Goal: Feedback & Contribution: Contribute content

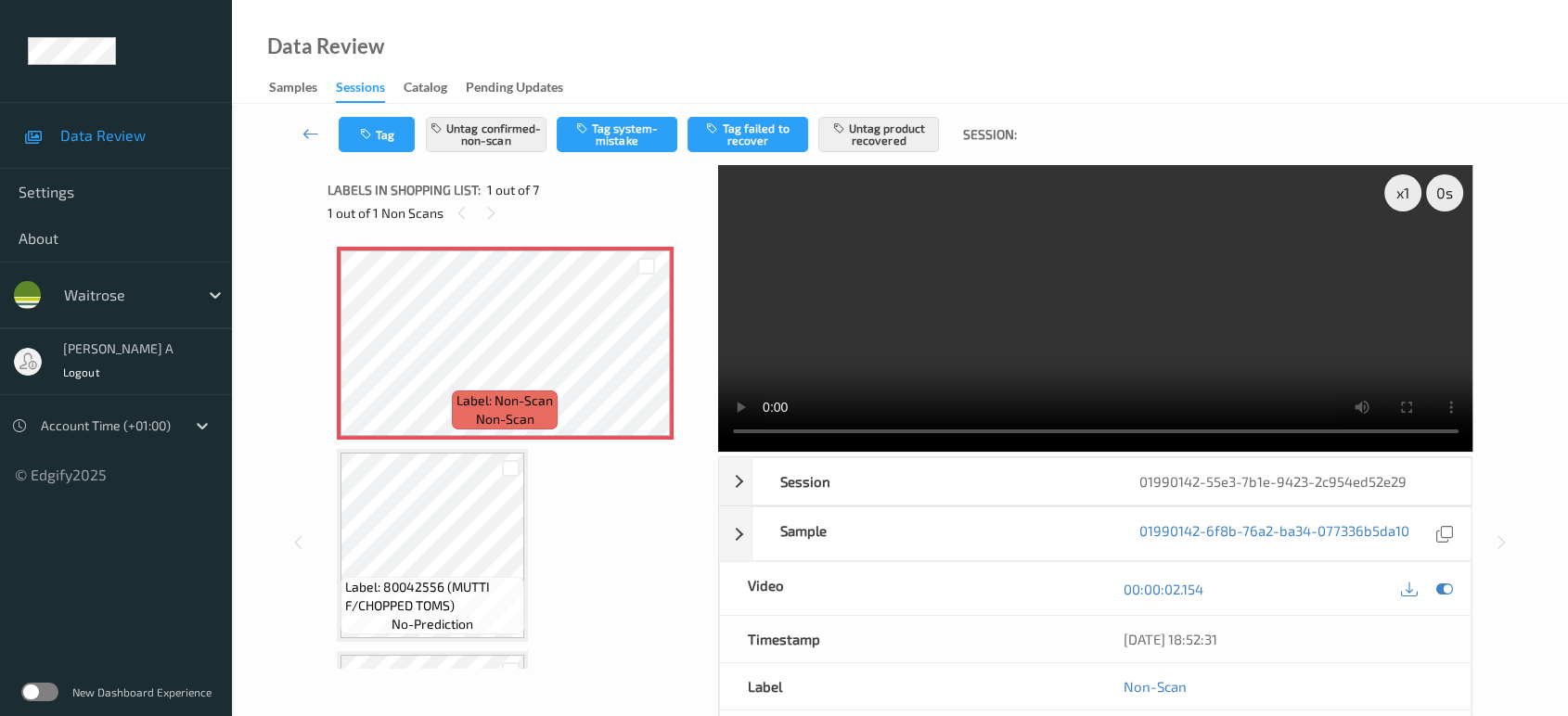
click at [1060, 313] on video at bounding box center [1096, 309] width 755 height 286
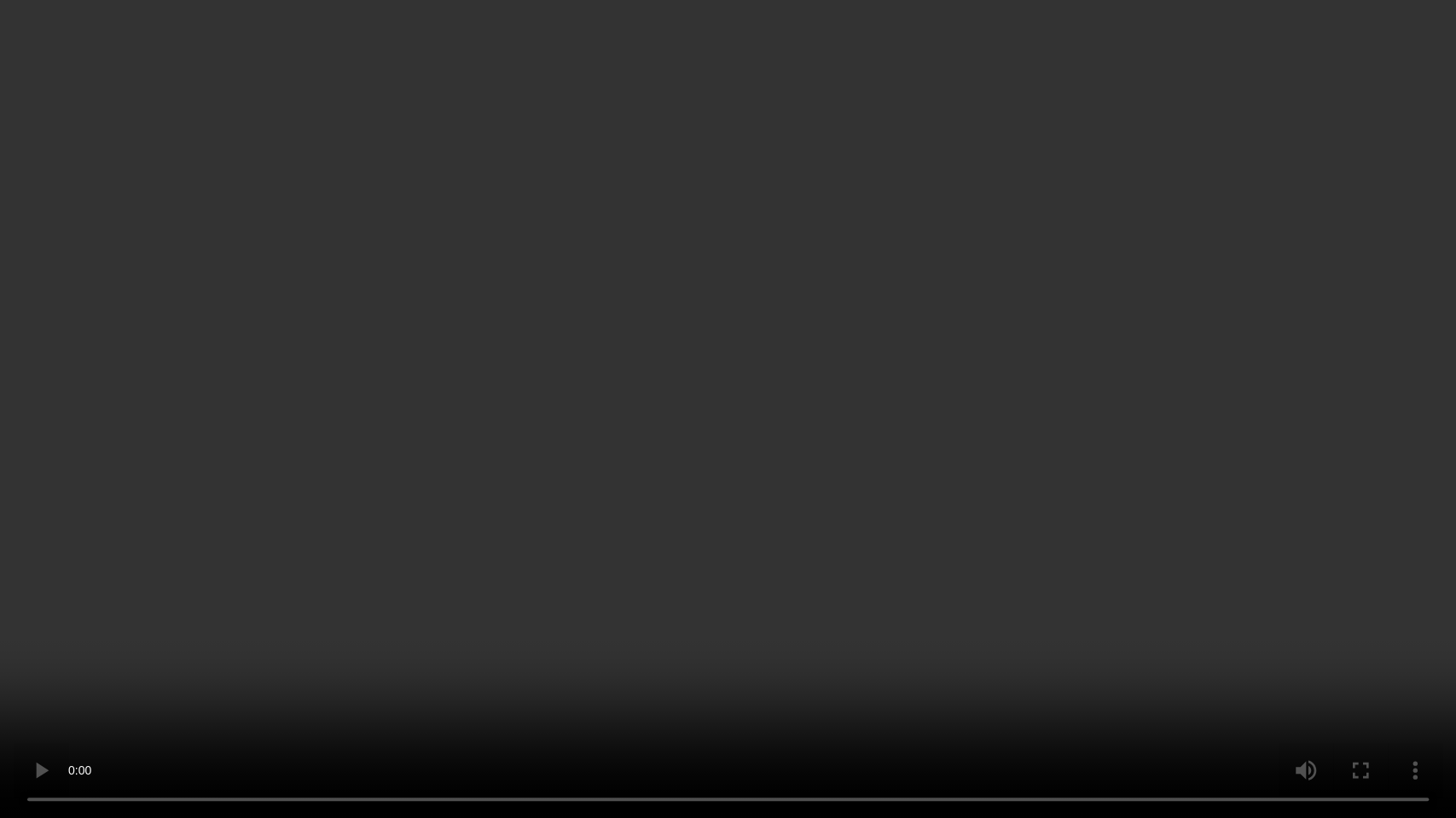
click at [779, 406] on video at bounding box center [728, 409] width 1456 height 818
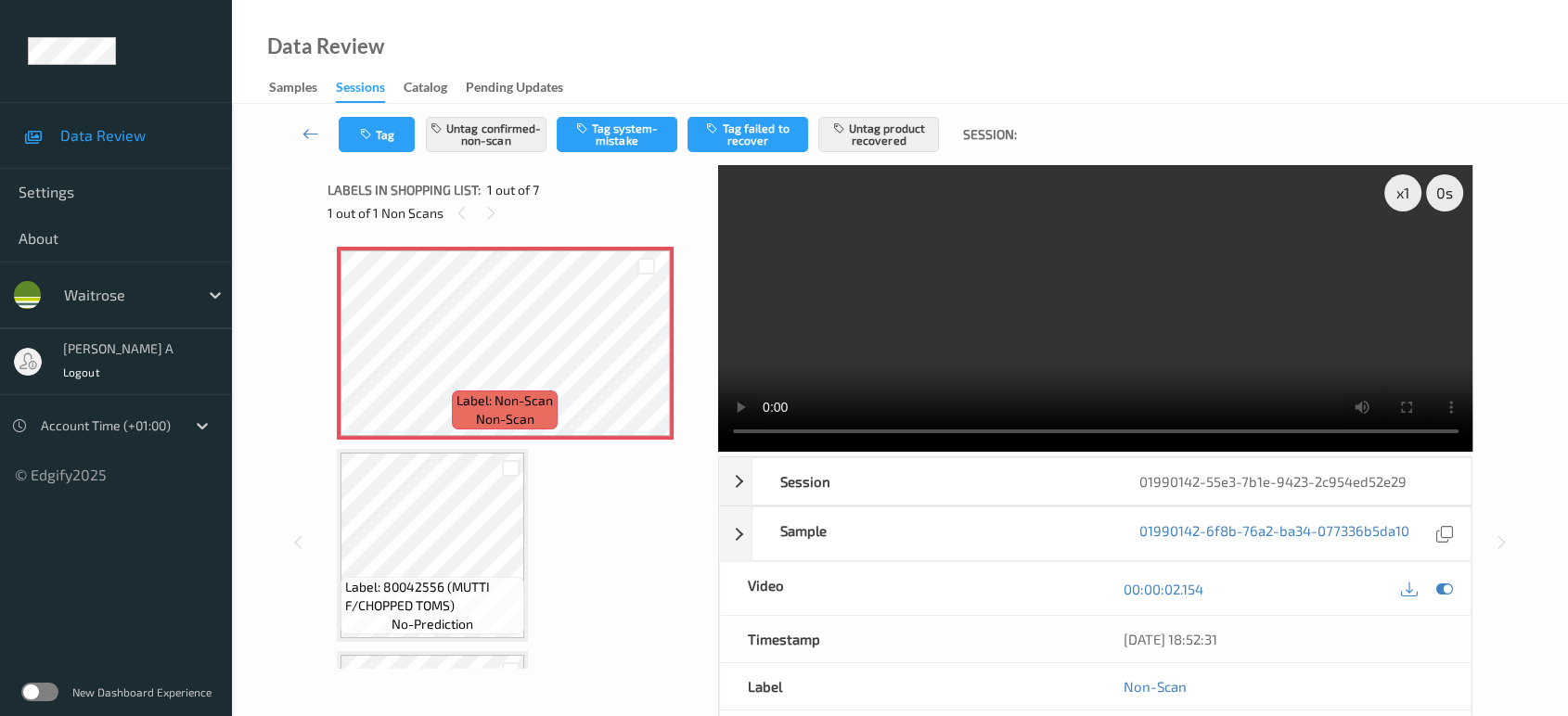
click at [1059, 281] on video at bounding box center [1096, 309] width 755 height 286
click at [635, 363] on div at bounding box center [647, 359] width 23 height 23
click at [639, 362] on icon at bounding box center [647, 358] width 15 height 16
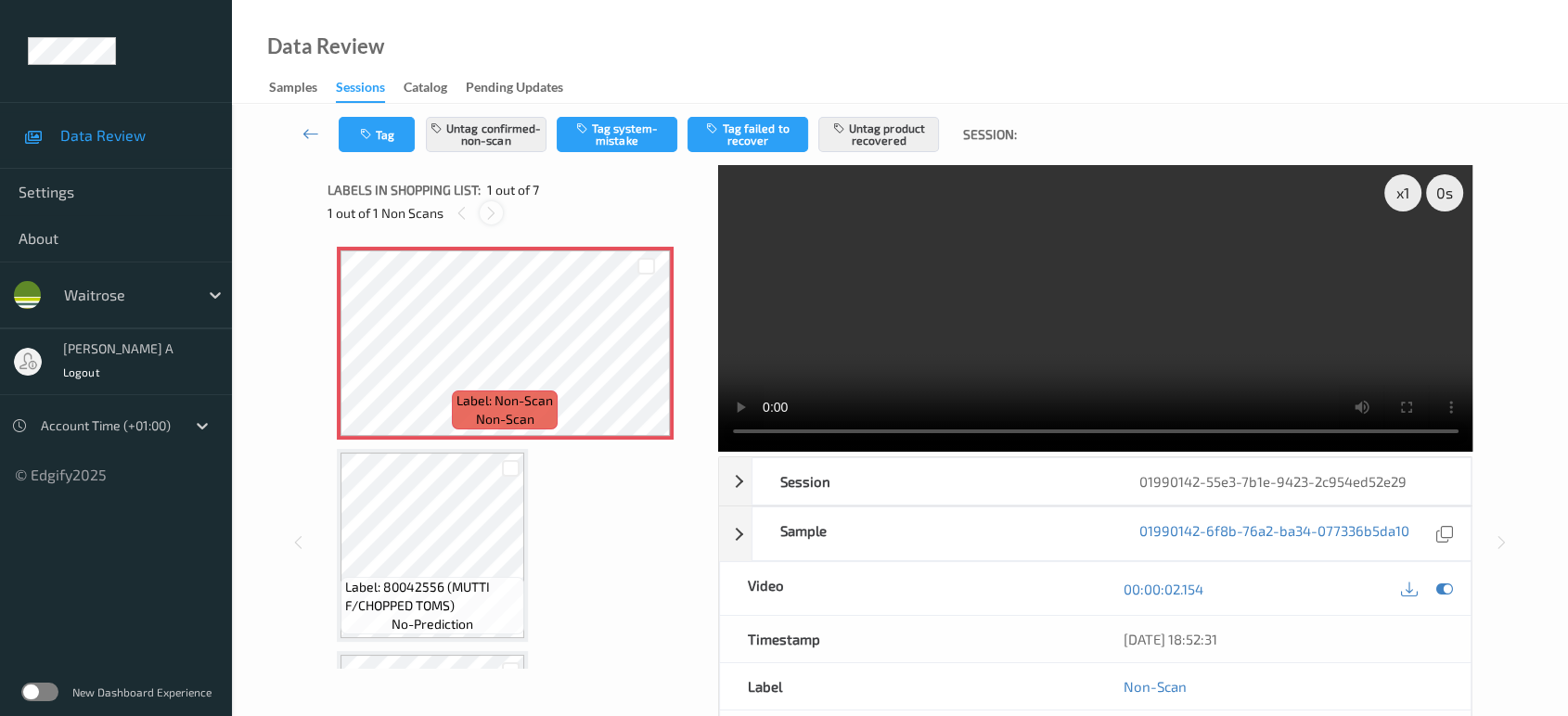
click at [492, 223] on div at bounding box center [492, 213] width 23 height 23
click at [466, 214] on icon at bounding box center [462, 213] width 15 height 16
click at [648, 362] on icon at bounding box center [647, 358] width 15 height 16
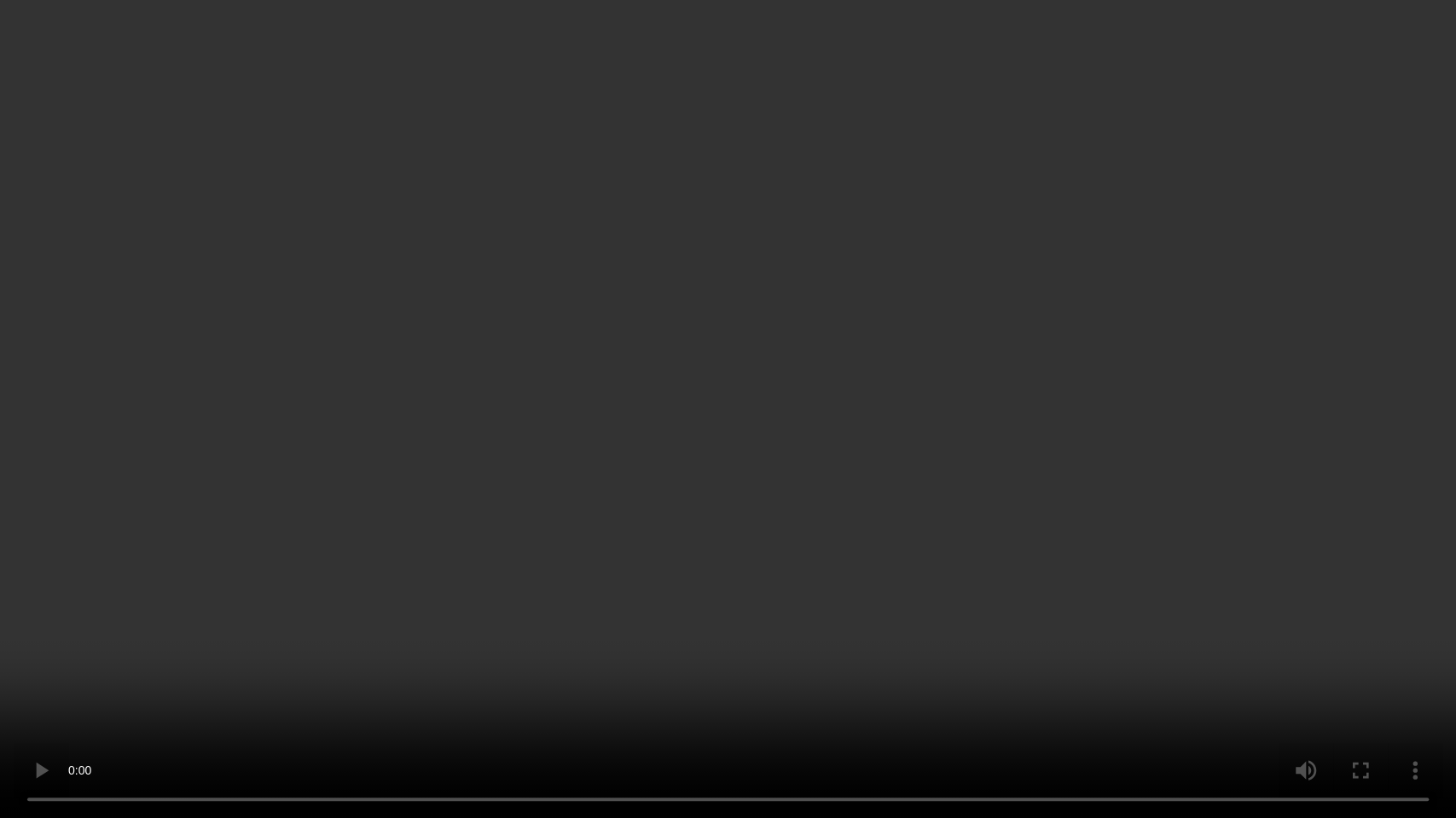
click at [472, 631] on video at bounding box center [728, 409] width 1456 height 818
click at [633, 612] on video at bounding box center [728, 409] width 1456 height 818
click at [719, 552] on video at bounding box center [728, 409] width 1456 height 818
click at [725, 429] on video at bounding box center [728, 409] width 1456 height 818
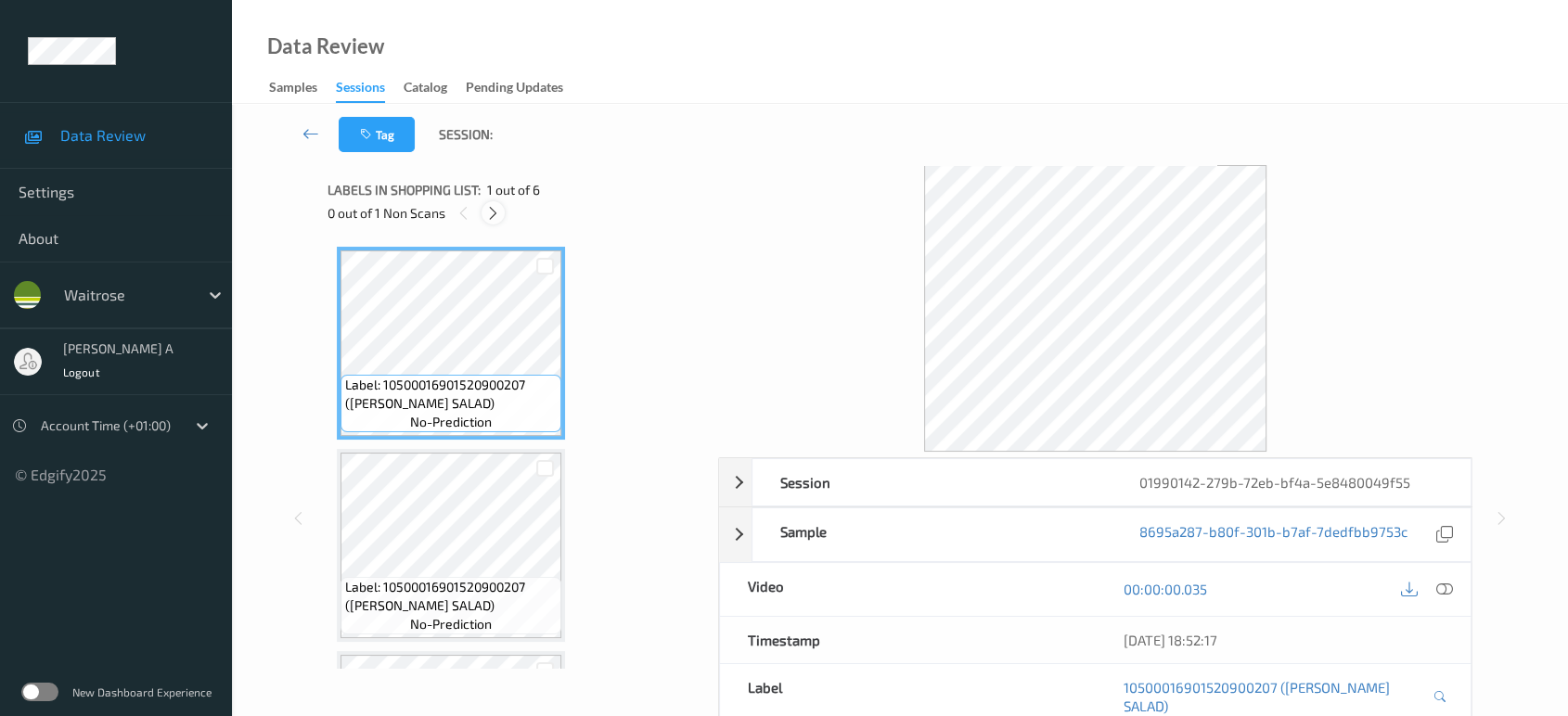
click at [494, 217] on icon at bounding box center [493, 213] width 15 height 16
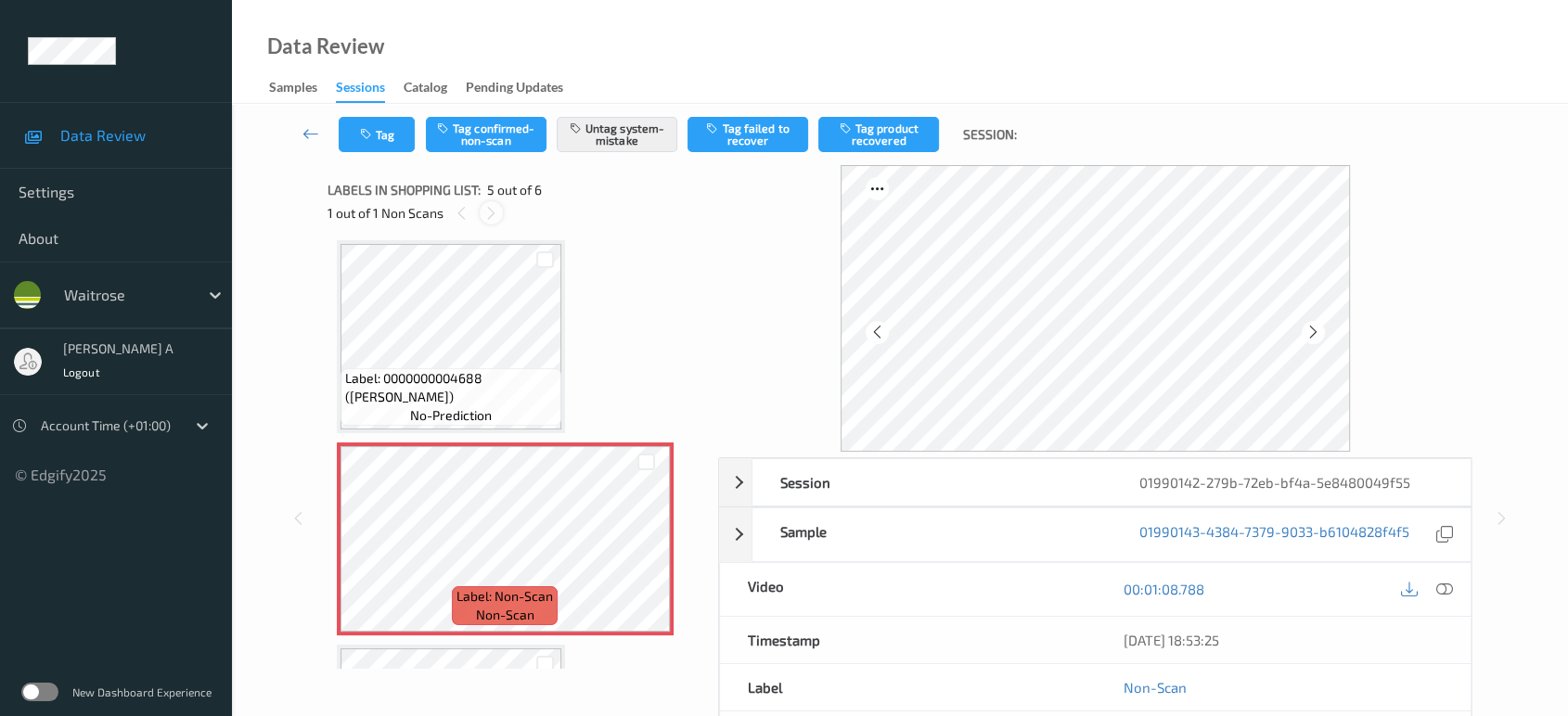
click at [494, 213] on icon at bounding box center [492, 213] width 15 height 16
click at [646, 553] on icon at bounding box center [647, 554] width 15 height 16
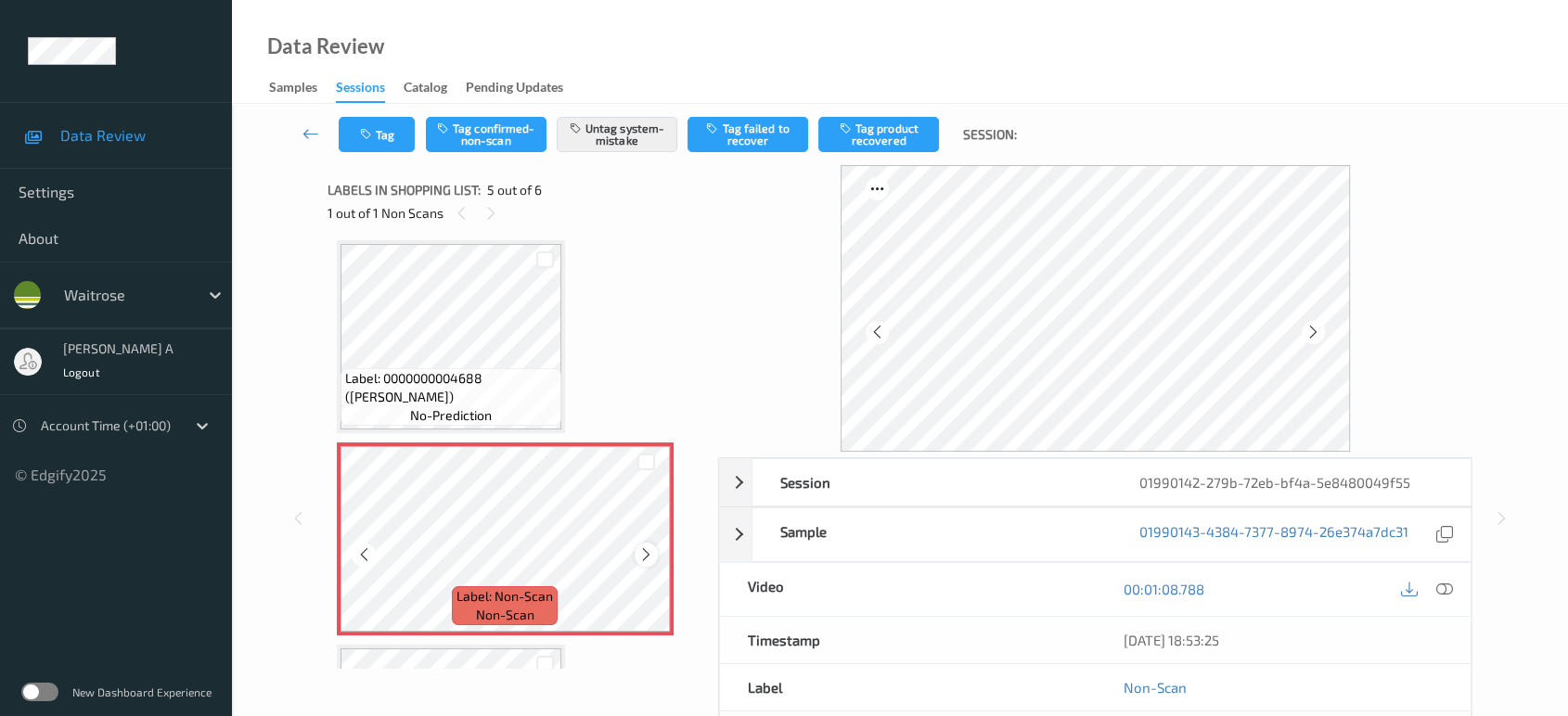
click at [641, 551] on icon at bounding box center [647, 554] width 15 height 16
click at [372, 129] on icon "button" at bounding box center [368, 134] width 15 height 13
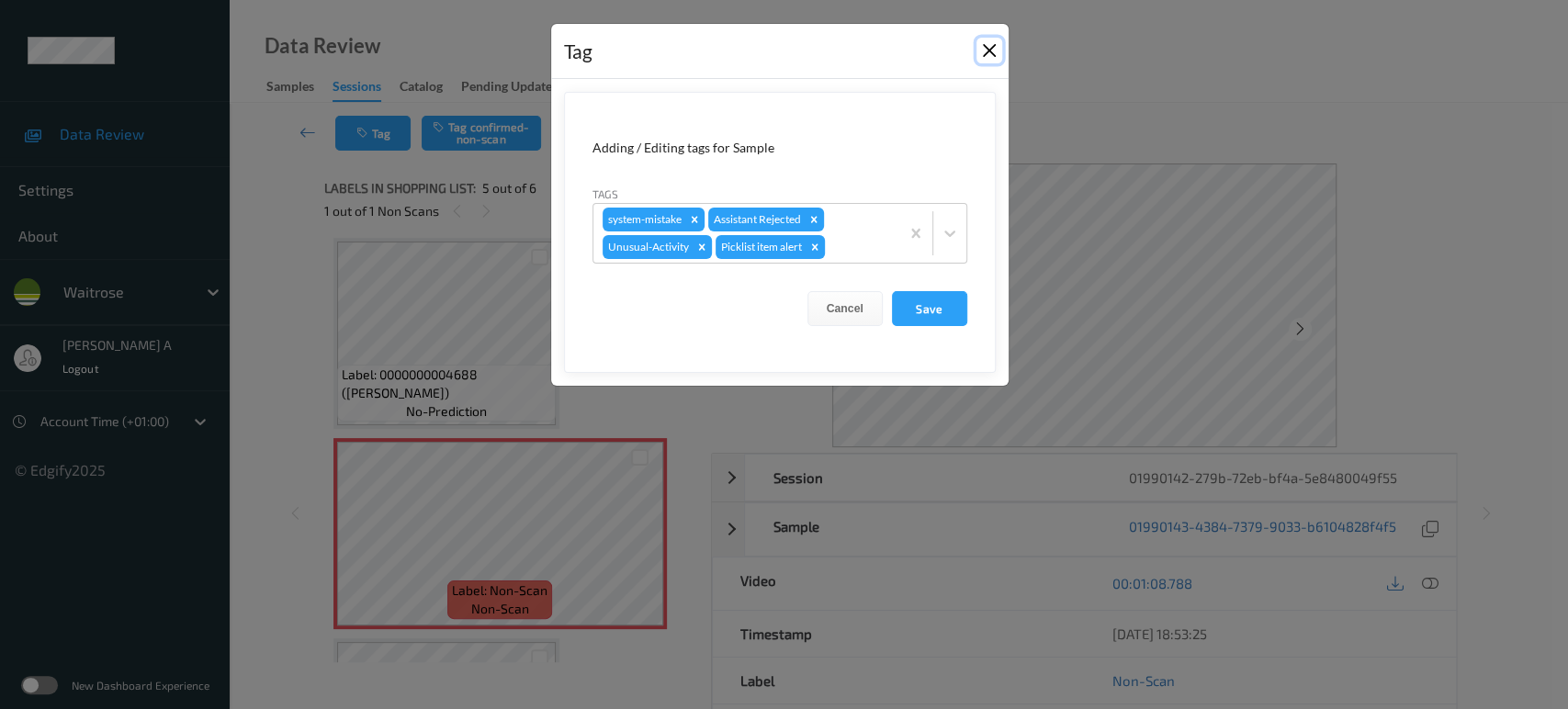
click at [986, 54] on button "Close" at bounding box center [989, 50] width 26 height 26
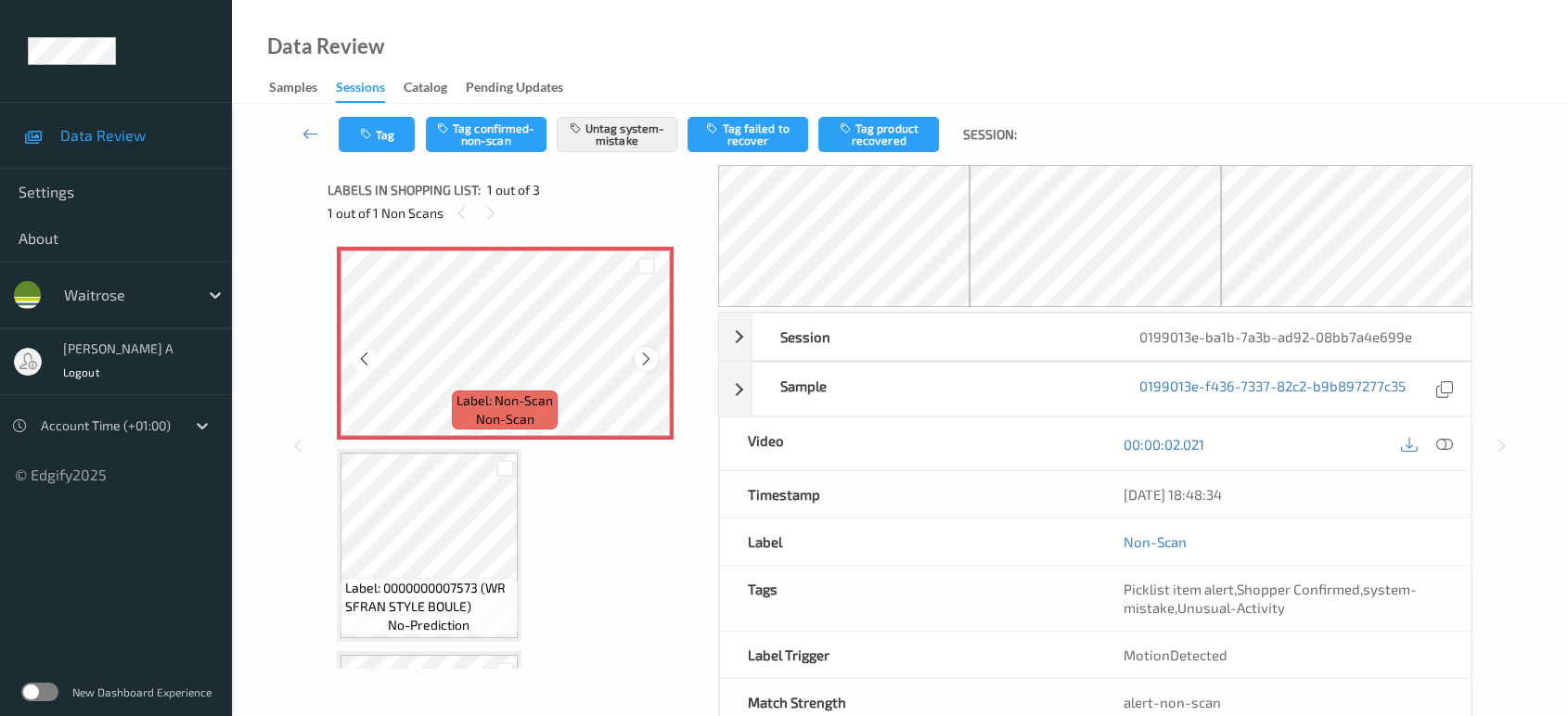
click at [653, 355] on icon at bounding box center [647, 358] width 15 height 16
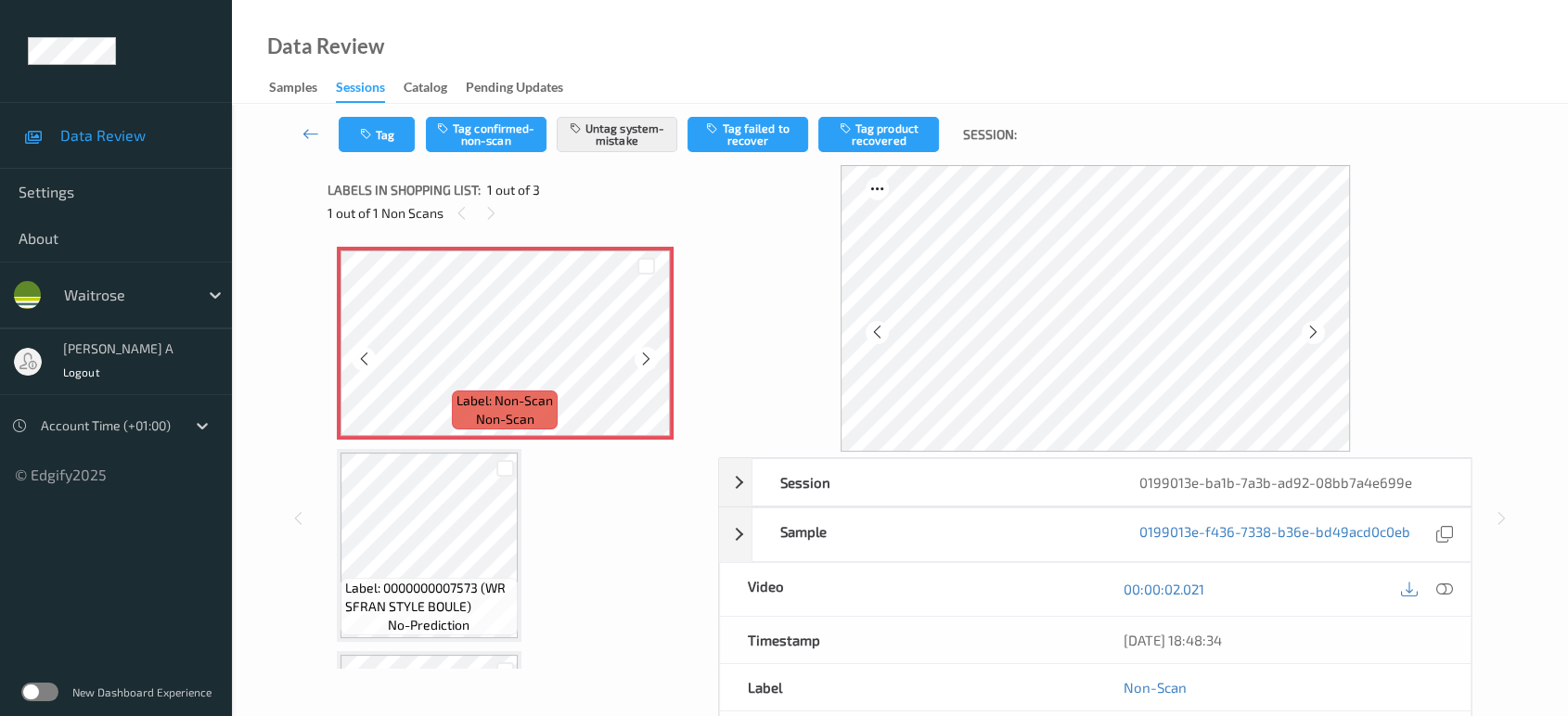
click at [653, 355] on icon at bounding box center [647, 358] width 15 height 16
click at [381, 126] on button "Tag" at bounding box center [377, 134] width 76 height 35
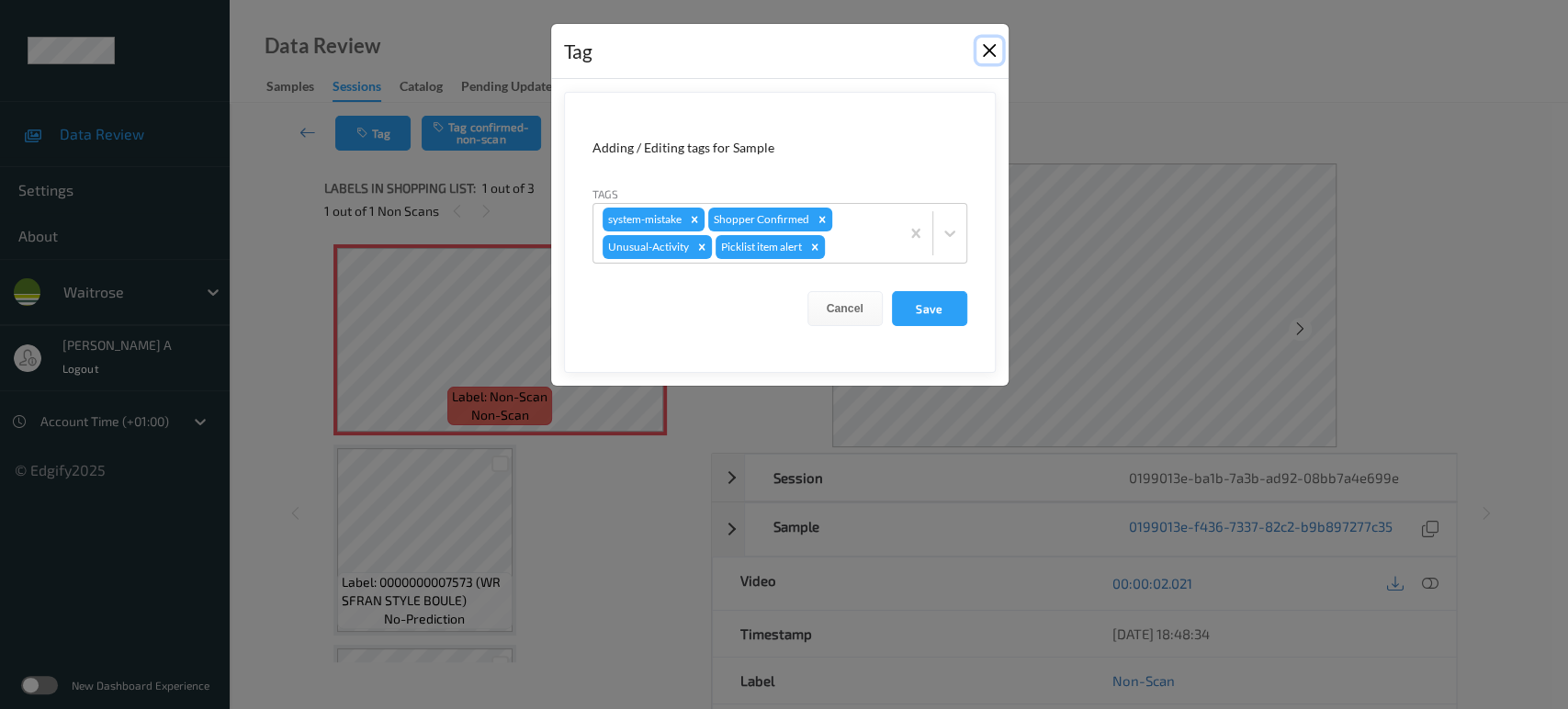
click at [985, 51] on button "Close" at bounding box center [989, 50] width 26 height 26
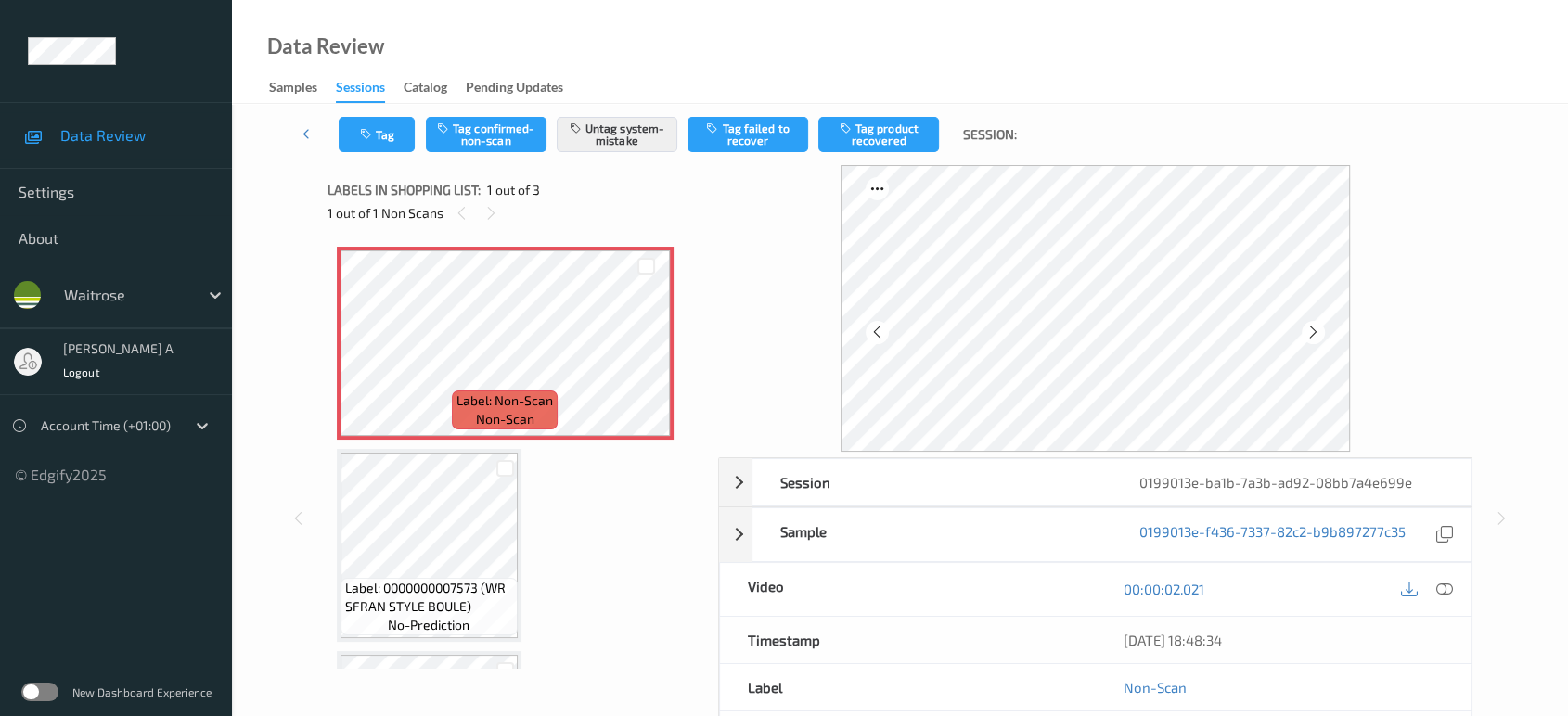
drag, startPoint x: 1450, startPoint y: 593, endPoint x: 1432, endPoint y: 582, distance: 21.1
click at [1450, 593] on icon at bounding box center [1444, 588] width 16 height 16
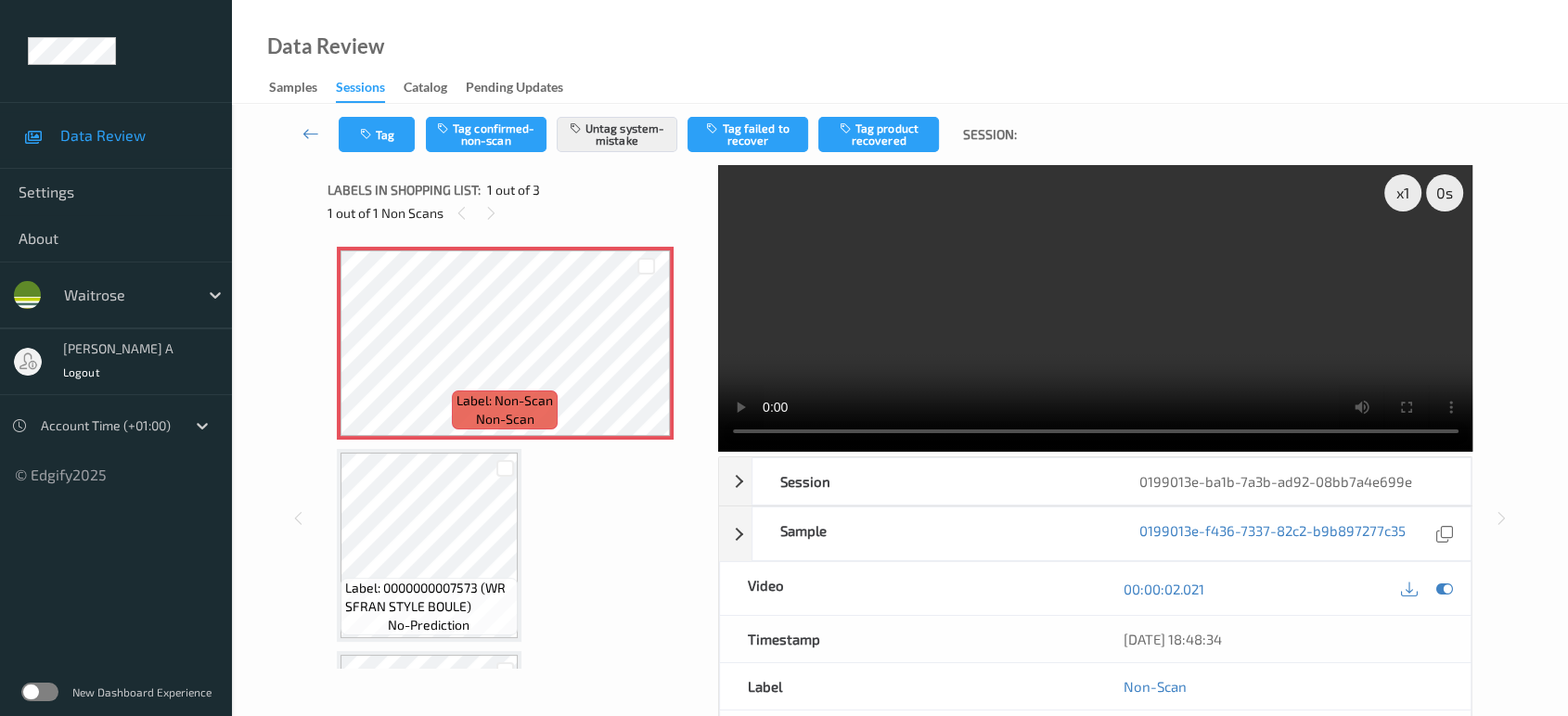
click at [861, 343] on video at bounding box center [1096, 309] width 755 height 286
click at [384, 132] on button "Tag" at bounding box center [377, 134] width 76 height 35
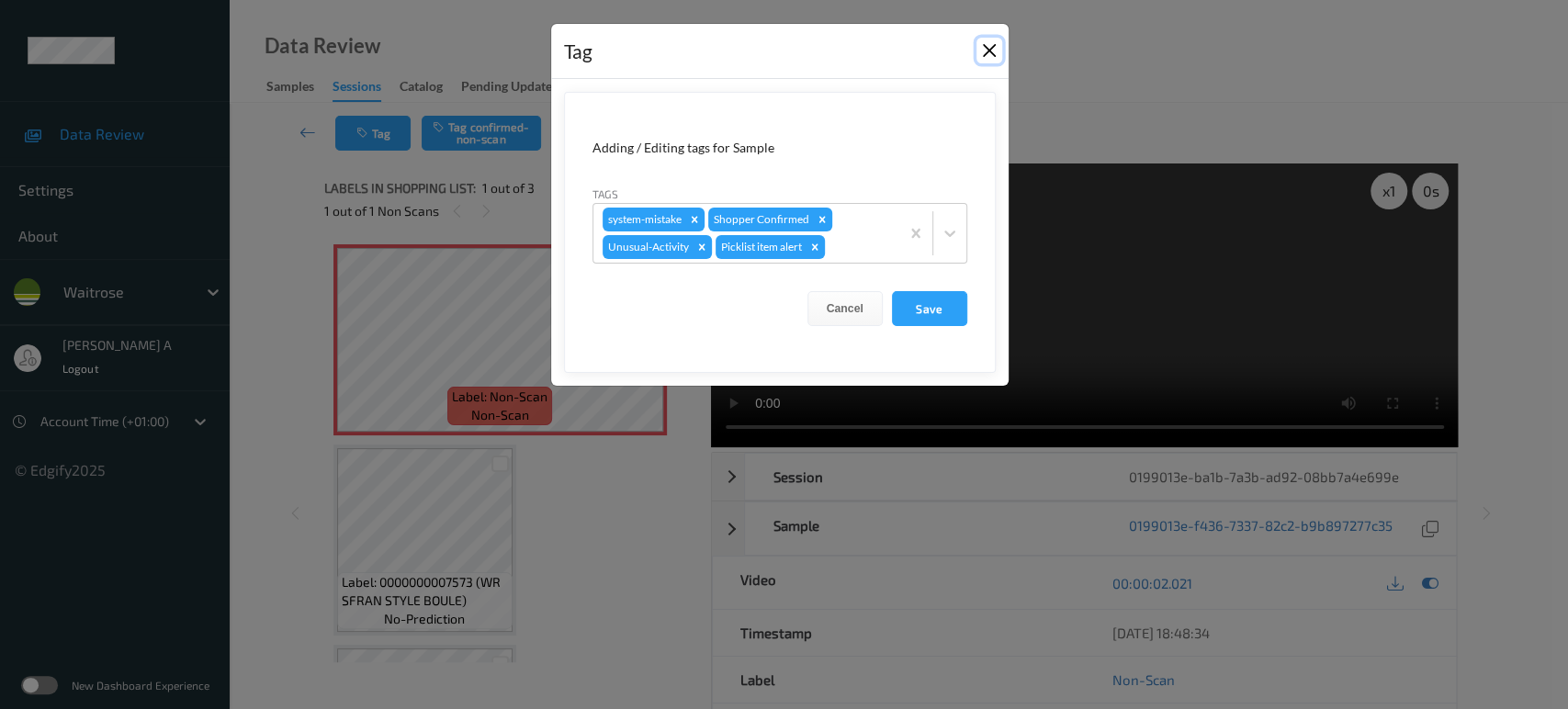
click at [993, 54] on button "Close" at bounding box center [989, 50] width 26 height 26
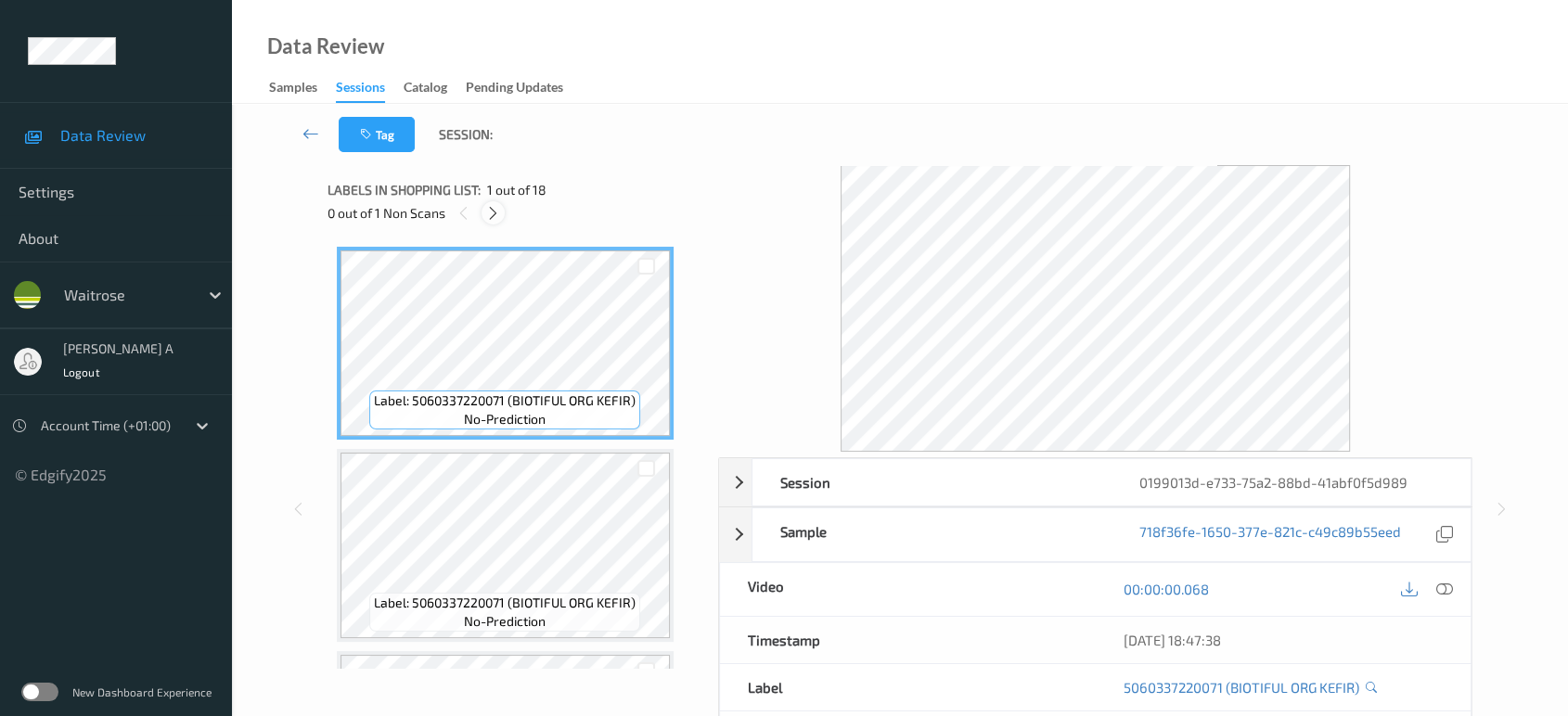
click at [492, 216] on icon at bounding box center [493, 213] width 15 height 16
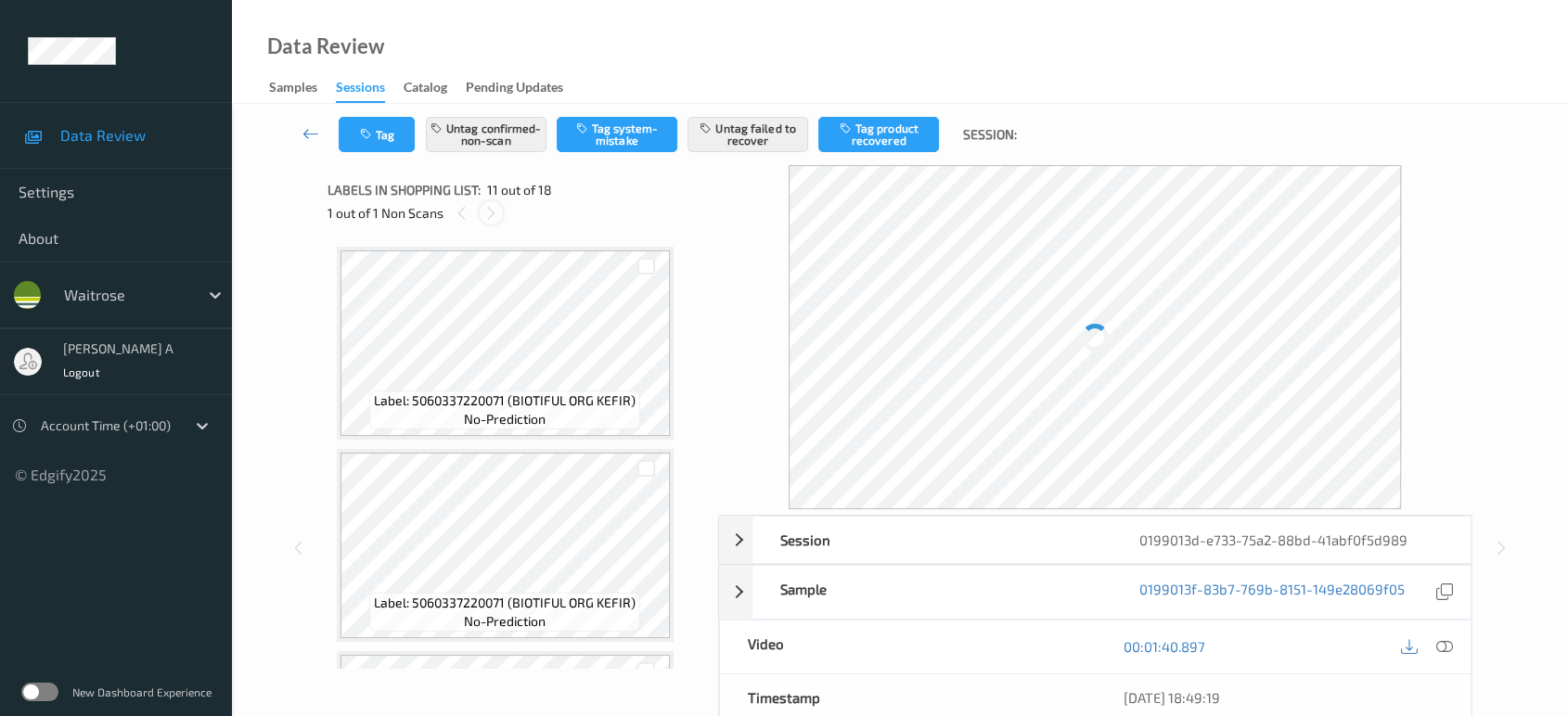
scroll to position [1822, 0]
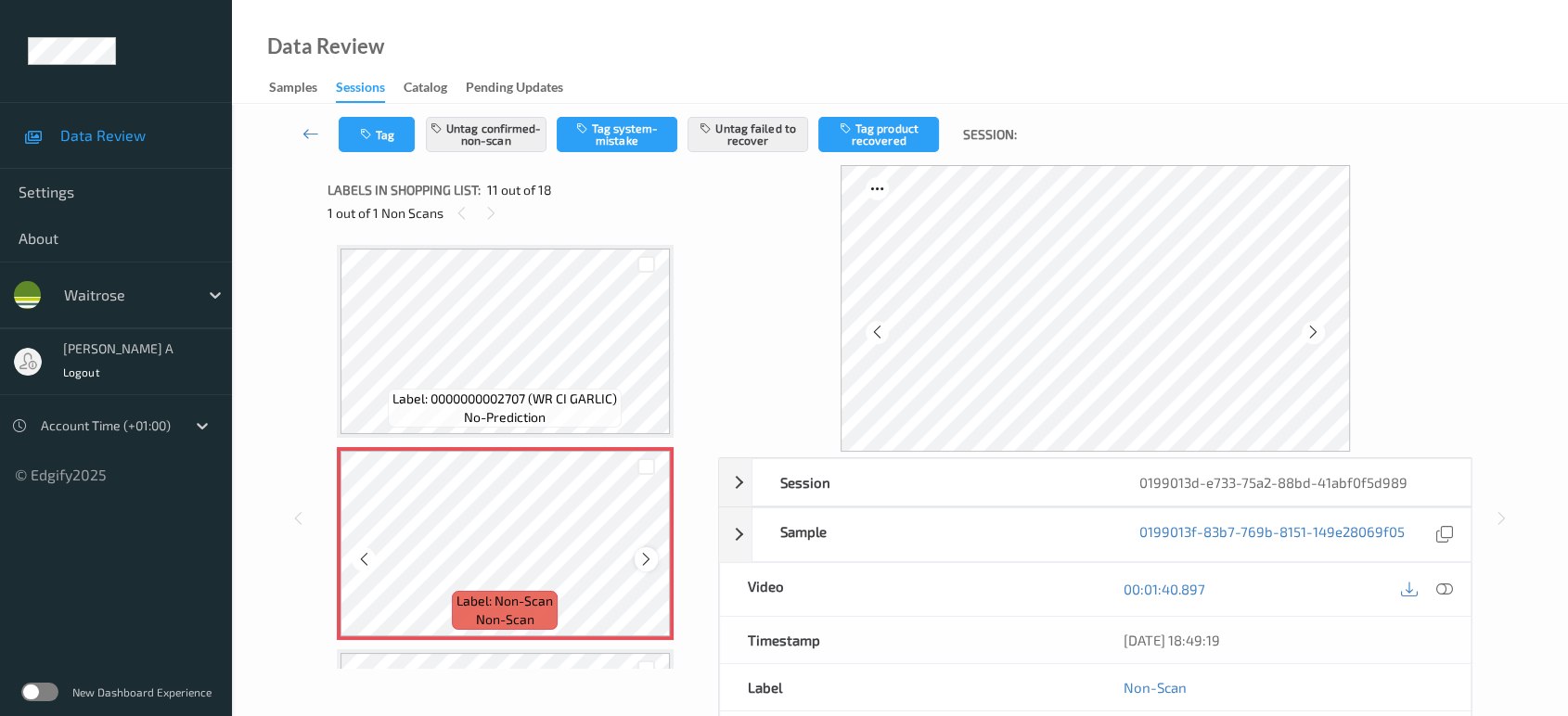
click at [649, 552] on icon at bounding box center [647, 559] width 15 height 16
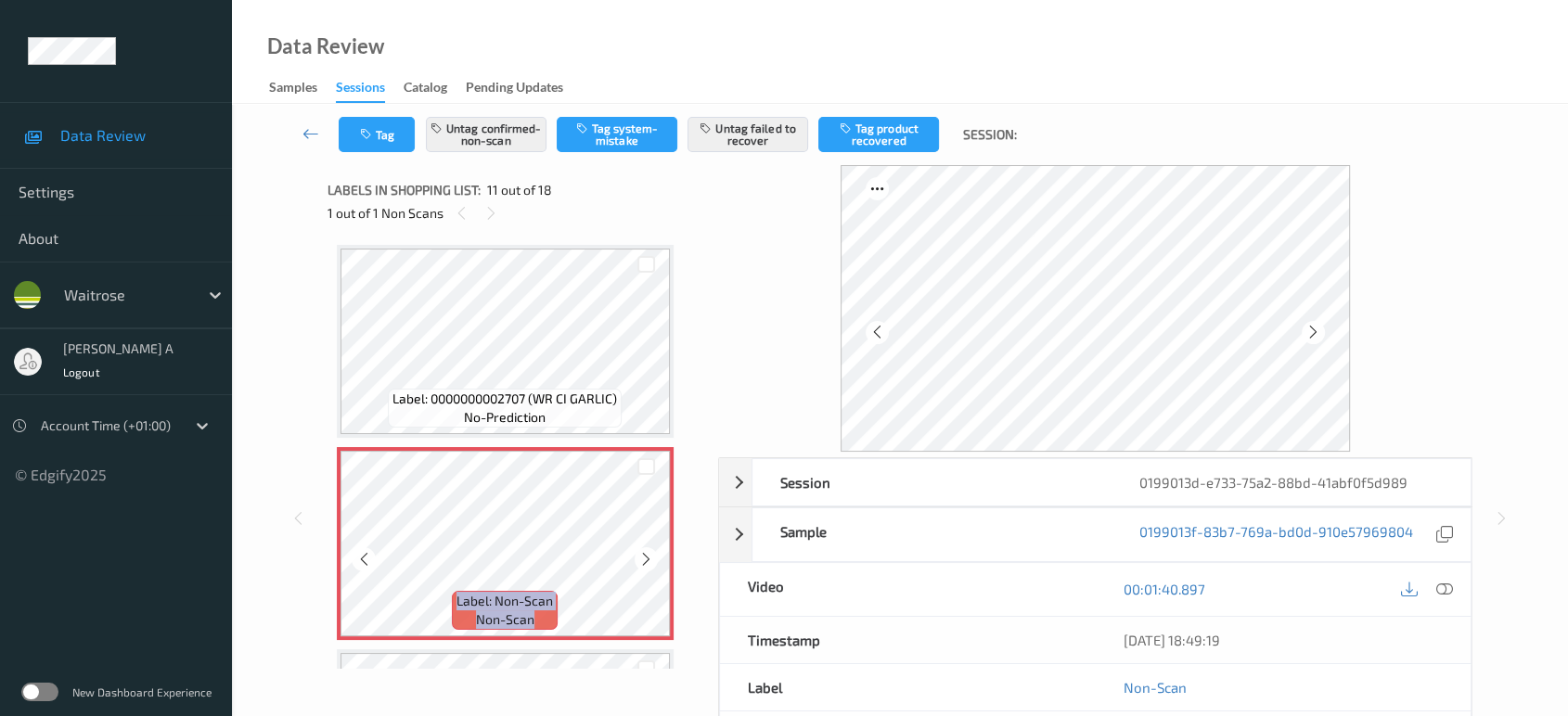
click at [649, 552] on icon at bounding box center [647, 559] width 15 height 16
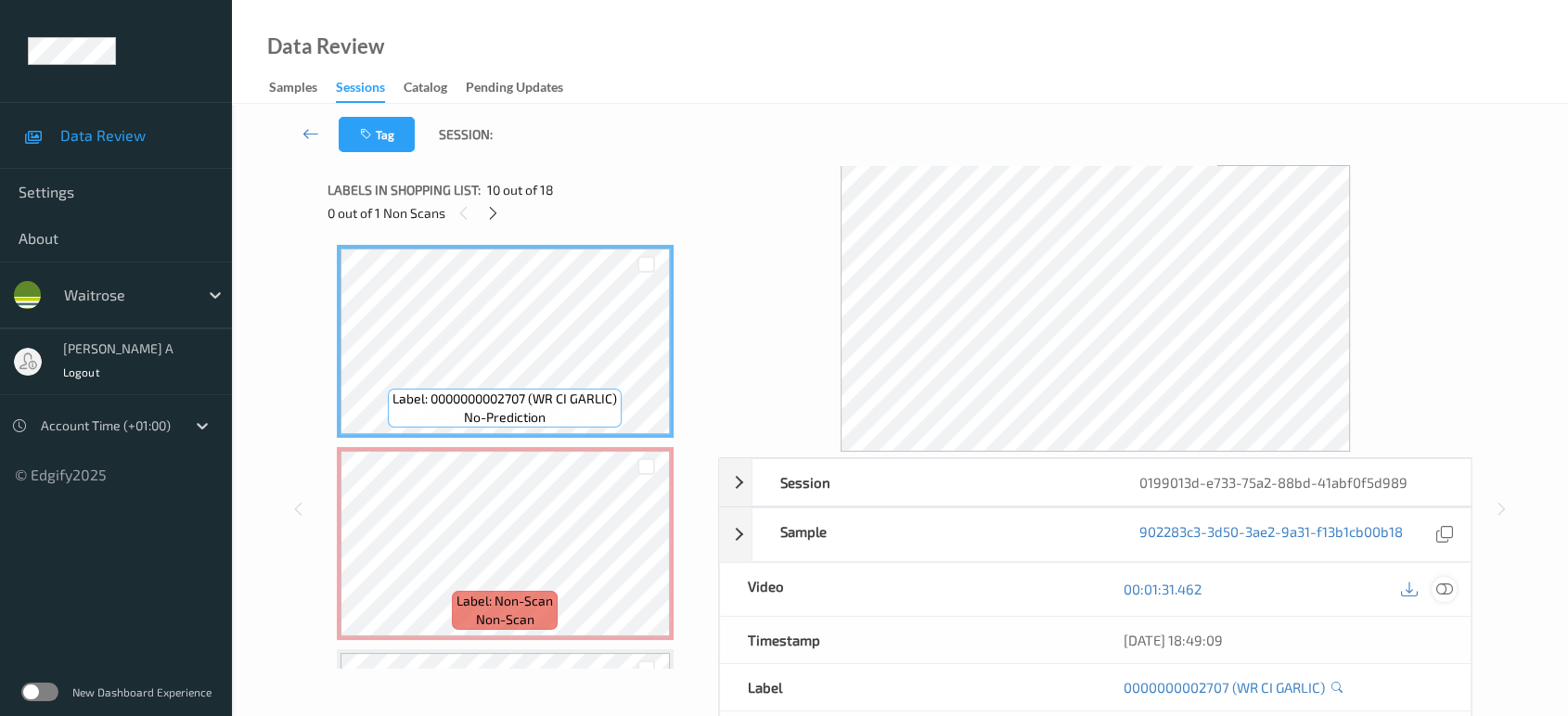
click at [1453, 581] on icon at bounding box center [1444, 588] width 16 height 16
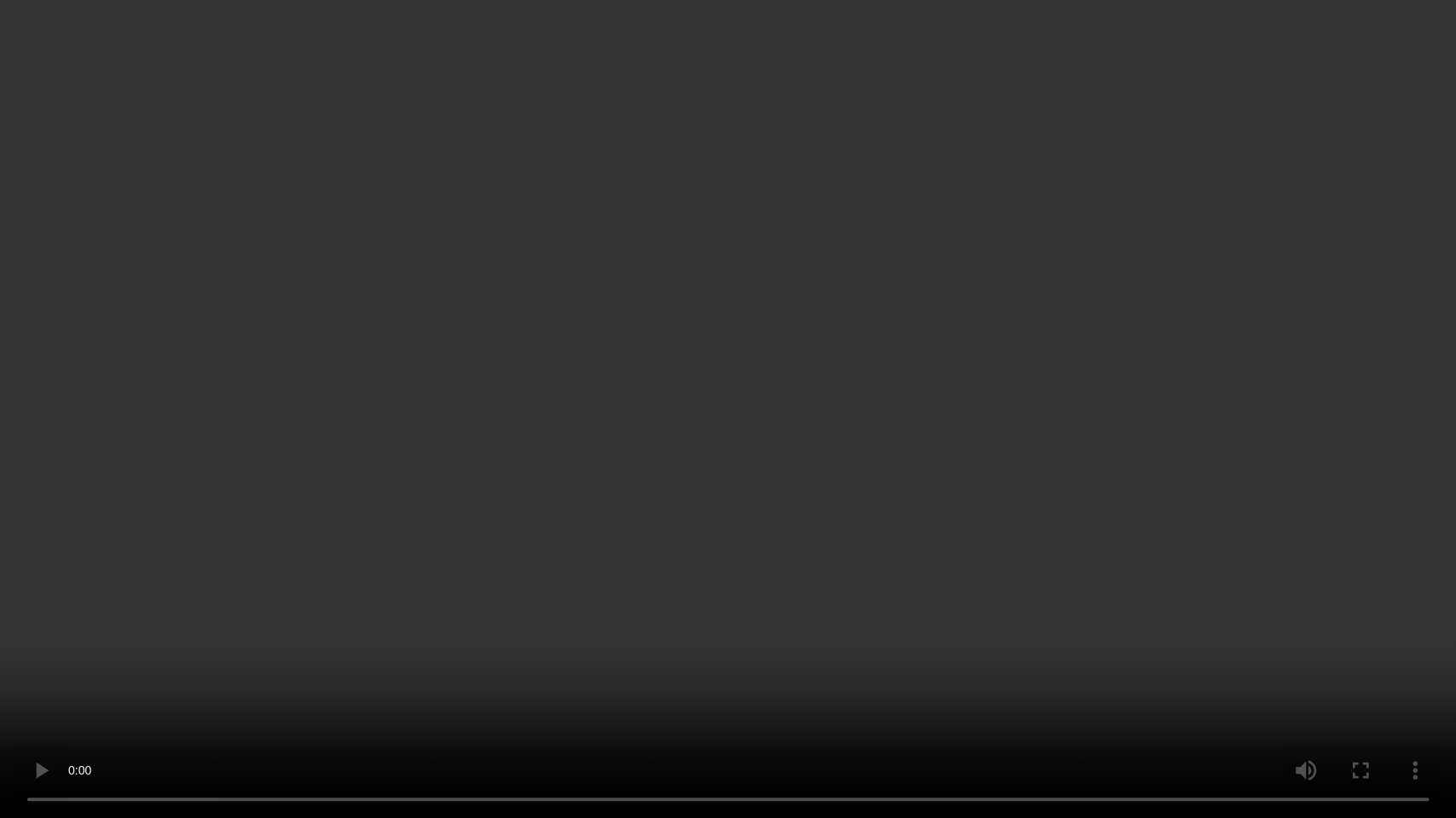
click at [714, 508] on video at bounding box center [728, 409] width 1456 height 818
click at [721, 613] on video at bounding box center [728, 409] width 1456 height 818
click at [497, 383] on video at bounding box center [728, 409] width 1456 height 818
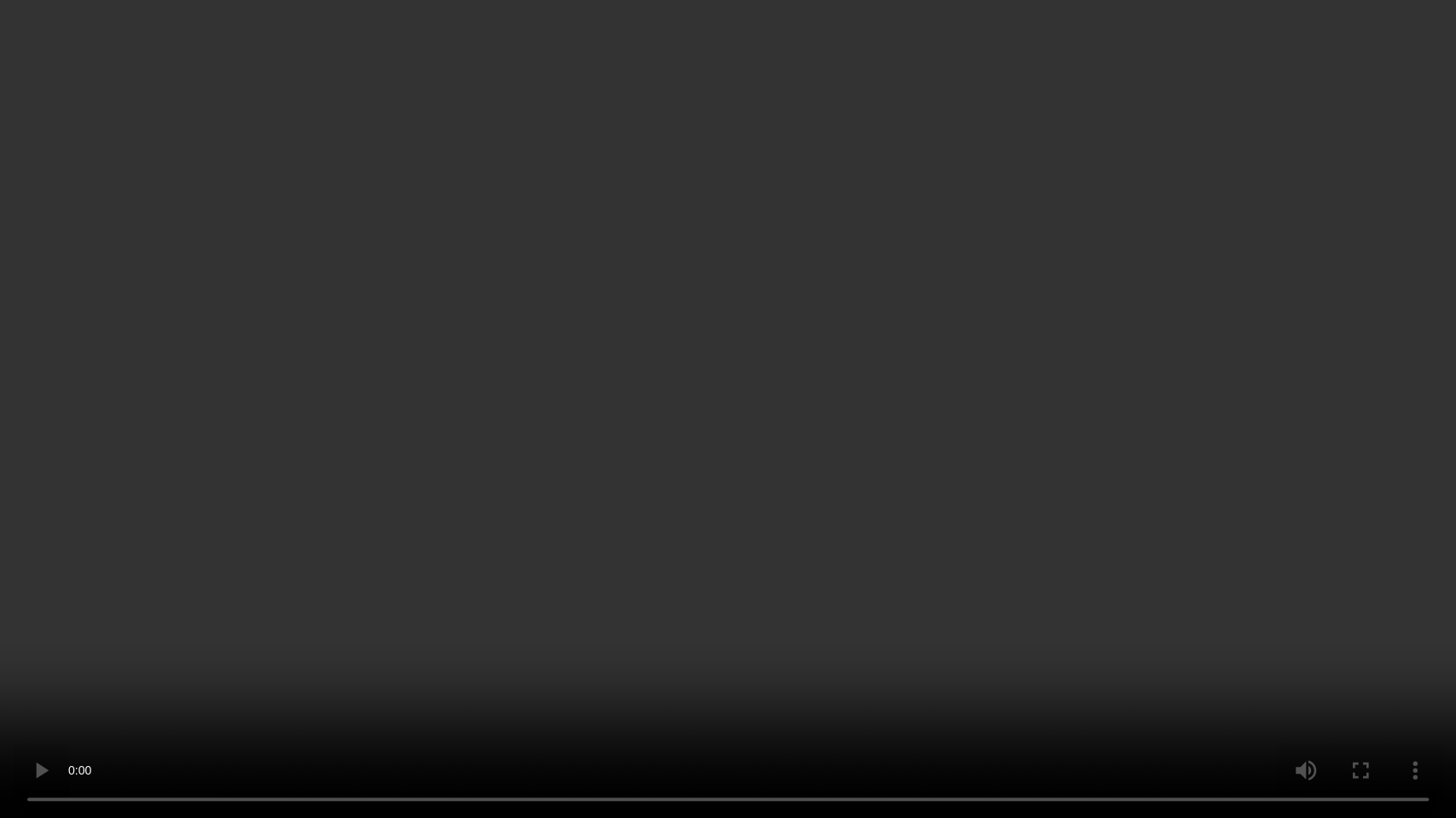
click at [550, 428] on video at bounding box center [728, 409] width 1456 height 818
click at [714, 410] on video at bounding box center [728, 409] width 1456 height 818
click at [693, 528] on video at bounding box center [728, 409] width 1456 height 818
click at [720, 517] on video at bounding box center [728, 409] width 1456 height 818
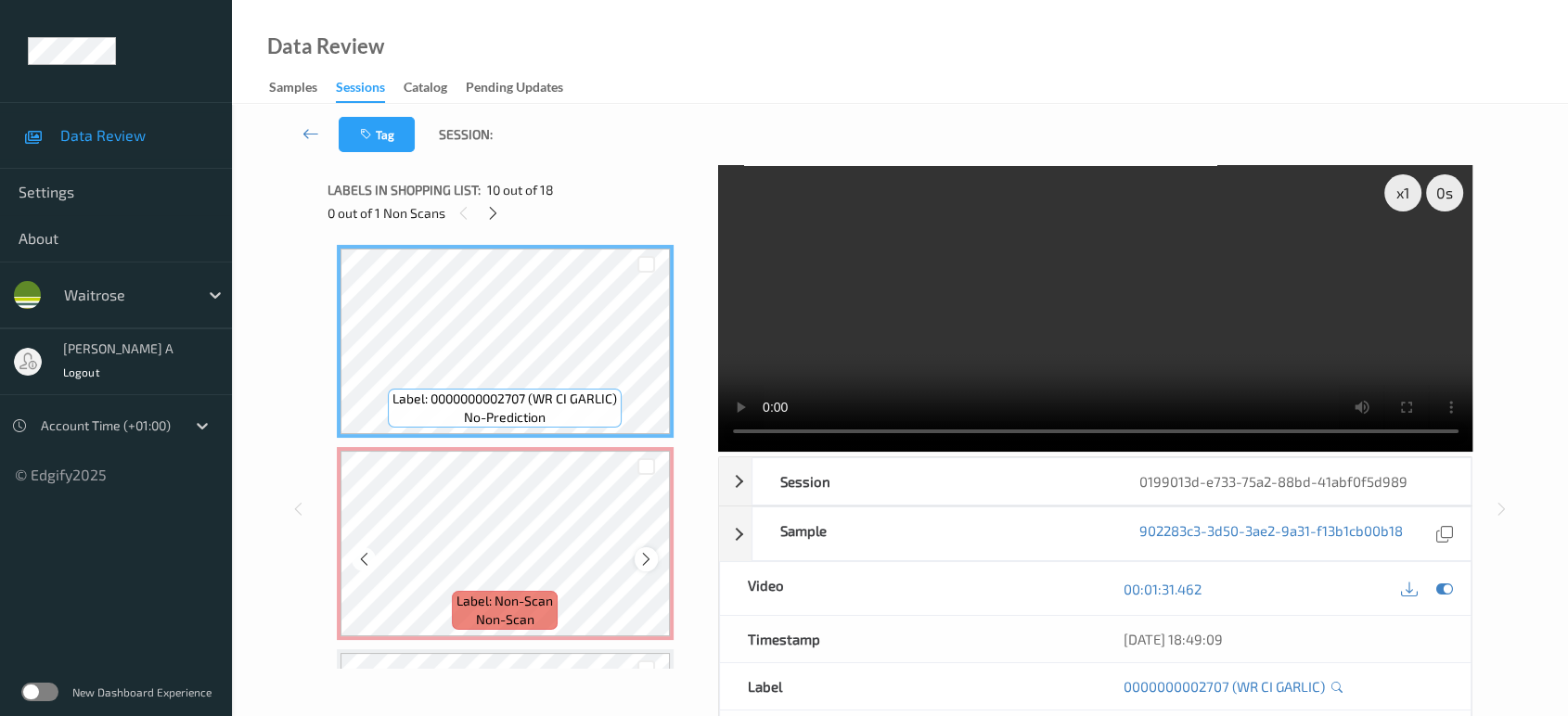
click at [641, 552] on icon at bounding box center [647, 559] width 15 height 16
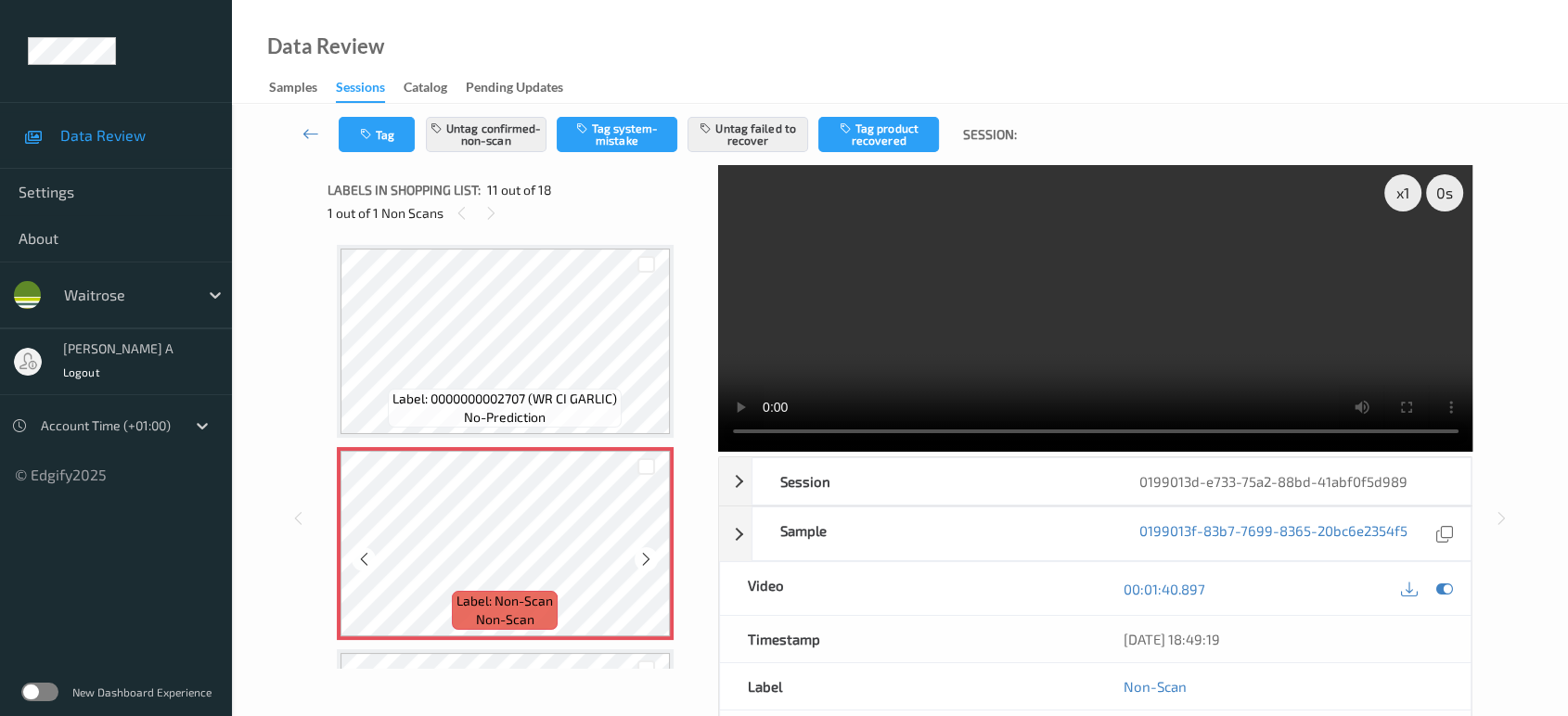
click at [641, 552] on icon at bounding box center [647, 559] width 15 height 16
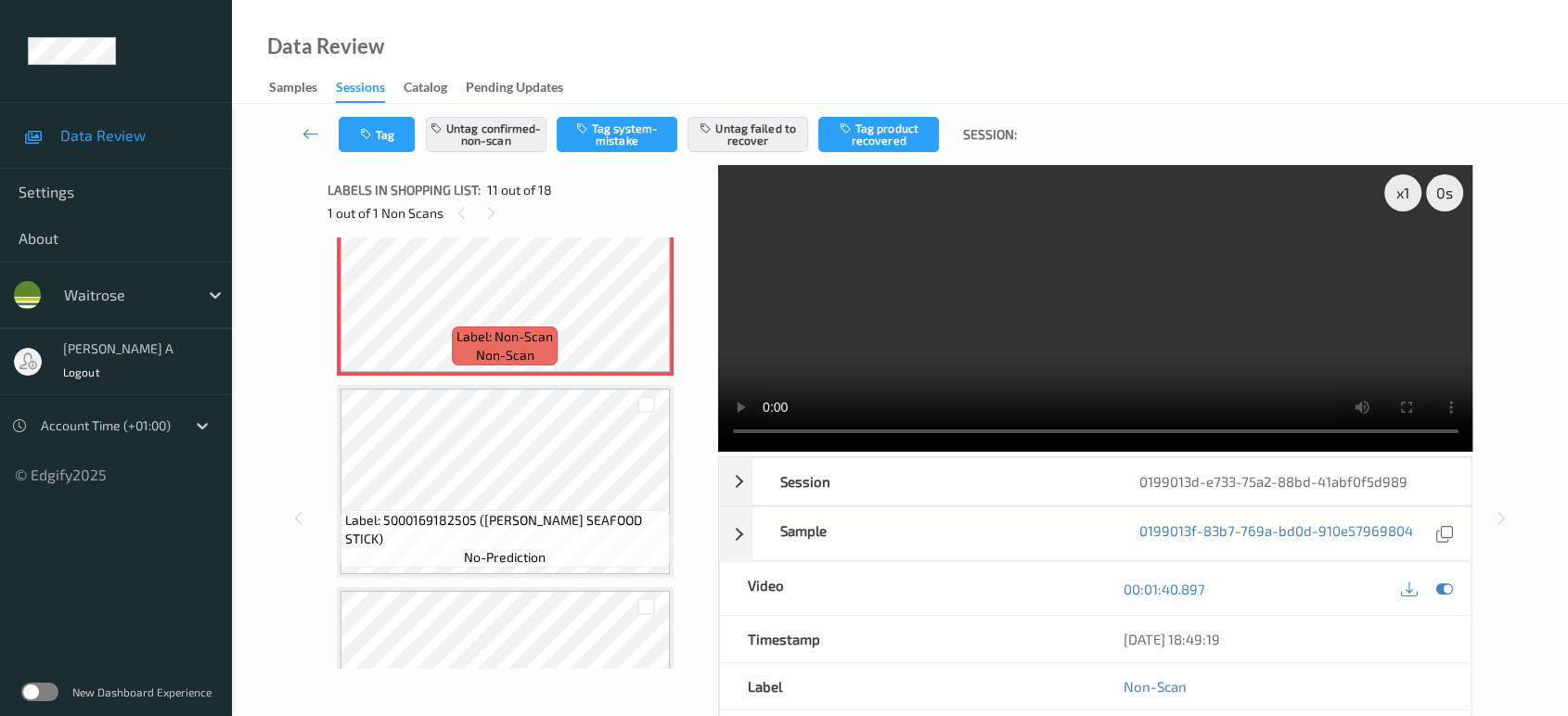
scroll to position [2028, 0]
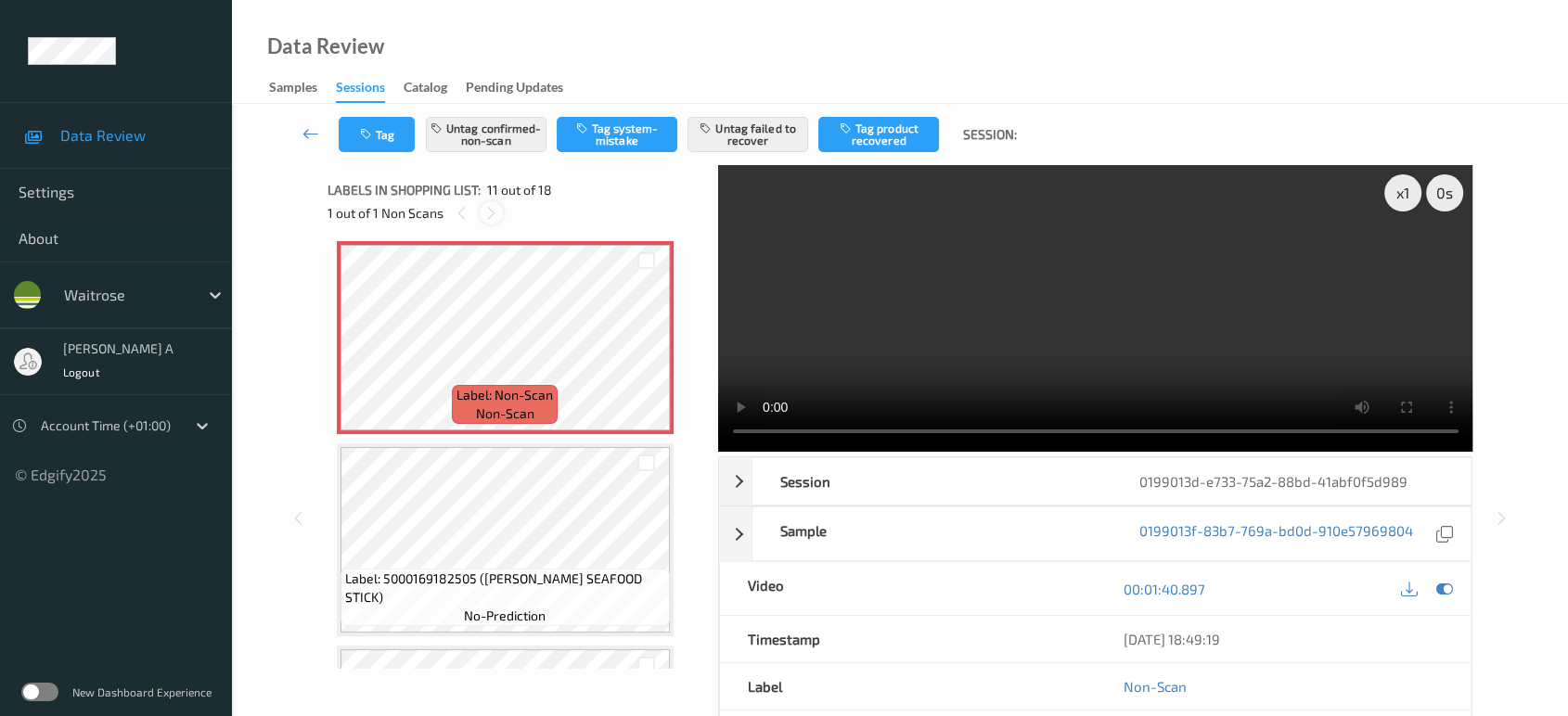
click at [498, 213] on icon at bounding box center [492, 213] width 15 height 16
click at [495, 214] on icon at bounding box center [492, 213] width 15 height 16
click at [465, 214] on icon at bounding box center [462, 213] width 15 height 16
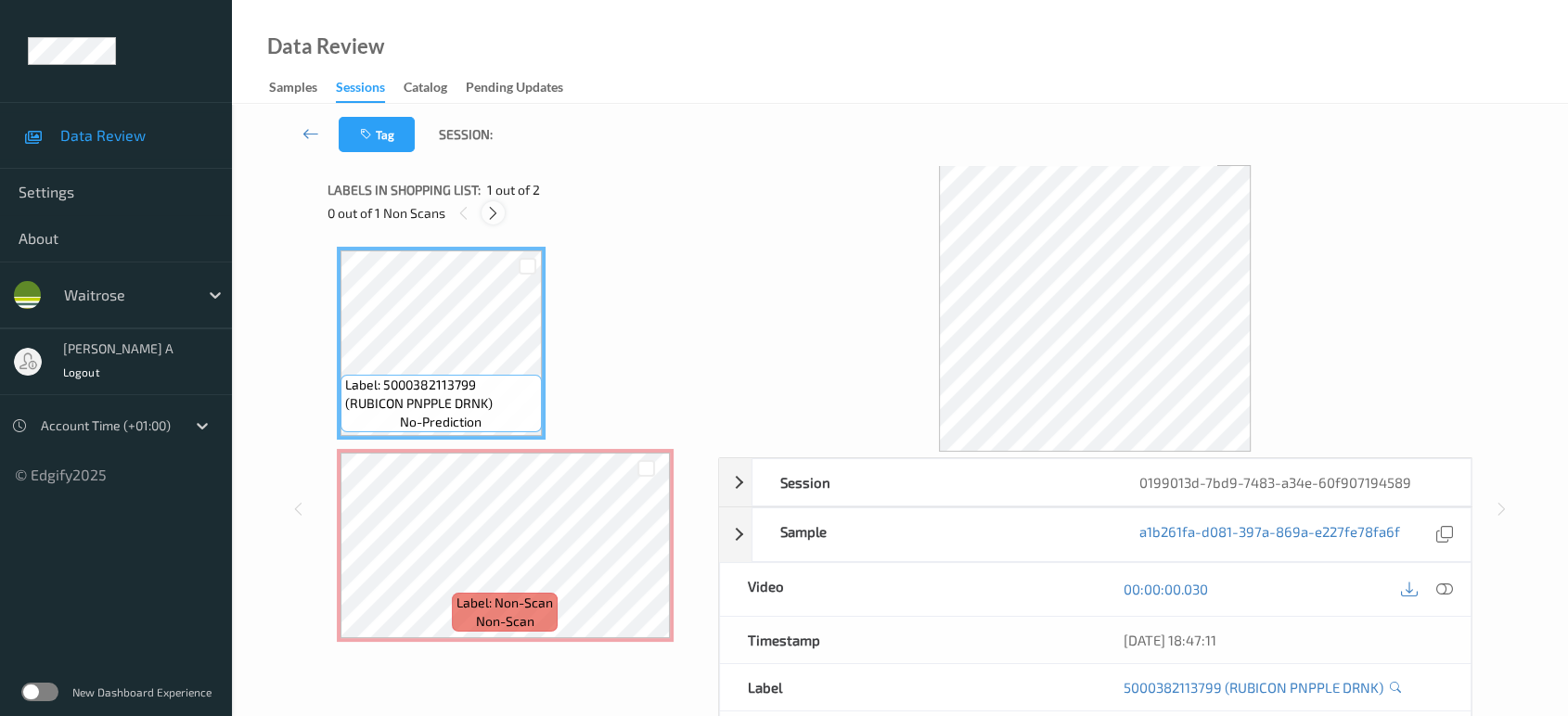
click at [490, 211] on icon at bounding box center [493, 213] width 15 height 16
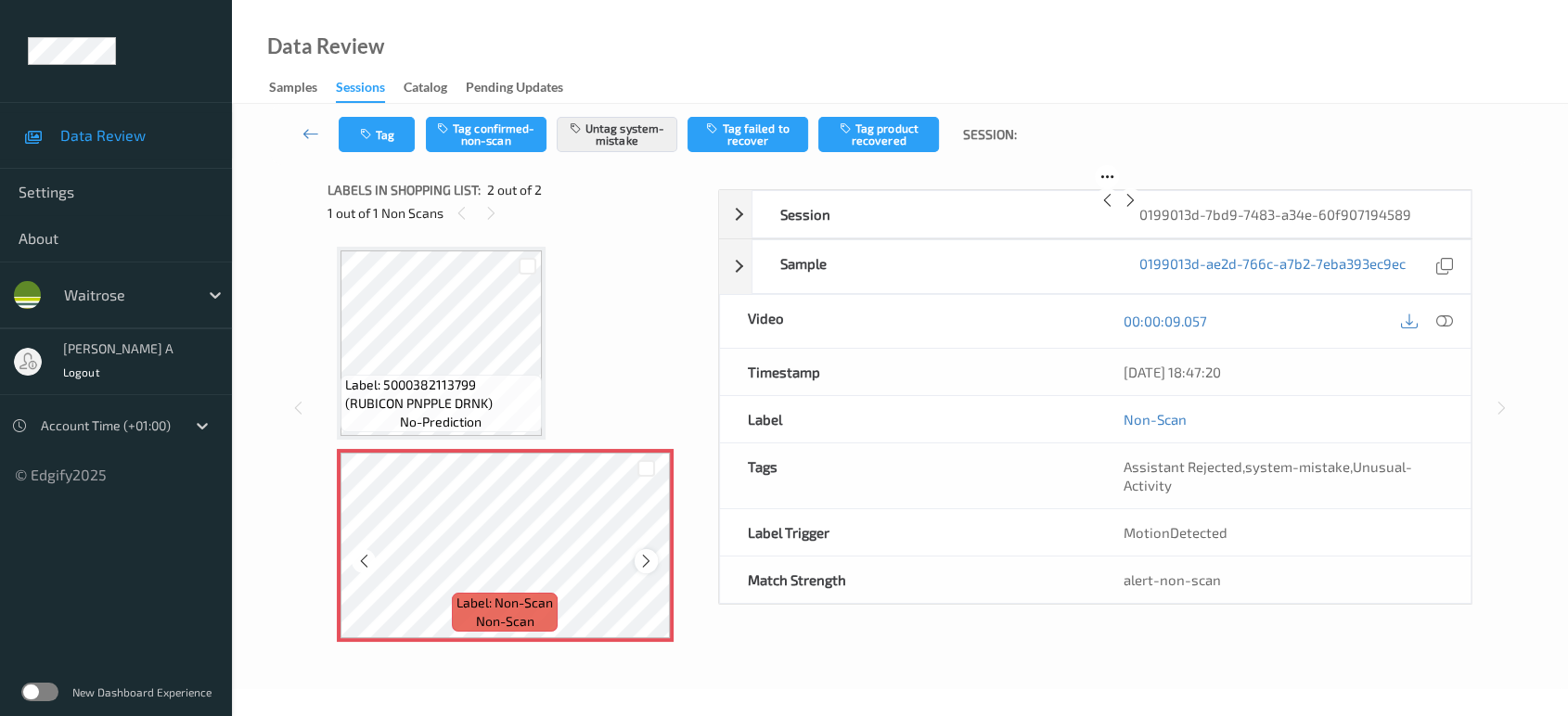
click at [649, 567] on icon at bounding box center [647, 560] width 15 height 16
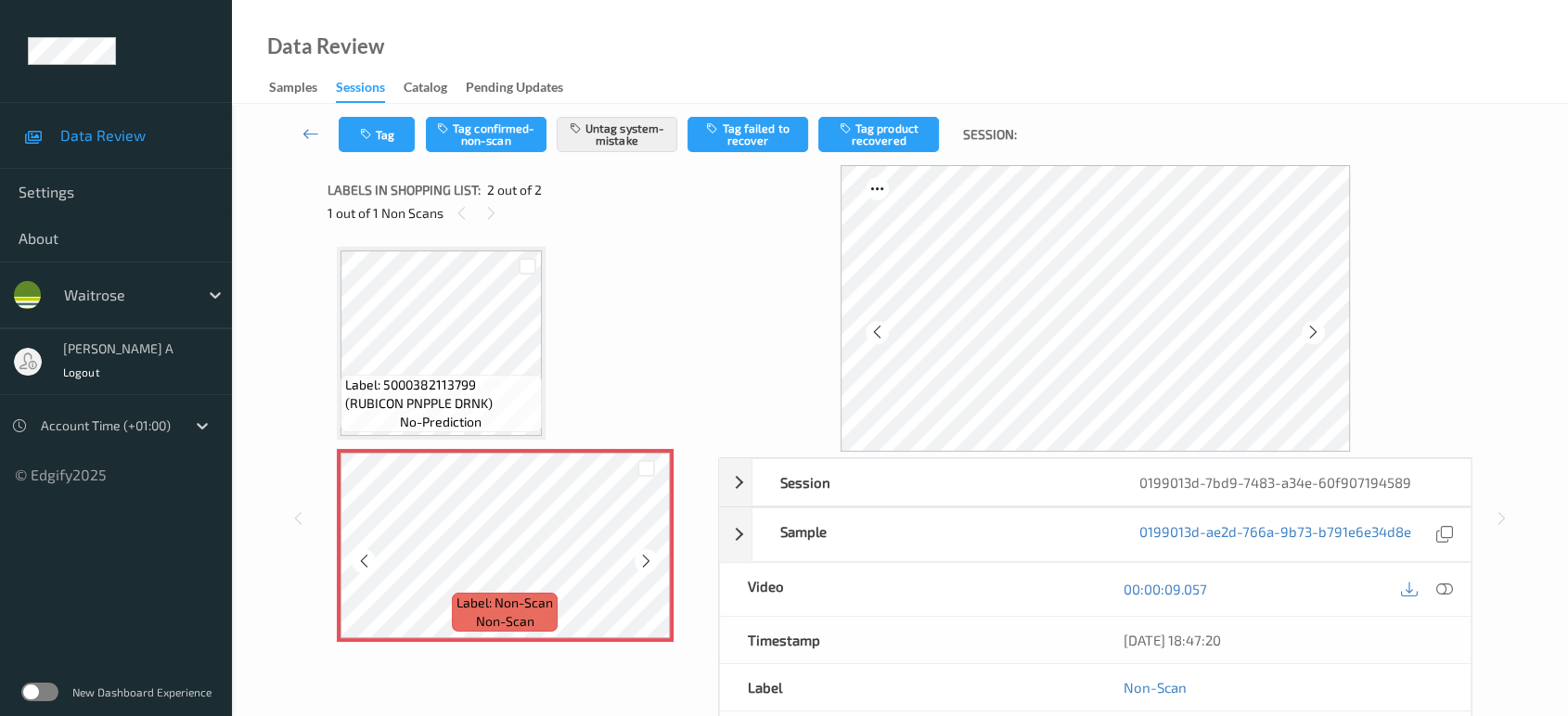
click at [649, 567] on icon at bounding box center [647, 560] width 15 height 16
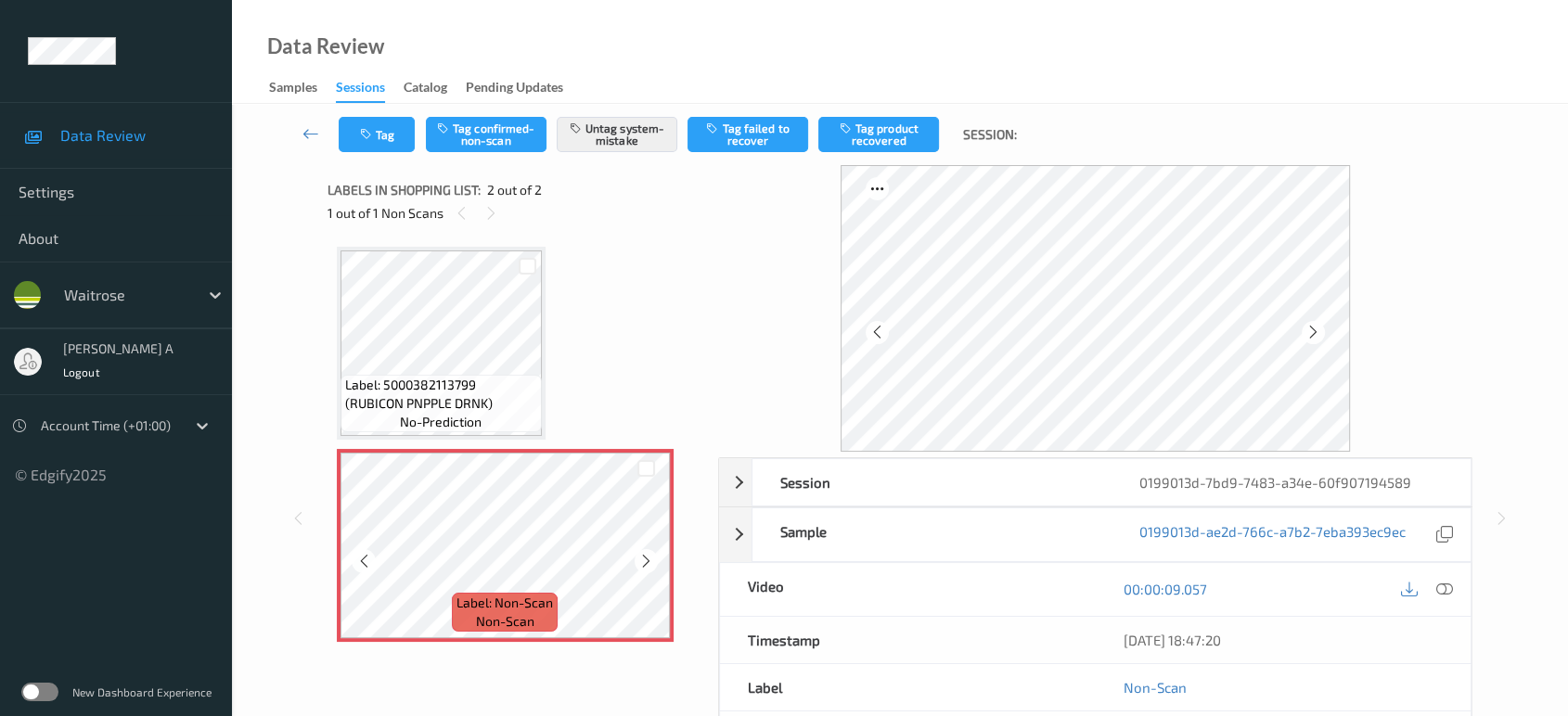
click at [649, 567] on icon at bounding box center [647, 560] width 15 height 16
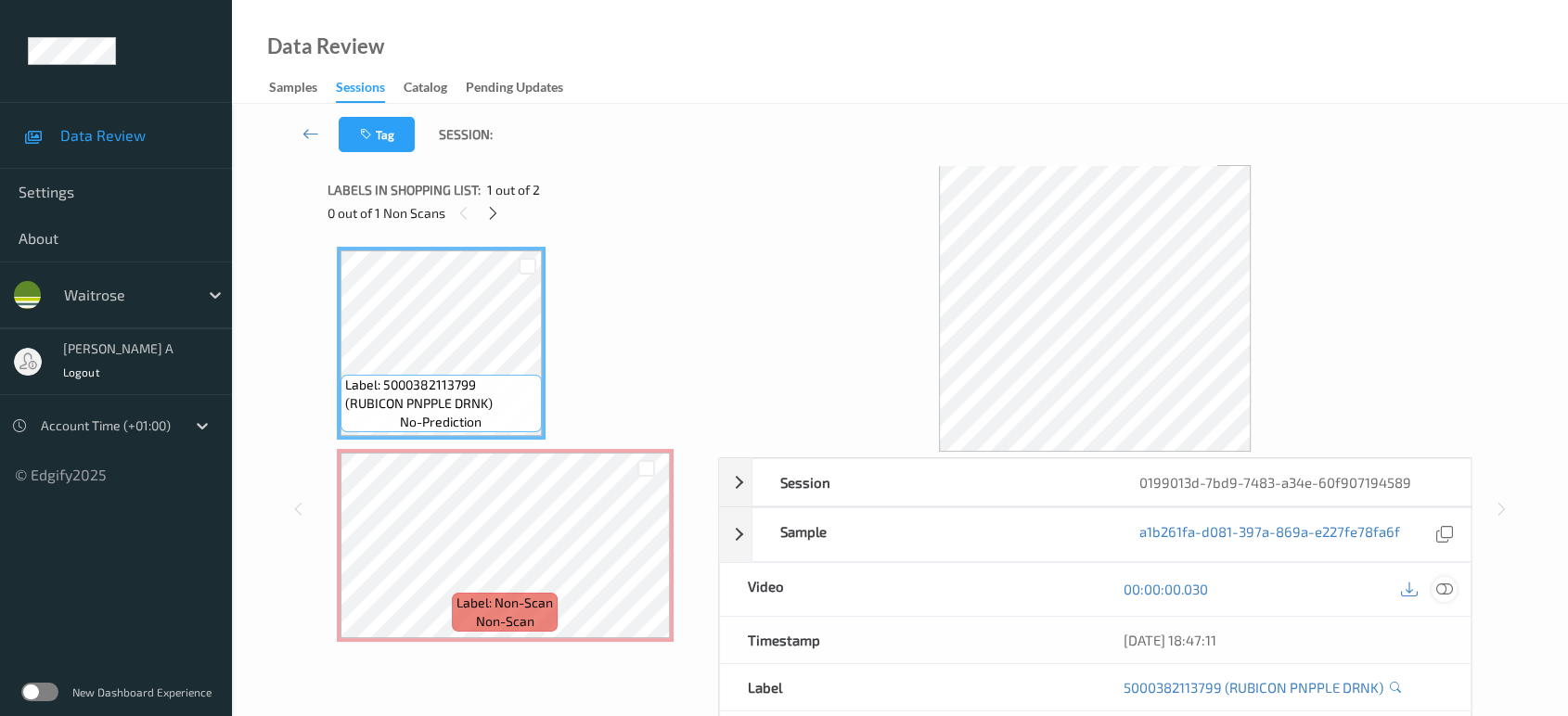
click at [1448, 584] on icon at bounding box center [1444, 588] width 16 height 16
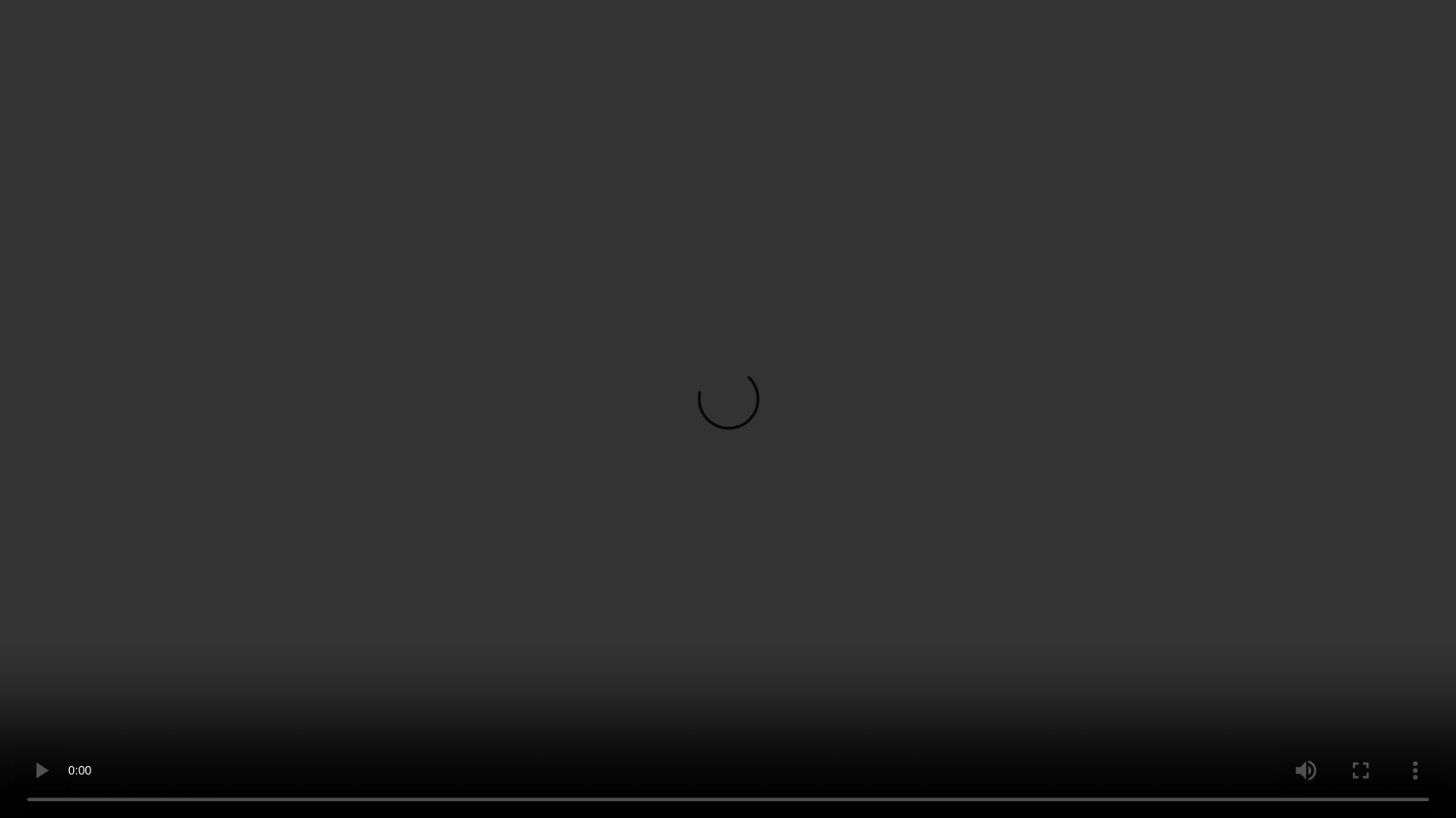
click at [859, 445] on video at bounding box center [728, 409] width 1456 height 818
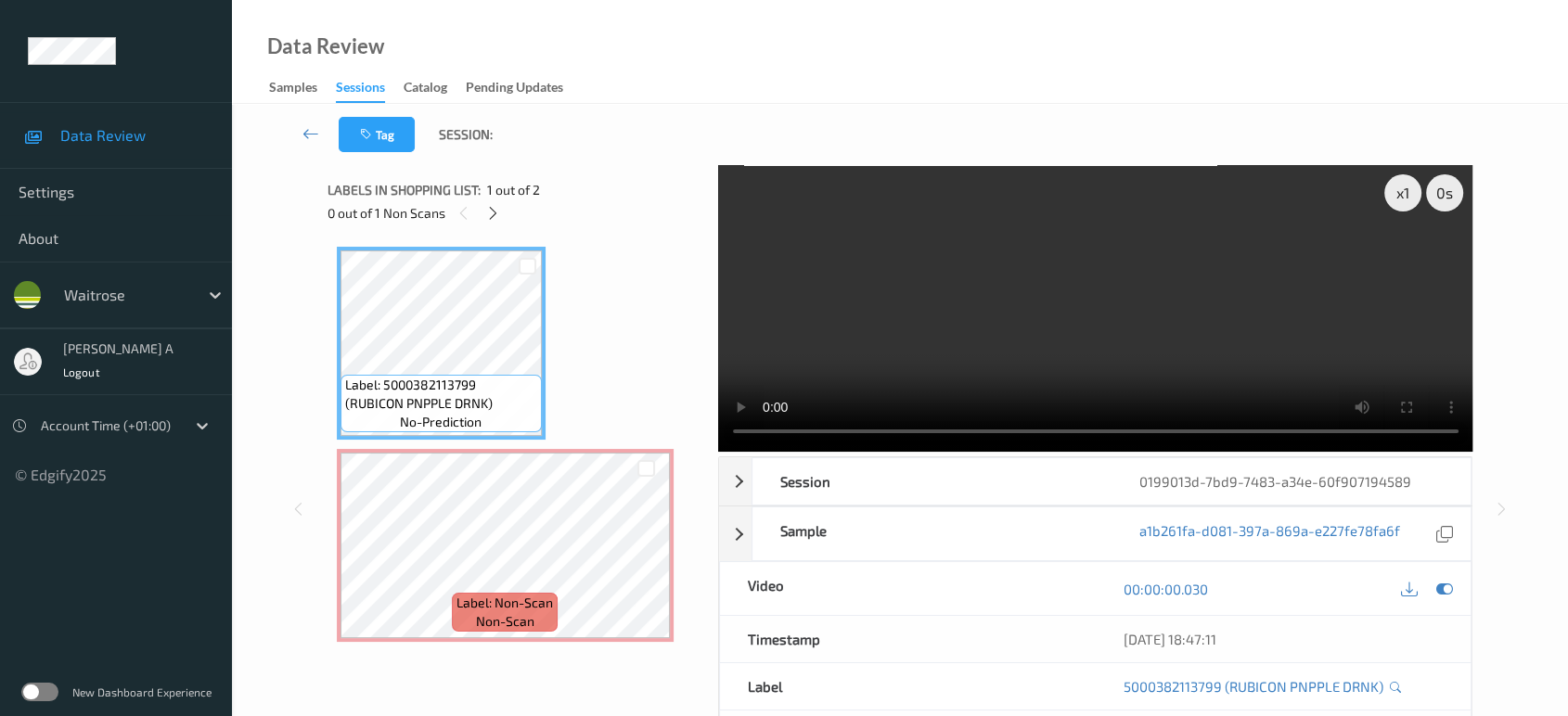
click at [1187, 327] on video at bounding box center [1096, 309] width 755 height 286
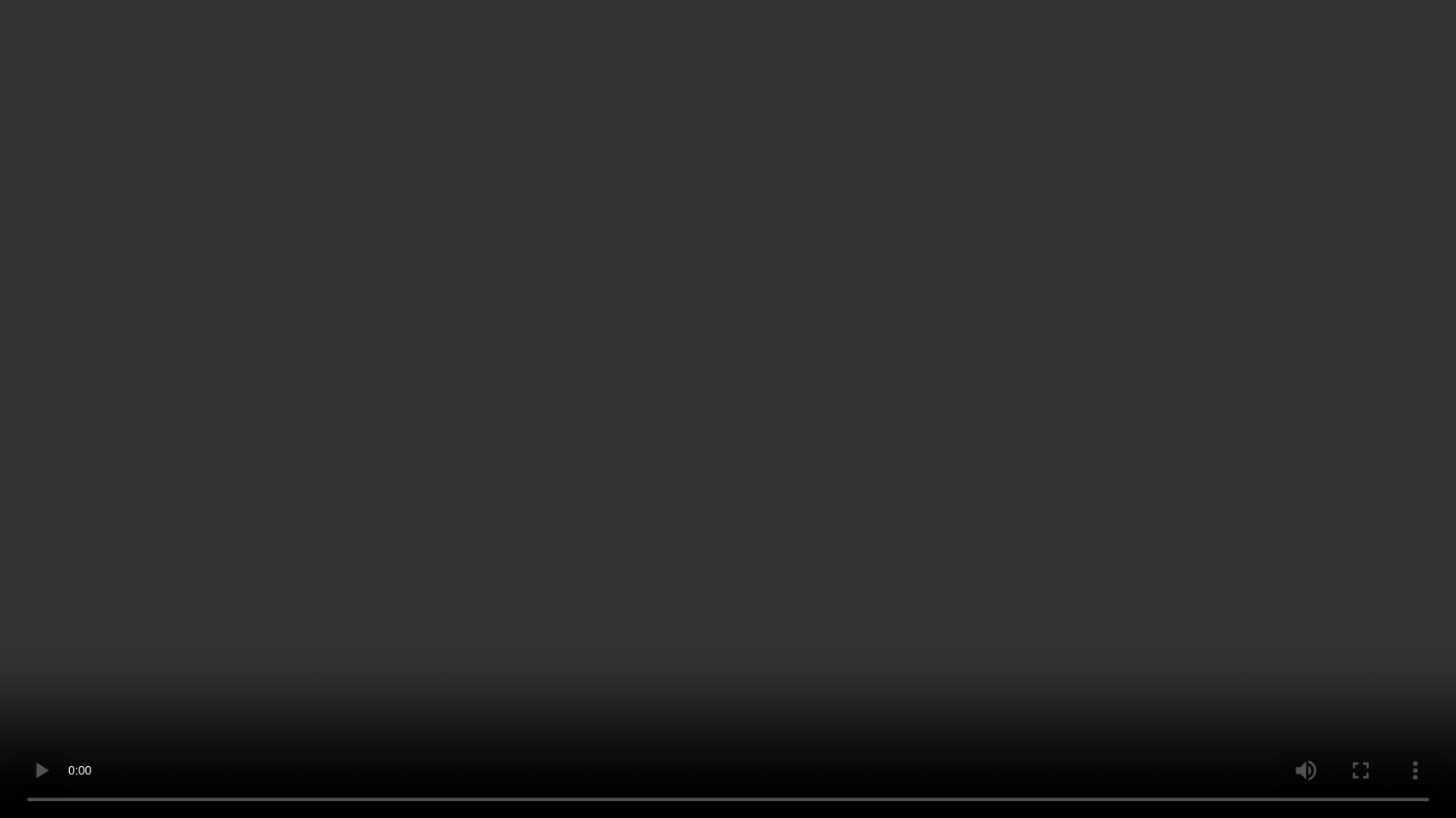
click at [798, 429] on video at bounding box center [728, 409] width 1456 height 818
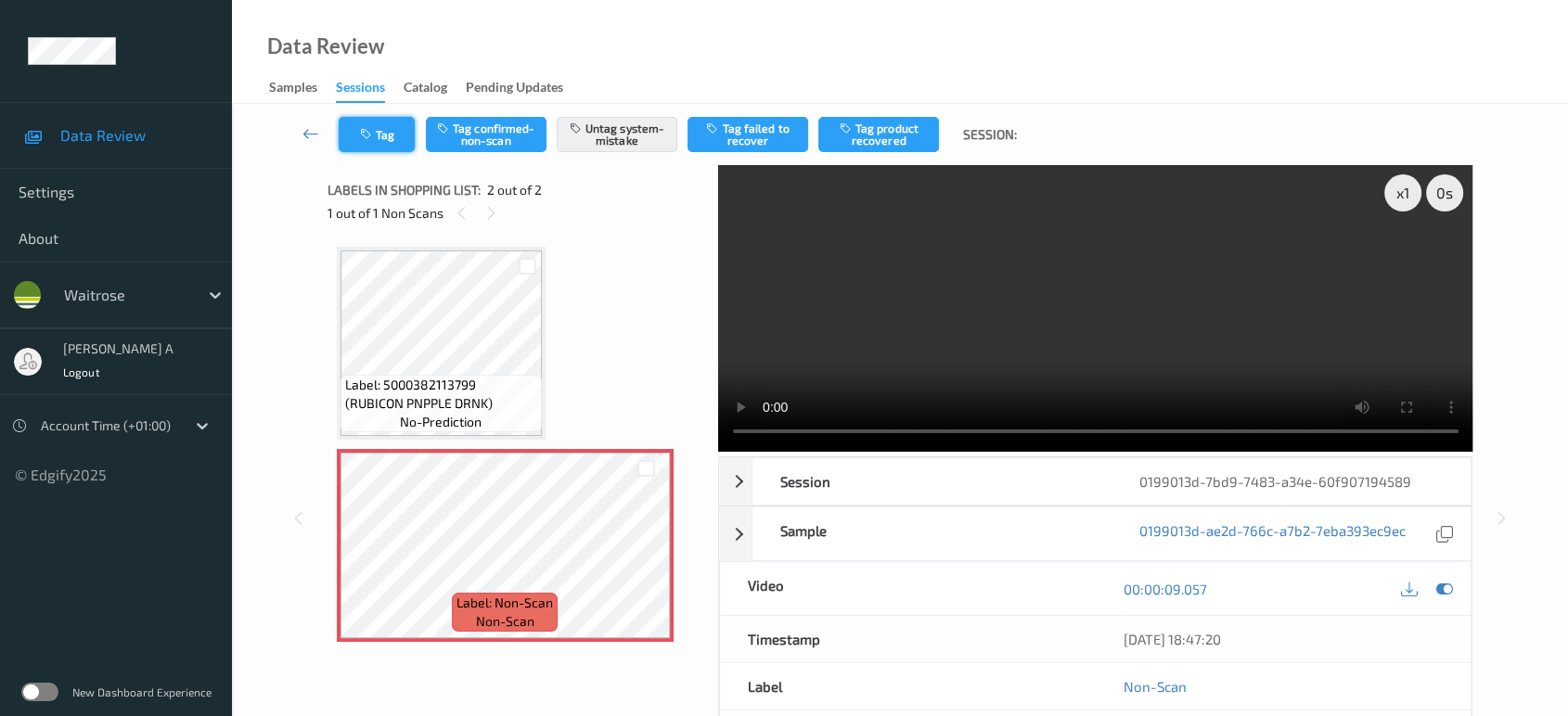
click at [377, 124] on button "Tag" at bounding box center [377, 134] width 76 height 35
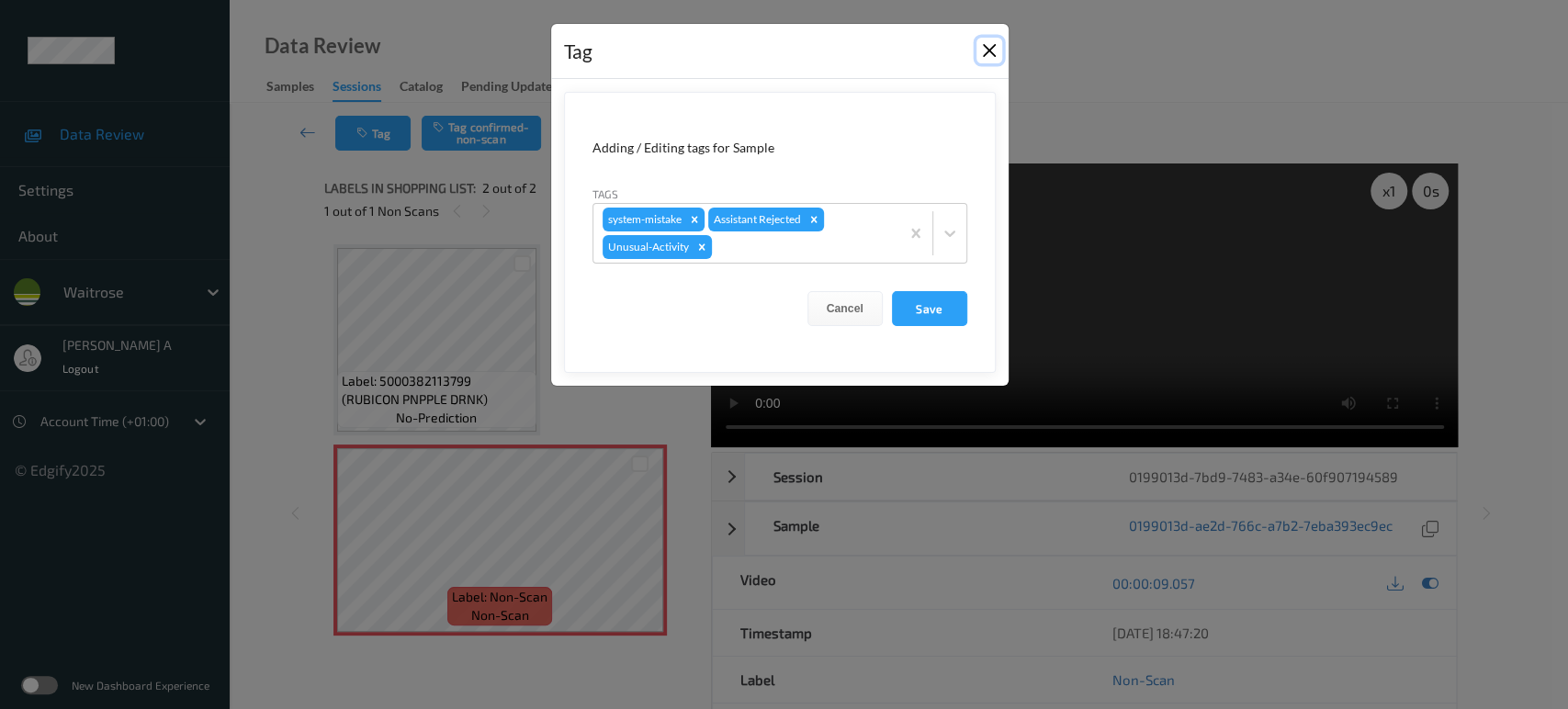
click at [981, 56] on button "Close" at bounding box center [989, 50] width 26 height 26
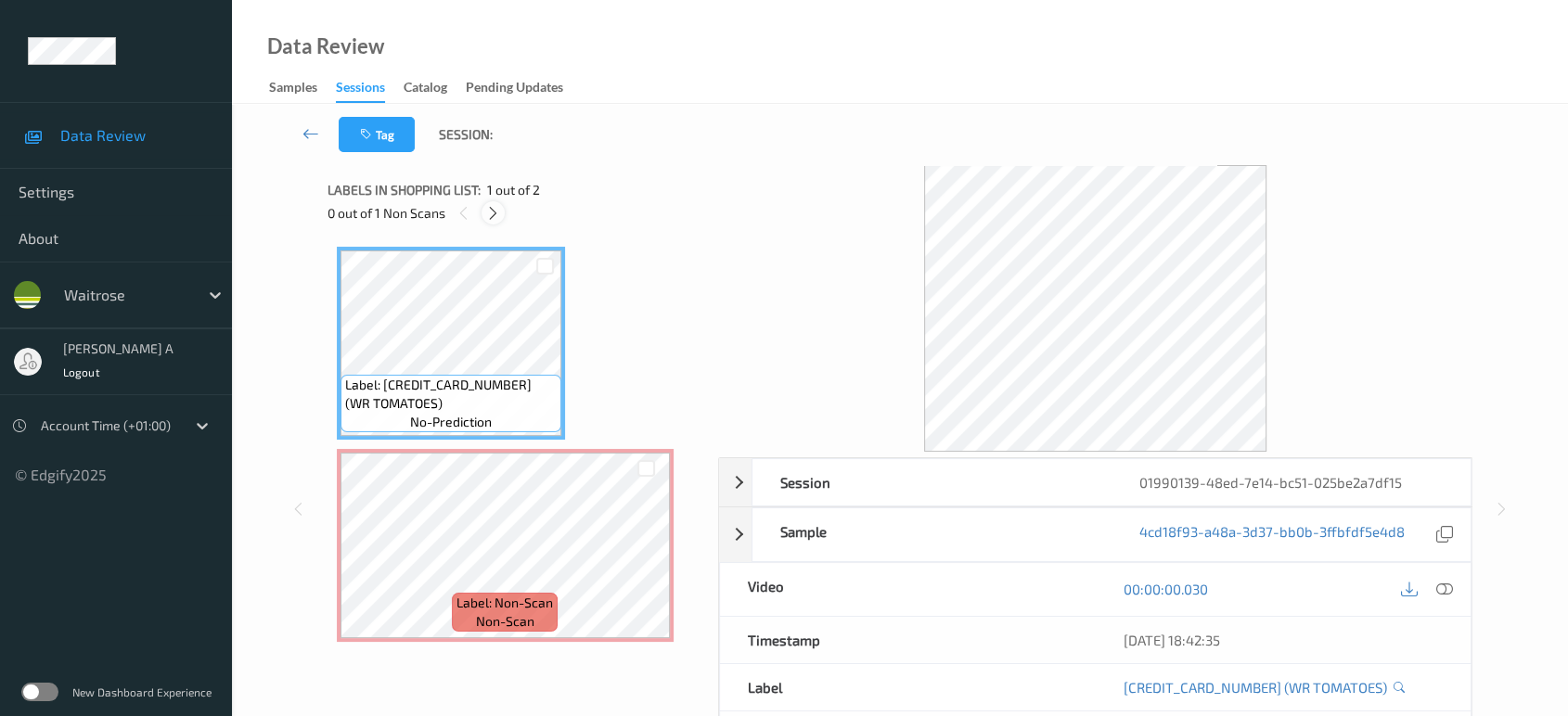
click at [498, 223] on div at bounding box center [494, 213] width 23 height 23
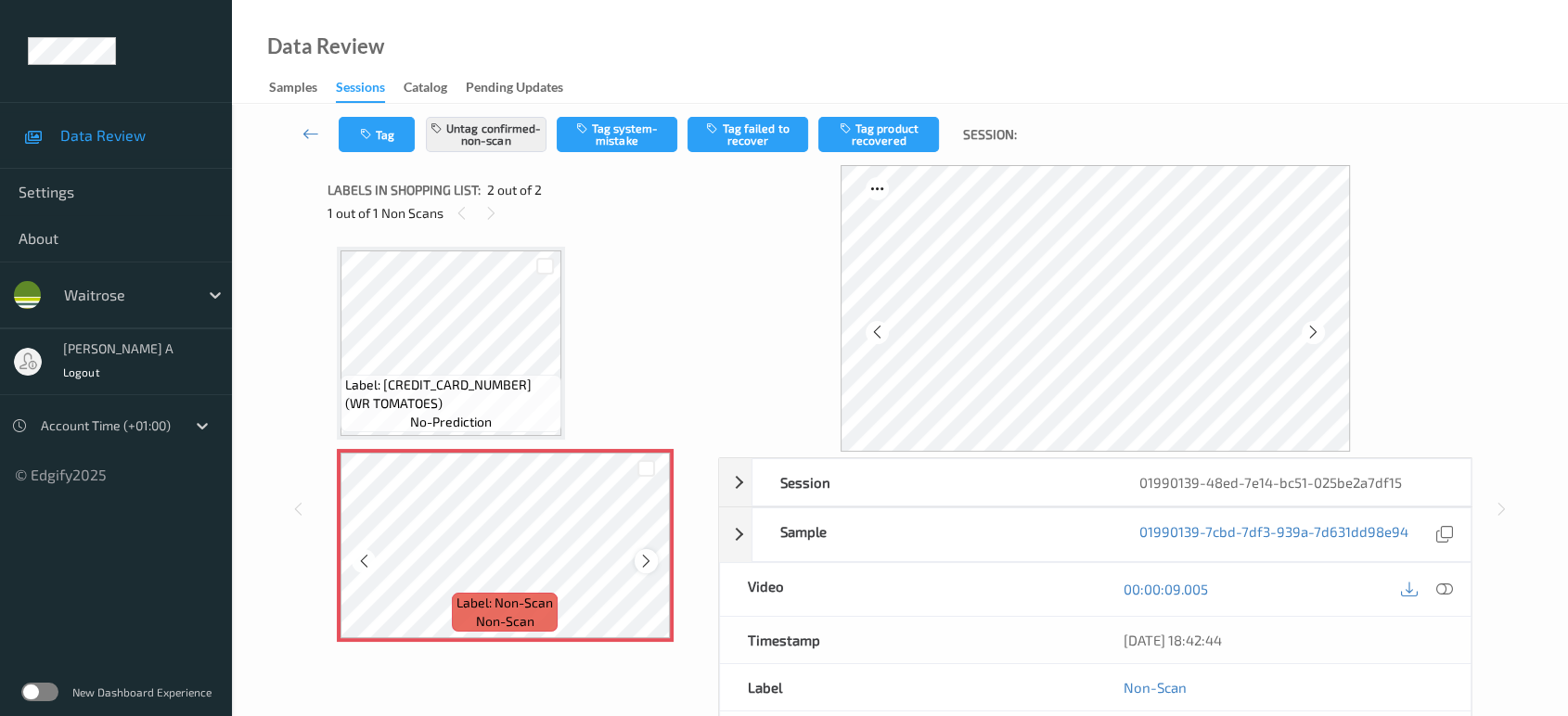
click at [642, 556] on icon at bounding box center [647, 560] width 15 height 16
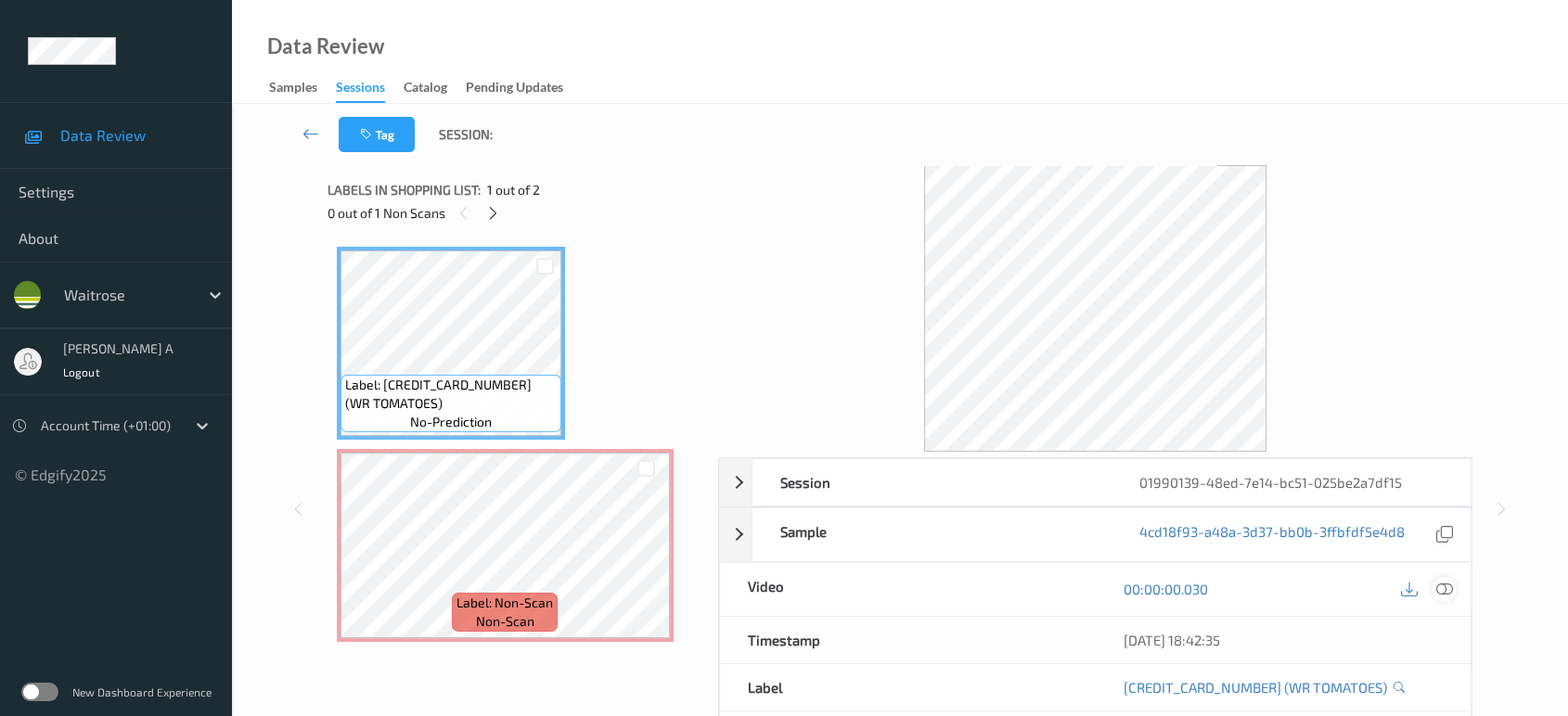
click at [1449, 585] on icon at bounding box center [1444, 588] width 16 height 16
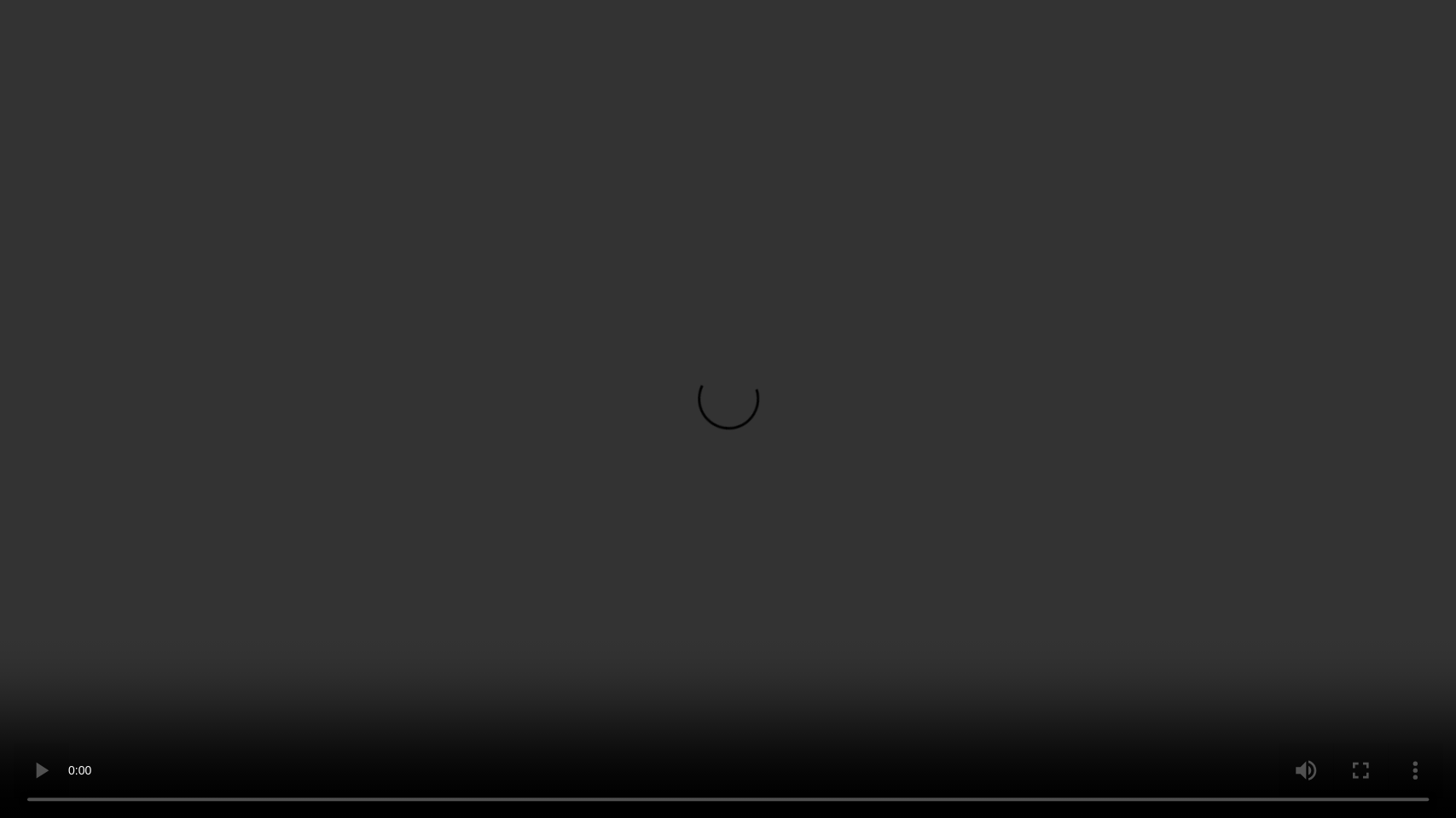
drag, startPoint x: 945, startPoint y: 476, endPoint x: 921, endPoint y: 208, distance: 269.1
click at [945, 476] on video at bounding box center [728, 409] width 1456 height 818
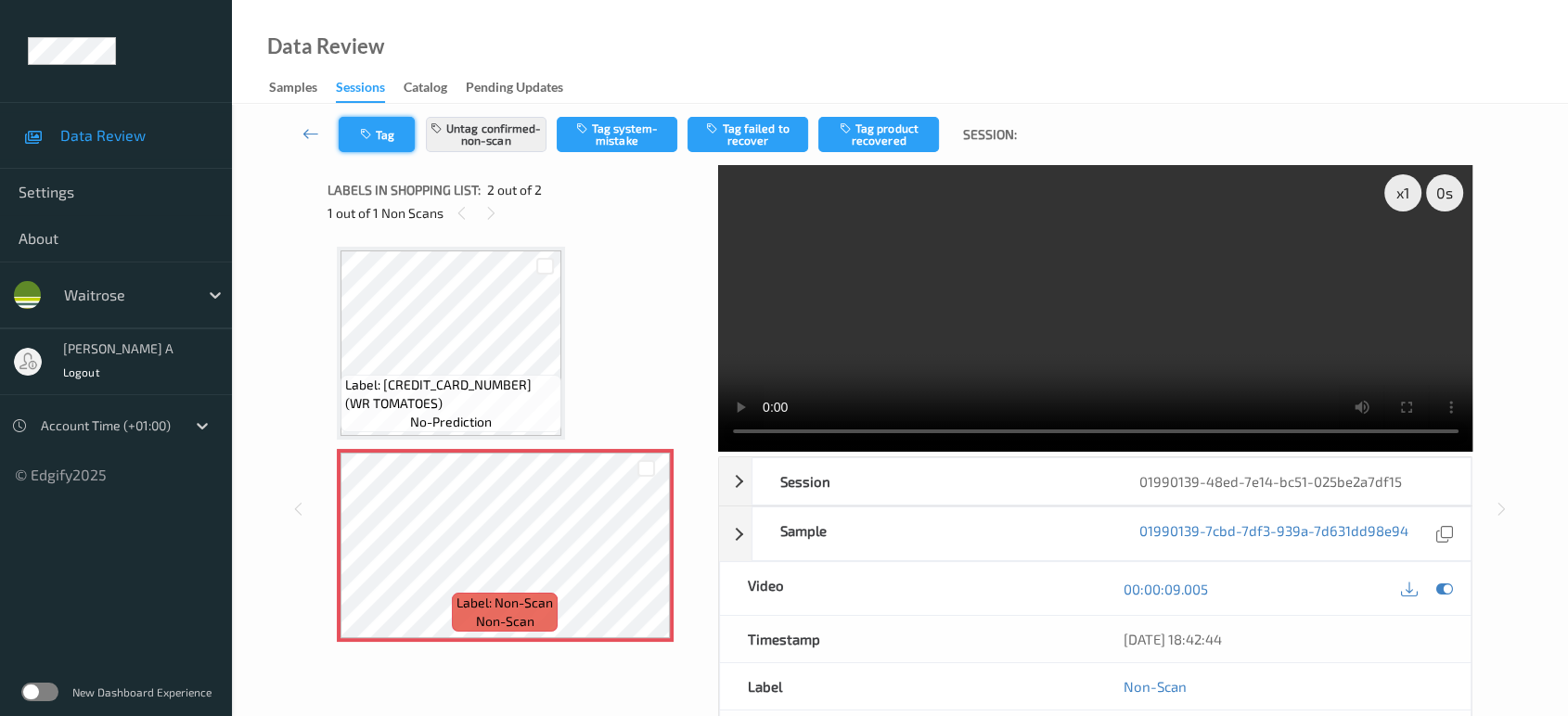
click at [370, 131] on icon "button" at bounding box center [368, 134] width 15 height 13
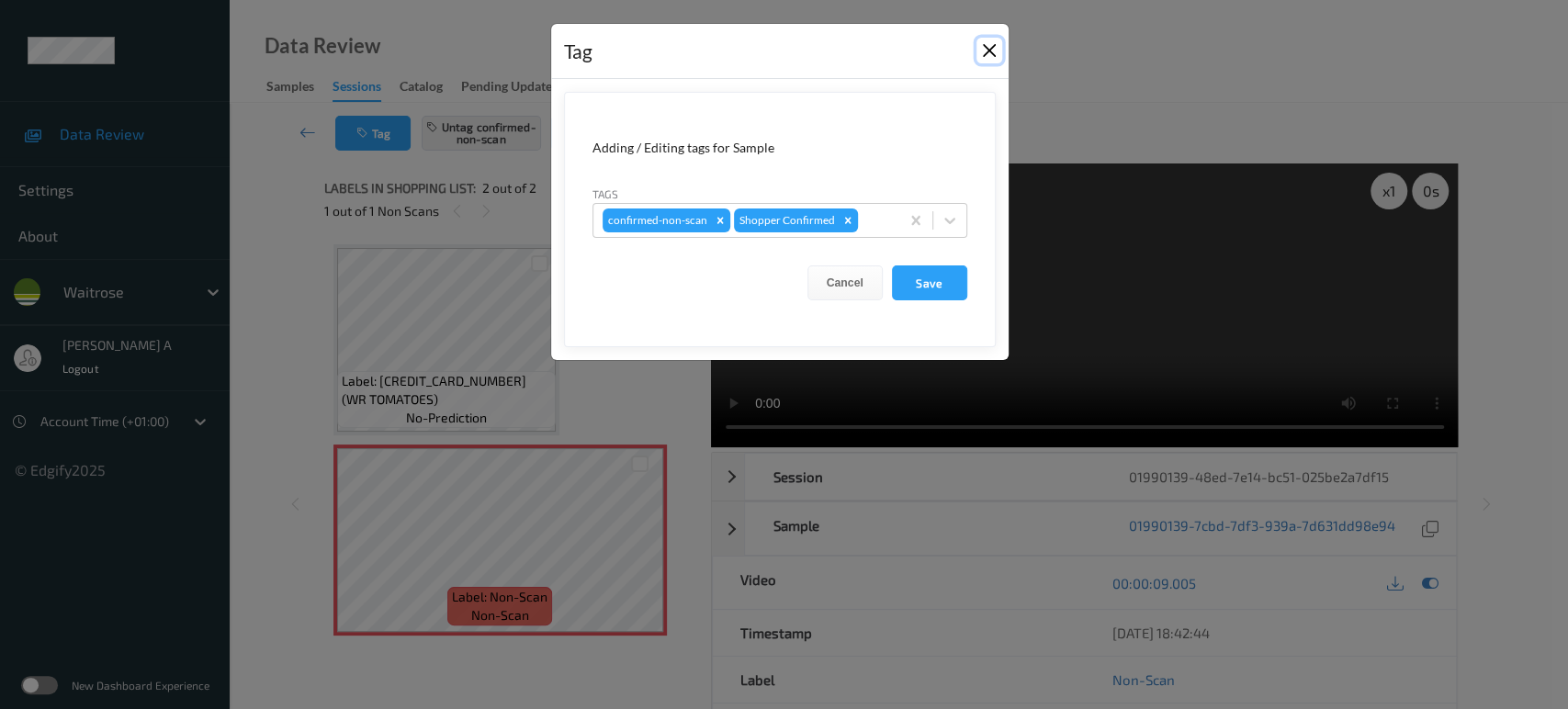
click at [993, 56] on button "Close" at bounding box center [989, 50] width 26 height 26
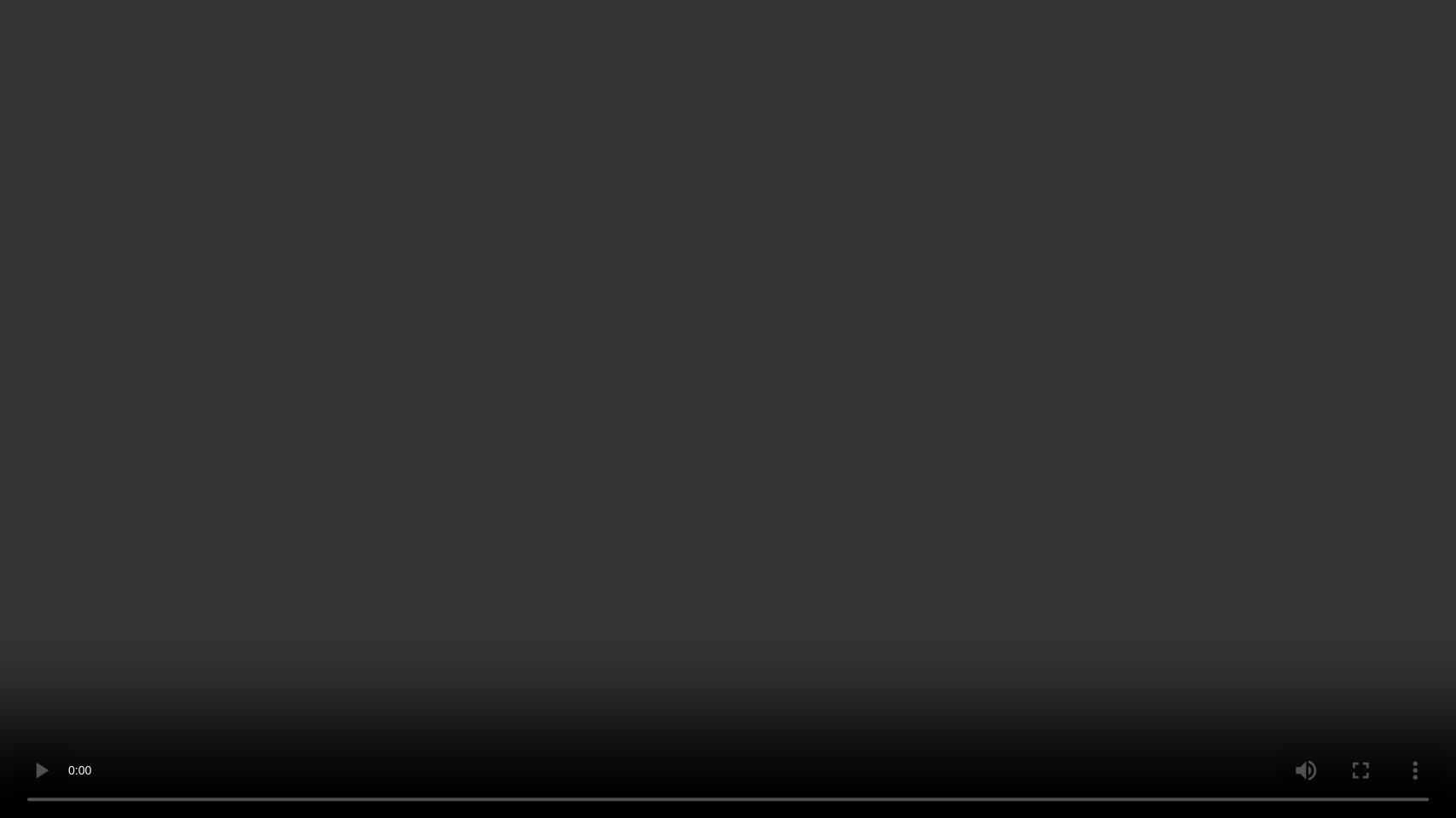
click at [694, 556] on video at bounding box center [728, 409] width 1456 height 818
click at [740, 417] on video at bounding box center [728, 409] width 1456 height 818
click at [746, 486] on video at bounding box center [728, 409] width 1456 height 818
click at [696, 450] on video at bounding box center [728, 409] width 1456 height 818
click at [1025, 470] on video at bounding box center [728, 409] width 1456 height 818
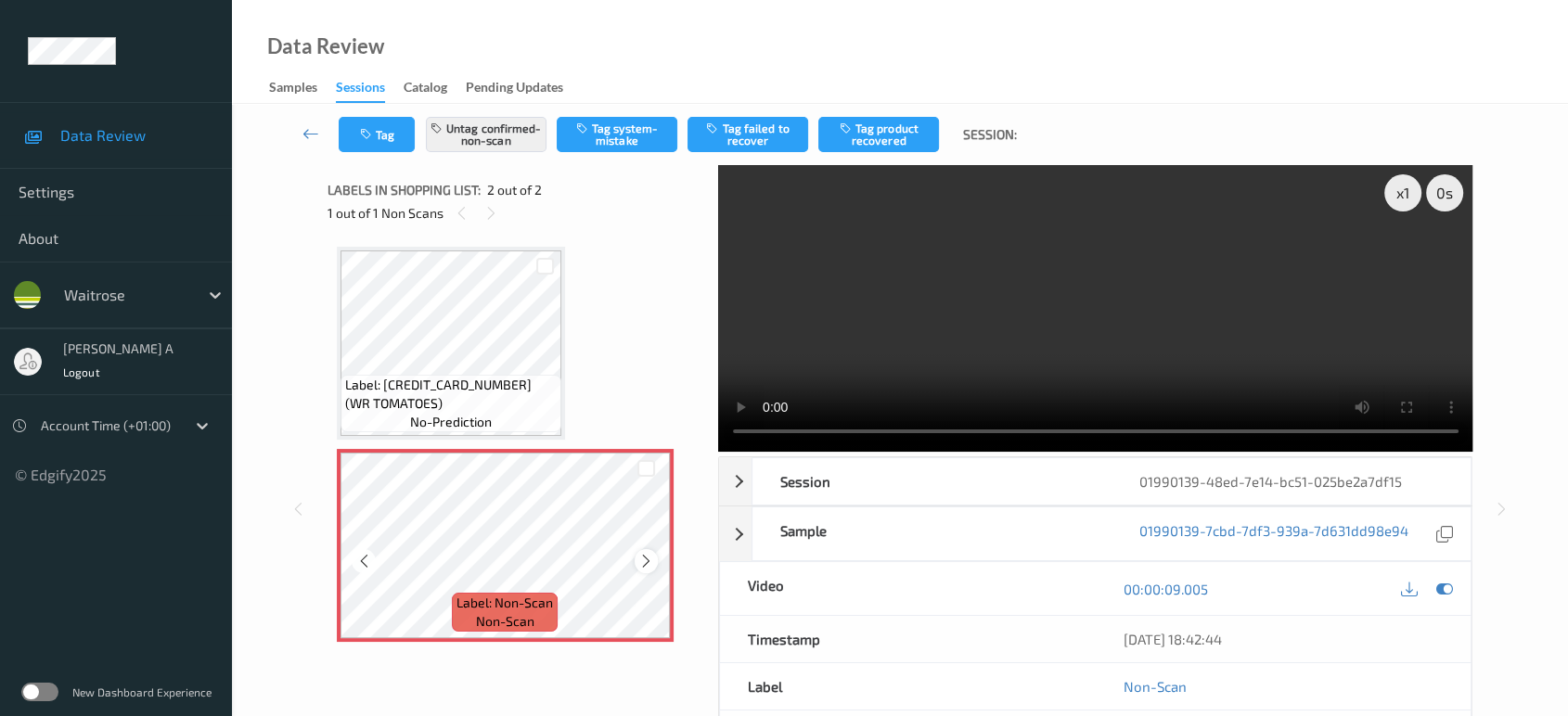
click at [646, 563] on icon at bounding box center [647, 560] width 15 height 16
click at [515, 126] on button "Untag confirmed-non-scan" at bounding box center [486, 134] width 121 height 35
click at [640, 146] on button "Tag system-mistake" at bounding box center [617, 134] width 121 height 35
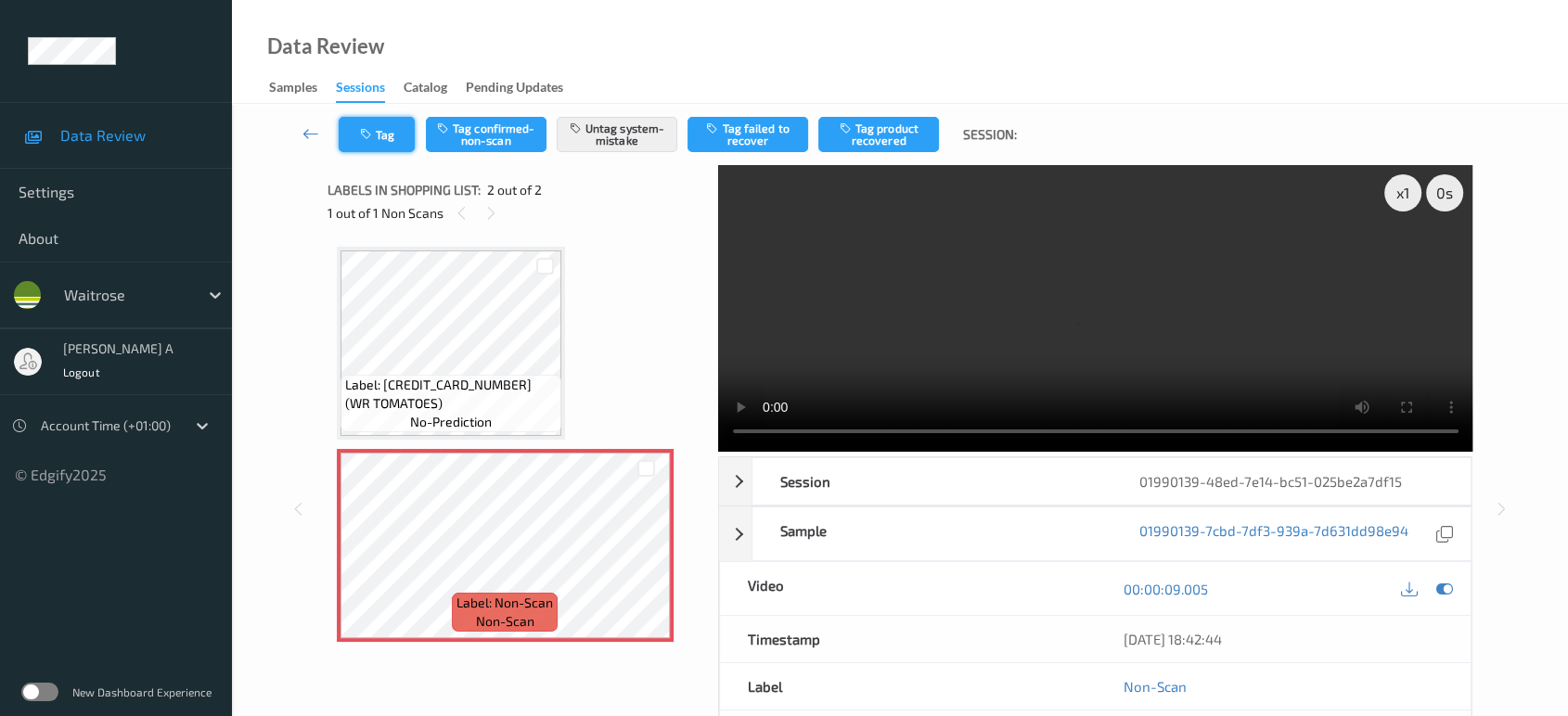
click at [368, 137] on icon "button" at bounding box center [368, 134] width 15 height 13
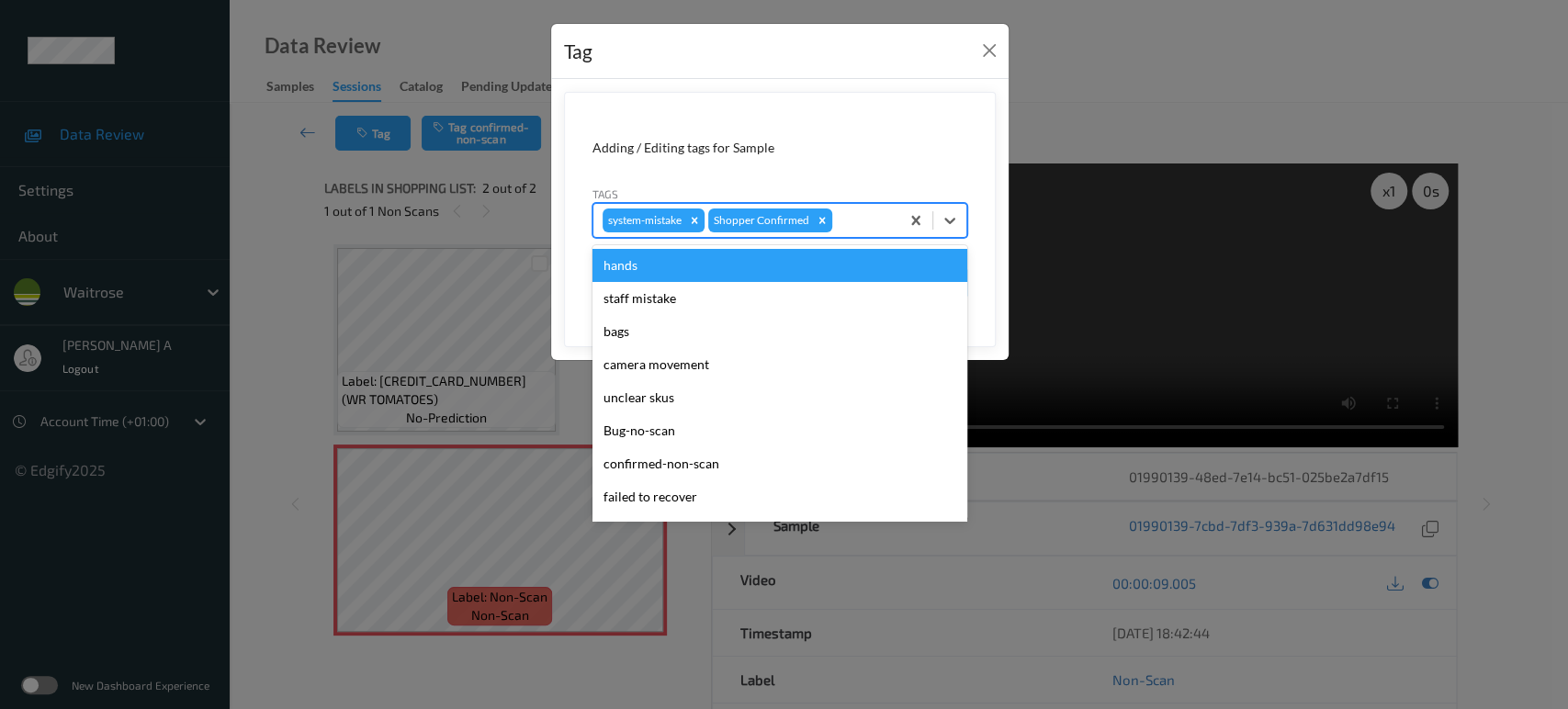
click at [859, 229] on div at bounding box center [863, 220] width 55 height 22
type input "un"
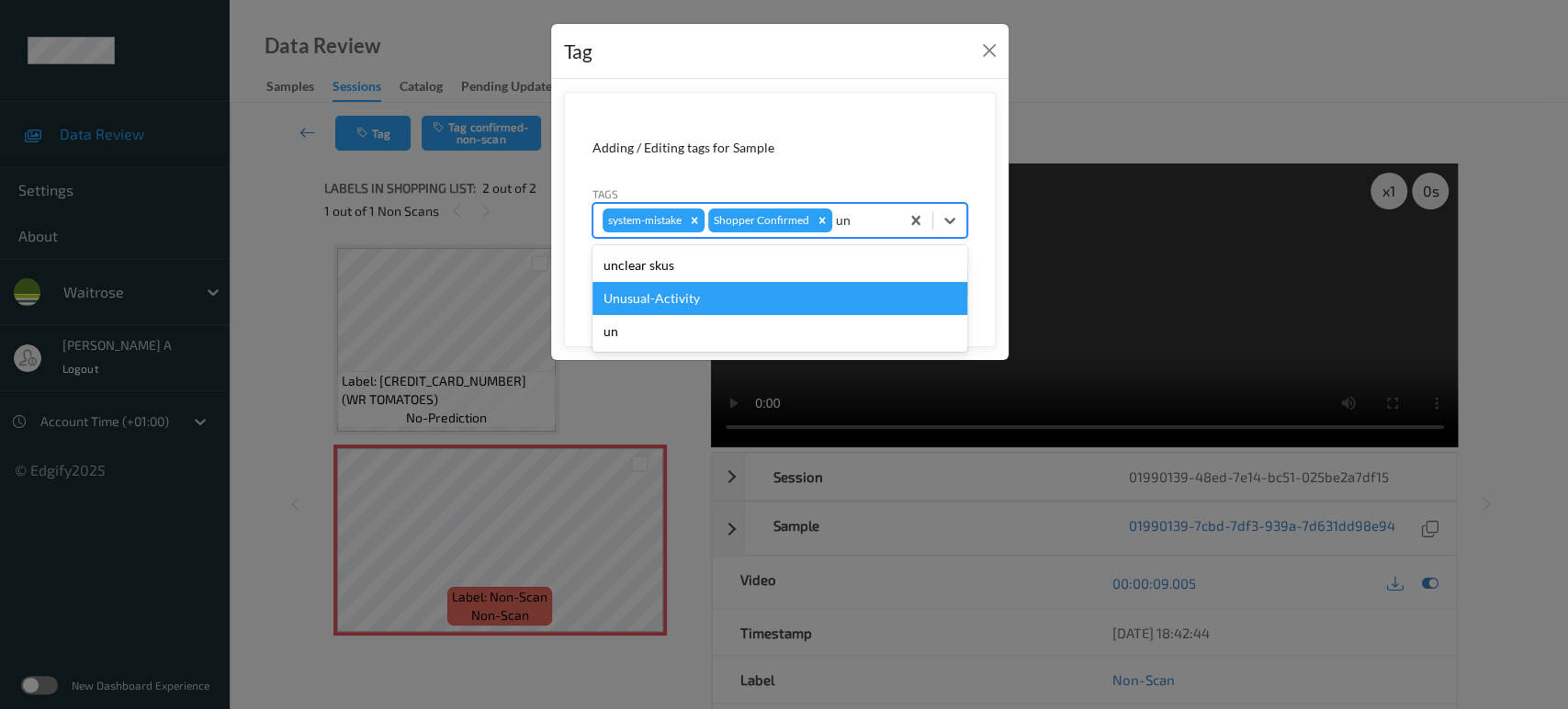
click at [788, 299] on div "Unusual-Activity" at bounding box center [779, 298] width 375 height 34
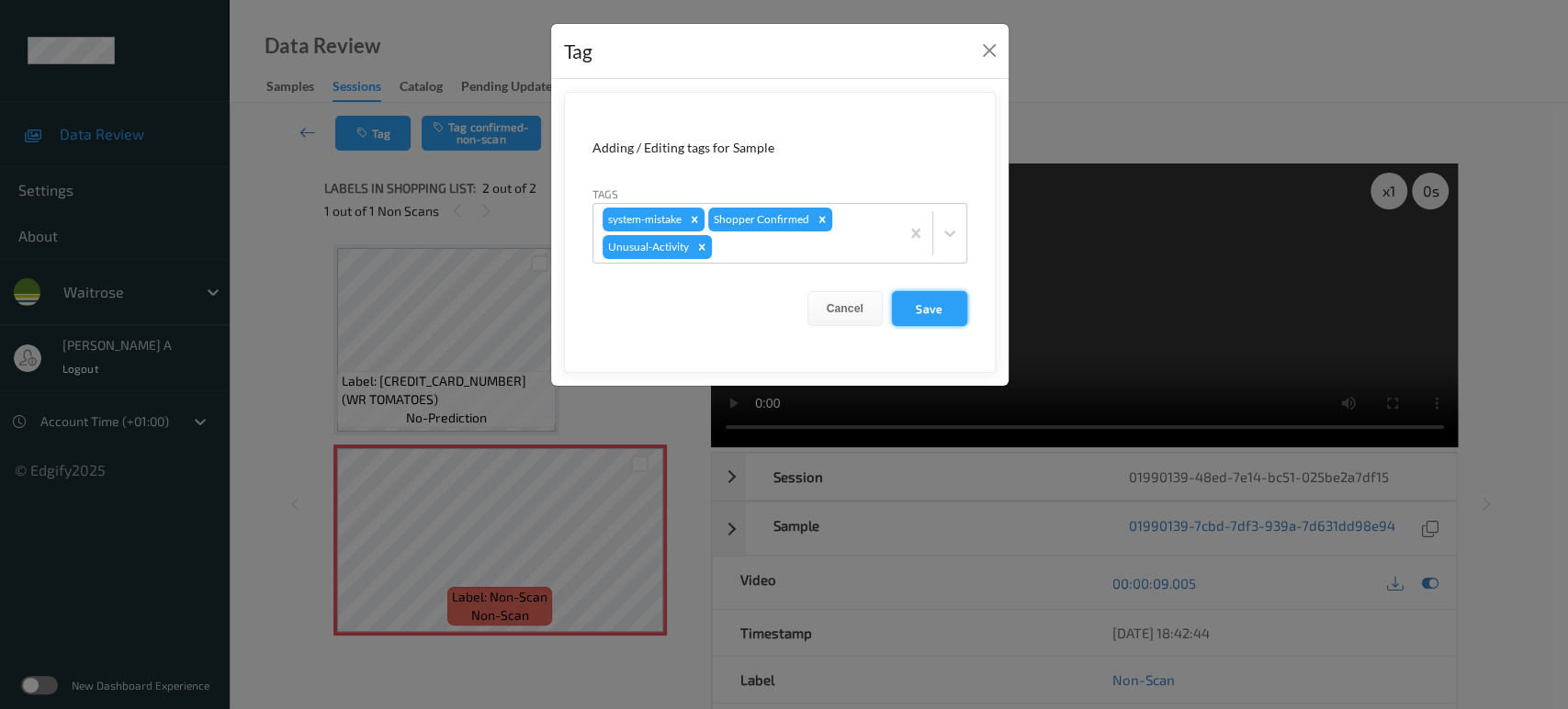
click at [950, 294] on button "Save" at bounding box center [929, 309] width 76 height 34
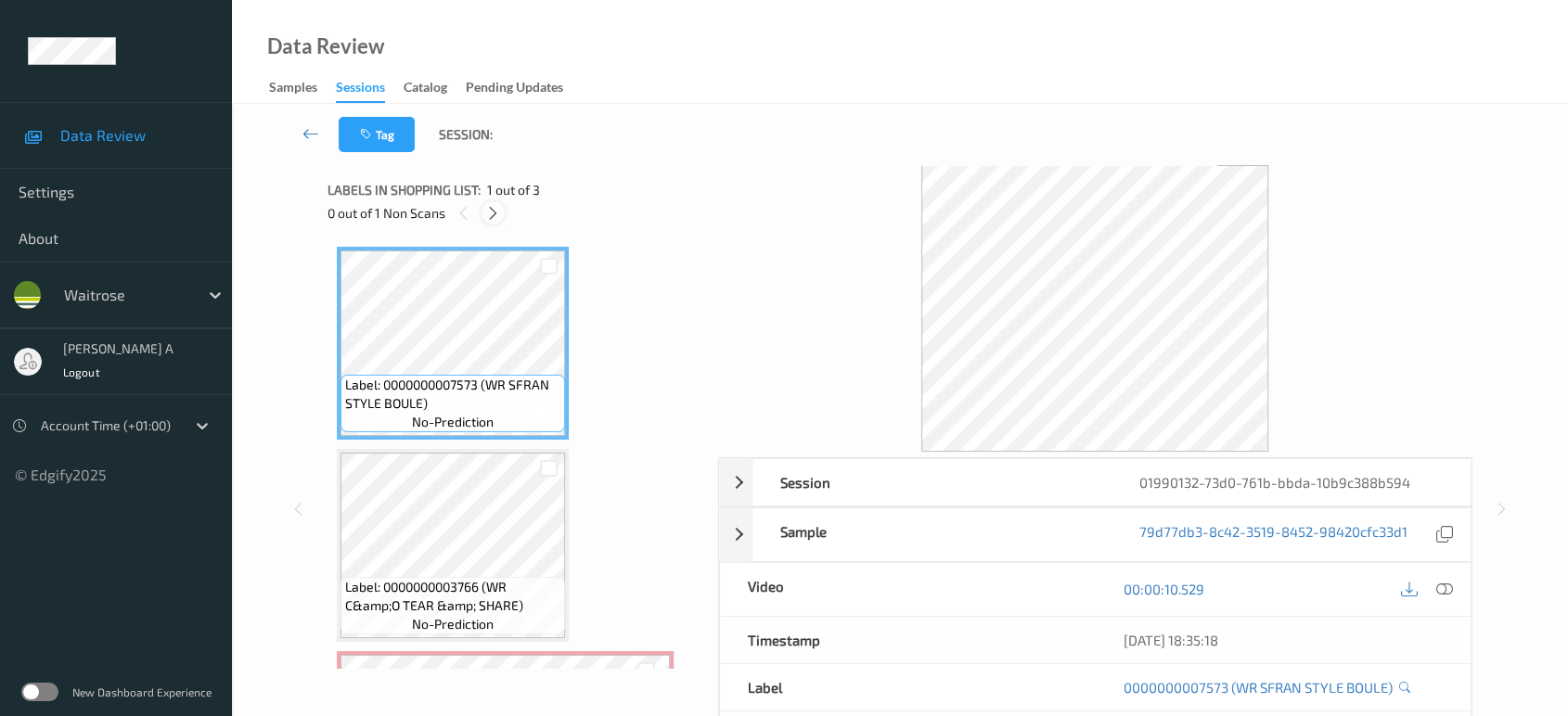
click at [490, 214] on icon at bounding box center [493, 213] width 15 height 16
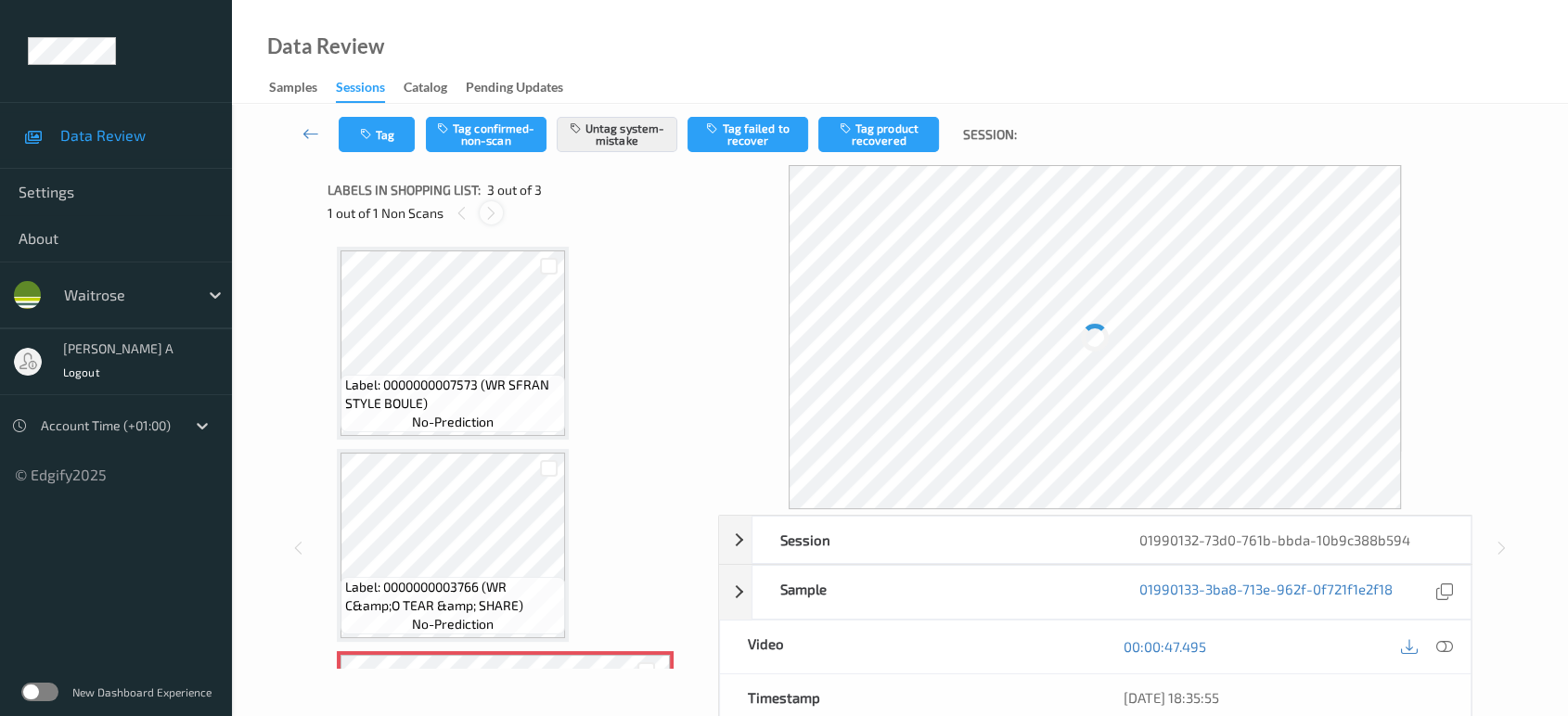
scroll to position [181, 0]
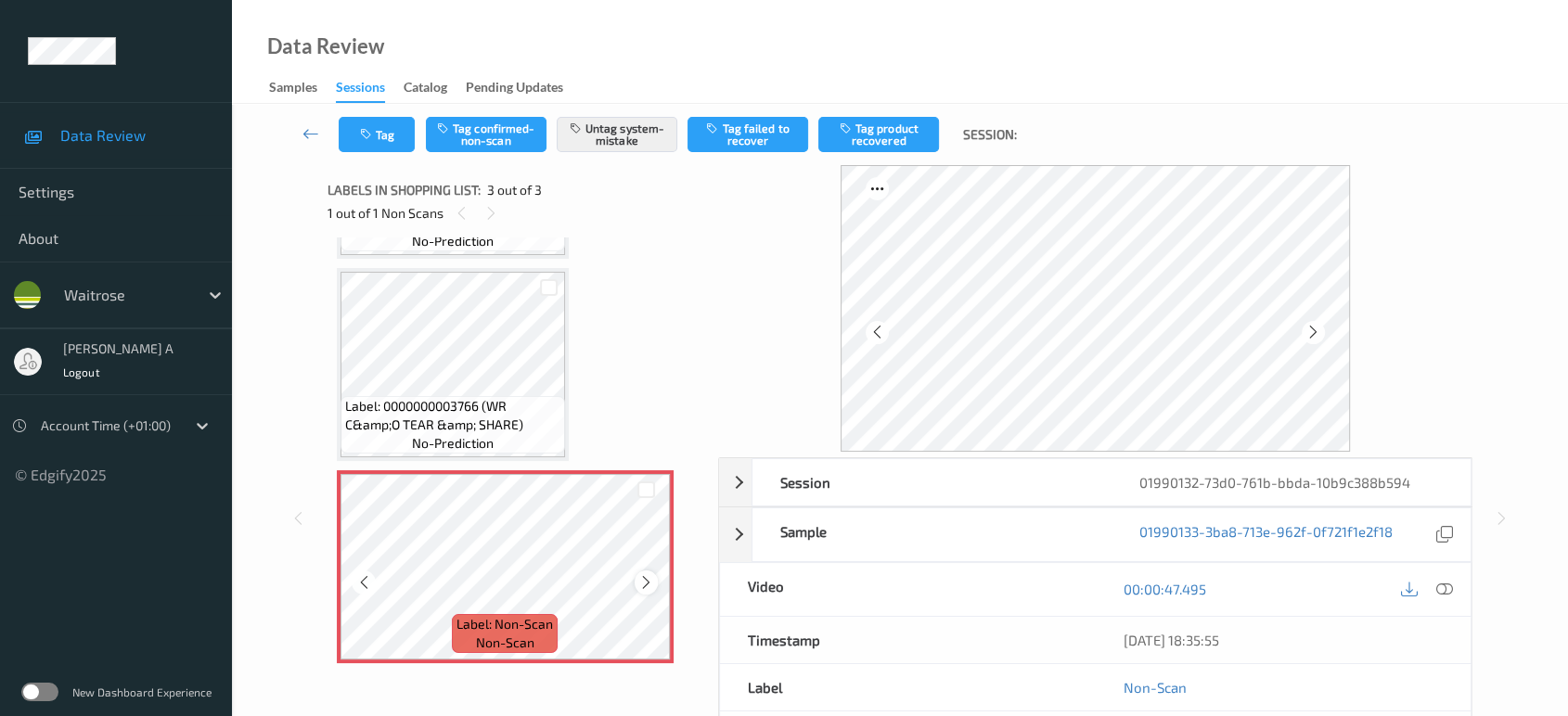
click at [651, 583] on icon at bounding box center [647, 582] width 15 height 16
click at [491, 213] on icon at bounding box center [492, 213] width 15 height 16
click at [459, 207] on icon at bounding box center [462, 213] width 15 height 16
click at [394, 140] on button "Tag" at bounding box center [377, 134] width 76 height 35
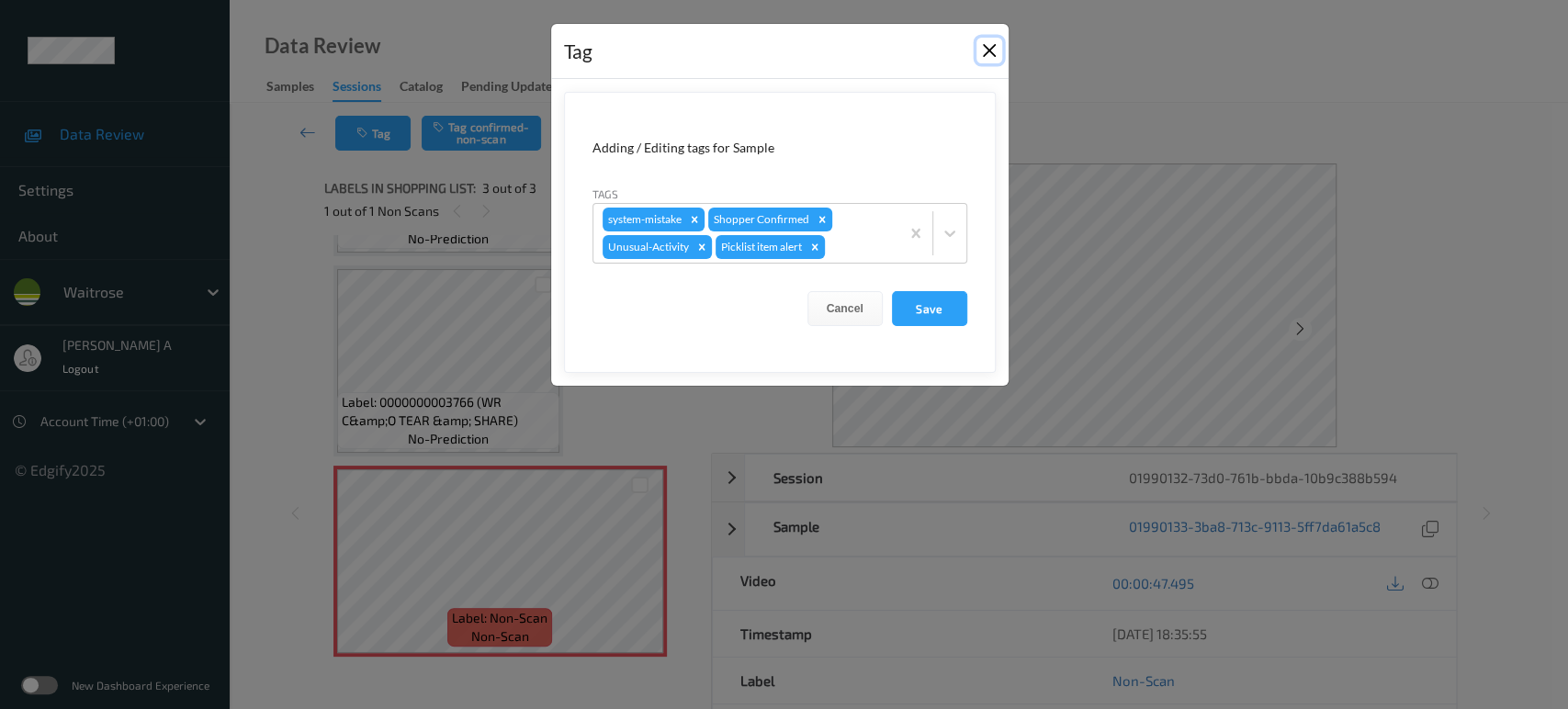
click at [992, 56] on button "Close" at bounding box center [989, 50] width 26 height 26
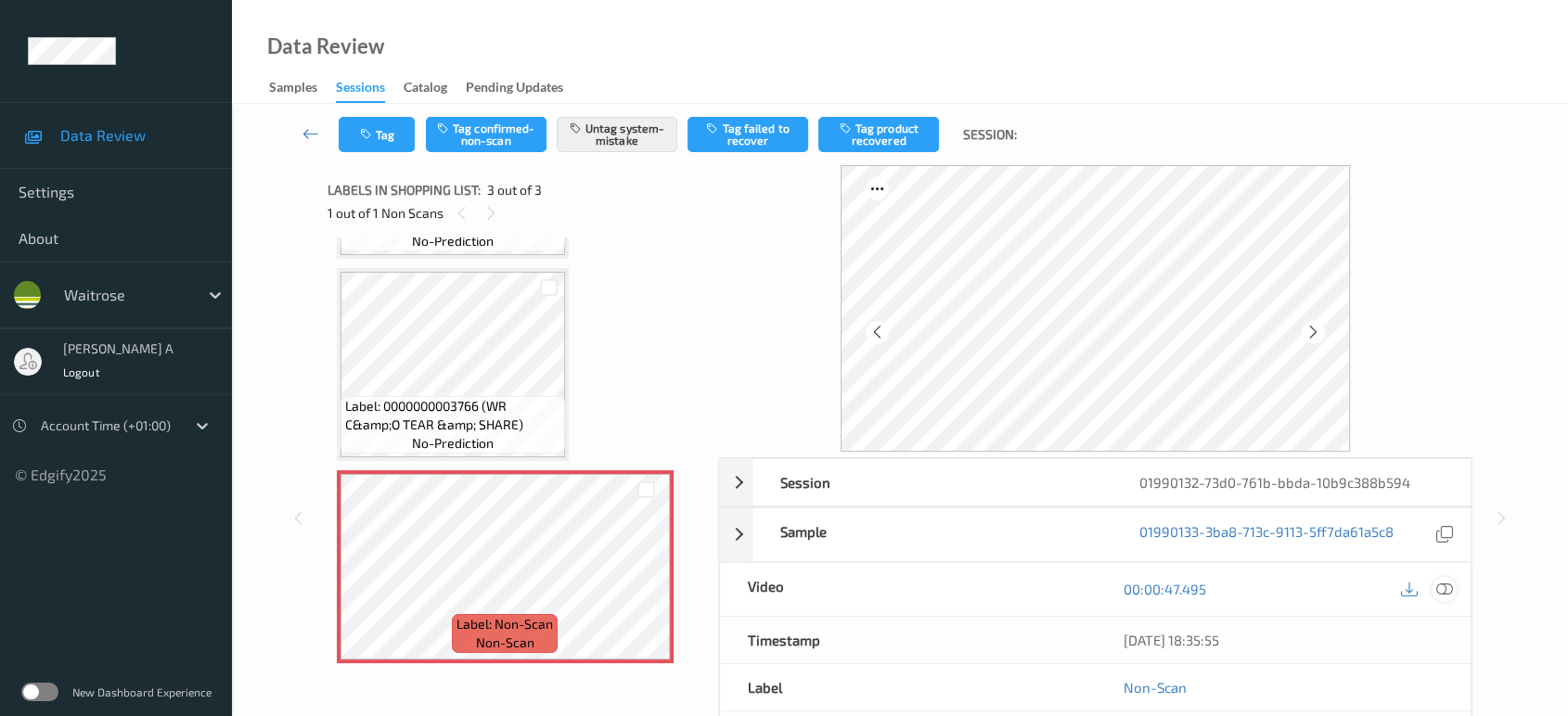
click at [1443, 584] on icon at bounding box center [1444, 588] width 16 height 16
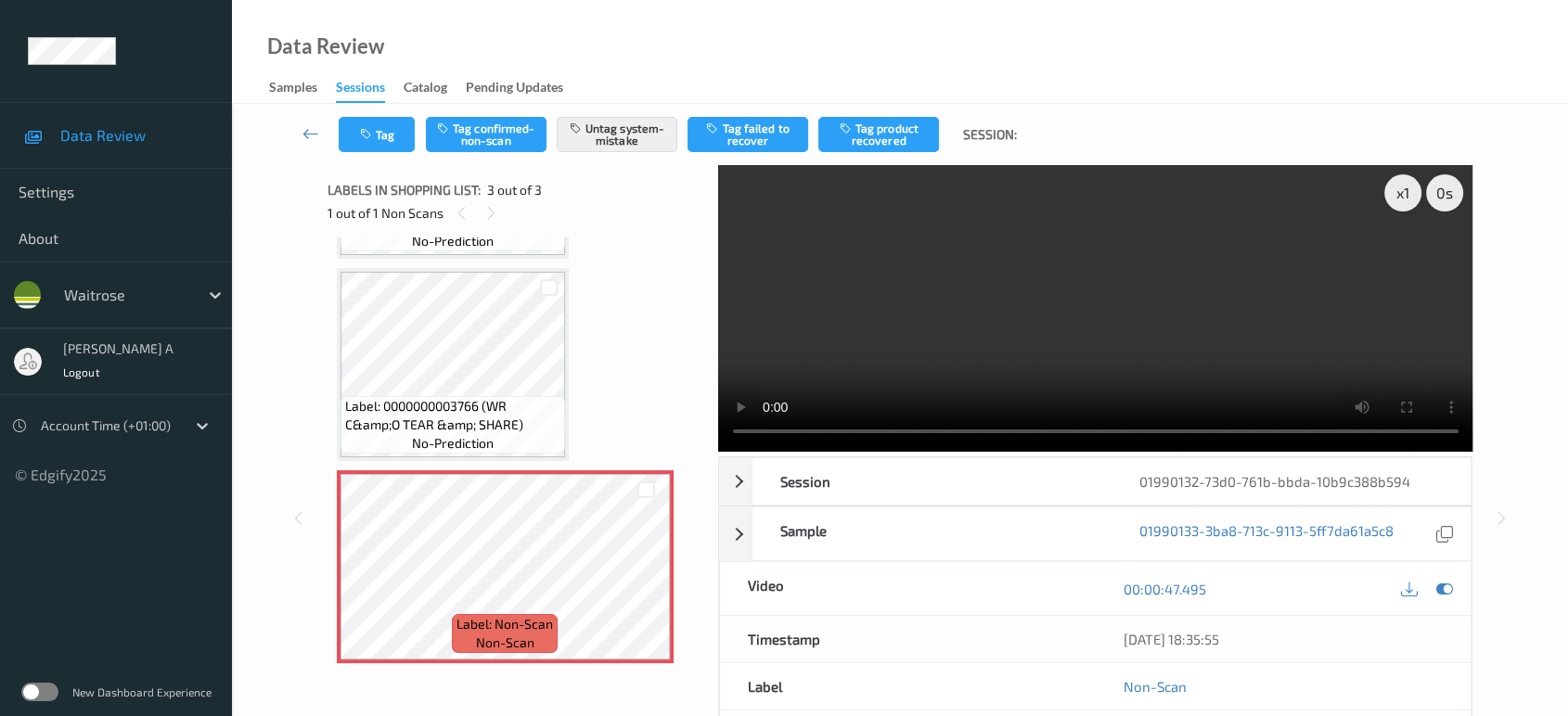
click at [1093, 354] on video at bounding box center [1096, 309] width 755 height 286
click at [394, 139] on button "Tag" at bounding box center [377, 134] width 76 height 35
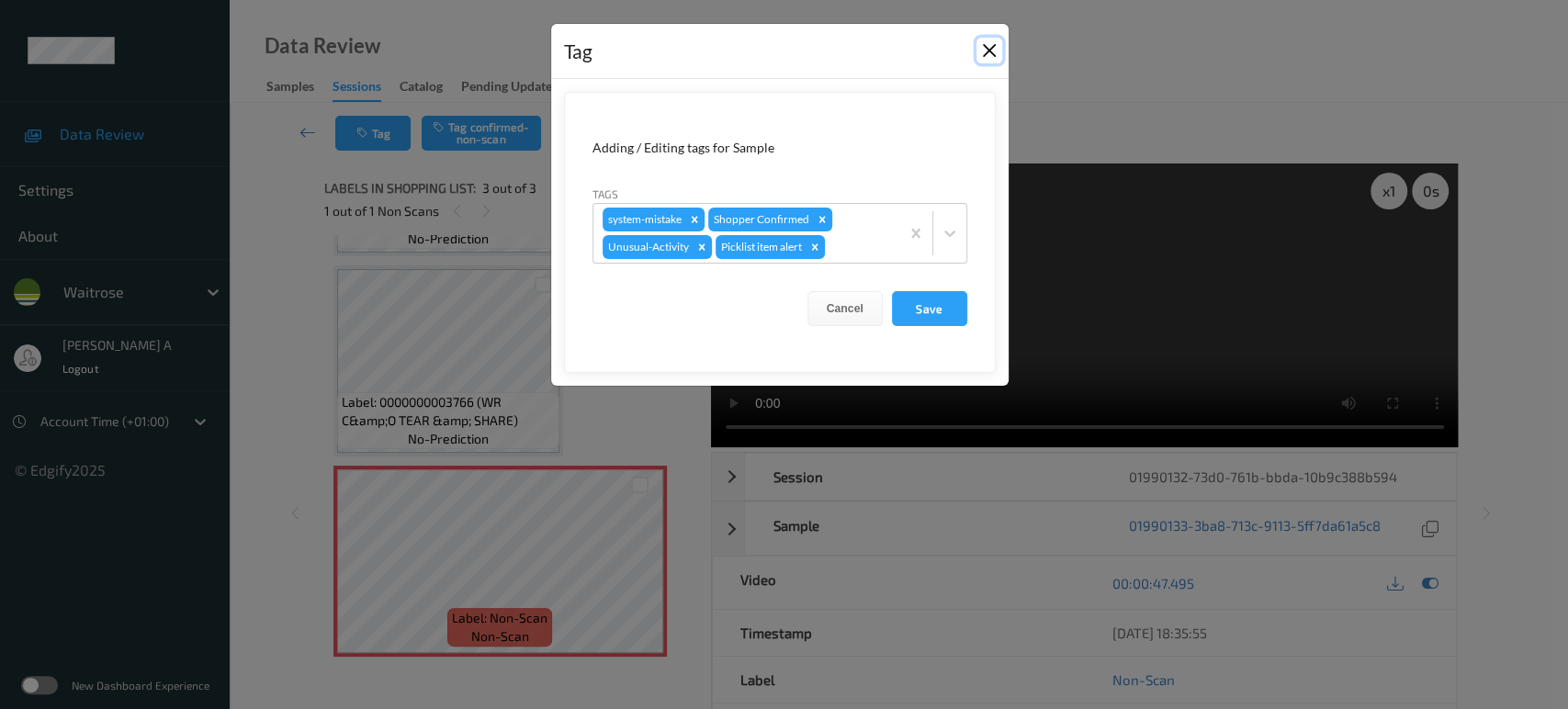
click at [982, 50] on button "Close" at bounding box center [989, 50] width 26 height 26
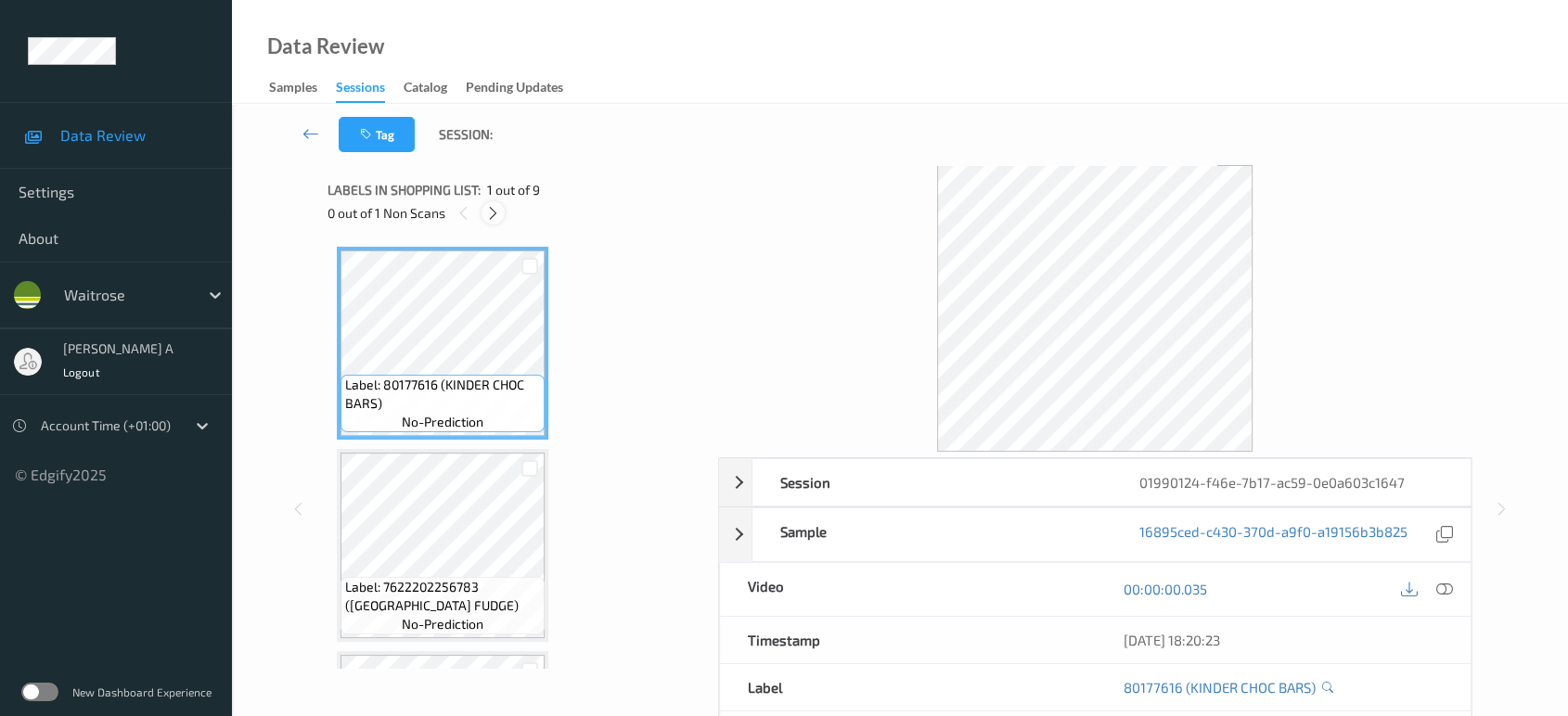
click at [502, 206] on div at bounding box center [494, 213] width 23 height 23
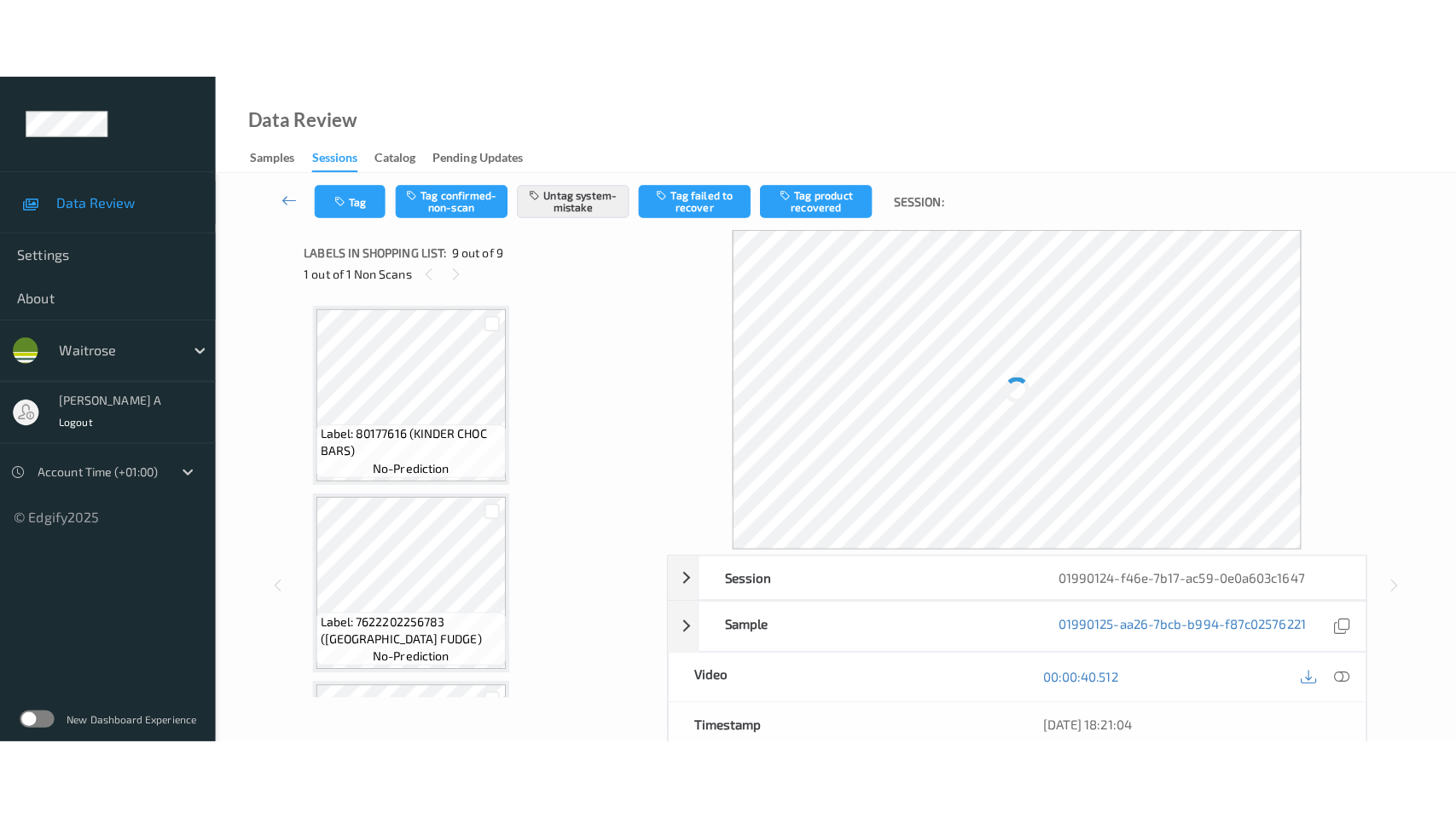
scroll to position [1277, 0]
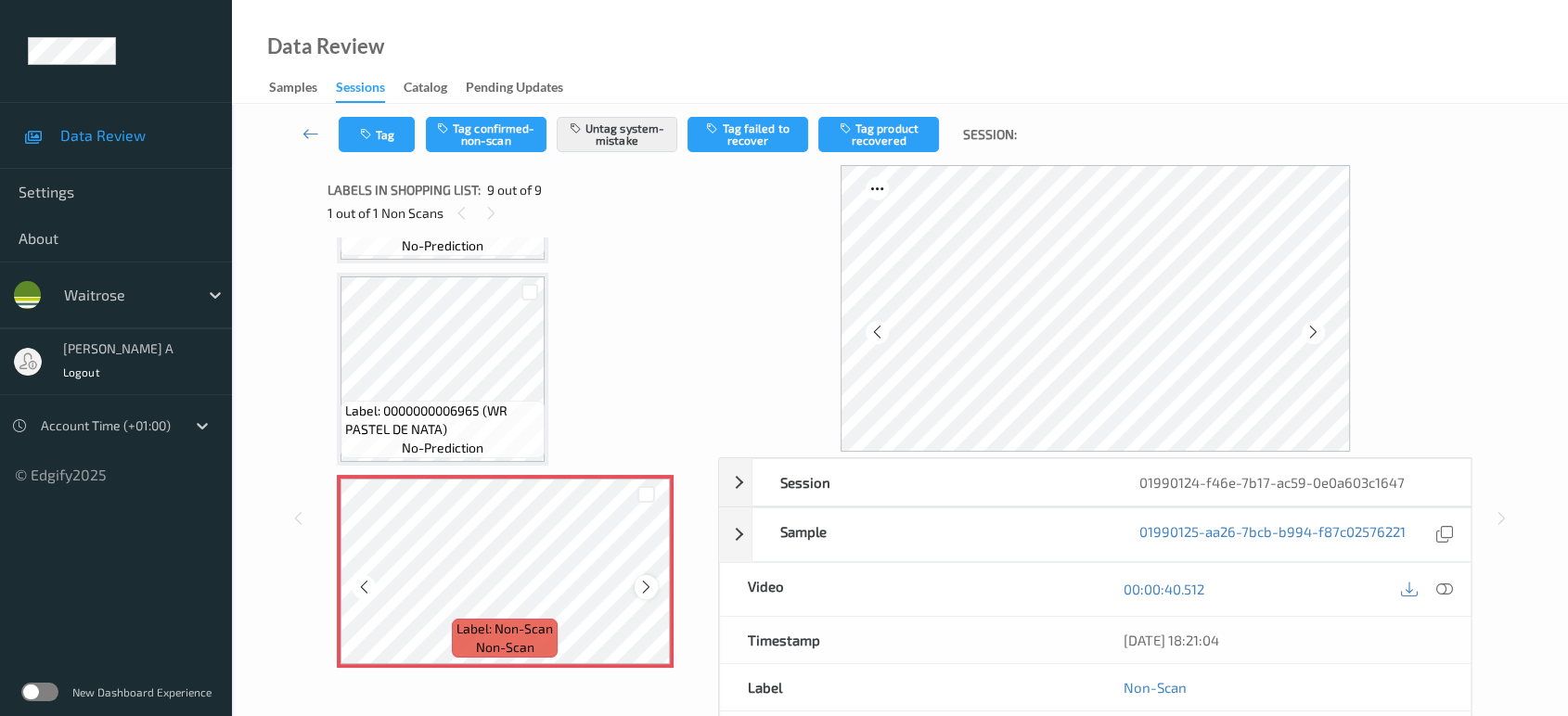
click at [643, 581] on icon at bounding box center [647, 586] width 15 height 16
click at [649, 582] on icon at bounding box center [647, 586] width 15 height 16
click at [648, 582] on icon at bounding box center [647, 586] width 15 height 16
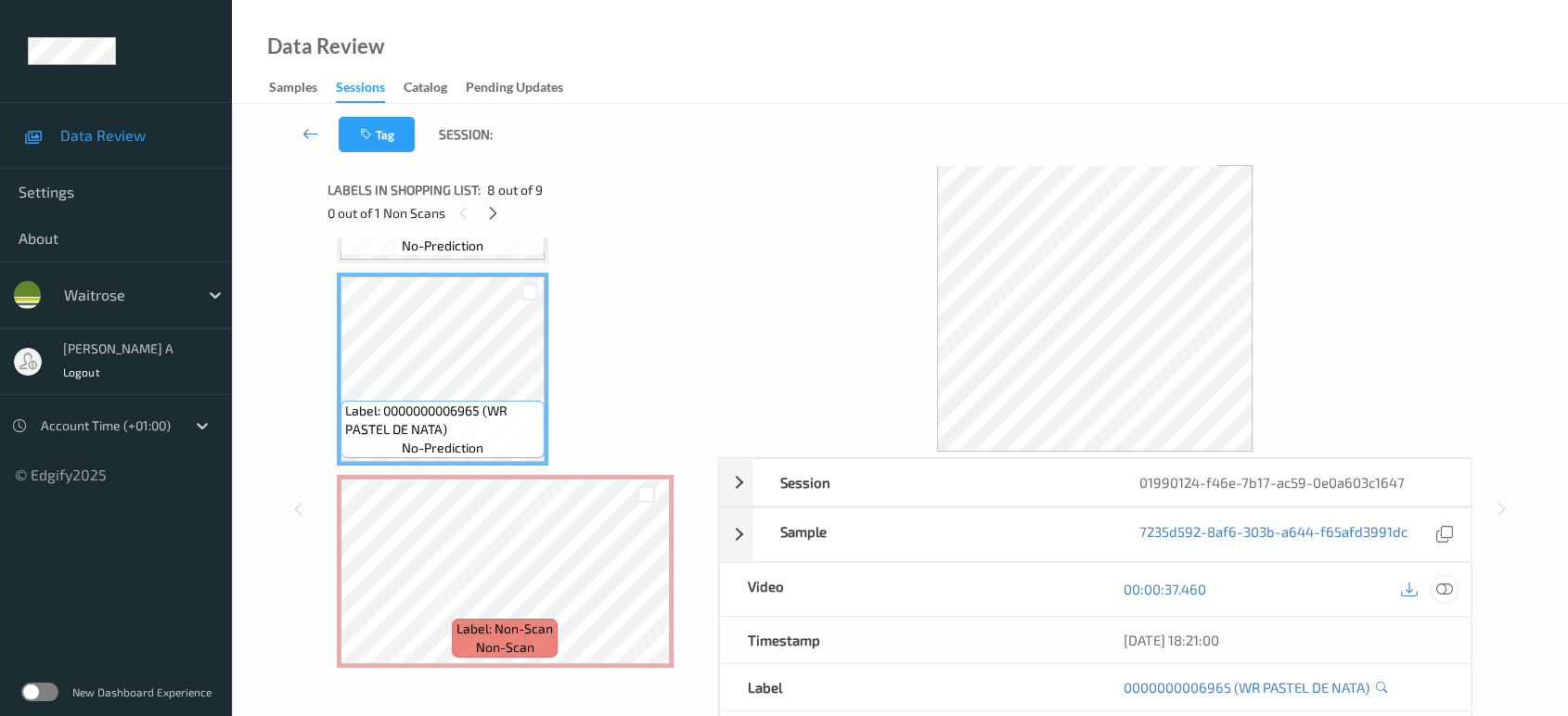
click at [1440, 592] on icon at bounding box center [1444, 588] width 16 height 16
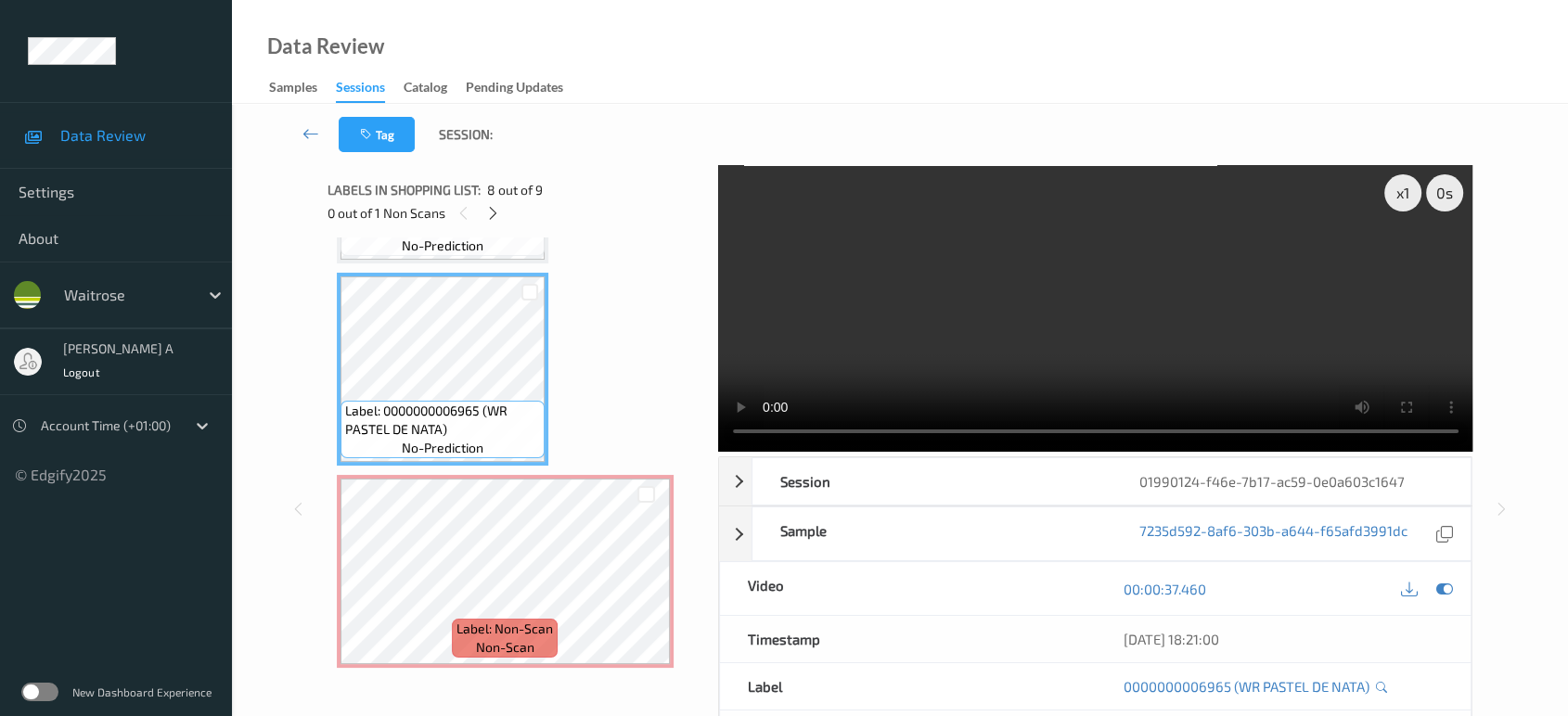
scroll to position [1216, 0]
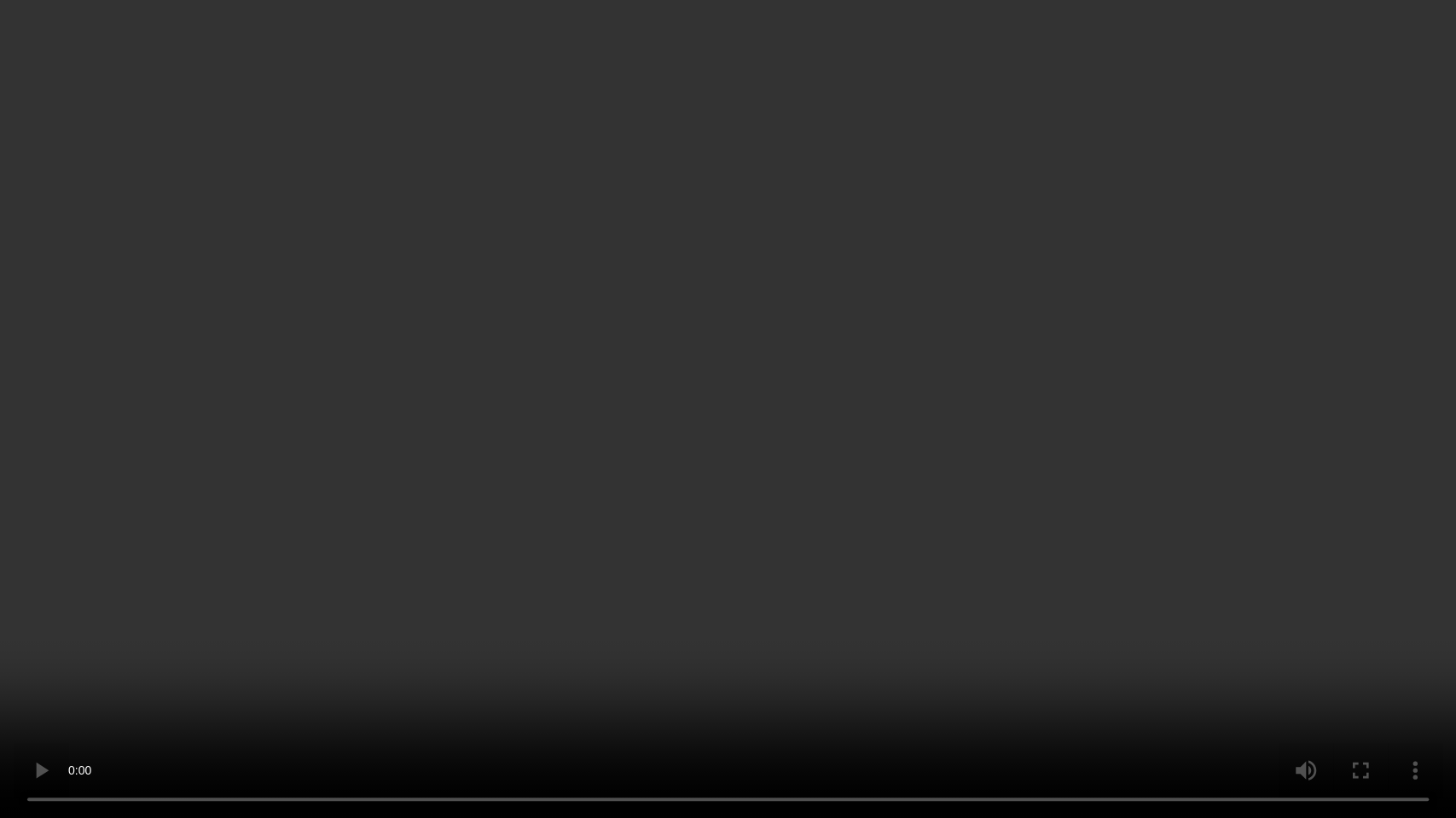
click at [914, 478] on video at bounding box center [728, 409] width 1456 height 818
click at [969, 436] on video at bounding box center [728, 409] width 1456 height 818
click at [935, 429] on video at bounding box center [728, 409] width 1456 height 818
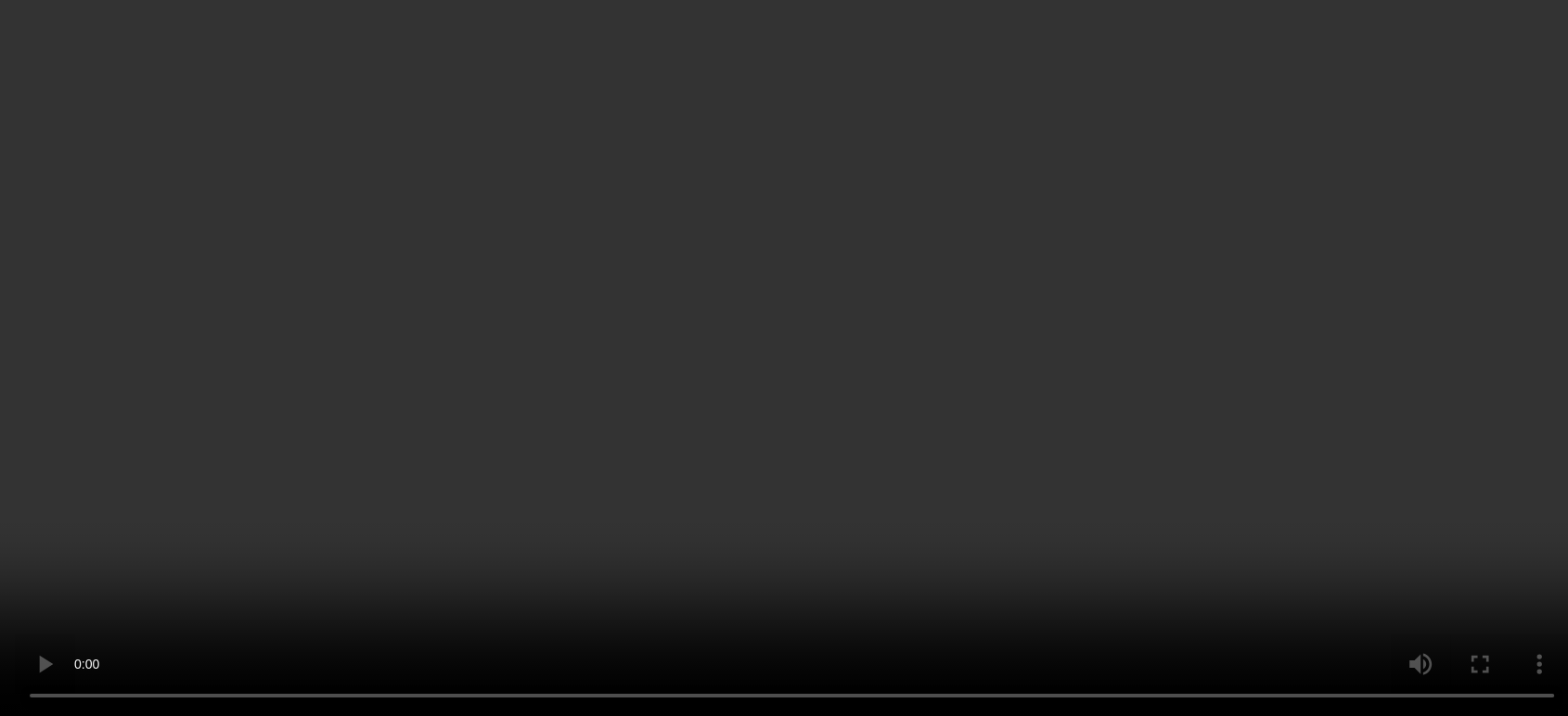
scroll to position [1389, 0]
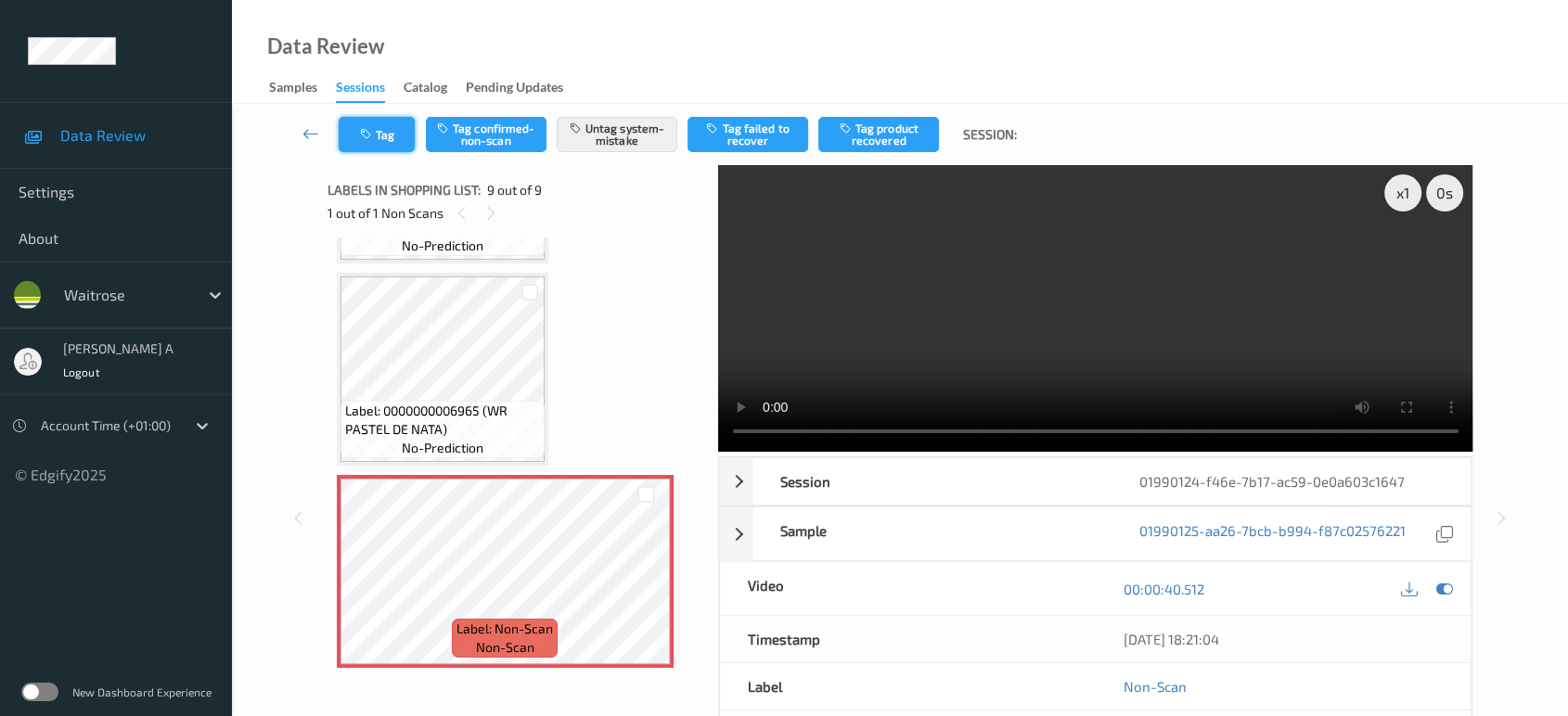
click at [383, 139] on button "Tag" at bounding box center [377, 134] width 76 height 35
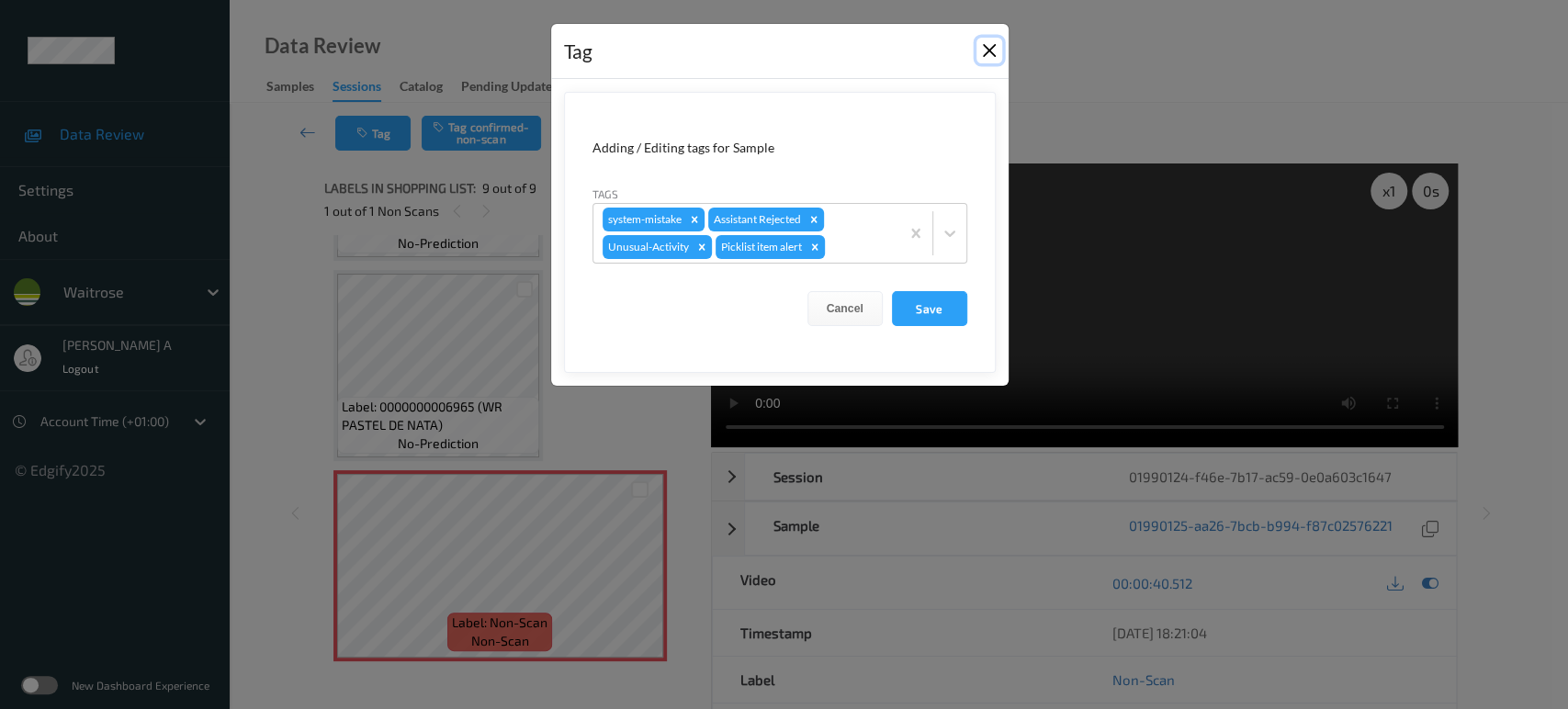
click at [984, 56] on button "Close" at bounding box center [989, 50] width 26 height 26
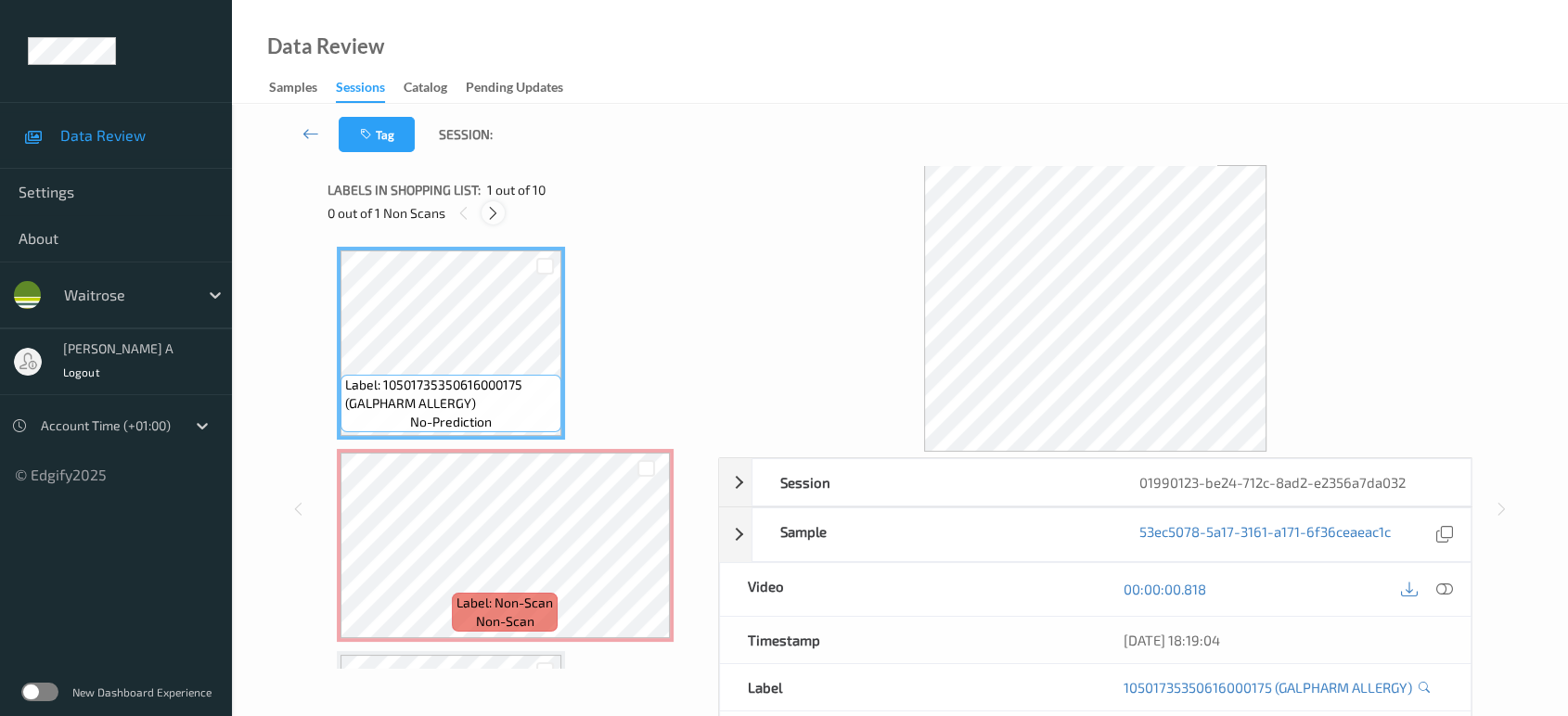
click at [494, 205] on icon at bounding box center [493, 213] width 15 height 16
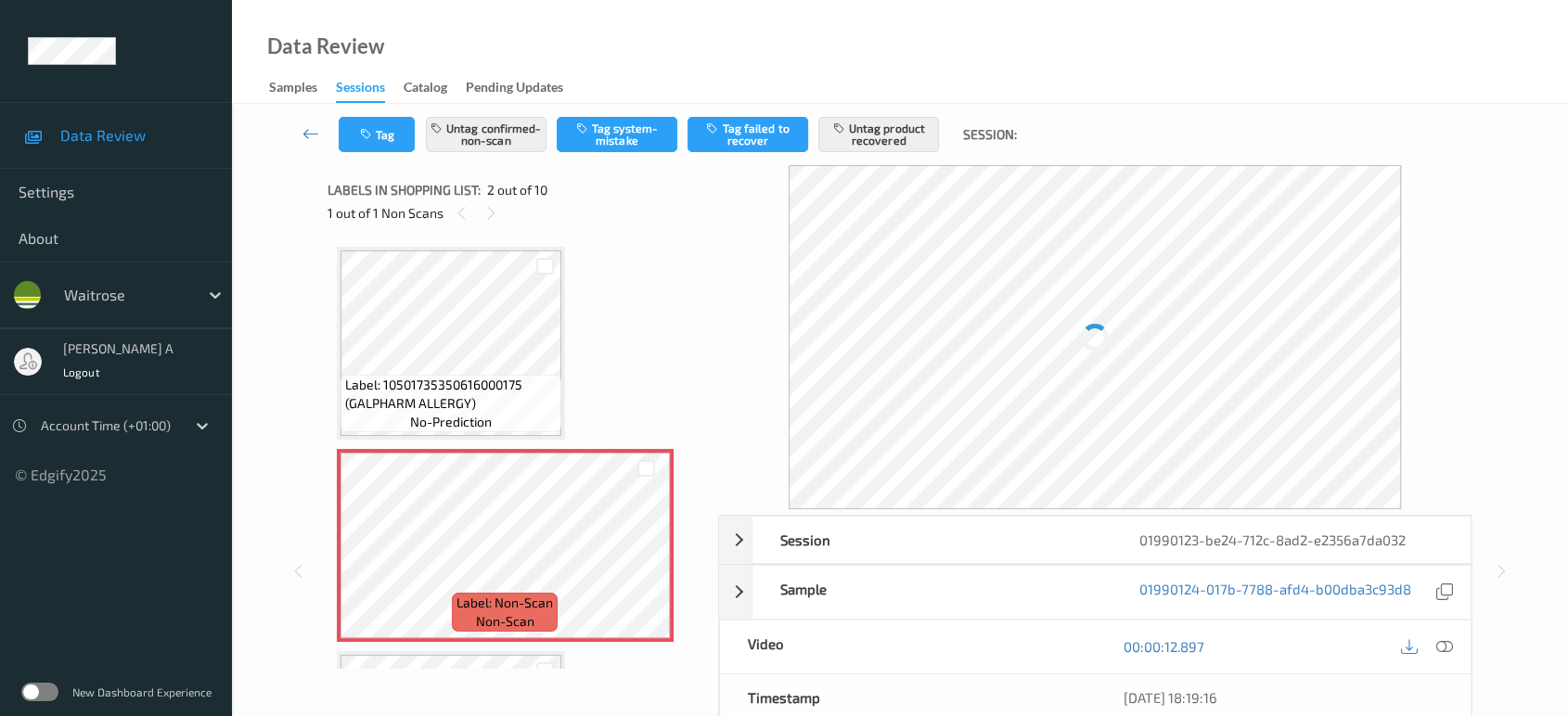
scroll to position [9, 0]
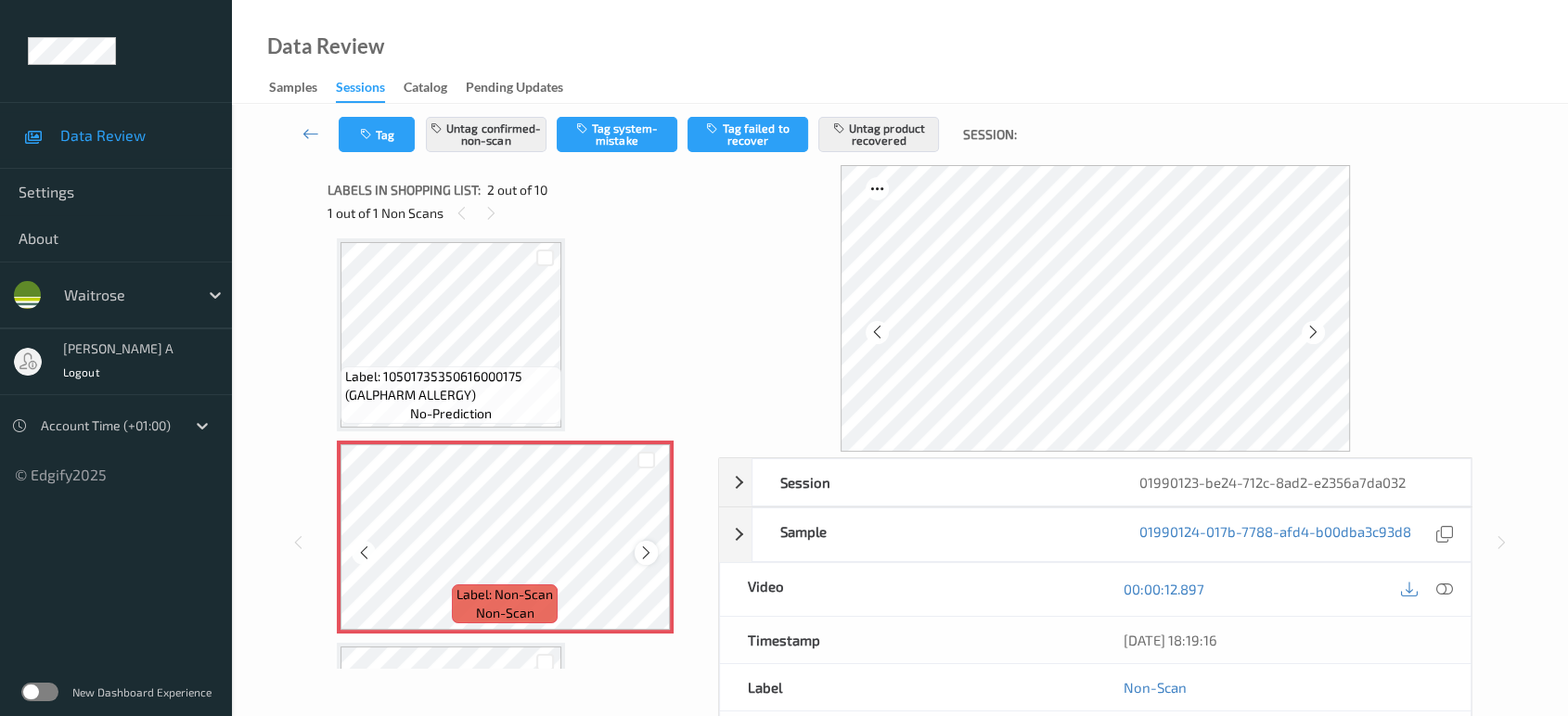
click at [648, 552] on icon at bounding box center [647, 552] width 15 height 16
click at [648, 552] on icon at bounding box center [647, 552] width 15 height 16
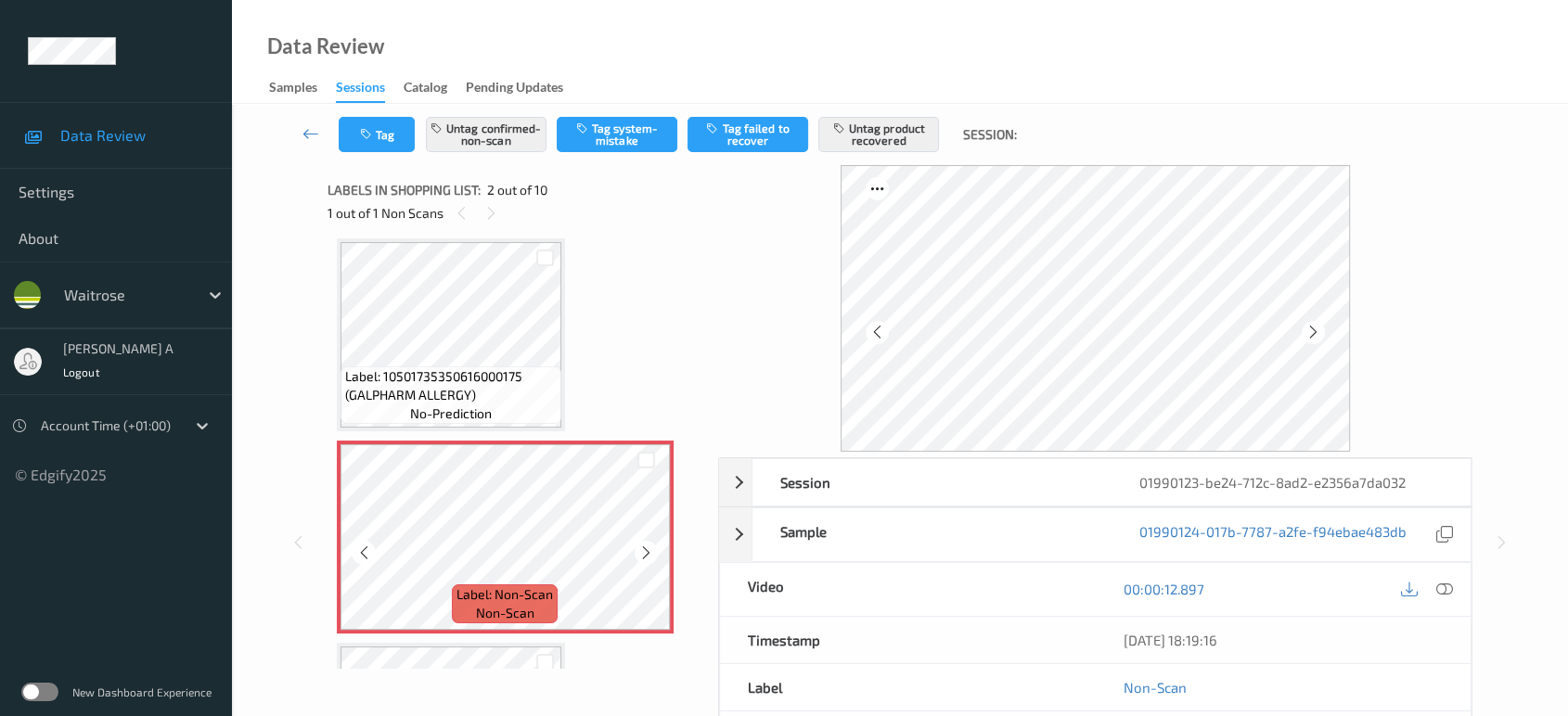
click at [648, 552] on icon at bounding box center [647, 552] width 15 height 16
click at [1442, 582] on icon at bounding box center [1444, 588] width 16 height 16
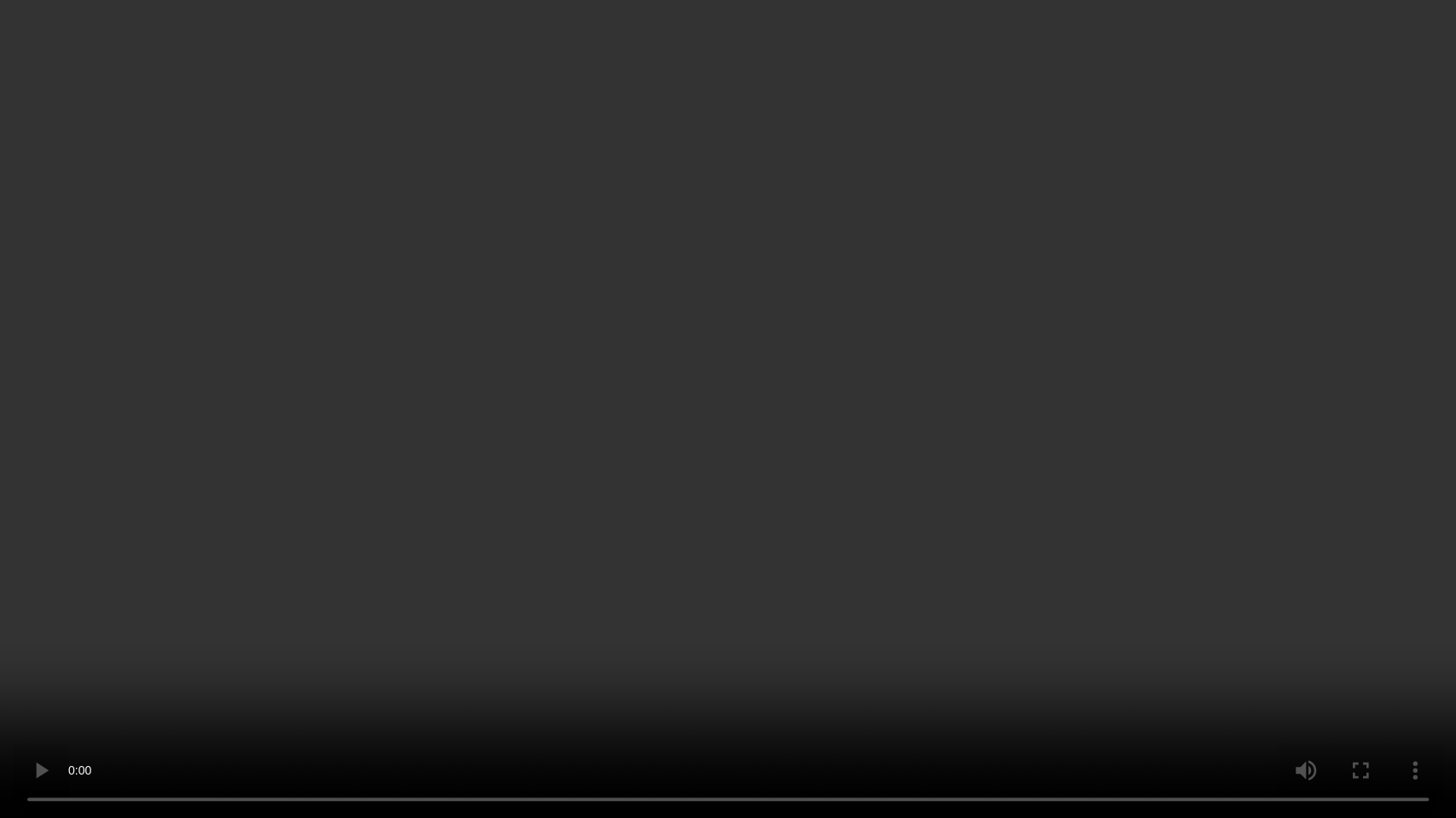
click at [818, 507] on video at bounding box center [728, 409] width 1456 height 818
click at [735, 522] on video at bounding box center [728, 409] width 1456 height 818
click at [823, 501] on video at bounding box center [728, 409] width 1456 height 818
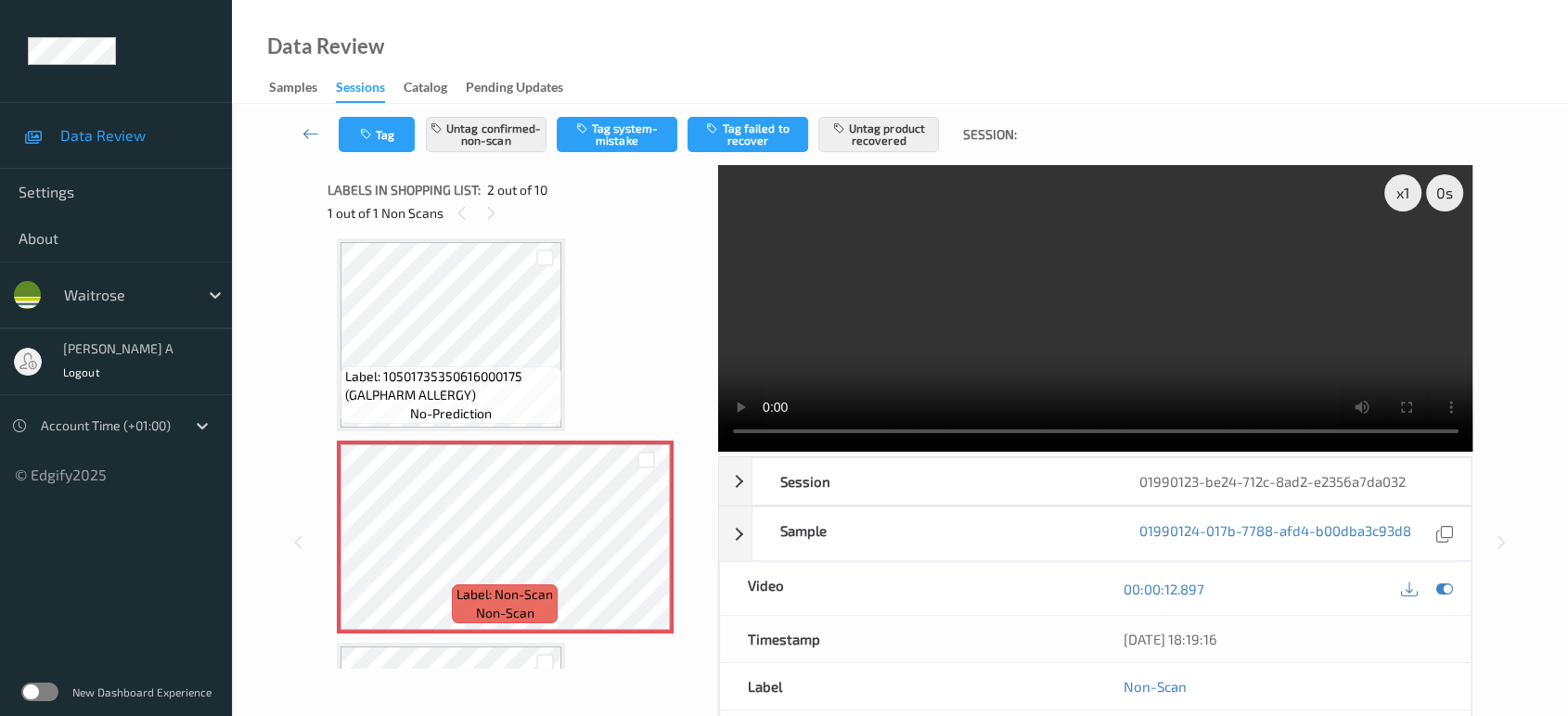
click at [843, 286] on video at bounding box center [1096, 309] width 755 height 286
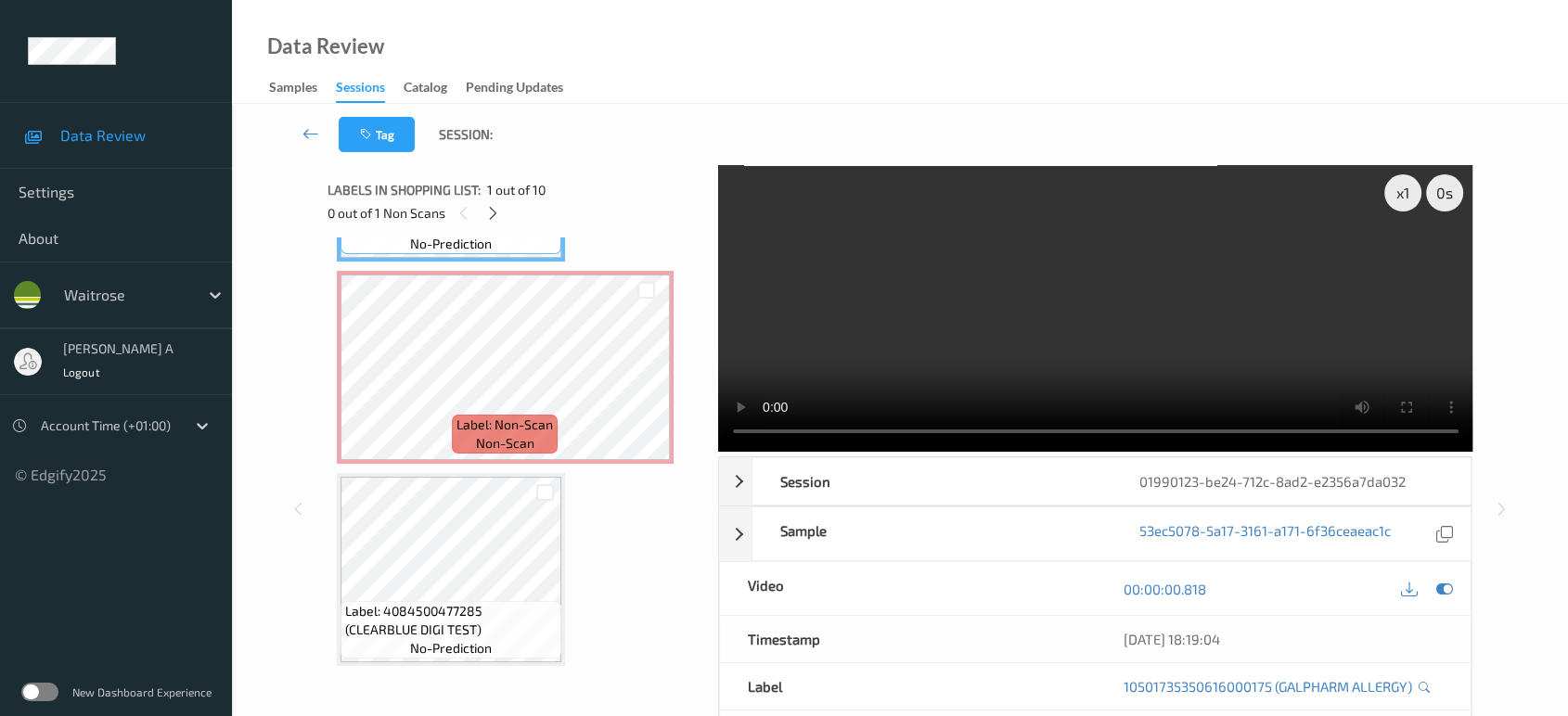
scroll to position [215, 0]
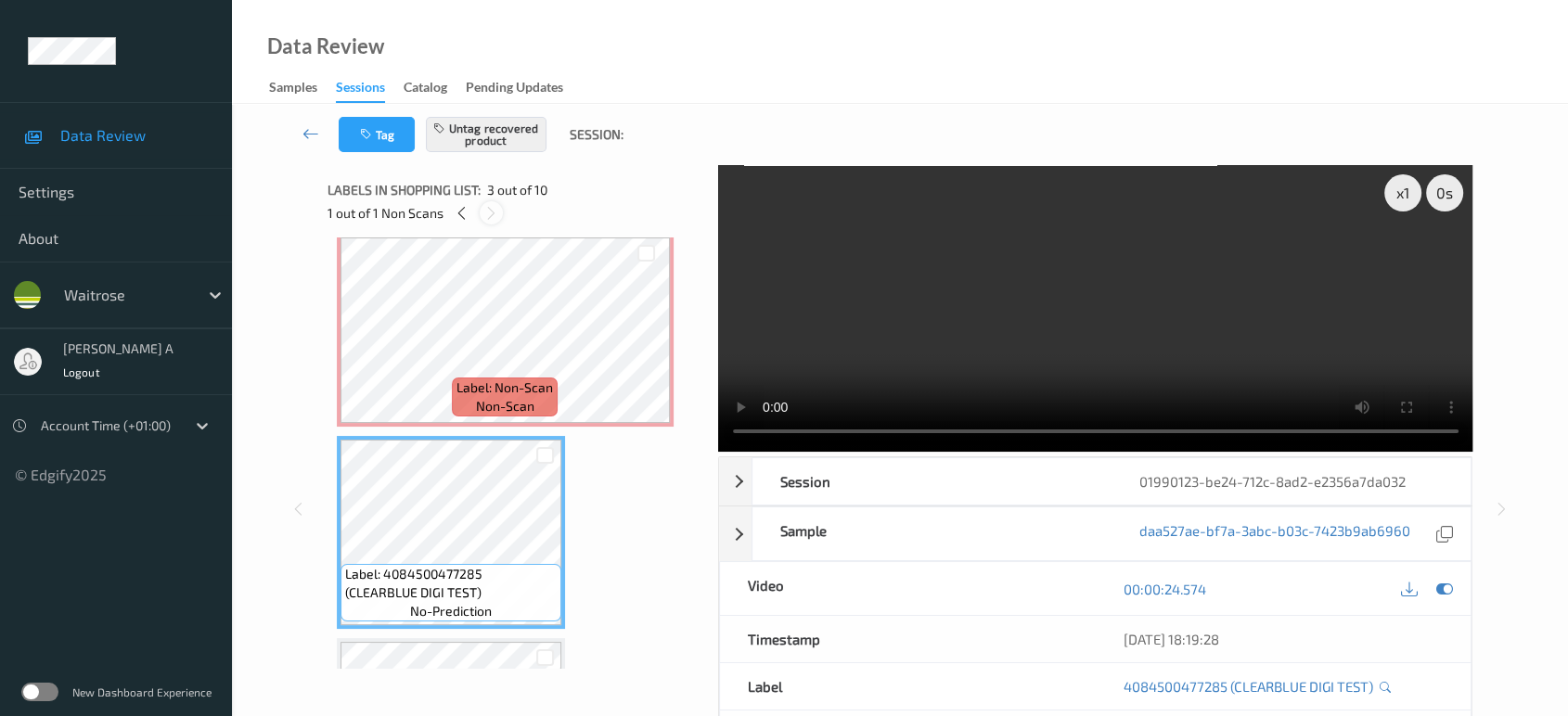
click at [489, 205] on icon at bounding box center [492, 213] width 15 height 16
click at [467, 214] on icon at bounding box center [462, 213] width 15 height 16
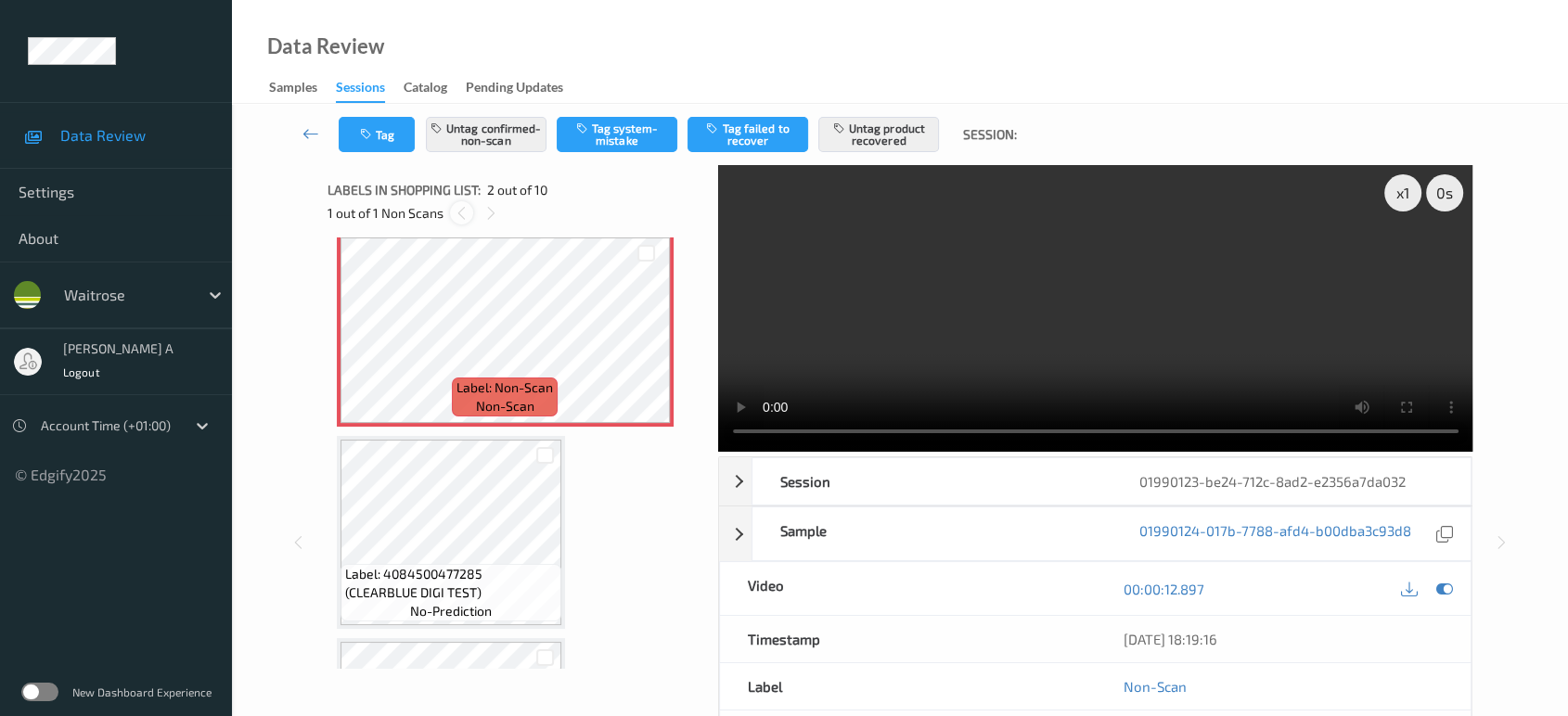
scroll to position [9, 0]
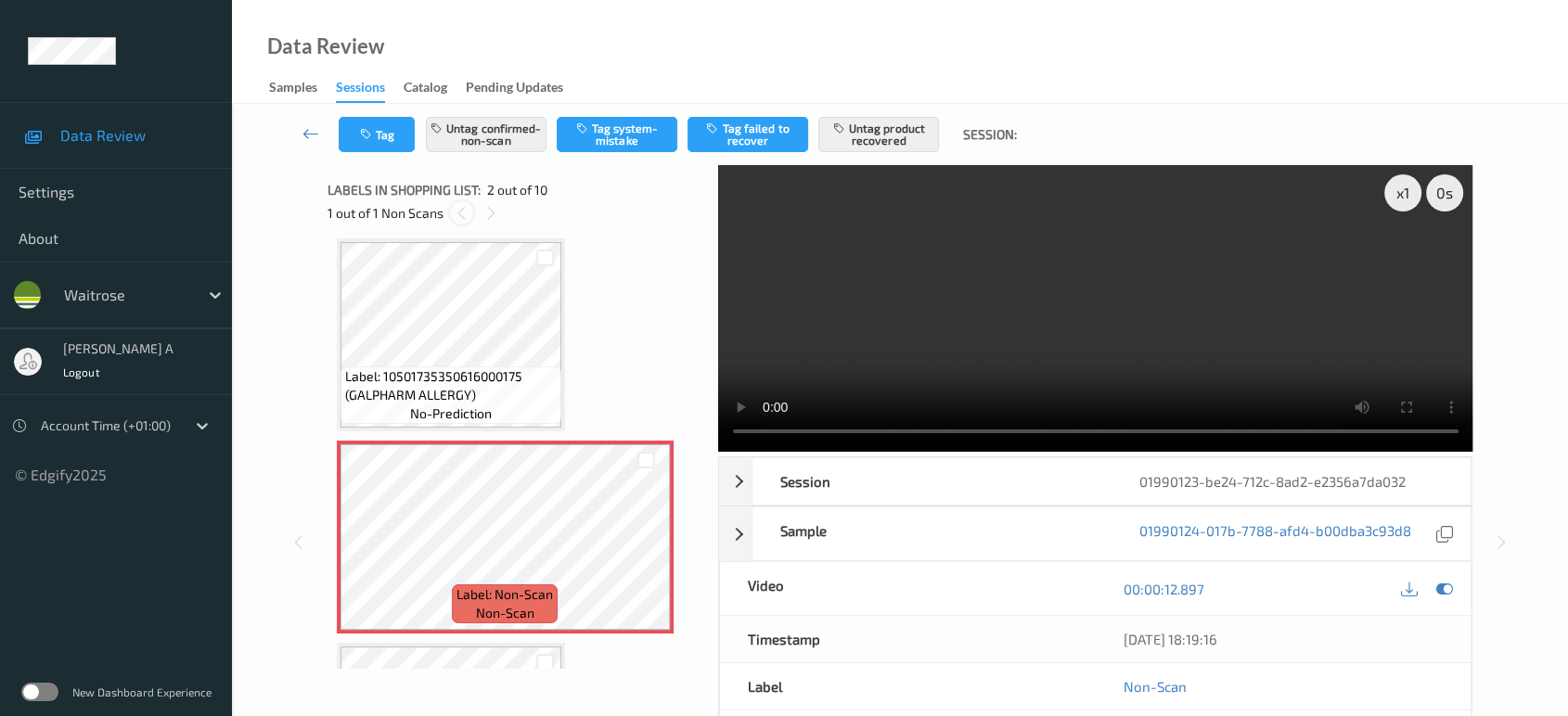
click at [466, 214] on icon at bounding box center [462, 213] width 15 height 16
click at [497, 218] on icon at bounding box center [492, 213] width 15 height 16
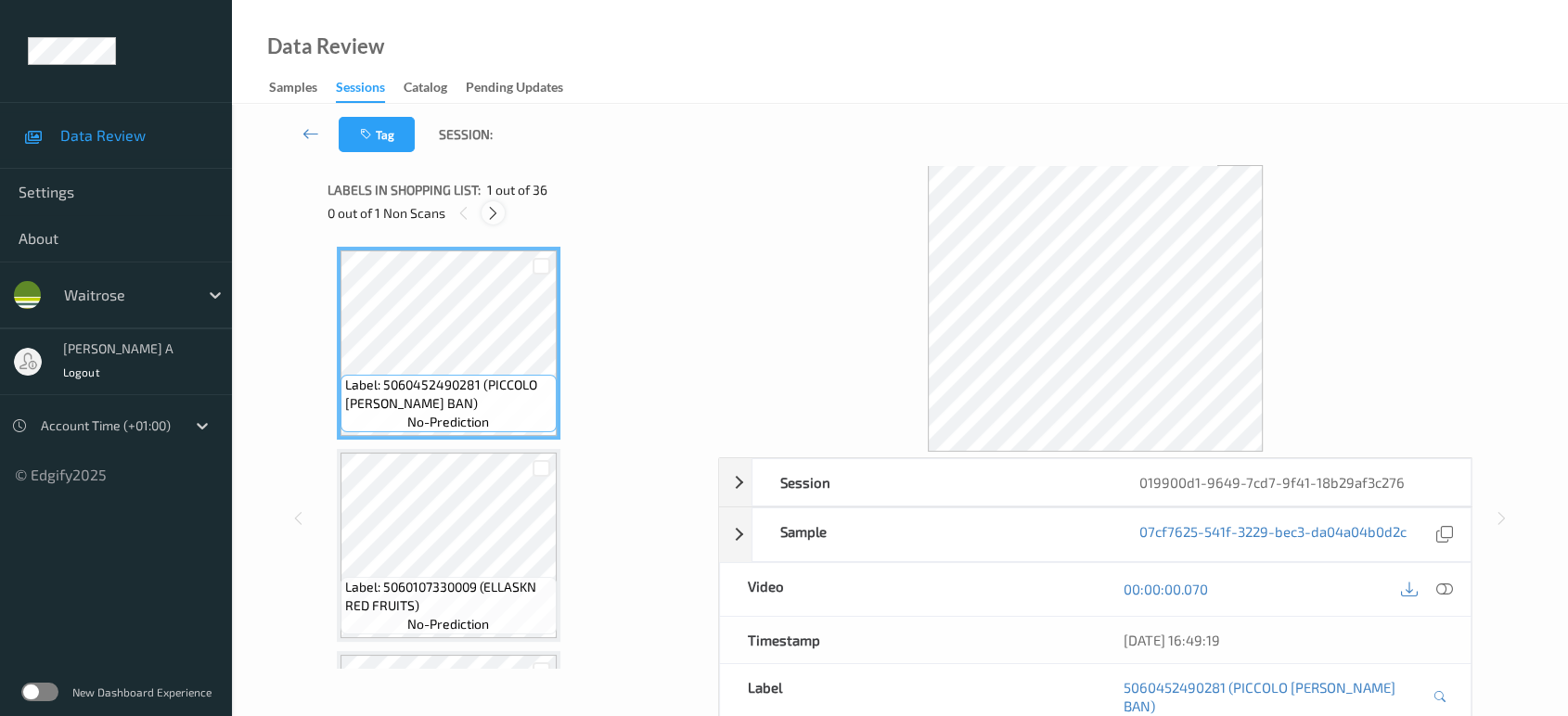
click at [492, 211] on icon at bounding box center [493, 213] width 15 height 16
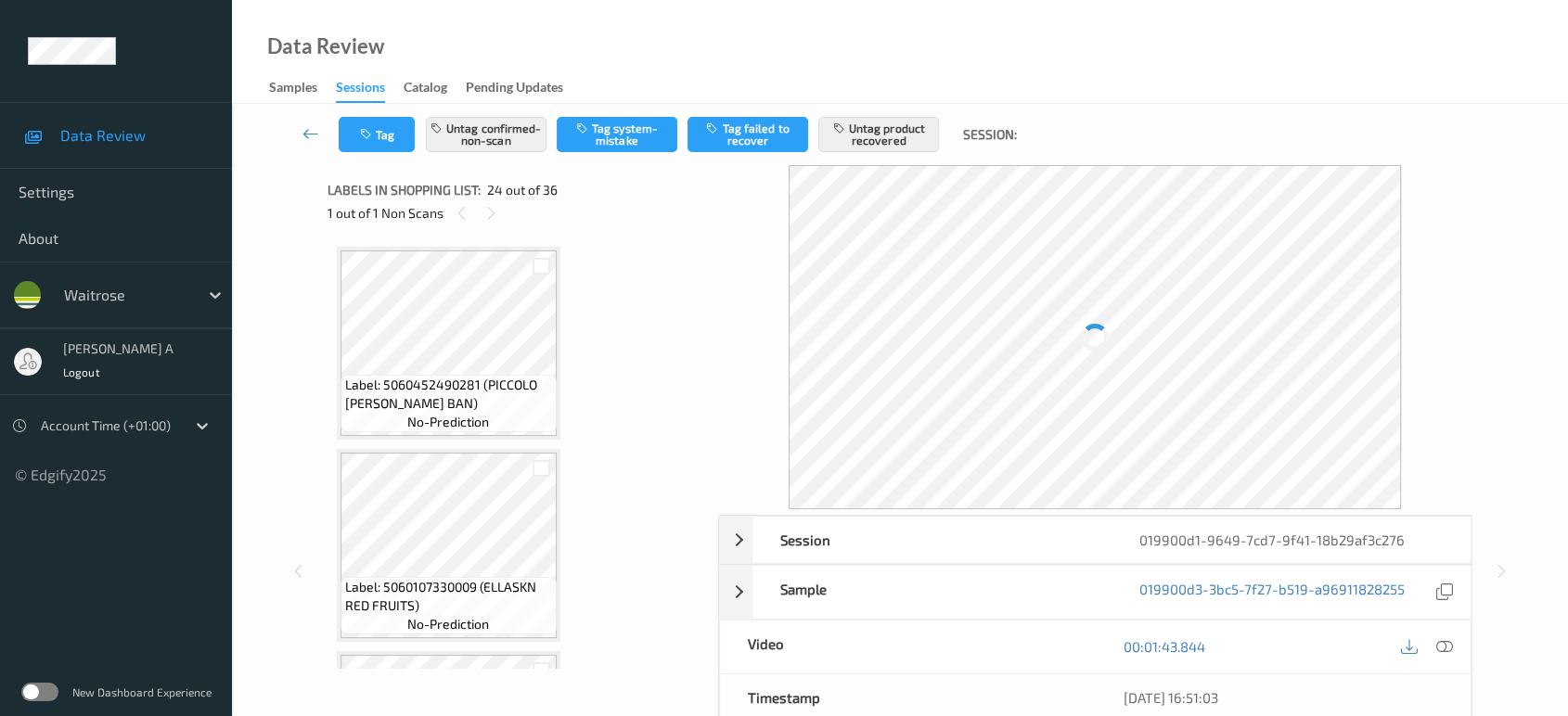
scroll to position [4439, 0]
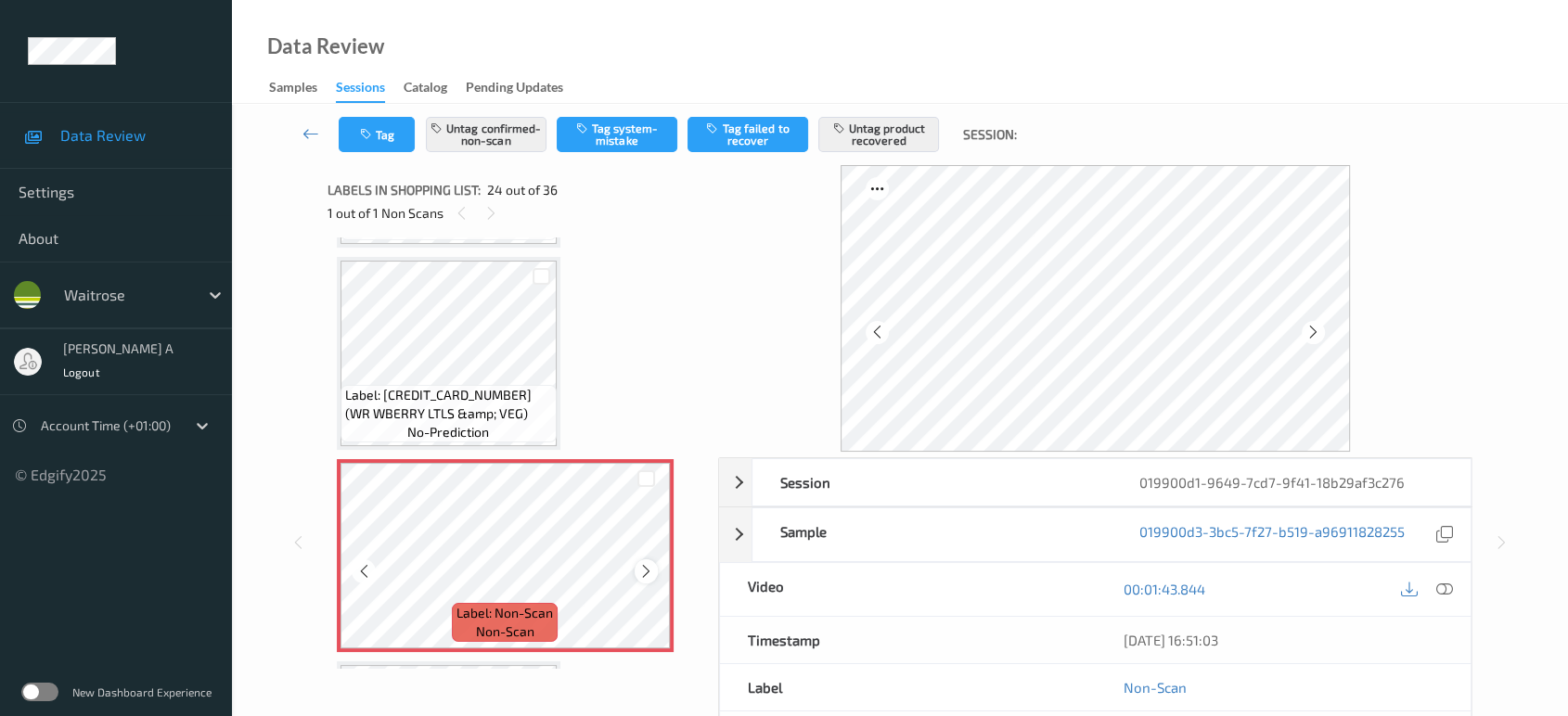
click at [646, 563] on icon at bounding box center [647, 571] width 15 height 16
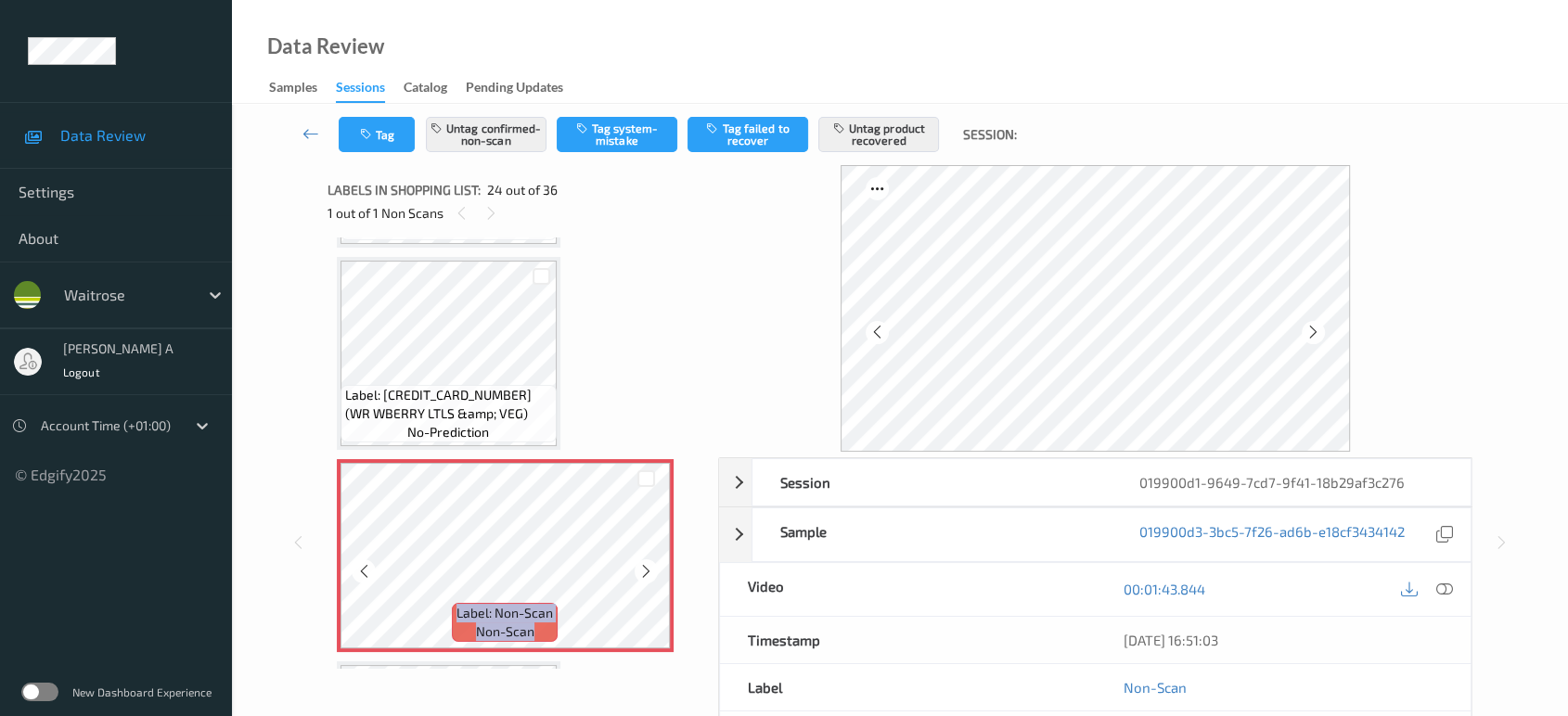
click at [646, 563] on icon at bounding box center [647, 571] width 15 height 16
click at [640, 563] on icon at bounding box center [647, 571] width 15 height 16
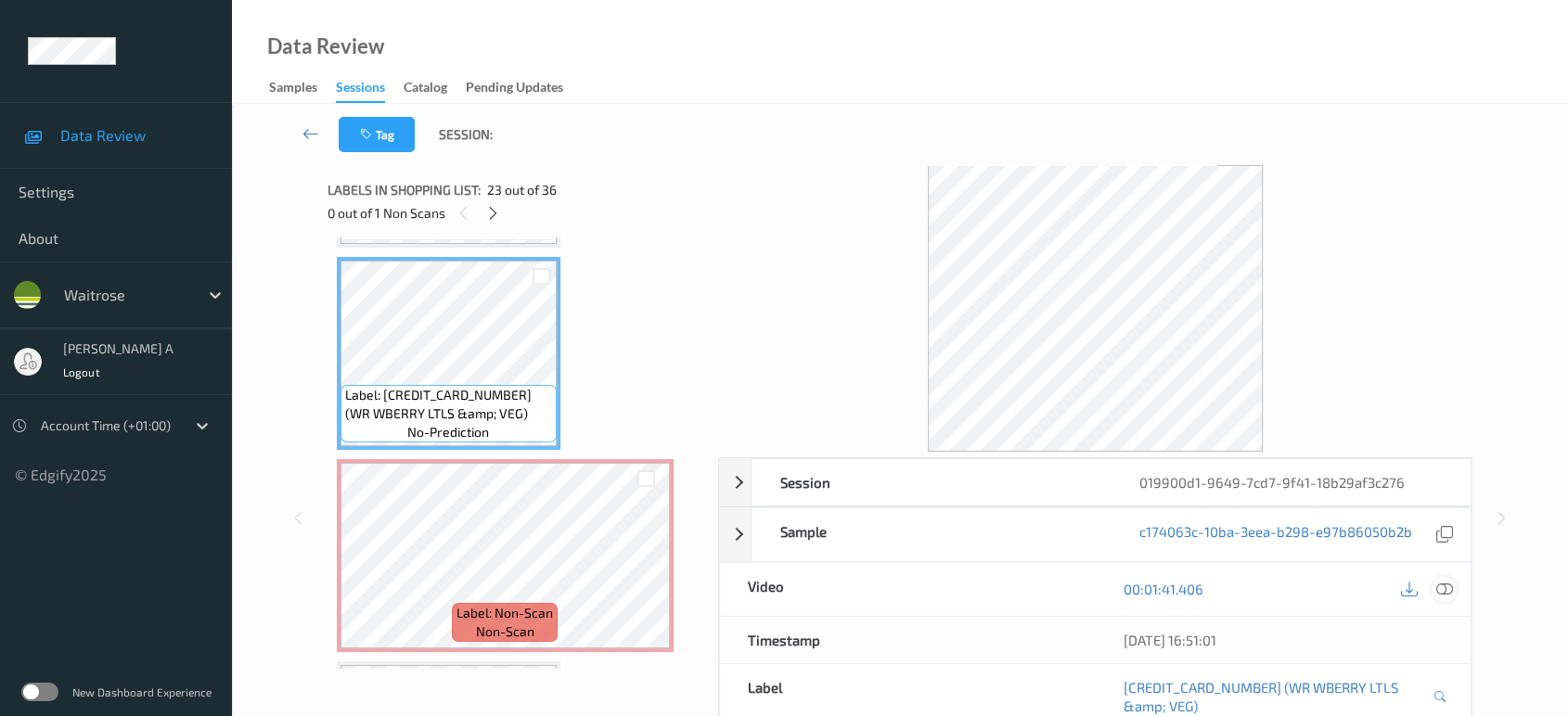
click at [1438, 592] on icon at bounding box center [1444, 588] width 16 height 16
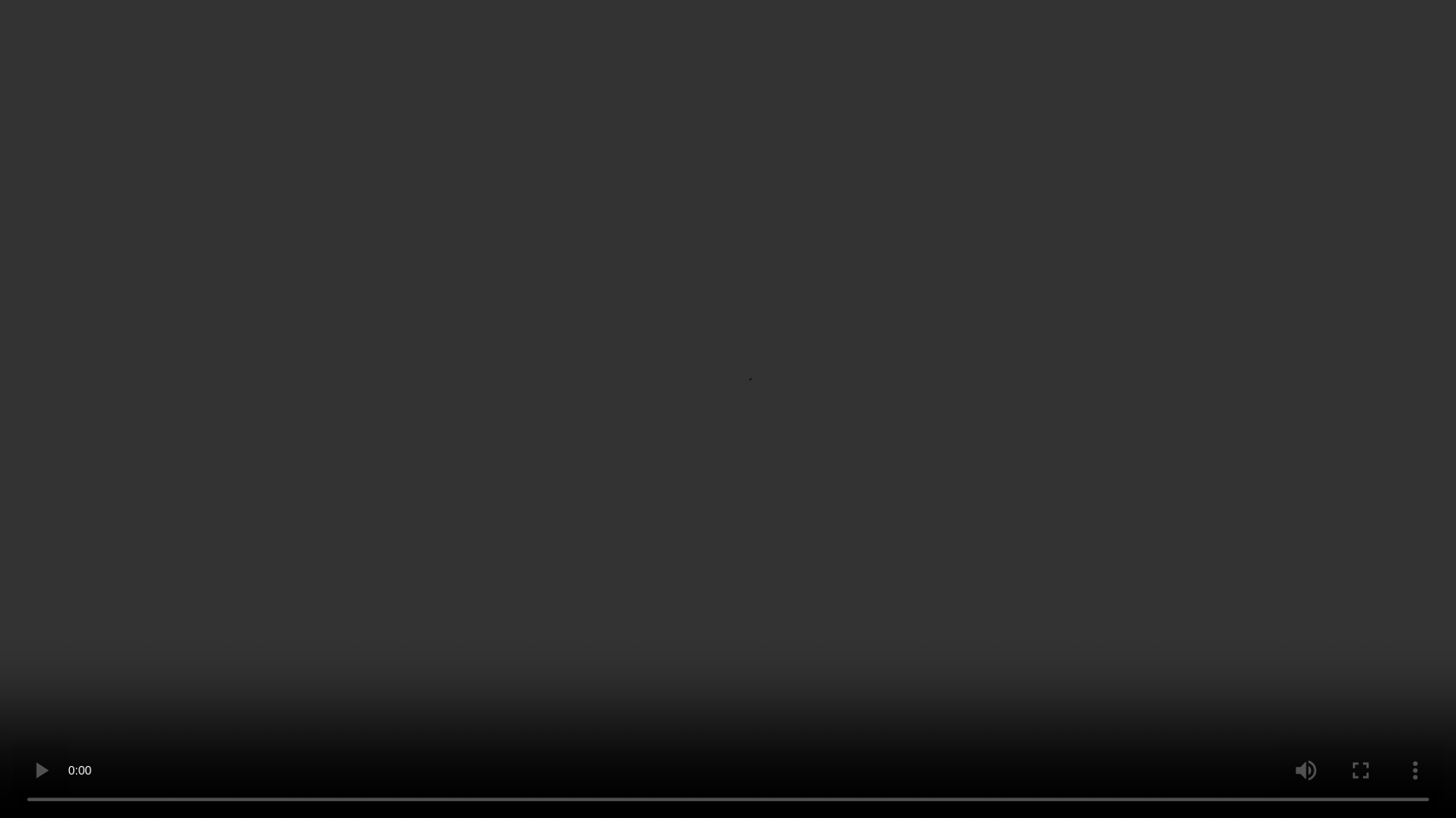
click at [730, 450] on video at bounding box center [728, 409] width 1456 height 818
click at [688, 445] on video at bounding box center [728, 409] width 1456 height 818
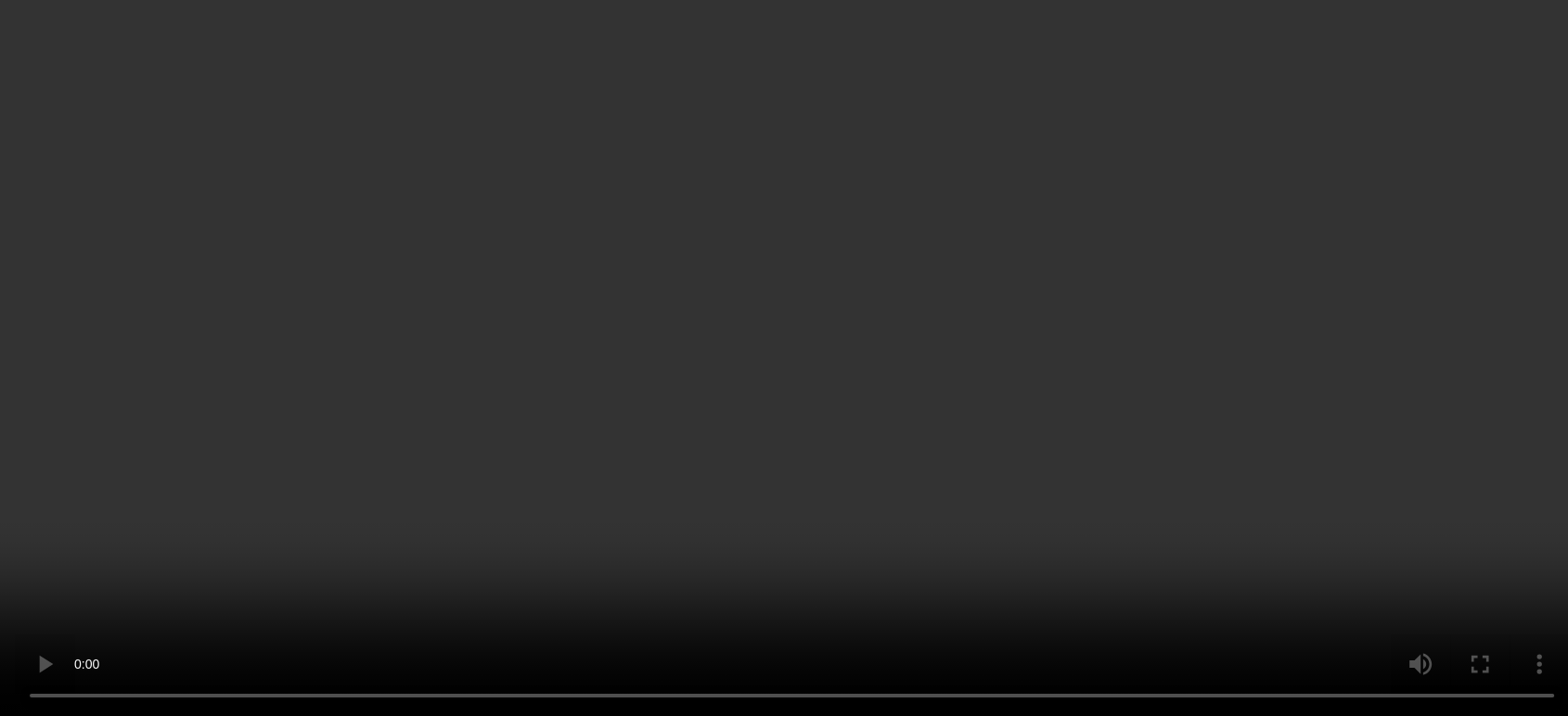
scroll to position [4542, 0]
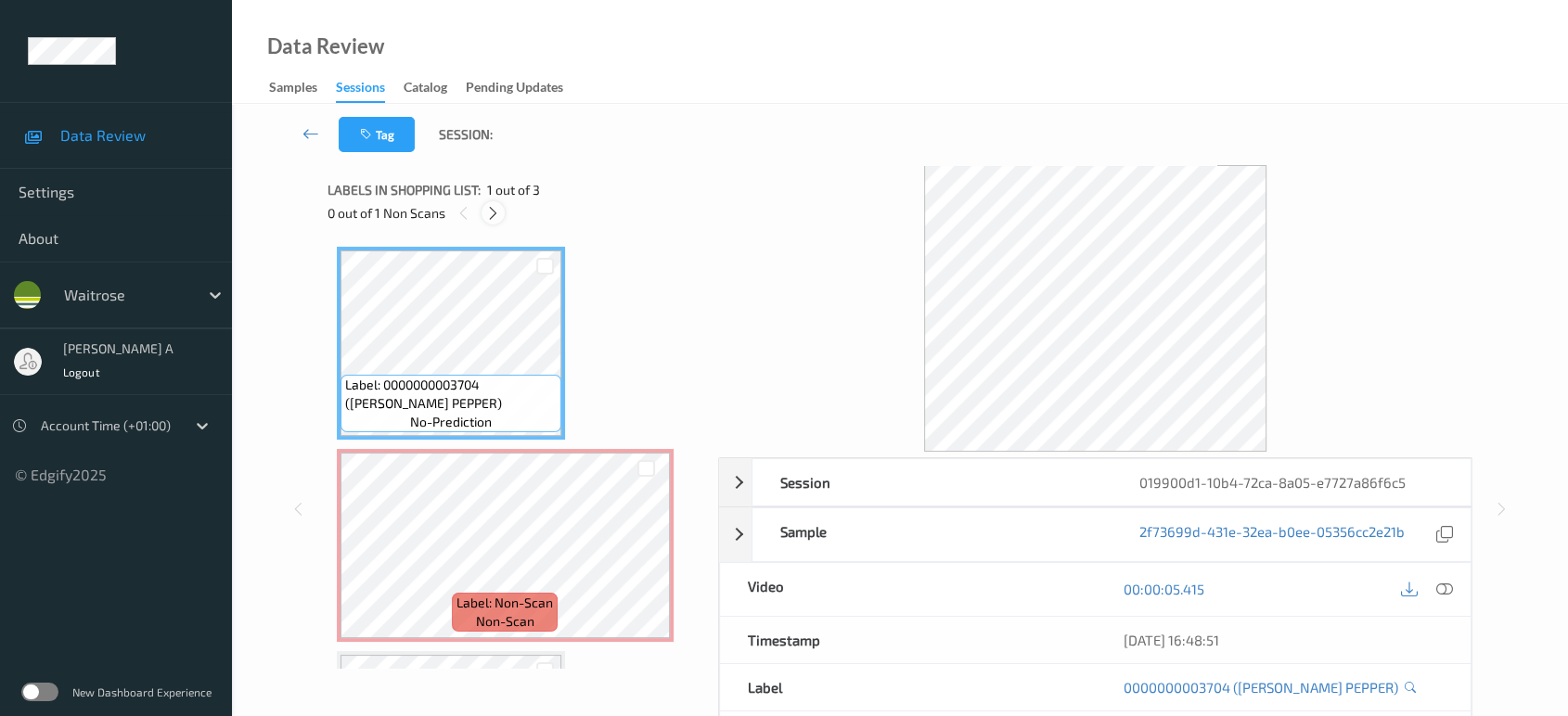
click at [500, 218] on icon at bounding box center [493, 213] width 15 height 16
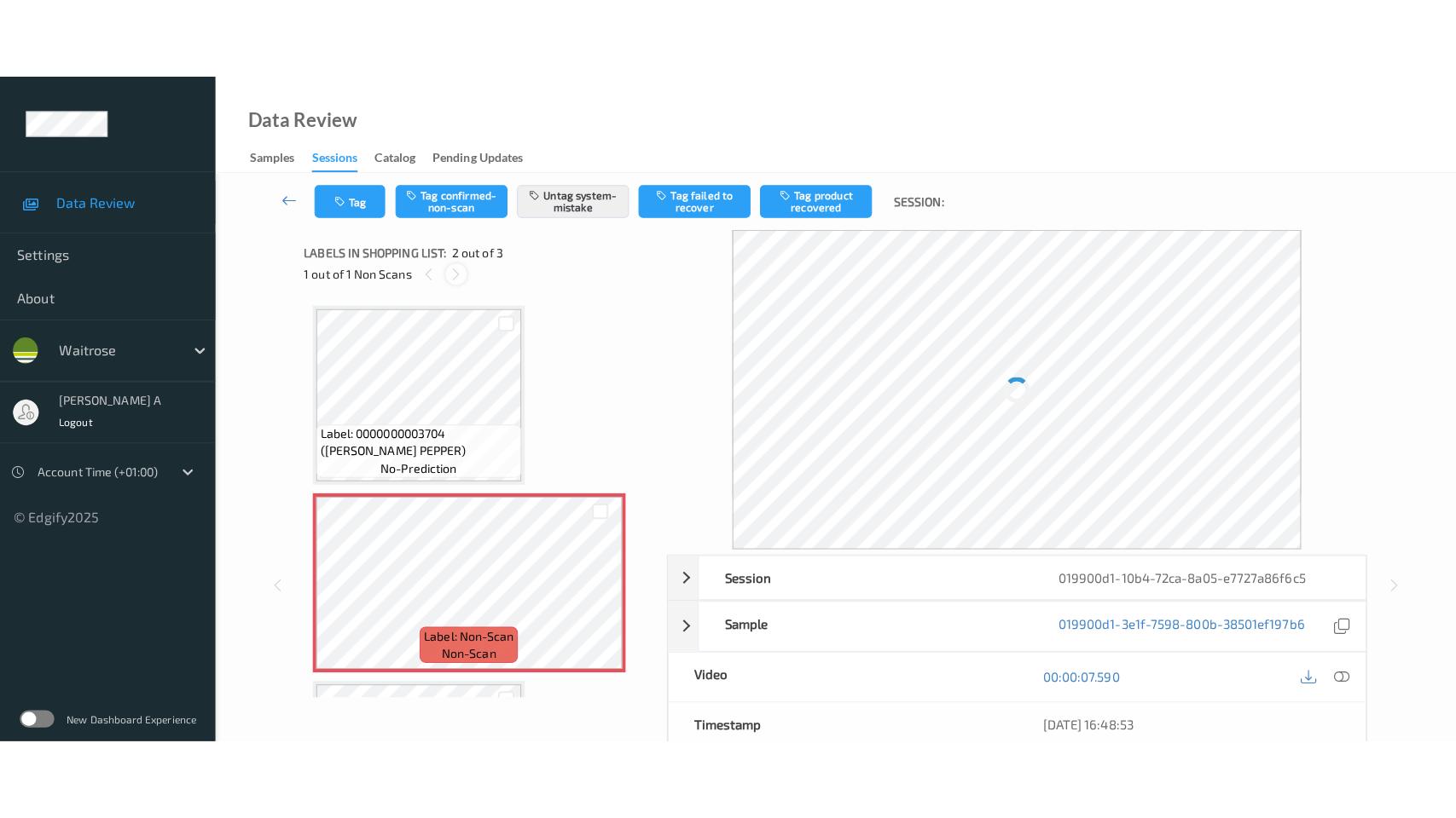
scroll to position [8, 0]
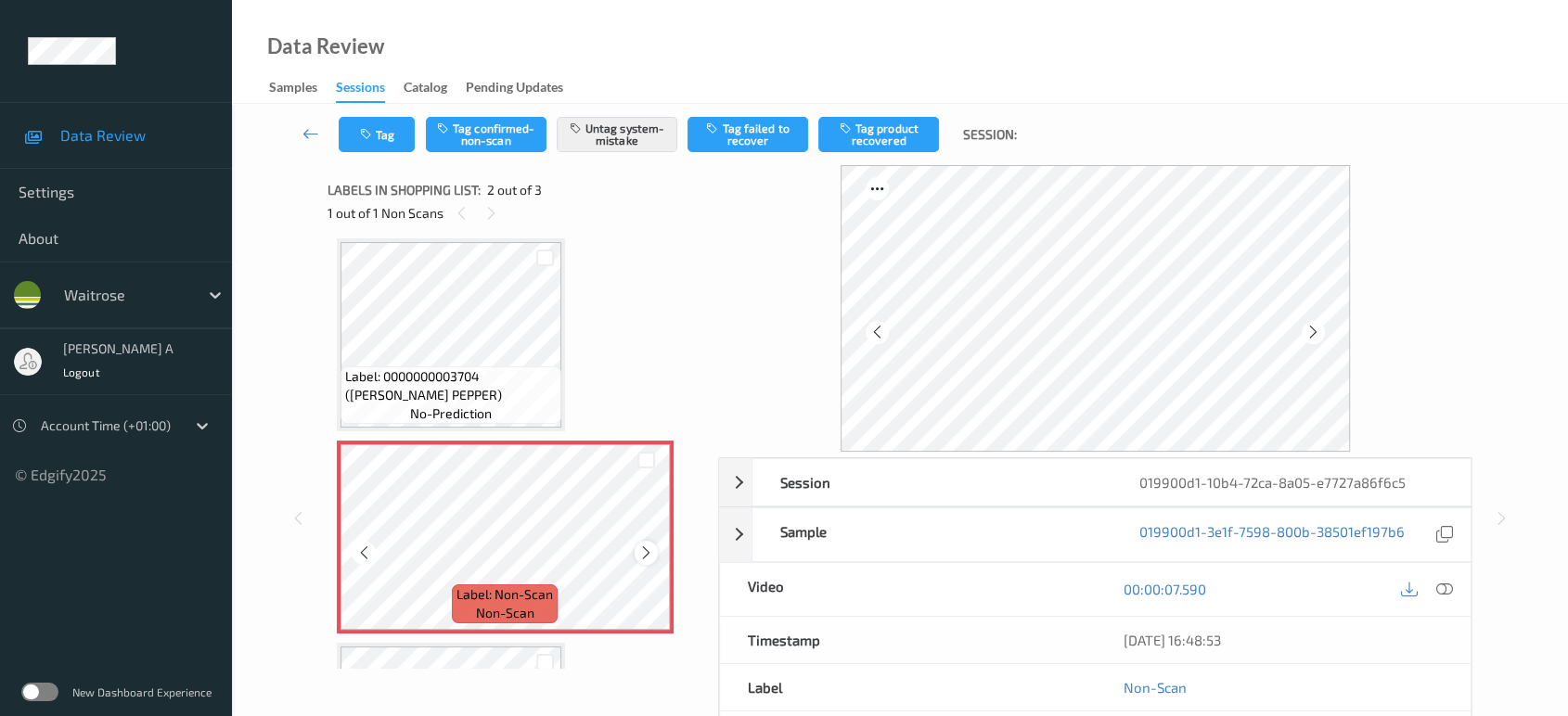
click at [644, 552] on icon at bounding box center [647, 552] width 15 height 16
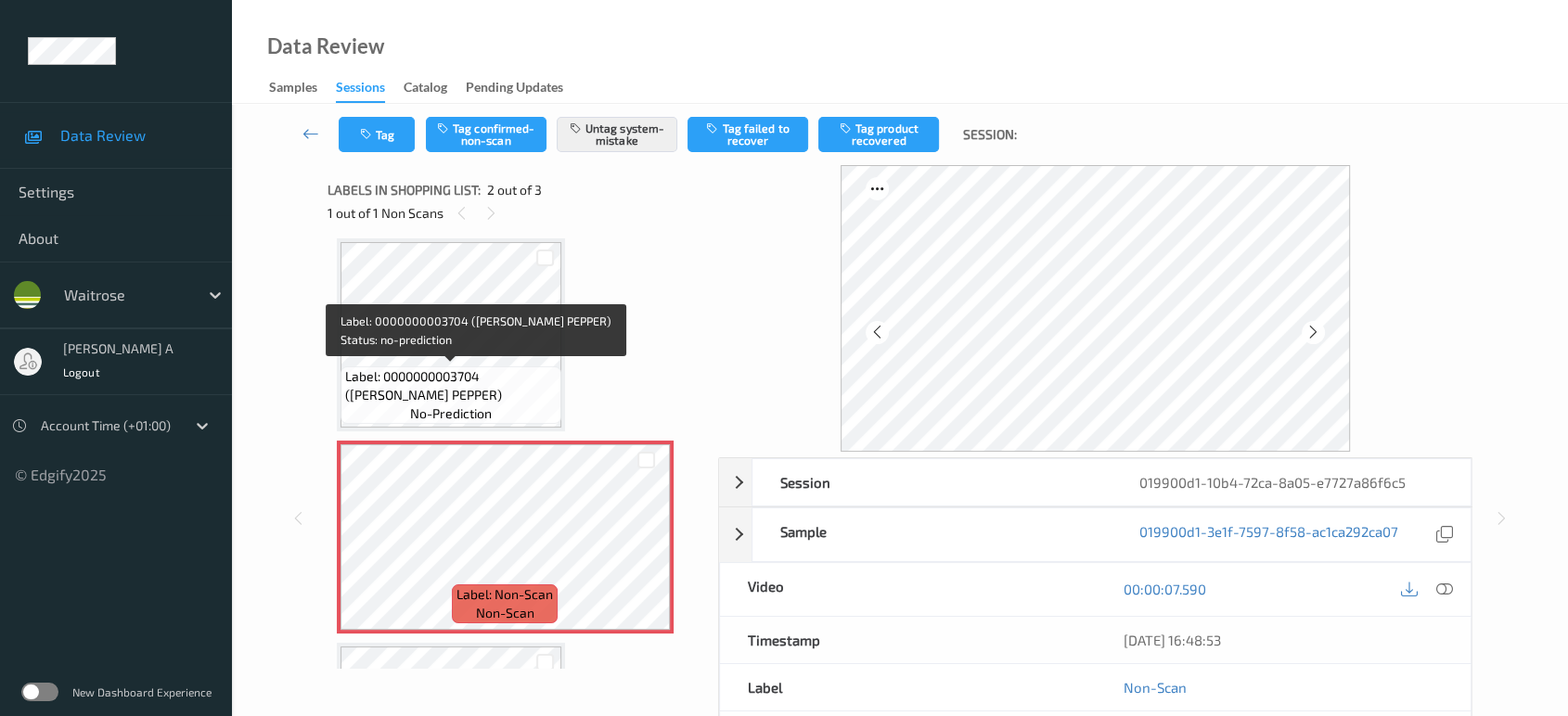
click at [486, 393] on span "Label: 0000000003704 ([PERSON_NAME] PEPPER)" at bounding box center [451, 386] width 212 height 37
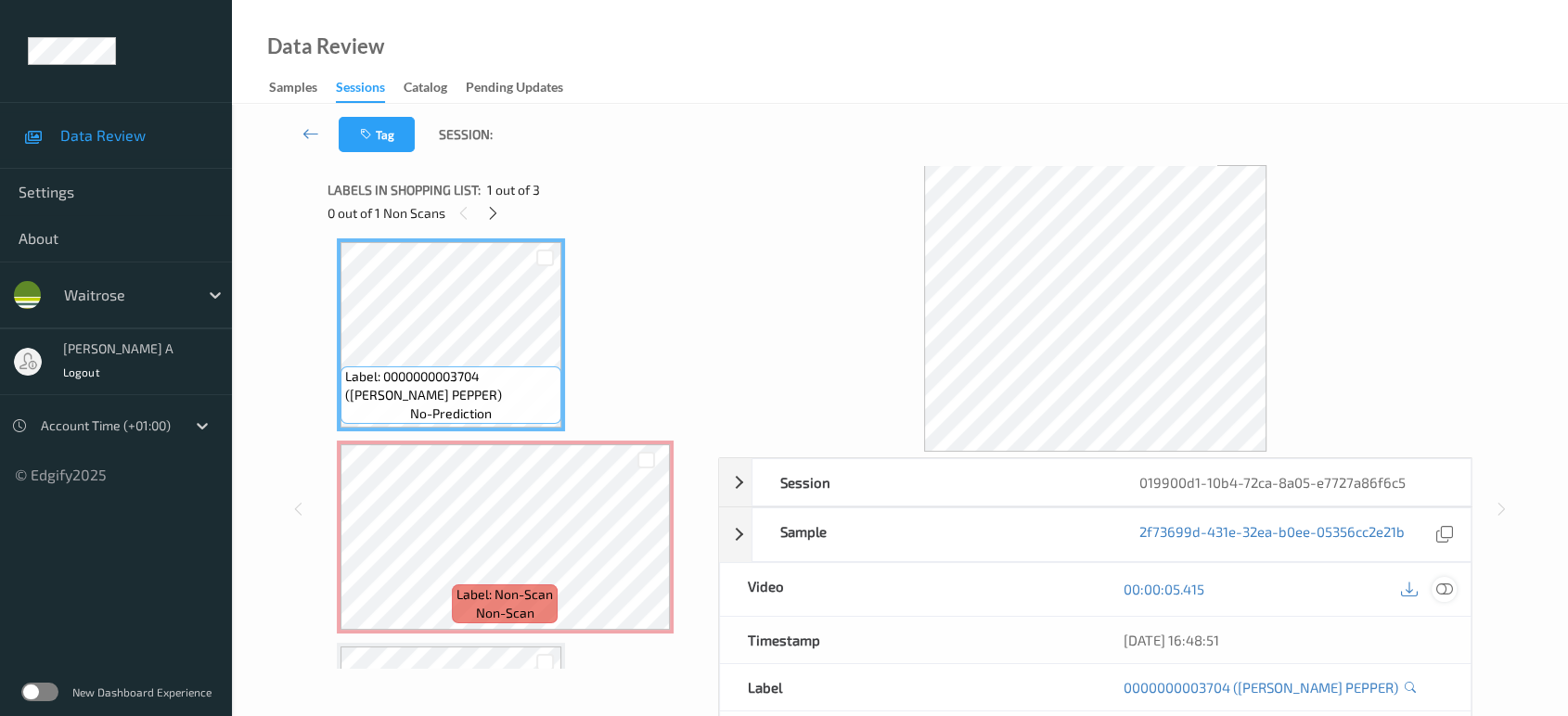
click at [1445, 586] on icon at bounding box center [1444, 588] width 16 height 16
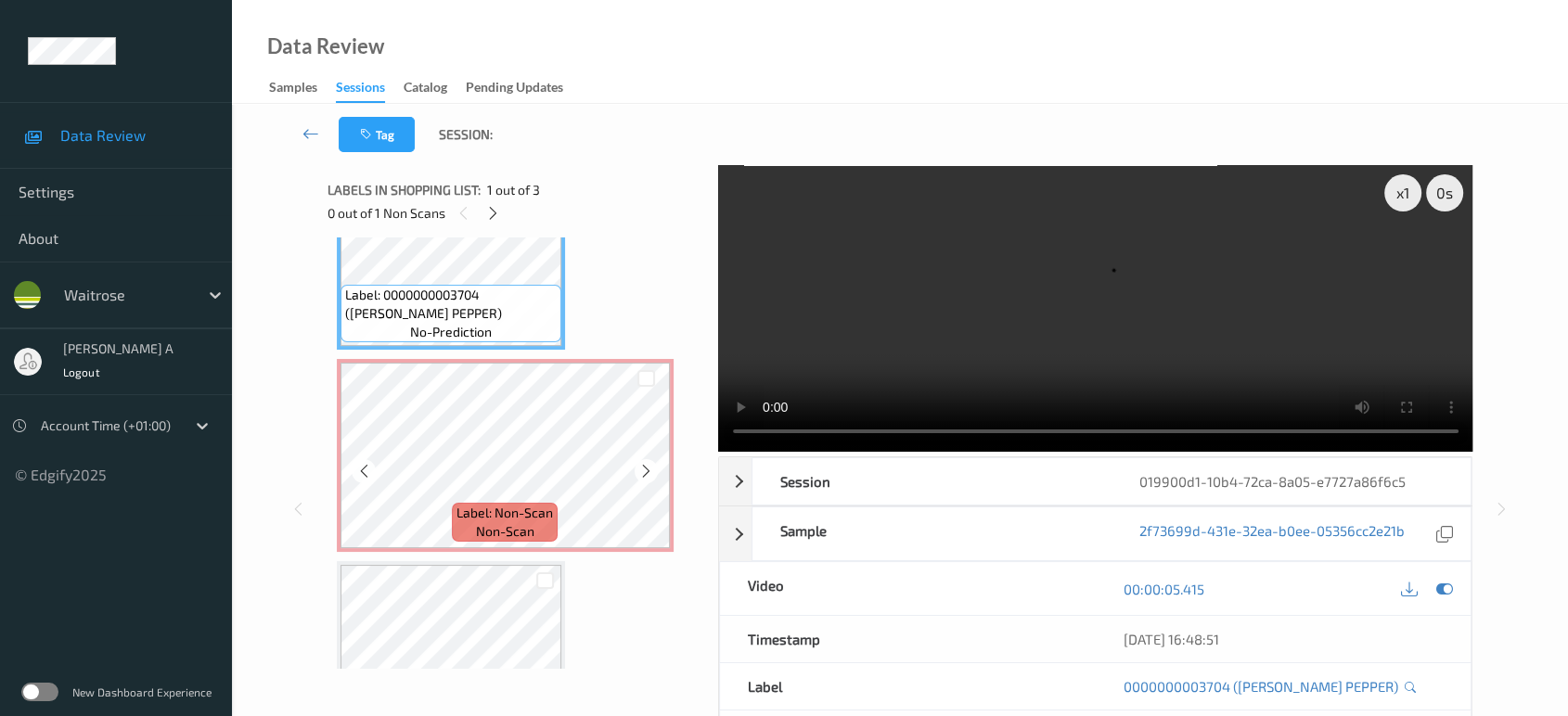
scroll to position [110, 0]
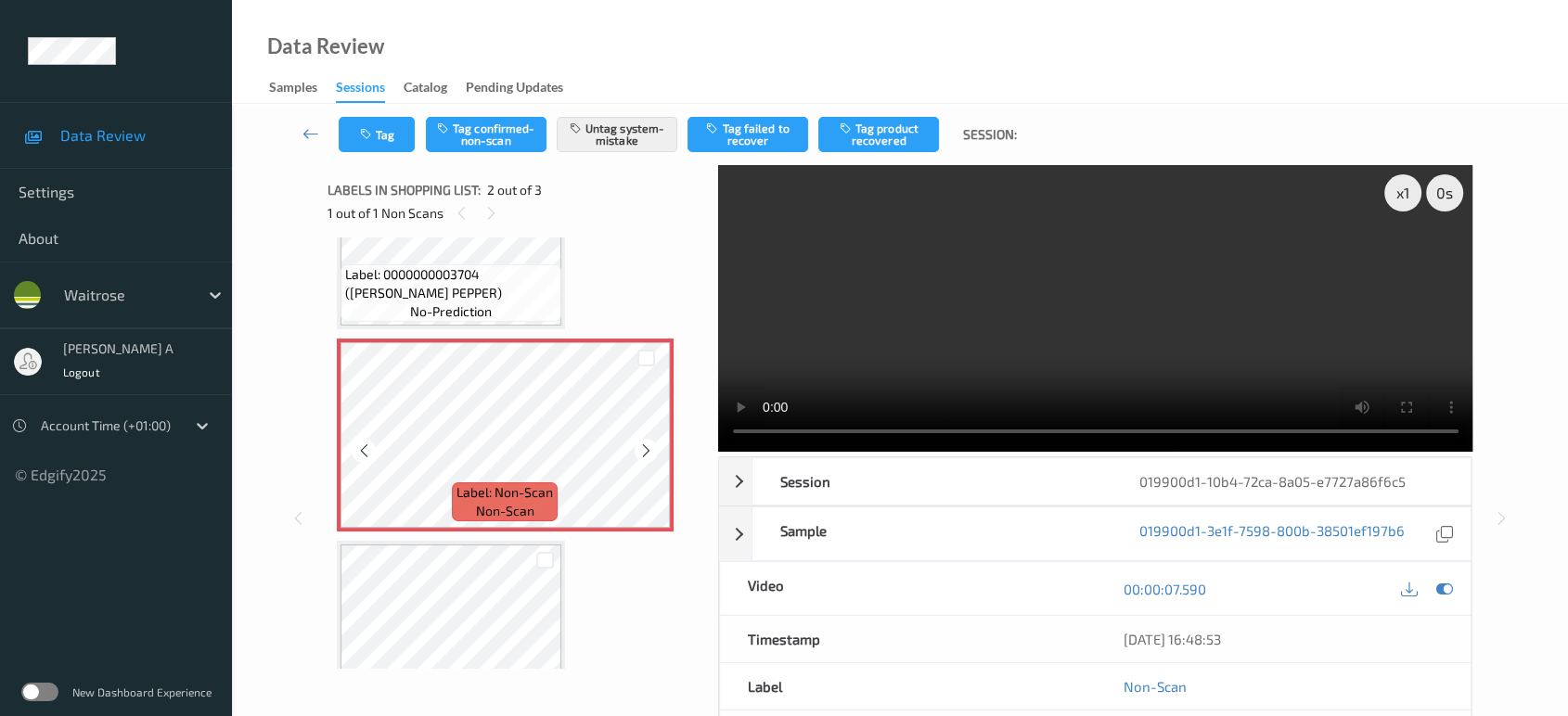
click at [639, 448] on icon at bounding box center [647, 450] width 15 height 16
click at [1170, 326] on video at bounding box center [1096, 309] width 755 height 286
click at [388, 144] on button "Tag" at bounding box center [377, 134] width 76 height 35
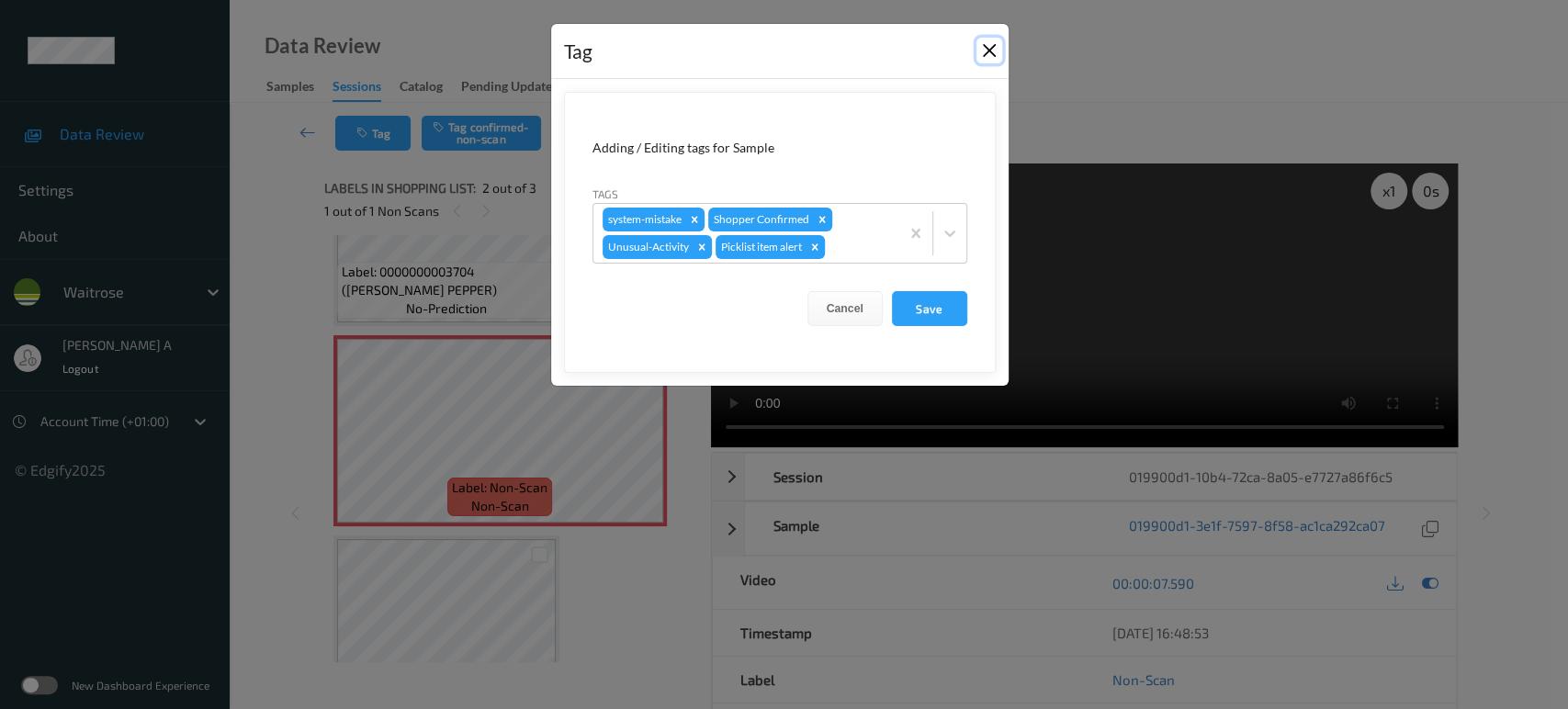
click at [987, 51] on button "Close" at bounding box center [989, 50] width 26 height 26
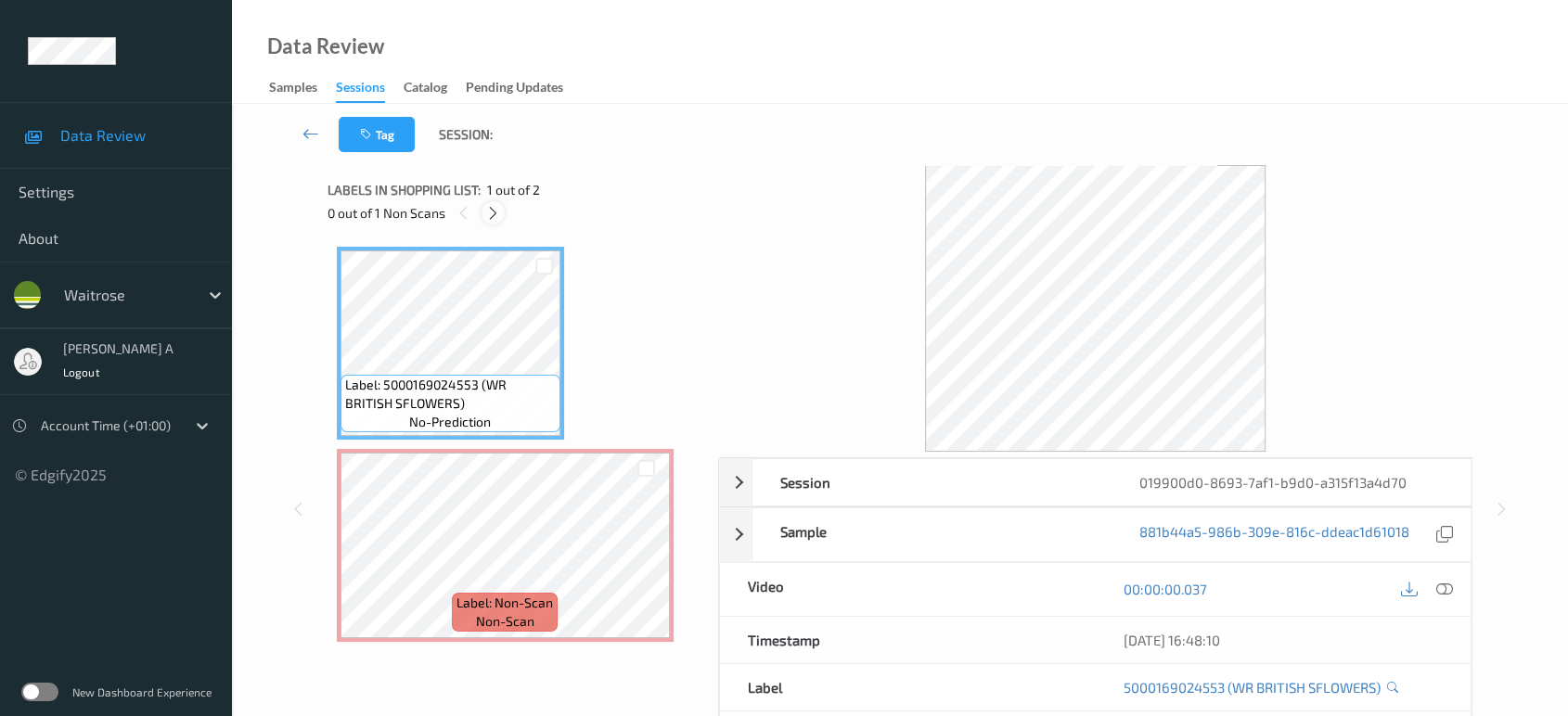
click at [490, 222] on div at bounding box center [494, 213] width 23 height 23
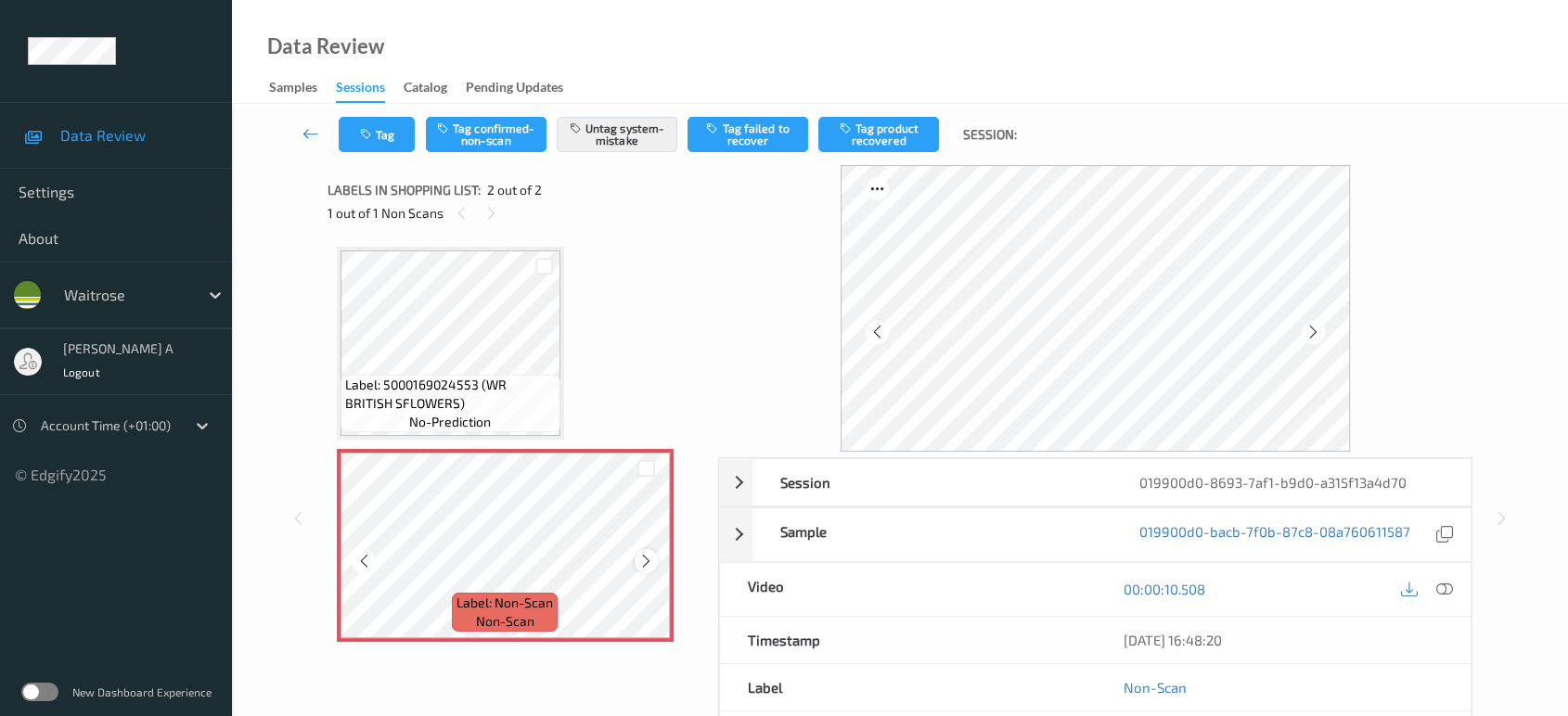
click at [649, 556] on icon at bounding box center [647, 560] width 15 height 16
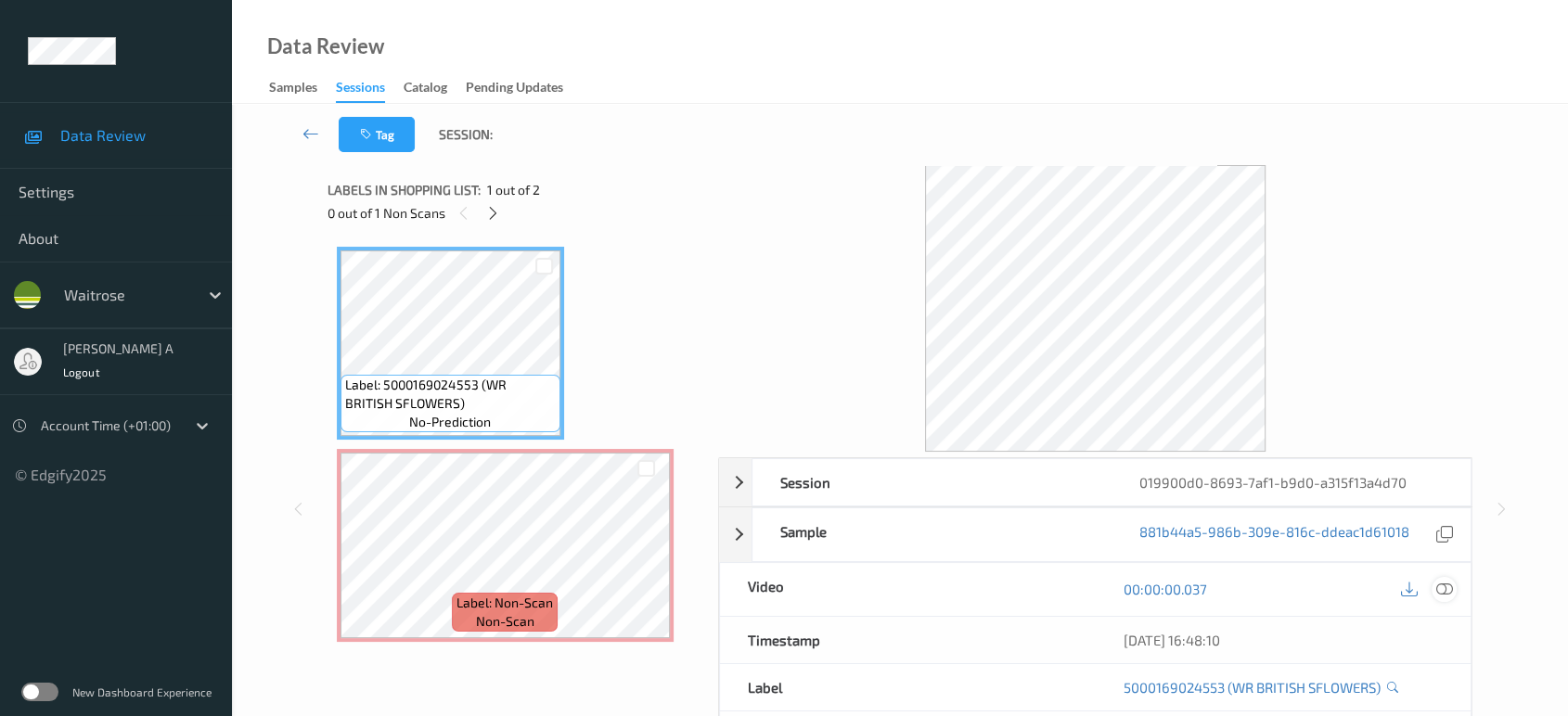
click at [1443, 592] on icon at bounding box center [1444, 588] width 16 height 16
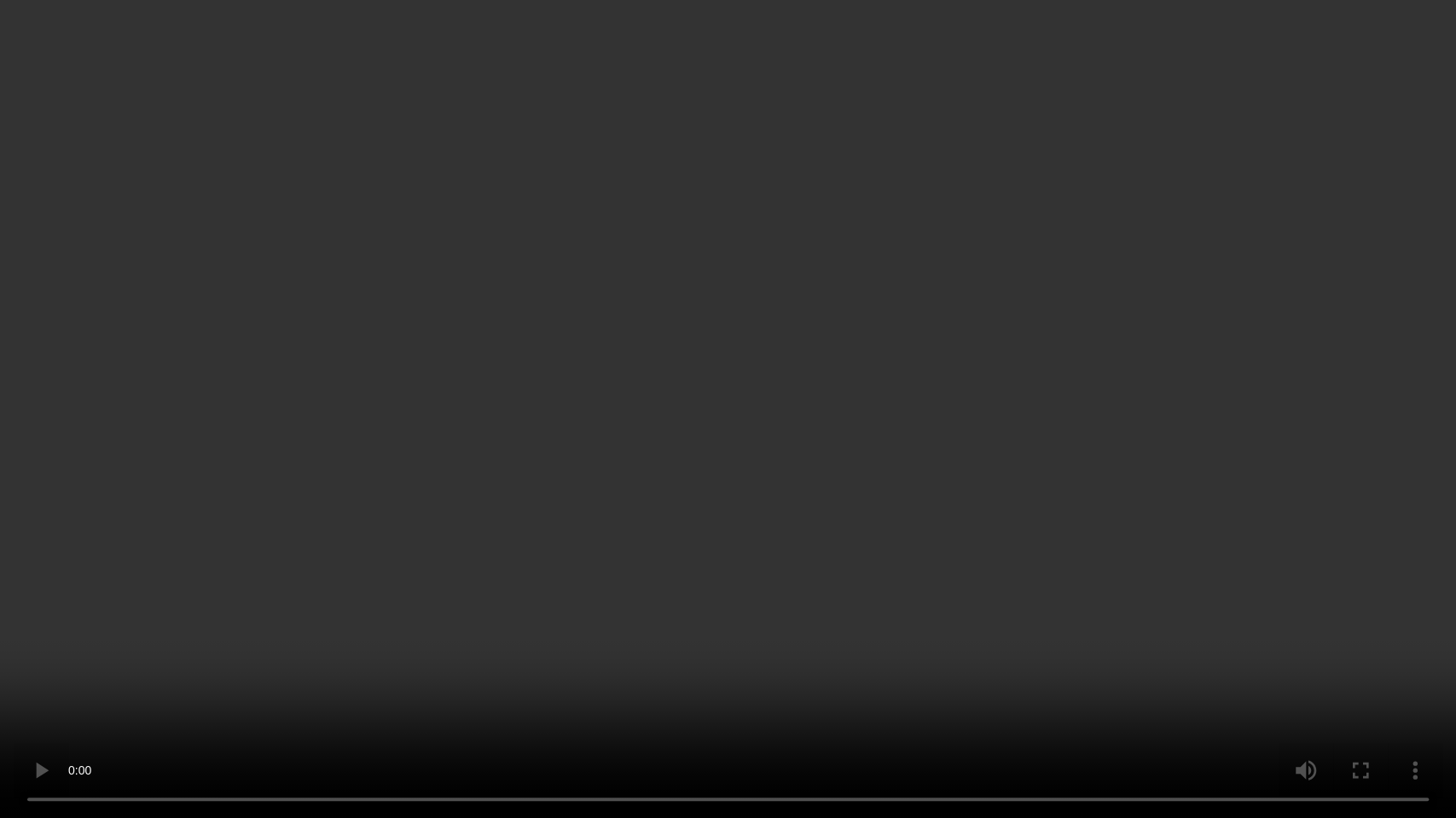
click at [772, 373] on video at bounding box center [728, 409] width 1456 height 818
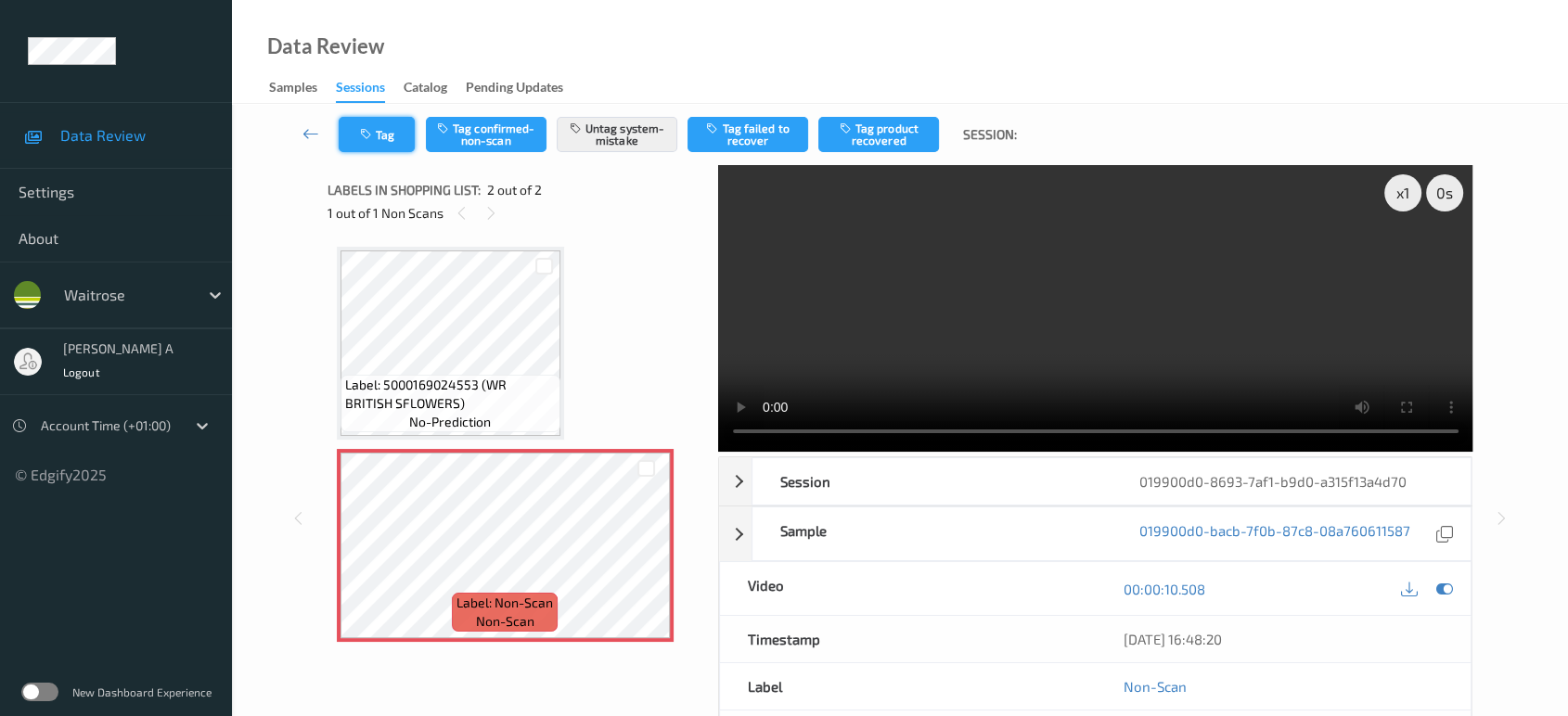
click at [392, 146] on button "Tag" at bounding box center [377, 134] width 76 height 35
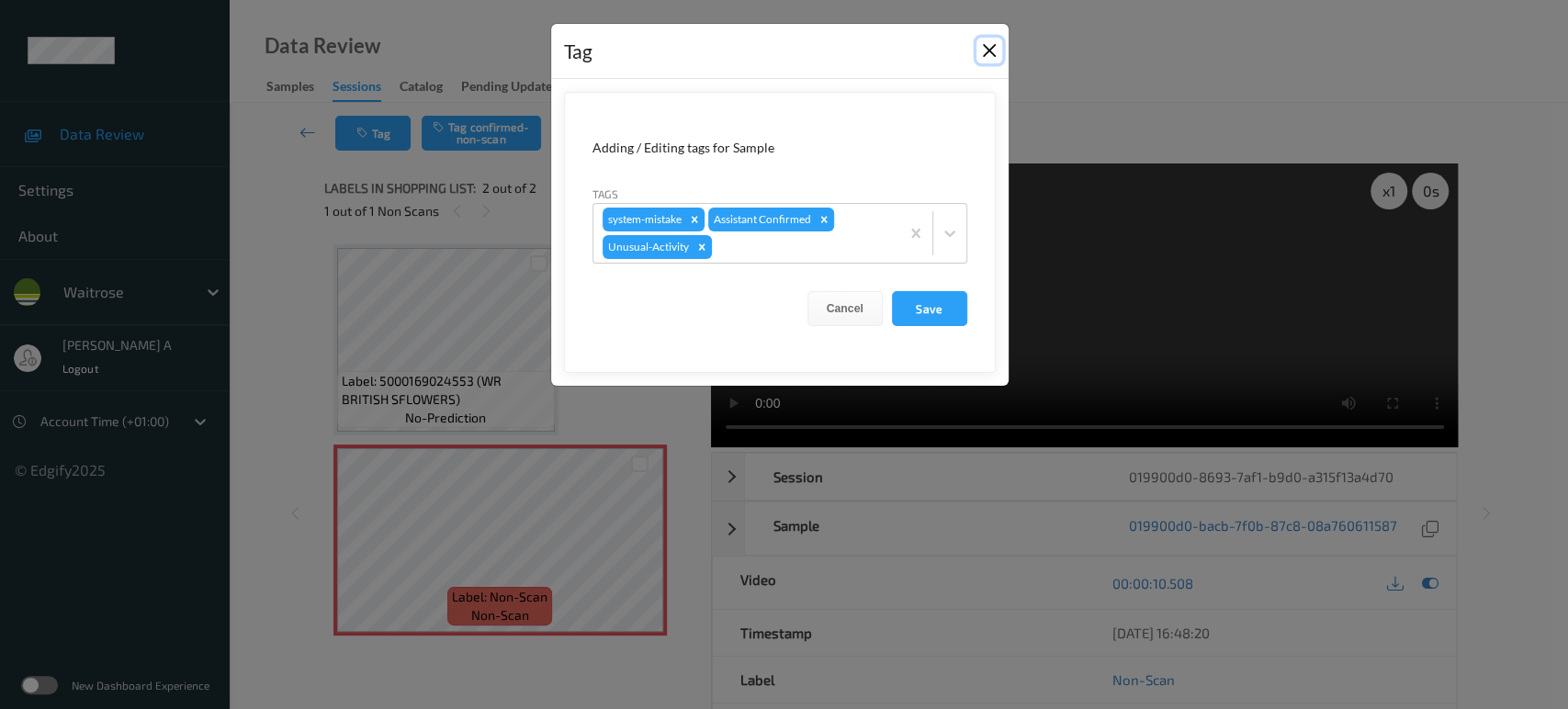
click at [988, 57] on button "Close" at bounding box center [989, 50] width 26 height 26
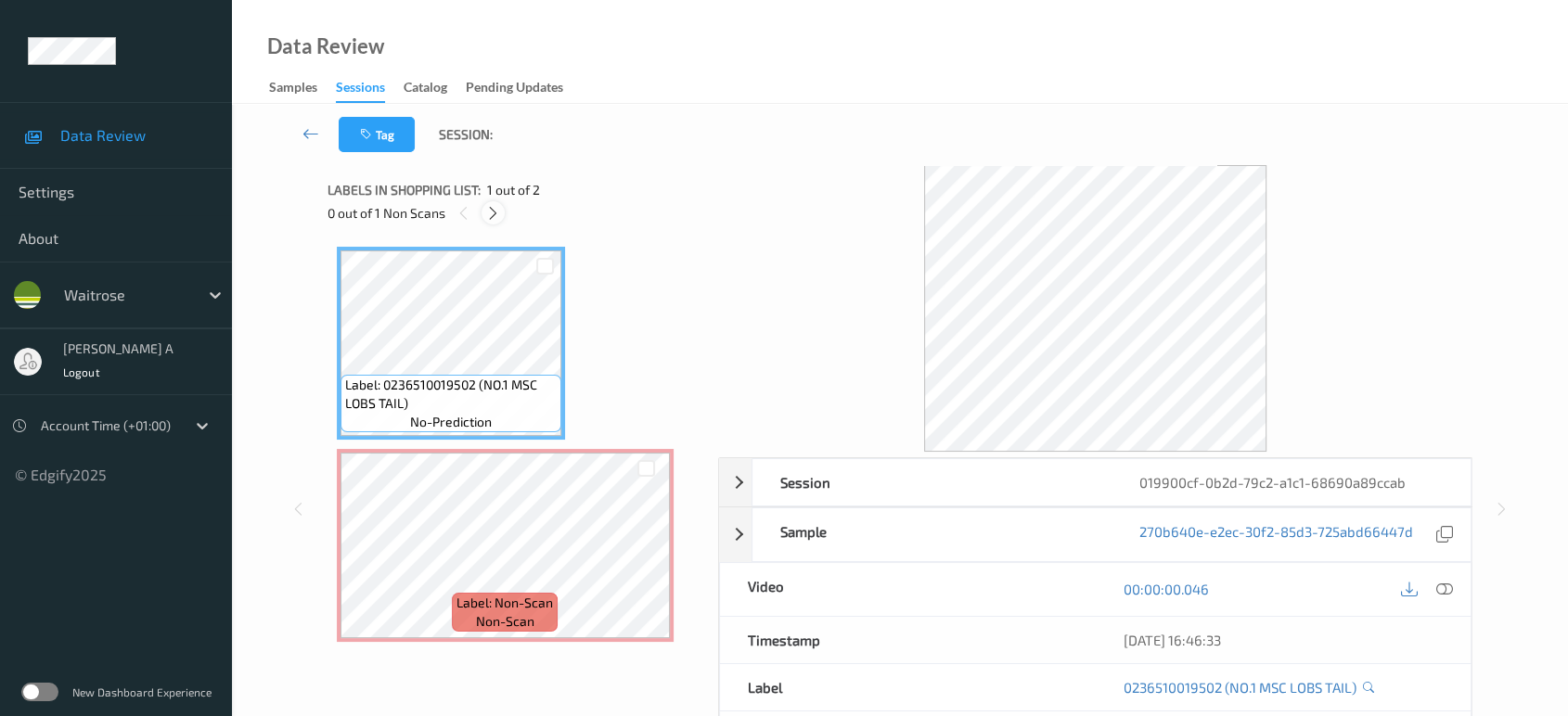
click at [492, 220] on icon at bounding box center [493, 213] width 15 height 16
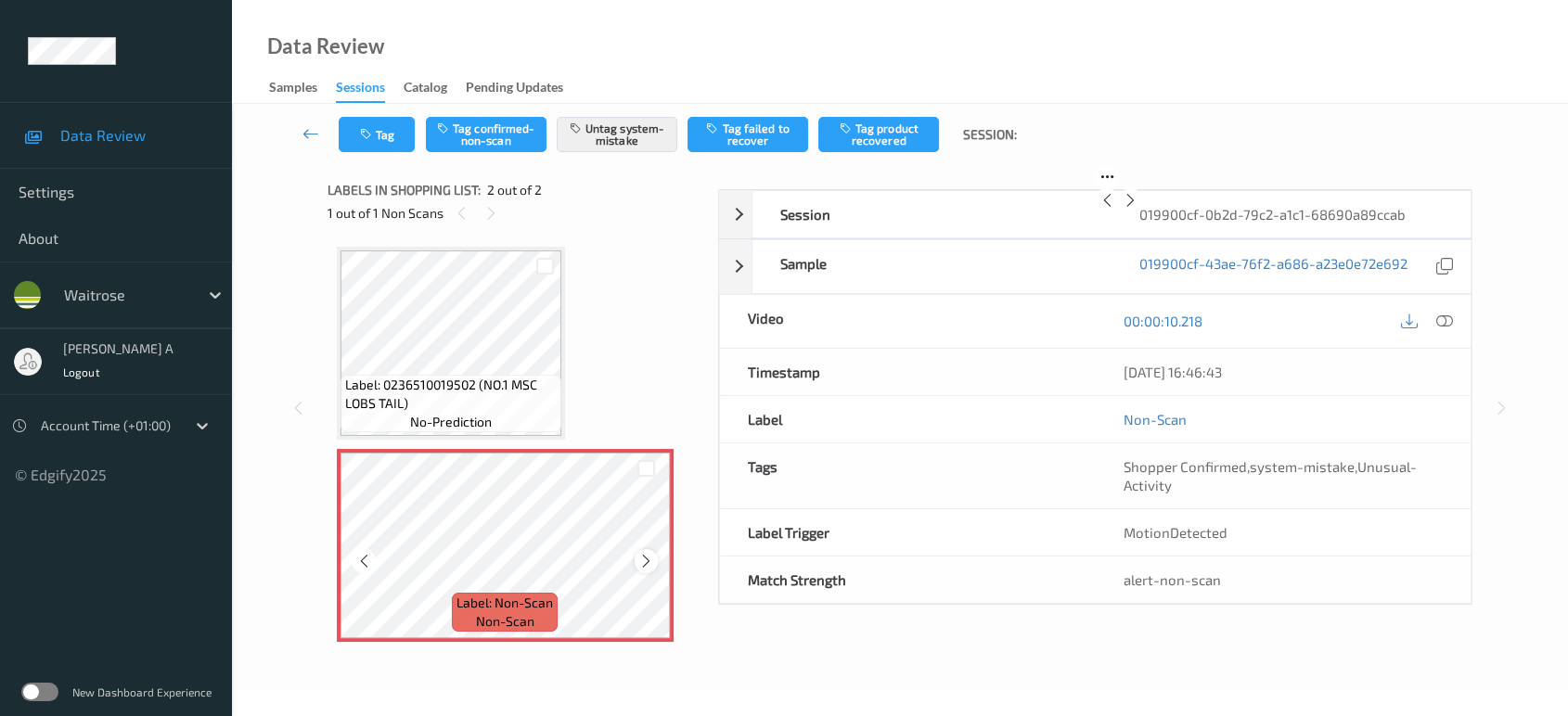
click at [648, 563] on icon at bounding box center [647, 560] width 15 height 16
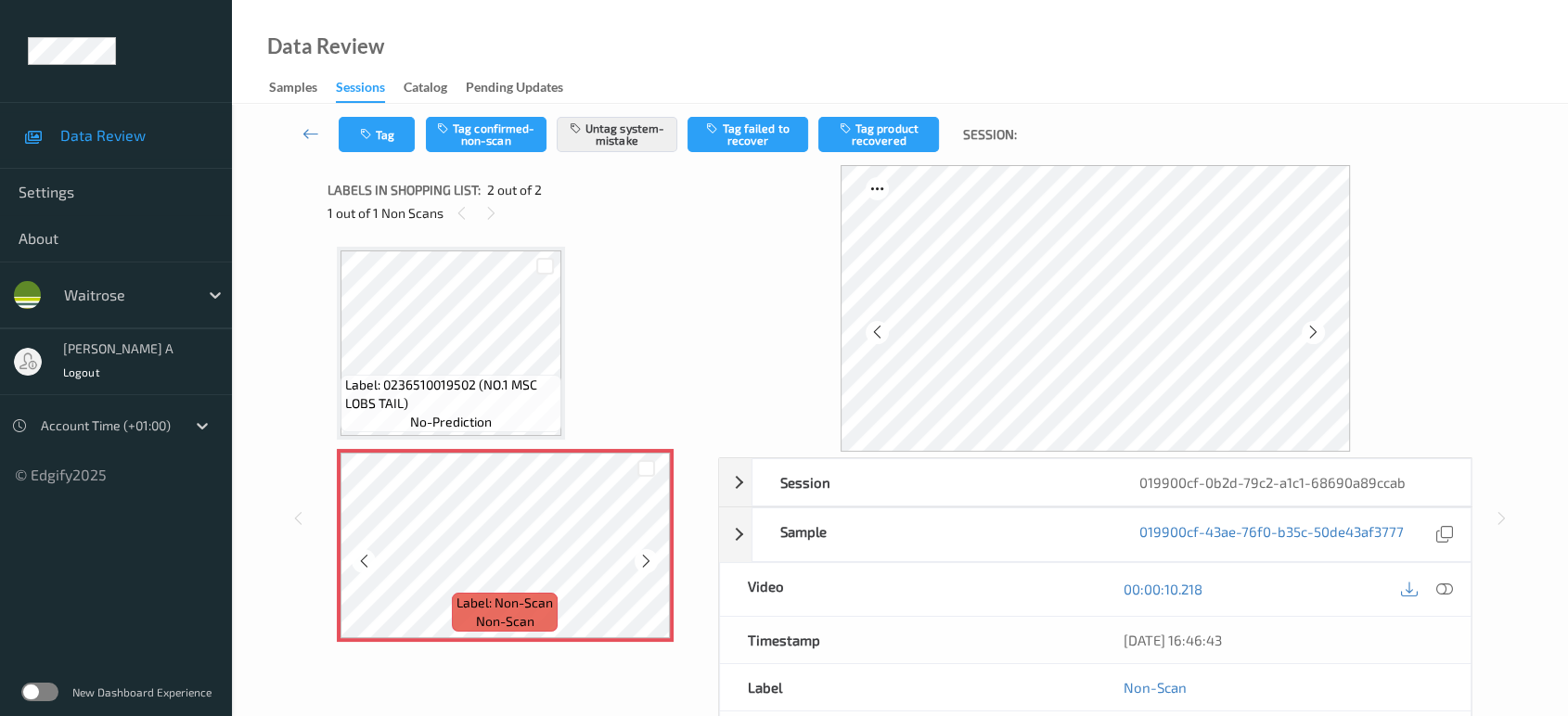
click at [648, 563] on icon at bounding box center [647, 560] width 15 height 16
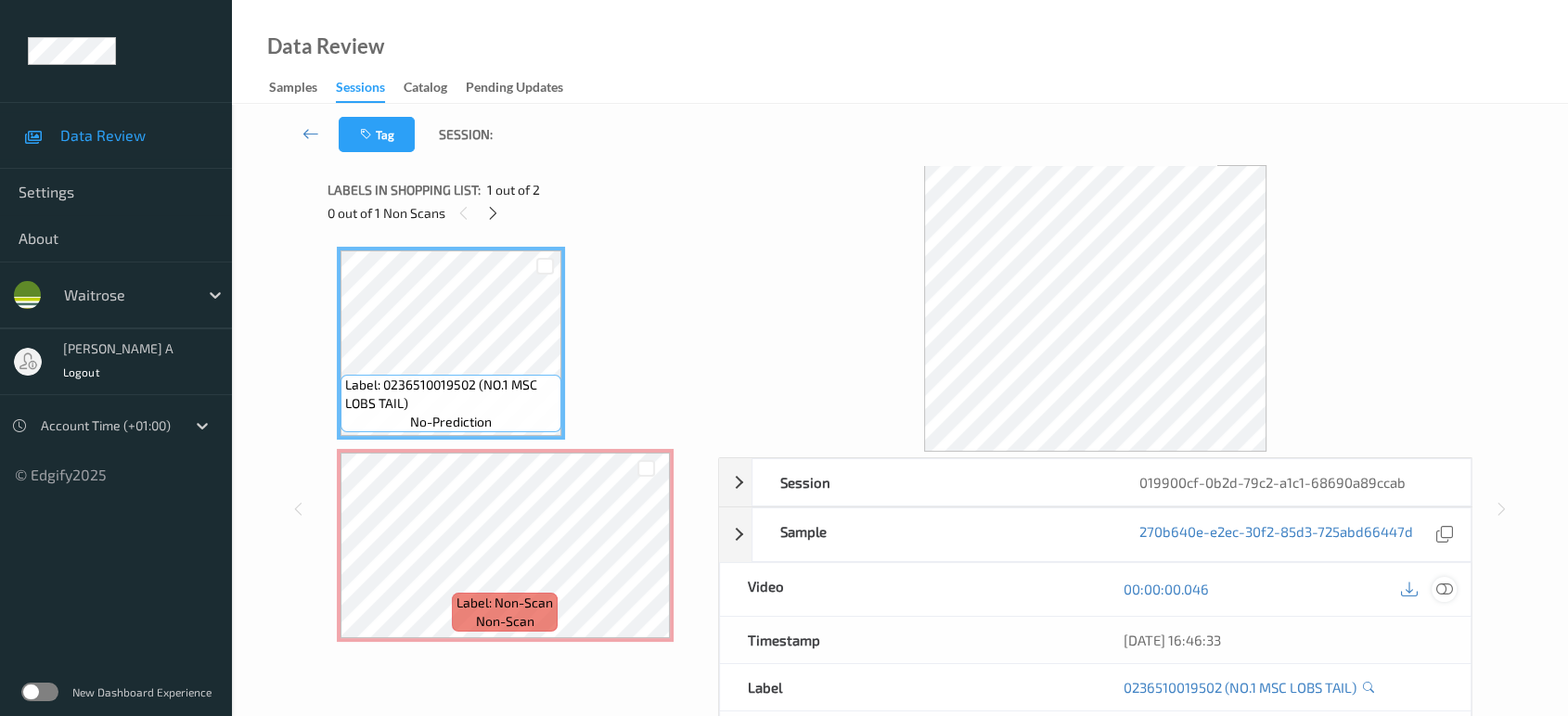
click at [1447, 595] on icon at bounding box center [1444, 588] width 16 height 16
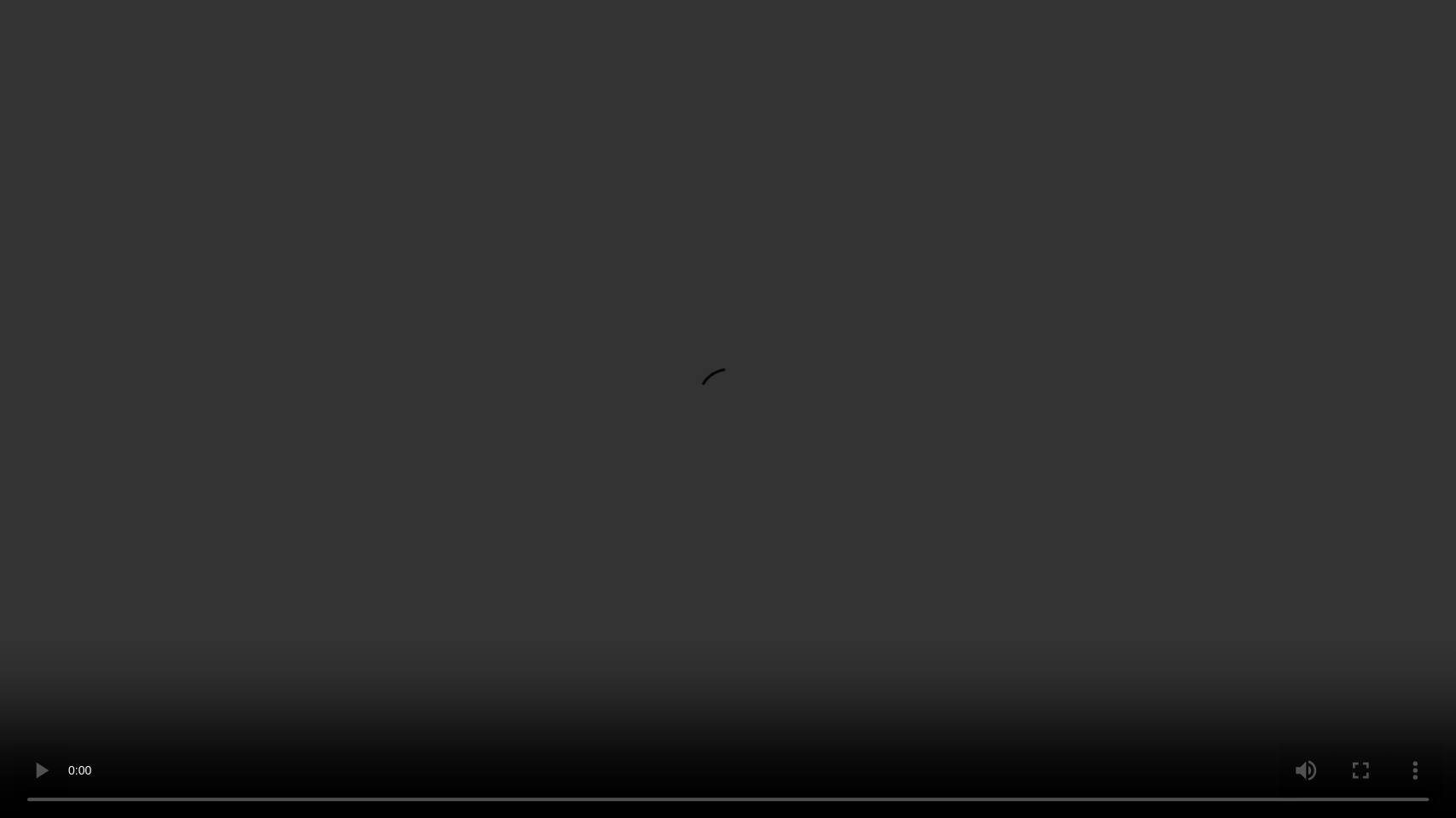
click at [383, 471] on video at bounding box center [728, 409] width 1456 height 818
click at [808, 380] on video at bounding box center [728, 409] width 1456 height 818
click at [713, 432] on video at bounding box center [728, 409] width 1456 height 818
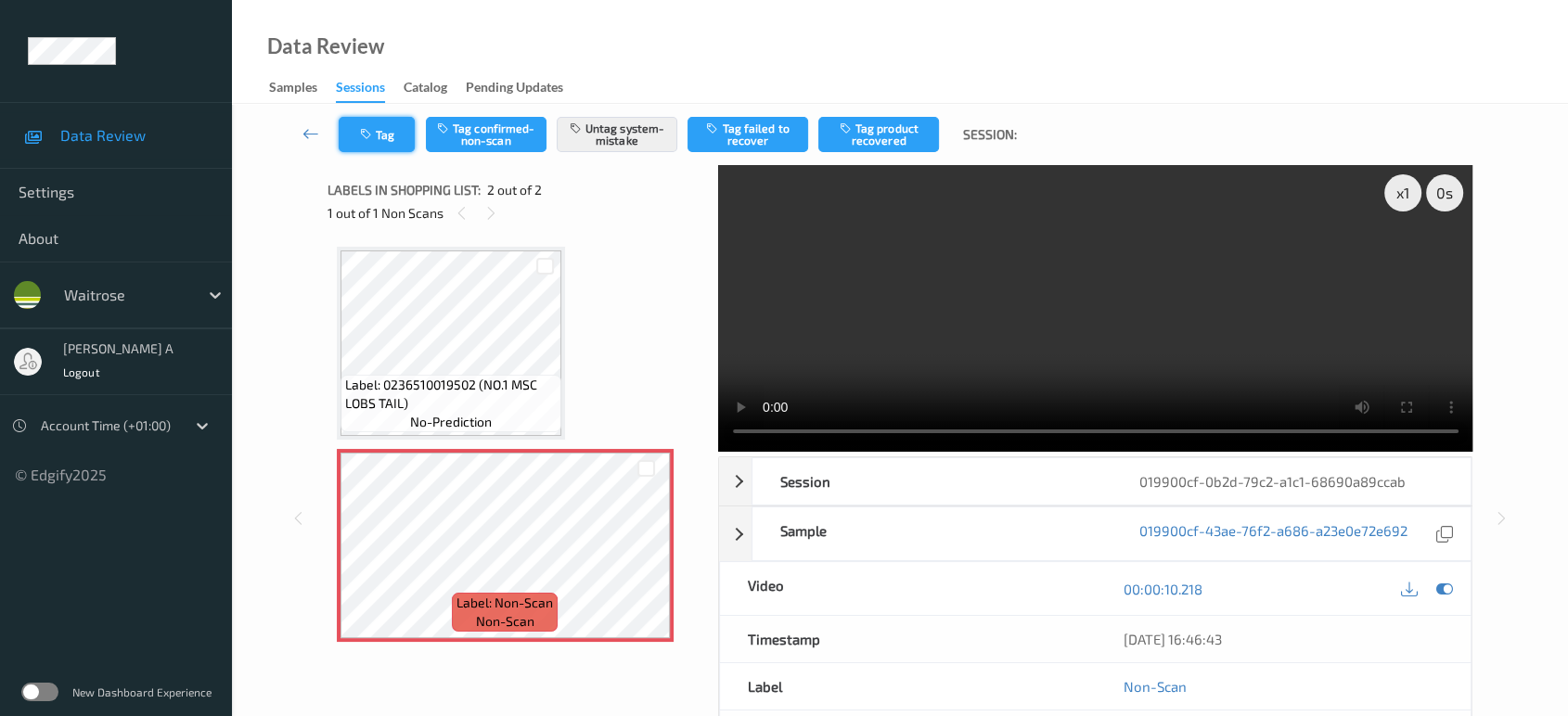
click at [382, 139] on button "Tag" at bounding box center [377, 134] width 76 height 35
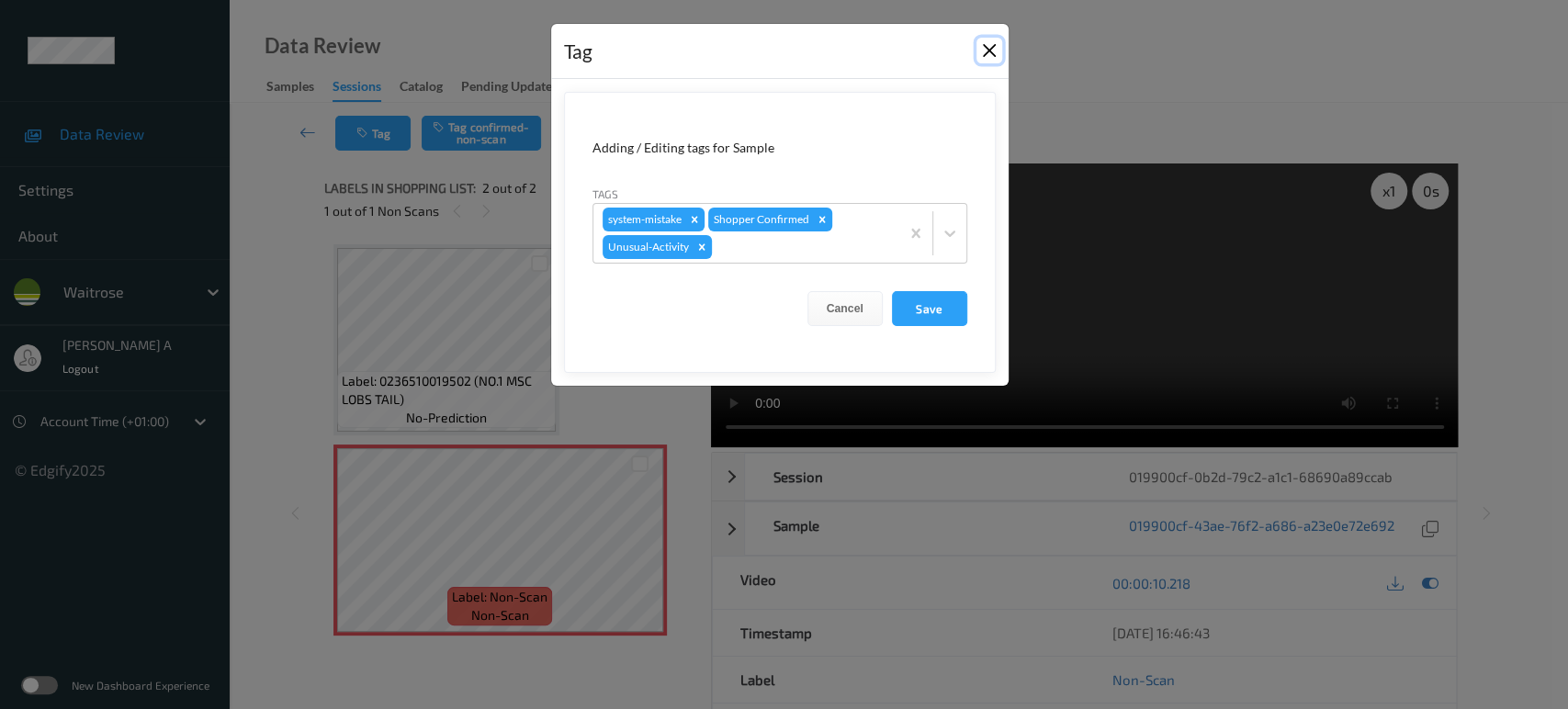
click at [998, 58] on button "Close" at bounding box center [989, 50] width 26 height 26
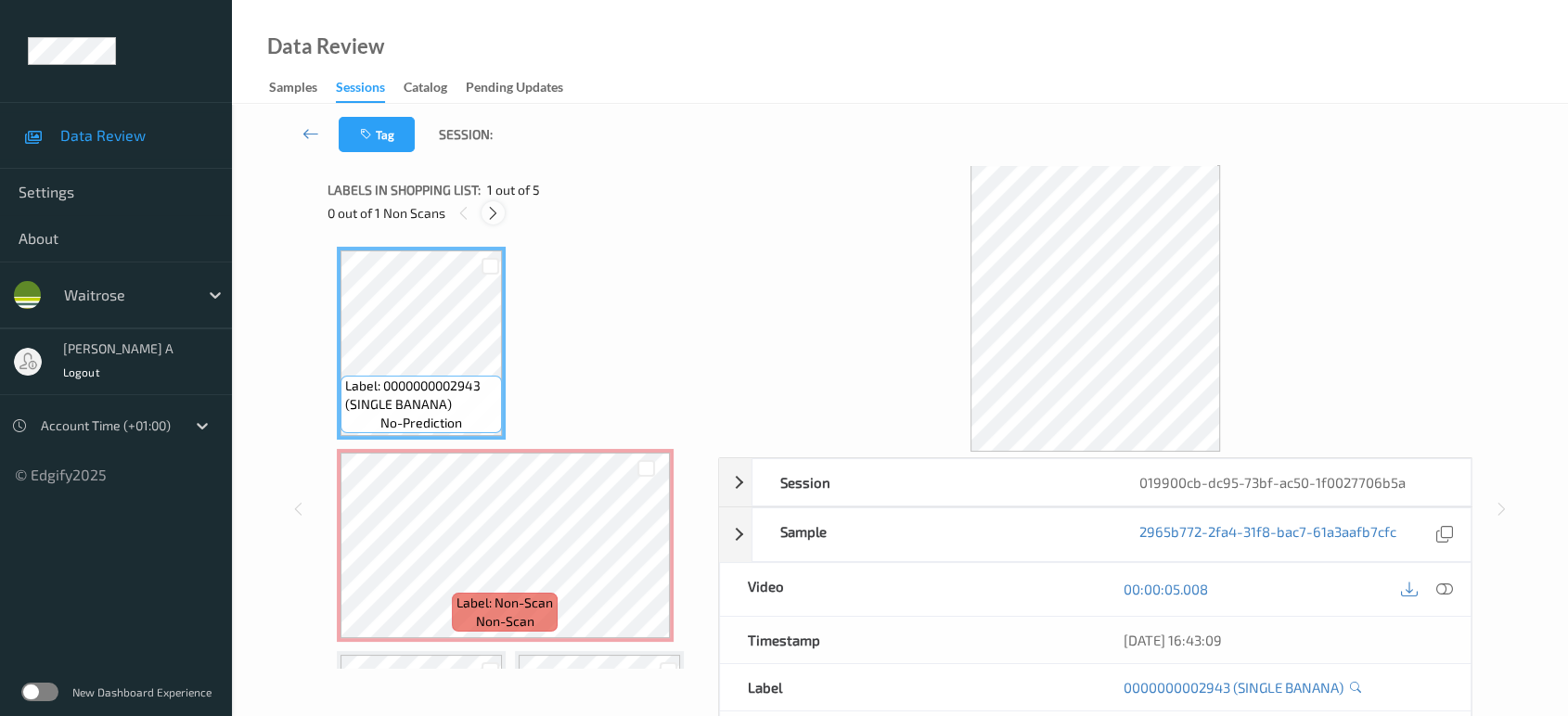
click at [492, 205] on icon at bounding box center [493, 213] width 15 height 16
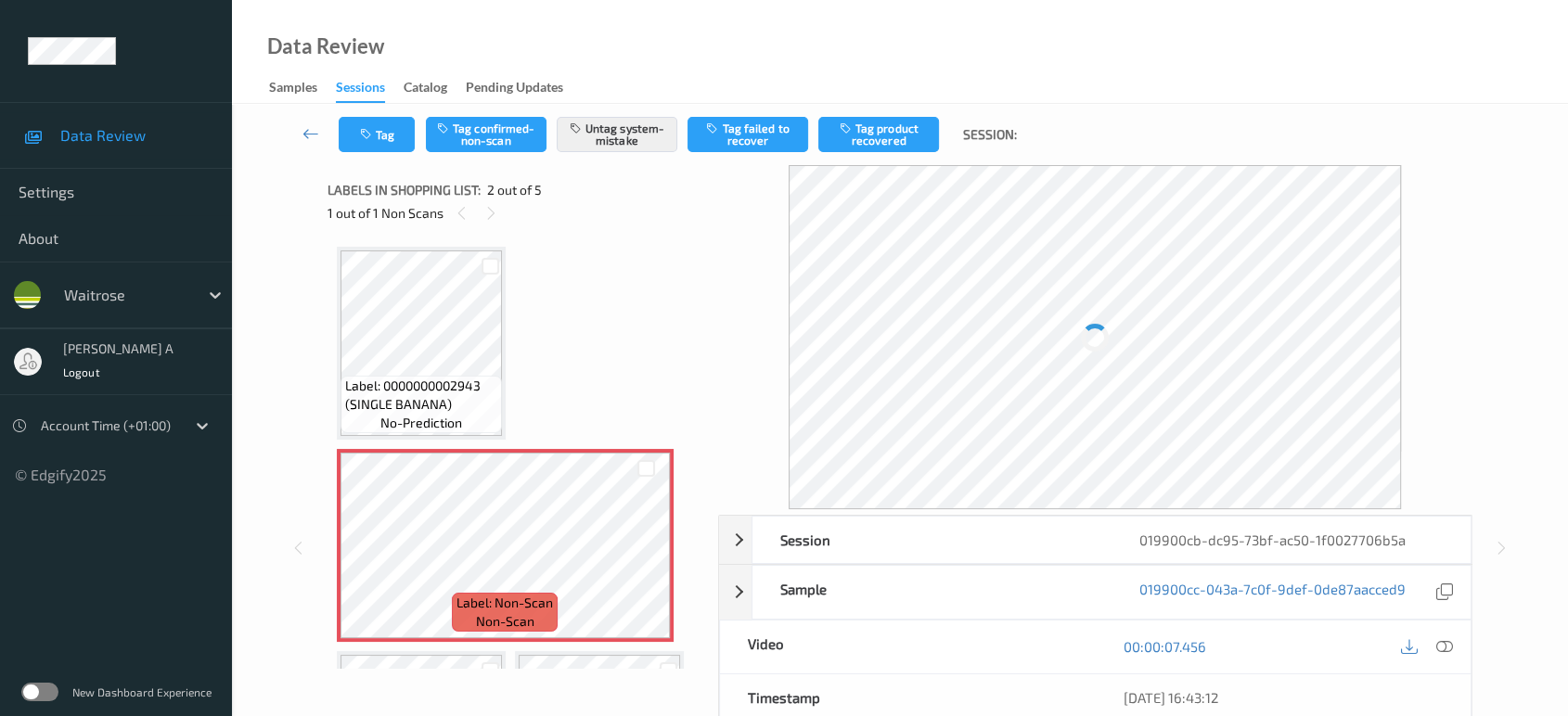
scroll to position [9, 0]
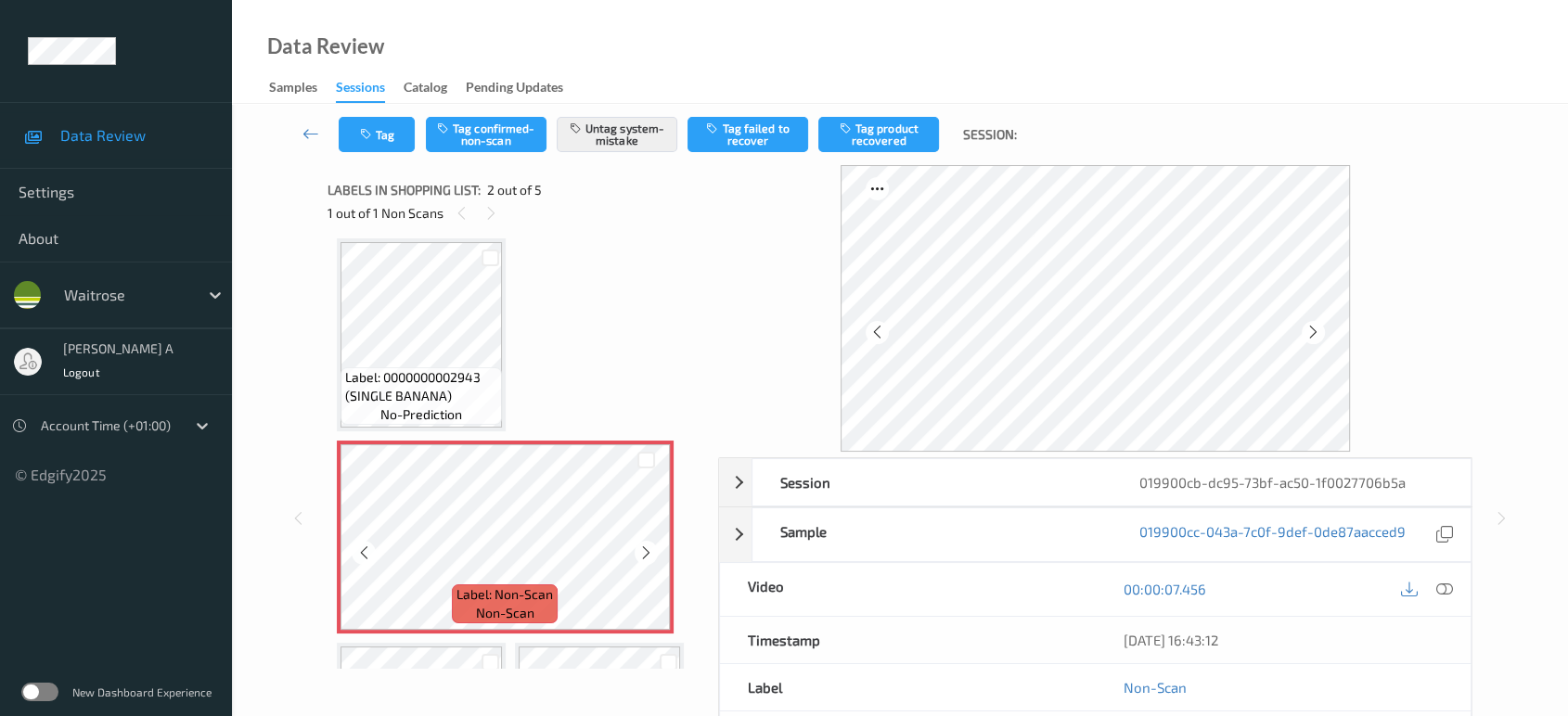
click at [648, 550] on icon at bounding box center [647, 552] width 15 height 16
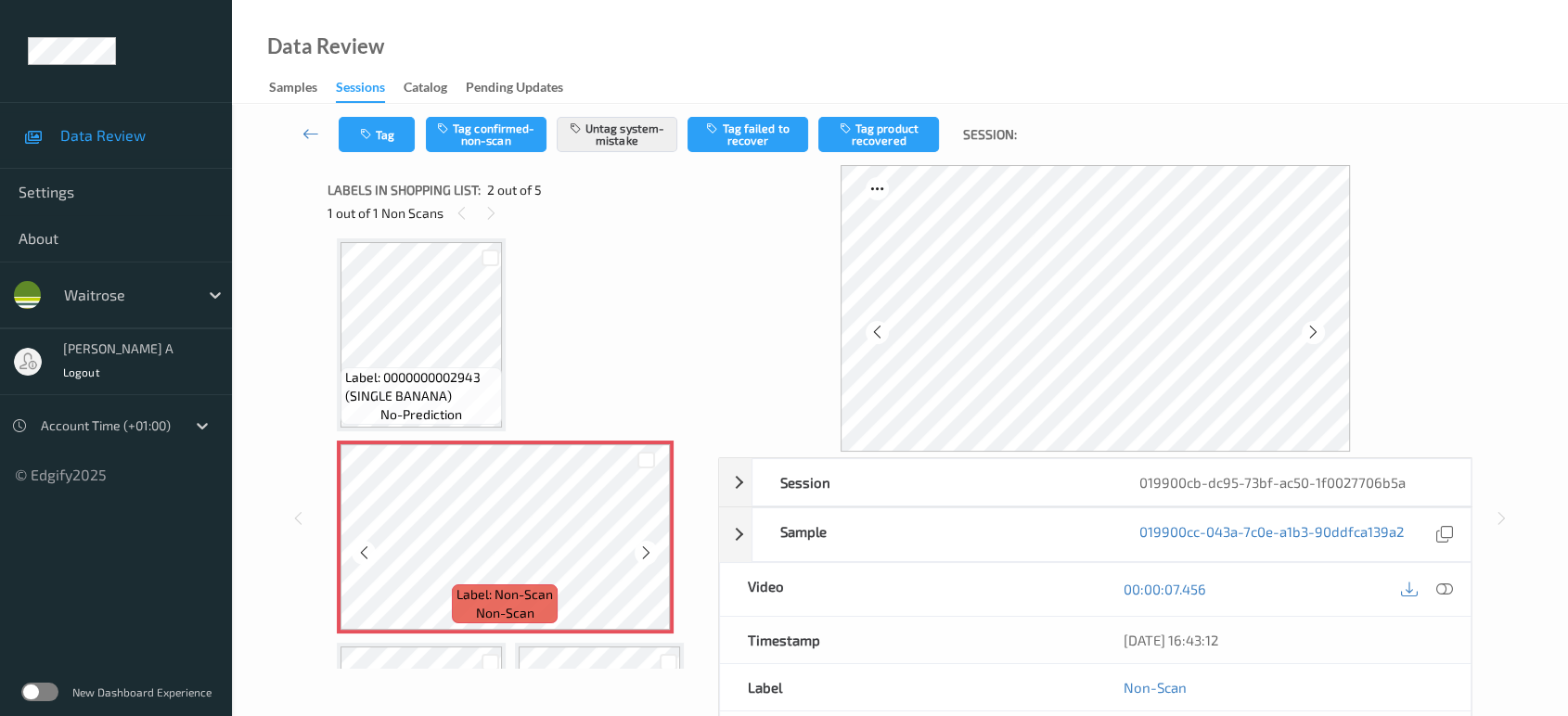
click at [648, 550] on icon at bounding box center [647, 552] width 15 height 16
click at [376, 132] on button "Tag" at bounding box center [377, 134] width 76 height 35
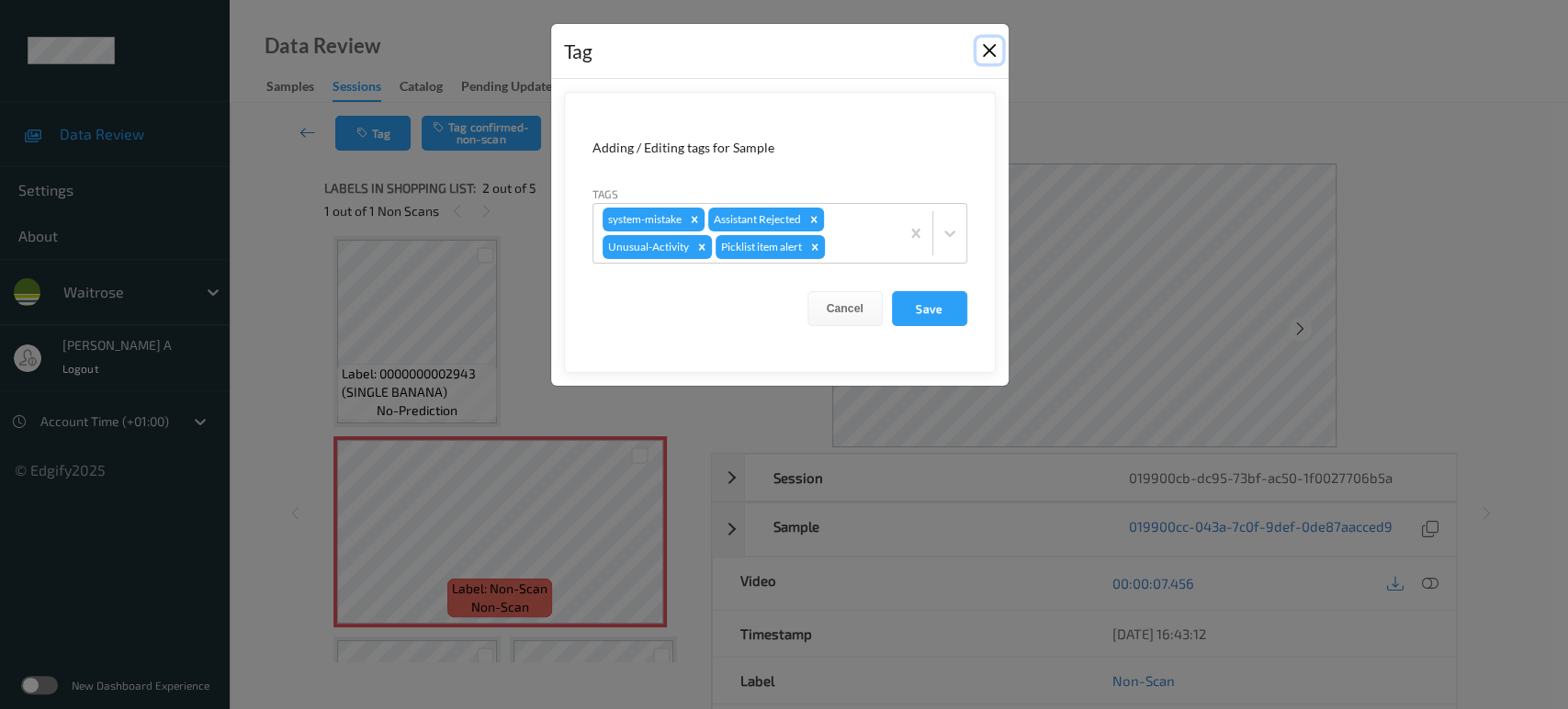
click at [988, 53] on button "Close" at bounding box center [989, 50] width 26 height 26
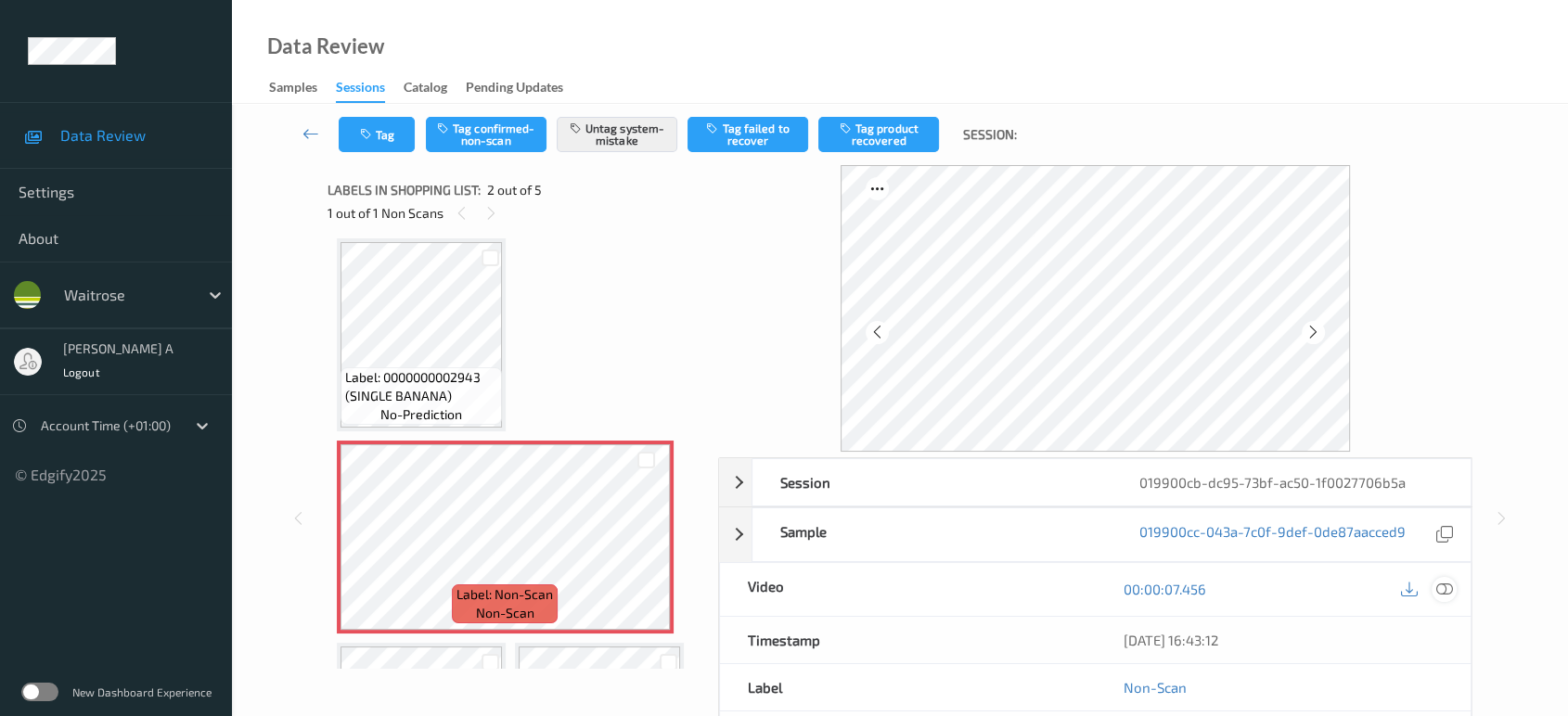
click at [1436, 594] on icon at bounding box center [1444, 588] width 16 height 16
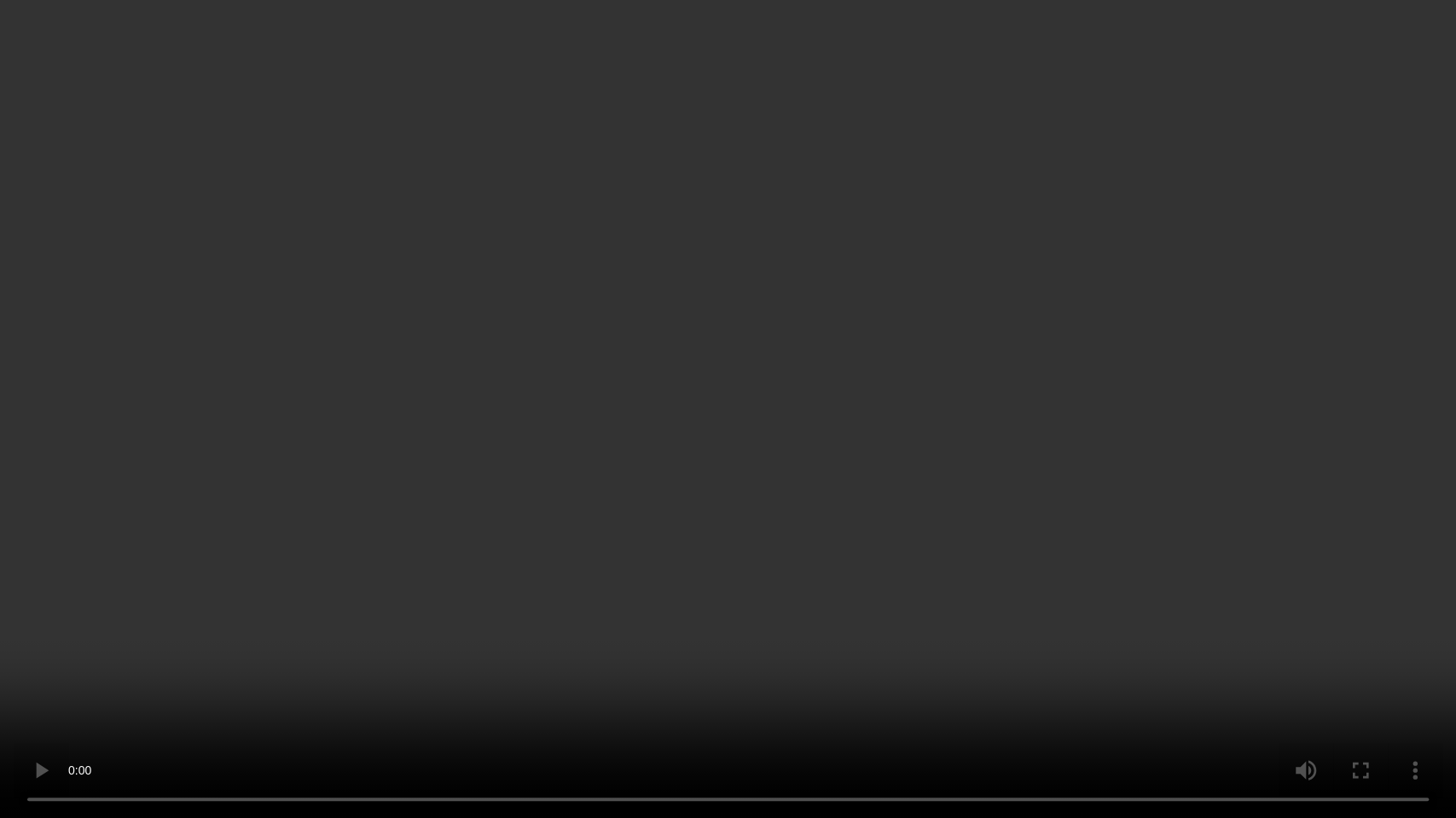
click at [1009, 445] on video at bounding box center [728, 409] width 1456 height 818
click at [516, 430] on video at bounding box center [728, 409] width 1456 height 818
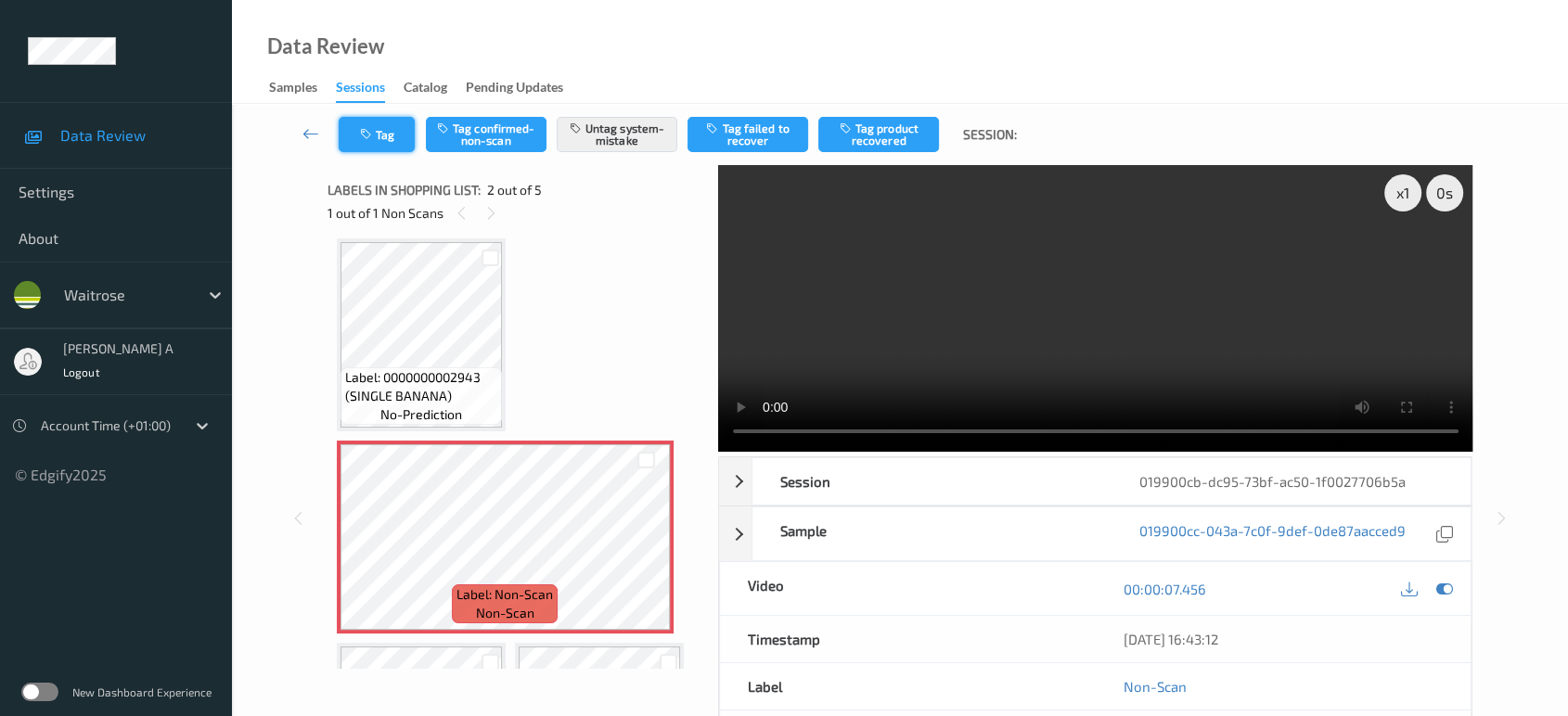
click at [376, 131] on button "Tag" at bounding box center [377, 134] width 76 height 35
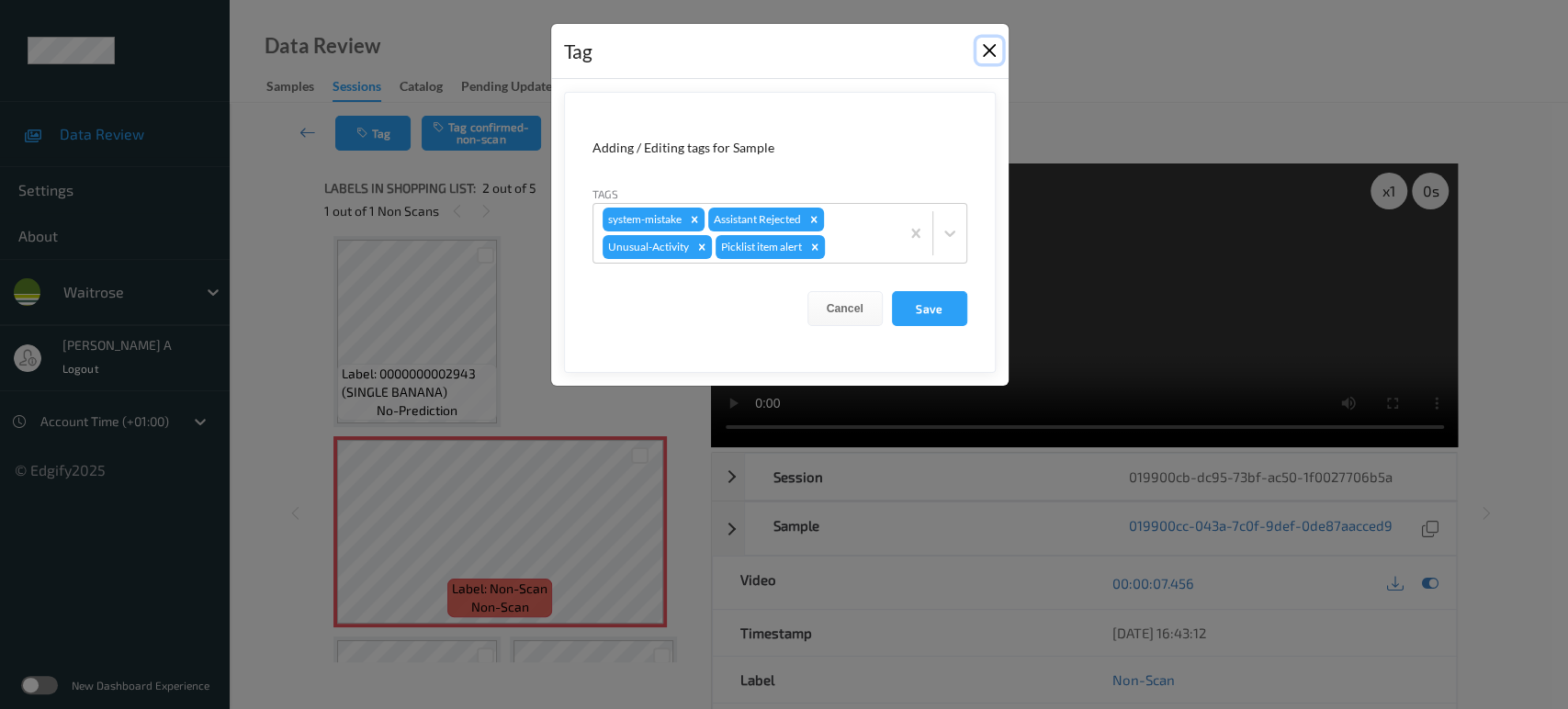
click at [988, 38] on button "Close" at bounding box center [989, 50] width 26 height 26
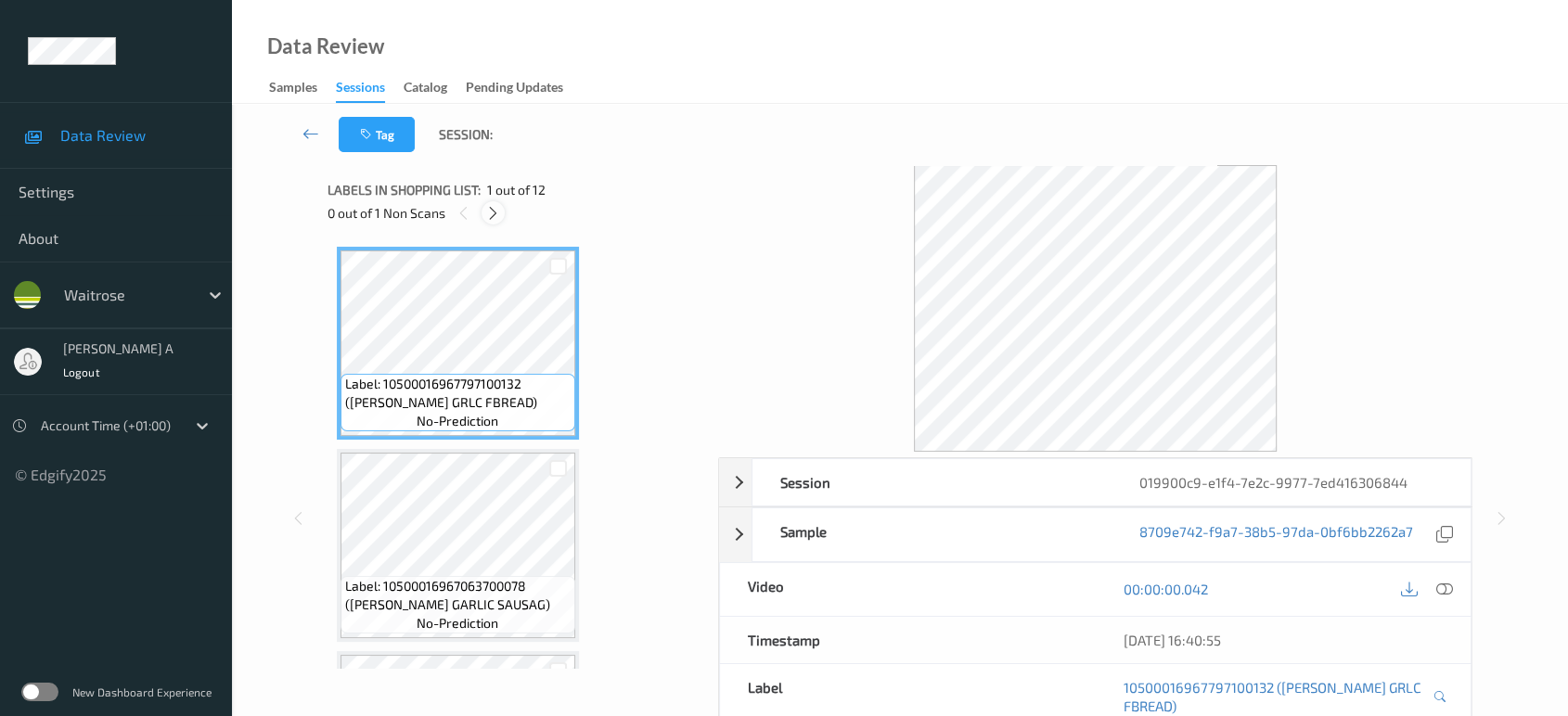
click at [483, 220] on div at bounding box center [494, 213] width 23 height 23
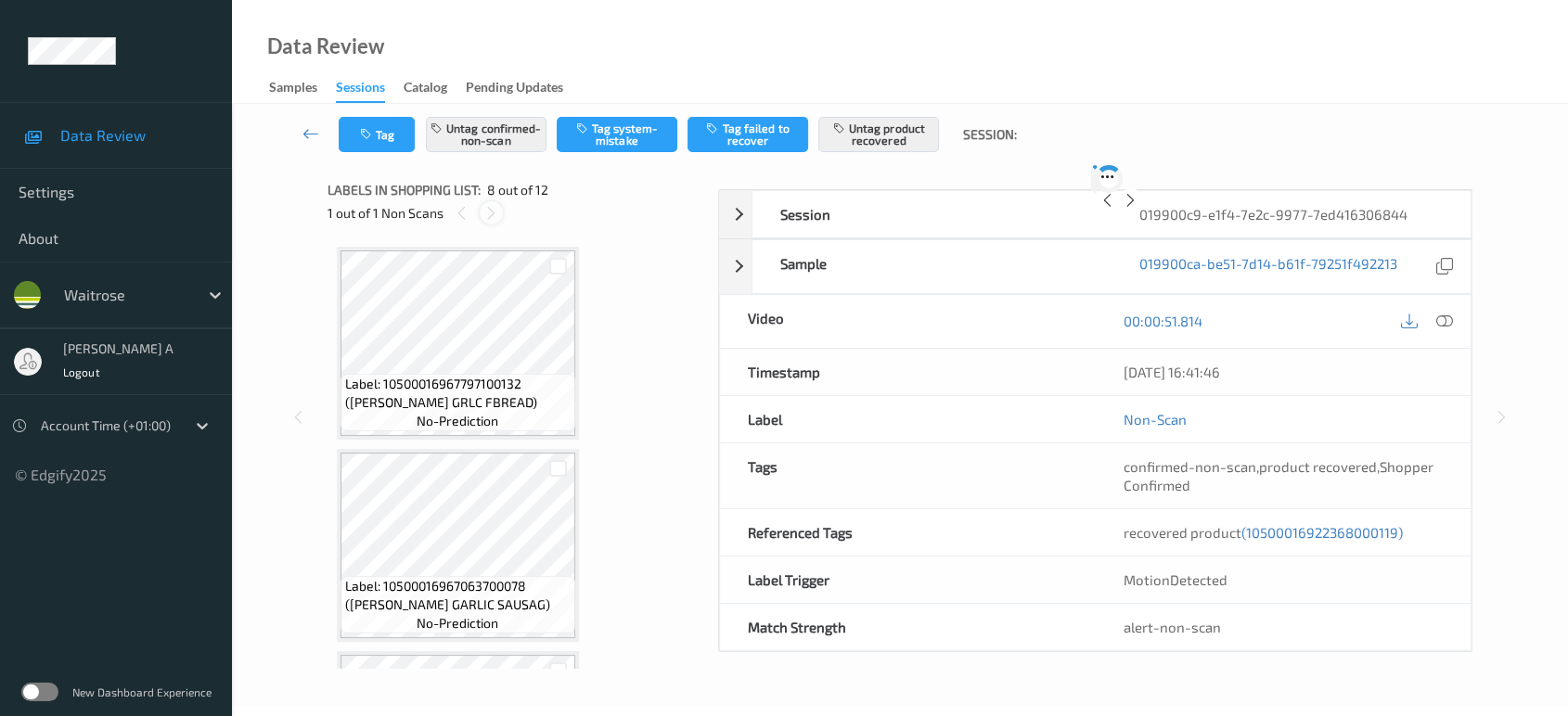
scroll to position [1217, 0]
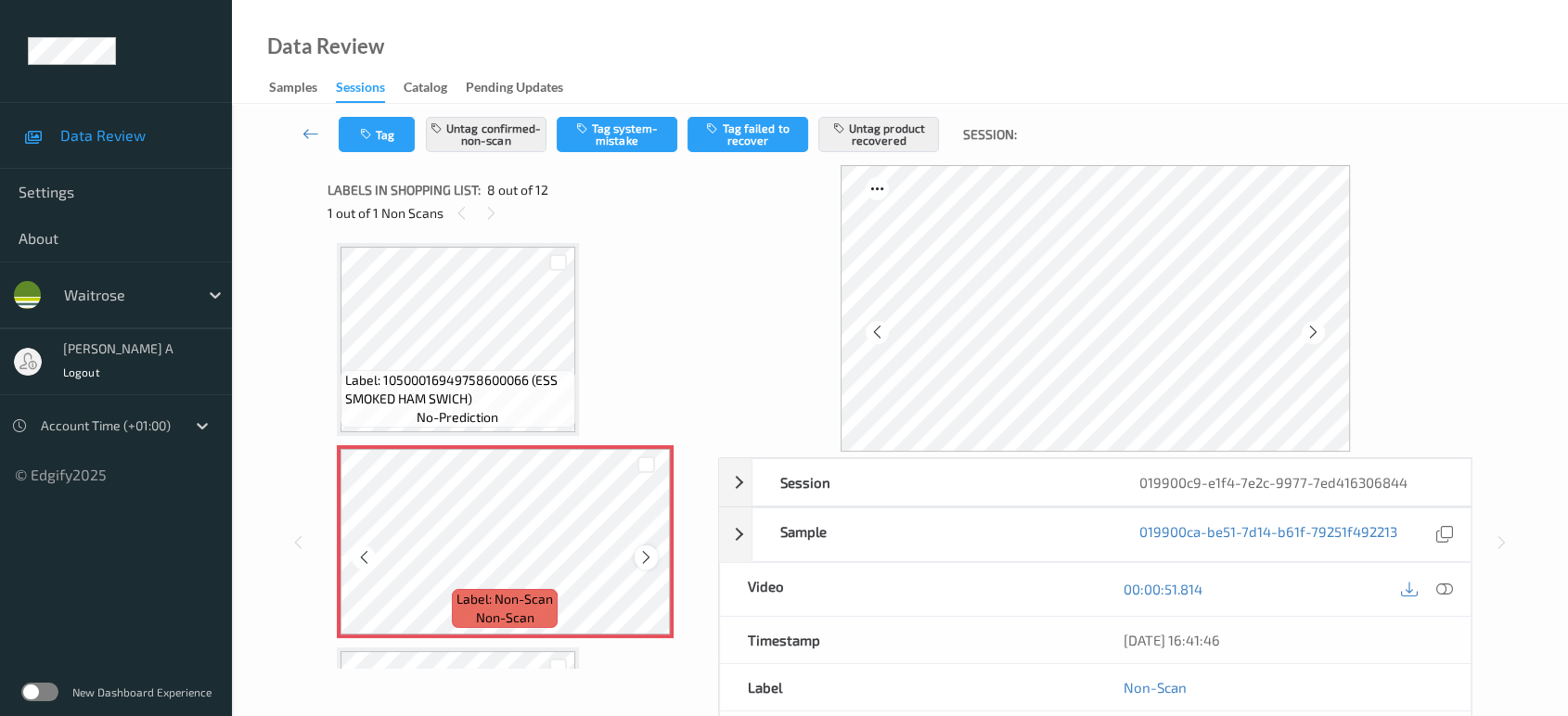
click at [639, 552] on icon at bounding box center [647, 557] width 15 height 16
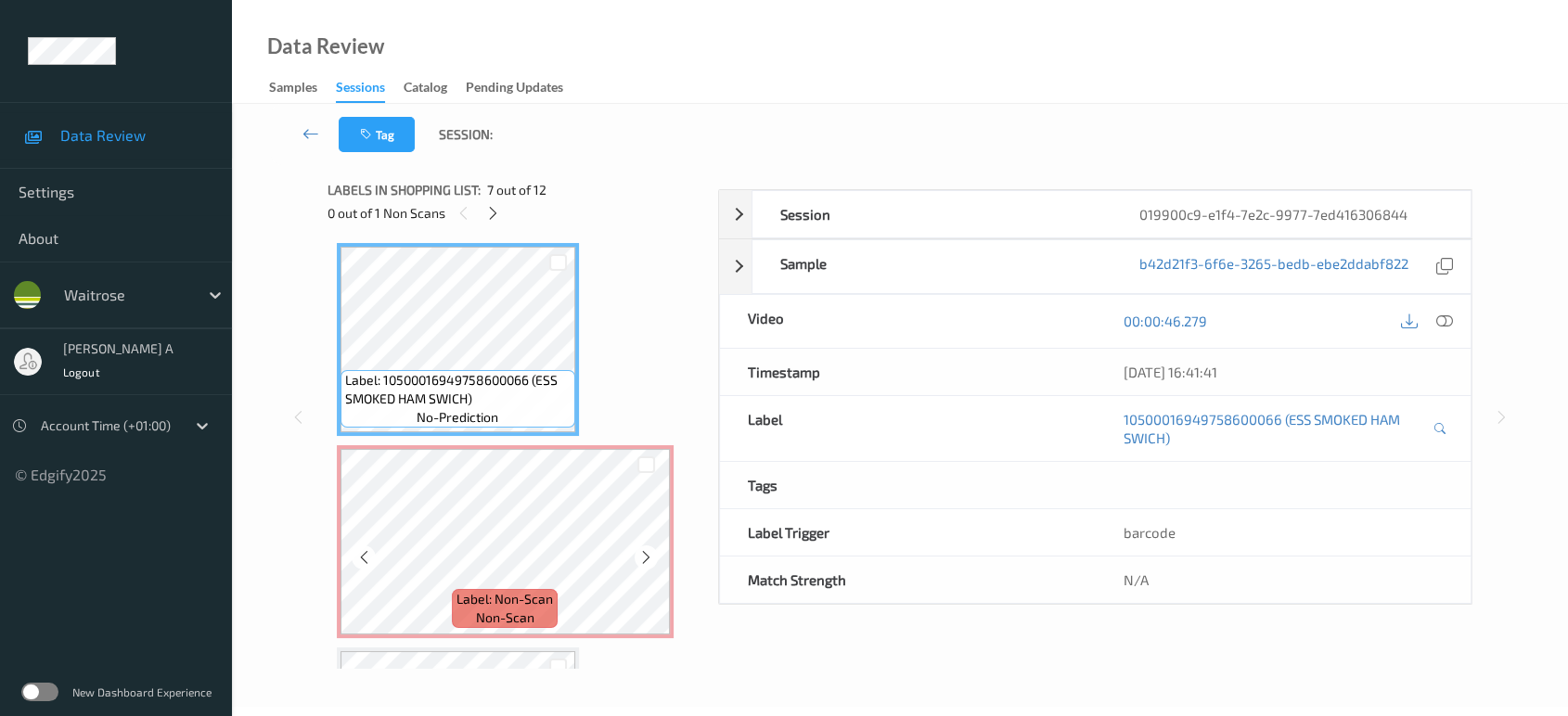
scroll to position [1011, 0]
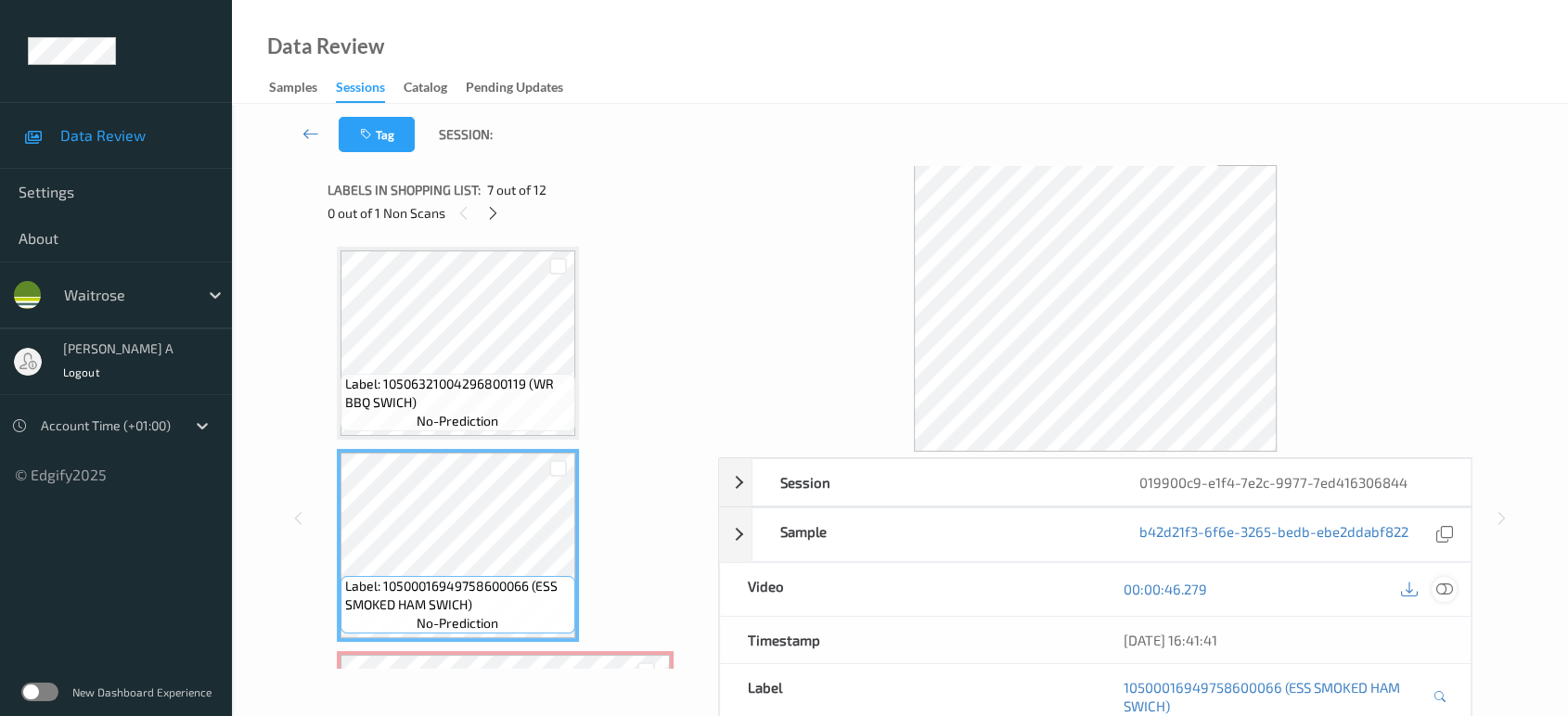
click at [1441, 582] on icon at bounding box center [1444, 588] width 16 height 16
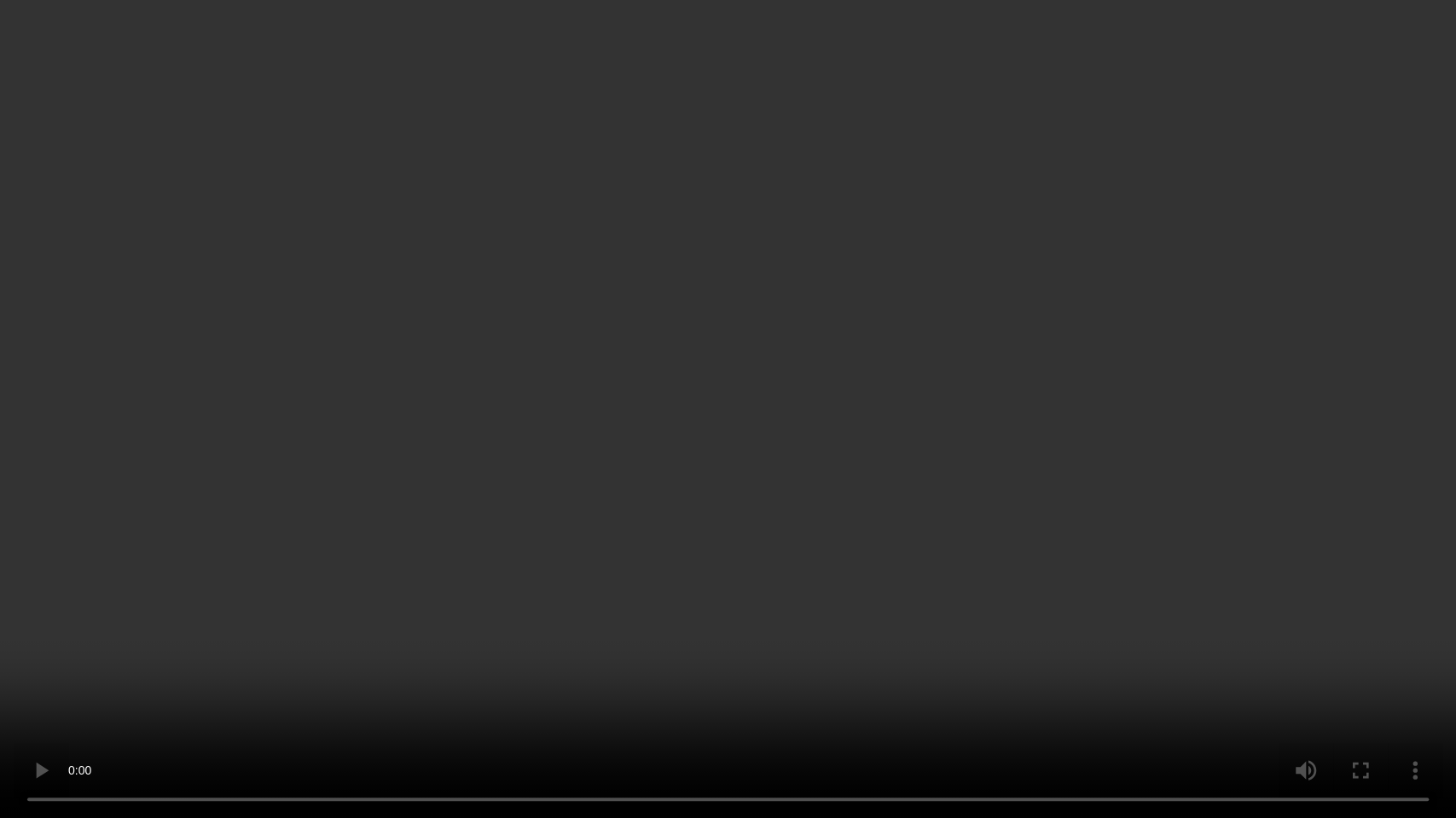
click at [901, 481] on video at bounding box center [728, 409] width 1456 height 818
click at [880, 491] on video at bounding box center [728, 409] width 1456 height 818
click at [715, 441] on video at bounding box center [728, 409] width 1456 height 818
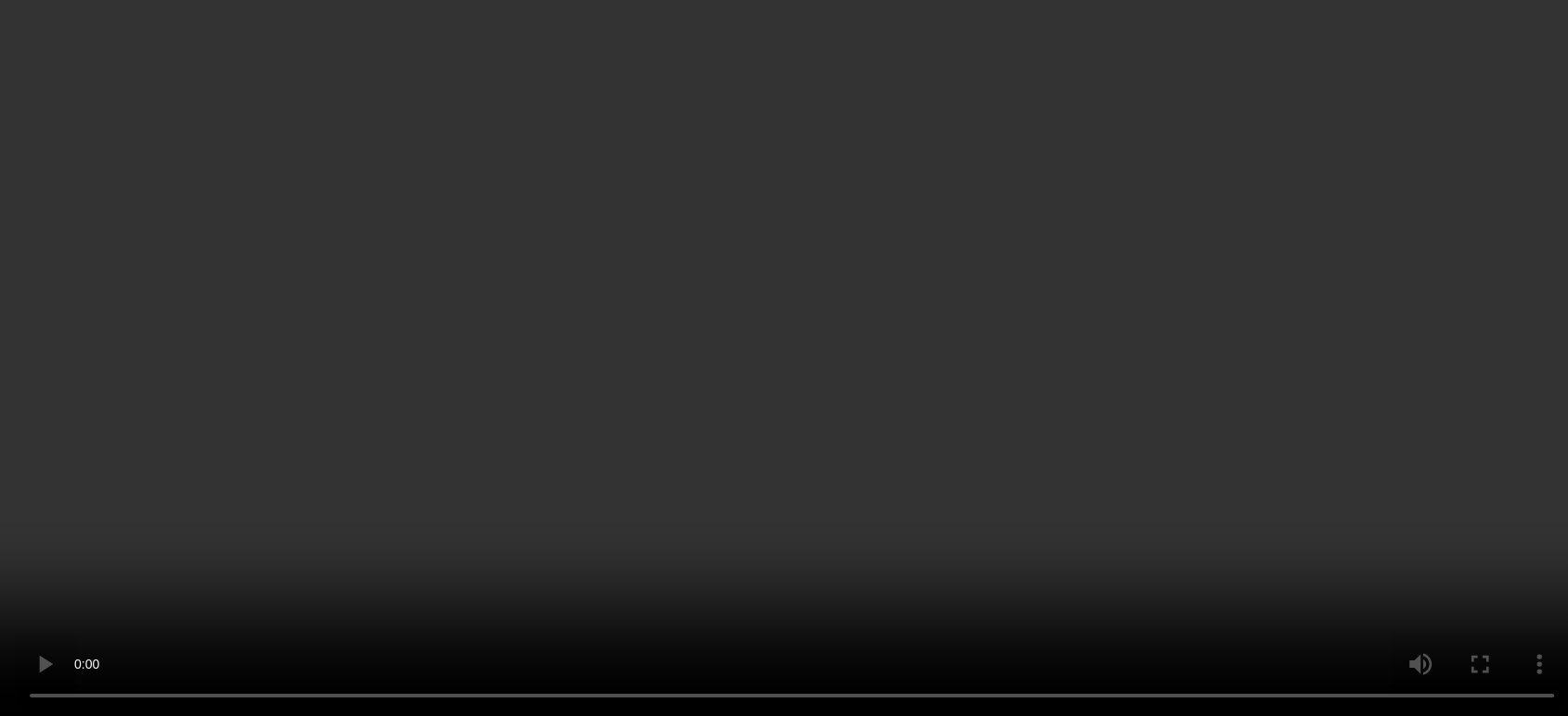
scroll to position [1424, 0]
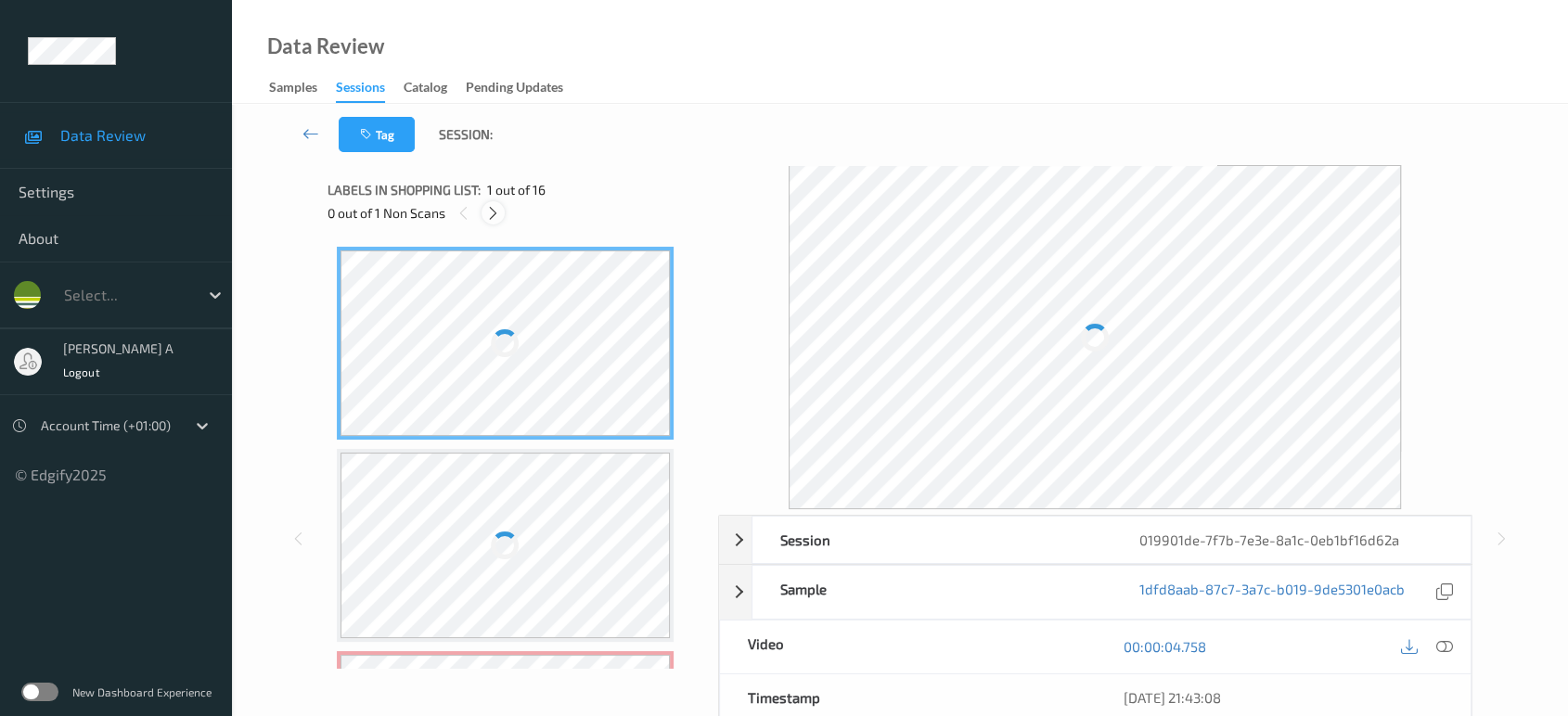
click at [498, 217] on icon at bounding box center [493, 213] width 15 height 16
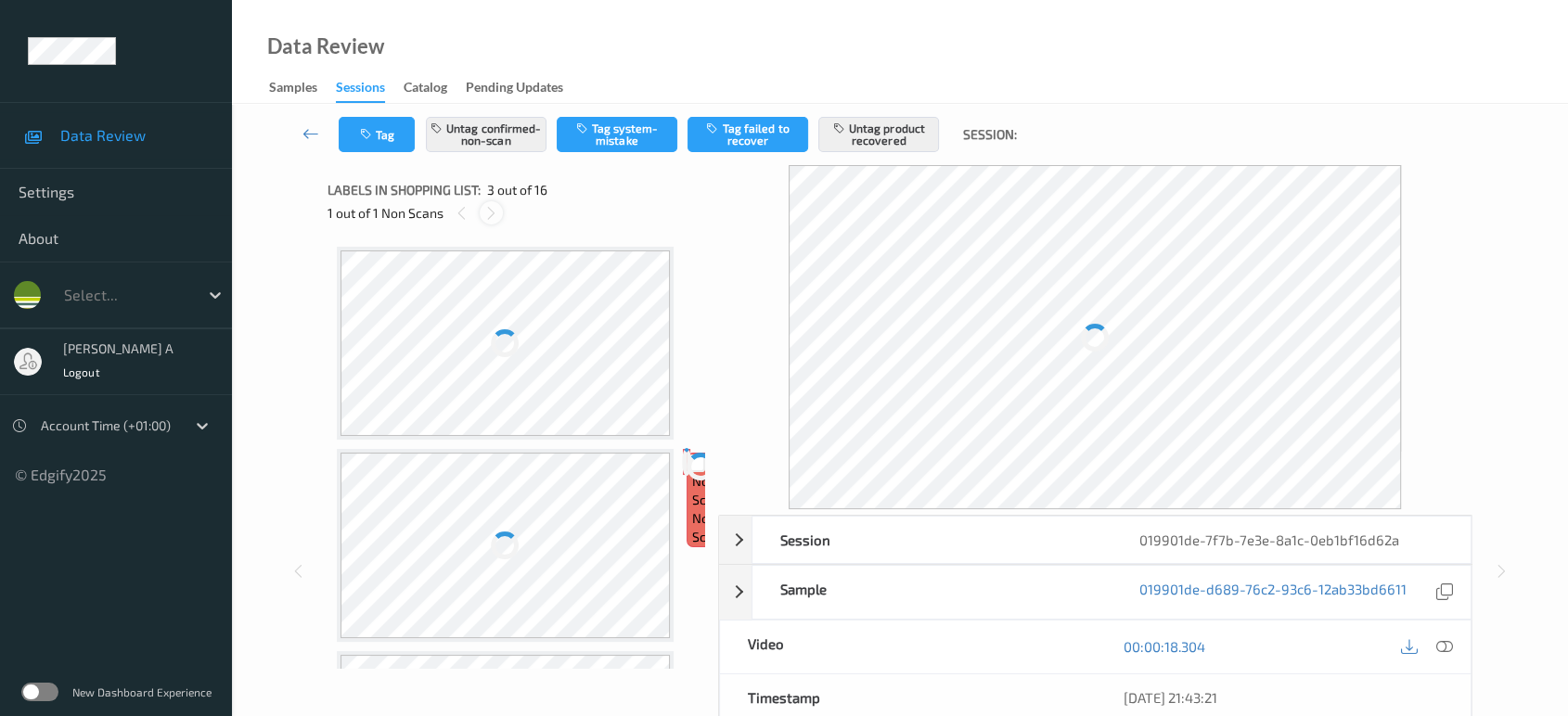
scroll to position [210, 0]
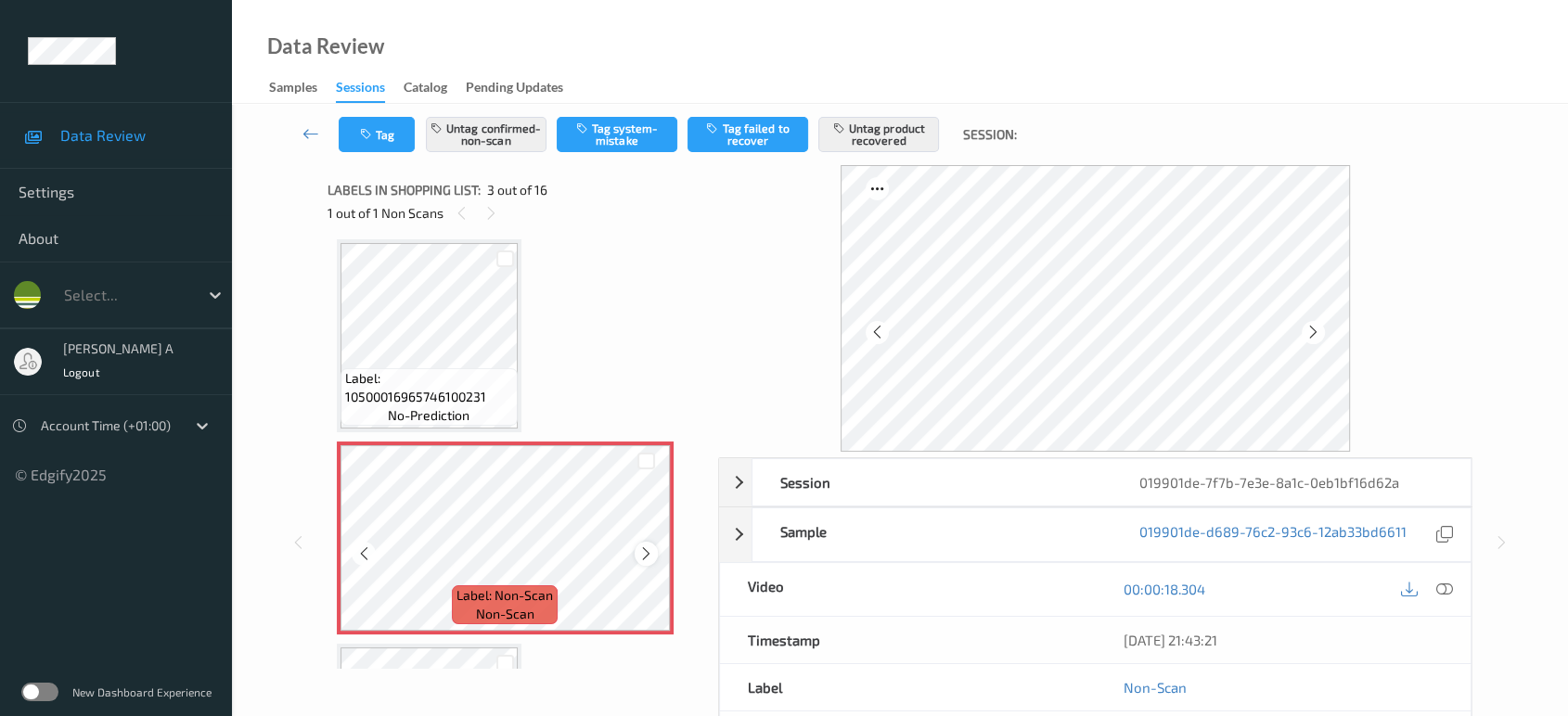
click at [648, 546] on icon at bounding box center [647, 553] width 15 height 16
click at [648, 545] on div at bounding box center [505, 538] width 330 height 186
click at [1453, 590] on icon at bounding box center [1444, 588] width 16 height 16
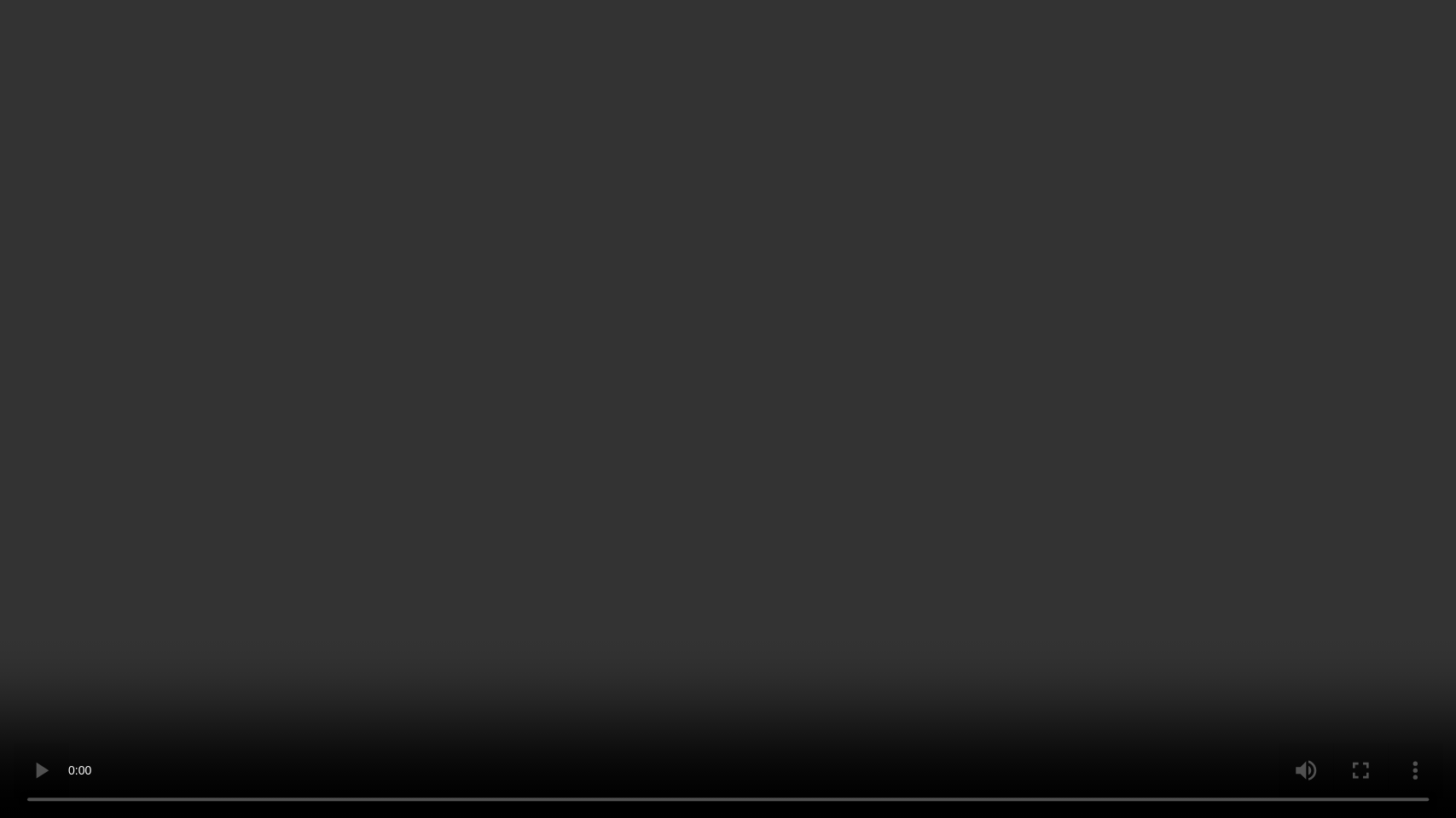
click at [629, 431] on video at bounding box center [728, 409] width 1456 height 818
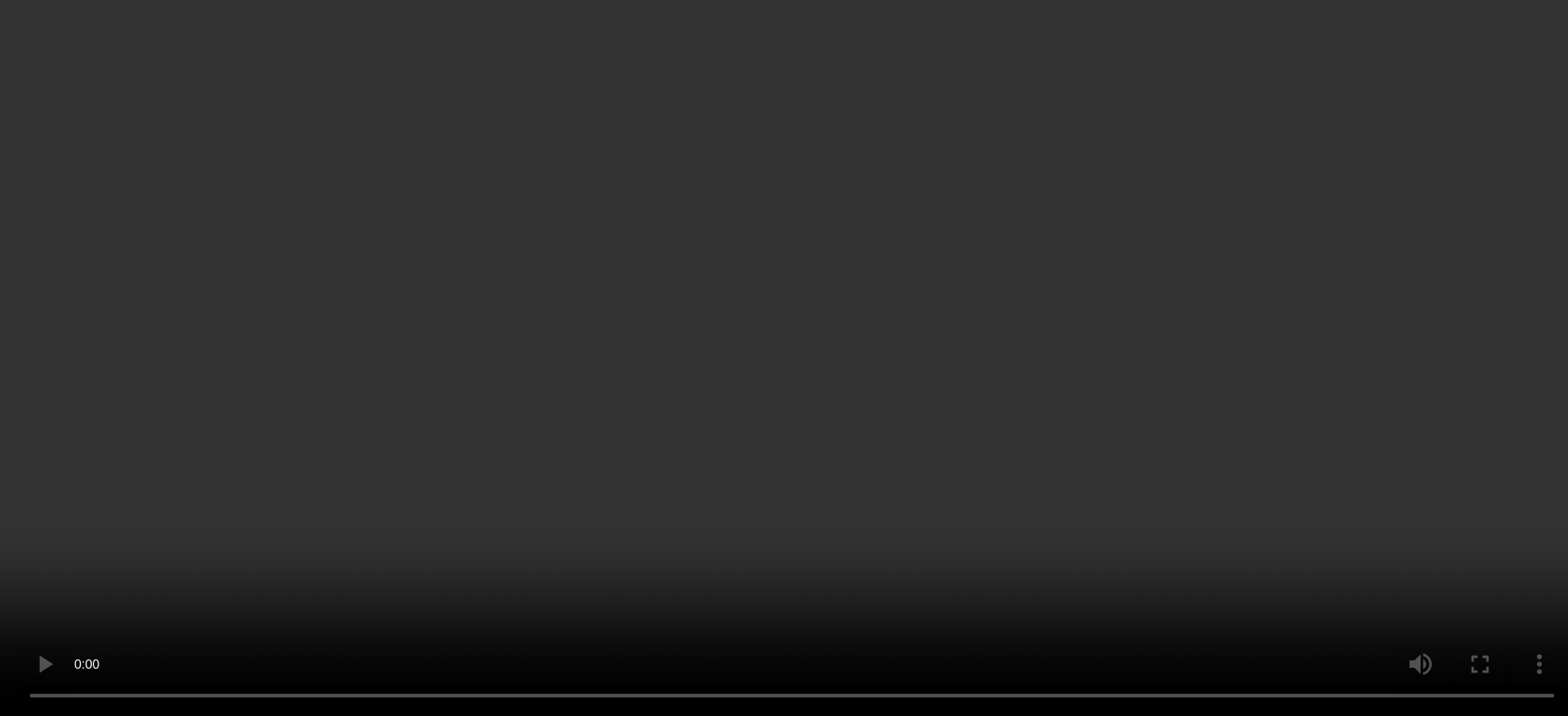
scroll to position [416, 0]
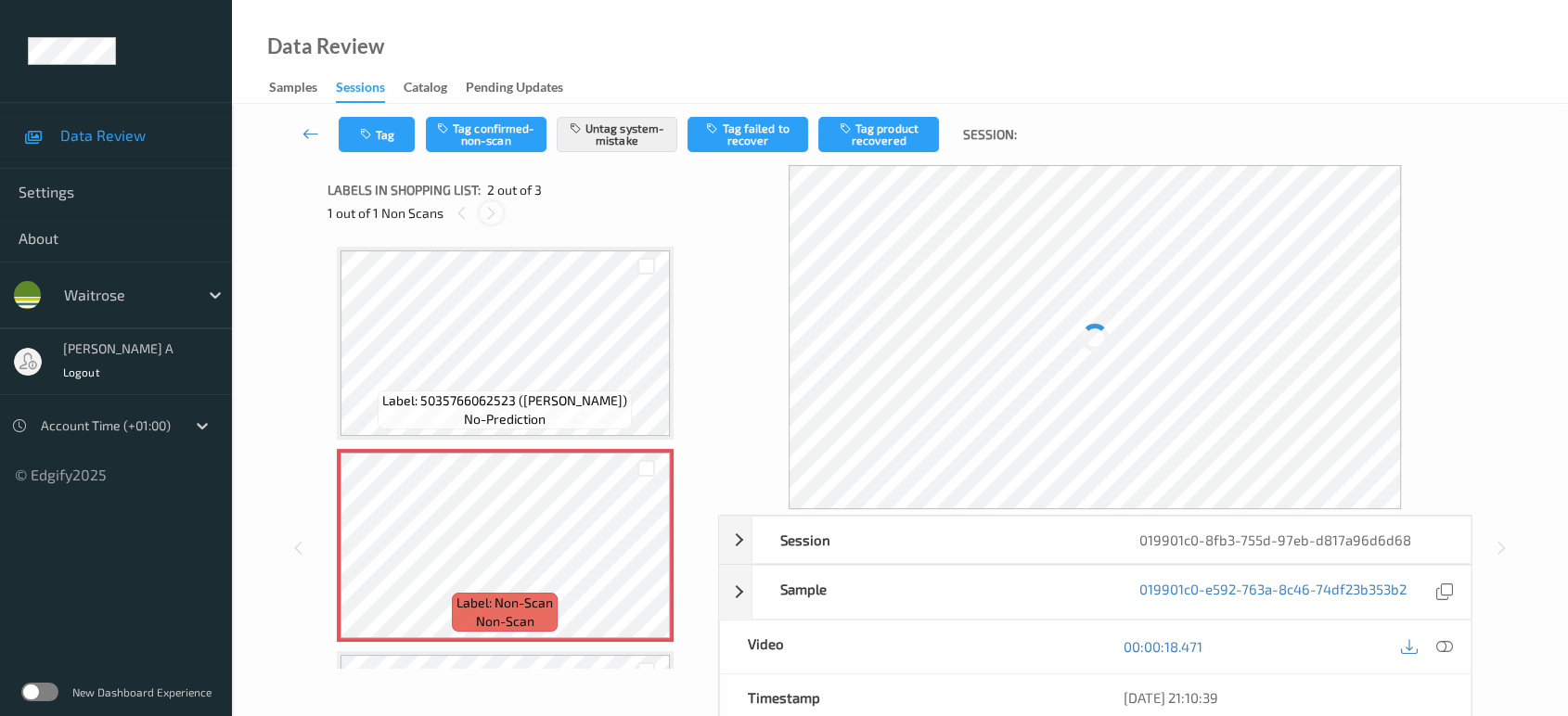
click at [491, 212] on icon at bounding box center [492, 213] width 15 height 16
click at [461, 214] on icon at bounding box center [462, 213] width 15 height 16
click at [407, 133] on button "Tag" at bounding box center [377, 134] width 76 height 35
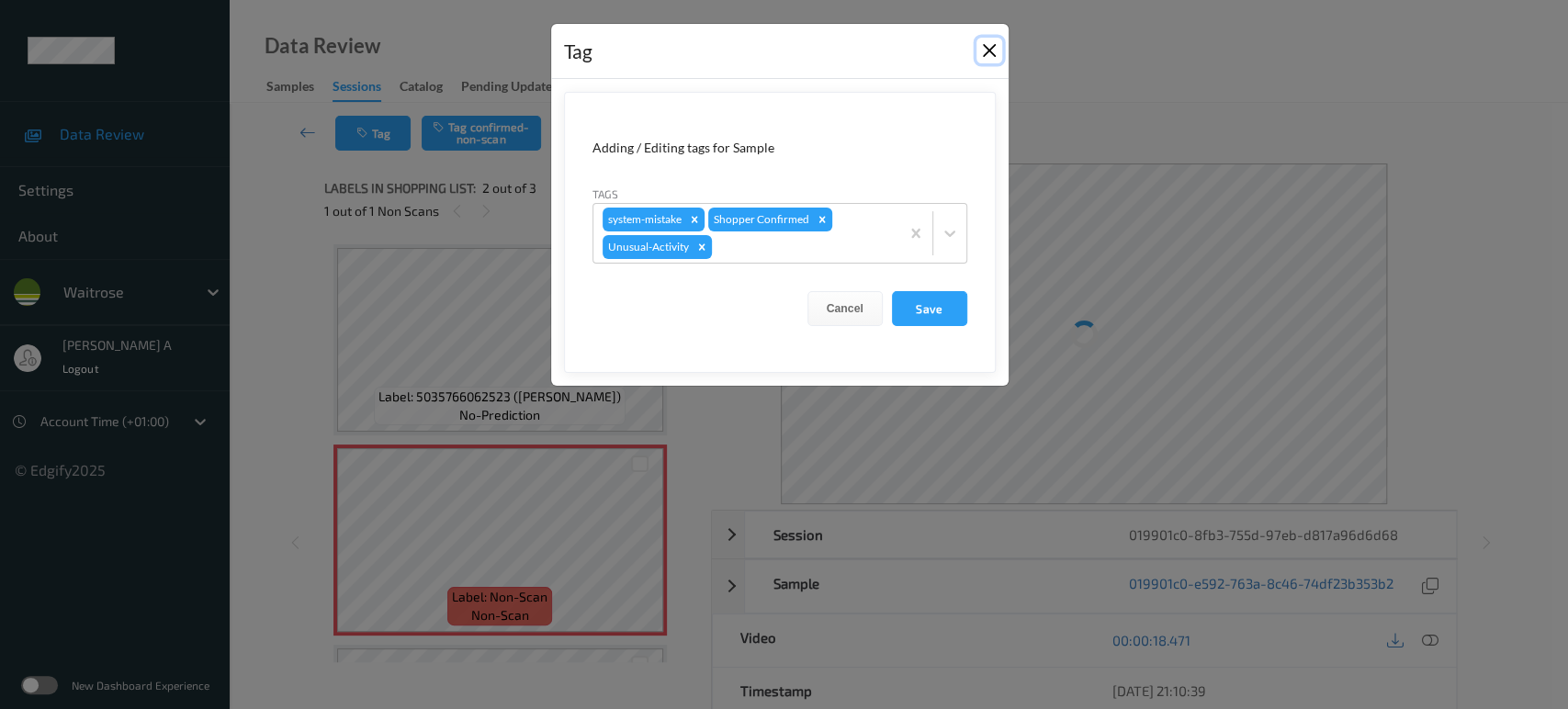
click at [993, 43] on button "Close" at bounding box center [989, 50] width 26 height 26
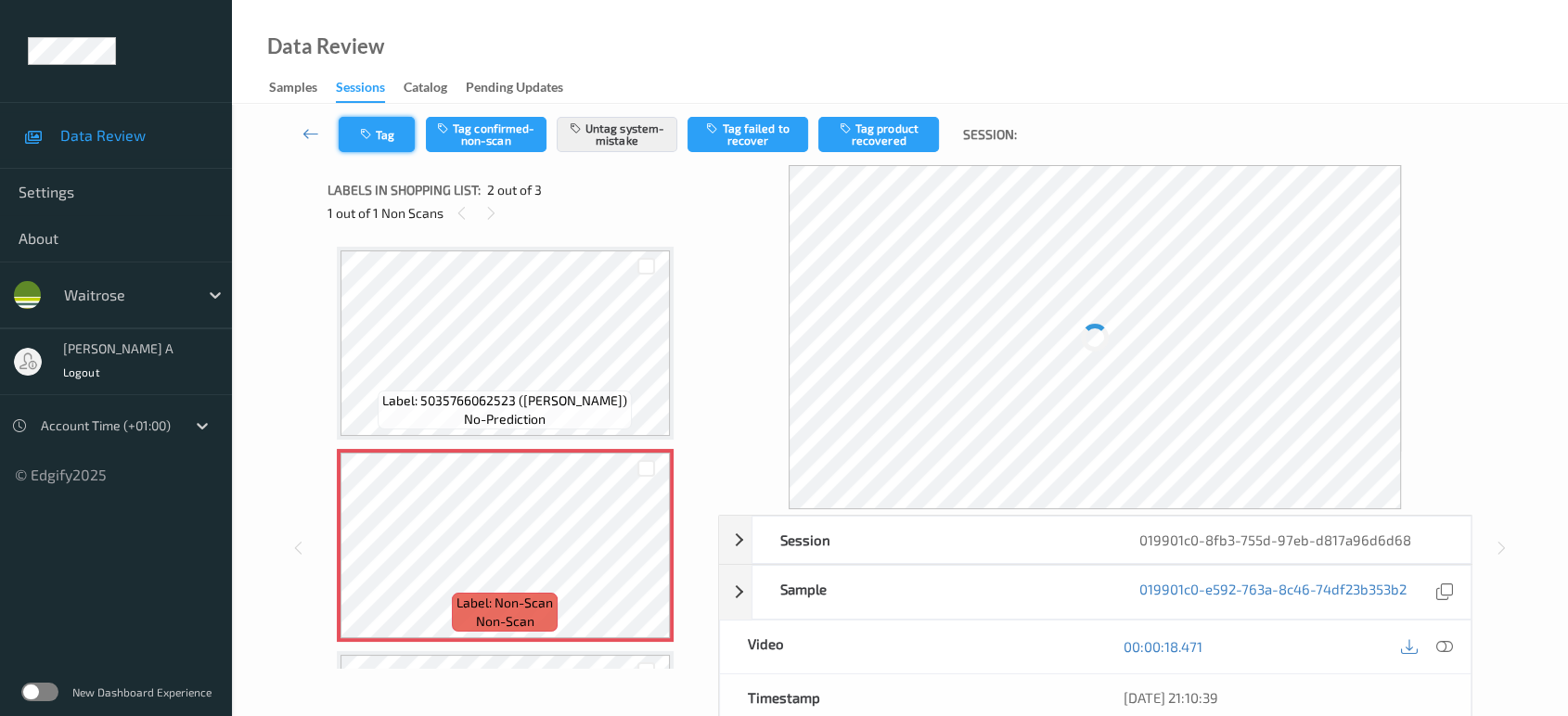
click at [385, 139] on button "Tag" at bounding box center [377, 134] width 76 height 35
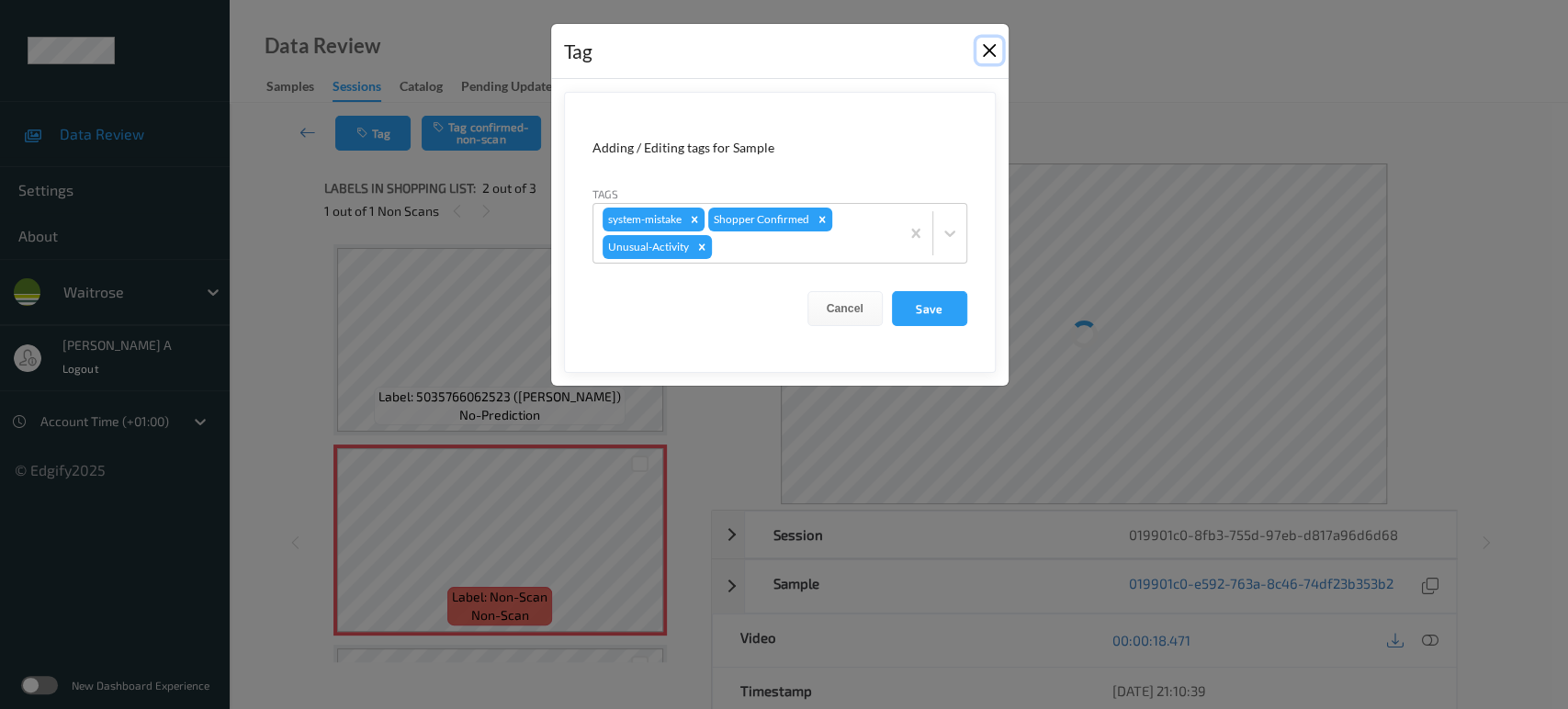
click at [992, 57] on button "Close" at bounding box center [989, 50] width 26 height 26
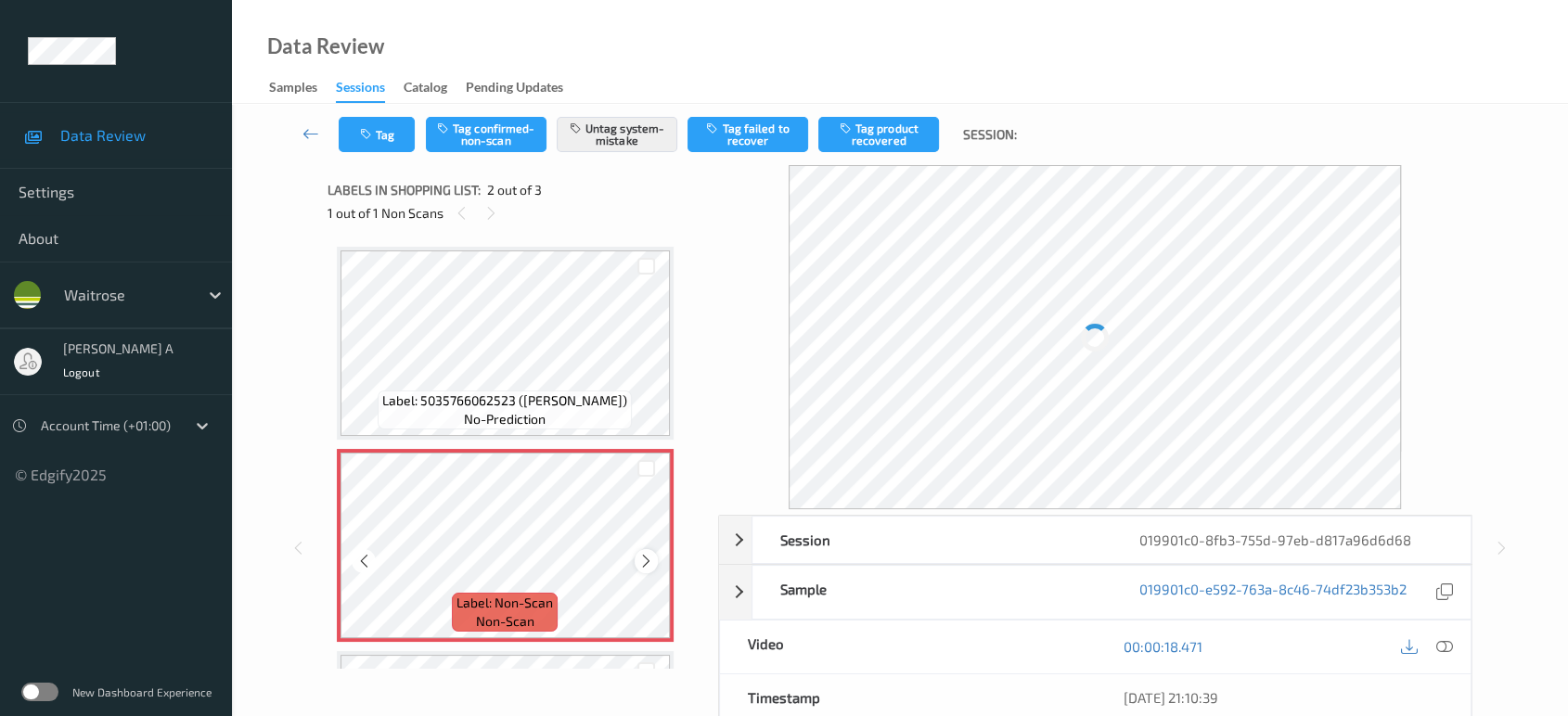
click at [651, 552] on icon at bounding box center [647, 560] width 15 height 16
click at [643, 560] on icon at bounding box center [647, 560] width 15 height 16
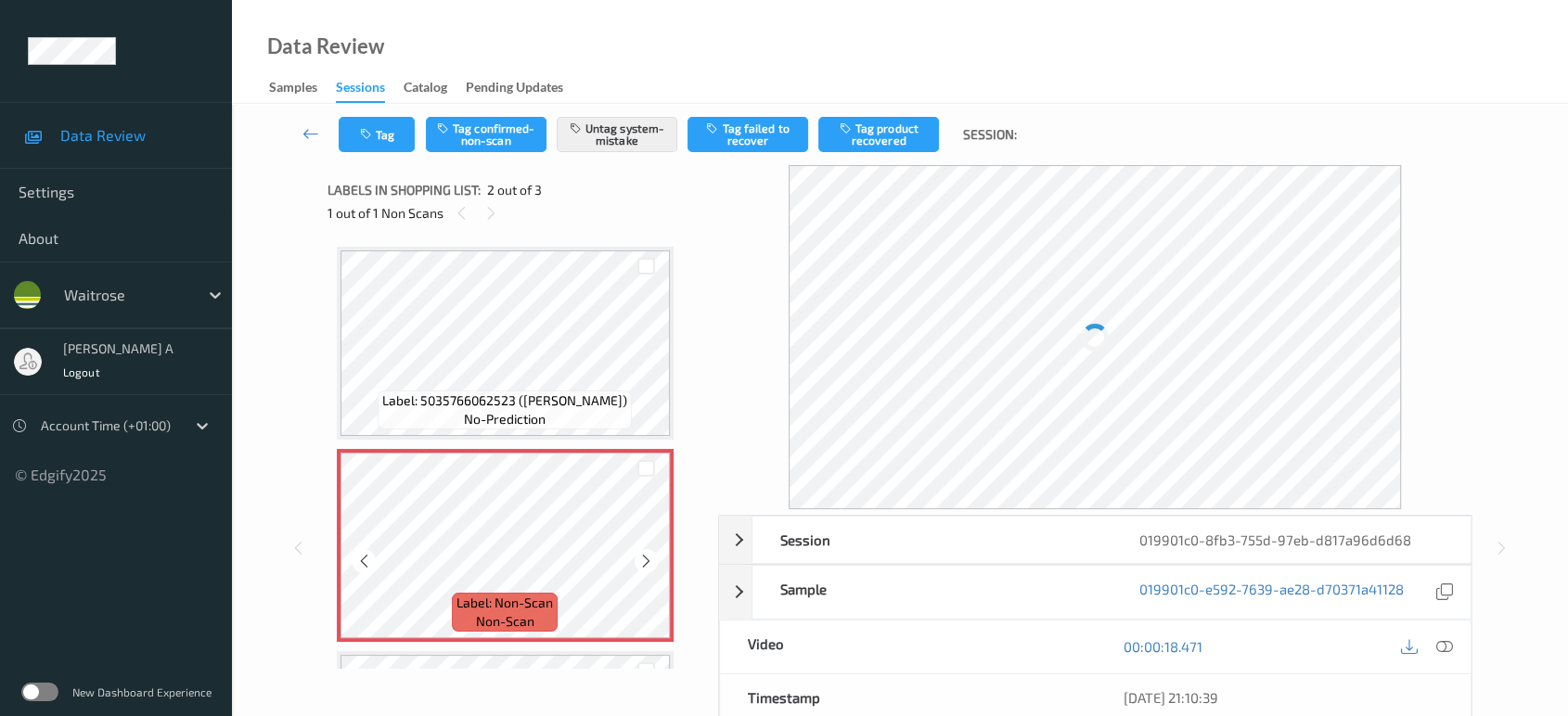
click at [643, 560] on icon at bounding box center [647, 560] width 15 height 16
click at [1444, 643] on icon at bounding box center [1444, 646] width 16 height 16
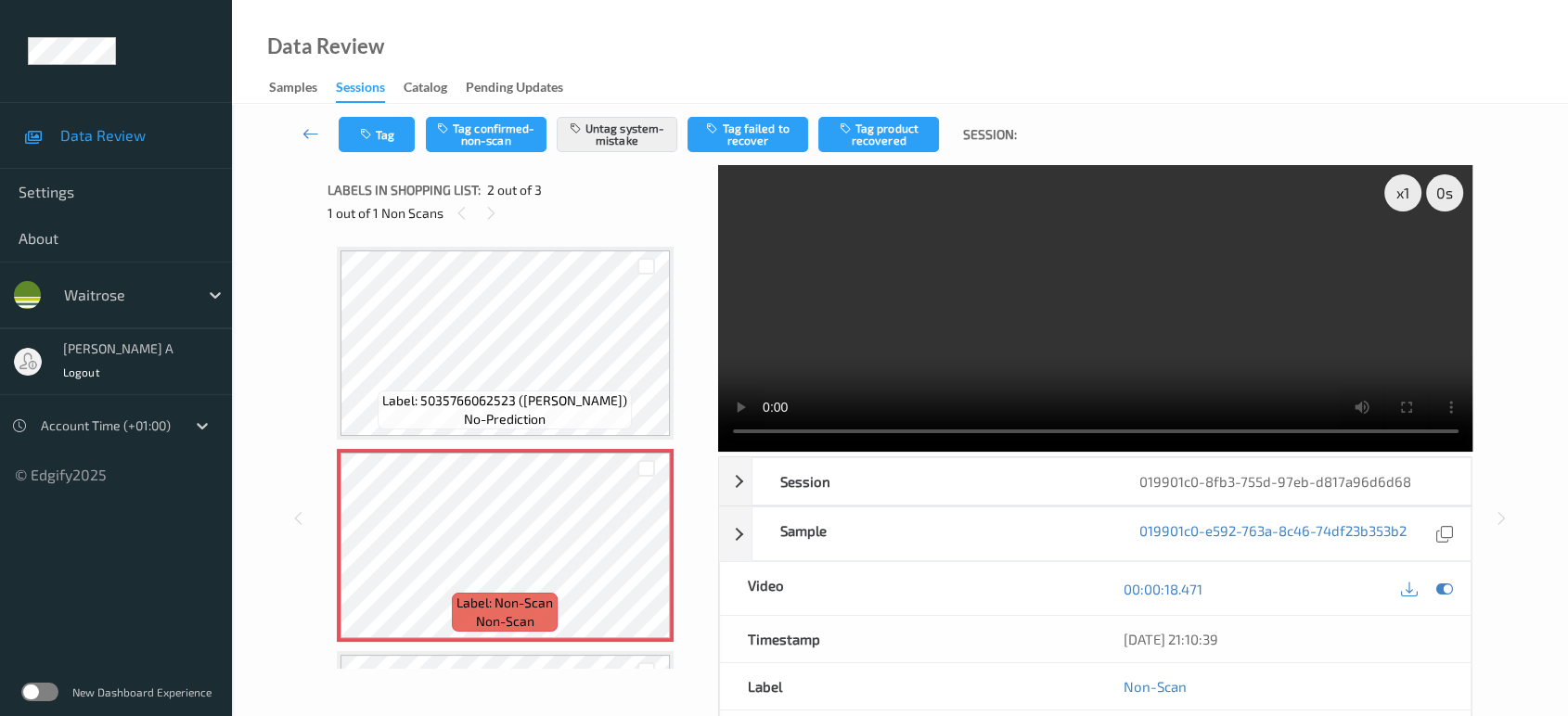
click at [1054, 275] on video at bounding box center [1096, 309] width 755 height 286
click at [1077, 280] on video at bounding box center [1096, 309] width 755 height 286
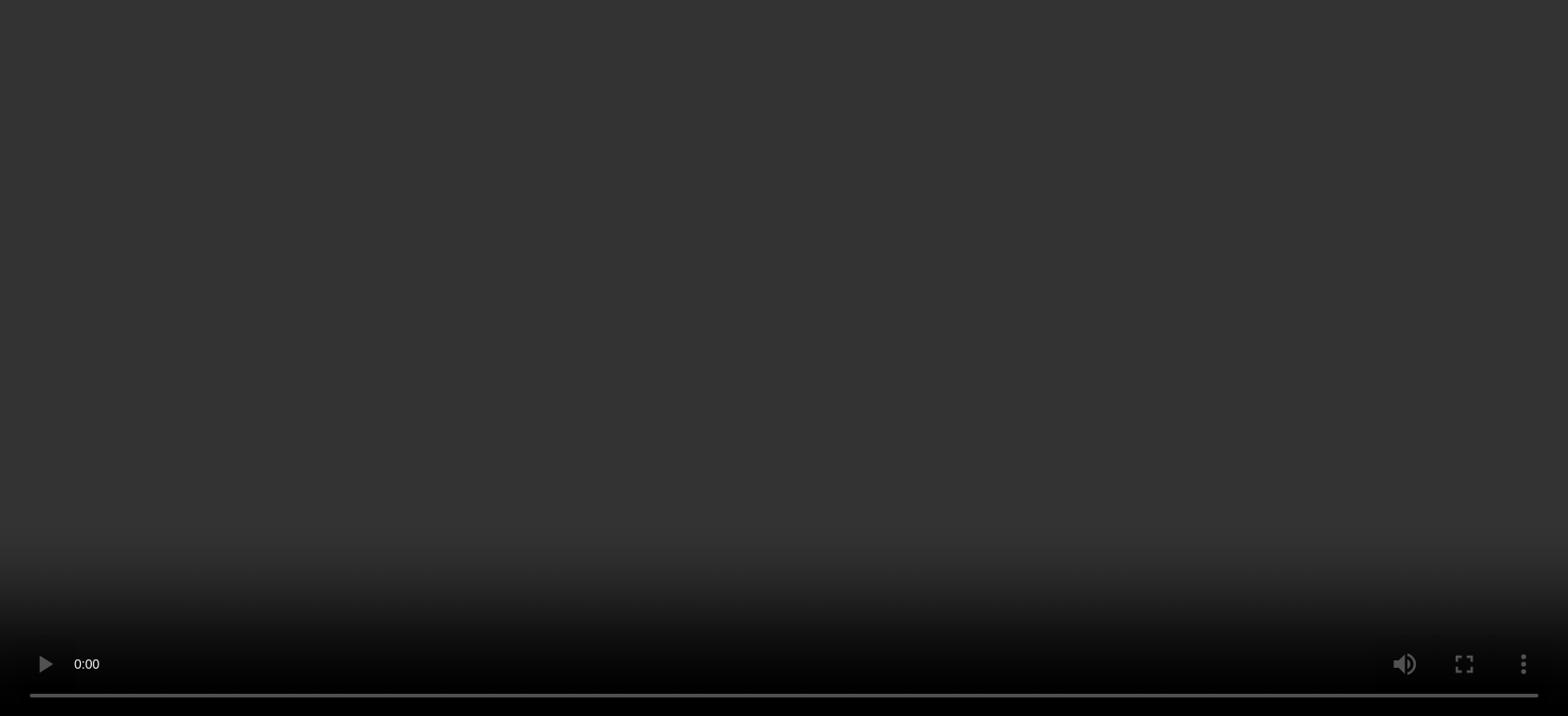
scroll to position [103, 0]
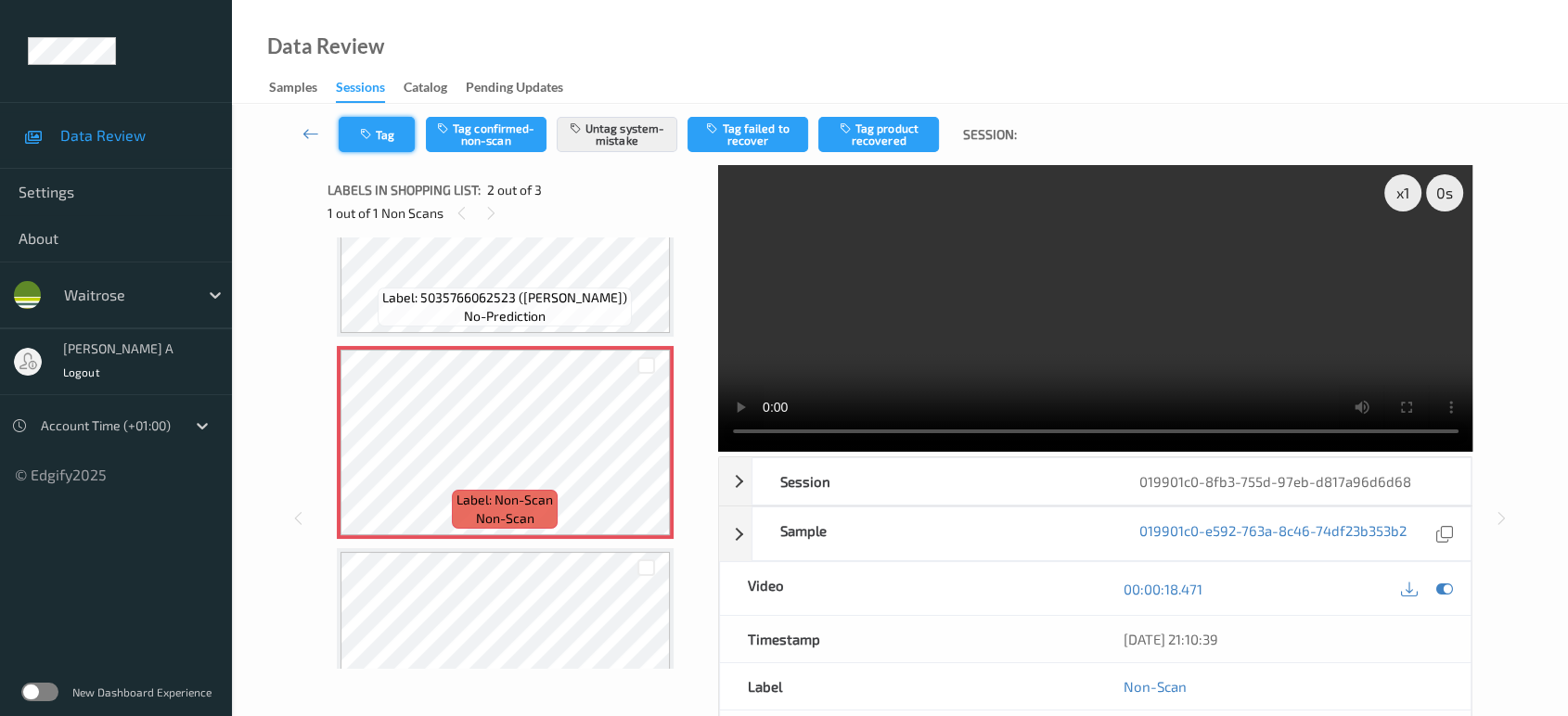
click at [383, 128] on button "Tag" at bounding box center [377, 134] width 76 height 35
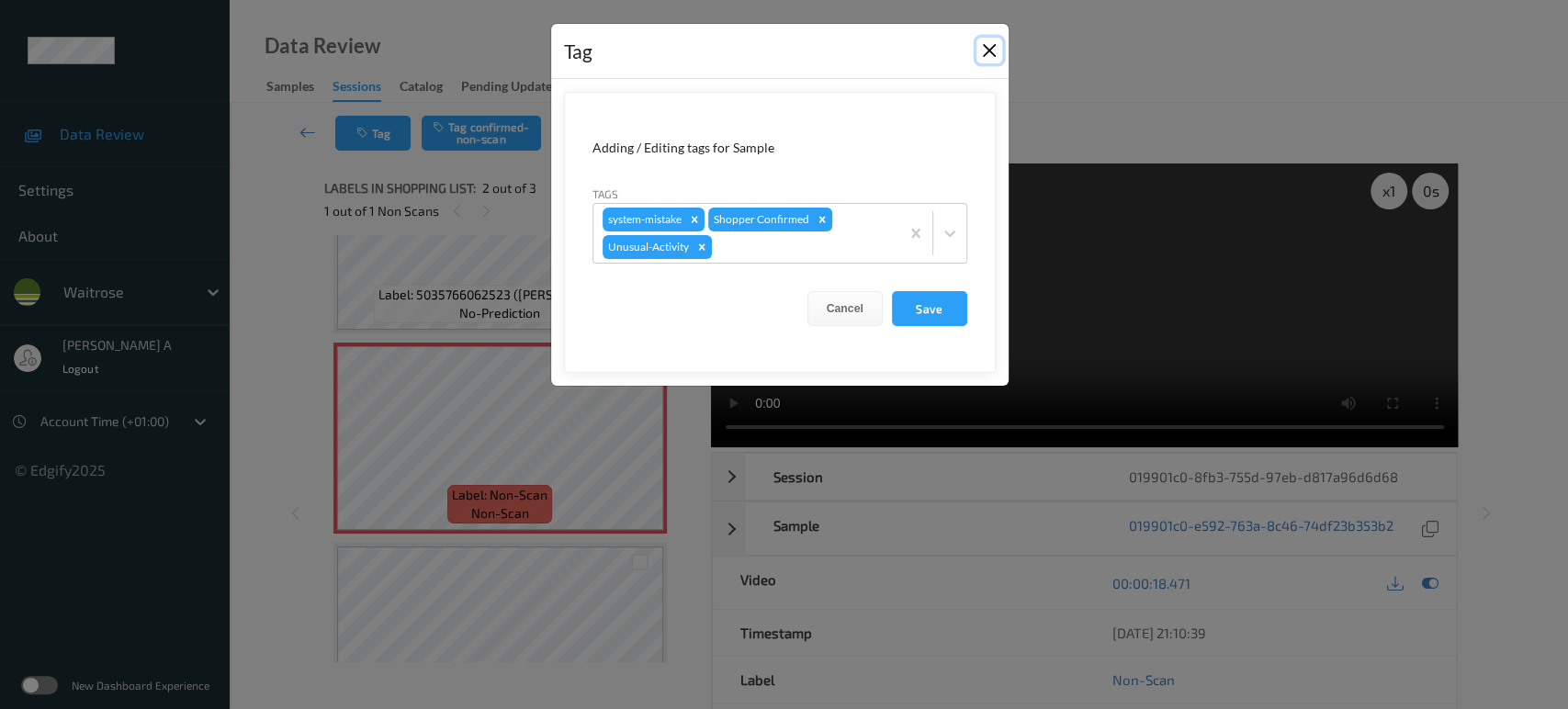
click at [994, 46] on button "Close" at bounding box center [989, 50] width 26 height 26
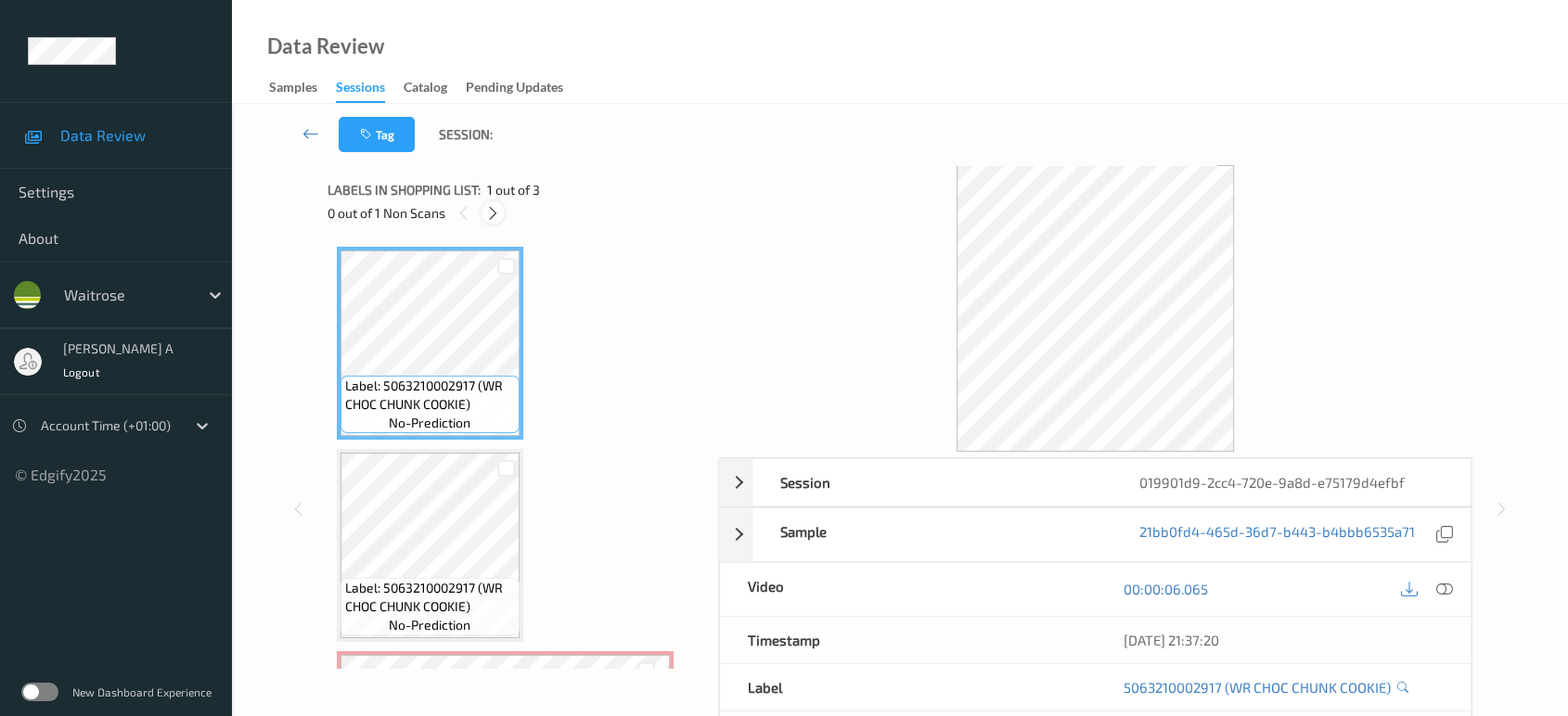
click at [490, 208] on icon at bounding box center [493, 213] width 15 height 16
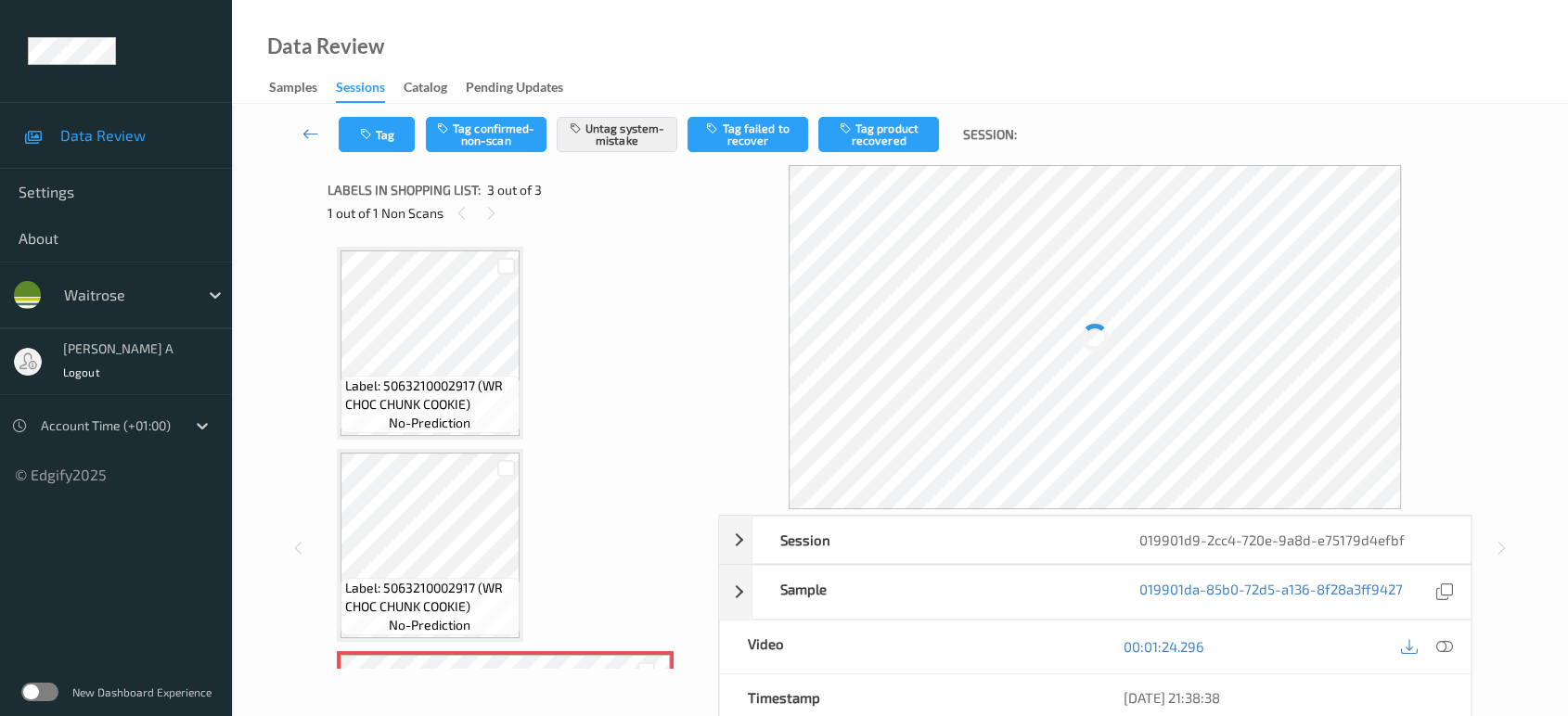
scroll to position [181, 0]
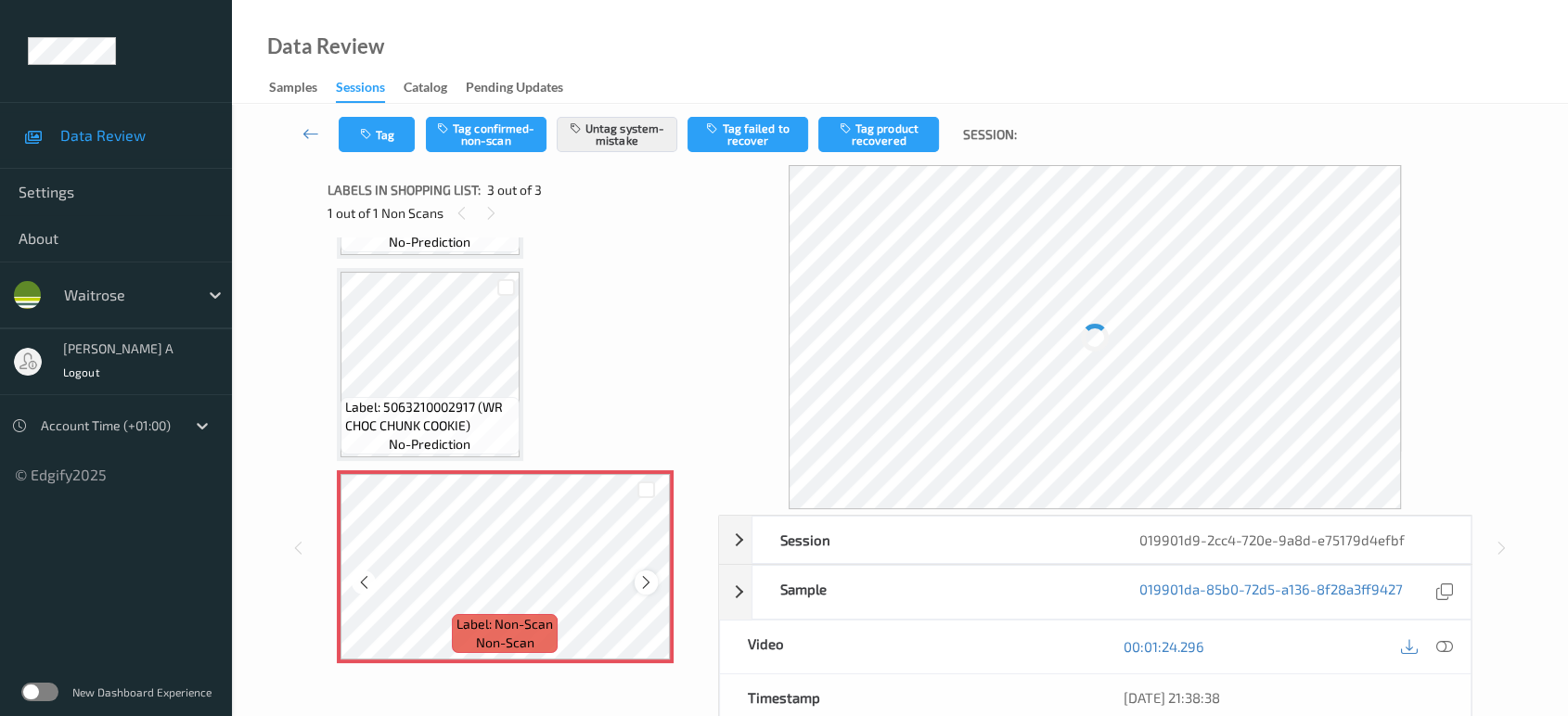
click at [650, 584] on icon at bounding box center [647, 582] width 15 height 16
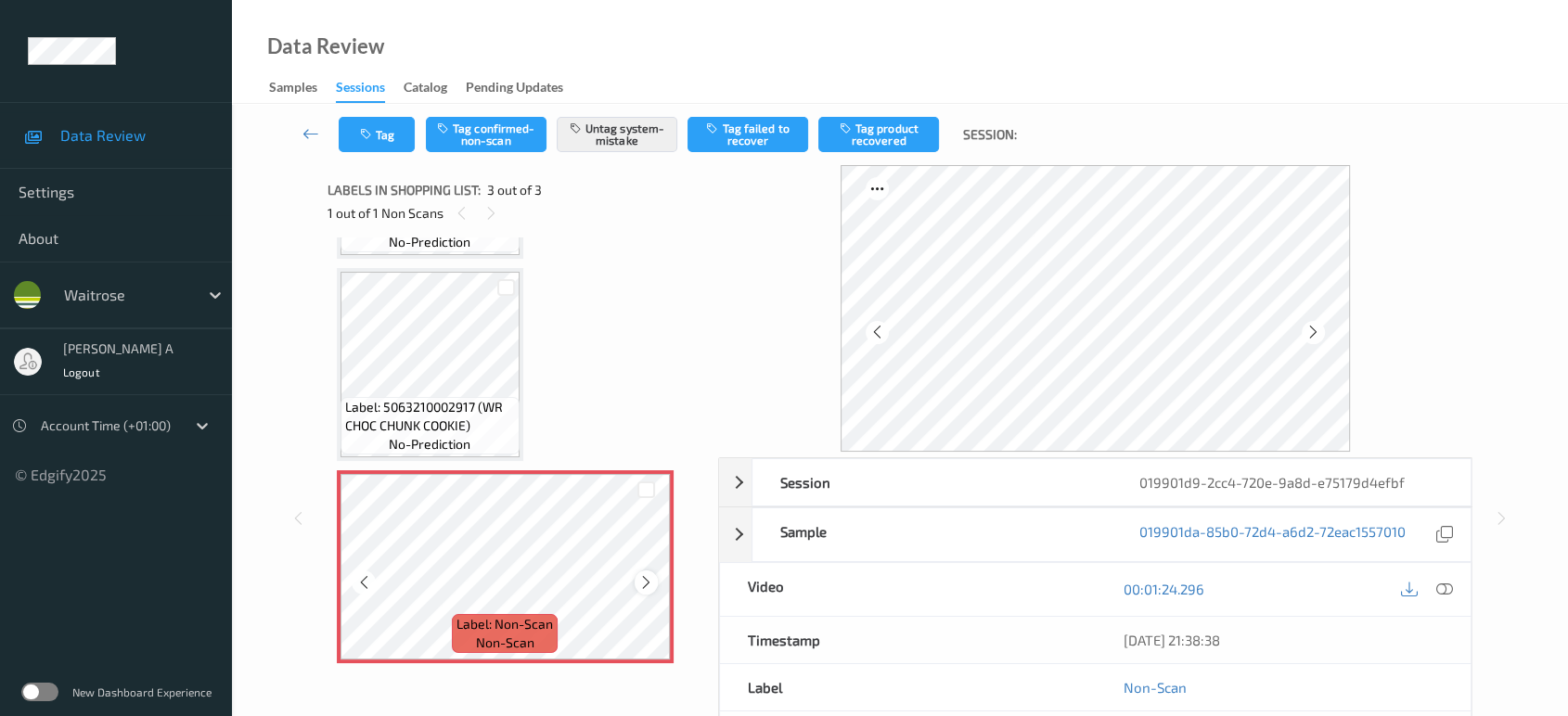
click at [649, 586] on icon at bounding box center [647, 582] width 15 height 16
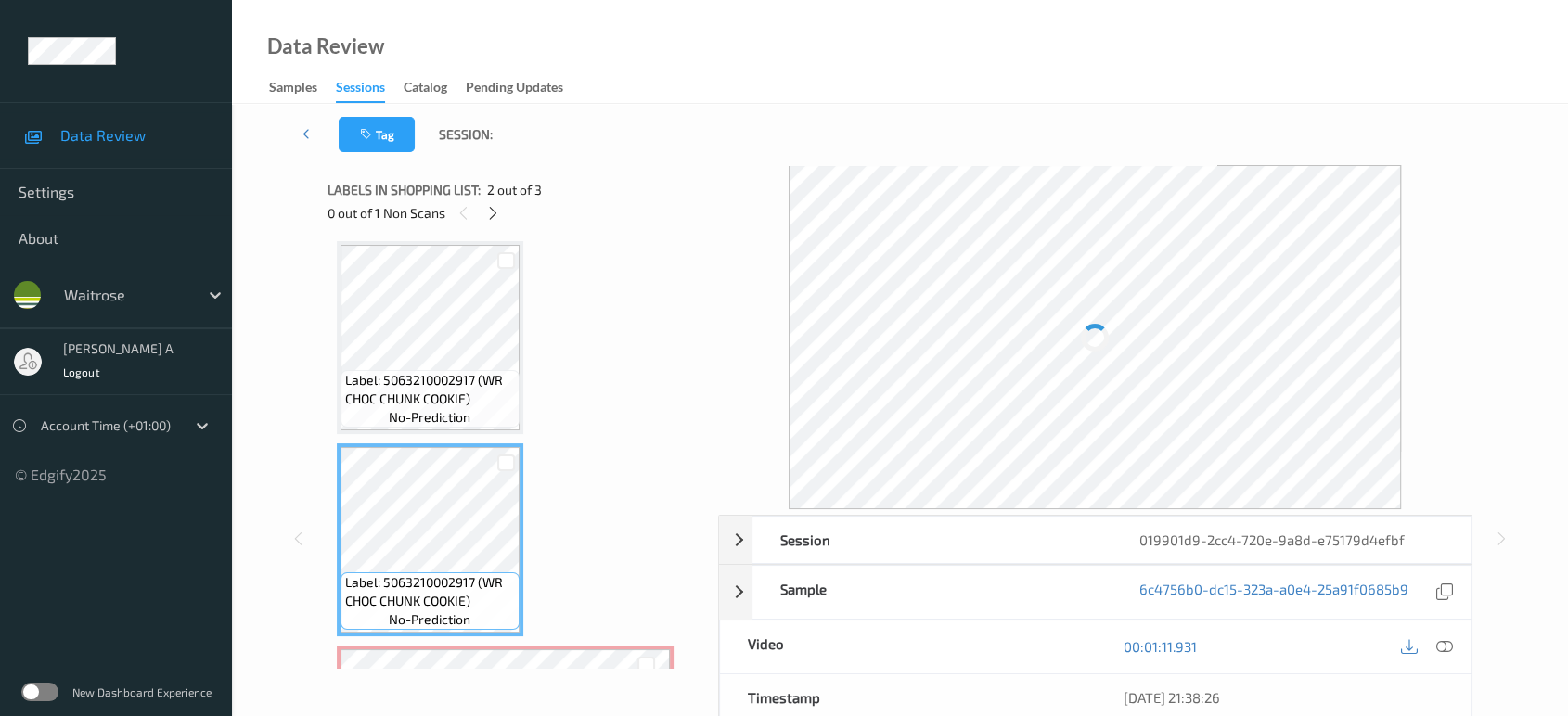
scroll to position [0, 0]
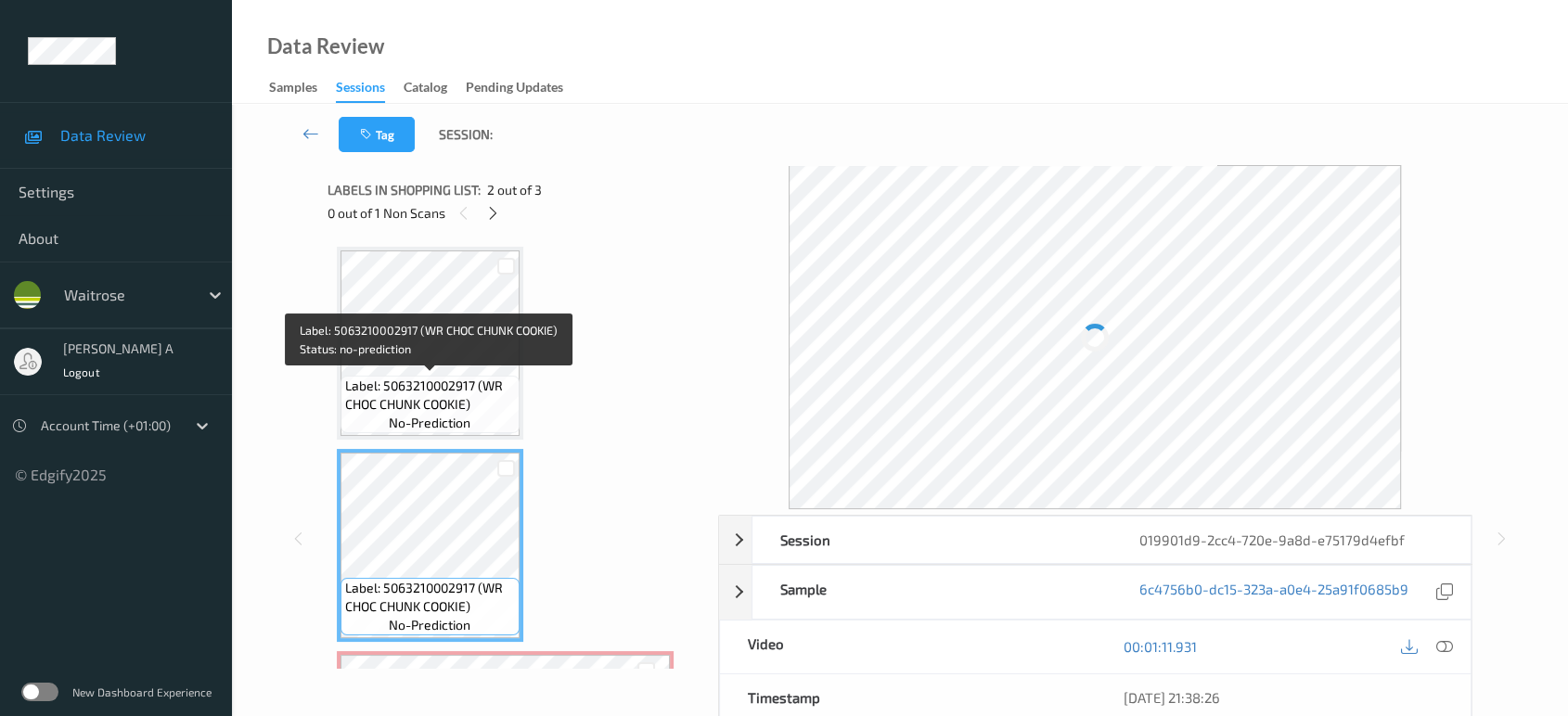
click at [481, 393] on span "Label: 5063210002917 (WR CHOC CHUNK COOKIE)" at bounding box center [430, 395] width 169 height 37
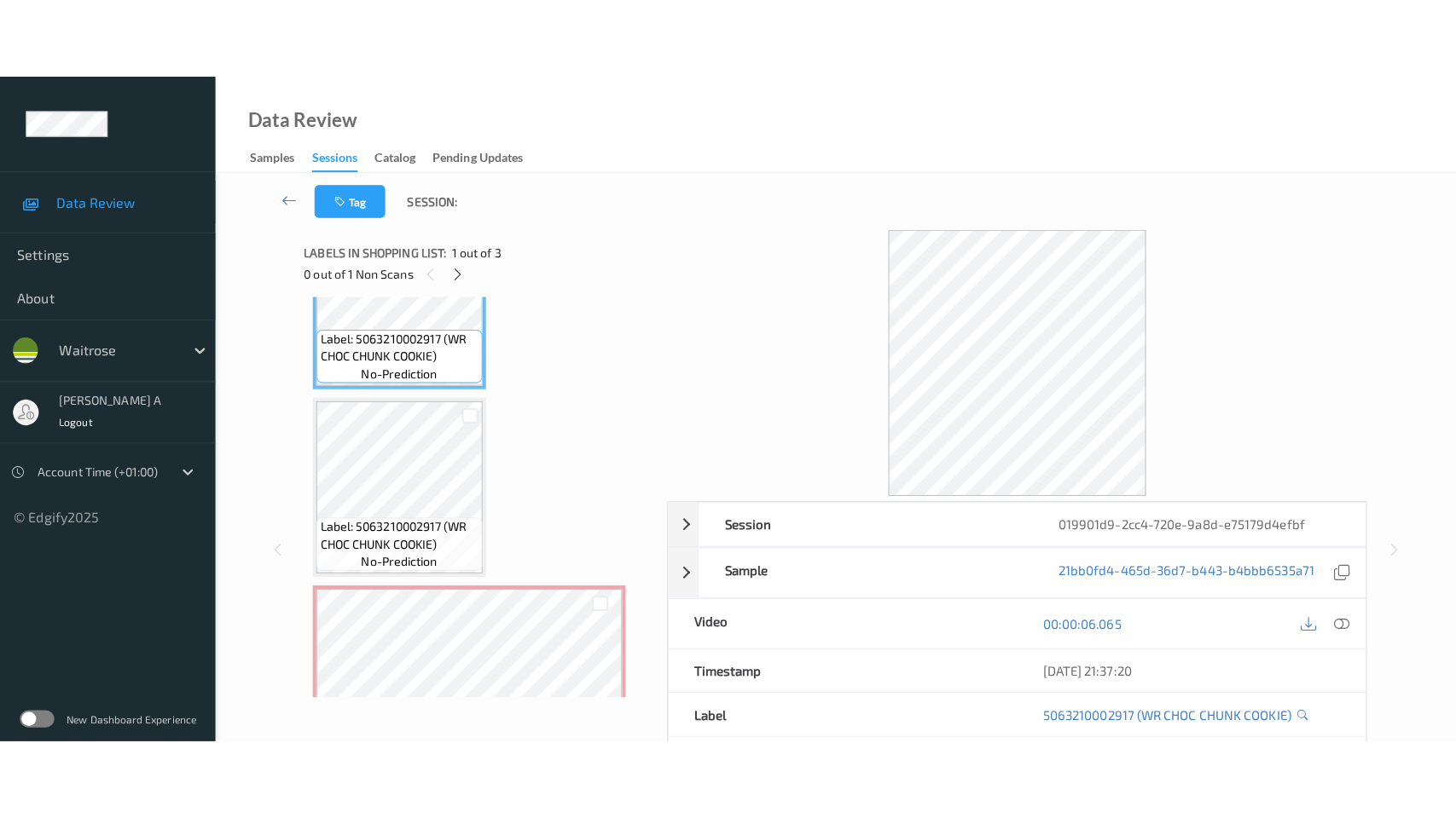
scroll to position [166, 0]
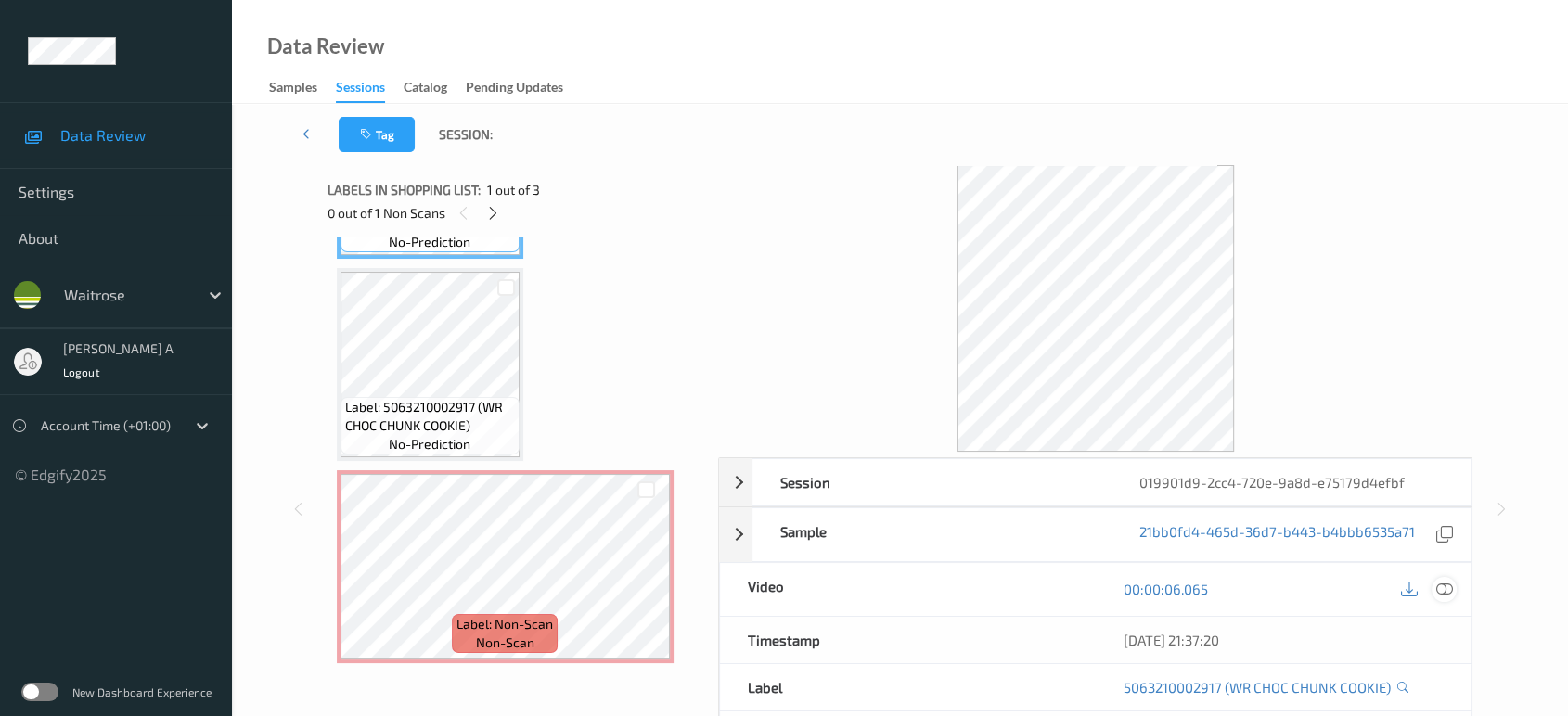
click at [1453, 589] on icon at bounding box center [1444, 588] width 16 height 16
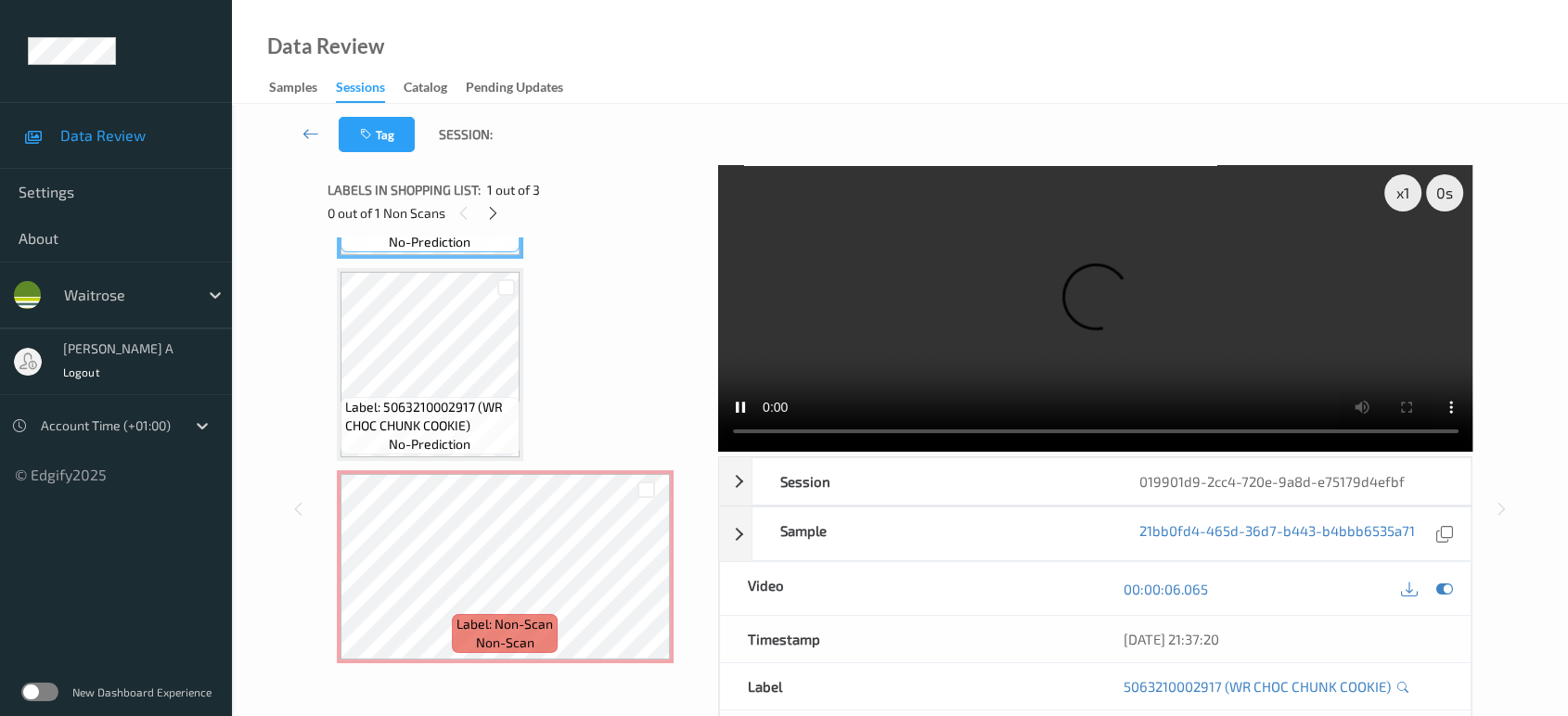
scroll to position [8, 0]
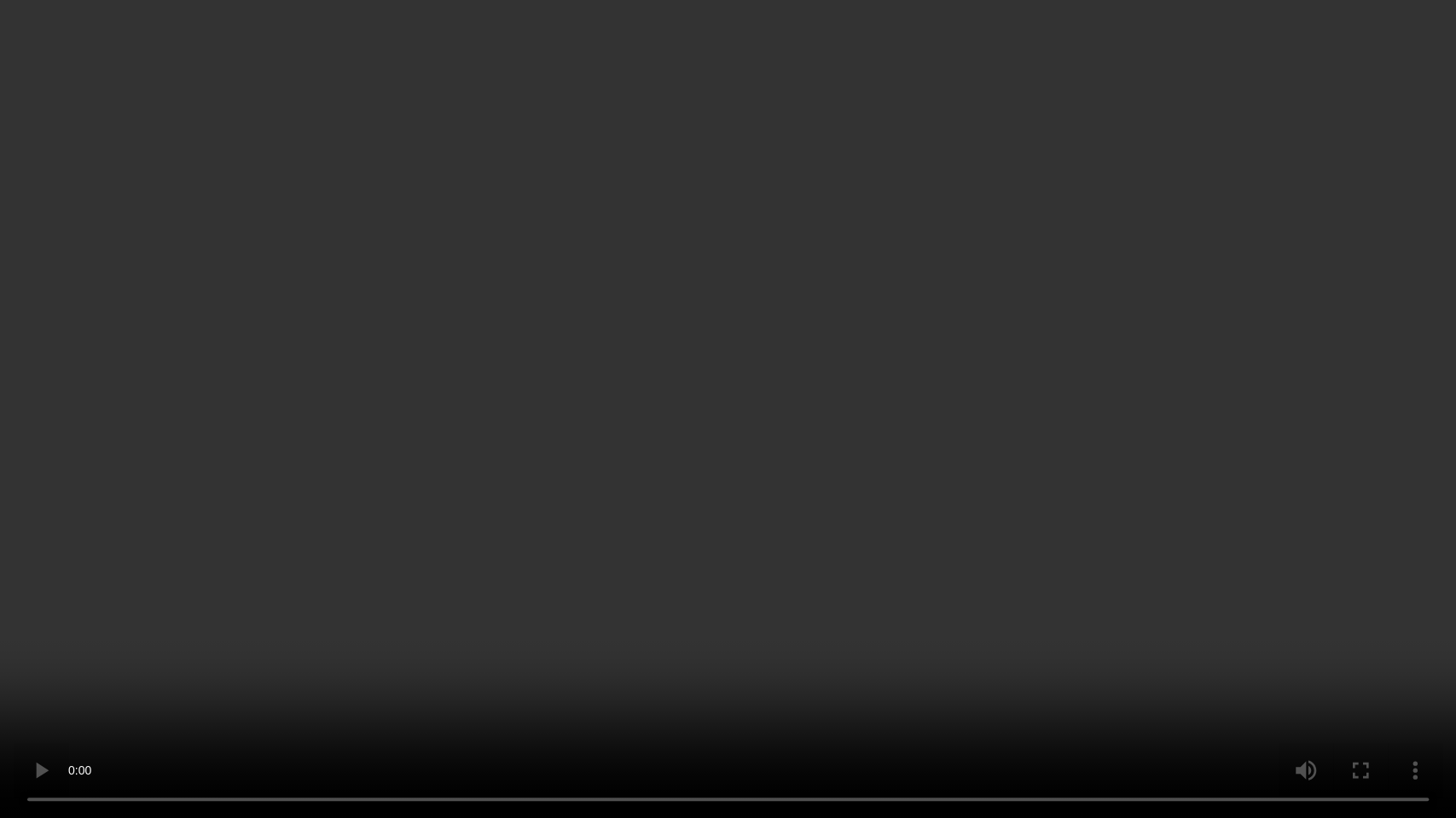
click at [944, 373] on video at bounding box center [728, 409] width 1456 height 818
click at [784, 459] on video at bounding box center [728, 409] width 1456 height 818
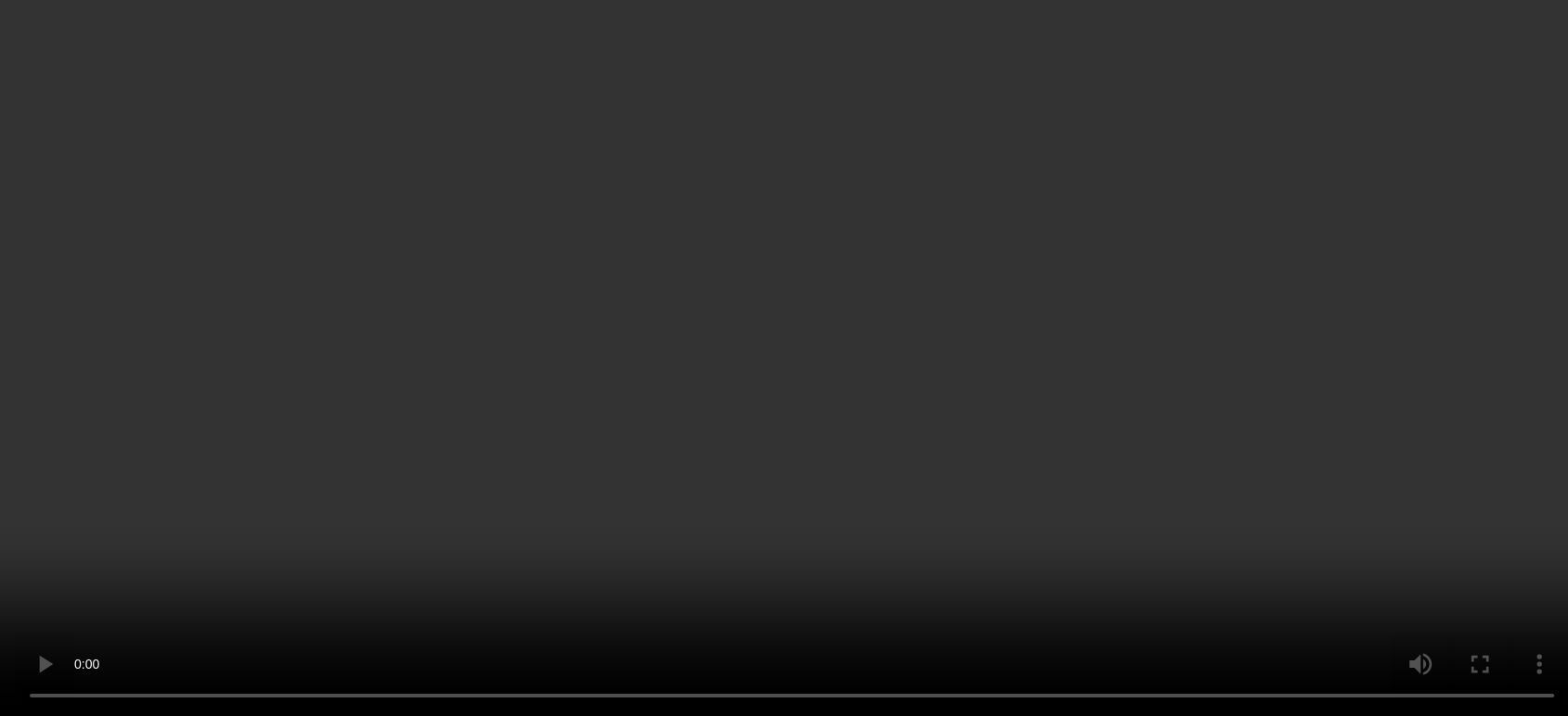
scroll to position [181, 0]
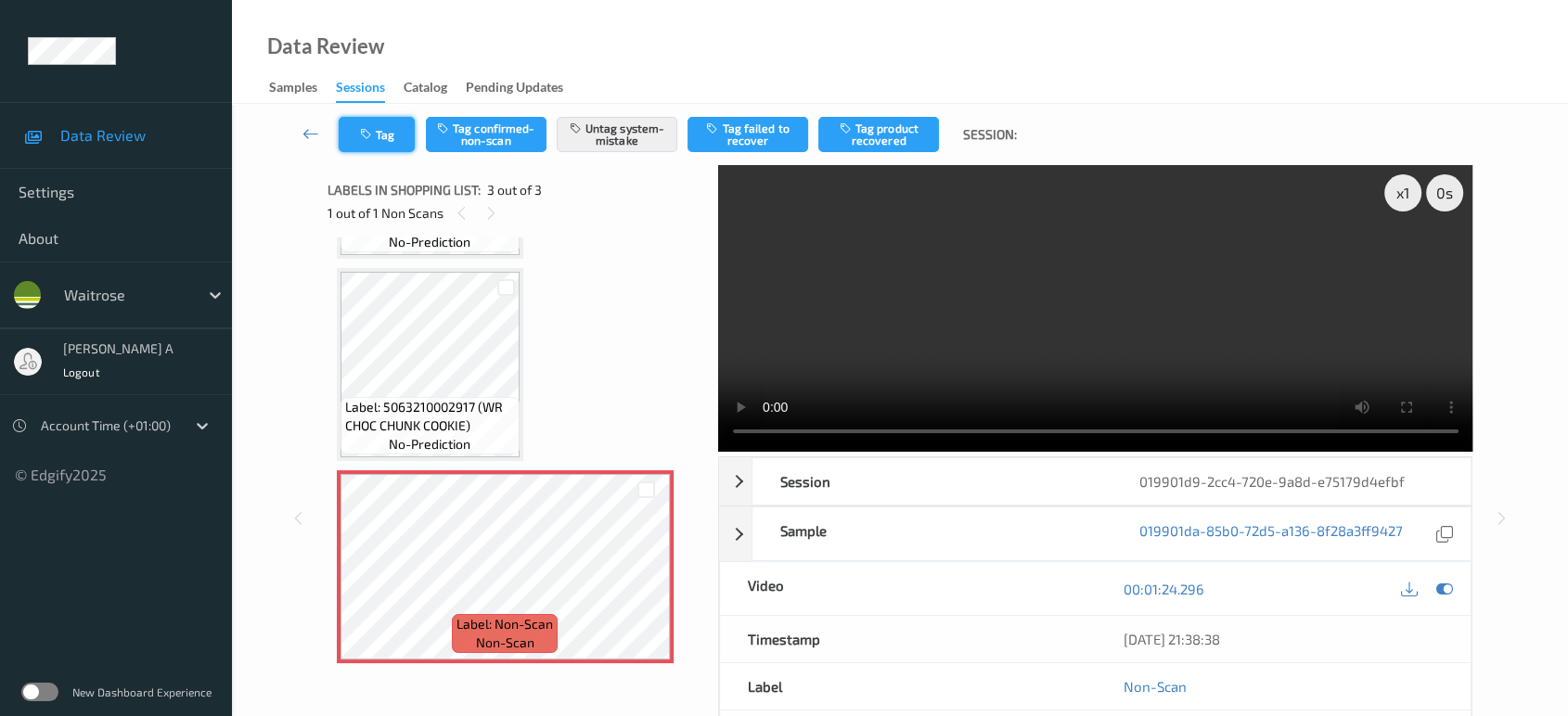
click at [396, 143] on button "Tag" at bounding box center [377, 134] width 76 height 35
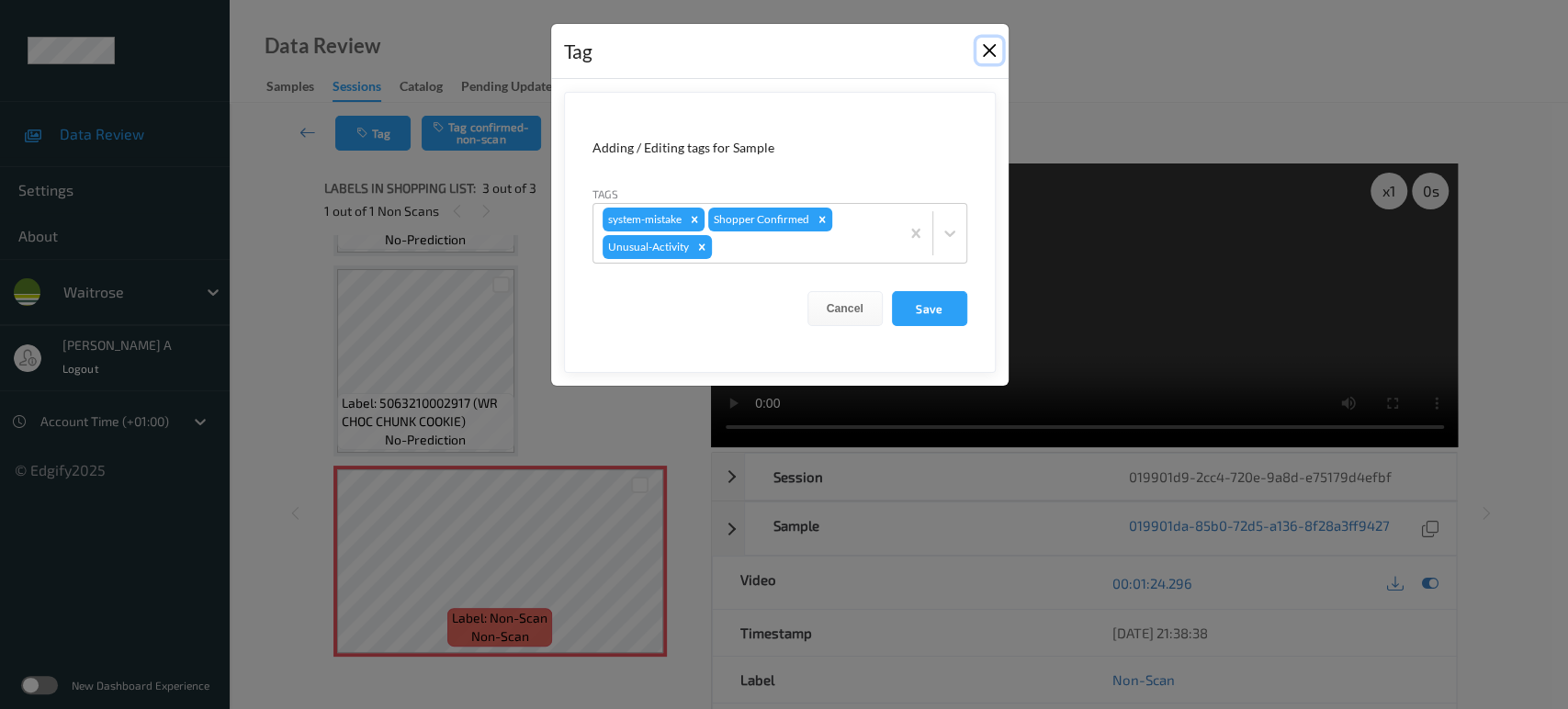
click at [982, 55] on button "Close" at bounding box center [989, 50] width 26 height 26
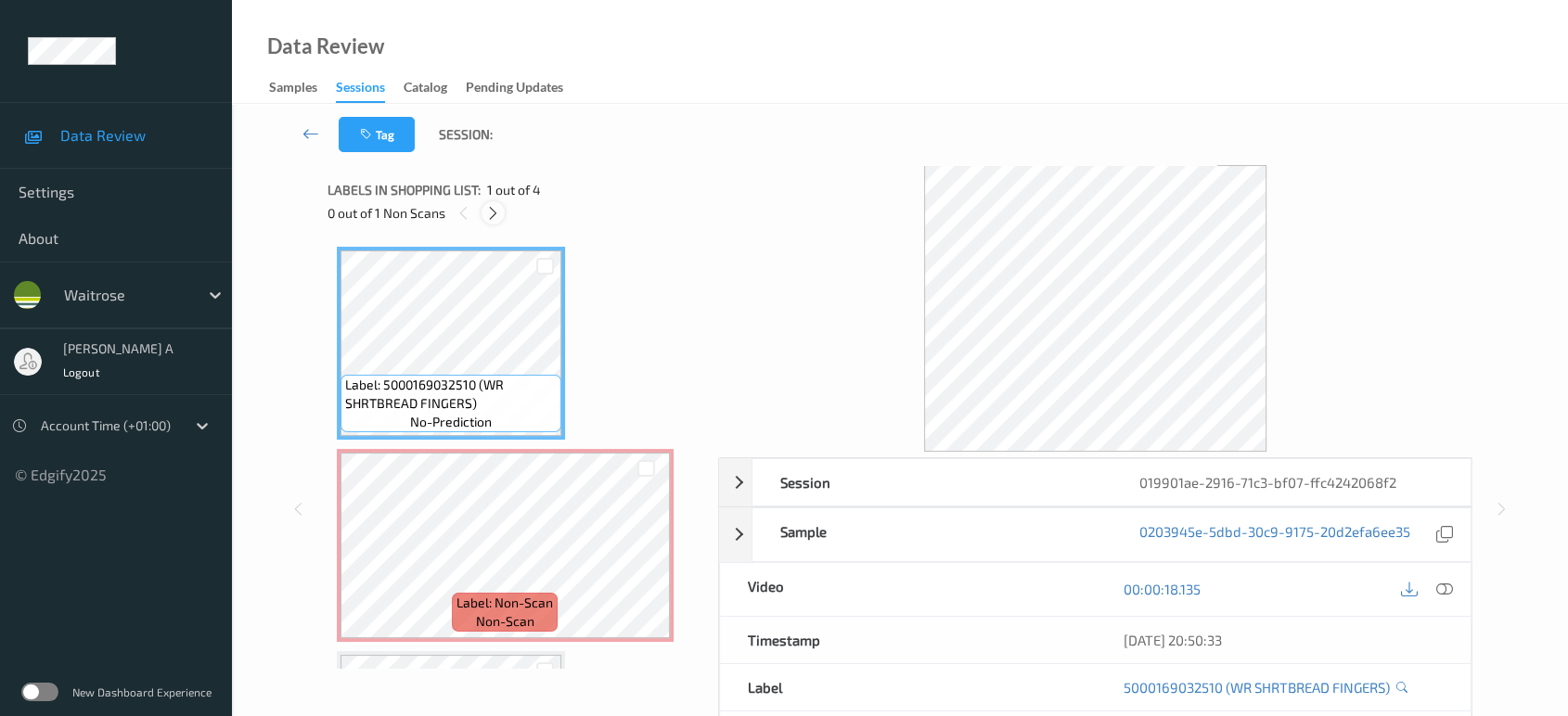
click at [496, 209] on icon at bounding box center [493, 213] width 15 height 16
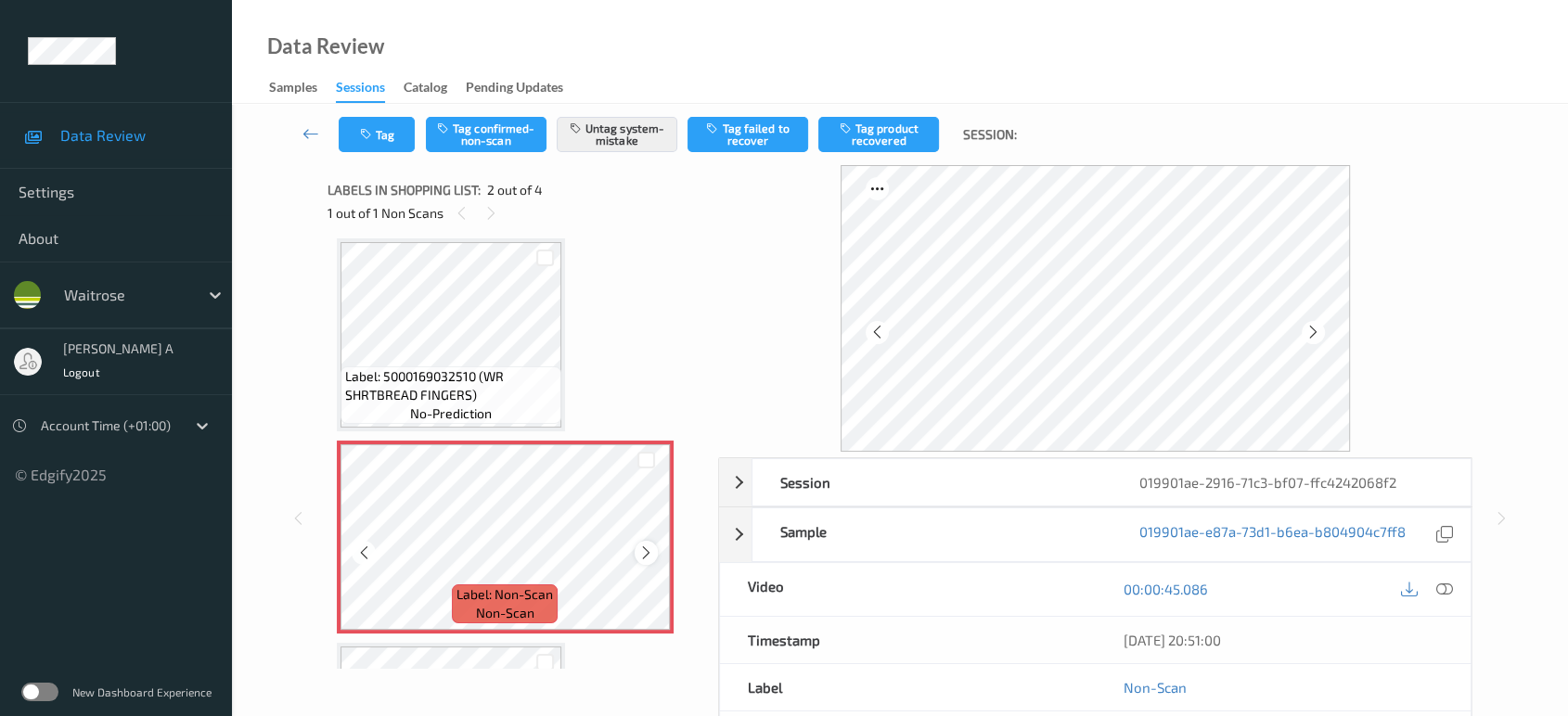
click at [644, 552] on icon at bounding box center [647, 552] width 15 height 16
click at [495, 220] on icon at bounding box center [492, 213] width 15 height 16
click at [642, 554] on icon at bounding box center [647, 552] width 15 height 16
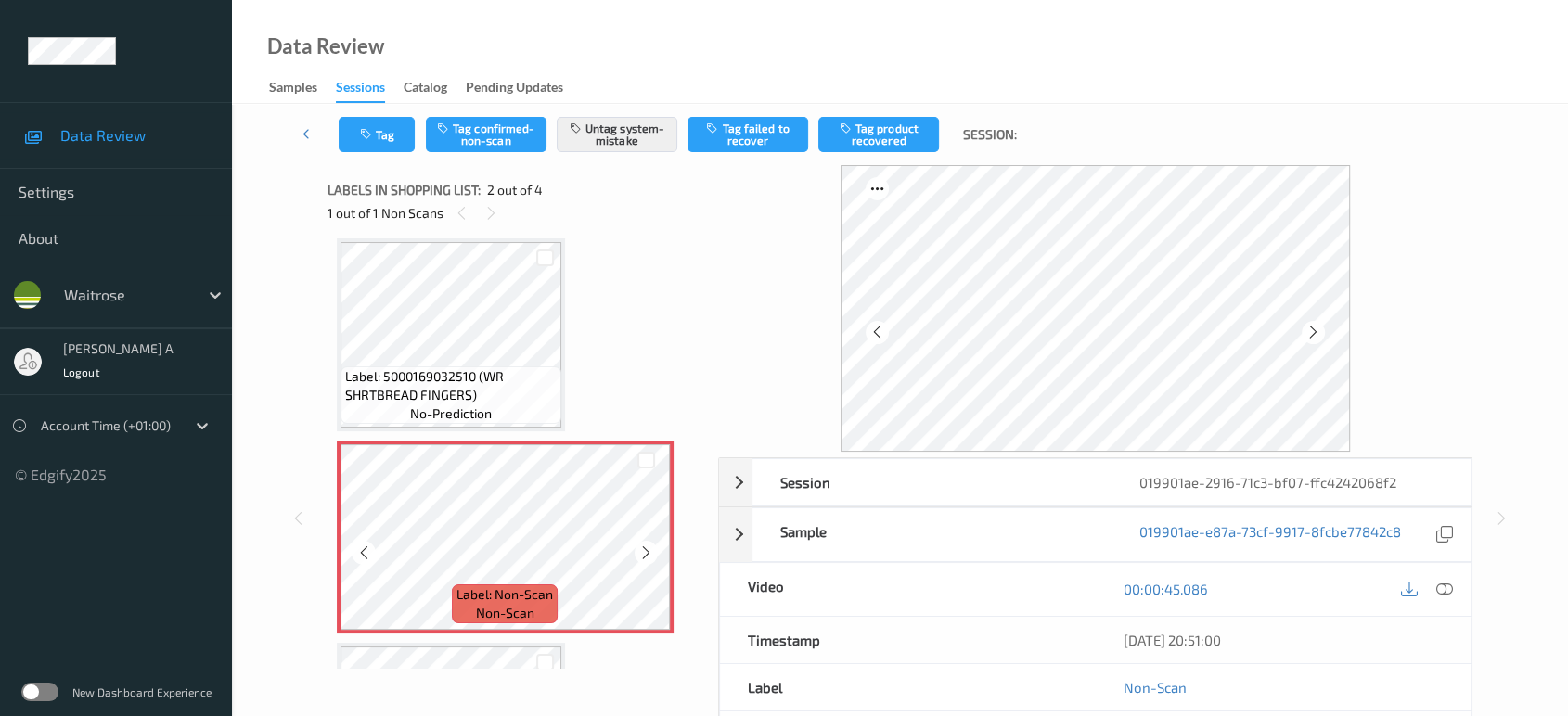
click at [642, 554] on icon at bounding box center [647, 552] width 15 height 16
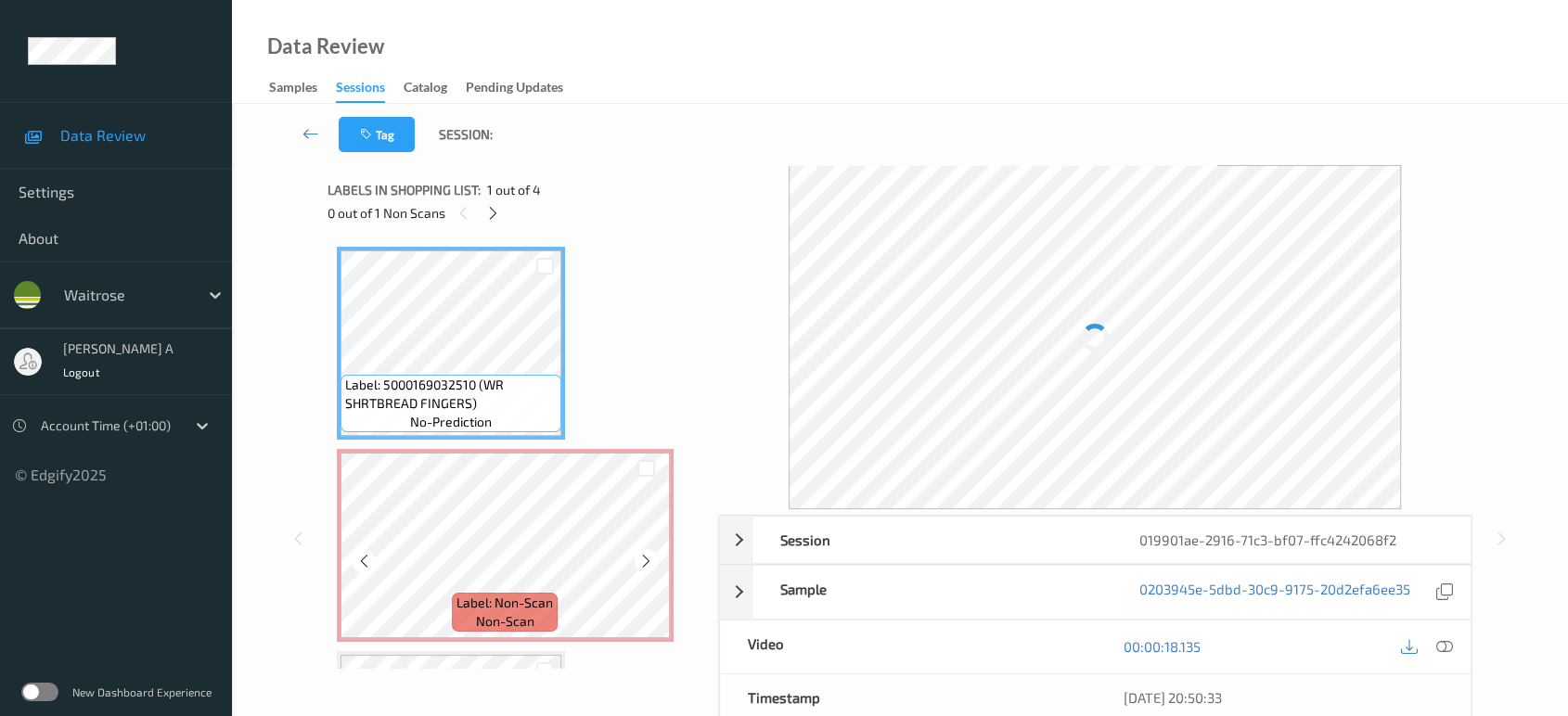
scroll to position [103, 0]
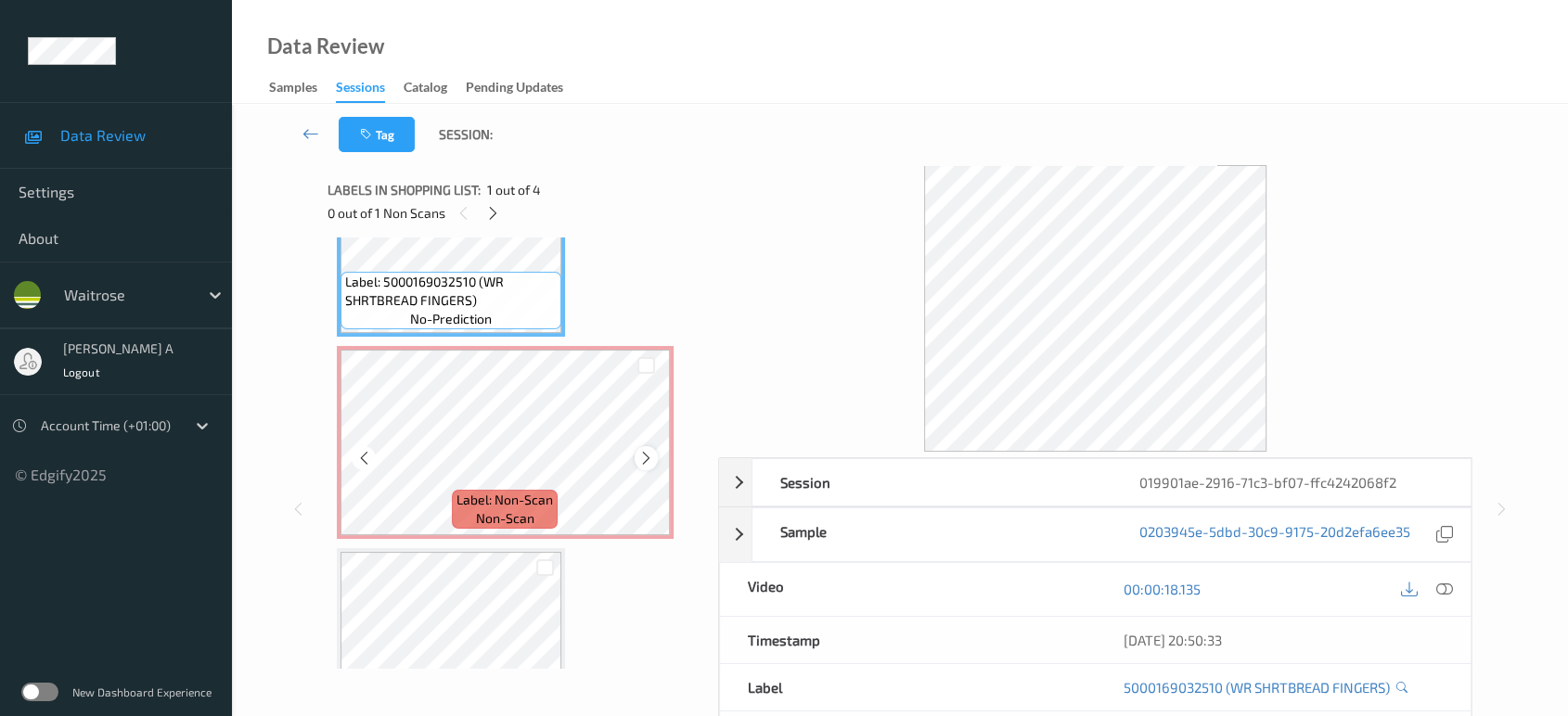
click at [640, 450] on icon at bounding box center [647, 458] width 15 height 16
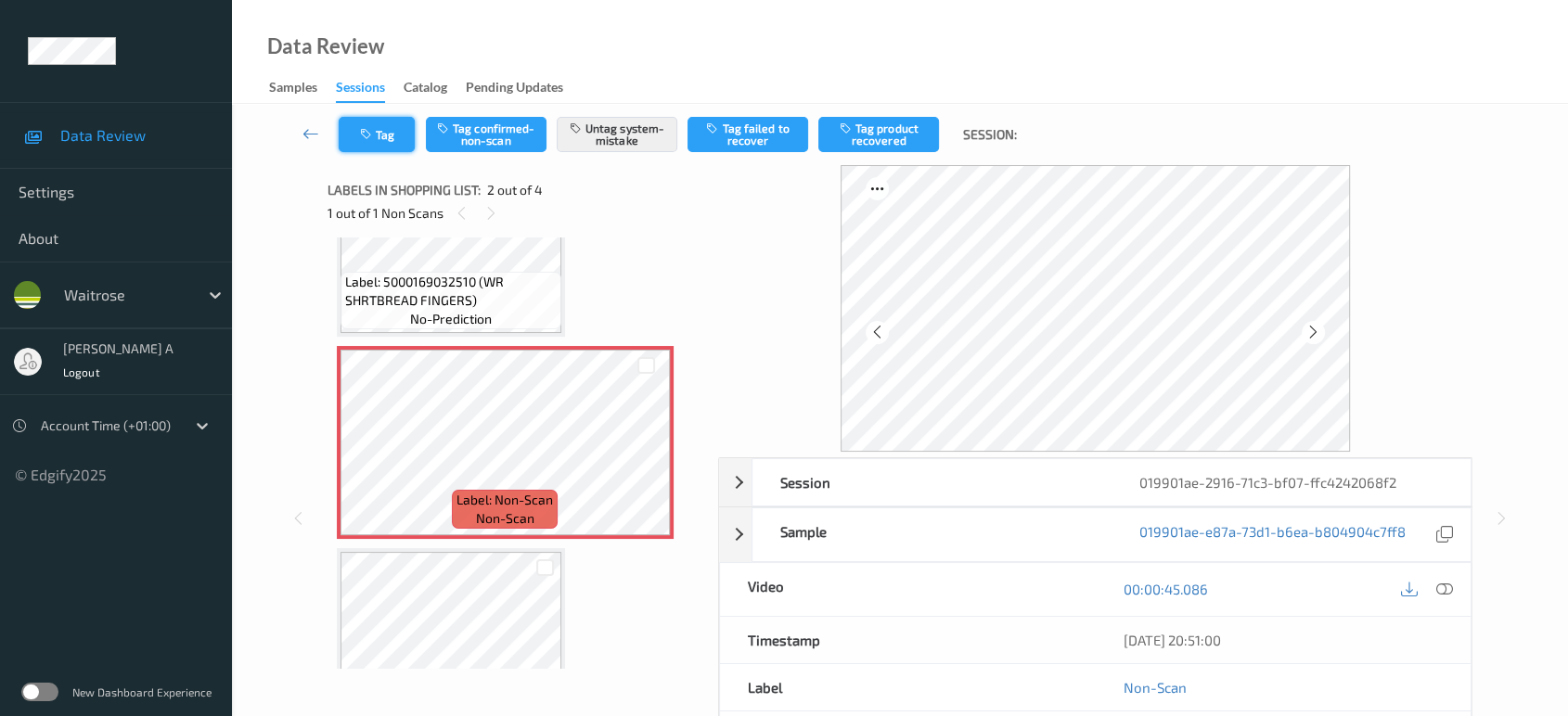
click at [396, 132] on button "Tag" at bounding box center [377, 134] width 76 height 35
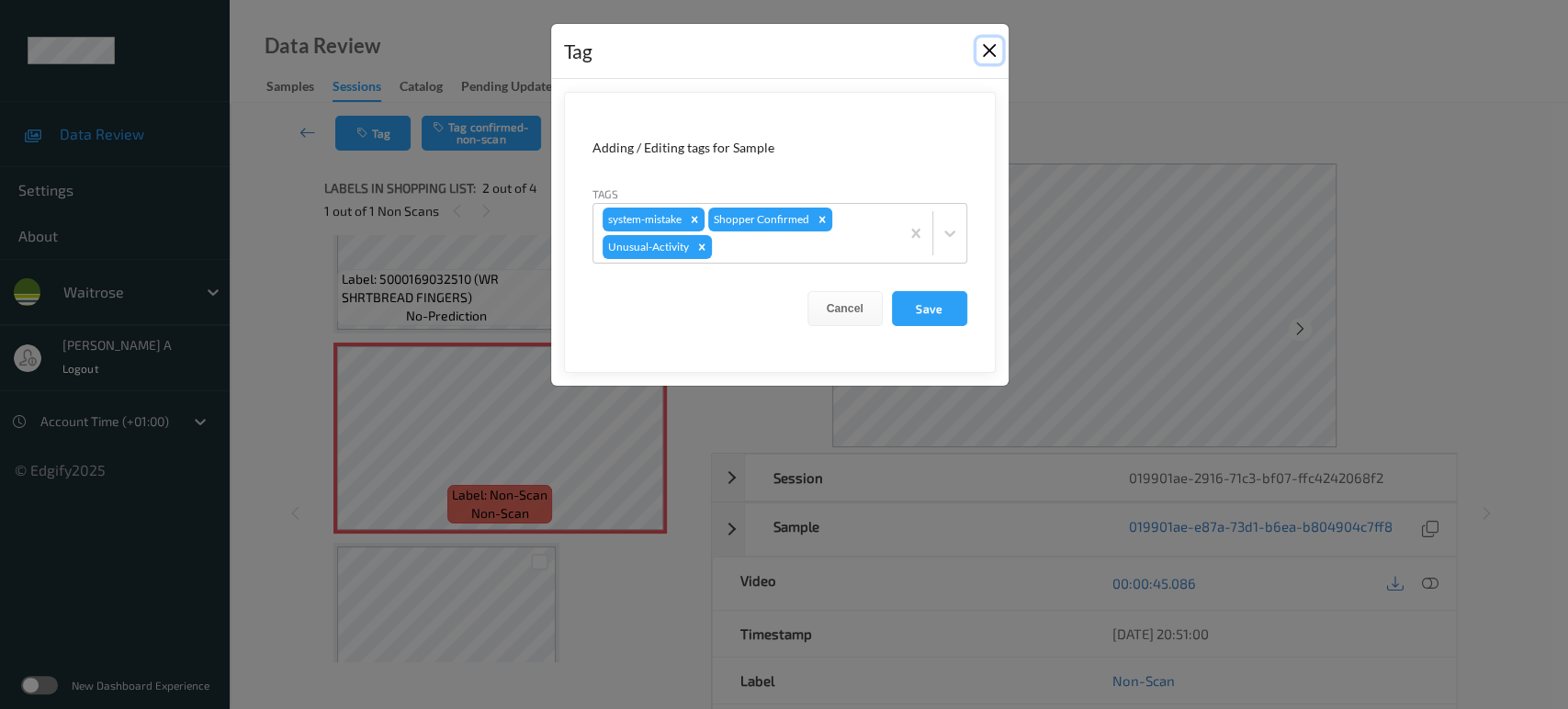
click at [979, 55] on button "Close" at bounding box center [989, 50] width 26 height 26
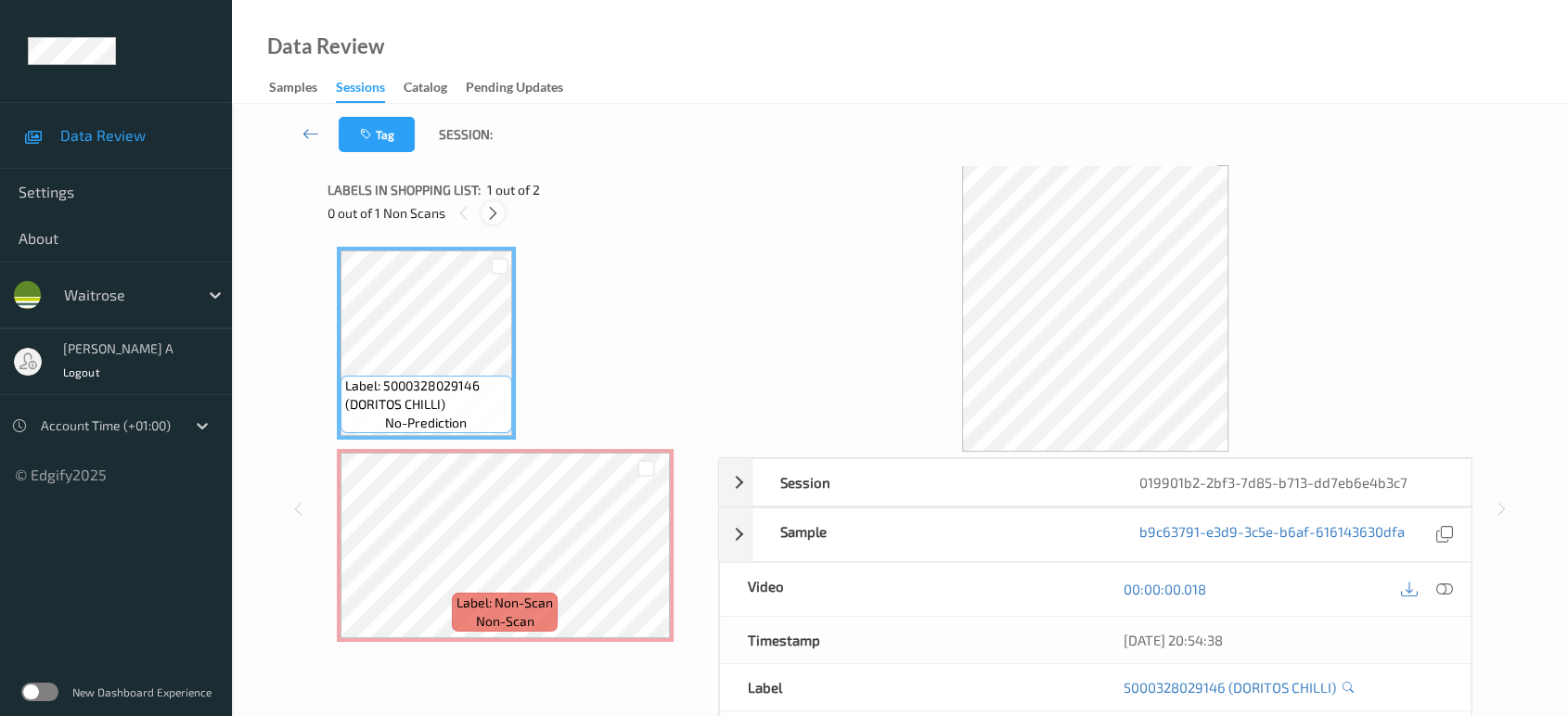
click at [497, 214] on icon at bounding box center [493, 213] width 15 height 16
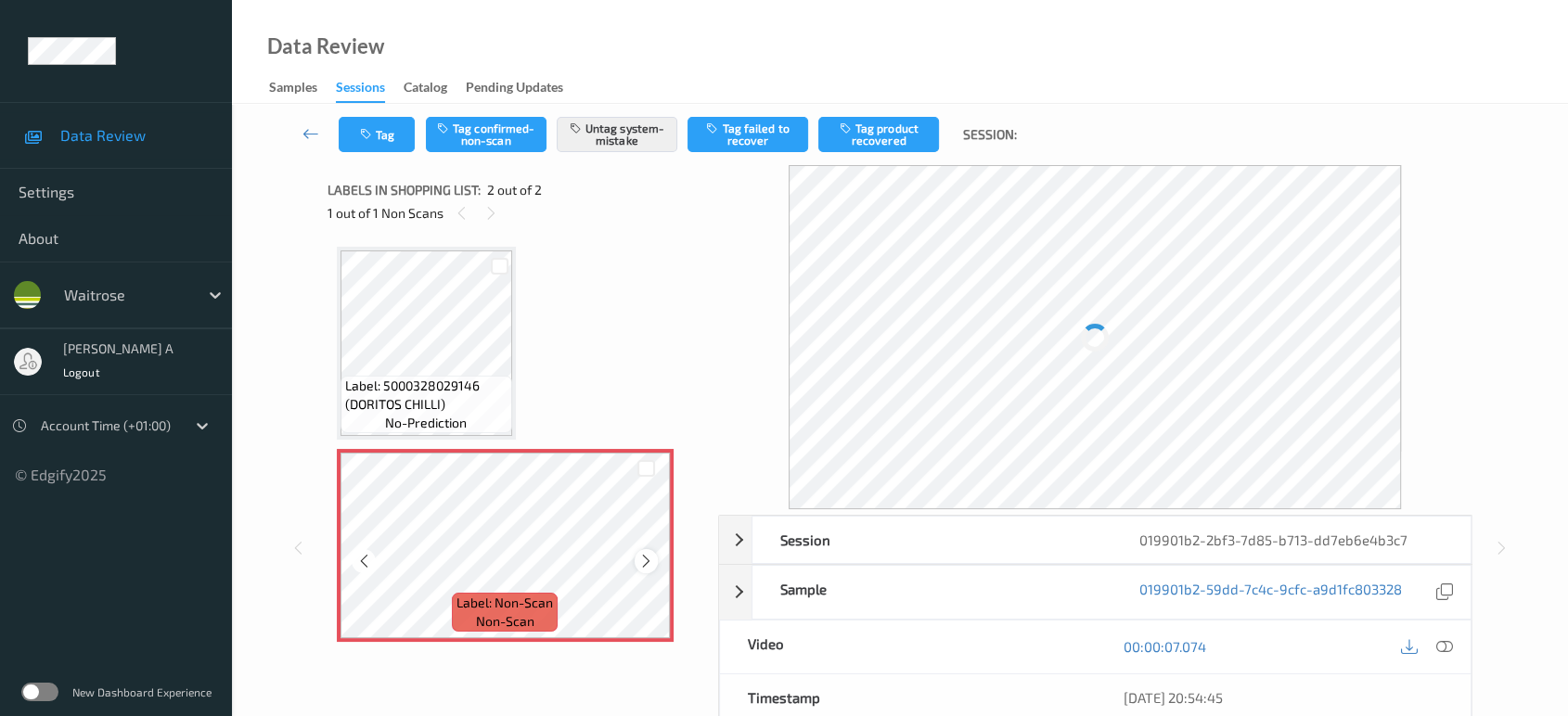
click at [651, 562] on icon at bounding box center [647, 560] width 15 height 16
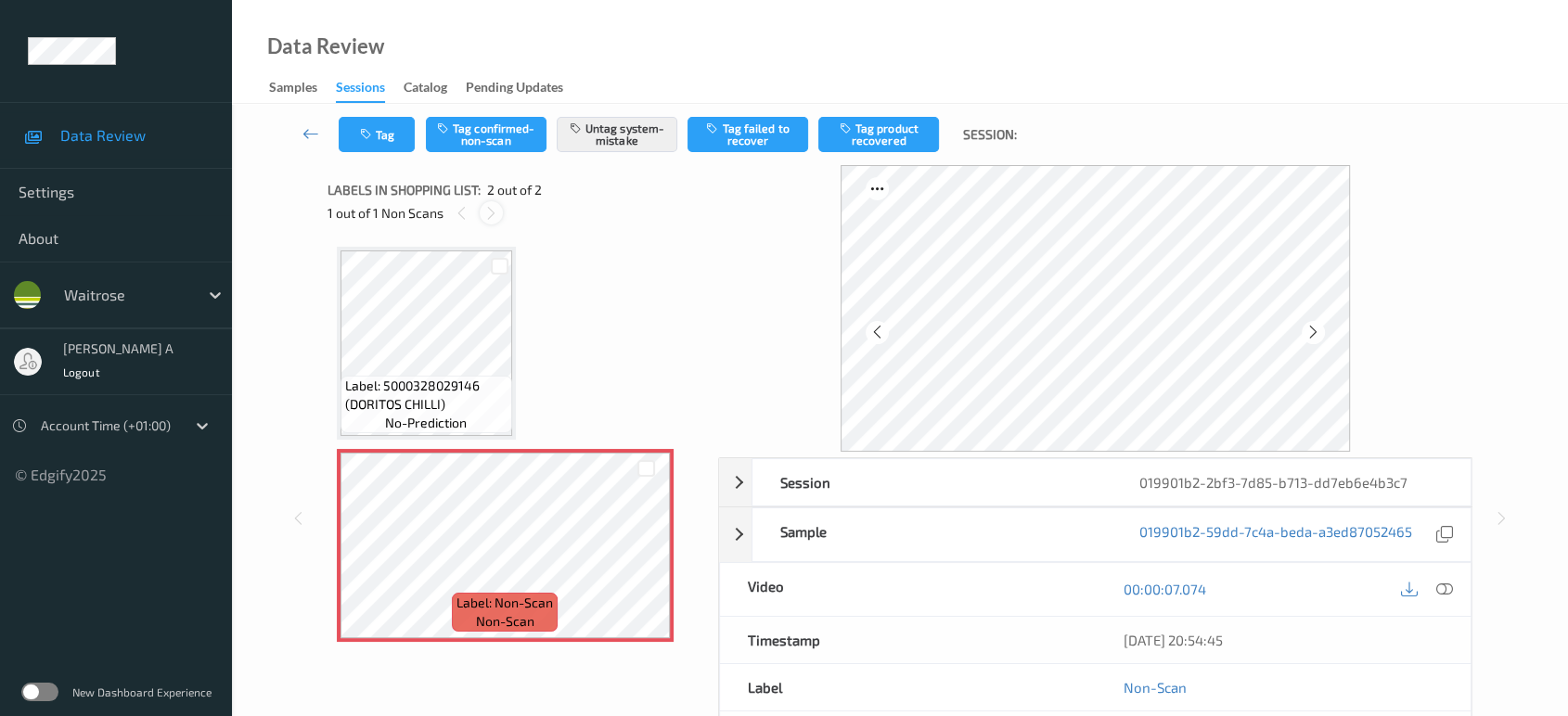
click at [484, 214] on icon at bounding box center [492, 213] width 15 height 16
click at [651, 559] on icon at bounding box center [647, 560] width 15 height 16
click at [380, 124] on button "Tag" at bounding box center [377, 134] width 76 height 35
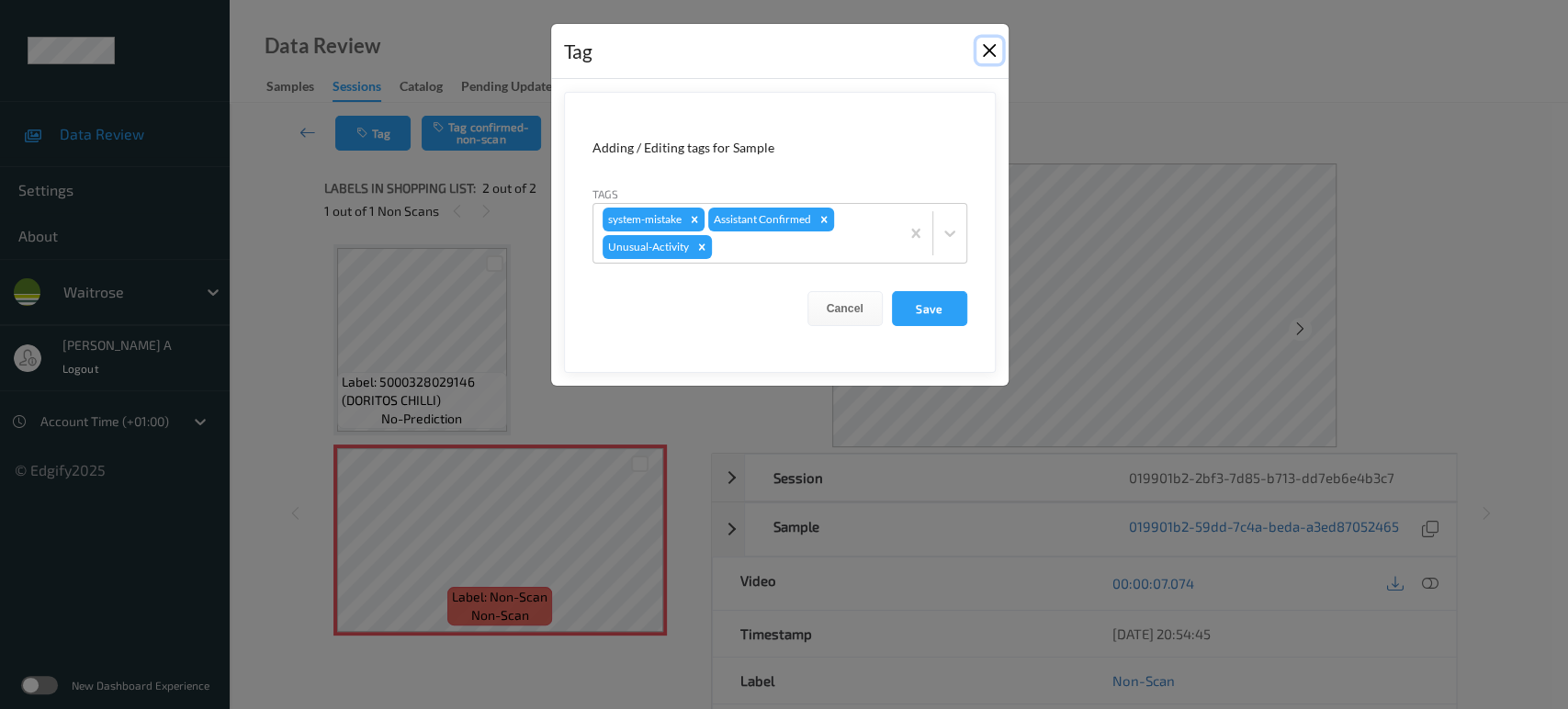
click at [992, 53] on button "Close" at bounding box center [989, 50] width 26 height 26
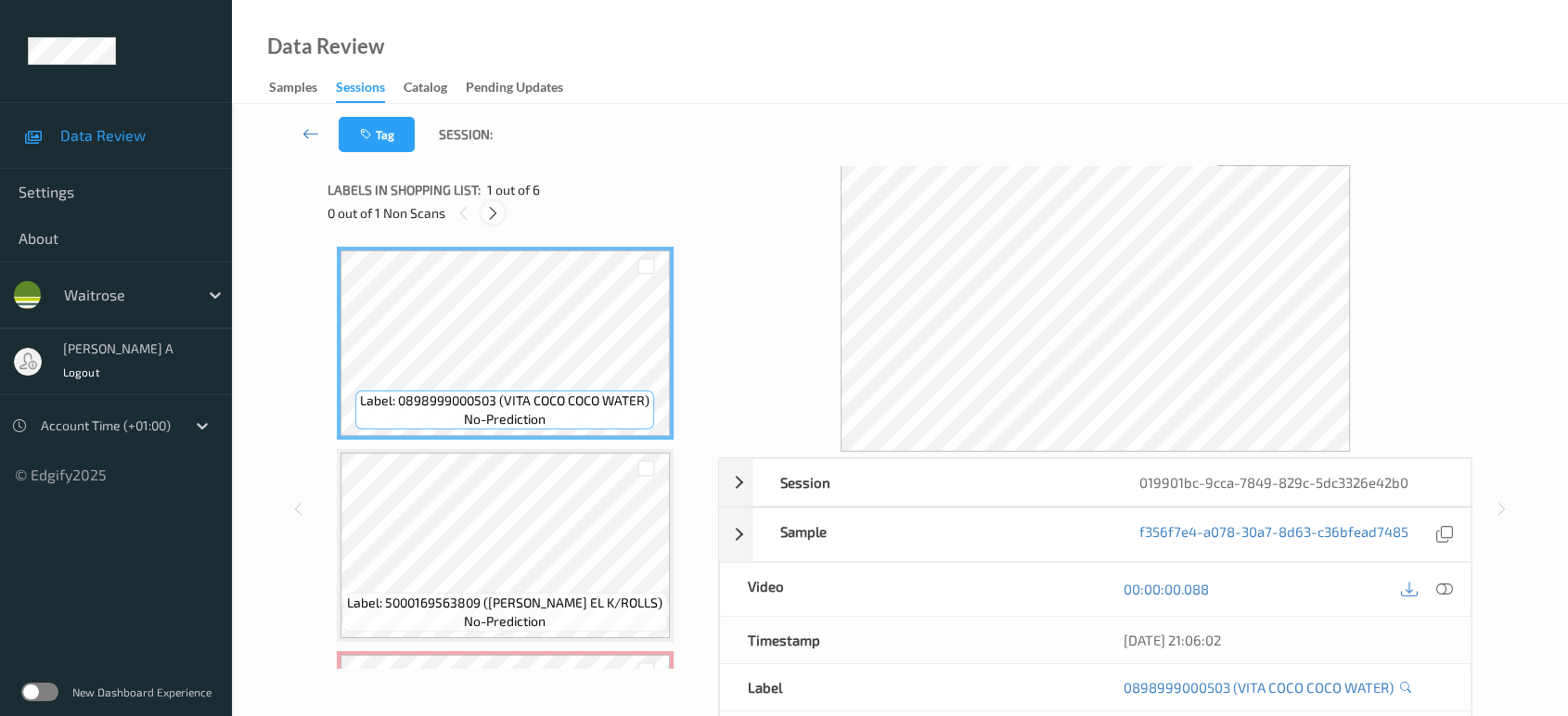
click at [505, 216] on div at bounding box center [494, 213] width 23 height 23
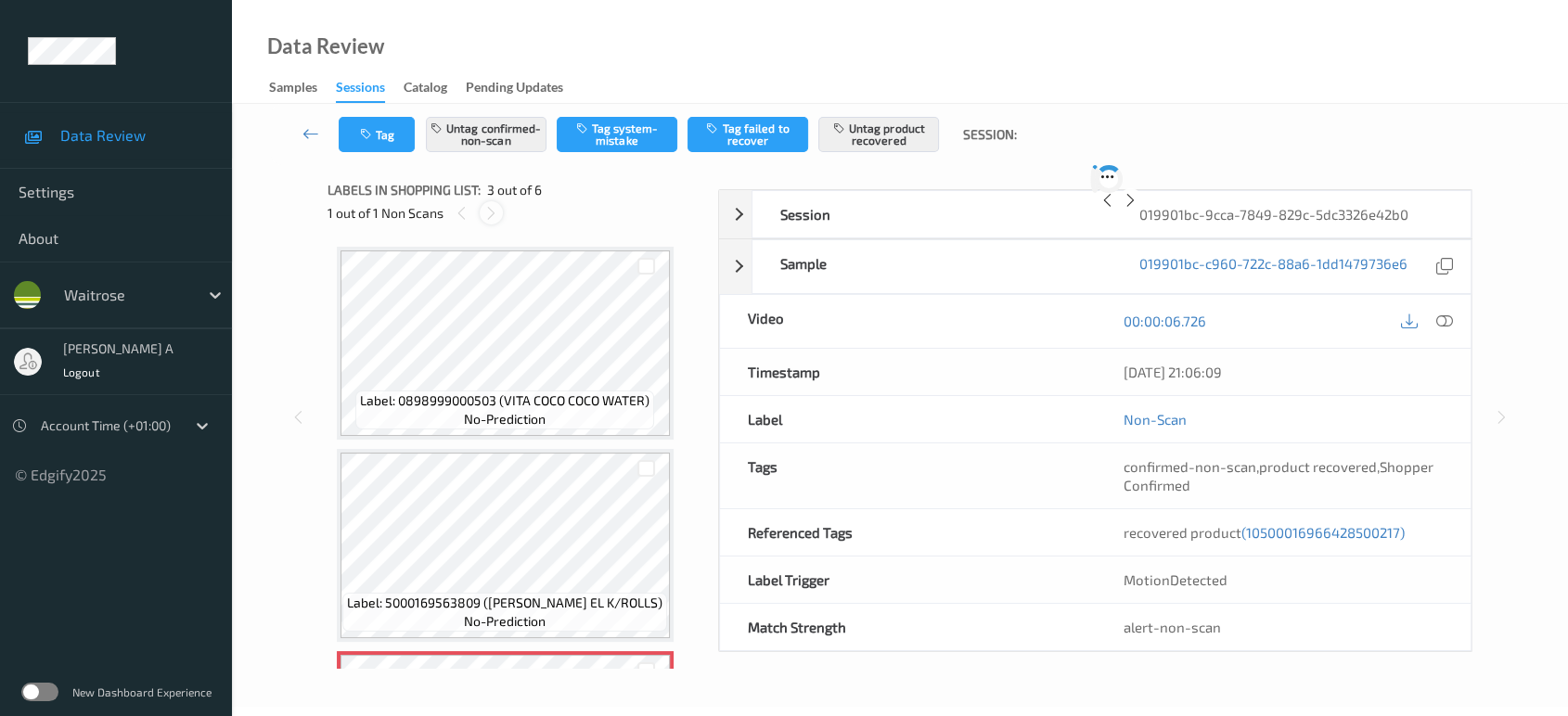
scroll to position [210, 0]
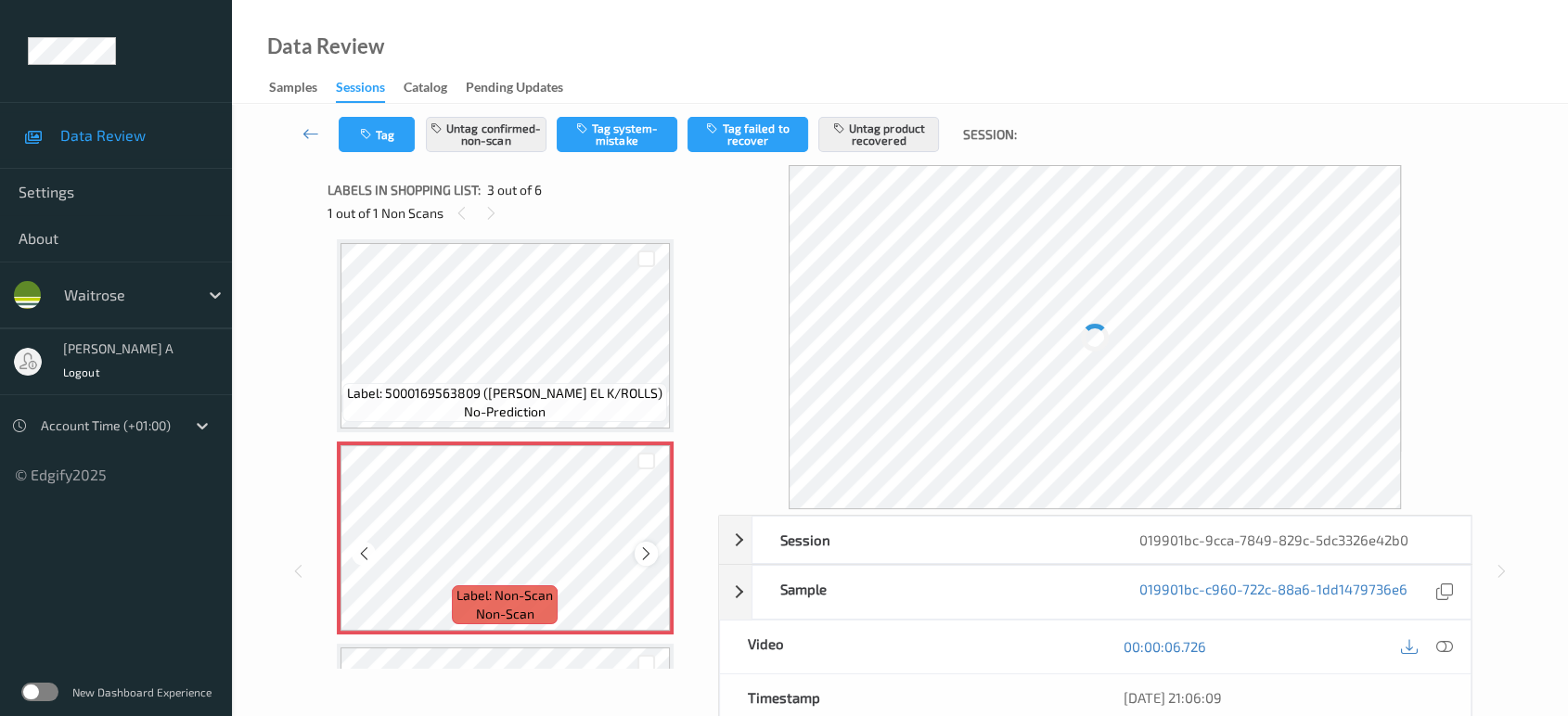
click at [648, 550] on icon at bounding box center [647, 553] width 15 height 16
click at [485, 206] on icon at bounding box center [492, 213] width 15 height 16
click at [454, 207] on icon at bounding box center [462, 213] width 15 height 16
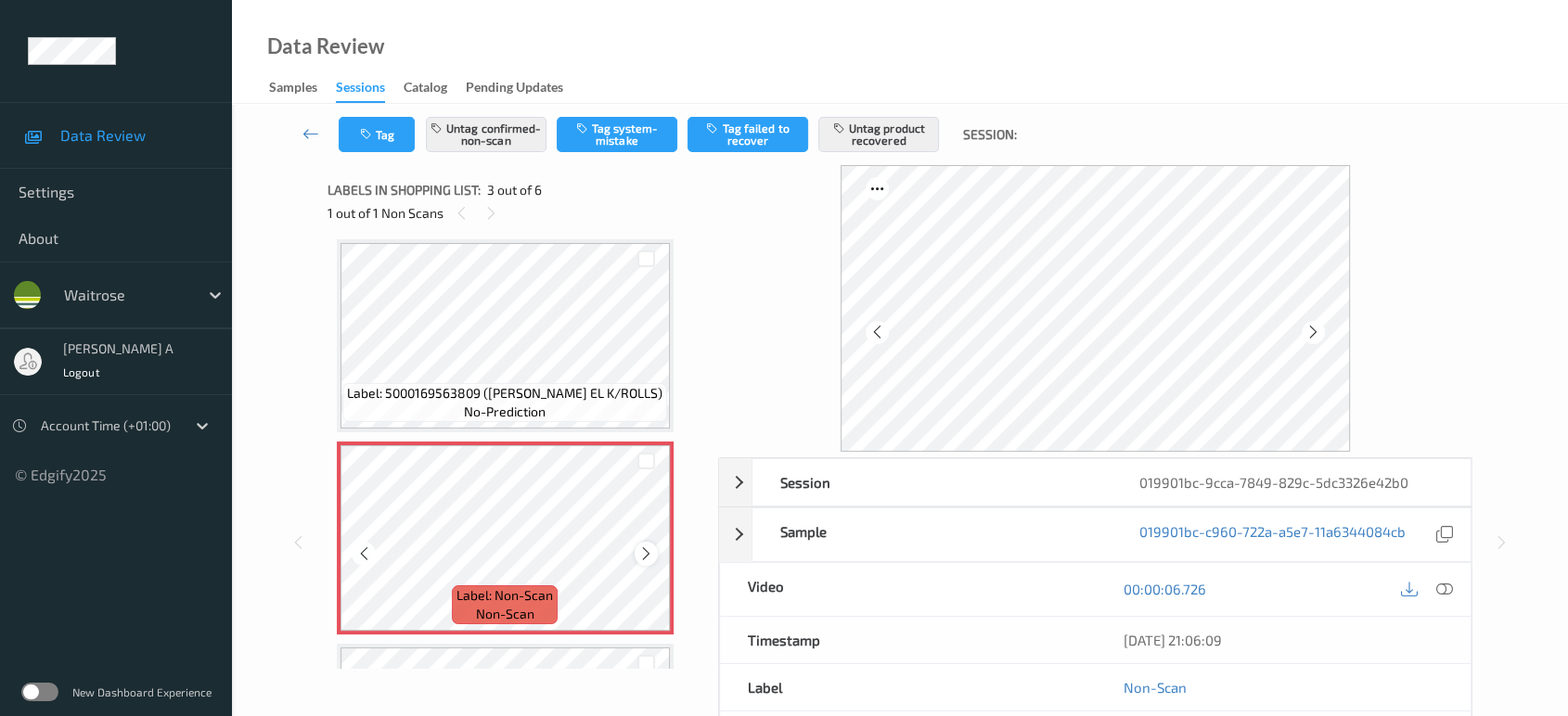
click at [646, 548] on icon at bounding box center [647, 553] width 15 height 16
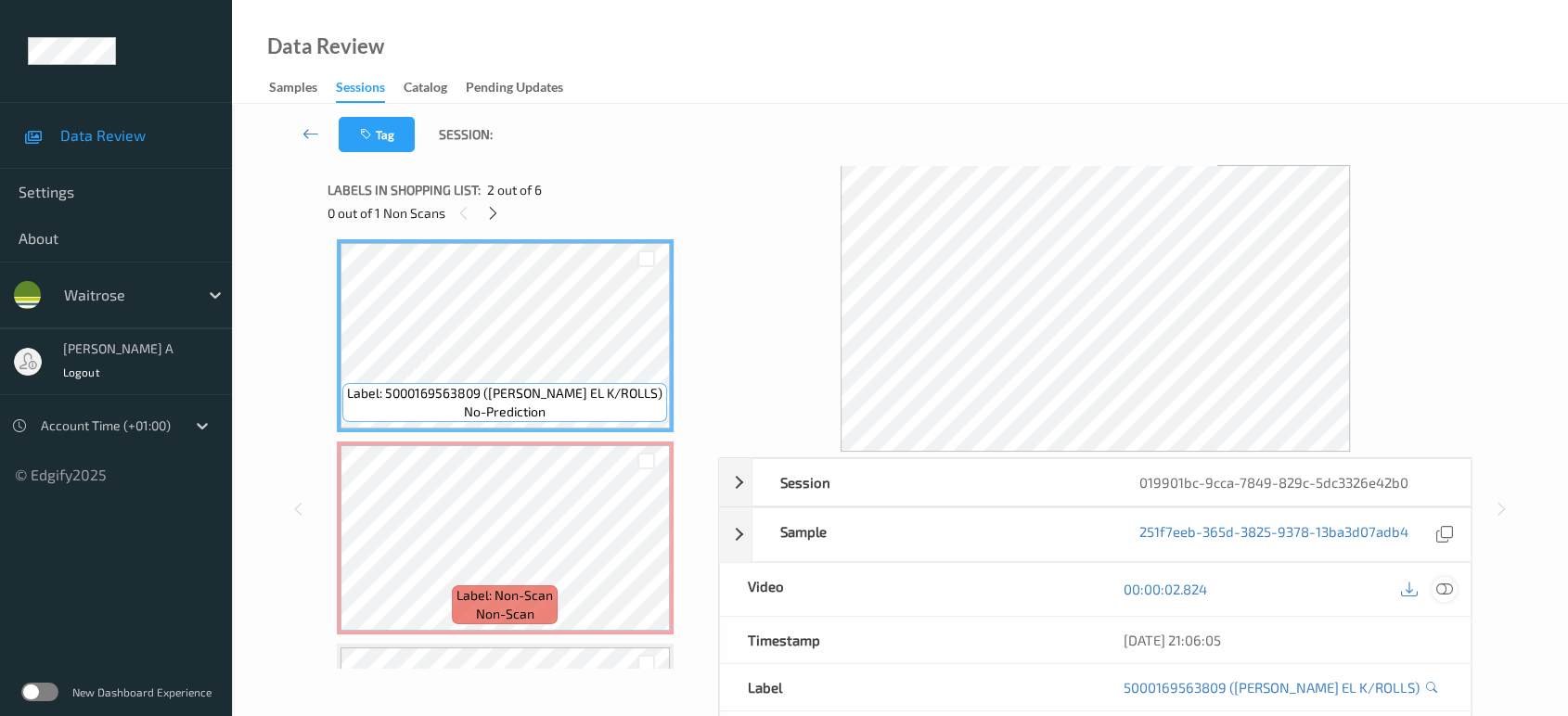
click at [1442, 584] on icon at bounding box center [1444, 588] width 16 height 16
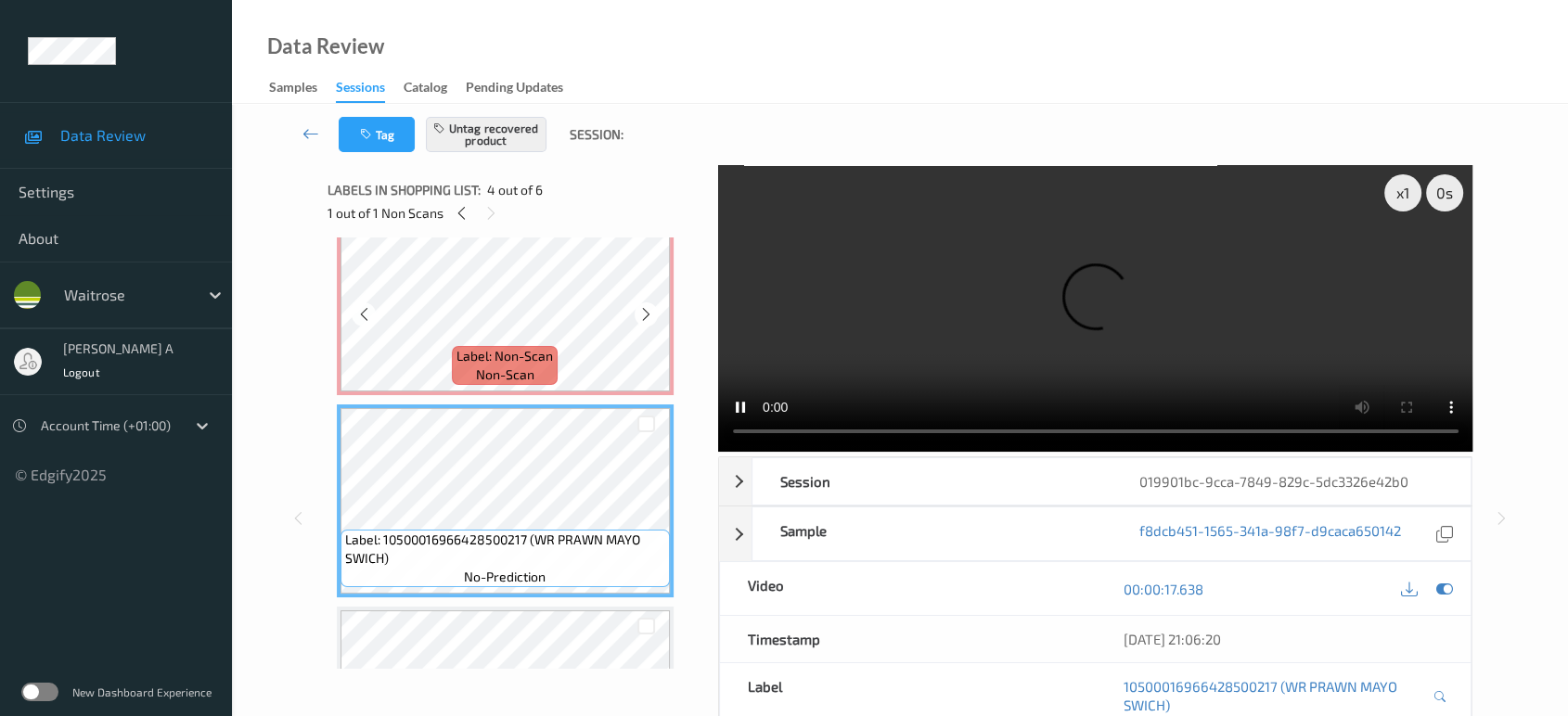
scroll to position [416, 0]
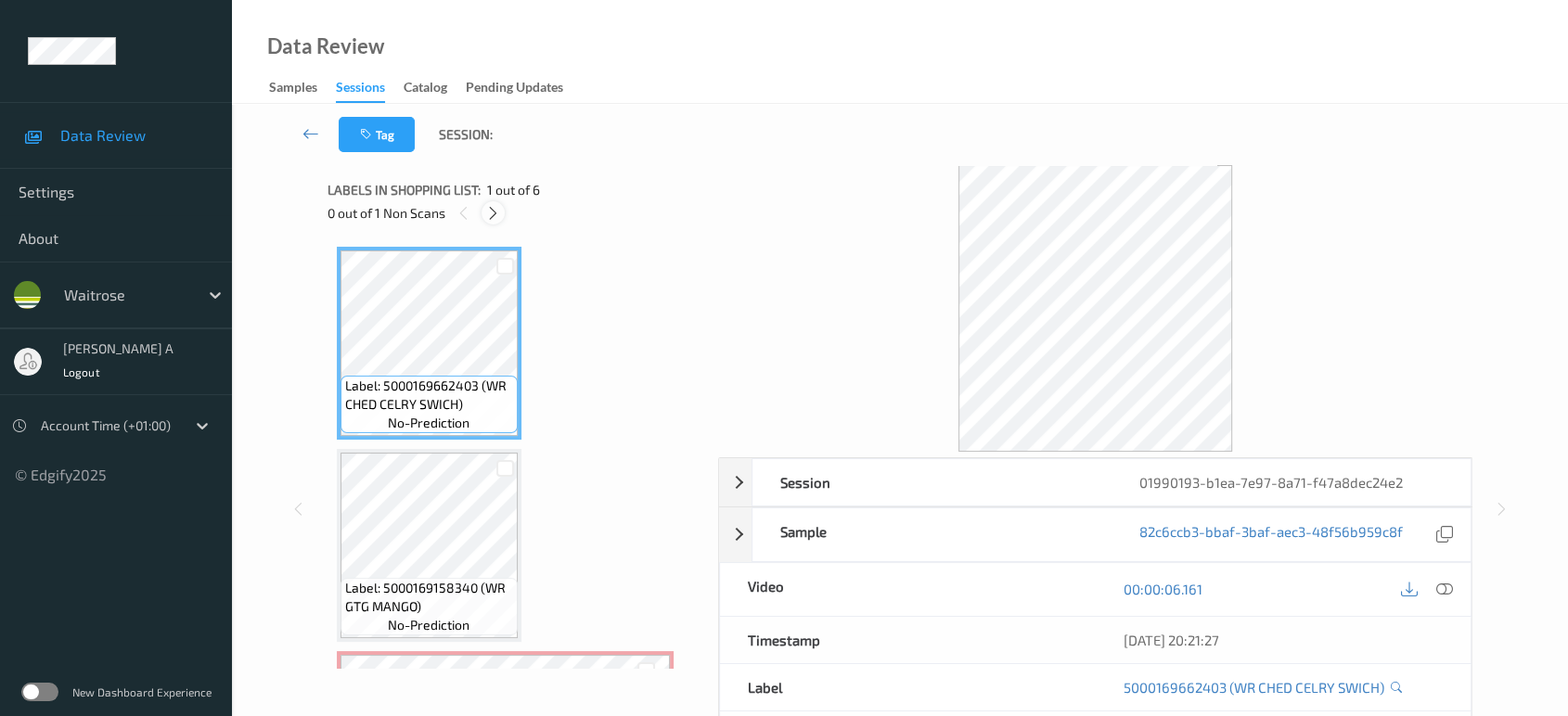
click at [489, 206] on icon at bounding box center [493, 213] width 15 height 16
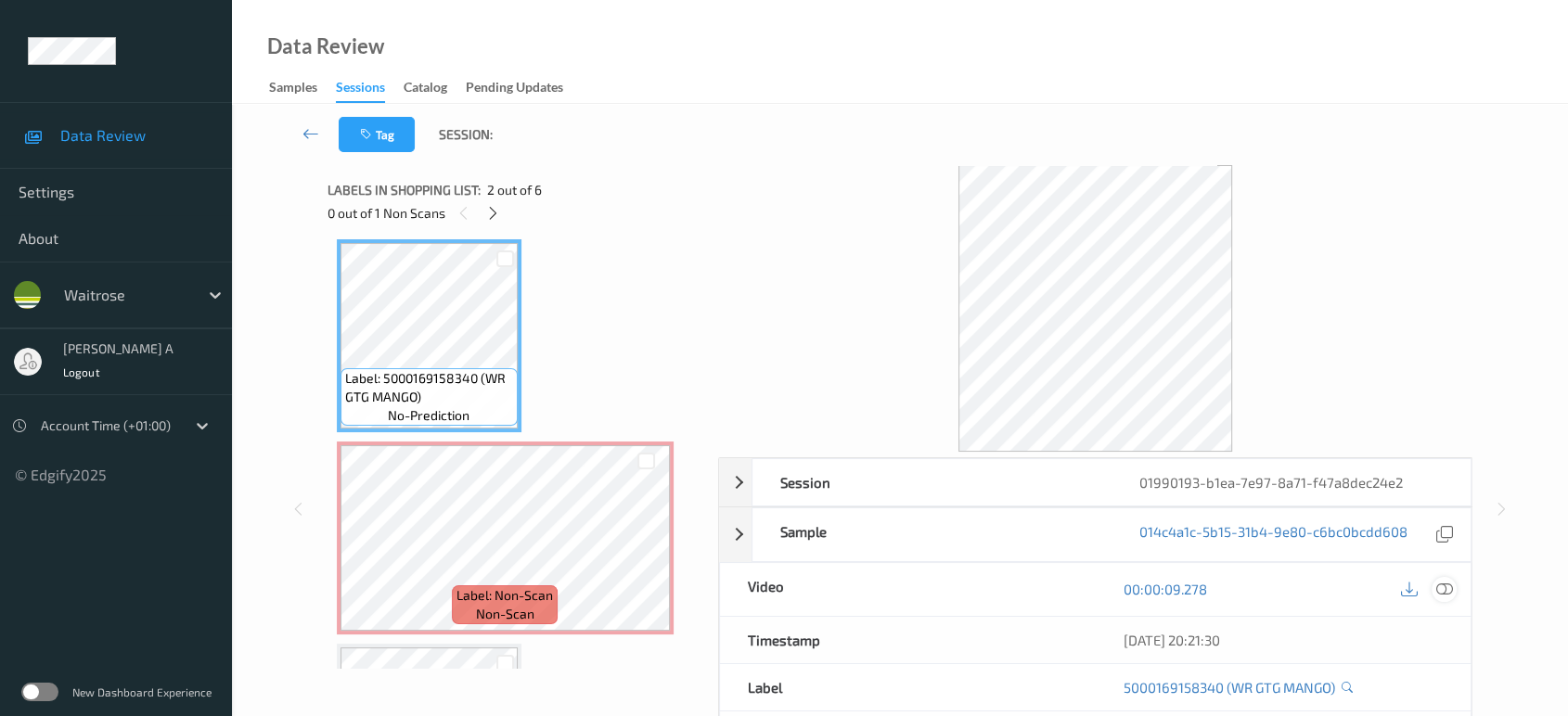
click at [1448, 585] on icon at bounding box center [1444, 588] width 16 height 16
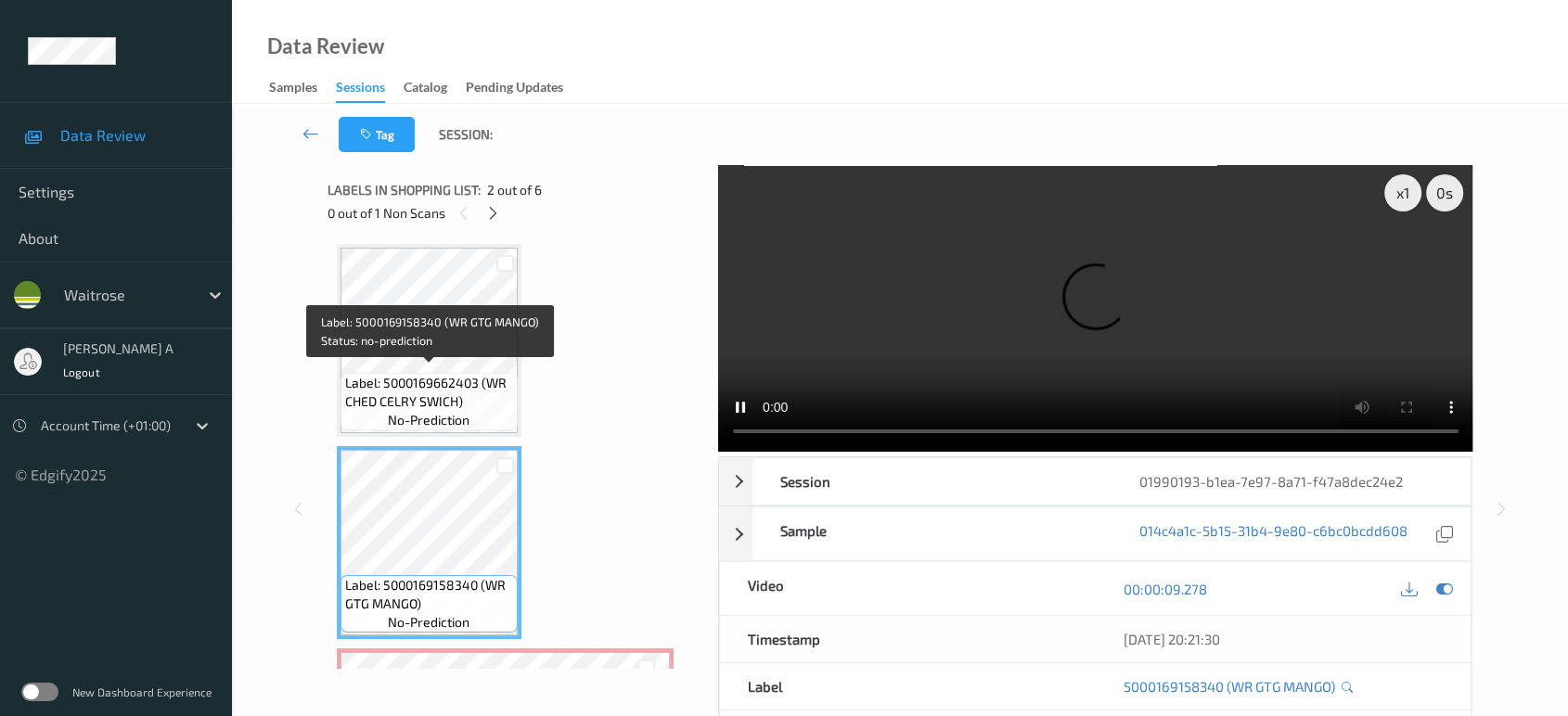
scroll to position [0, 0]
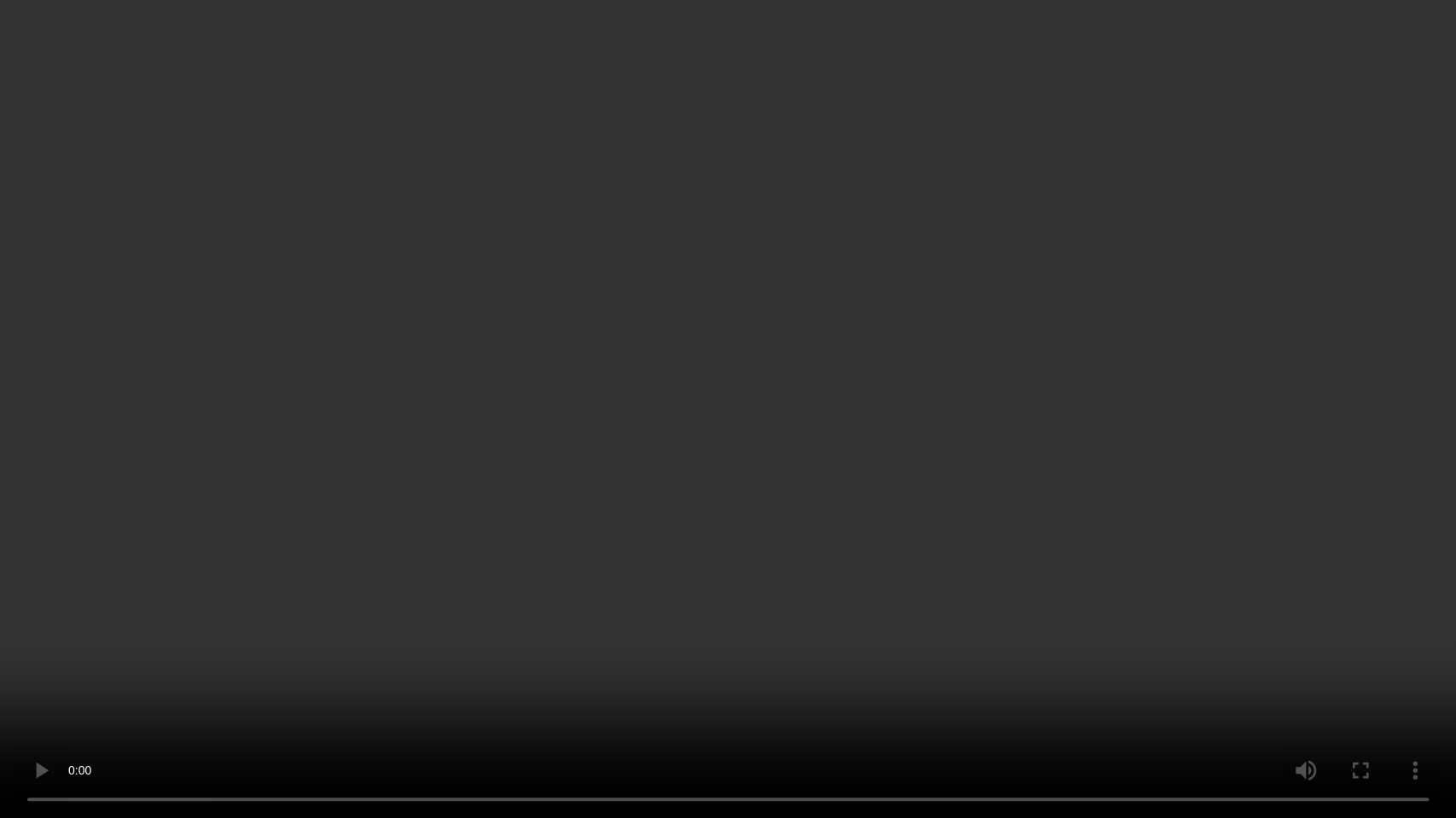
click at [839, 452] on video at bounding box center [728, 409] width 1456 height 818
click at [736, 309] on video at bounding box center [728, 409] width 1456 height 818
click at [736, 363] on video at bounding box center [728, 409] width 1456 height 818
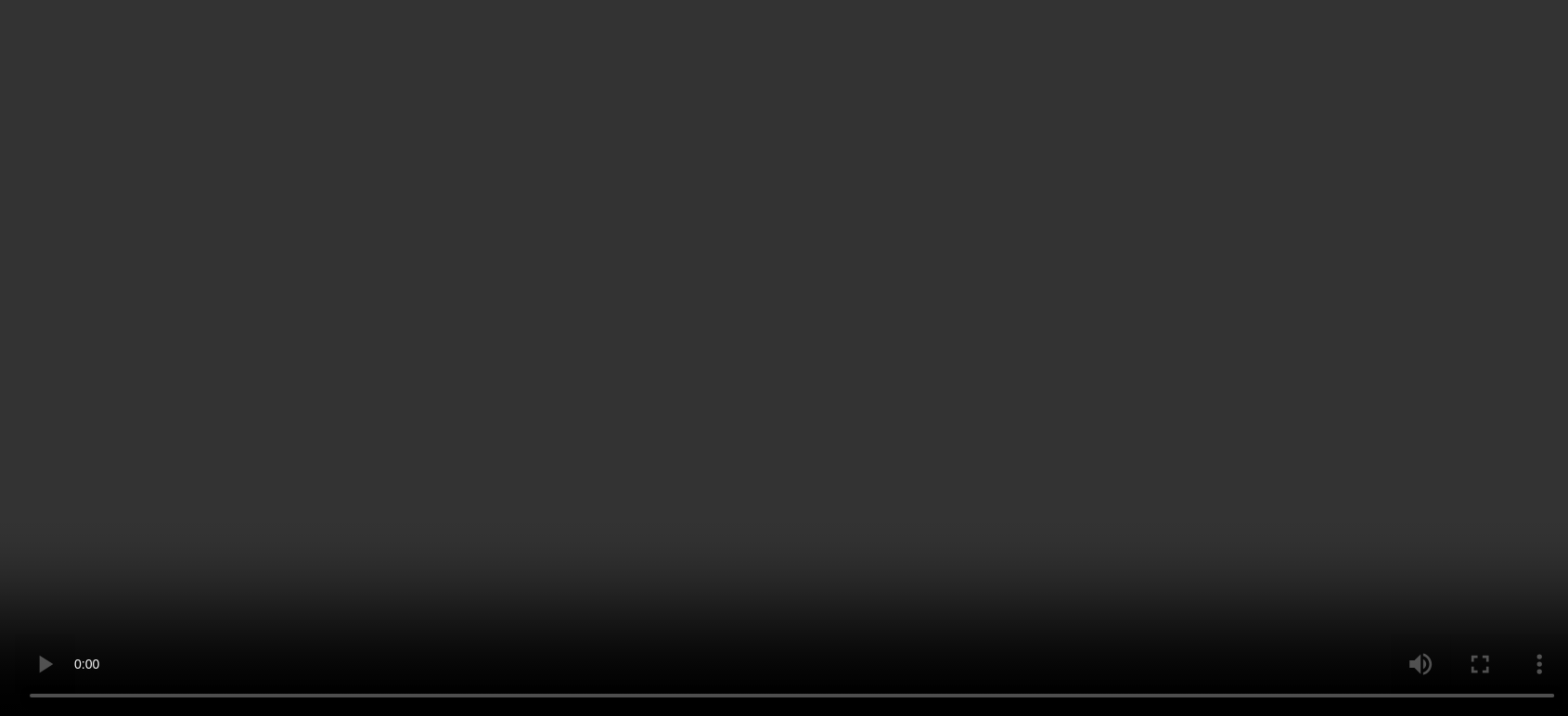
scroll to position [412, 0]
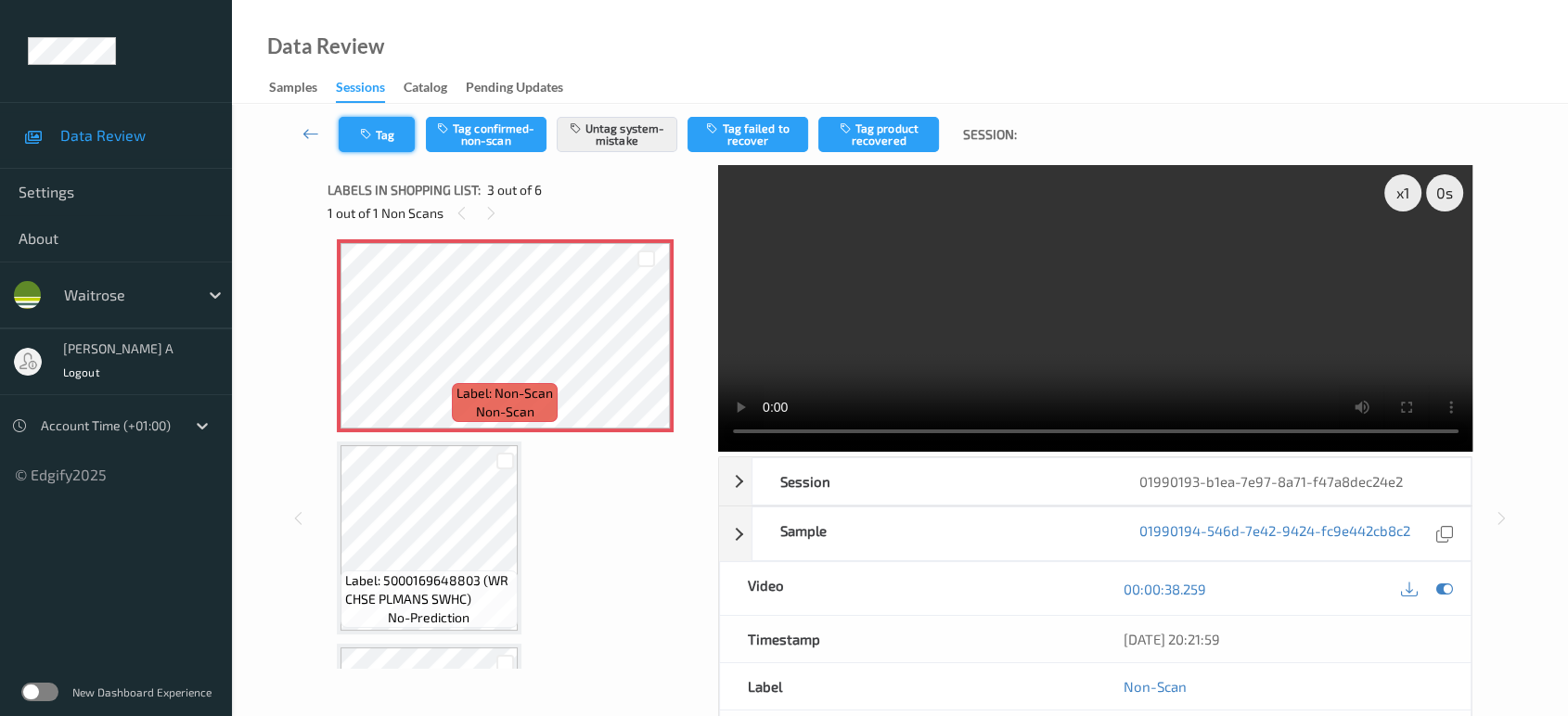
click at [360, 132] on icon "button" at bounding box center [368, 134] width 15 height 13
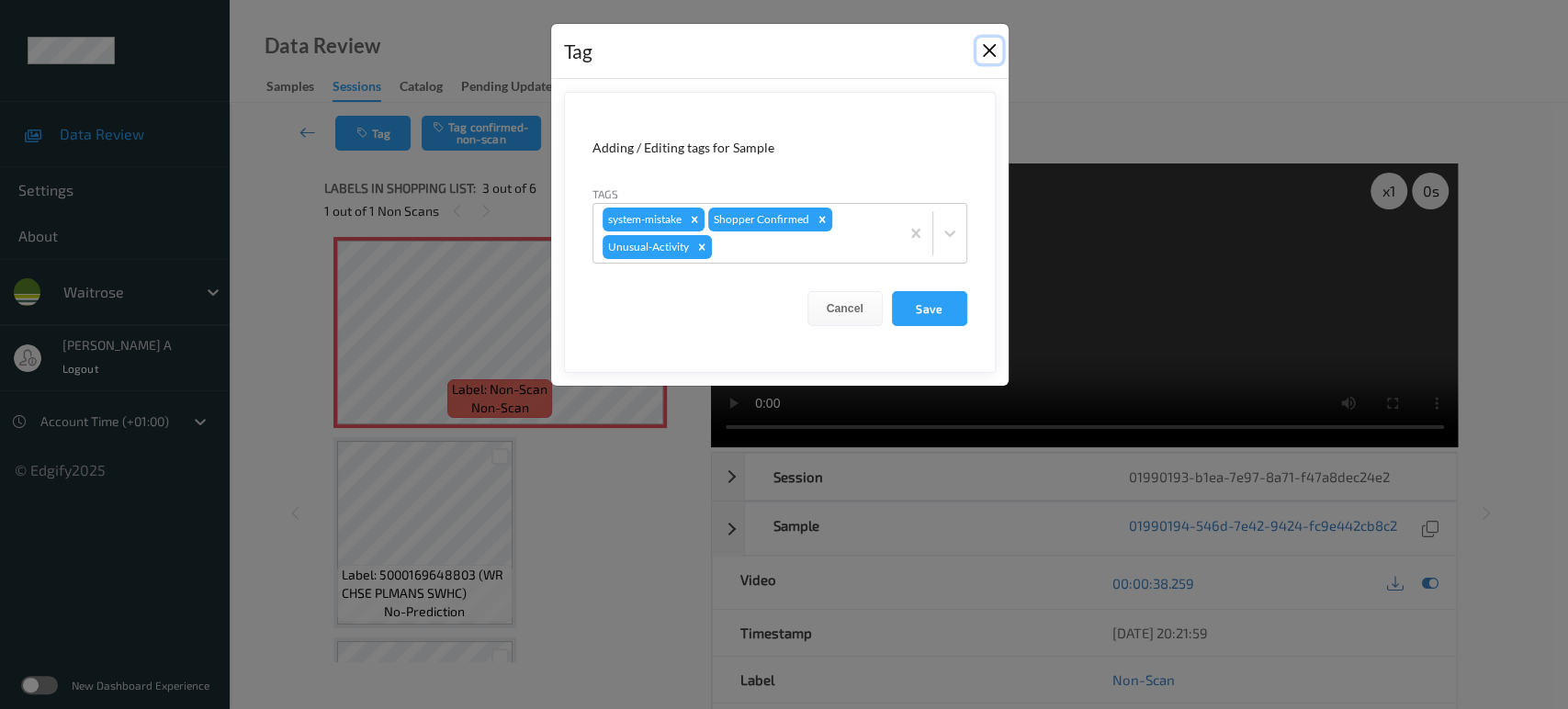
click at [978, 53] on button "Close" at bounding box center [989, 50] width 26 height 26
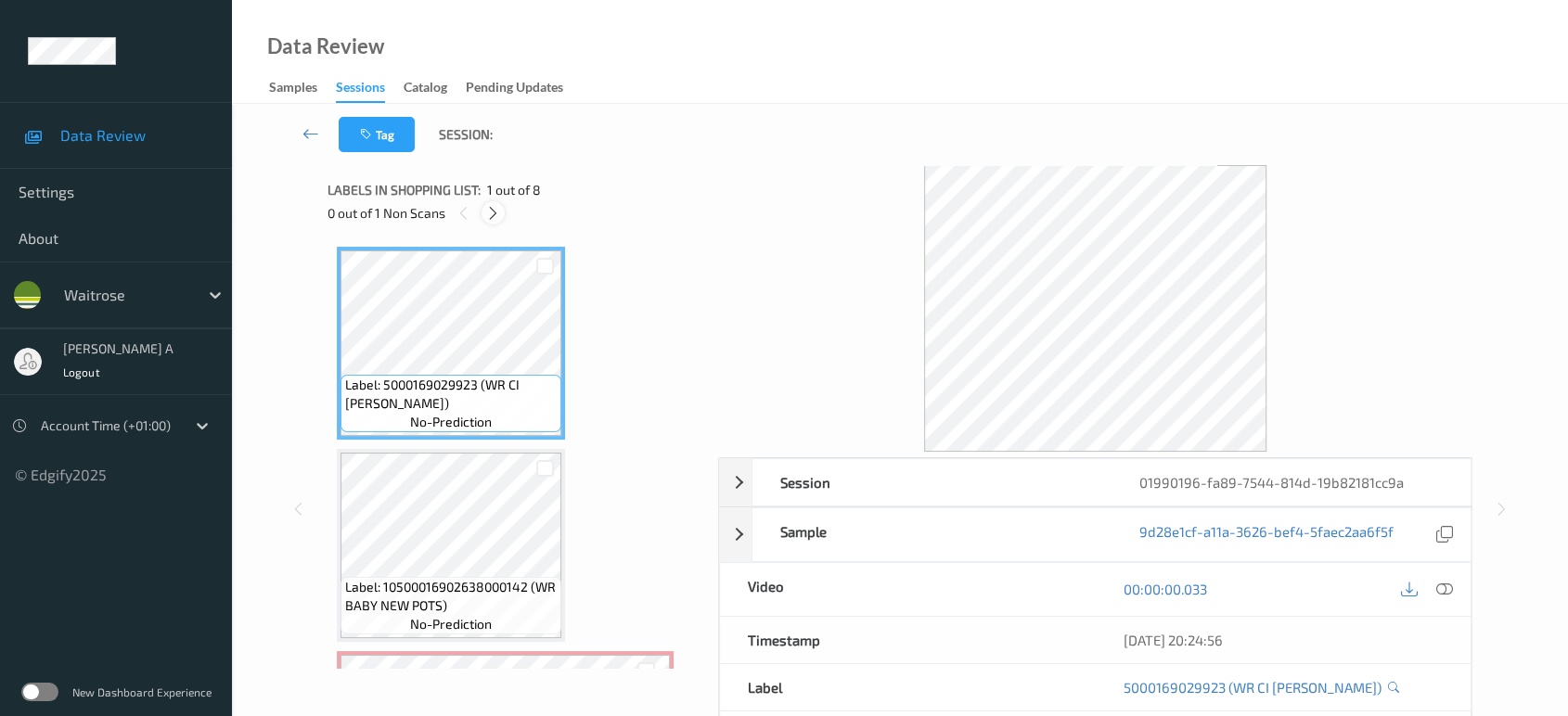
click at [496, 217] on icon at bounding box center [493, 213] width 15 height 16
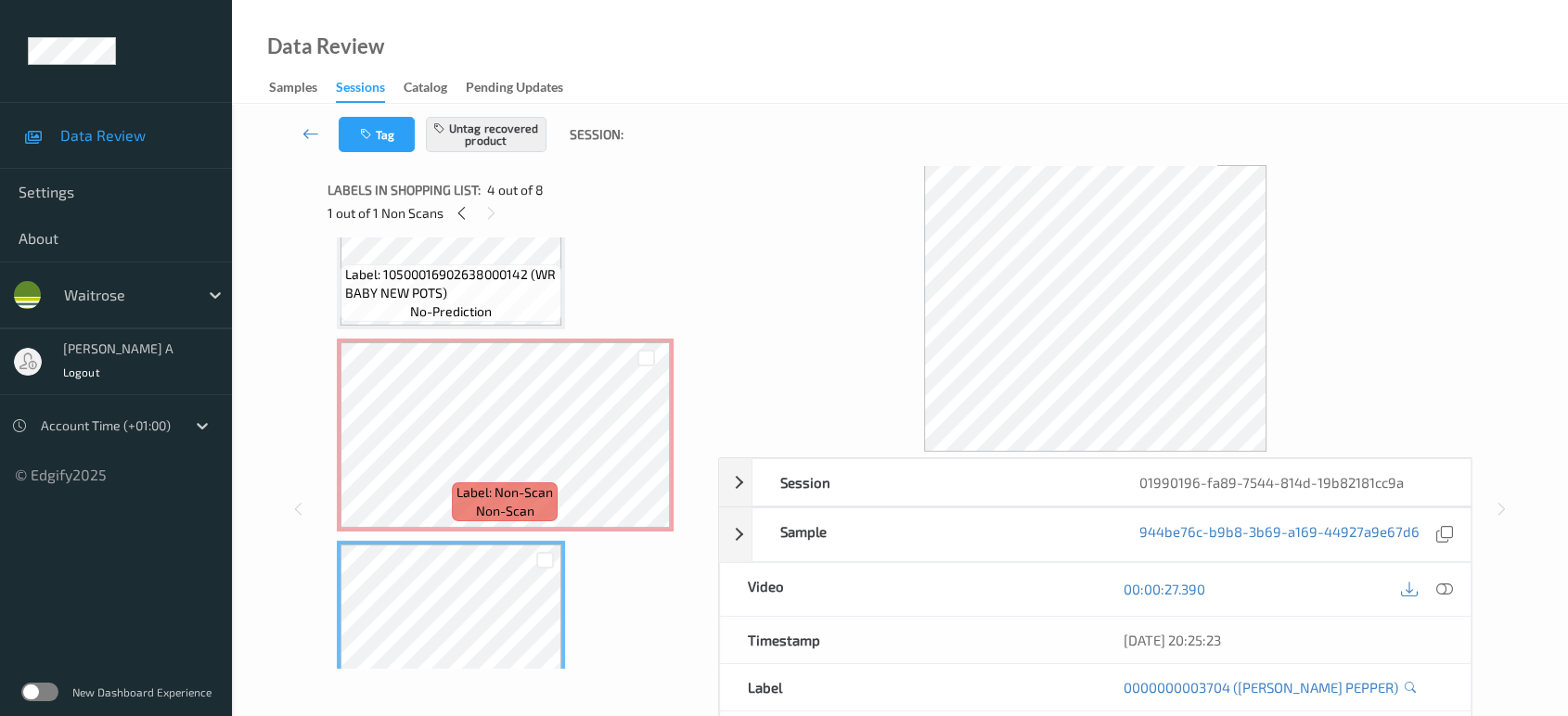
scroll to position [210, 0]
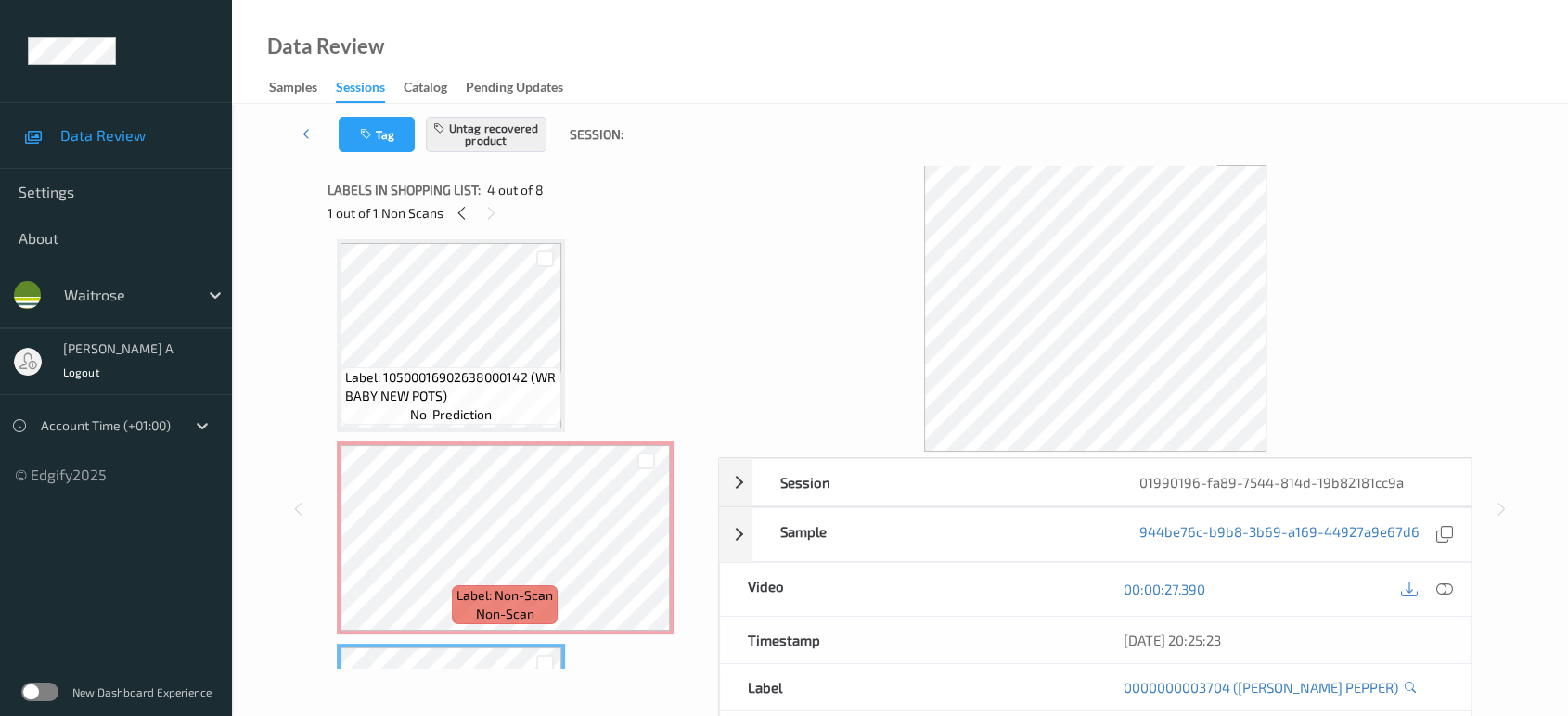
click at [1441, 590] on icon at bounding box center [1444, 588] width 16 height 16
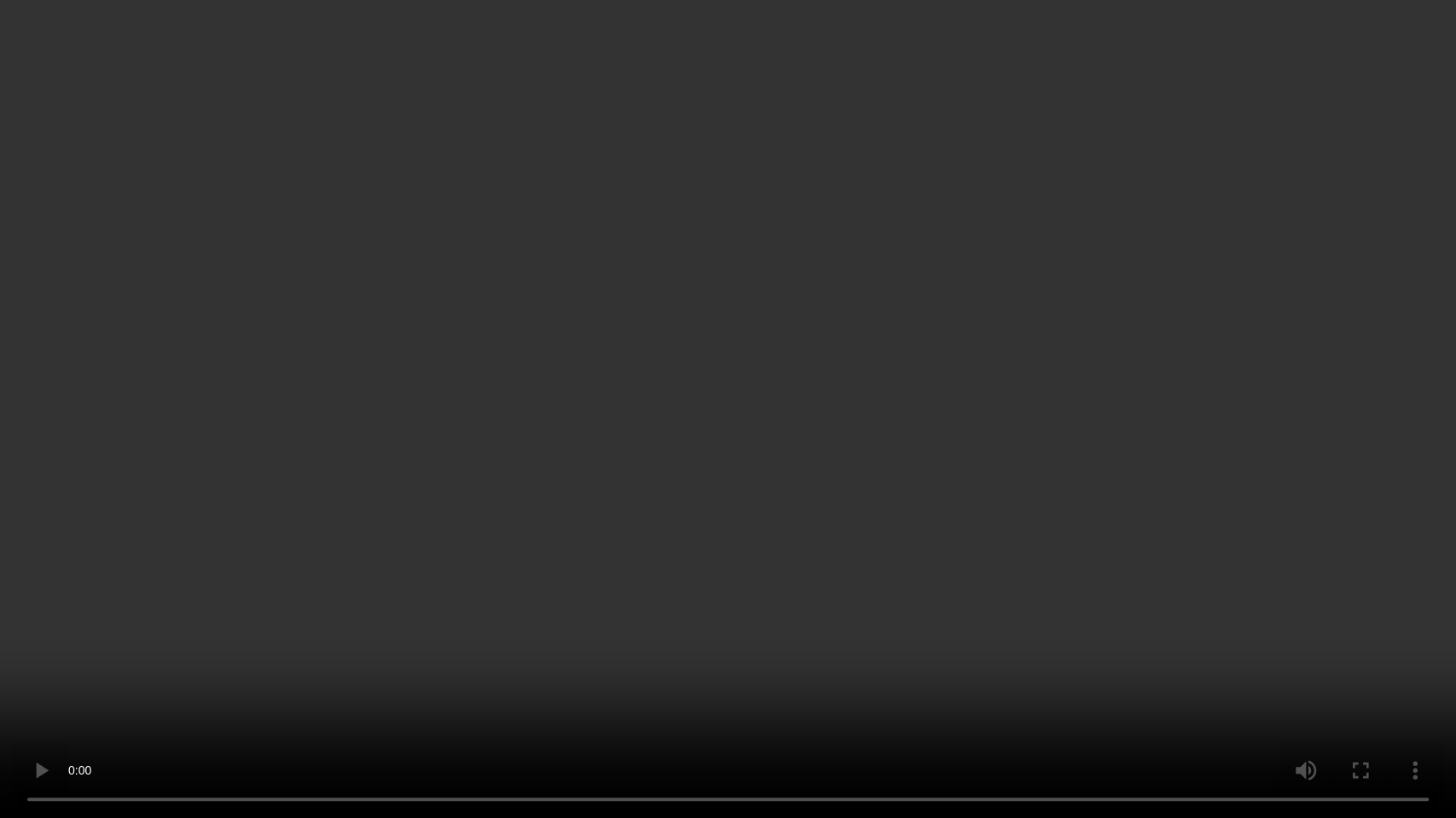
click at [848, 575] on video at bounding box center [728, 409] width 1456 height 818
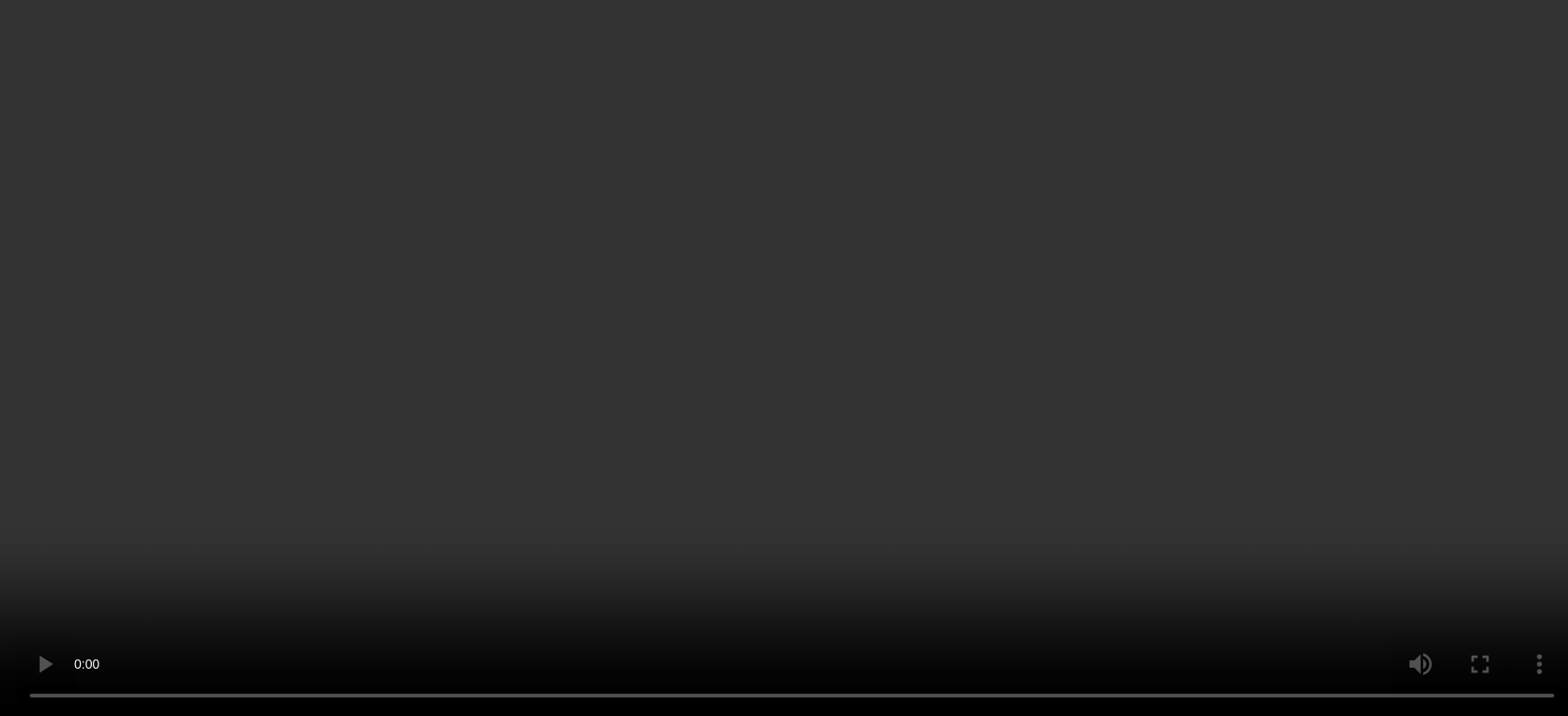
scroll to position [416, 0]
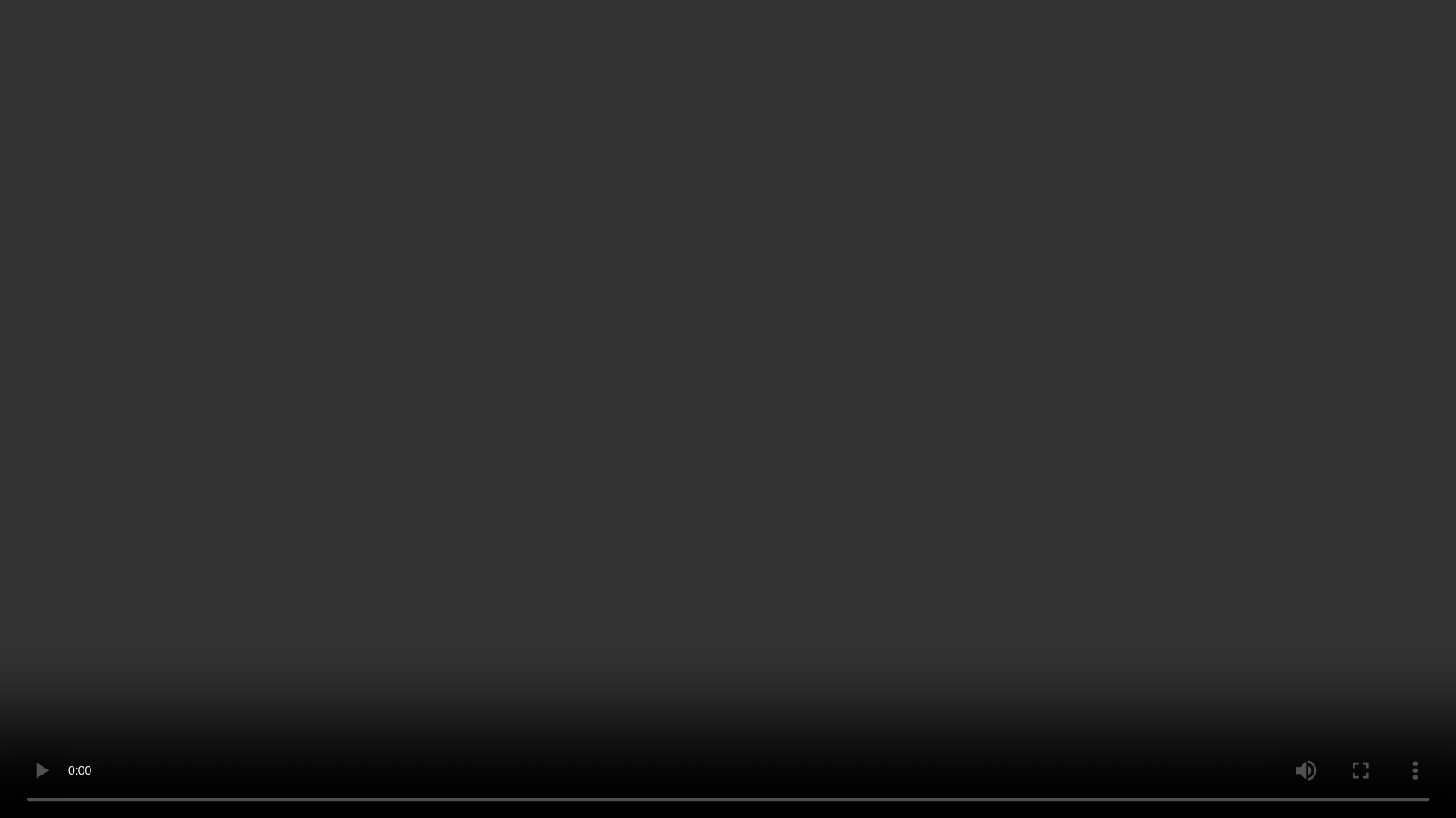
click at [488, 580] on video at bounding box center [728, 409] width 1456 height 818
click at [763, 383] on video at bounding box center [728, 409] width 1456 height 818
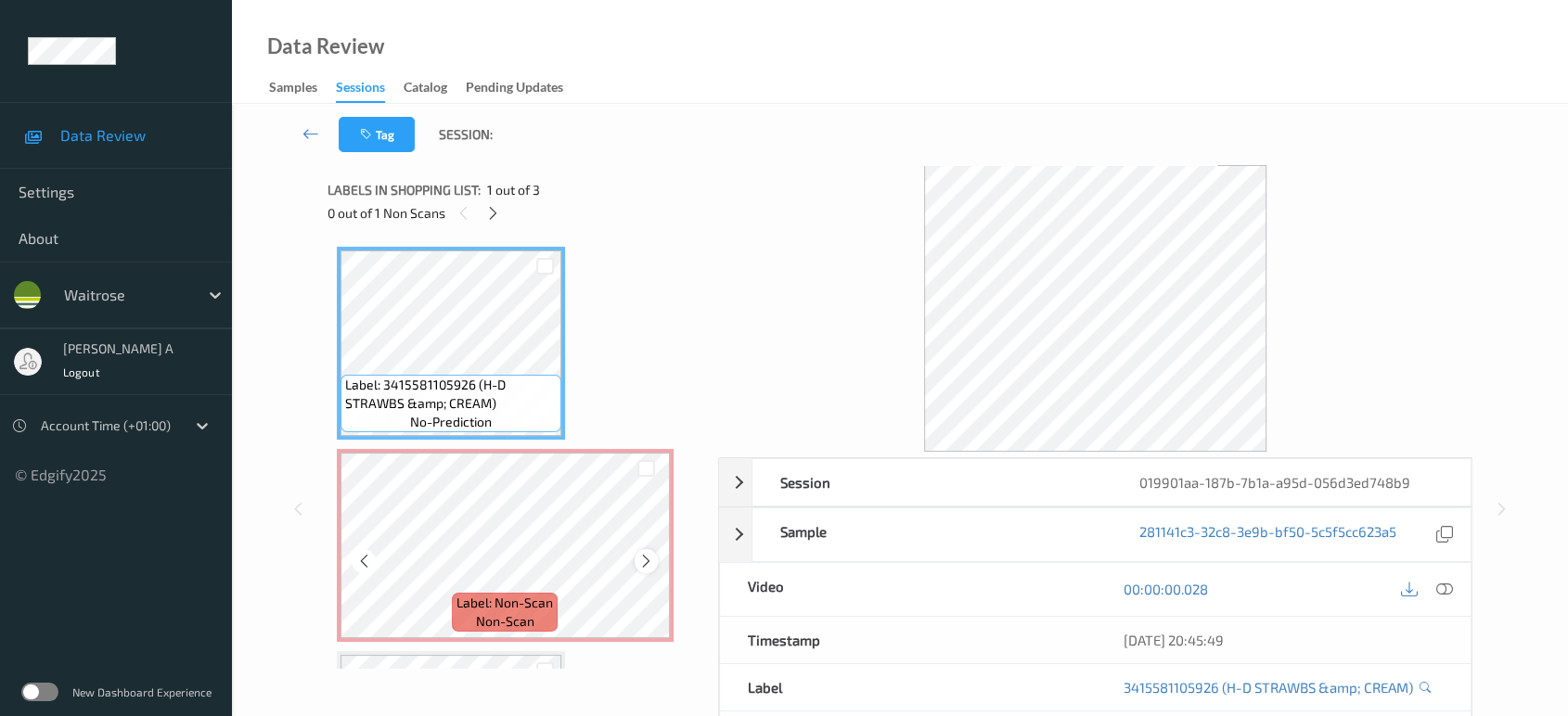
click at [642, 561] on icon at bounding box center [647, 560] width 15 height 16
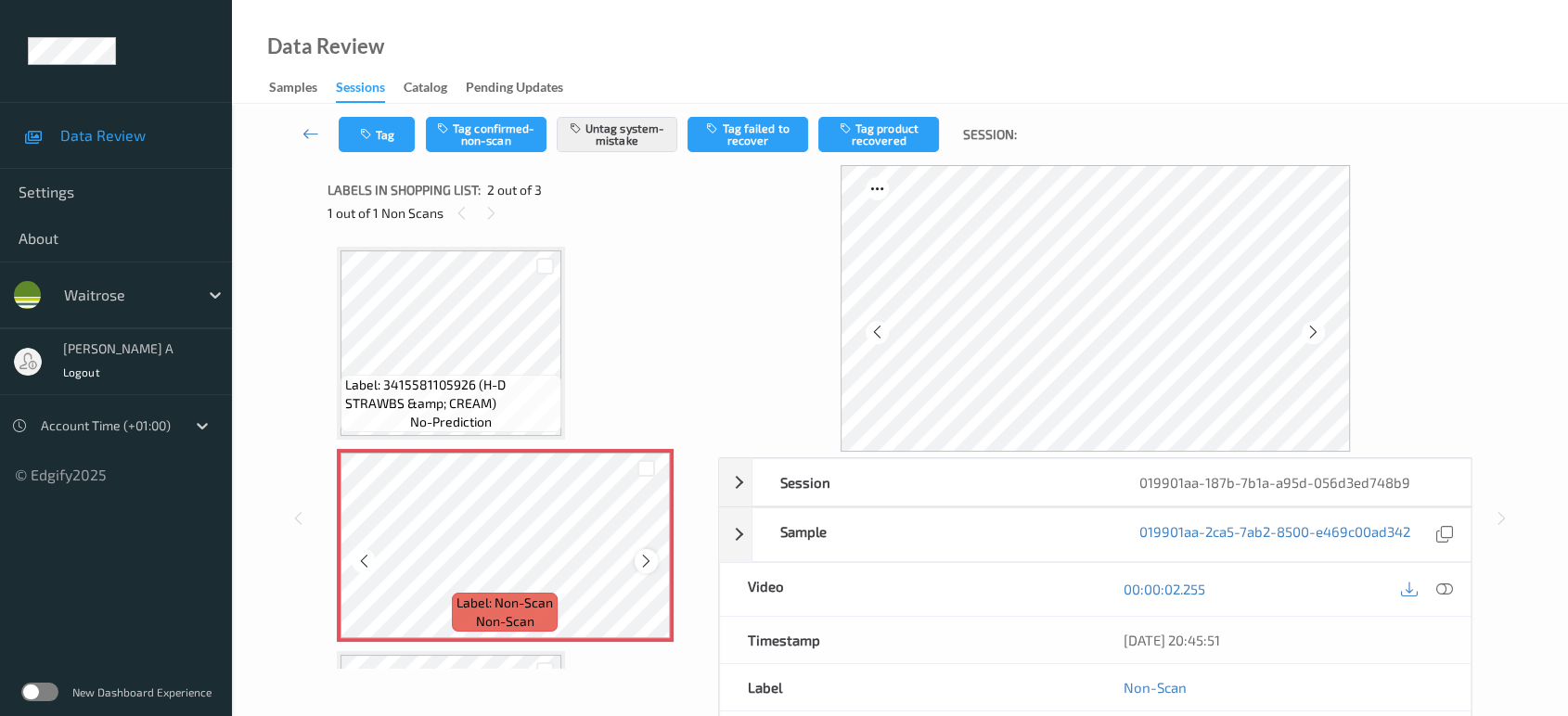
click at [639, 561] on icon at bounding box center [647, 560] width 15 height 16
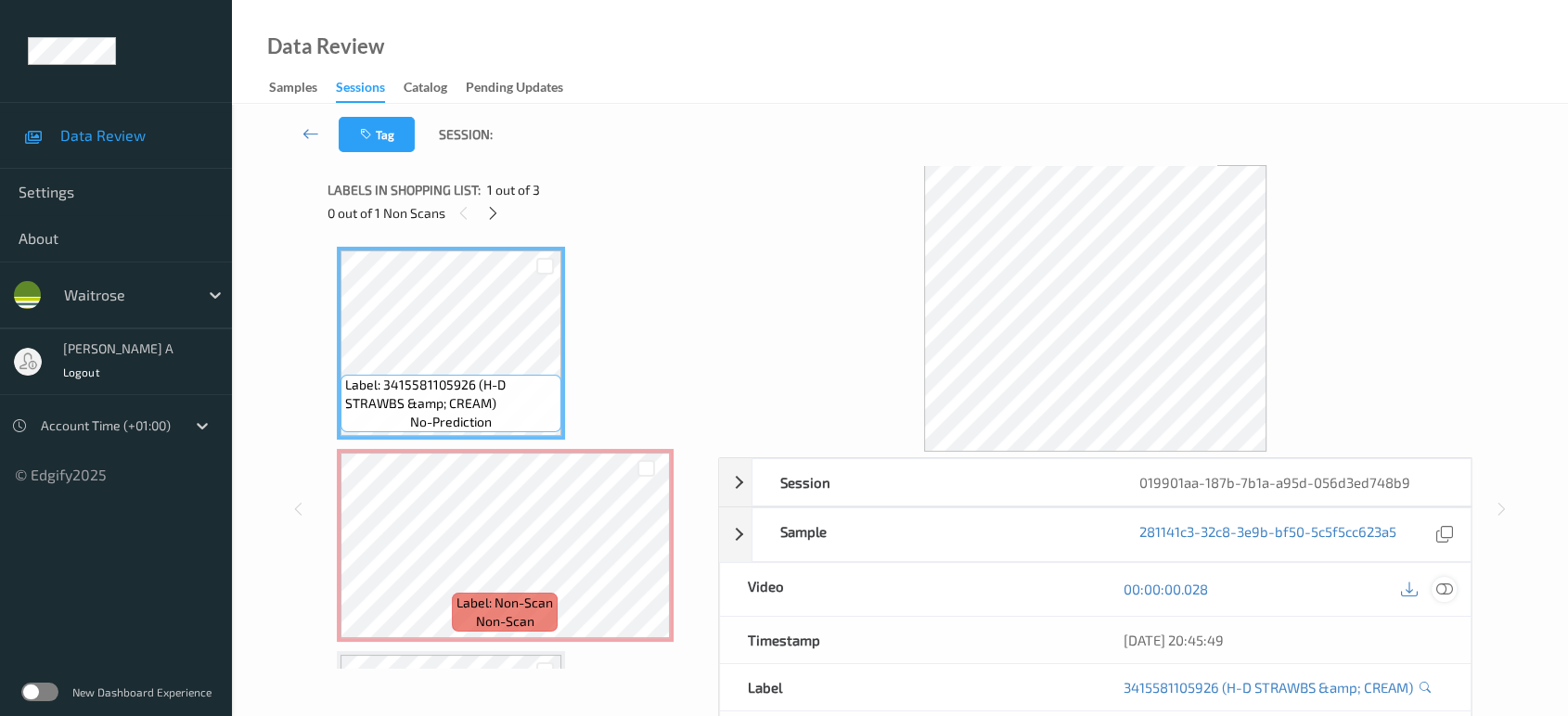
click at [1449, 585] on icon at bounding box center [1444, 588] width 16 height 16
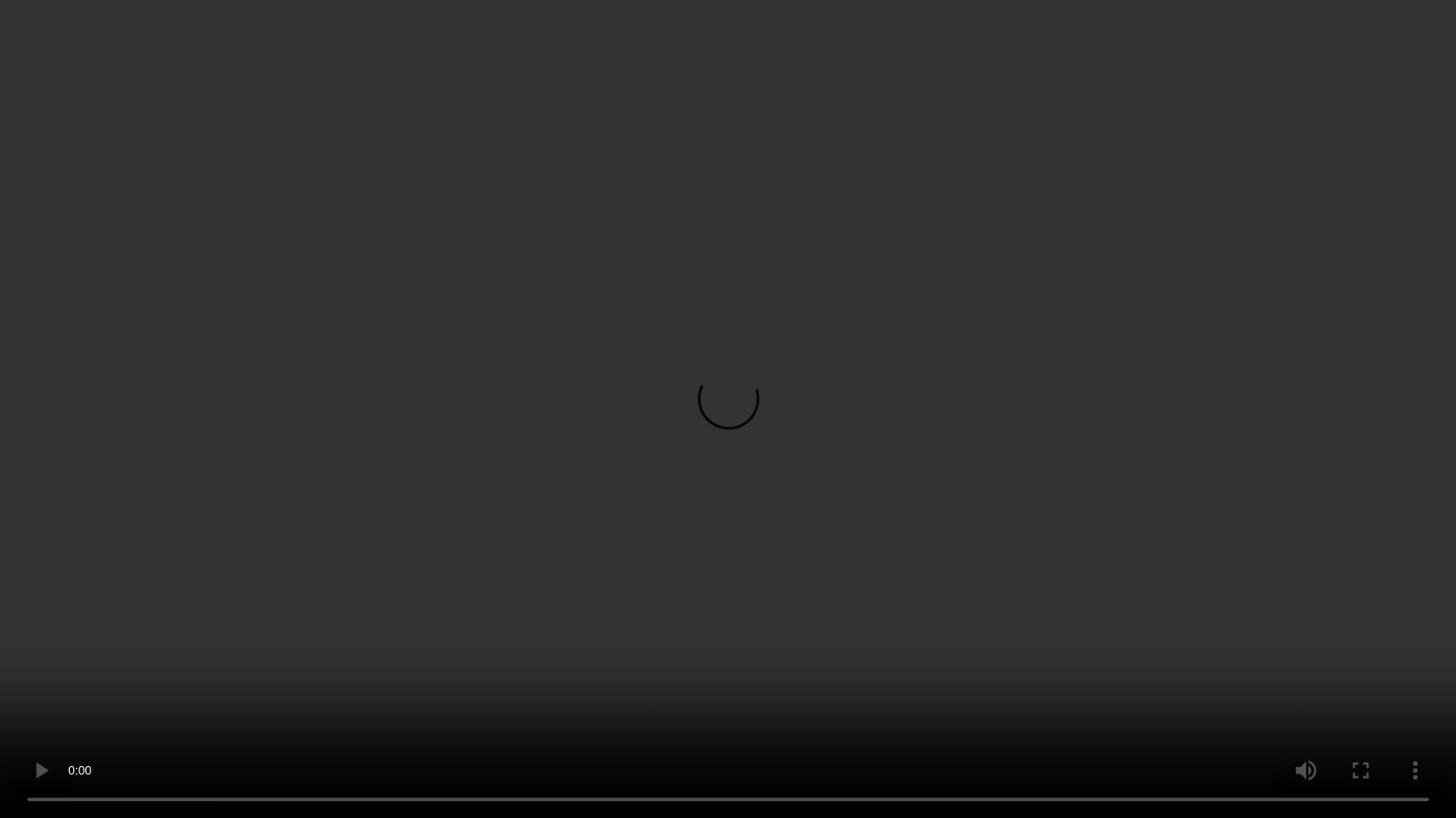
click at [712, 477] on video at bounding box center [728, 409] width 1456 height 818
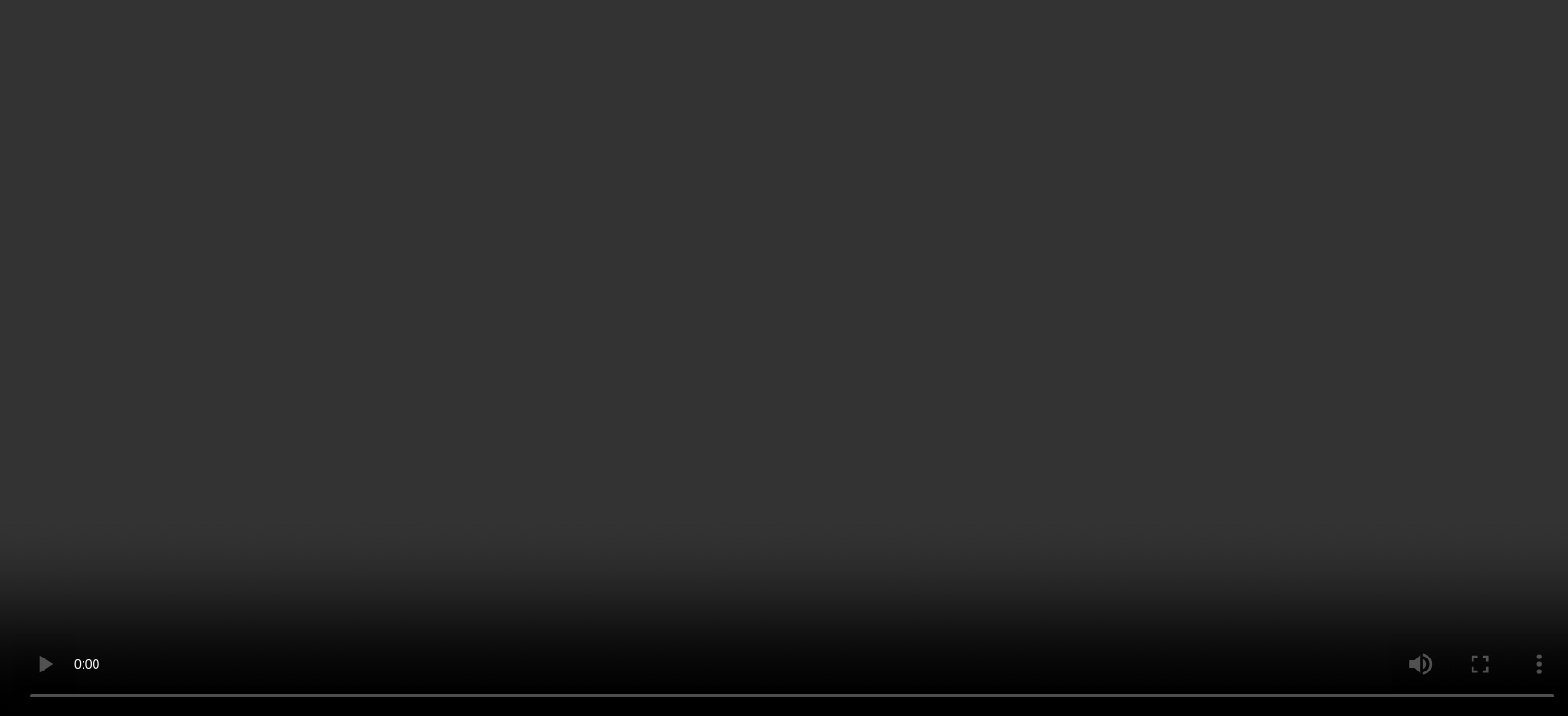
scroll to position [181, 0]
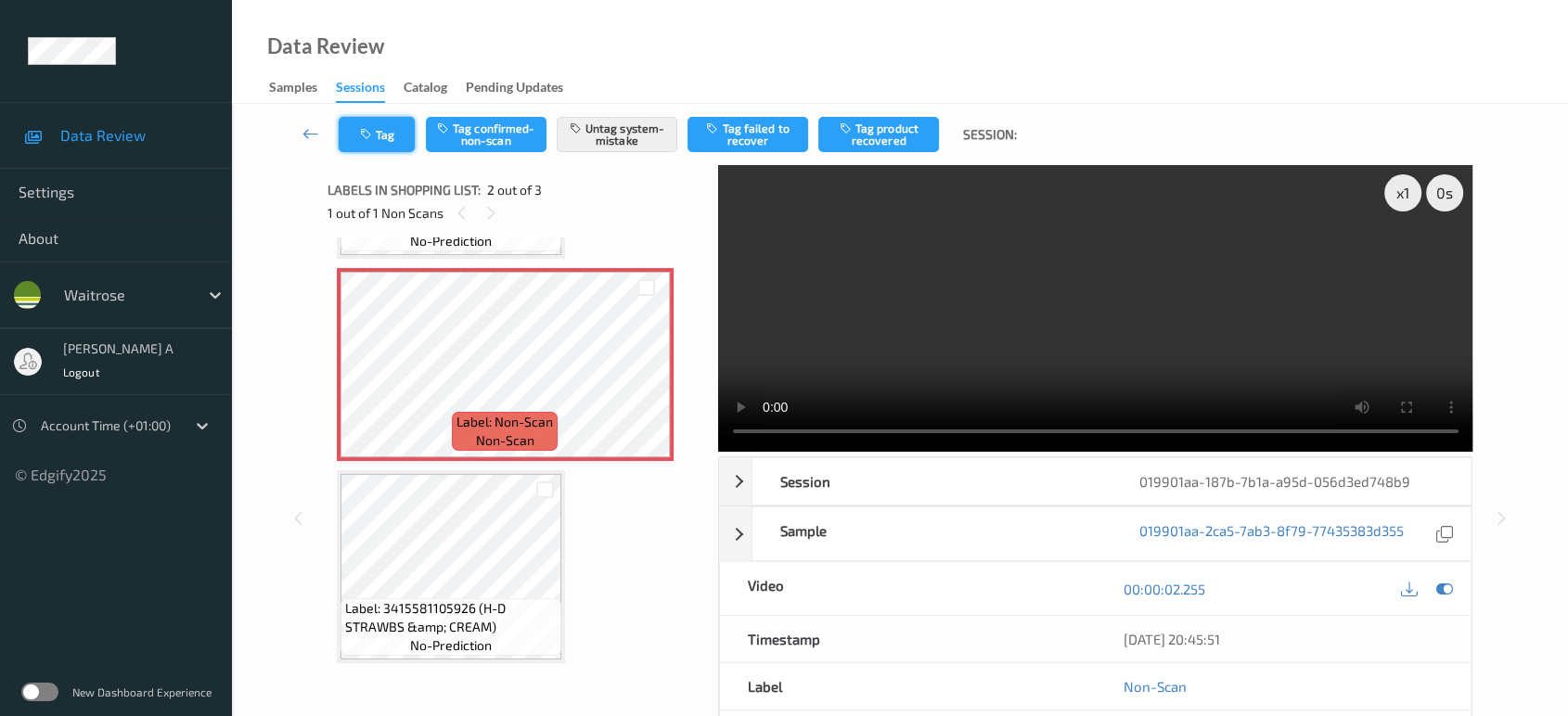
click at [383, 144] on button "Tag" at bounding box center [377, 134] width 76 height 35
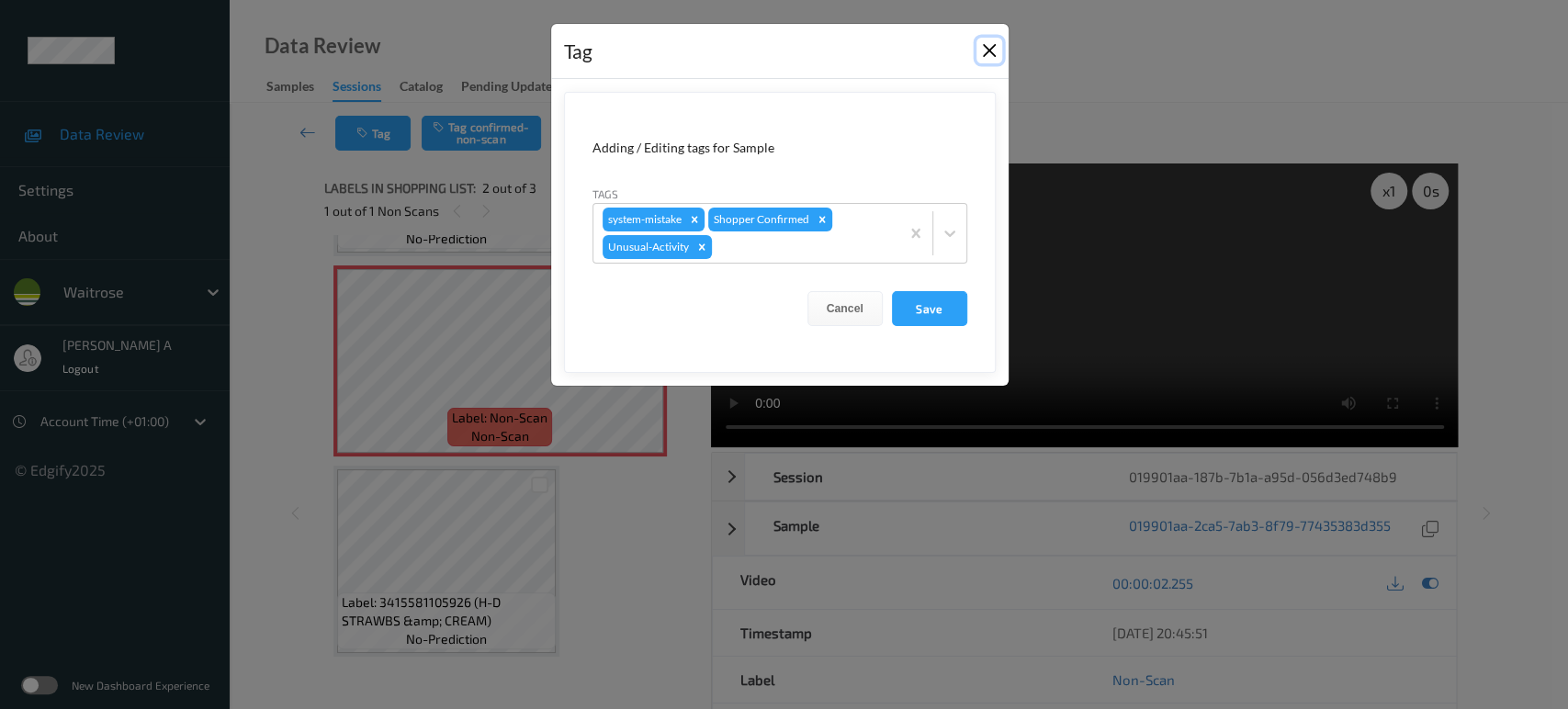
click at [992, 55] on button "Close" at bounding box center [989, 50] width 26 height 26
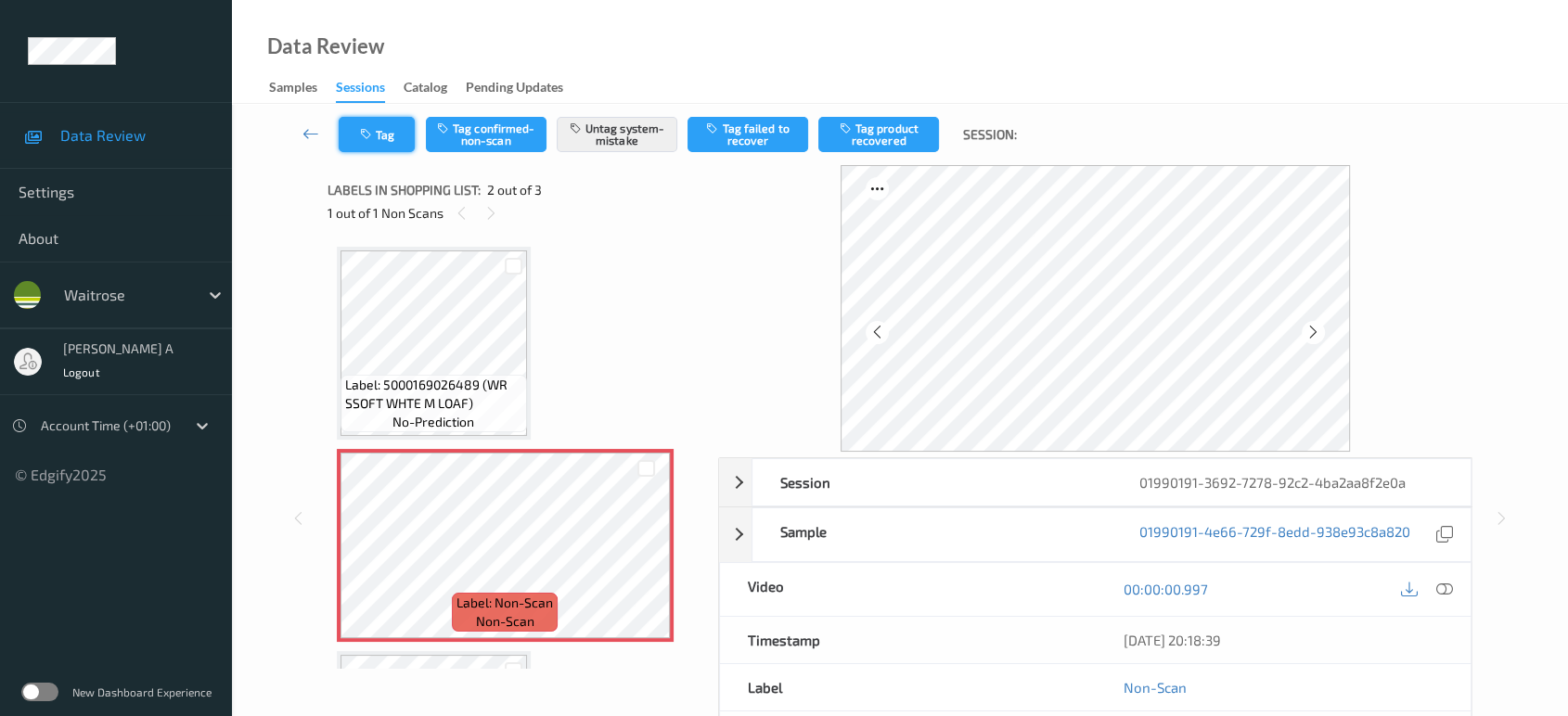
click at [377, 134] on button "Tag" at bounding box center [377, 134] width 76 height 35
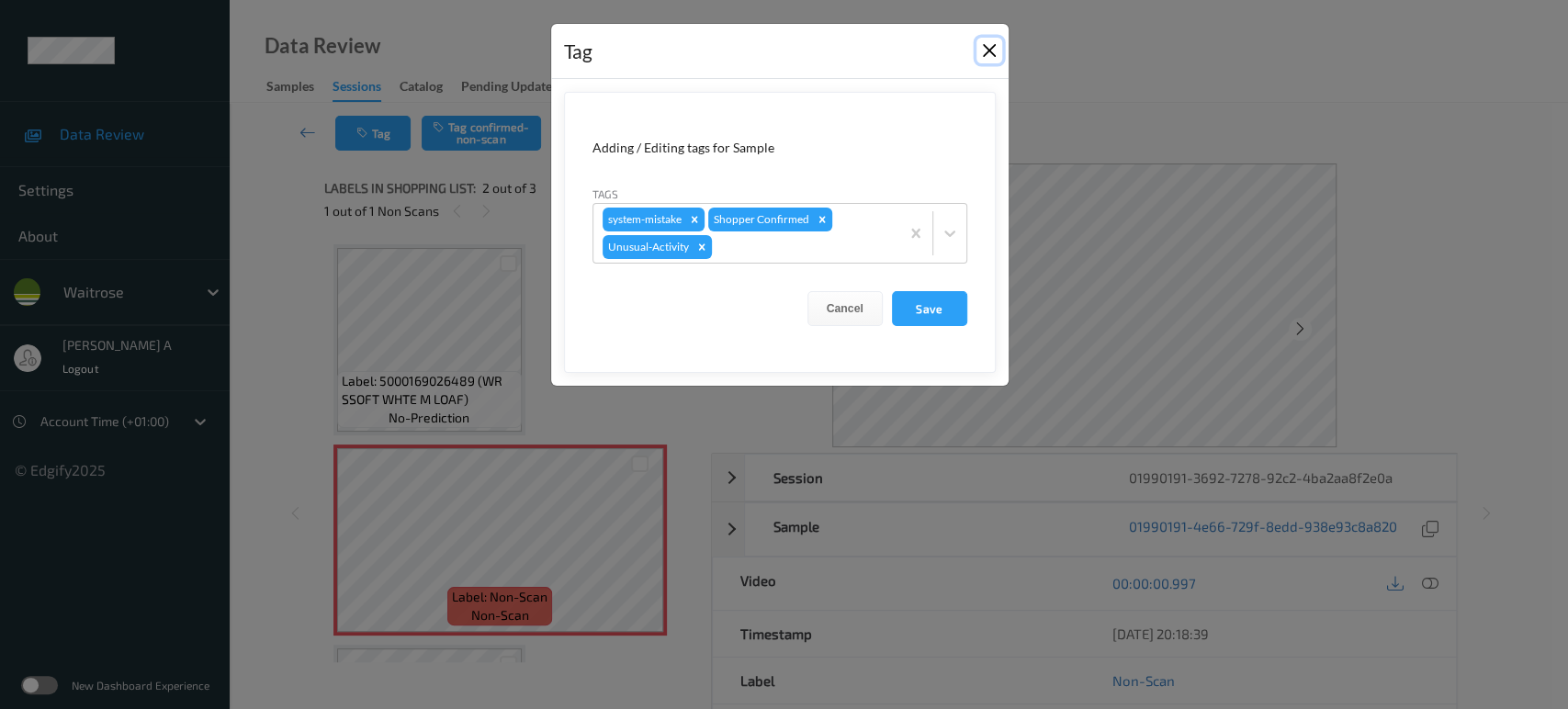
click at [988, 50] on button "Close" at bounding box center [989, 50] width 26 height 26
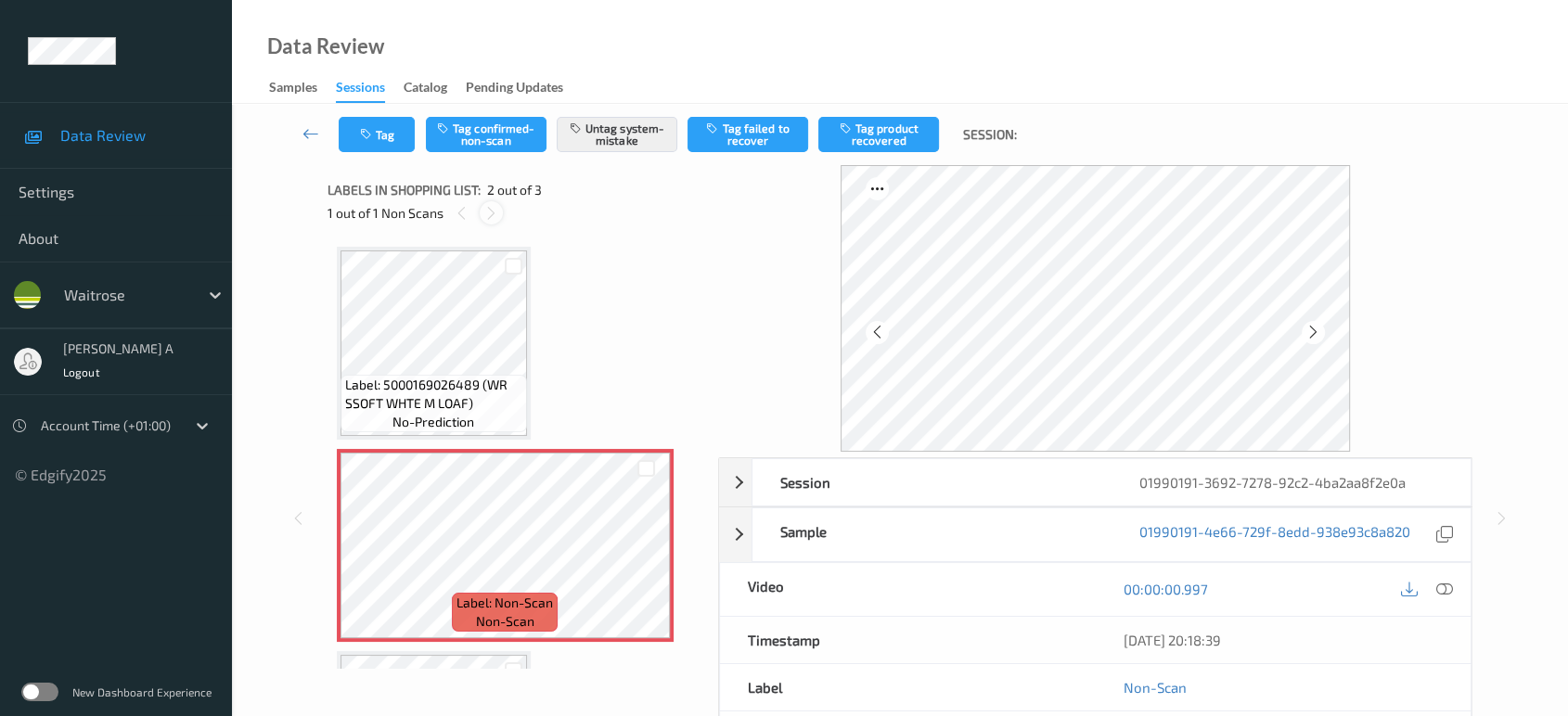
click at [491, 214] on icon at bounding box center [492, 213] width 15 height 16
click at [454, 214] on icon at bounding box center [462, 213] width 15 height 16
click at [648, 568] on icon at bounding box center [647, 560] width 15 height 16
click at [648, 567] on icon at bounding box center [647, 560] width 15 height 16
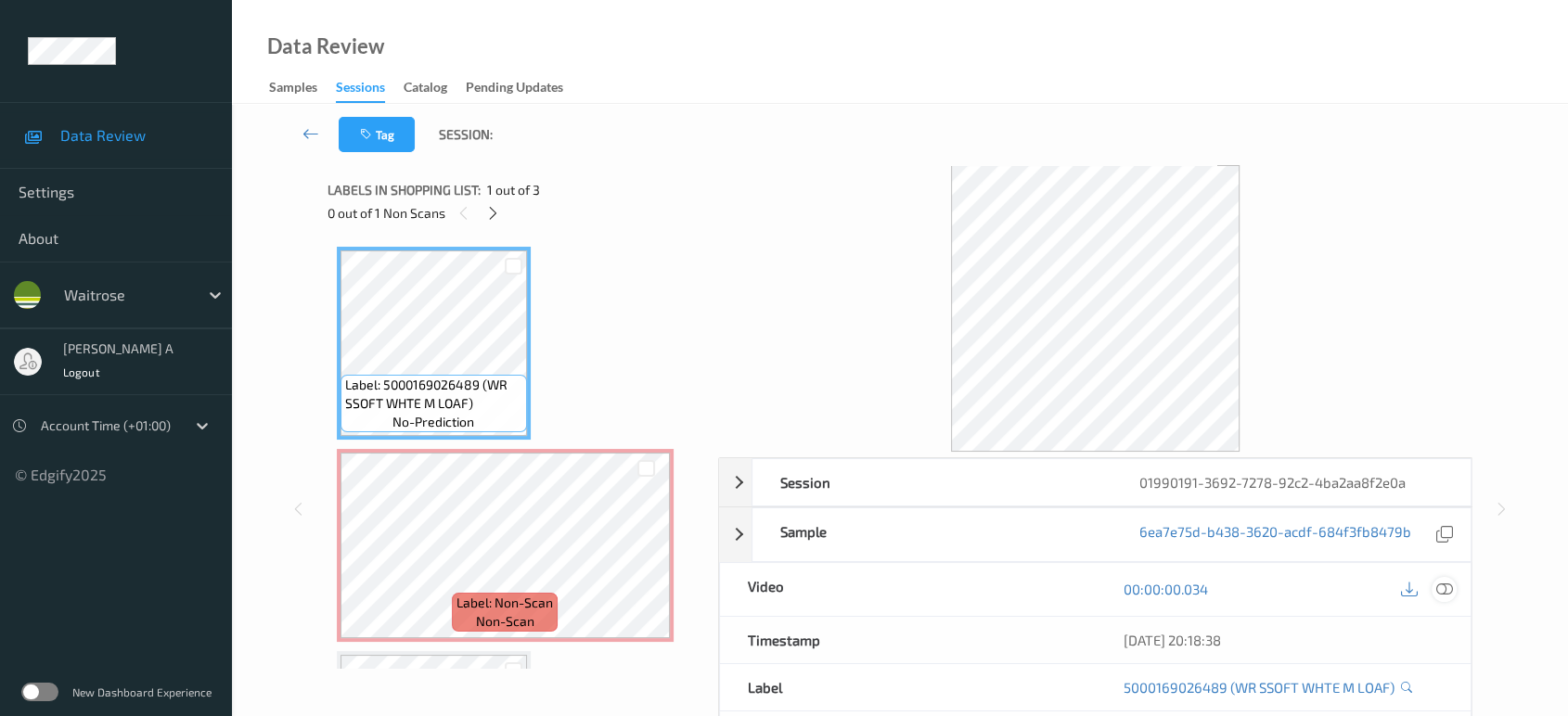
click at [1454, 590] on div at bounding box center [1444, 589] width 25 height 25
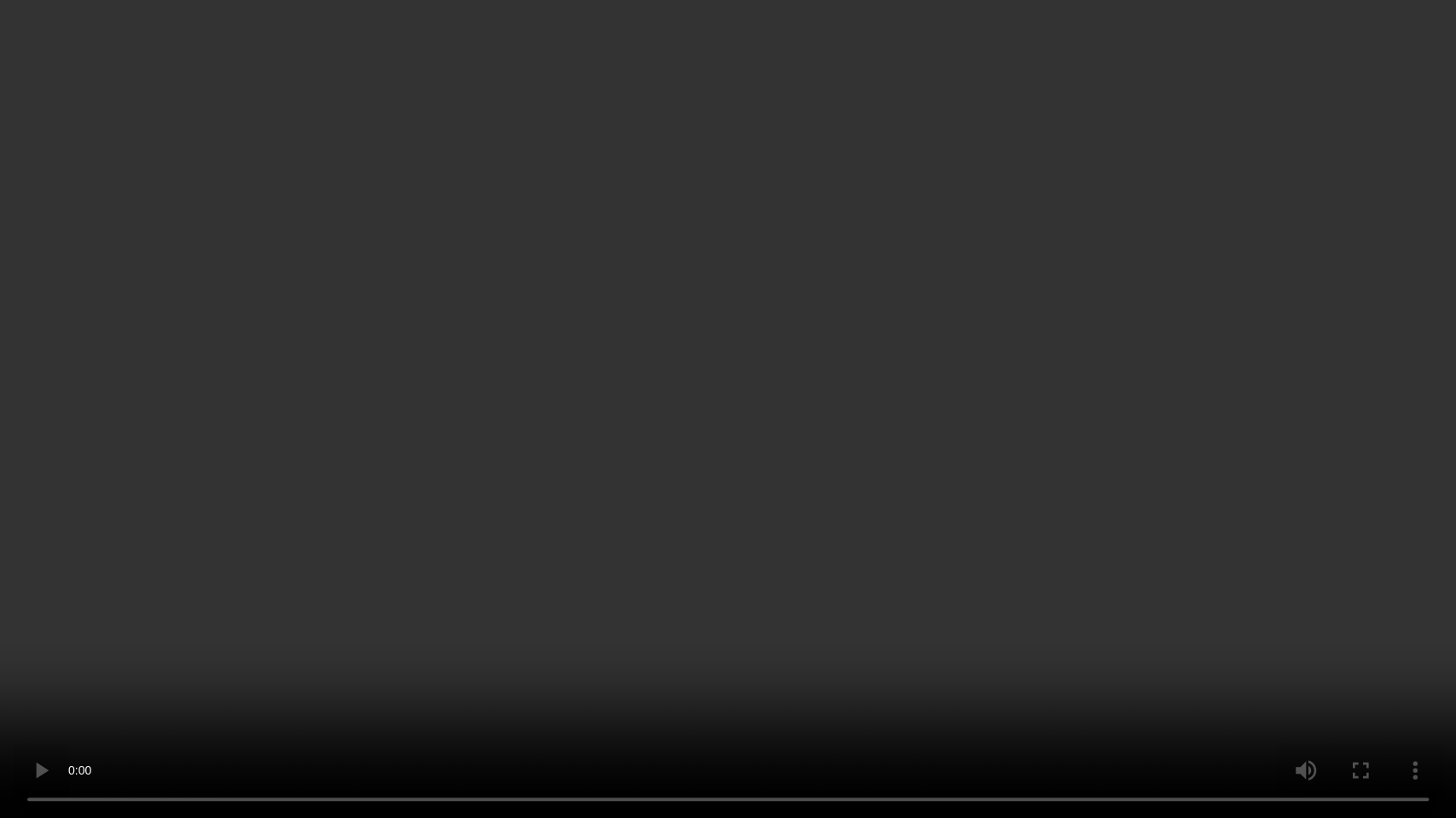
drag, startPoint x: 623, startPoint y: 554, endPoint x: 648, endPoint y: 479, distance: 79.1
click at [623, 554] on video at bounding box center [728, 409] width 1456 height 818
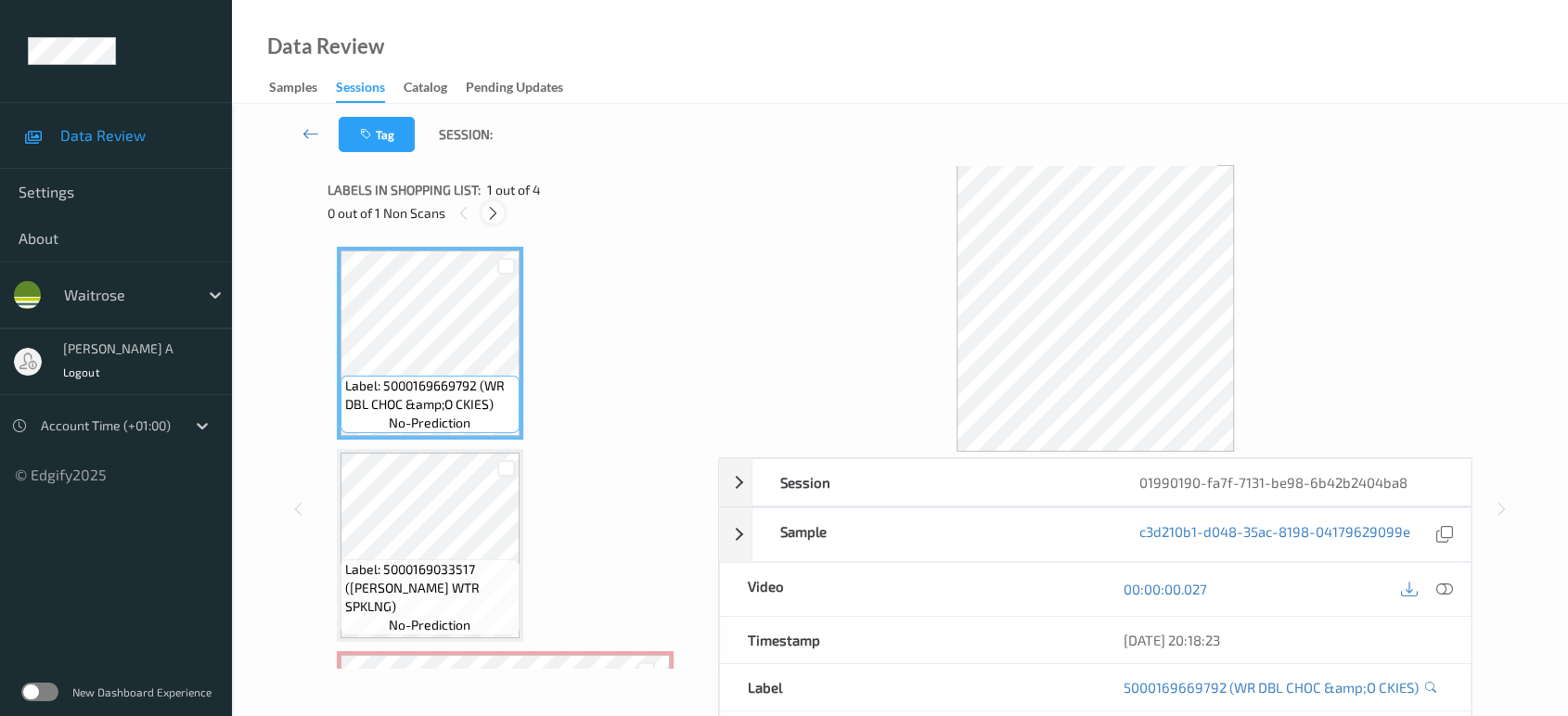
click at [493, 210] on icon at bounding box center [493, 213] width 15 height 16
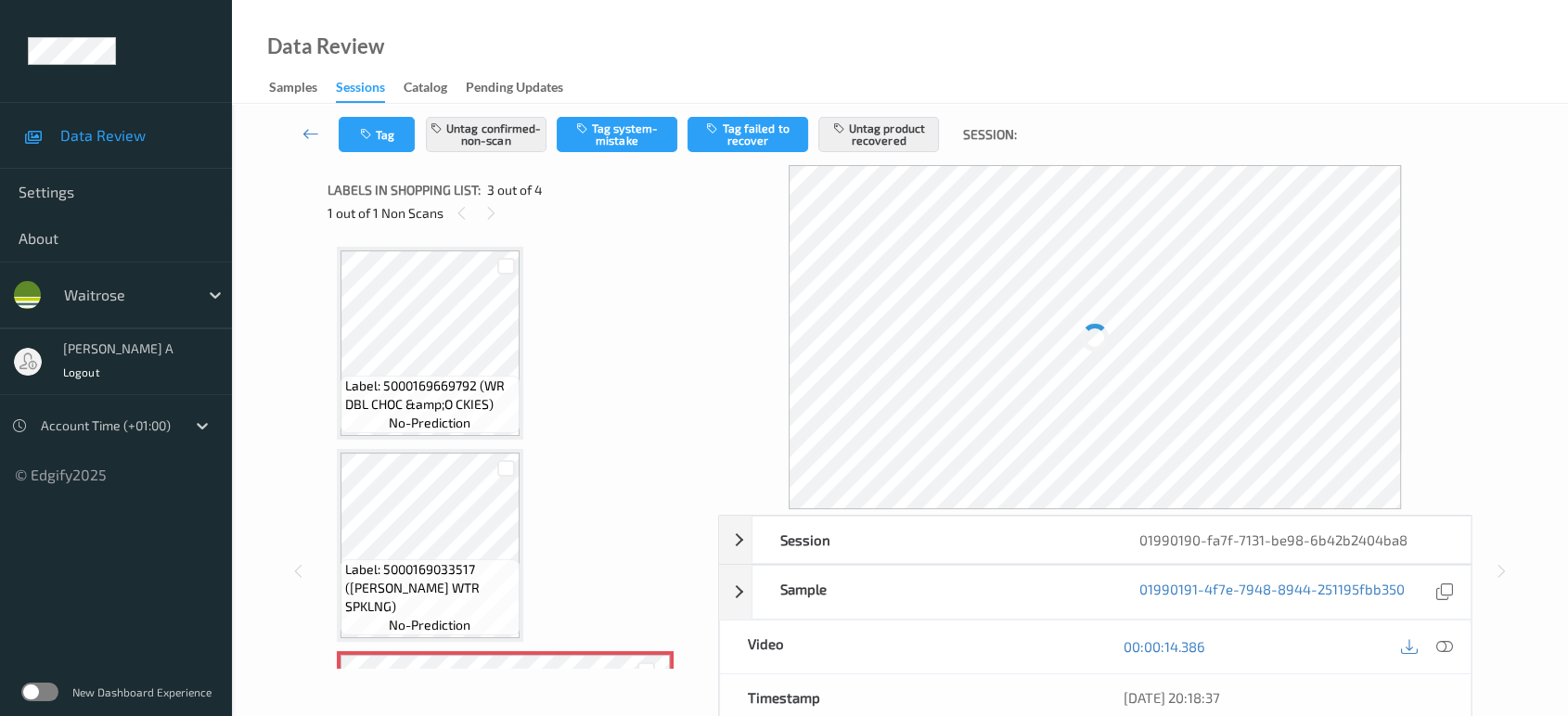
scroll to position [210, 0]
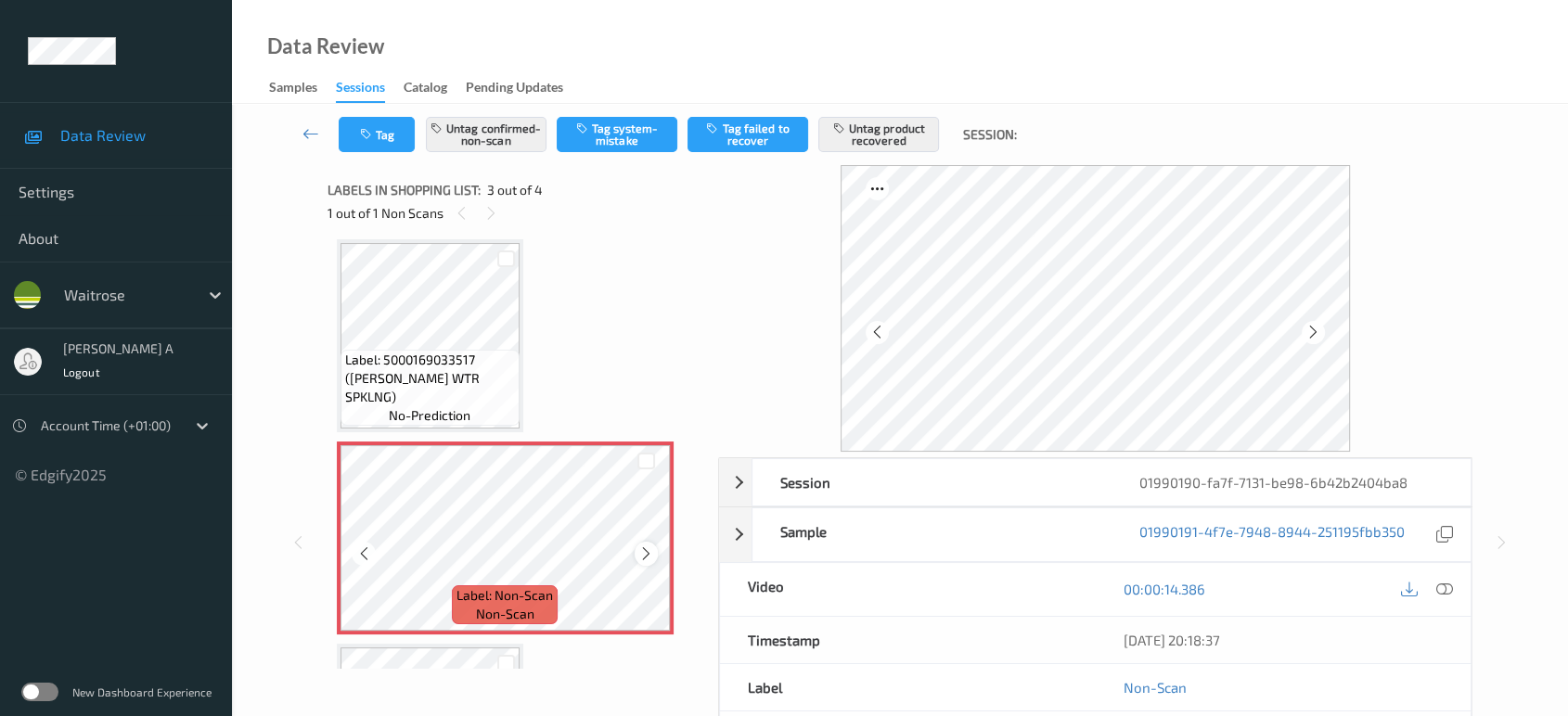
click at [651, 556] on icon at bounding box center [647, 553] width 15 height 16
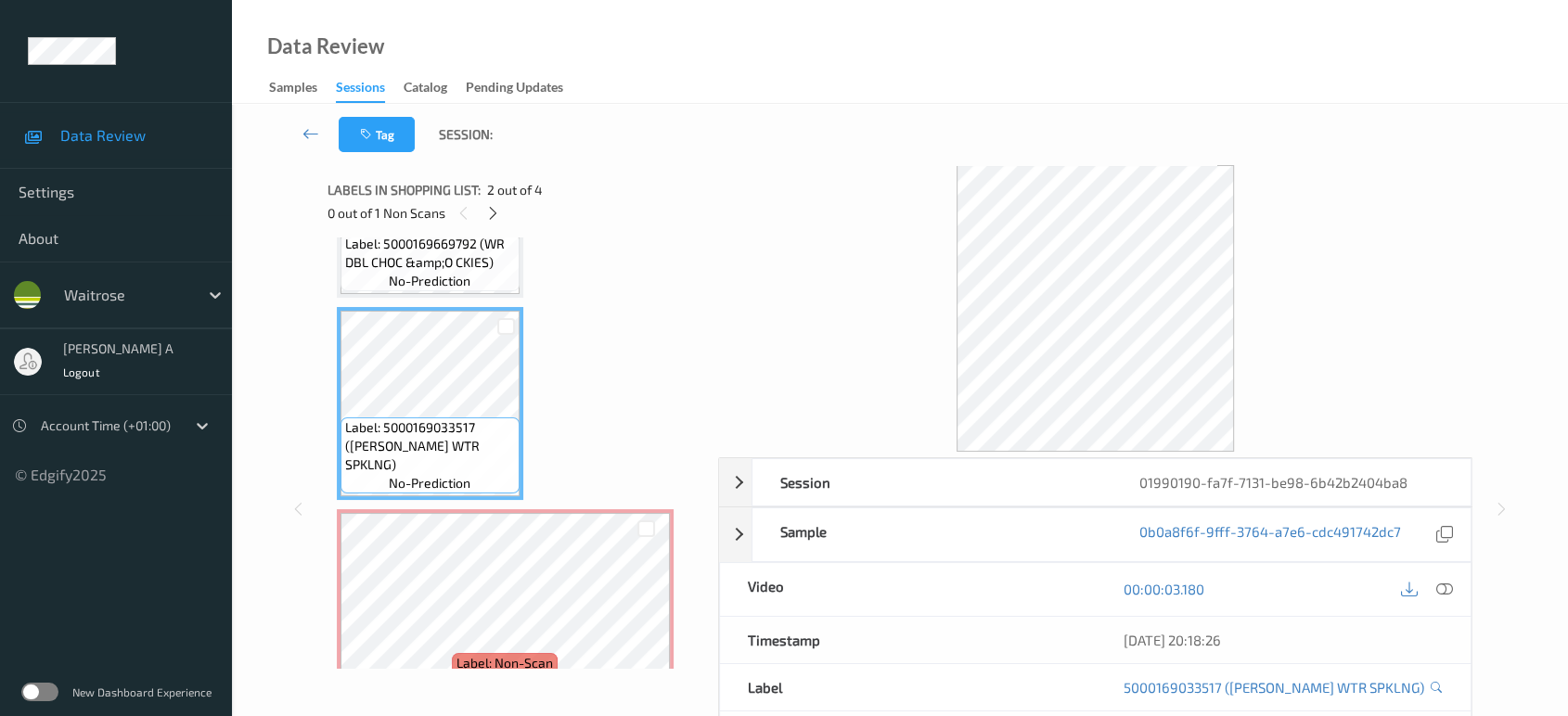
scroll to position [106, 0]
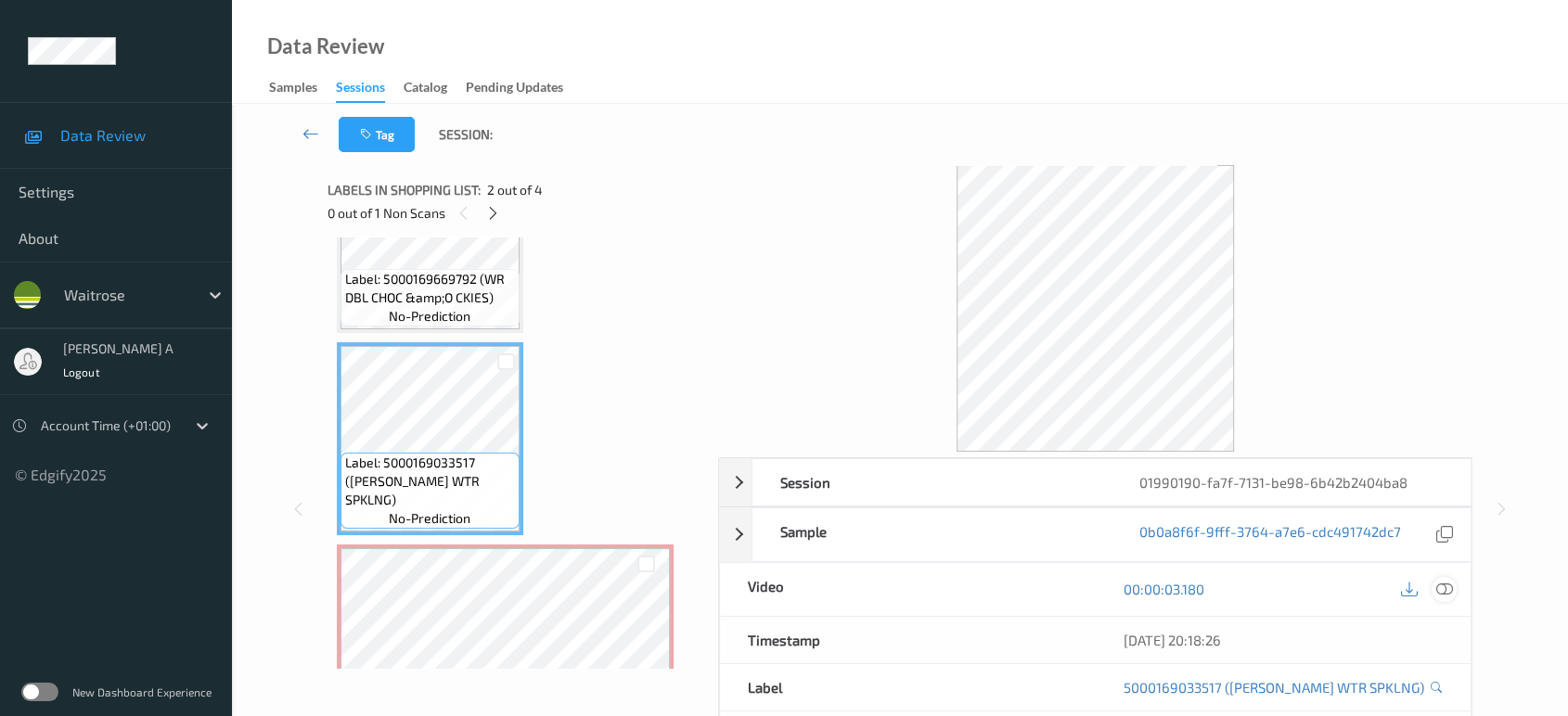
click at [1454, 585] on div at bounding box center [1444, 589] width 25 height 25
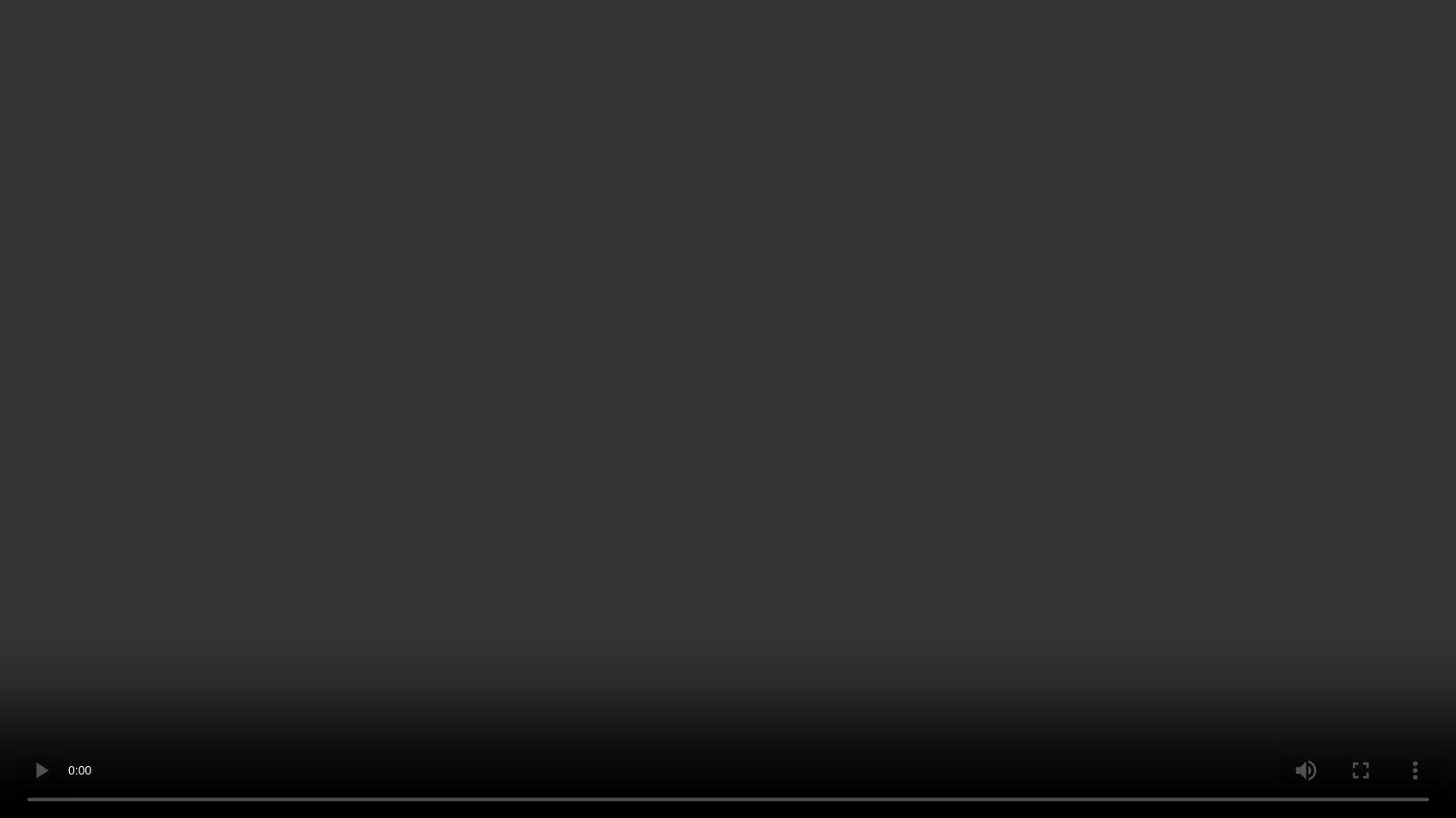
click at [887, 457] on video at bounding box center [728, 409] width 1456 height 818
click at [798, 435] on video at bounding box center [728, 409] width 1456 height 818
click at [816, 544] on video at bounding box center [728, 409] width 1456 height 818
click at [650, 358] on video at bounding box center [728, 409] width 1456 height 818
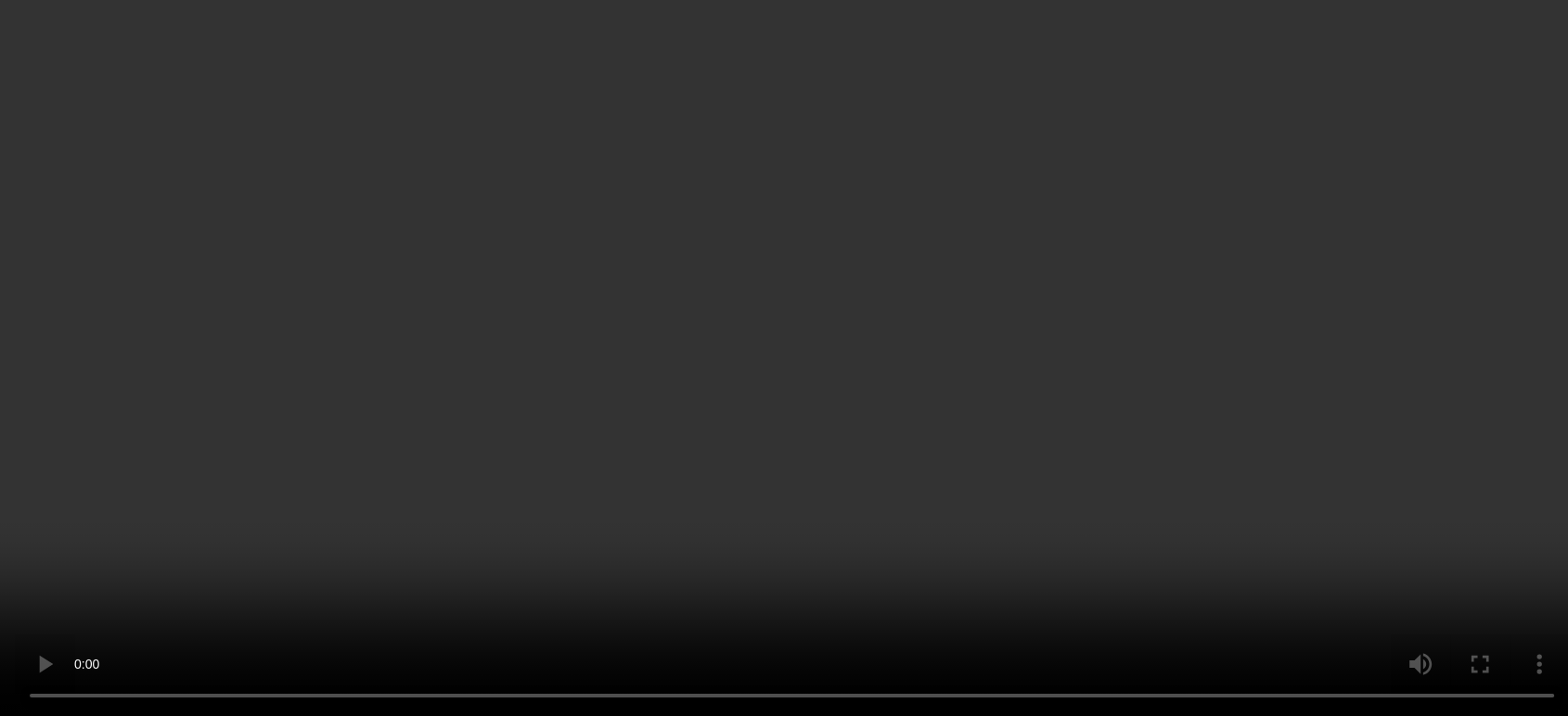
scroll to position [313, 0]
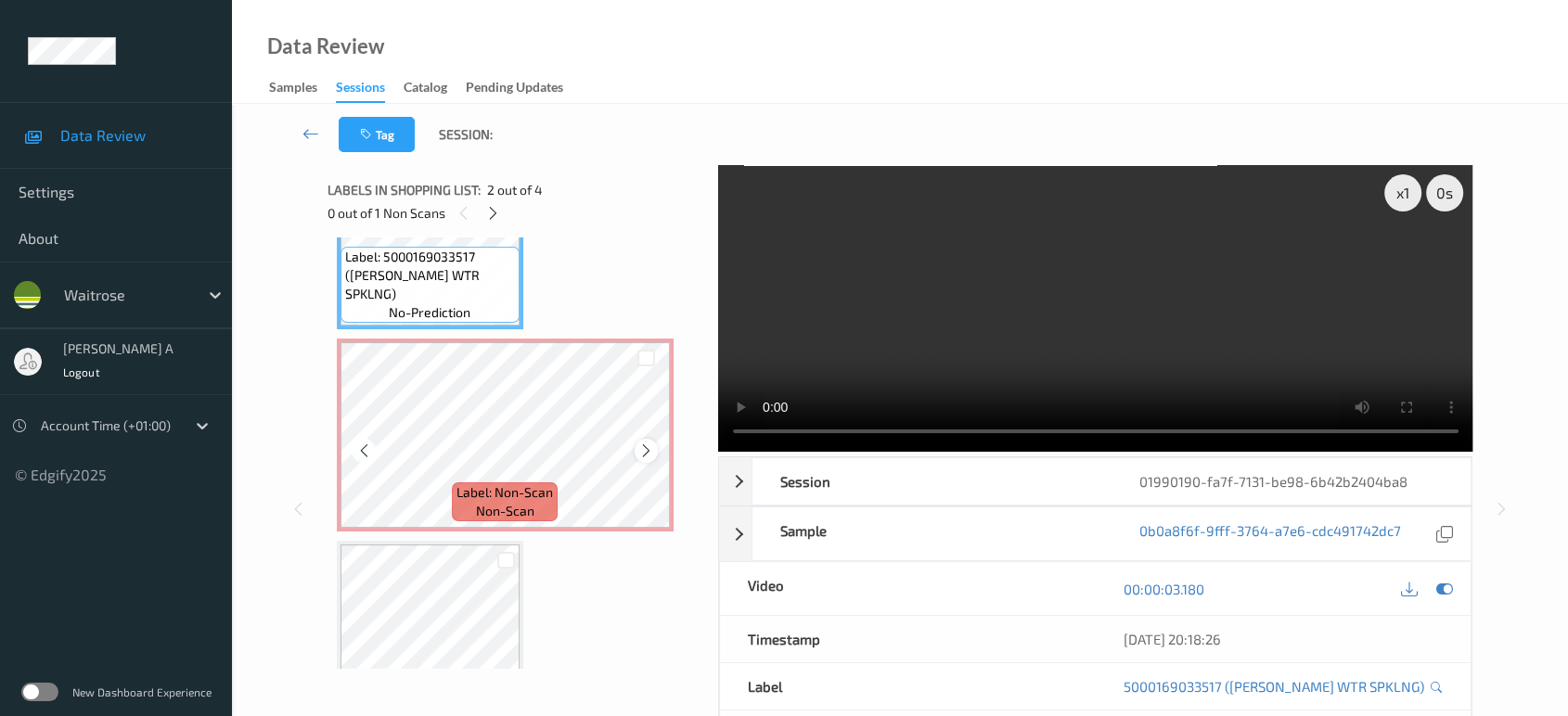
click at [641, 445] on icon at bounding box center [647, 450] width 15 height 16
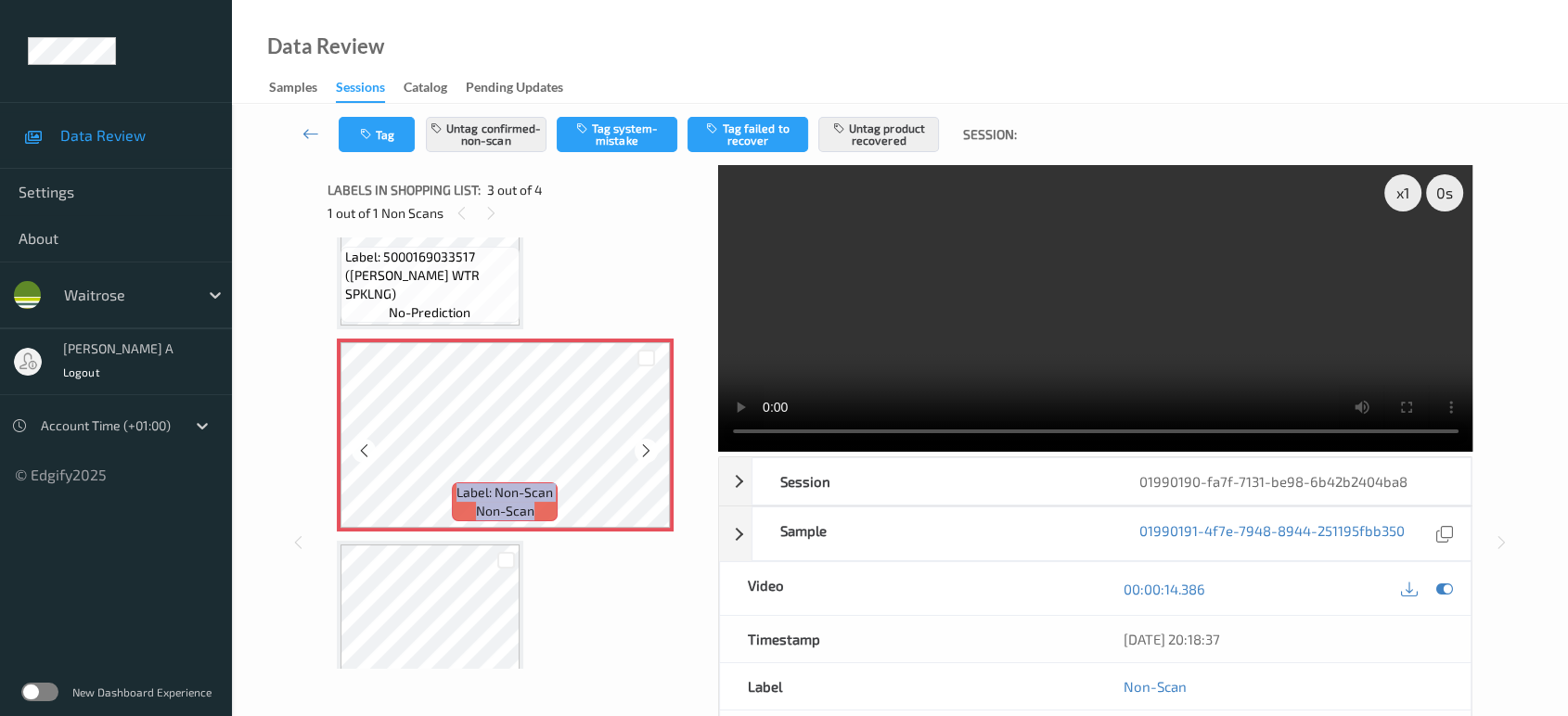
click at [641, 445] on icon at bounding box center [647, 450] width 15 height 16
click at [646, 448] on icon at bounding box center [647, 450] width 15 height 16
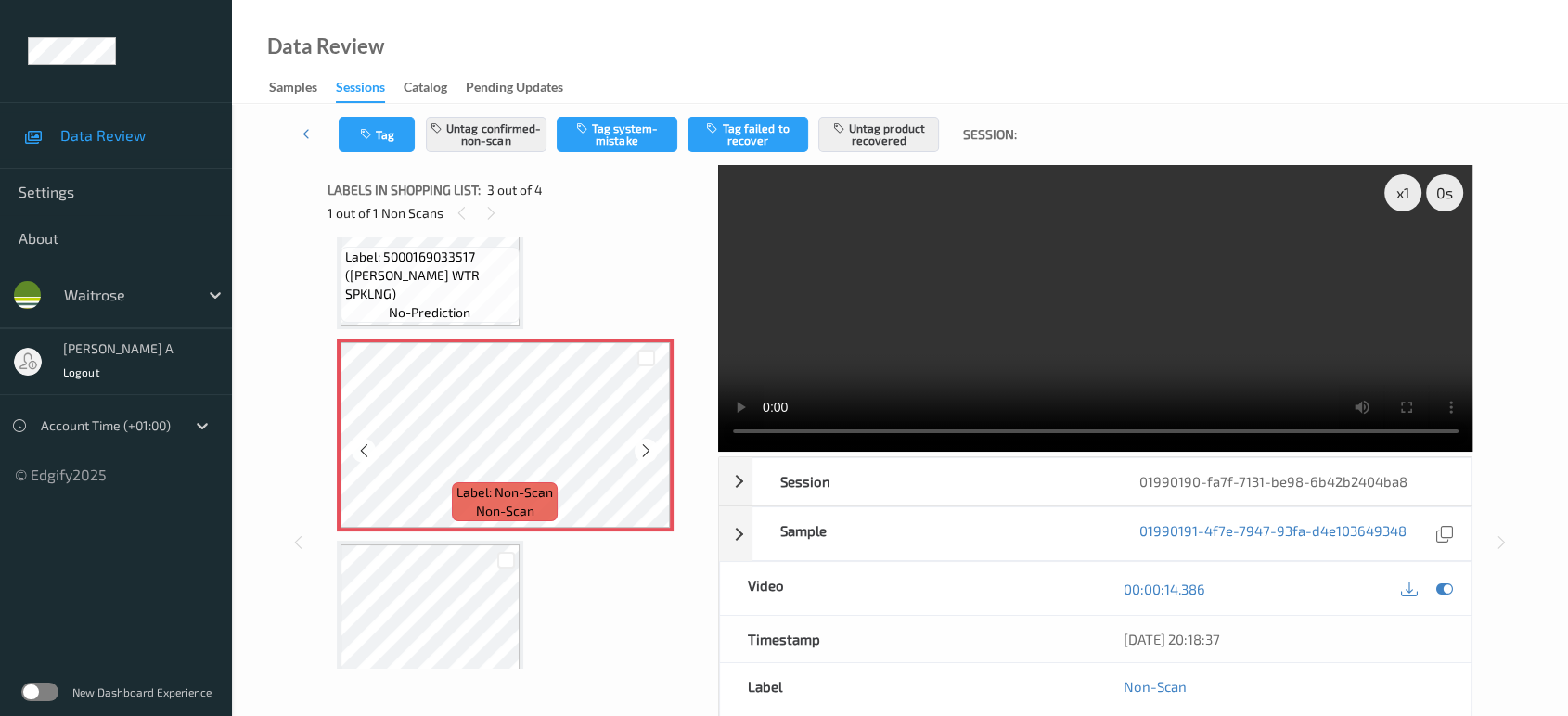
click at [646, 448] on icon at bounding box center [647, 450] width 15 height 16
click at [900, 134] on button "Untag product recovered" at bounding box center [879, 134] width 121 height 35
click at [483, 139] on button "Untag confirmed-non-scan" at bounding box center [486, 134] width 121 height 35
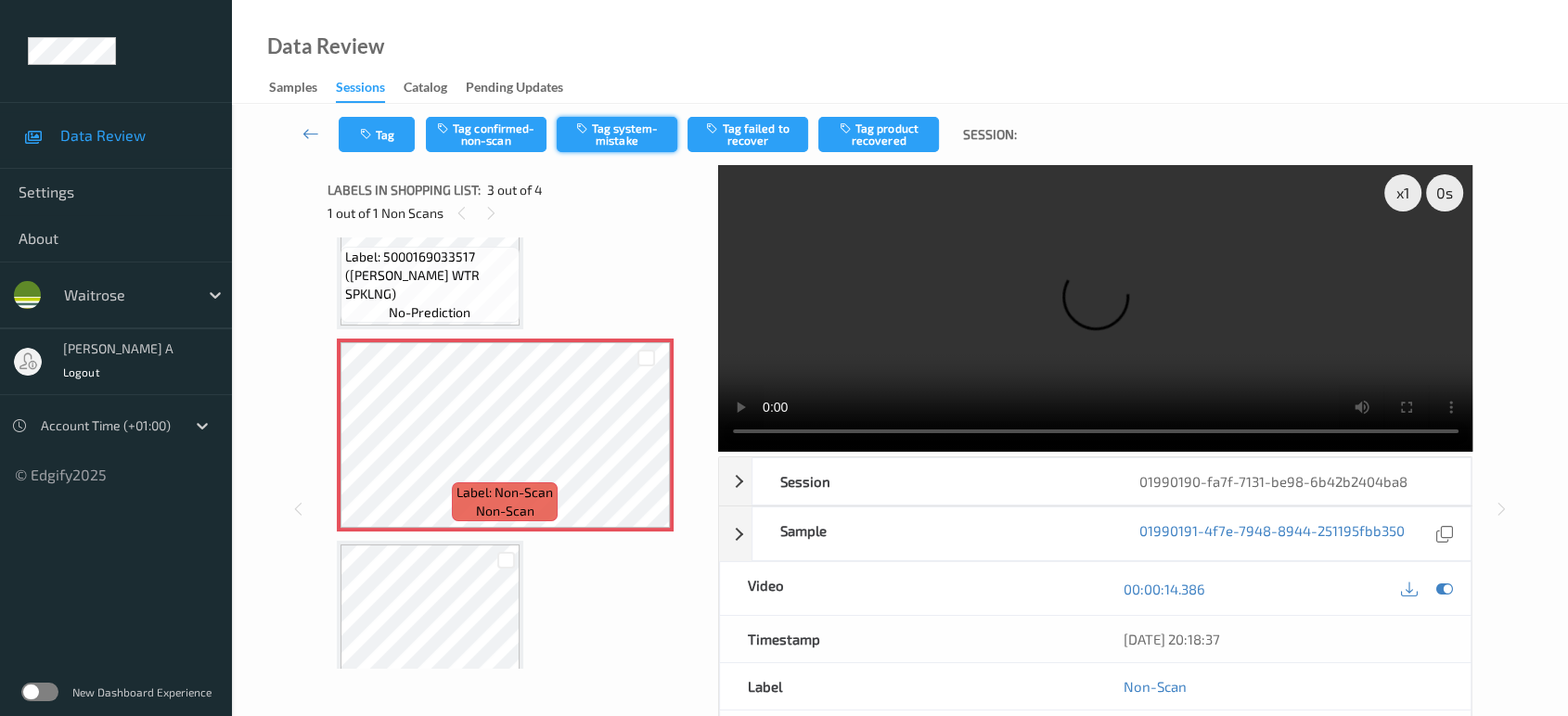
click at [618, 134] on button "Tag system-mistake" at bounding box center [617, 134] width 121 height 35
click at [408, 131] on button "Tag" at bounding box center [377, 134] width 76 height 35
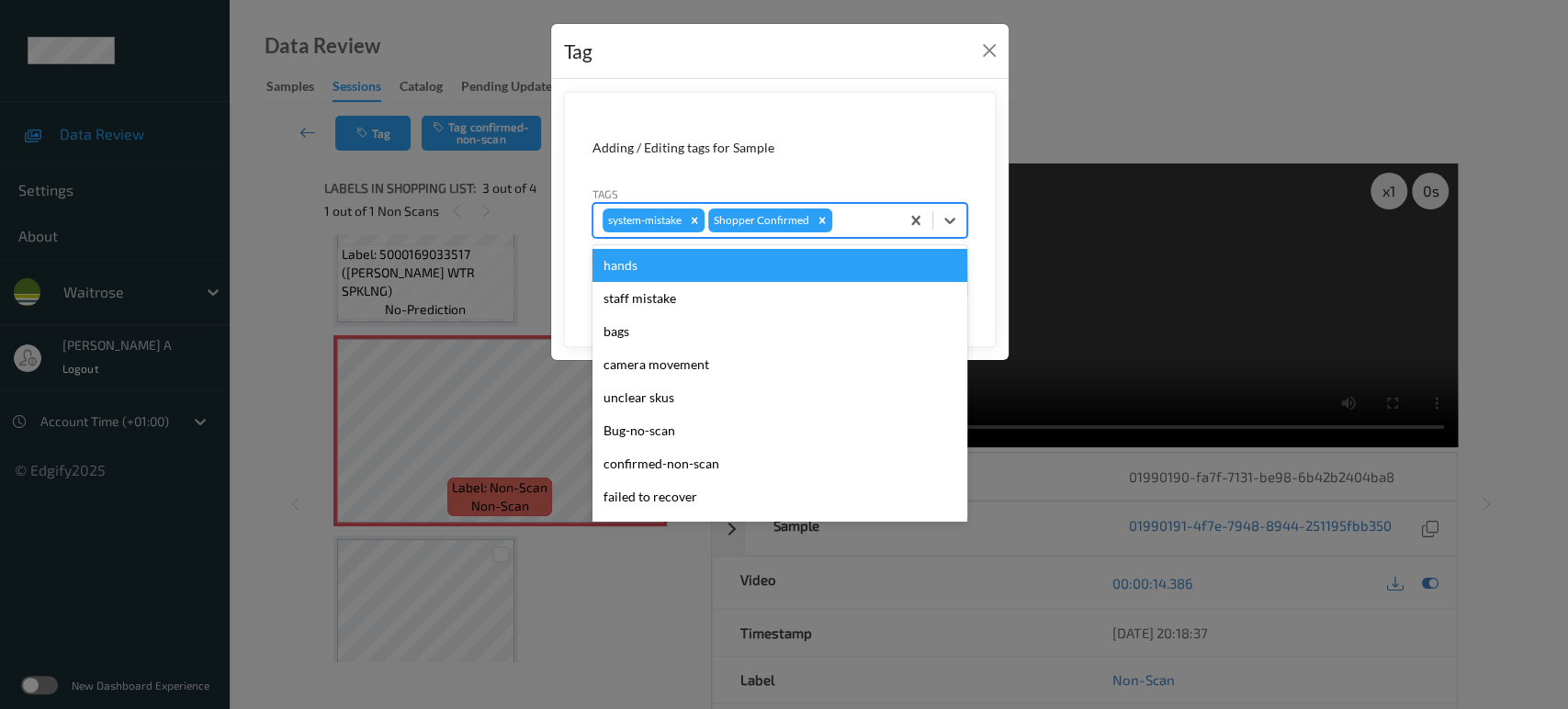
click at [854, 220] on div at bounding box center [863, 220] width 55 height 22
type input "un"
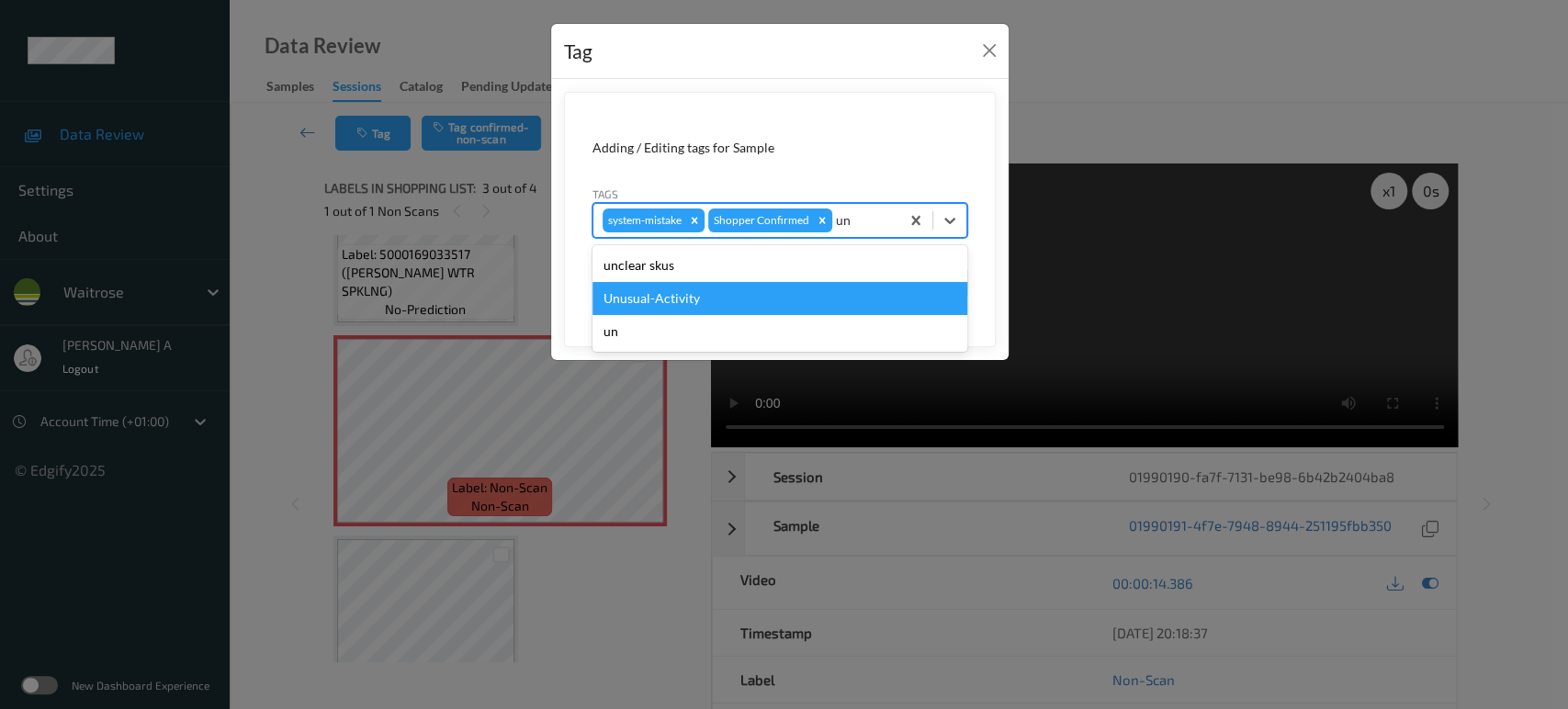
click at [740, 305] on div "Unusual-Activity" at bounding box center [779, 298] width 375 height 34
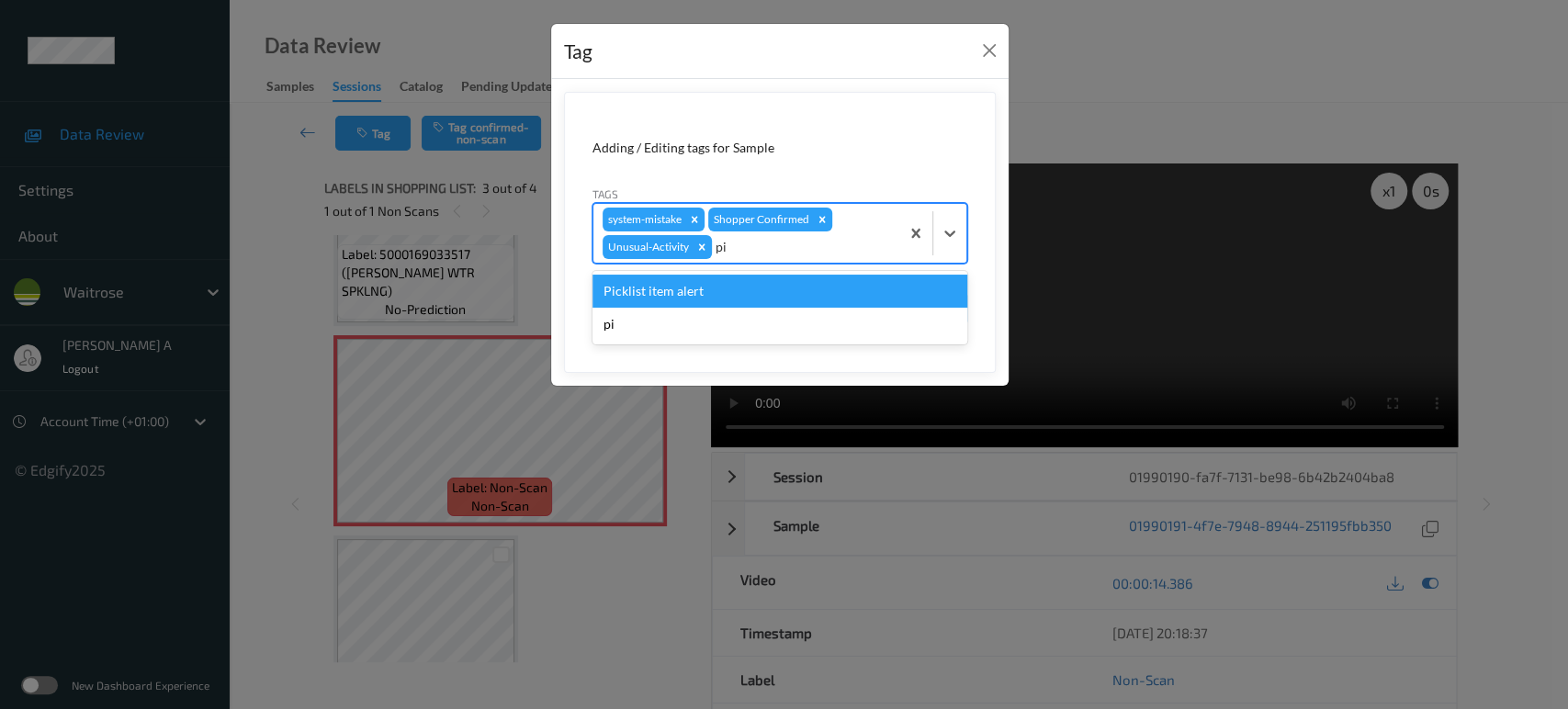
type input "pic"
click at [746, 298] on div "Picklist item alert" at bounding box center [779, 291] width 375 height 34
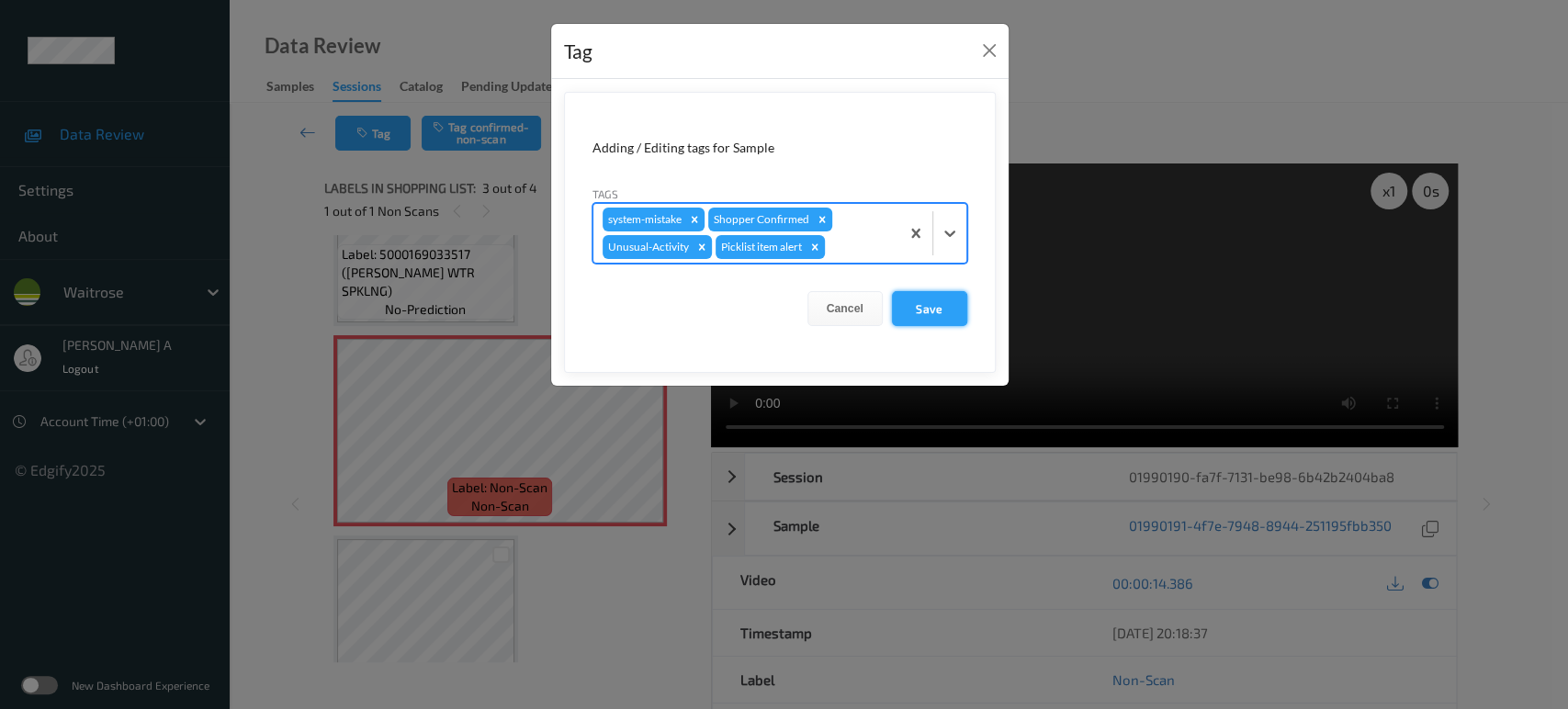
click at [909, 307] on button "Save" at bounding box center [929, 309] width 76 height 34
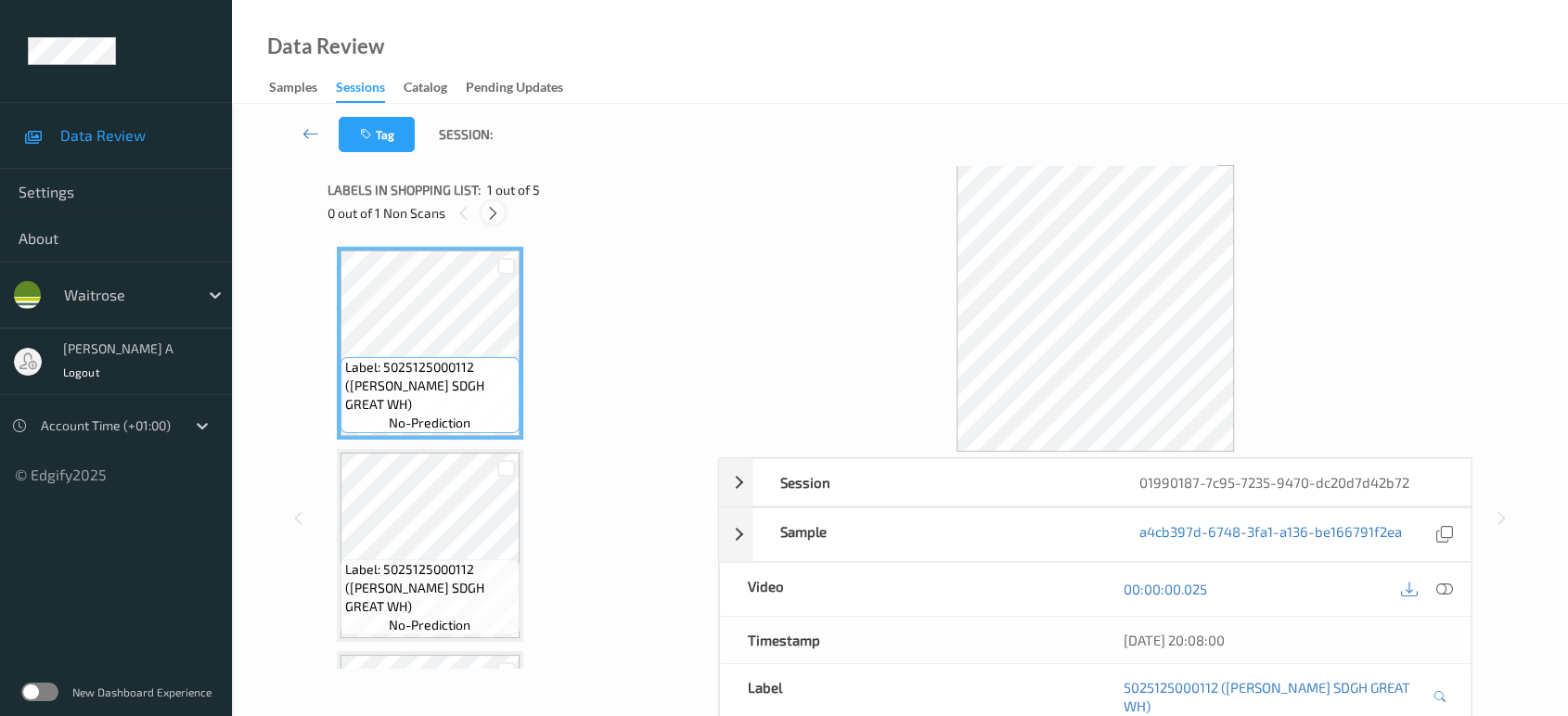
click at [491, 220] on icon at bounding box center [493, 213] width 15 height 16
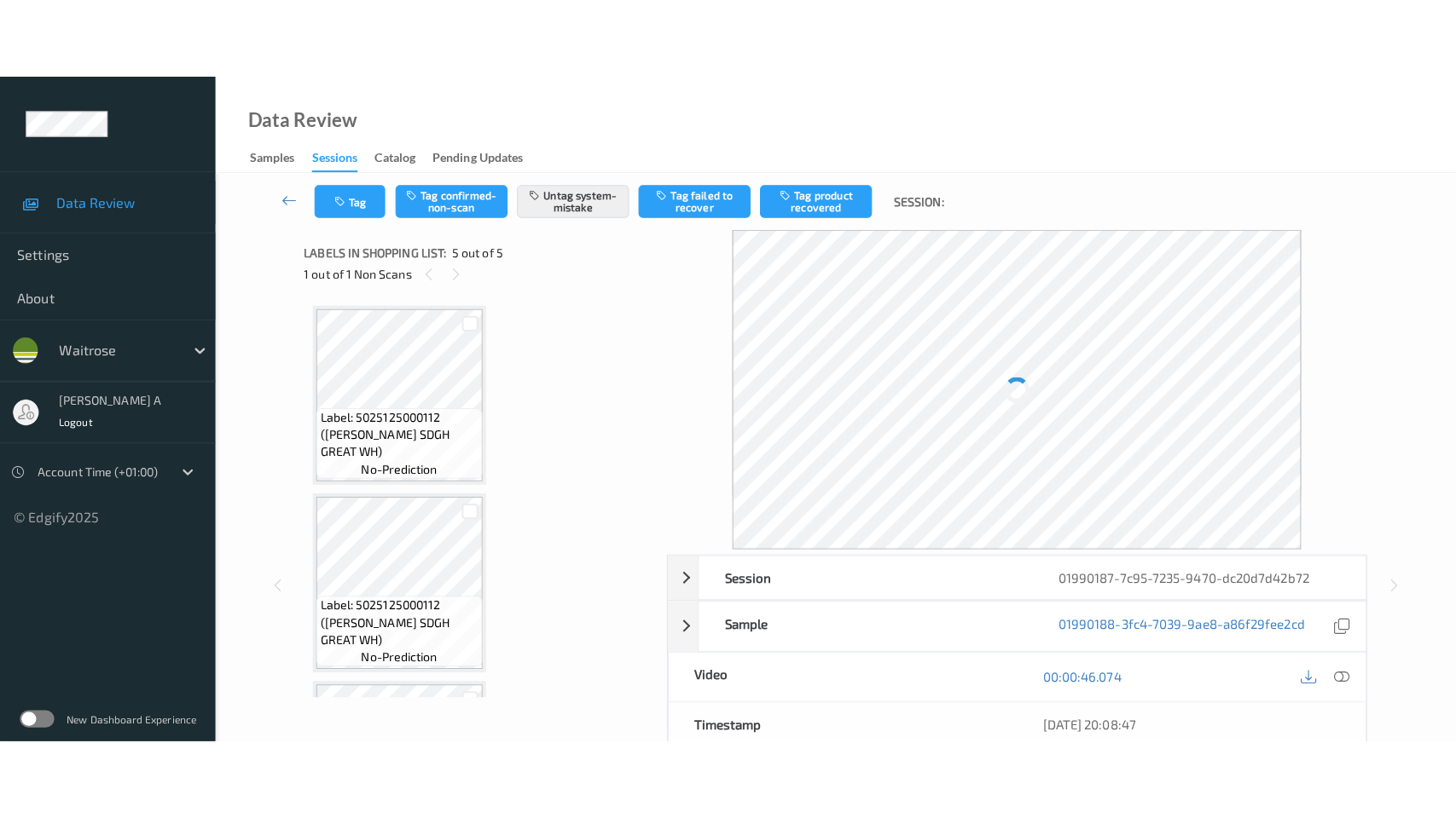
scroll to position [537, 0]
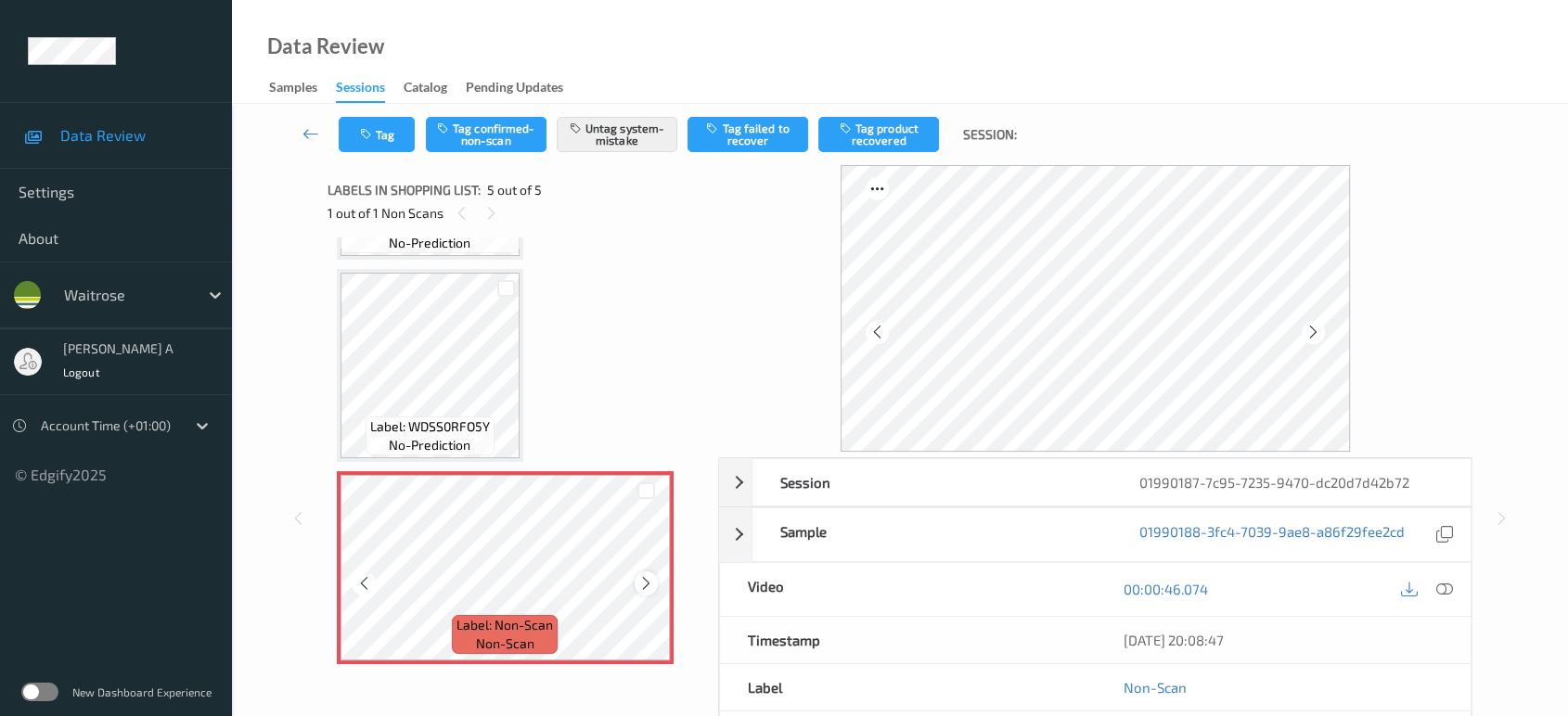
click at [642, 582] on icon at bounding box center [647, 582] width 15 height 16
click at [1319, 332] on icon at bounding box center [1313, 332] width 15 height 16
click at [642, 582] on icon at bounding box center [647, 582] width 15 height 16
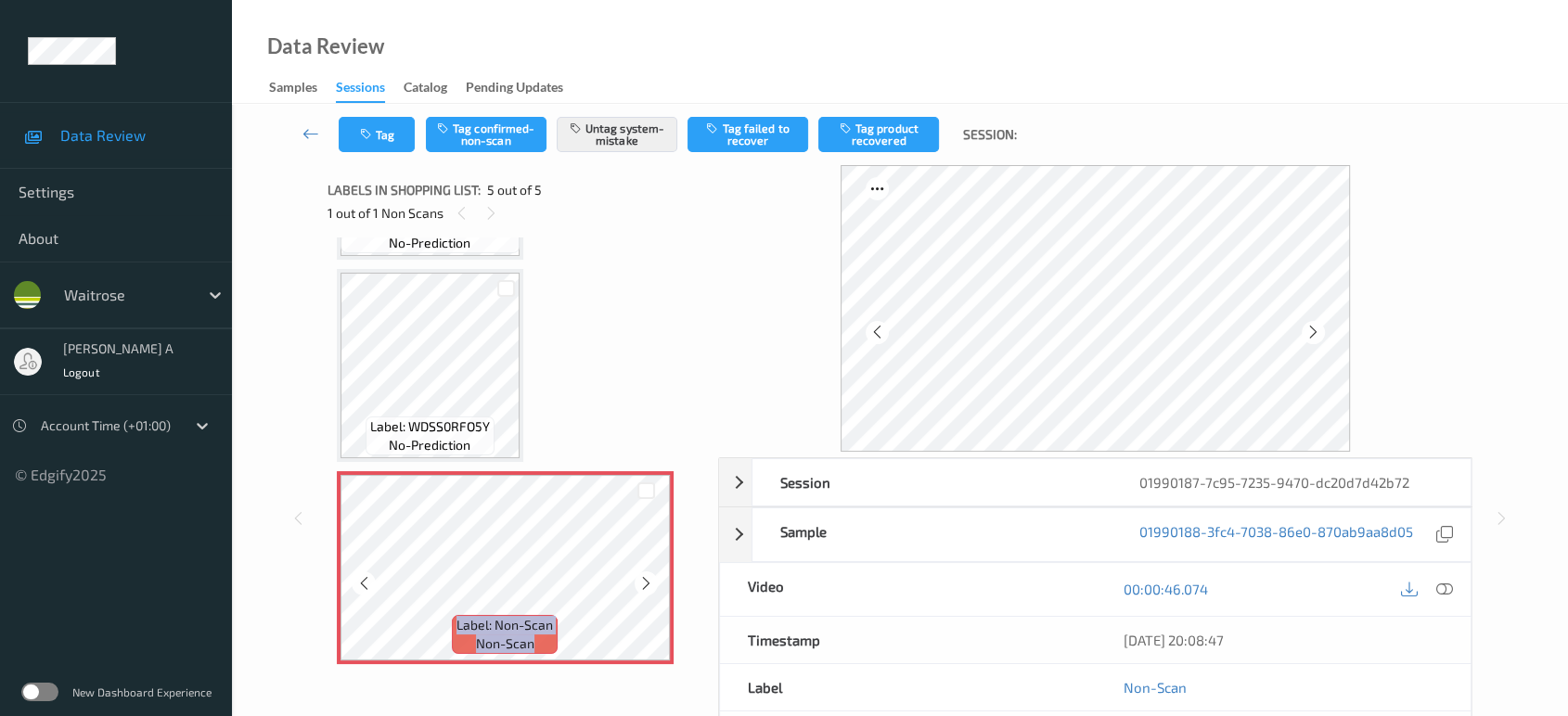
click at [642, 582] on icon at bounding box center [647, 582] width 15 height 16
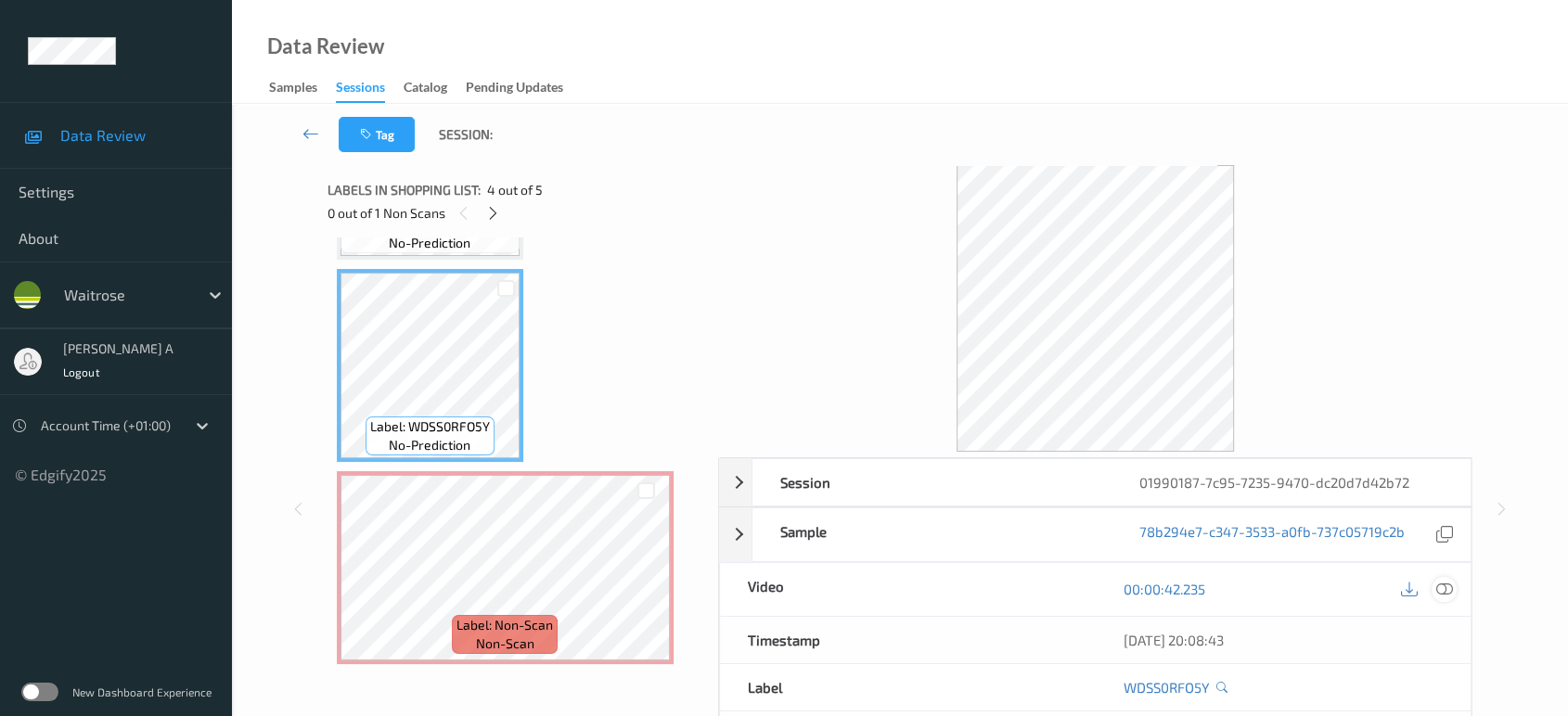
click at [1448, 588] on icon at bounding box center [1444, 588] width 16 height 16
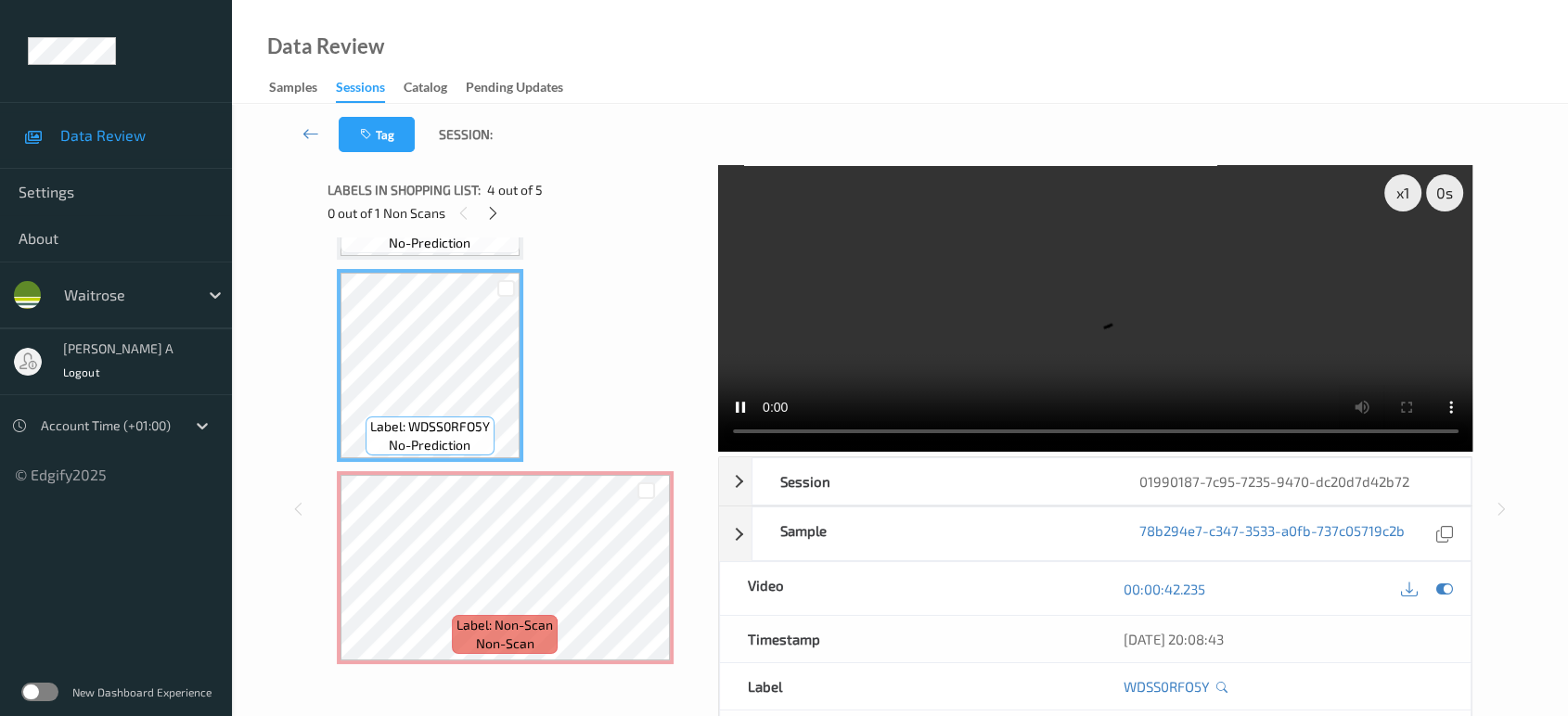
scroll to position [410, 0]
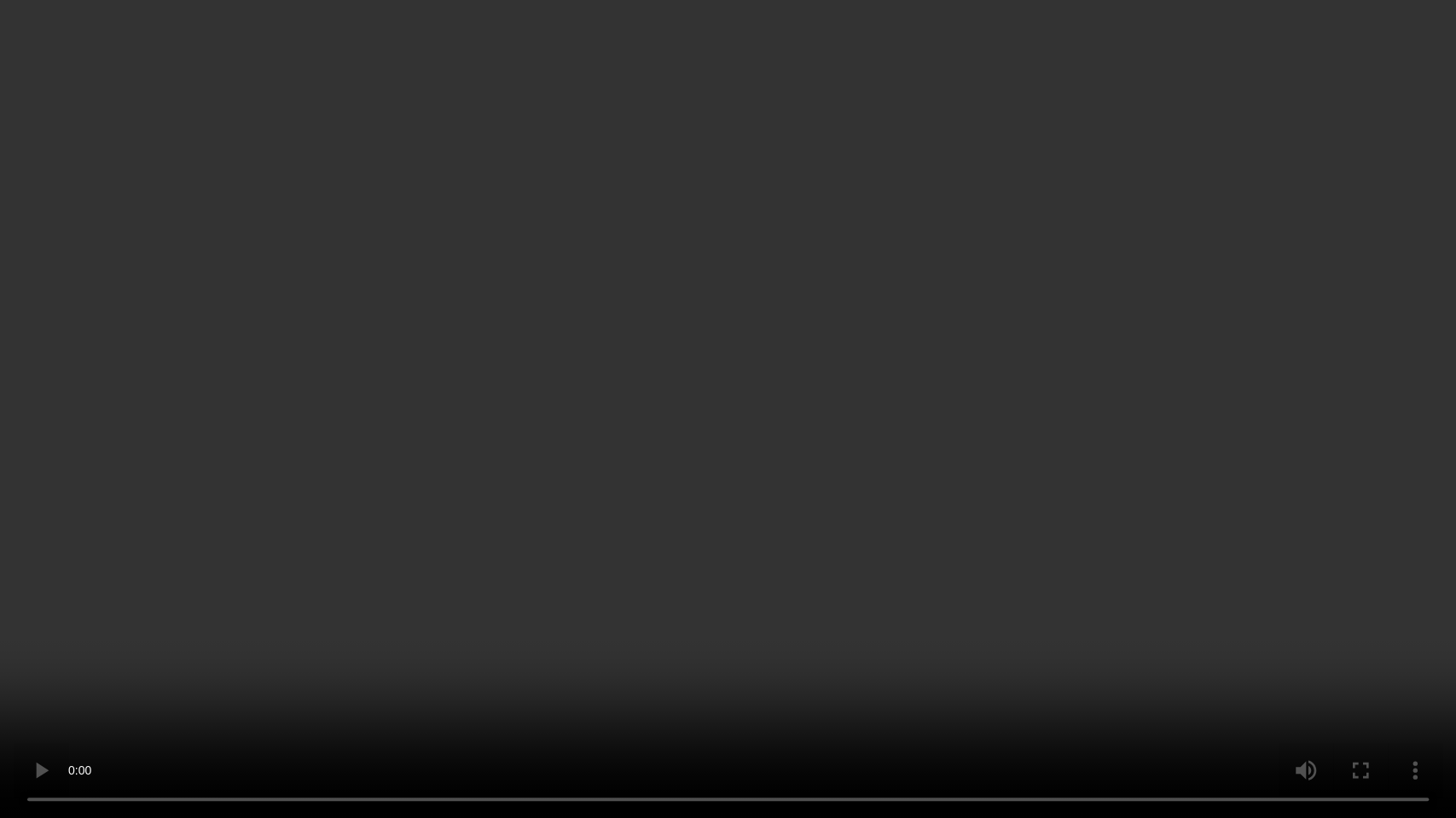
click at [859, 516] on video at bounding box center [728, 409] width 1456 height 818
click at [774, 457] on video at bounding box center [728, 409] width 1456 height 818
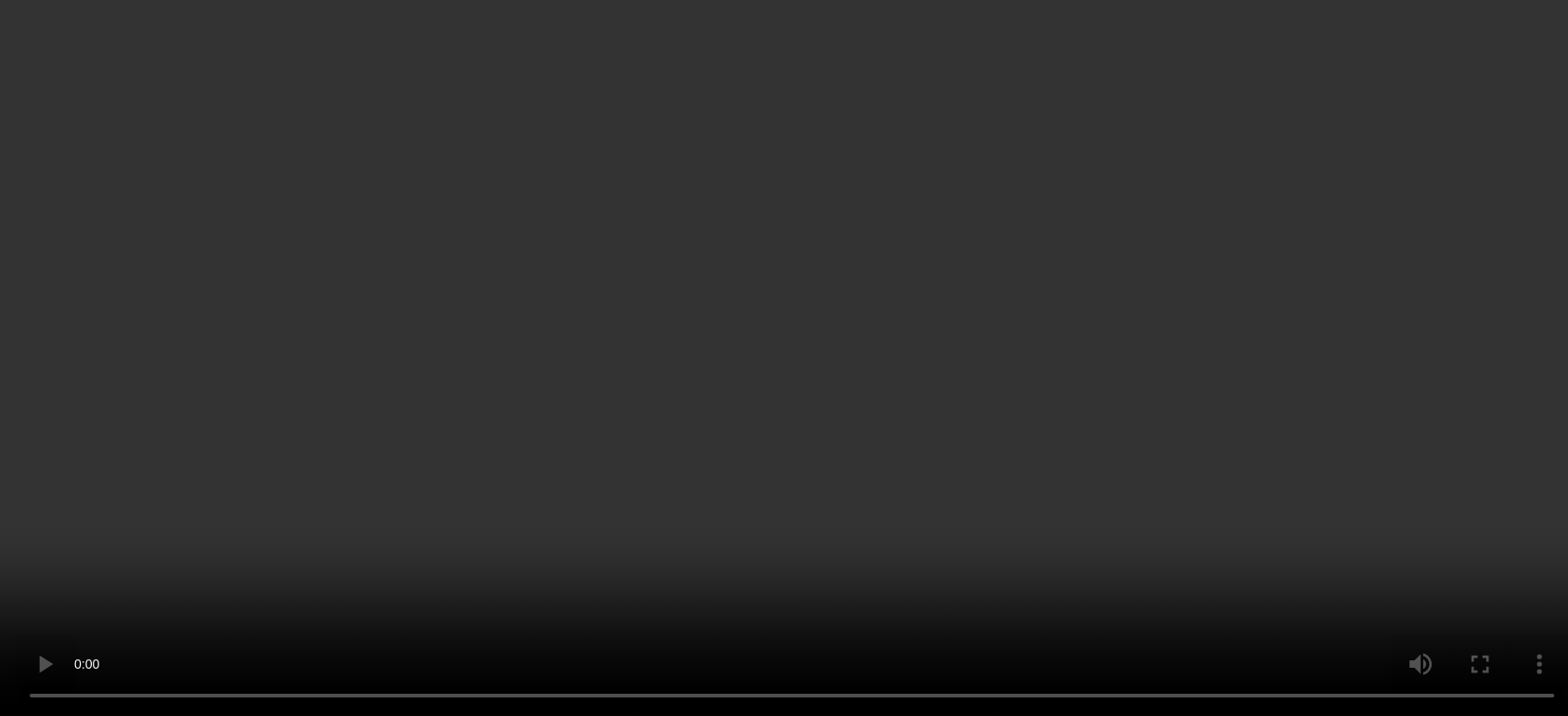
scroll to position [584, 0]
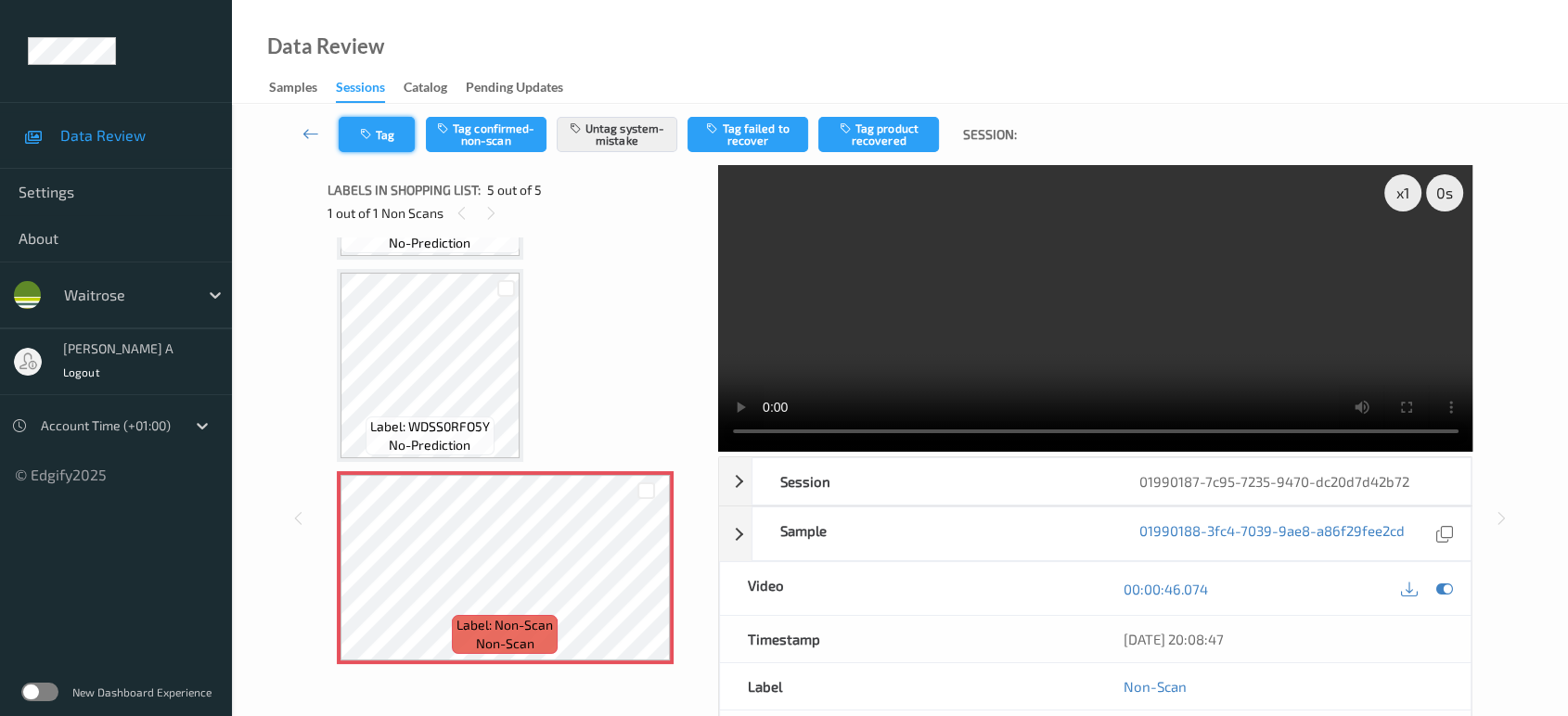
click at [388, 138] on button "Tag" at bounding box center [377, 134] width 76 height 35
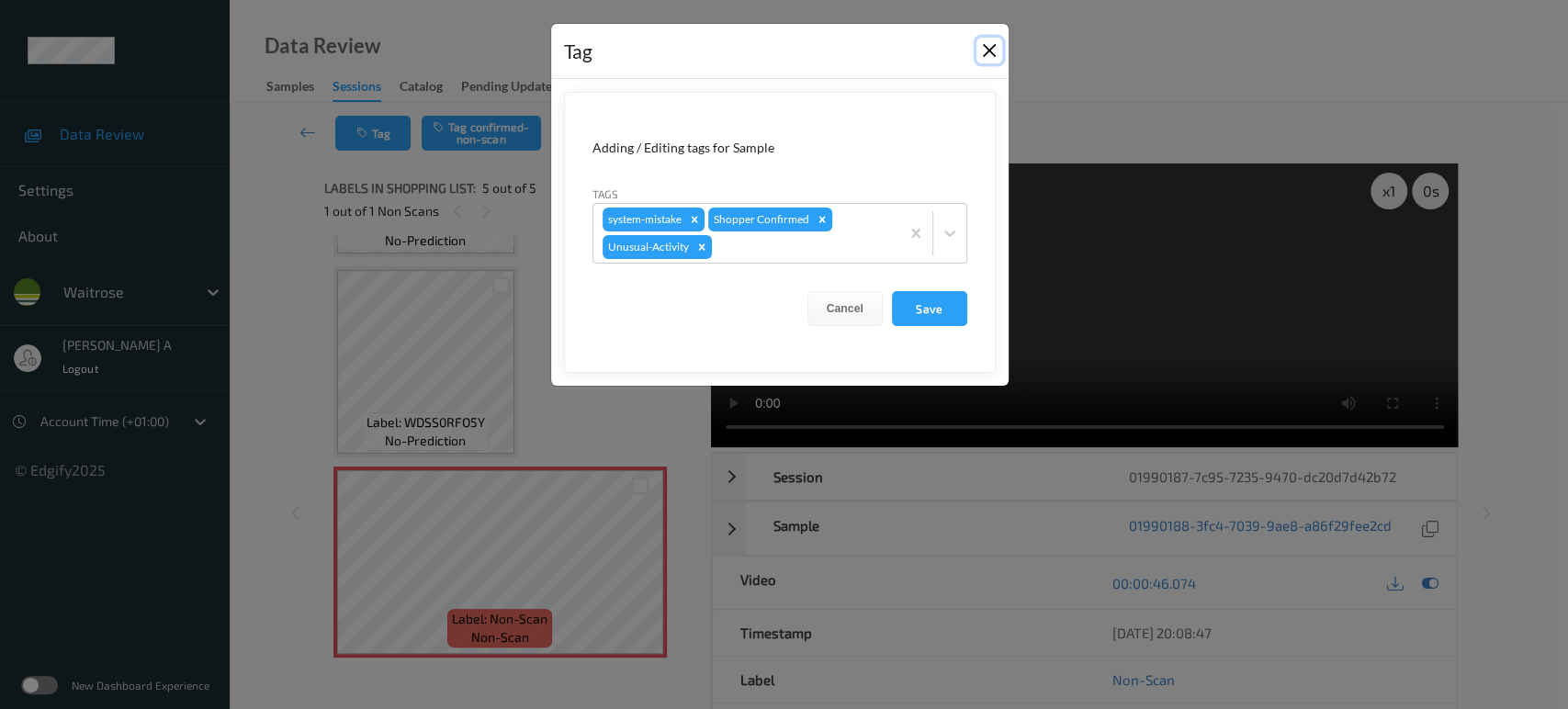
click at [985, 56] on button "Close" at bounding box center [989, 50] width 26 height 26
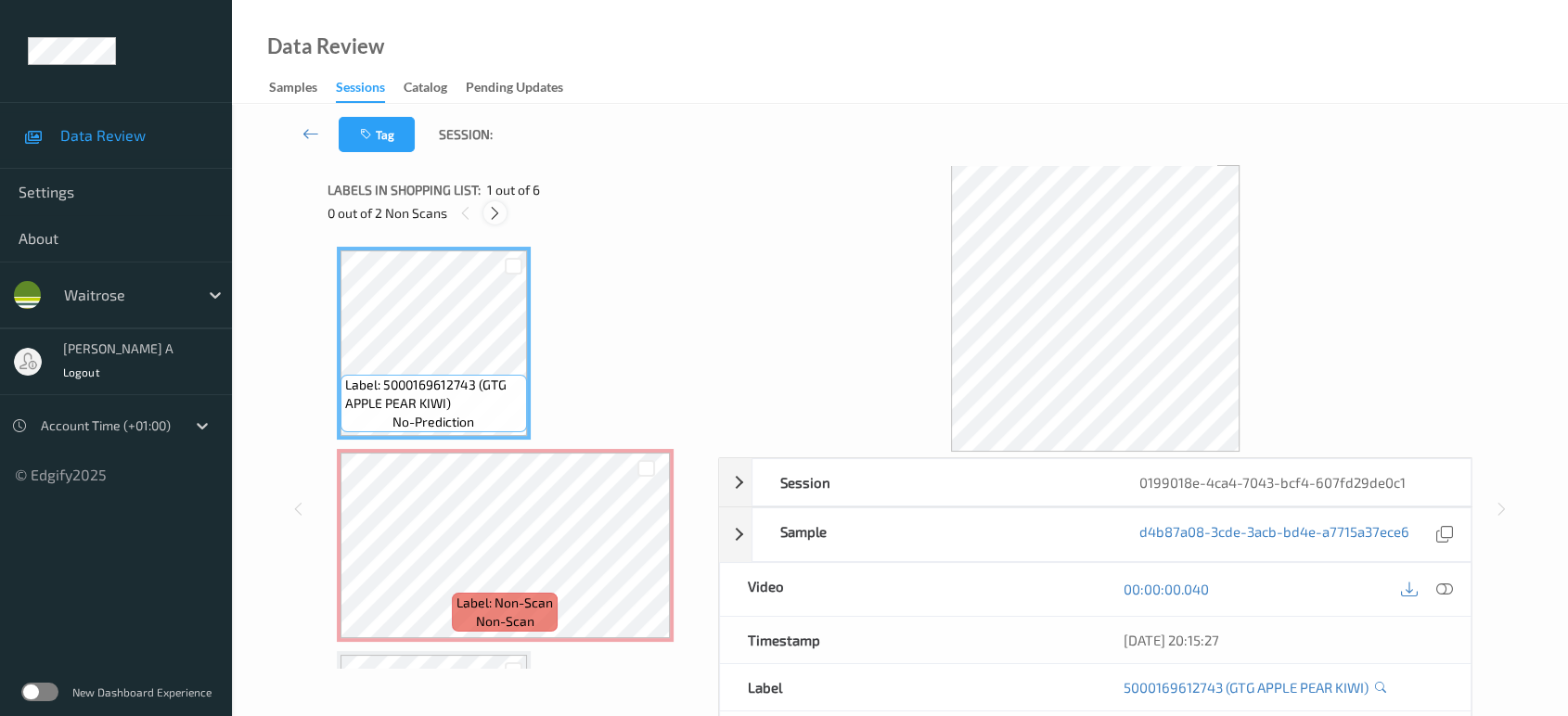
click at [495, 217] on icon at bounding box center [495, 213] width 15 height 16
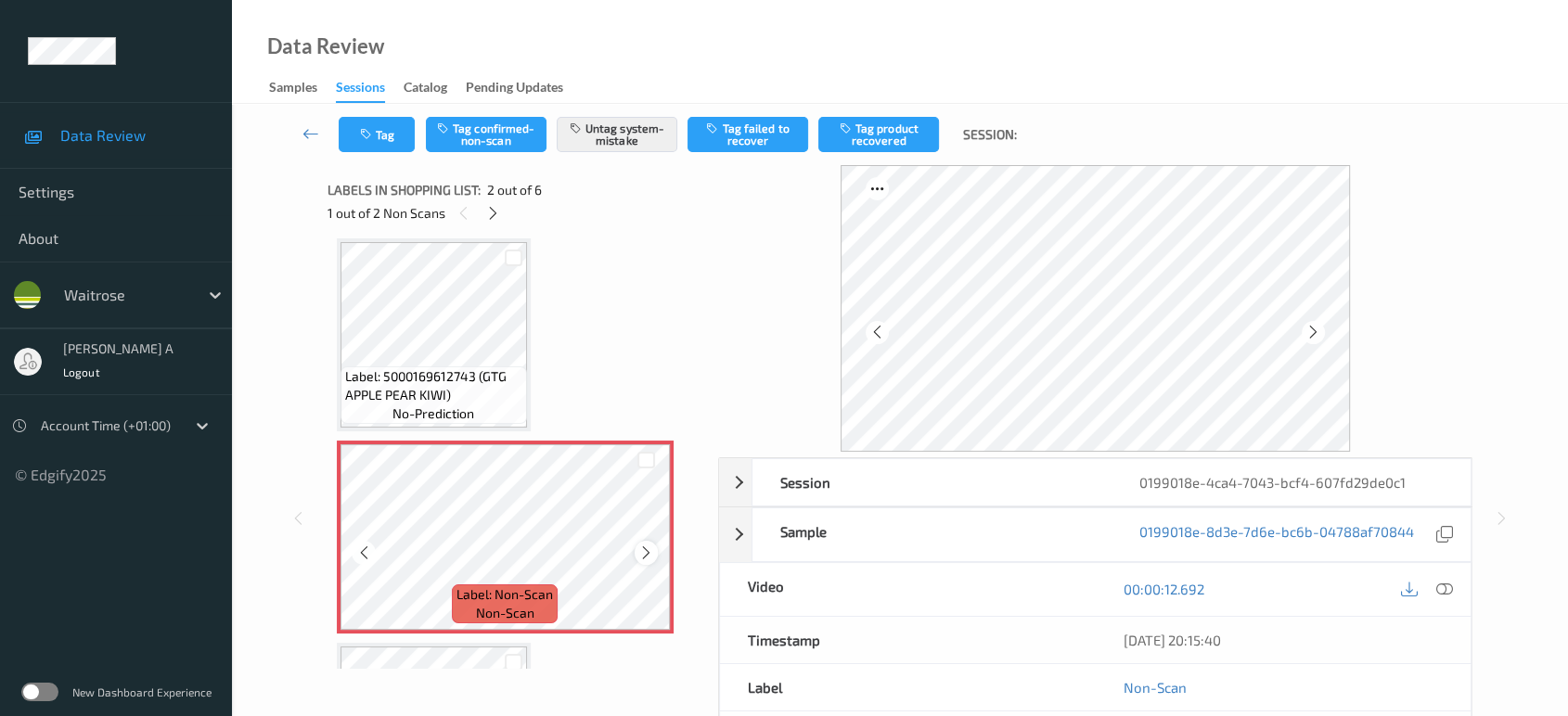
click at [649, 554] on icon at bounding box center [647, 552] width 15 height 16
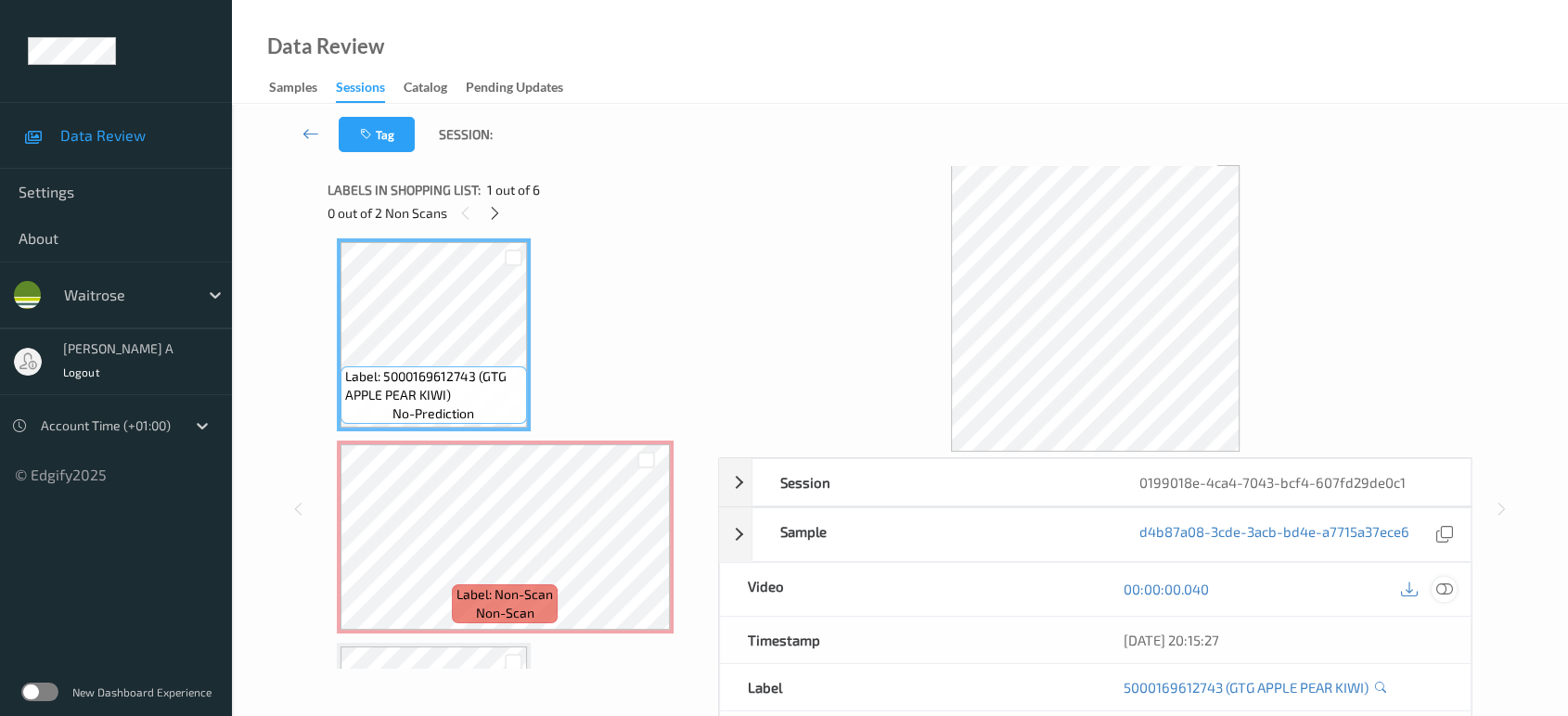
click at [1441, 586] on icon at bounding box center [1444, 588] width 16 height 16
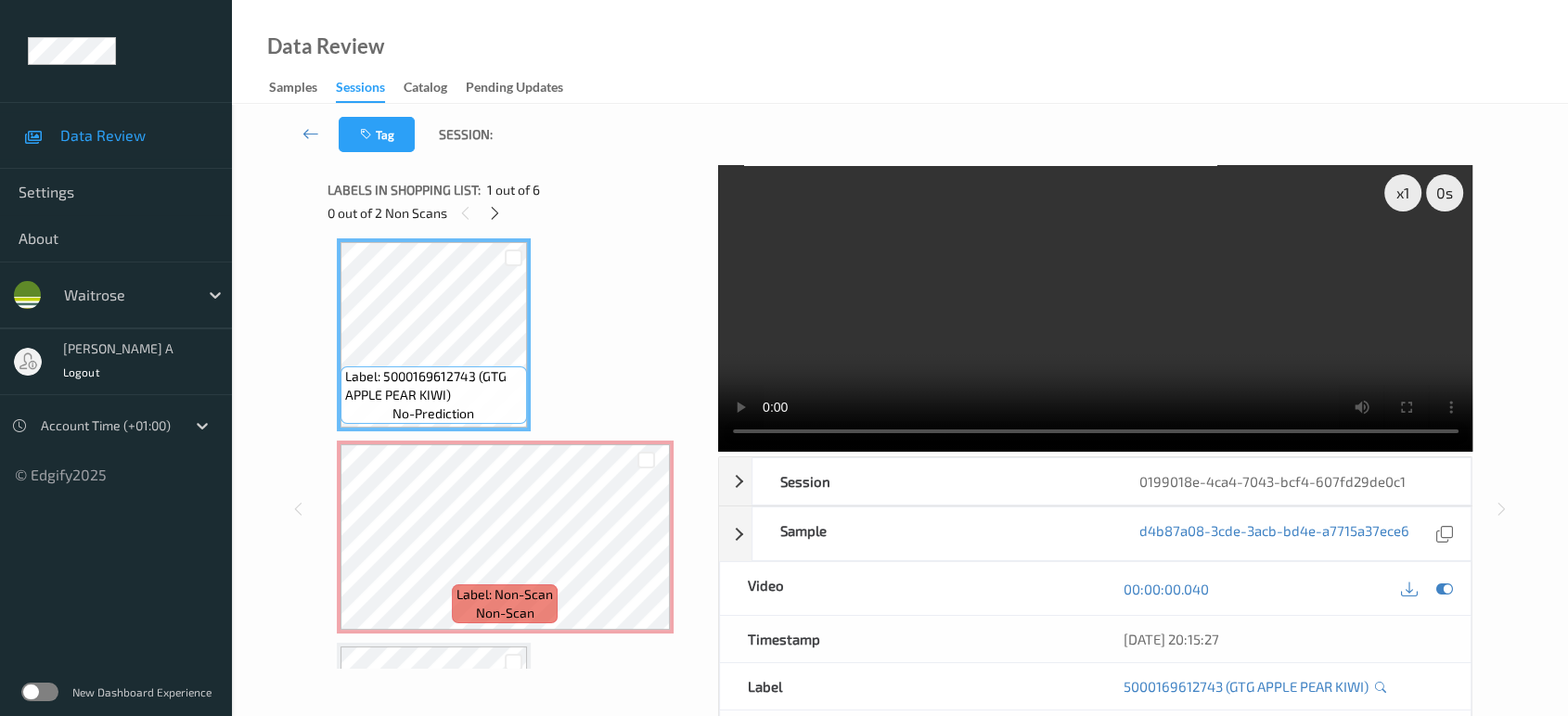
click at [1079, 297] on video at bounding box center [1096, 309] width 755 height 286
click at [1161, 297] on video at bounding box center [1096, 309] width 755 height 286
click at [639, 550] on icon at bounding box center [647, 552] width 15 height 16
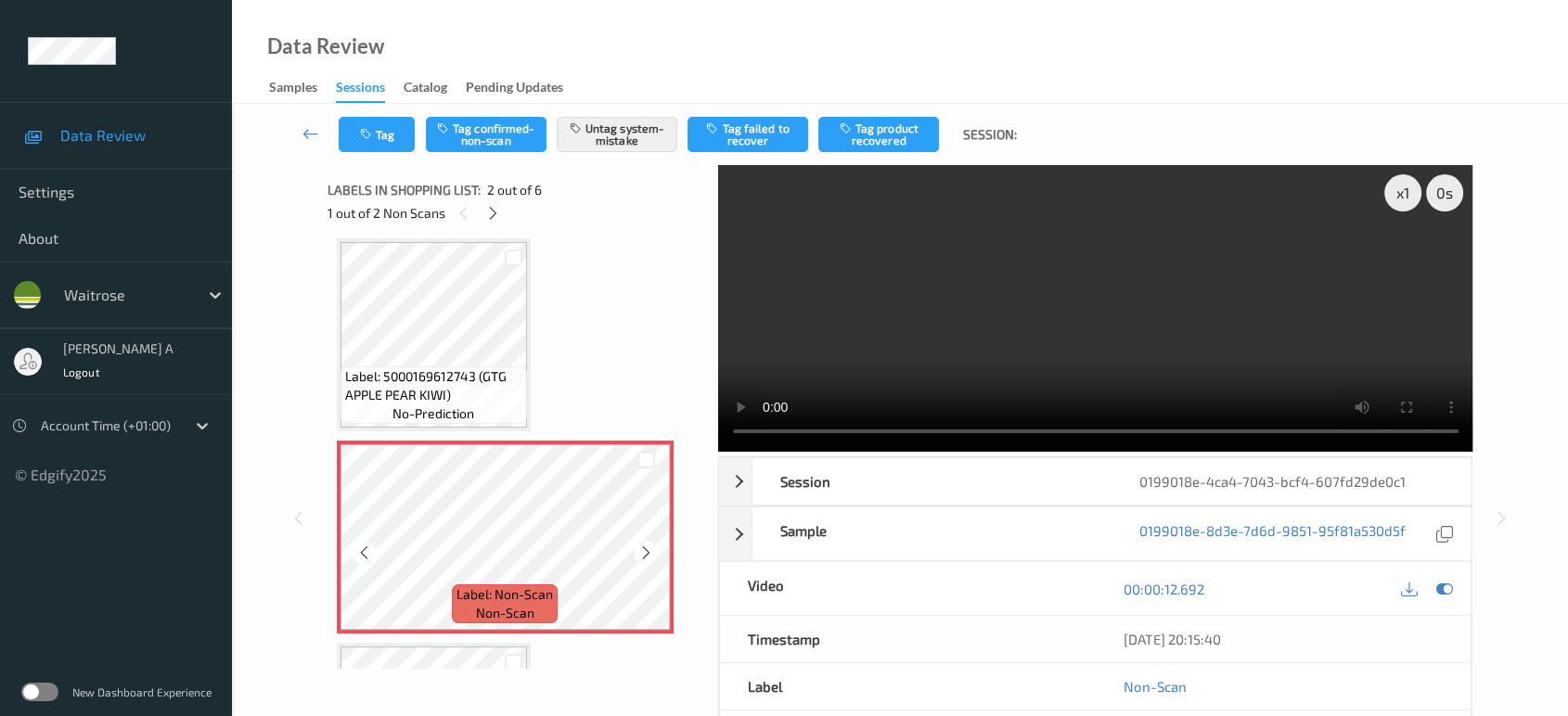
click at [639, 550] on icon at bounding box center [647, 552] width 15 height 16
click at [644, 550] on icon at bounding box center [647, 552] width 15 height 16
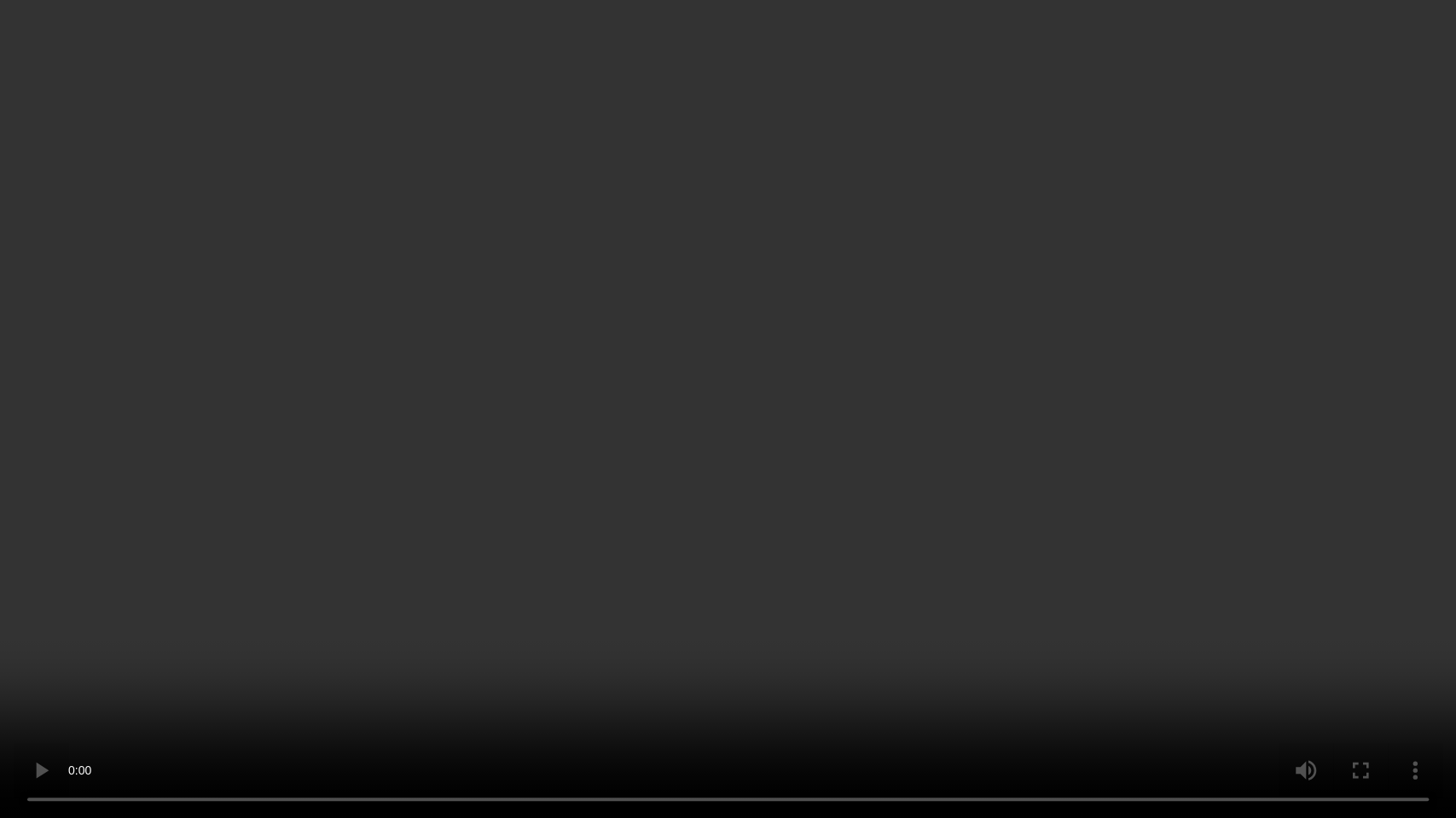
click at [765, 408] on video at bounding box center [728, 409] width 1456 height 818
click at [898, 498] on video at bounding box center [728, 409] width 1456 height 818
click at [711, 463] on video at bounding box center [728, 409] width 1456 height 818
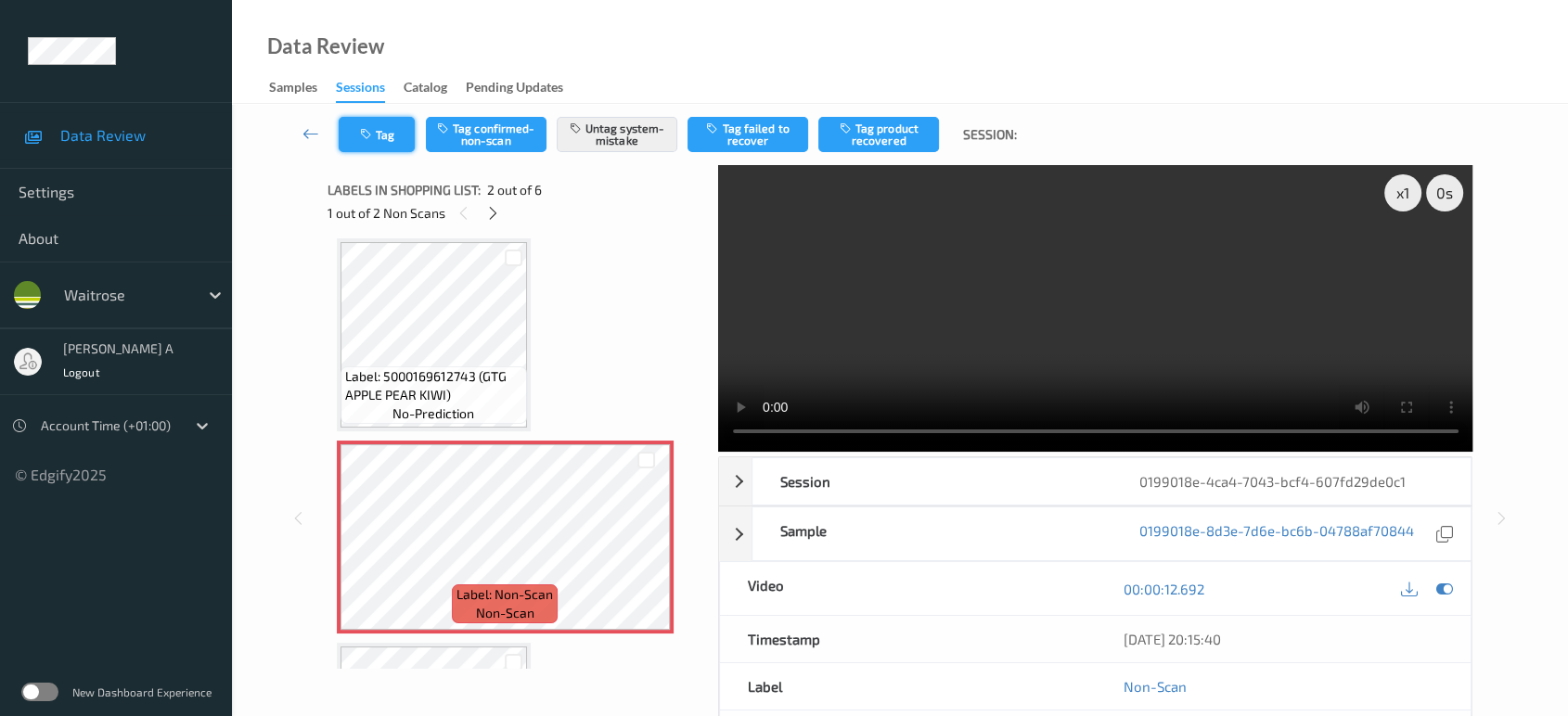
click at [395, 147] on button "Tag" at bounding box center [377, 134] width 76 height 35
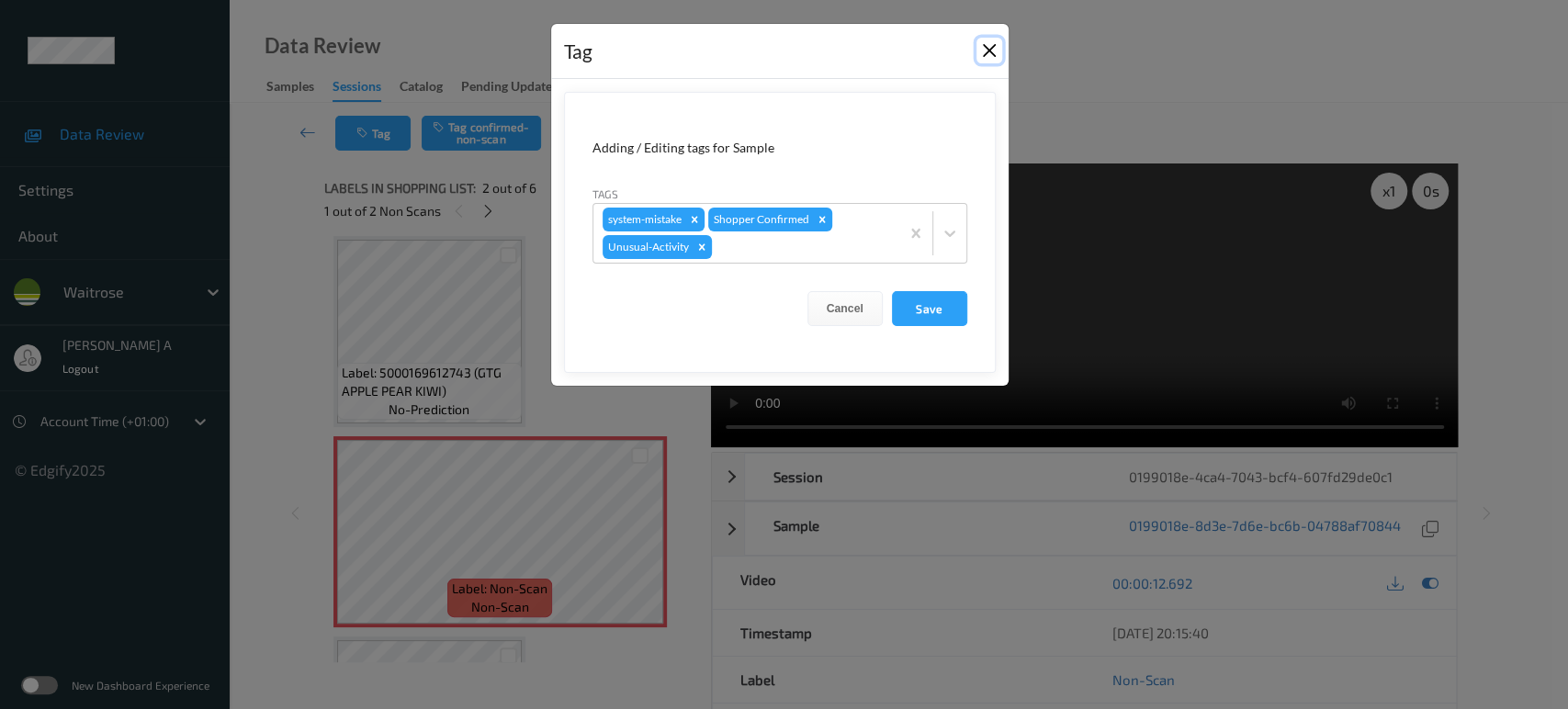
click at [990, 48] on button "Close" at bounding box center [989, 50] width 26 height 26
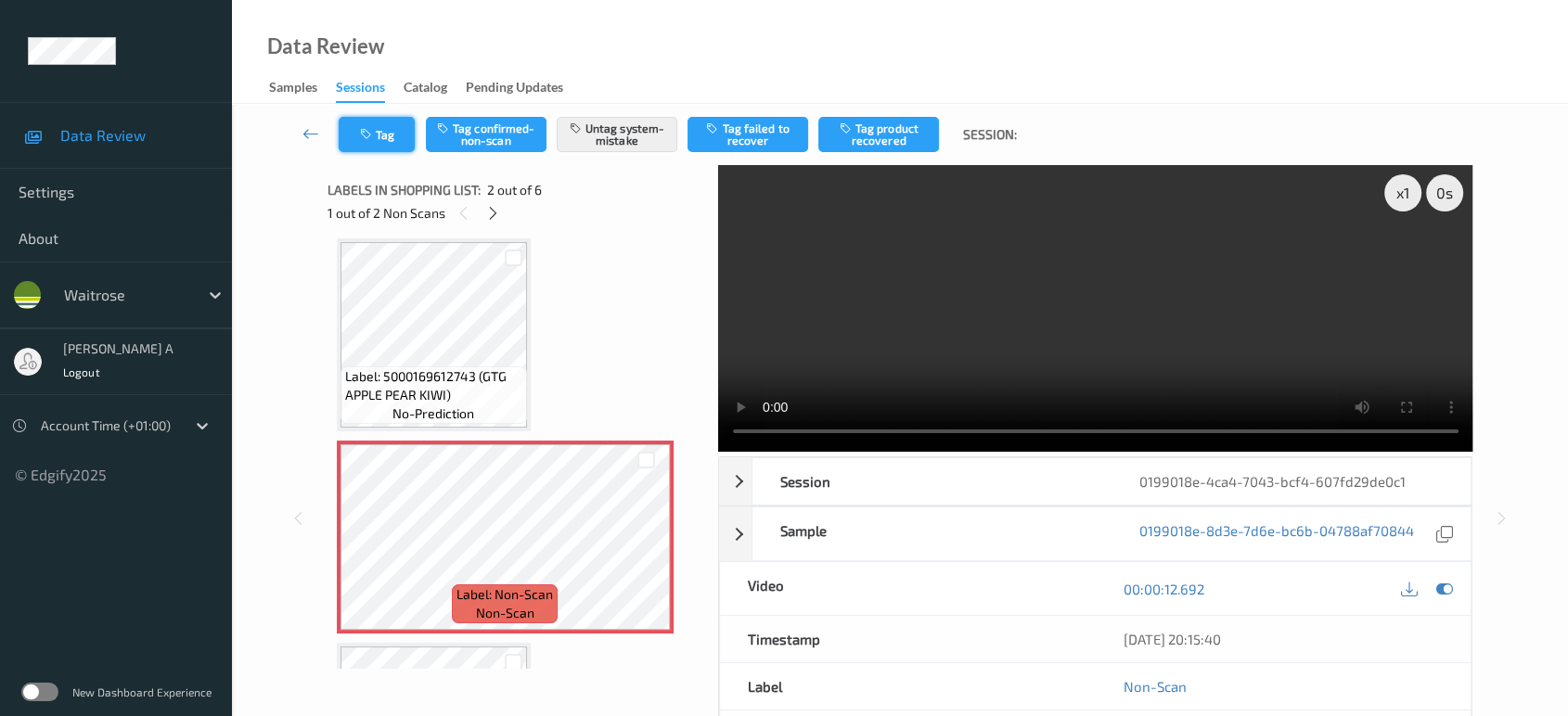
click at [372, 128] on icon "button" at bounding box center [368, 134] width 15 height 13
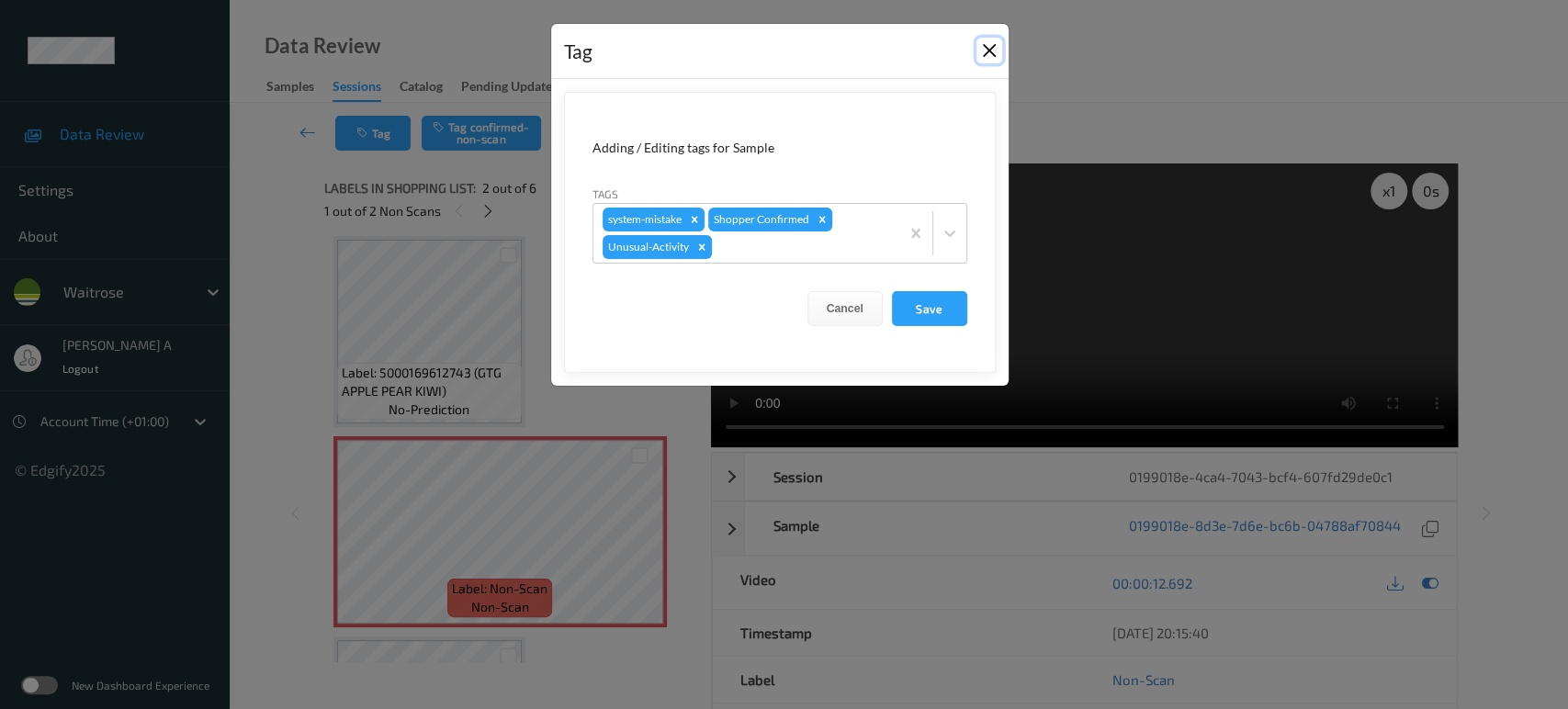
click at [987, 54] on button "Close" at bounding box center [989, 50] width 26 height 26
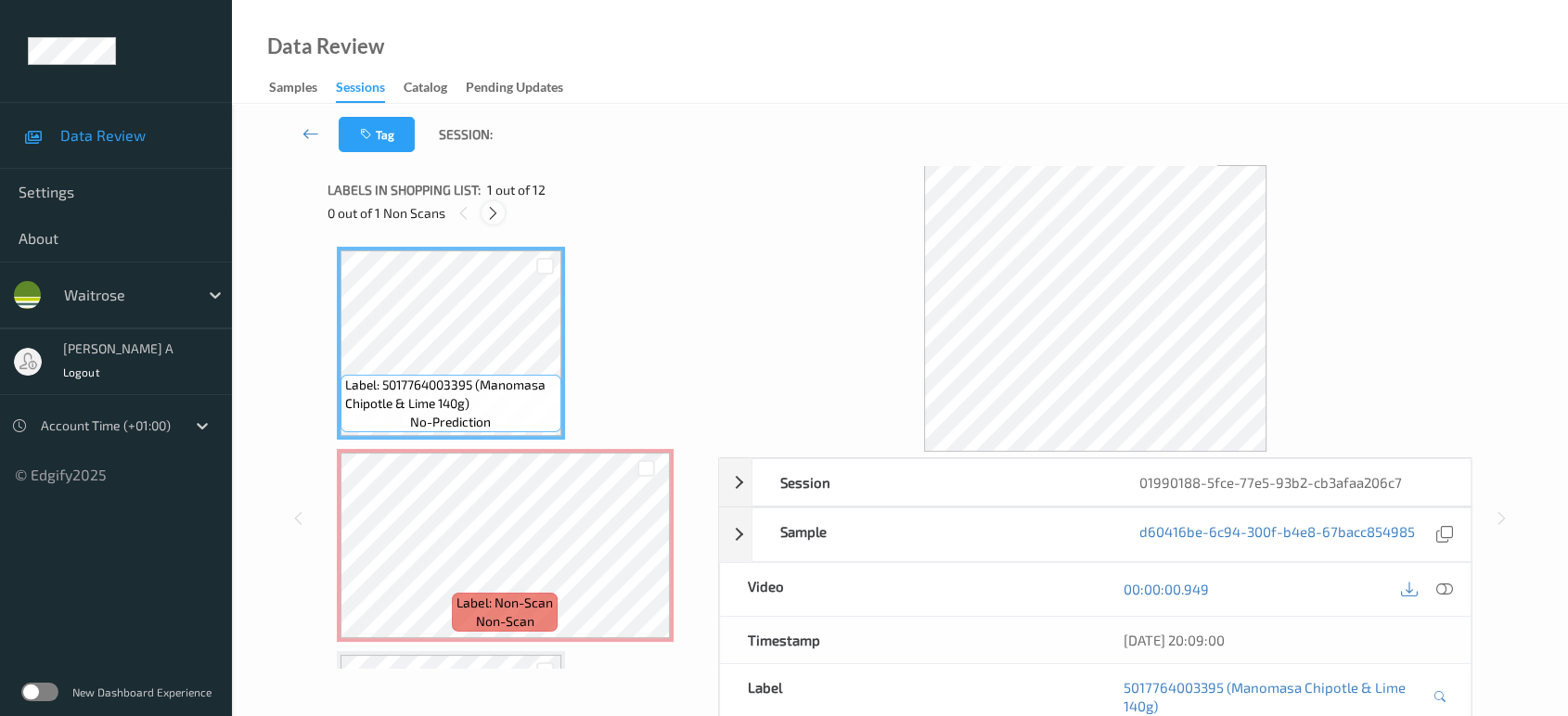
click at [490, 208] on icon at bounding box center [493, 213] width 15 height 16
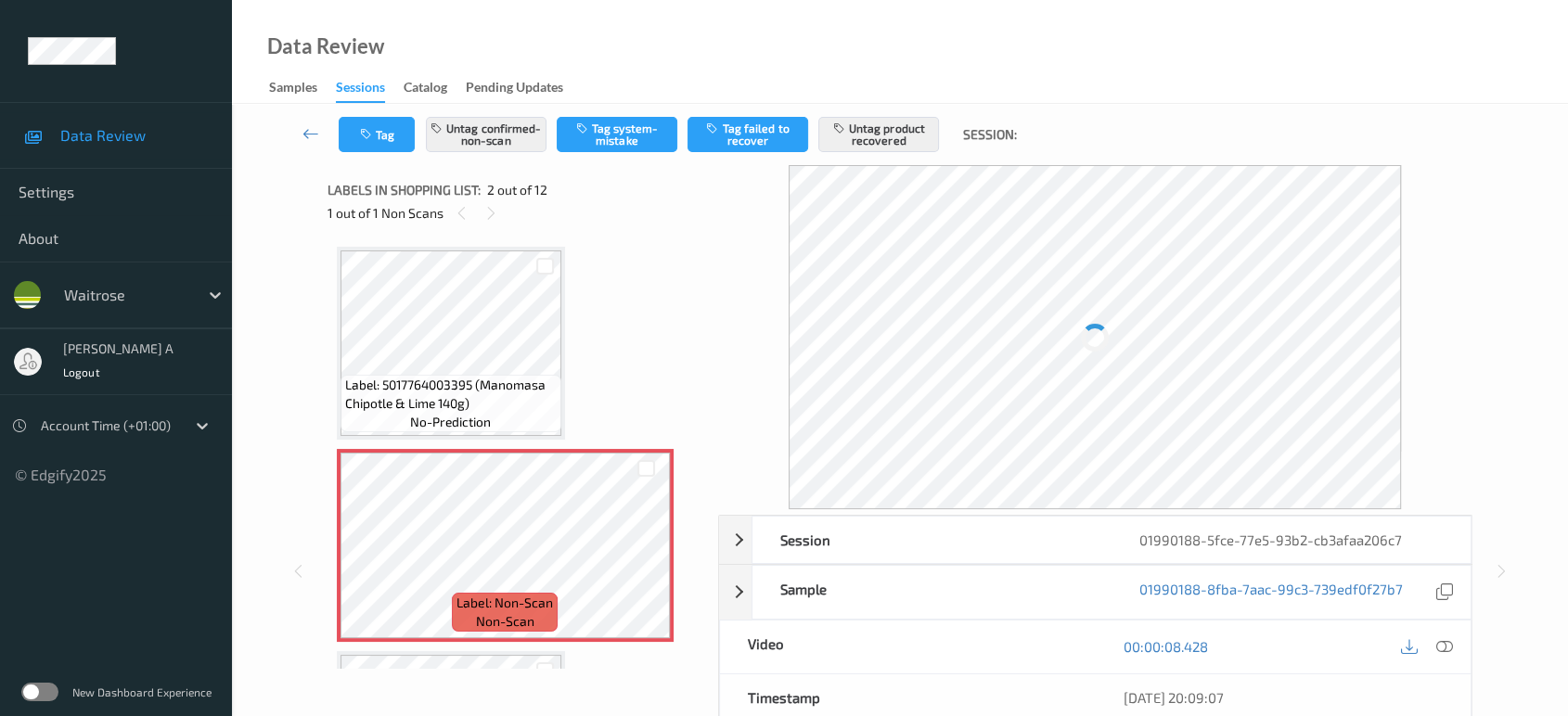
scroll to position [9, 0]
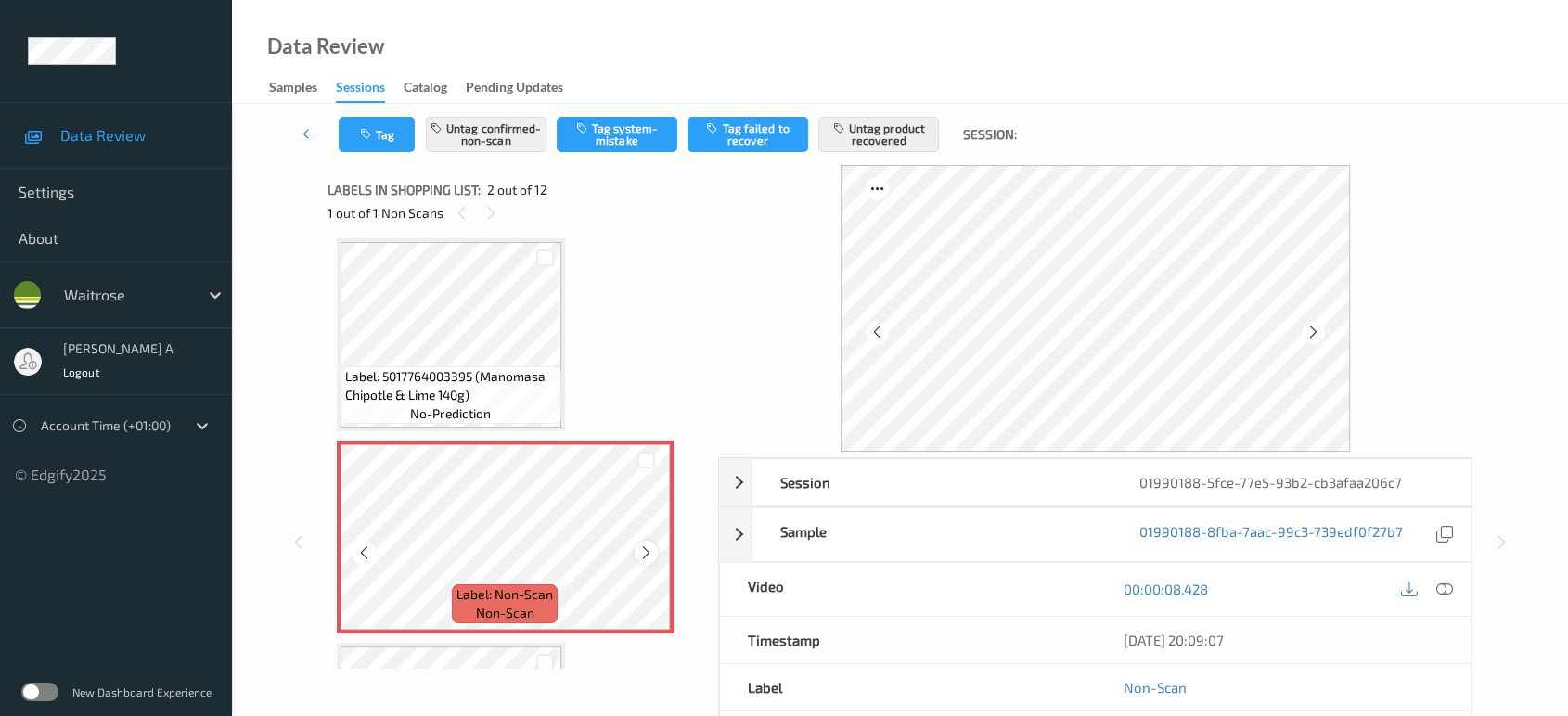
click at [651, 553] on icon at bounding box center [647, 552] width 15 height 16
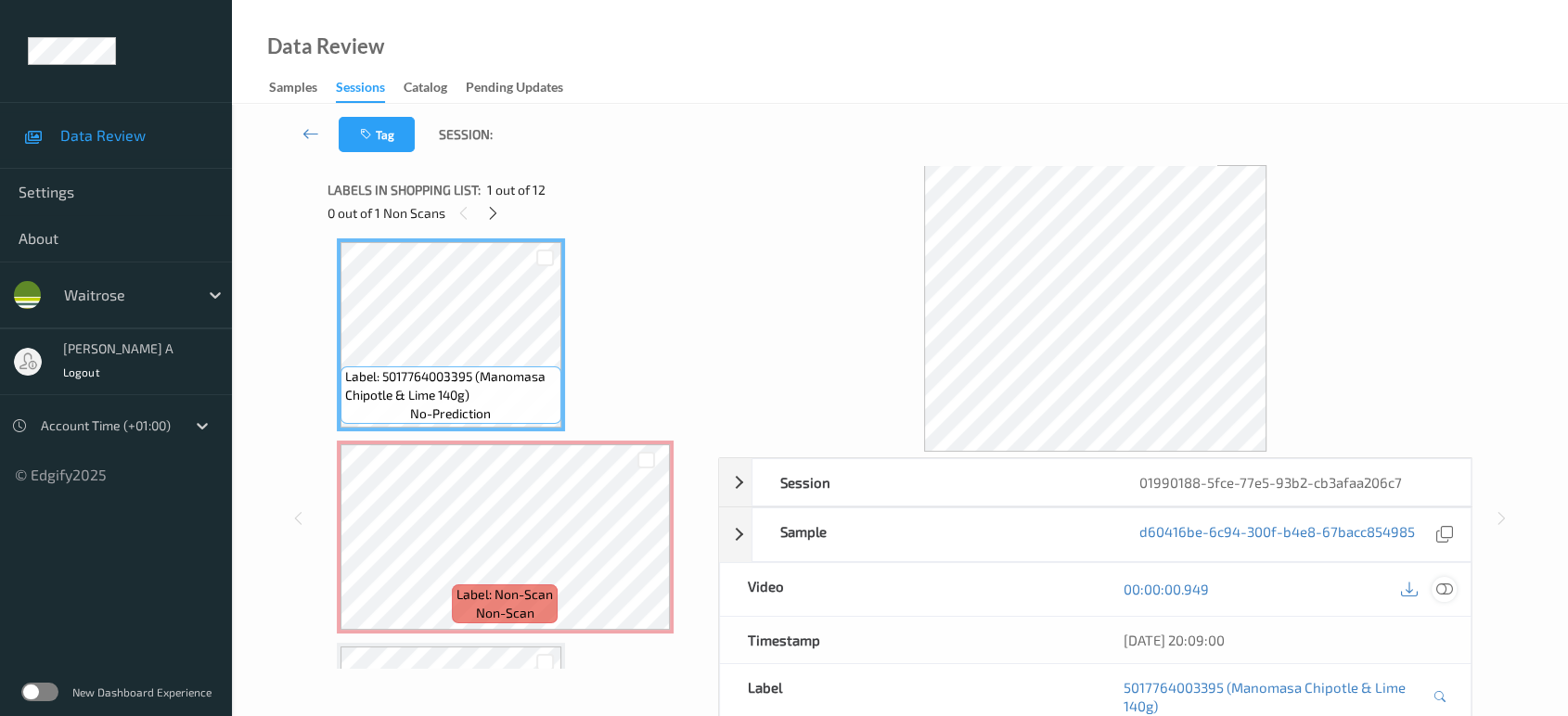
click at [1443, 588] on icon at bounding box center [1444, 588] width 16 height 16
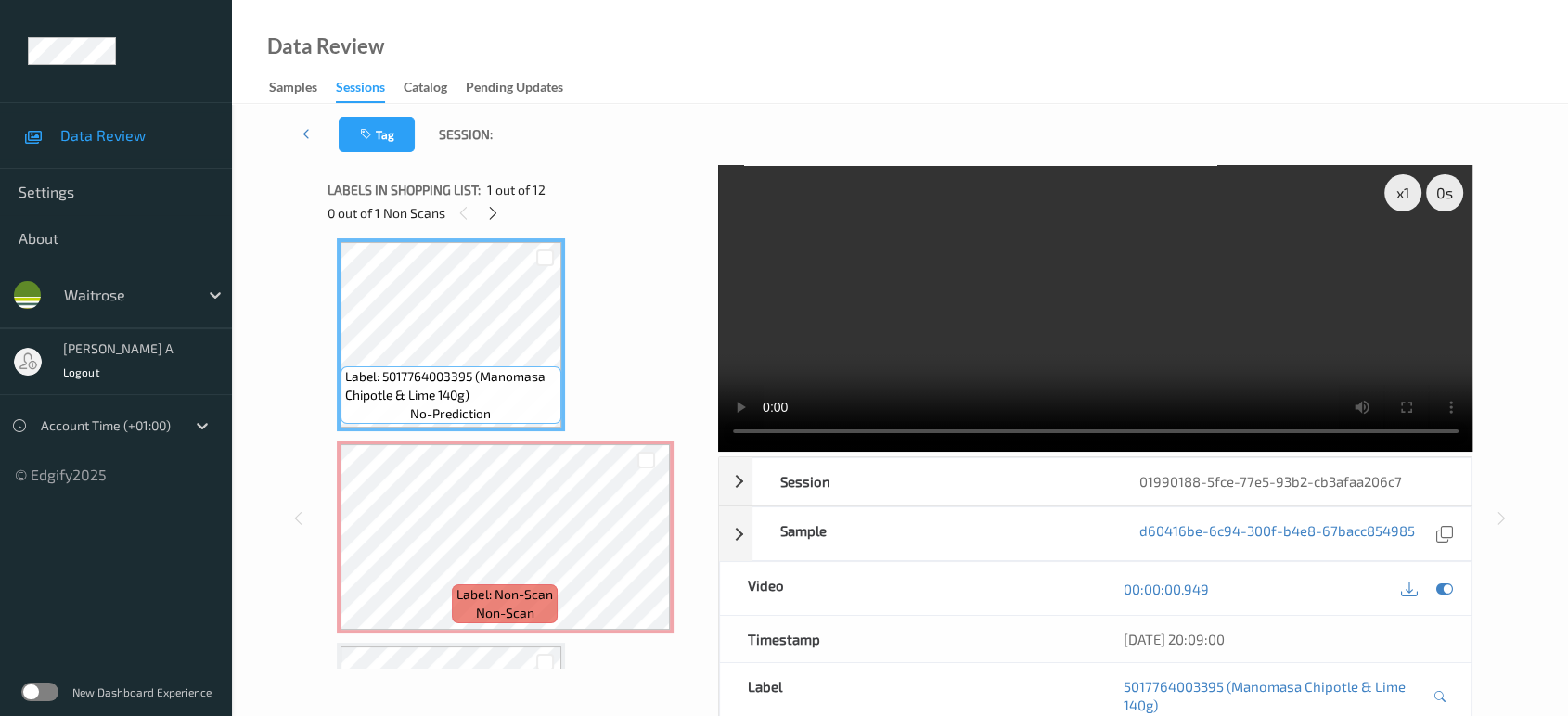
click at [1172, 317] on video at bounding box center [1096, 309] width 755 height 286
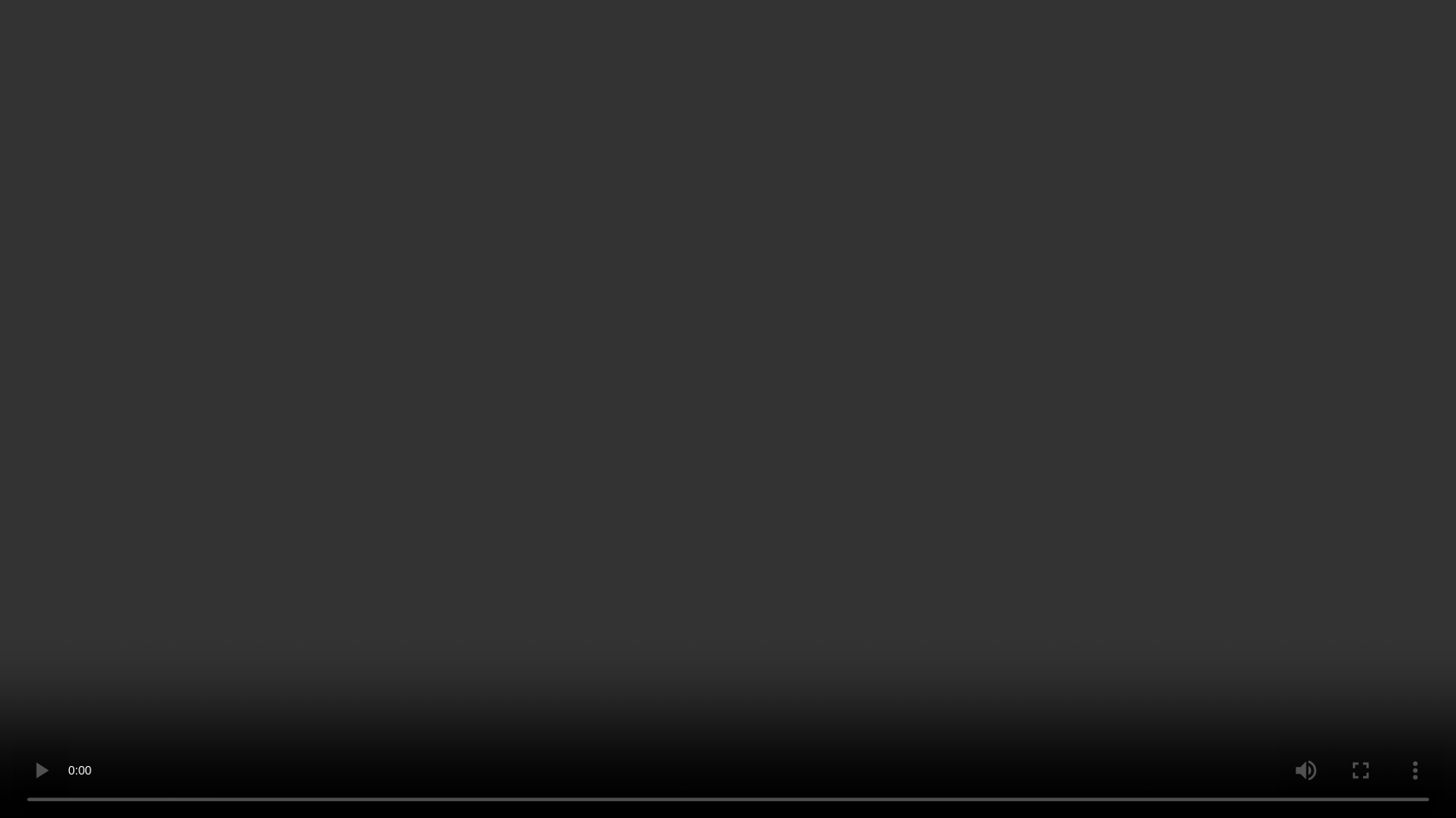
click at [683, 397] on video at bounding box center [728, 409] width 1456 height 818
click at [702, 475] on video at bounding box center [728, 409] width 1456 height 818
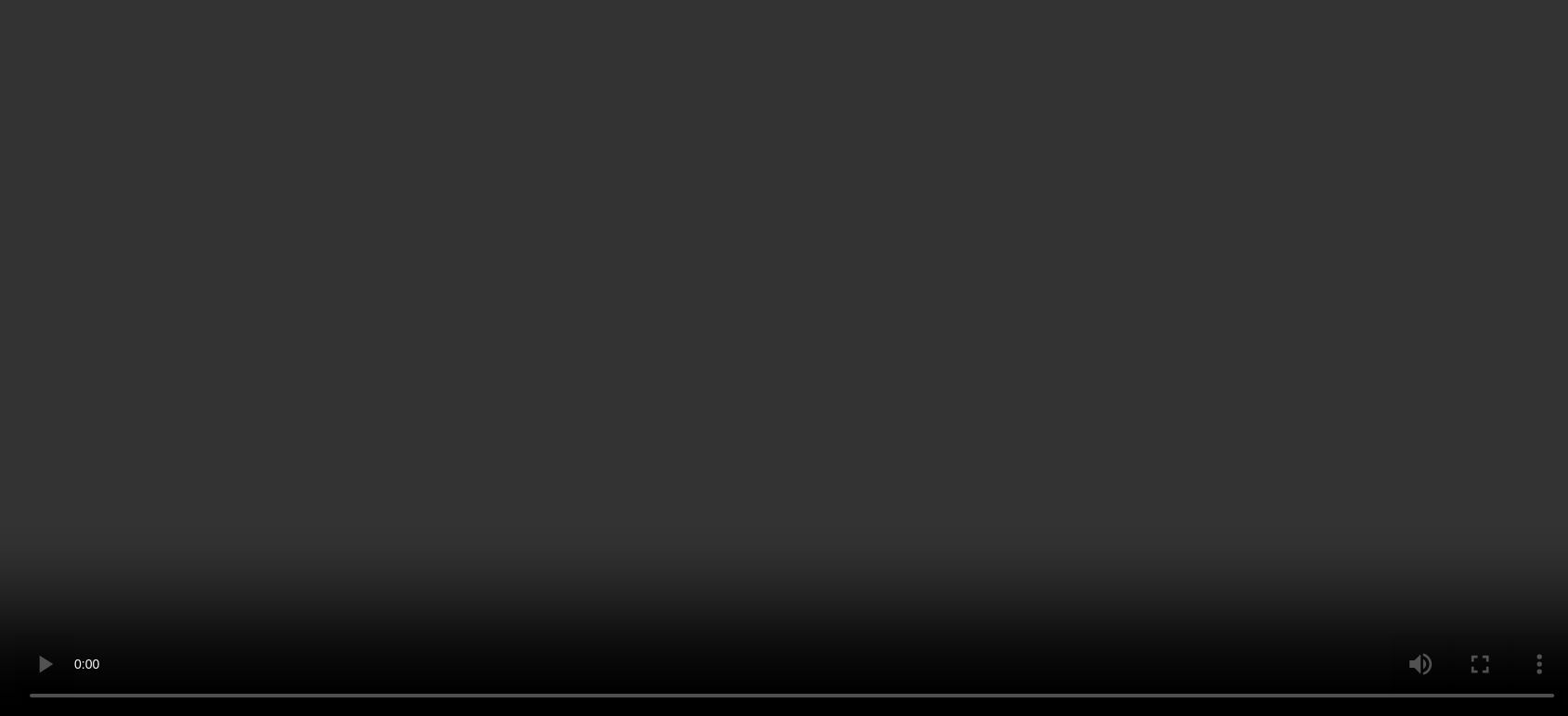
scroll to position [936, 0]
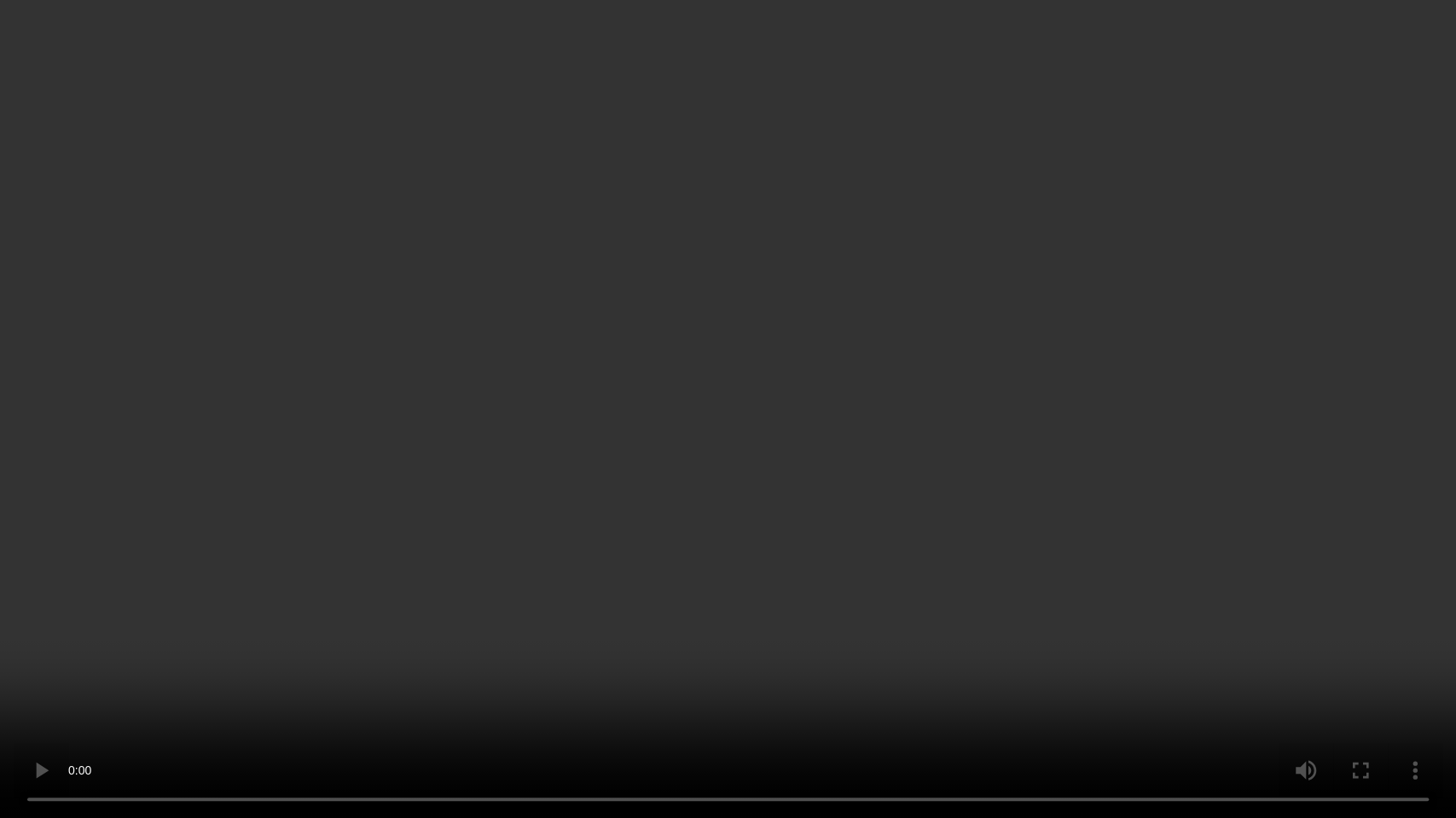
click at [921, 457] on video at bounding box center [728, 409] width 1456 height 818
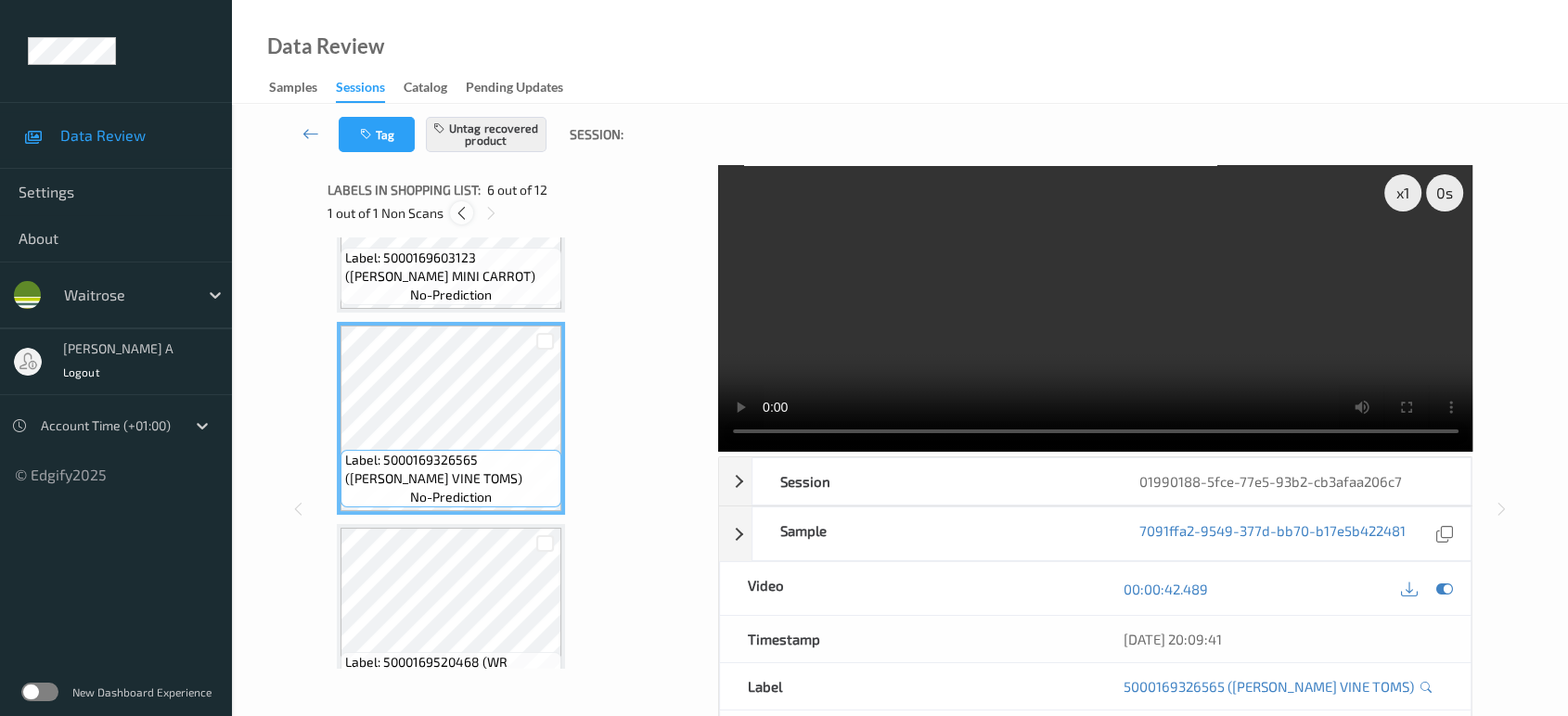
click at [461, 208] on icon at bounding box center [462, 213] width 15 height 16
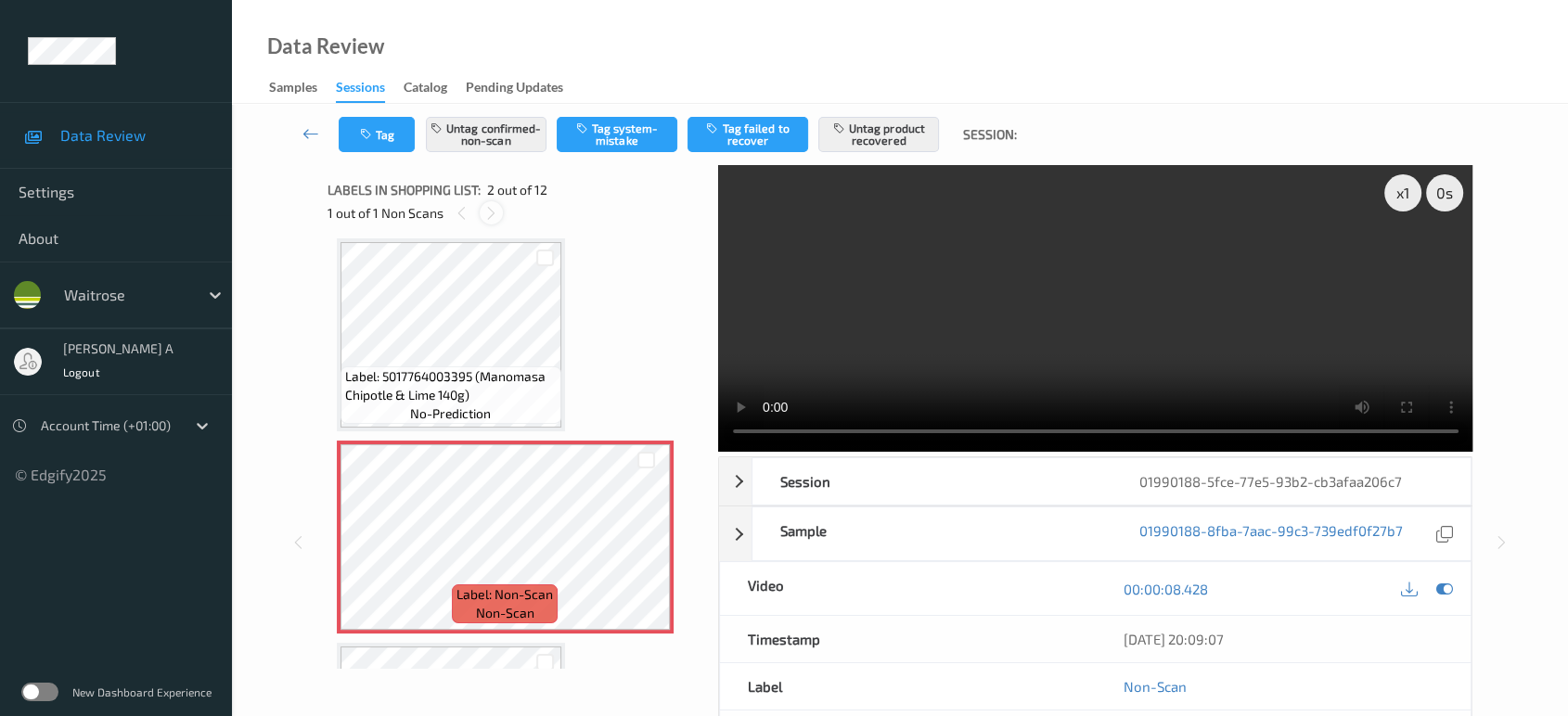
click at [500, 214] on div at bounding box center [492, 213] width 23 height 23
click at [463, 217] on icon at bounding box center [462, 213] width 15 height 16
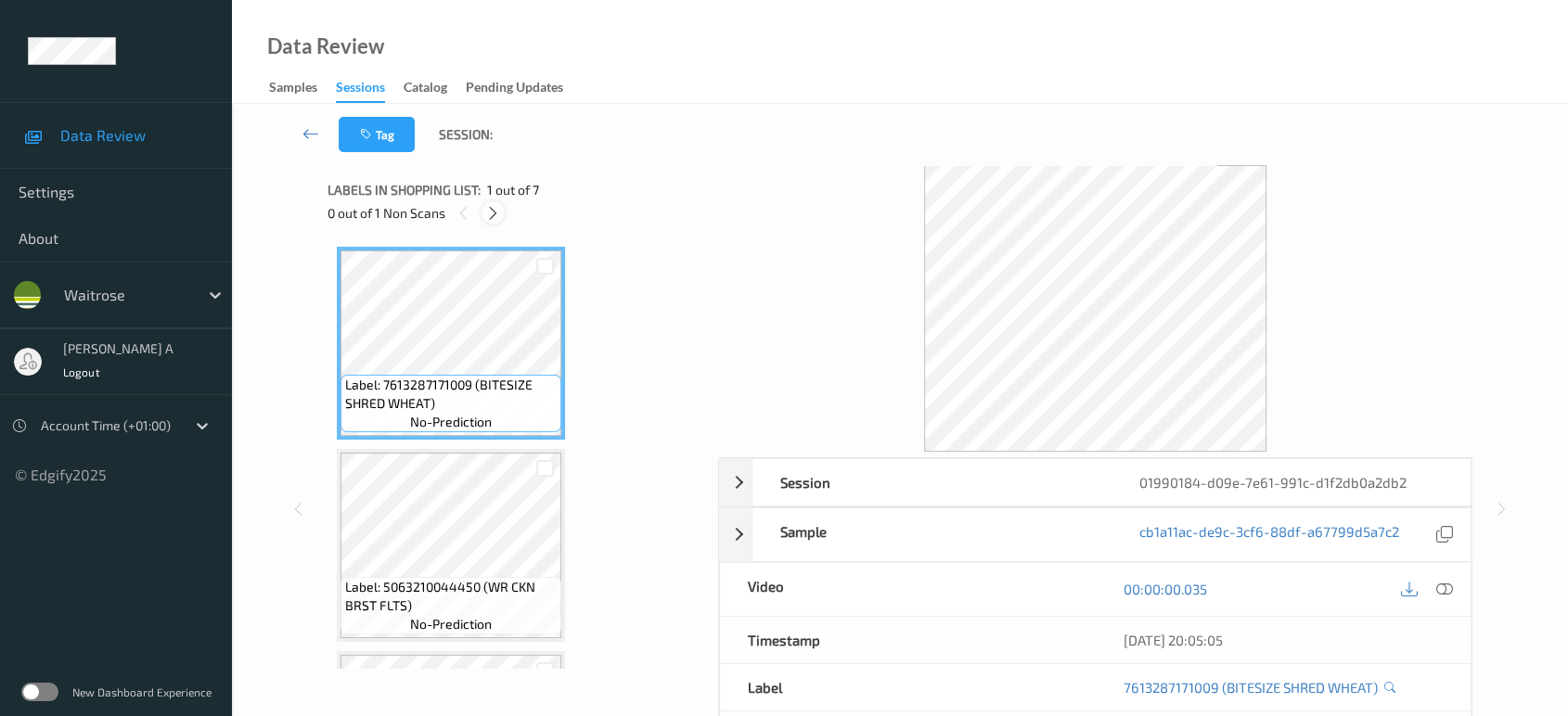
click at [485, 213] on icon at bounding box center [493, 213] width 15 height 16
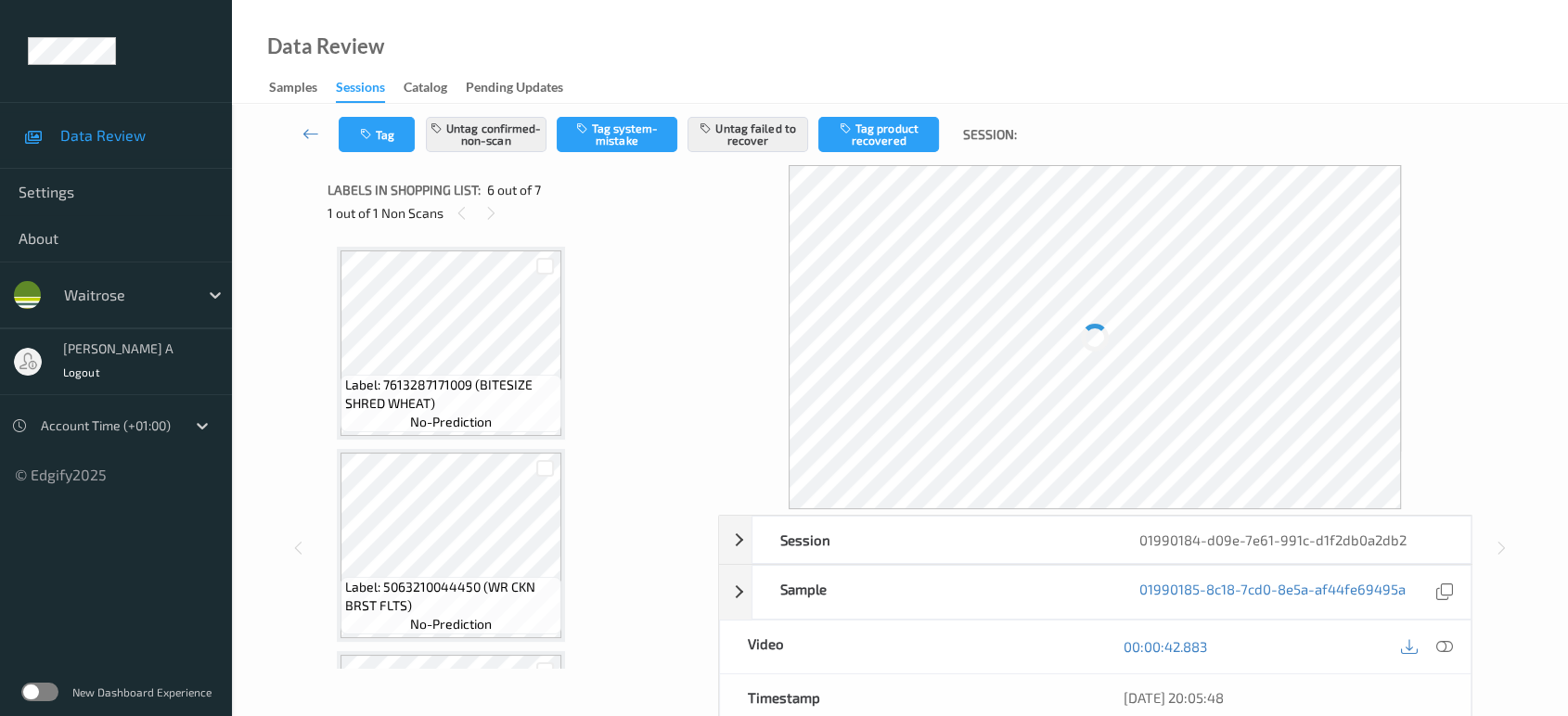
scroll to position [815, 0]
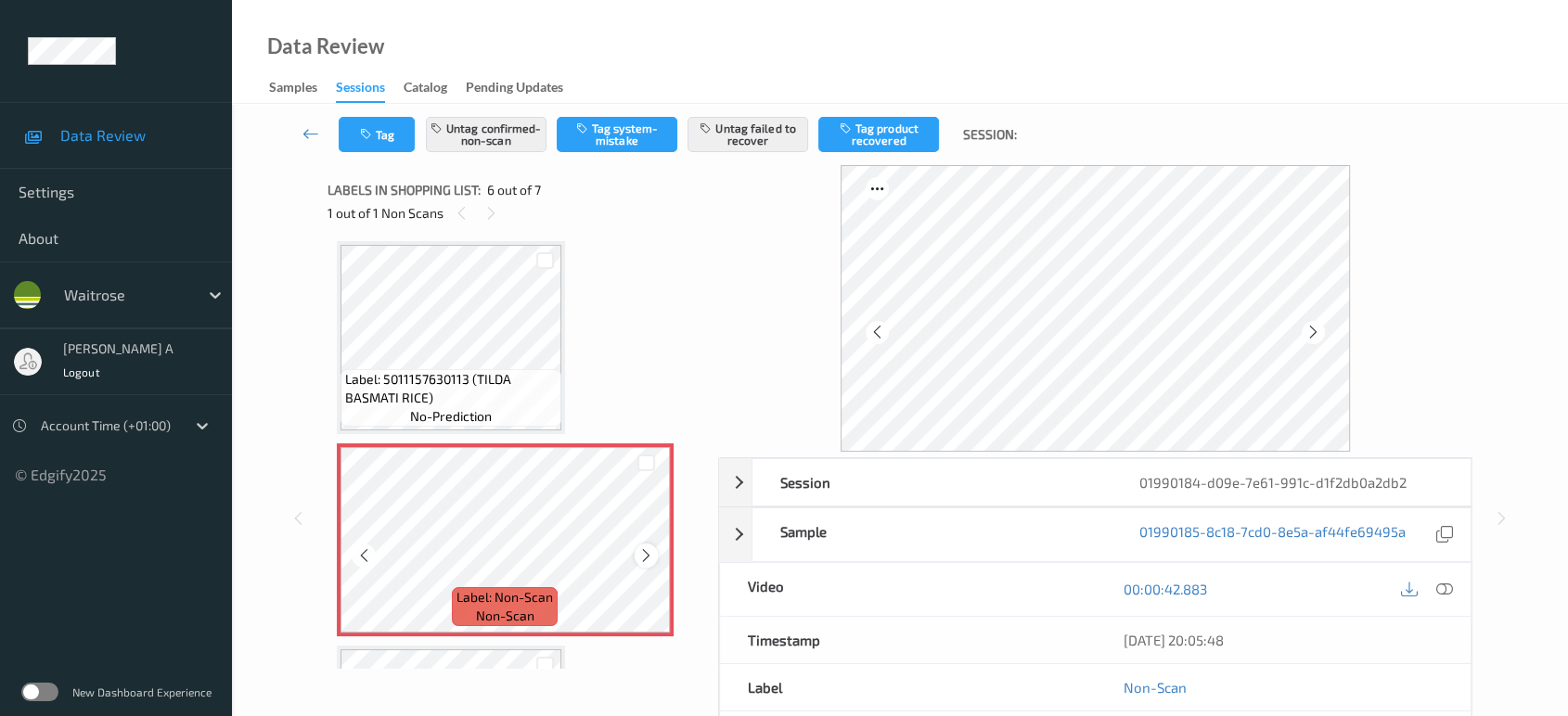
click at [642, 554] on icon at bounding box center [647, 555] width 15 height 16
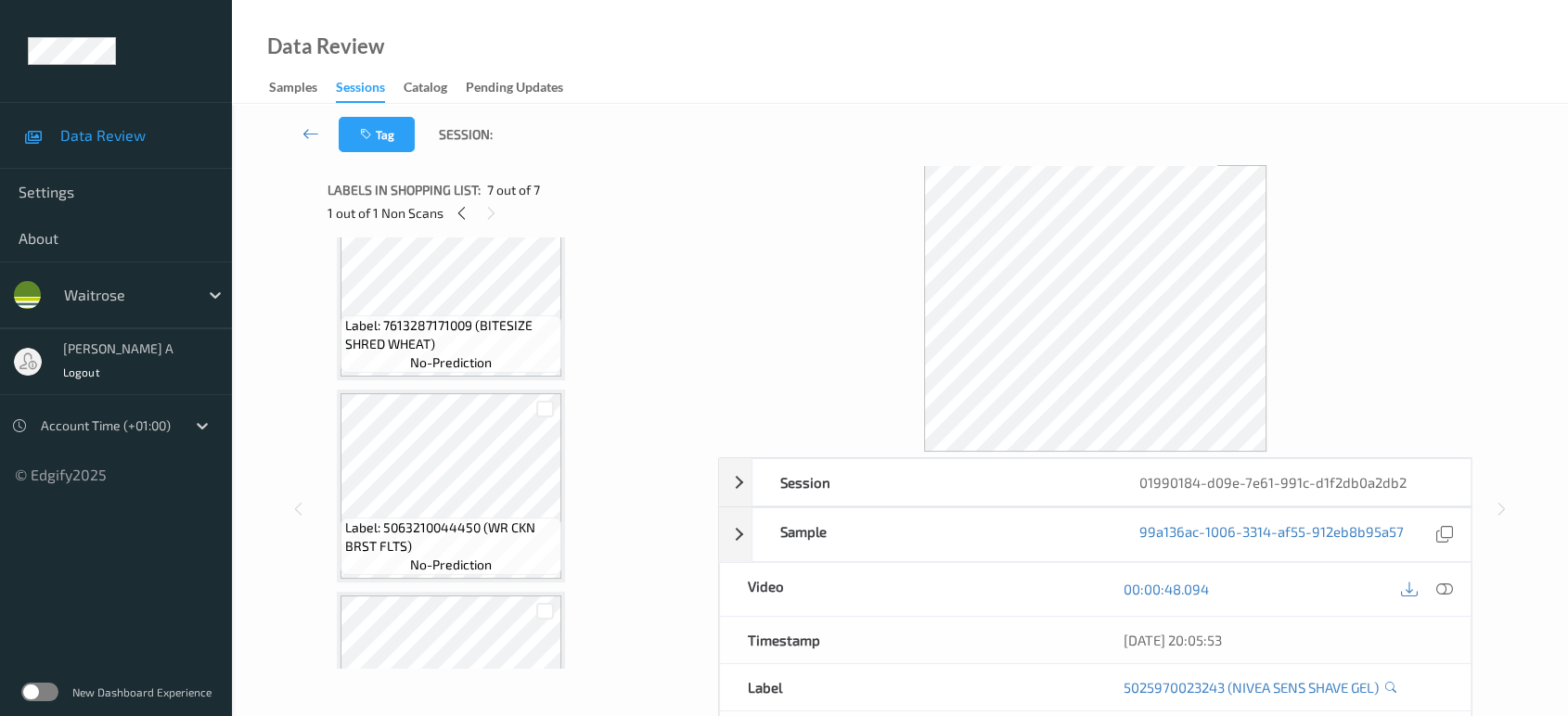
scroll to position [0, 0]
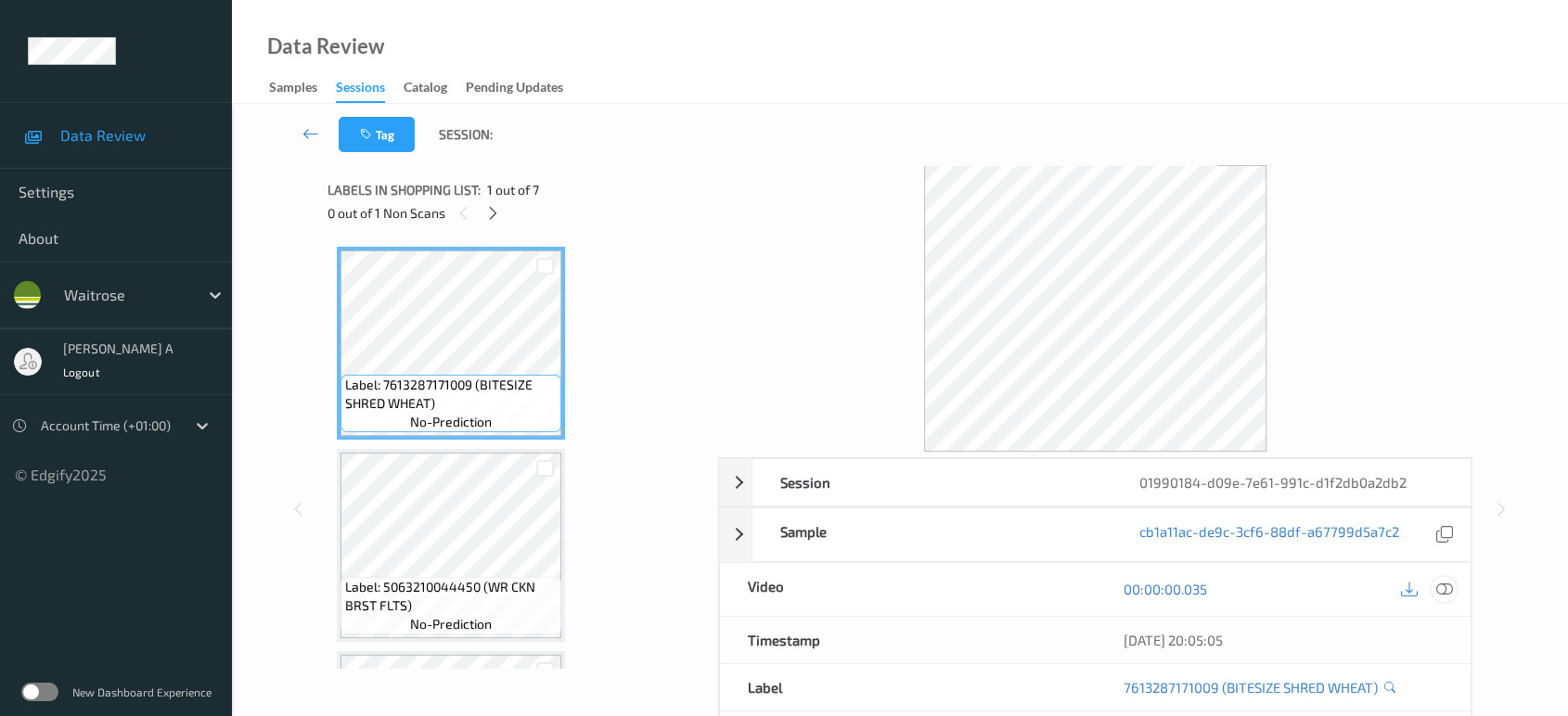
click at [1440, 592] on icon at bounding box center [1444, 588] width 16 height 16
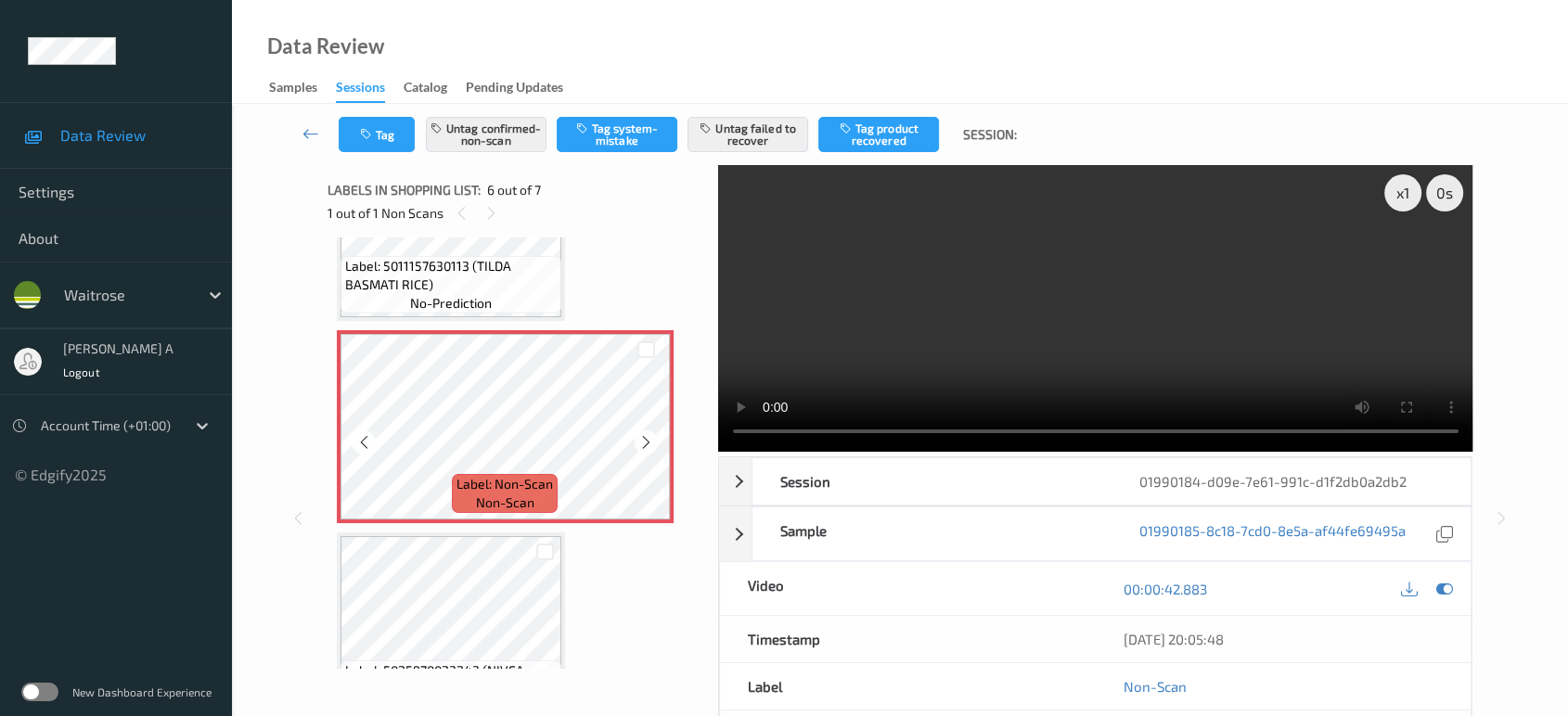
scroll to position [987, 0]
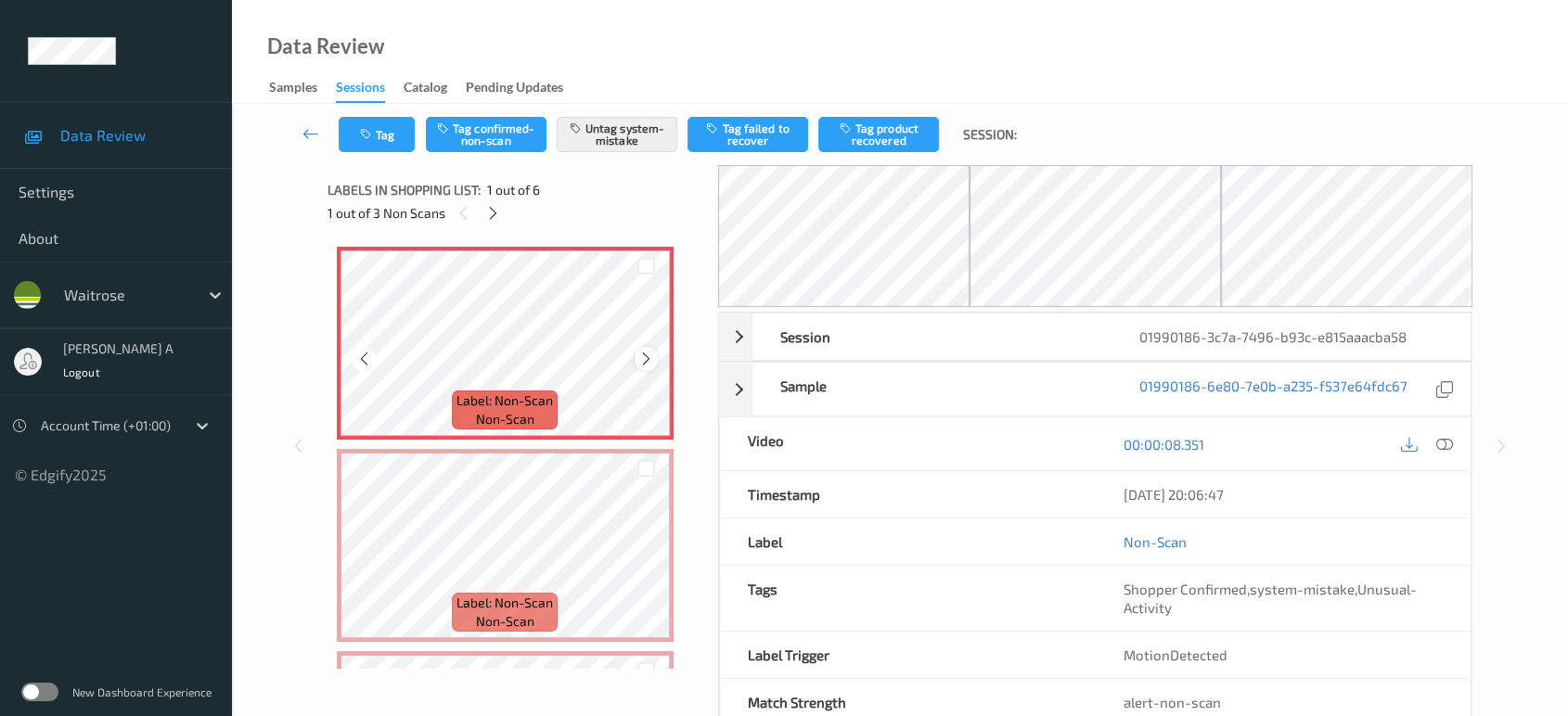
click at [636, 361] on div at bounding box center [647, 359] width 23 height 23
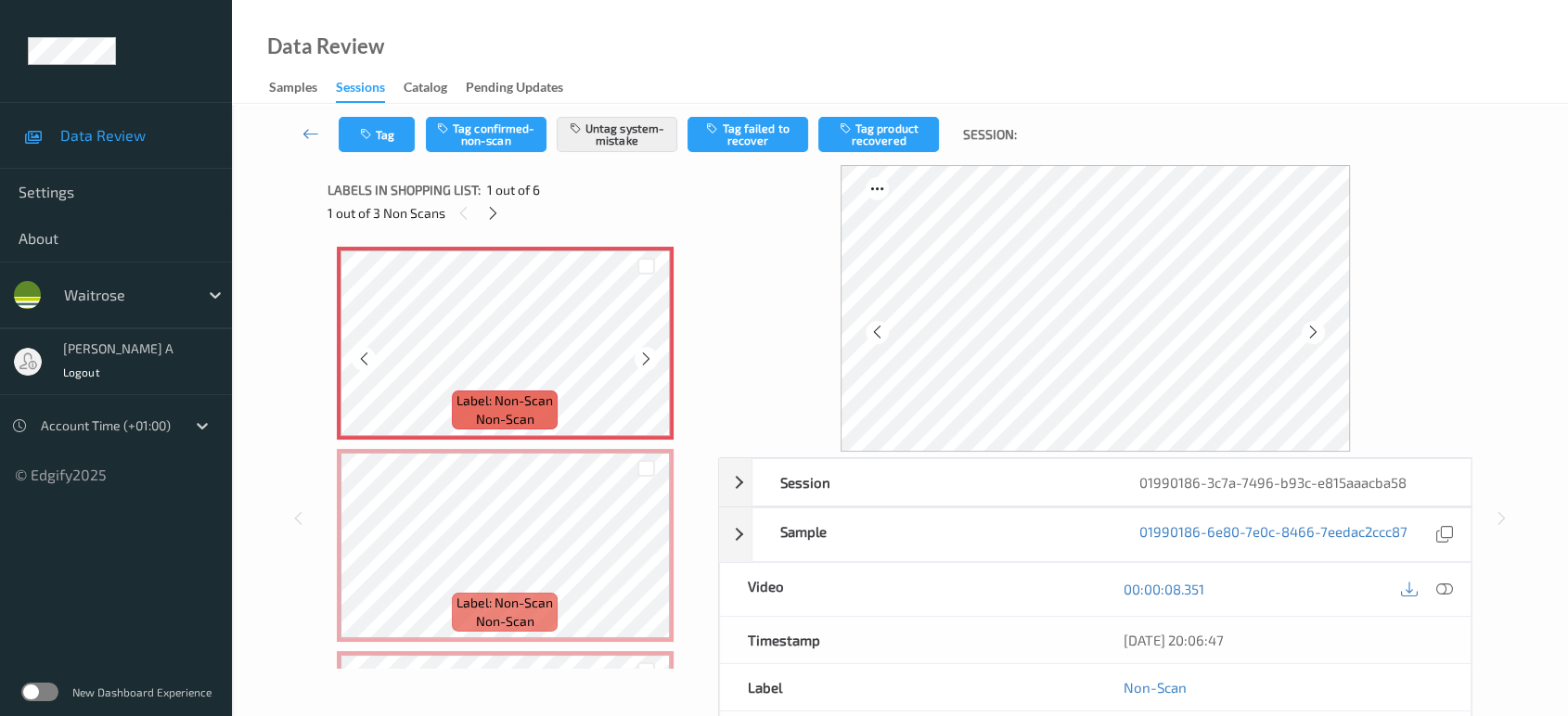
click at [636, 361] on div at bounding box center [647, 359] width 23 height 23
click at [352, 133] on button "Tag" at bounding box center [377, 134] width 76 height 35
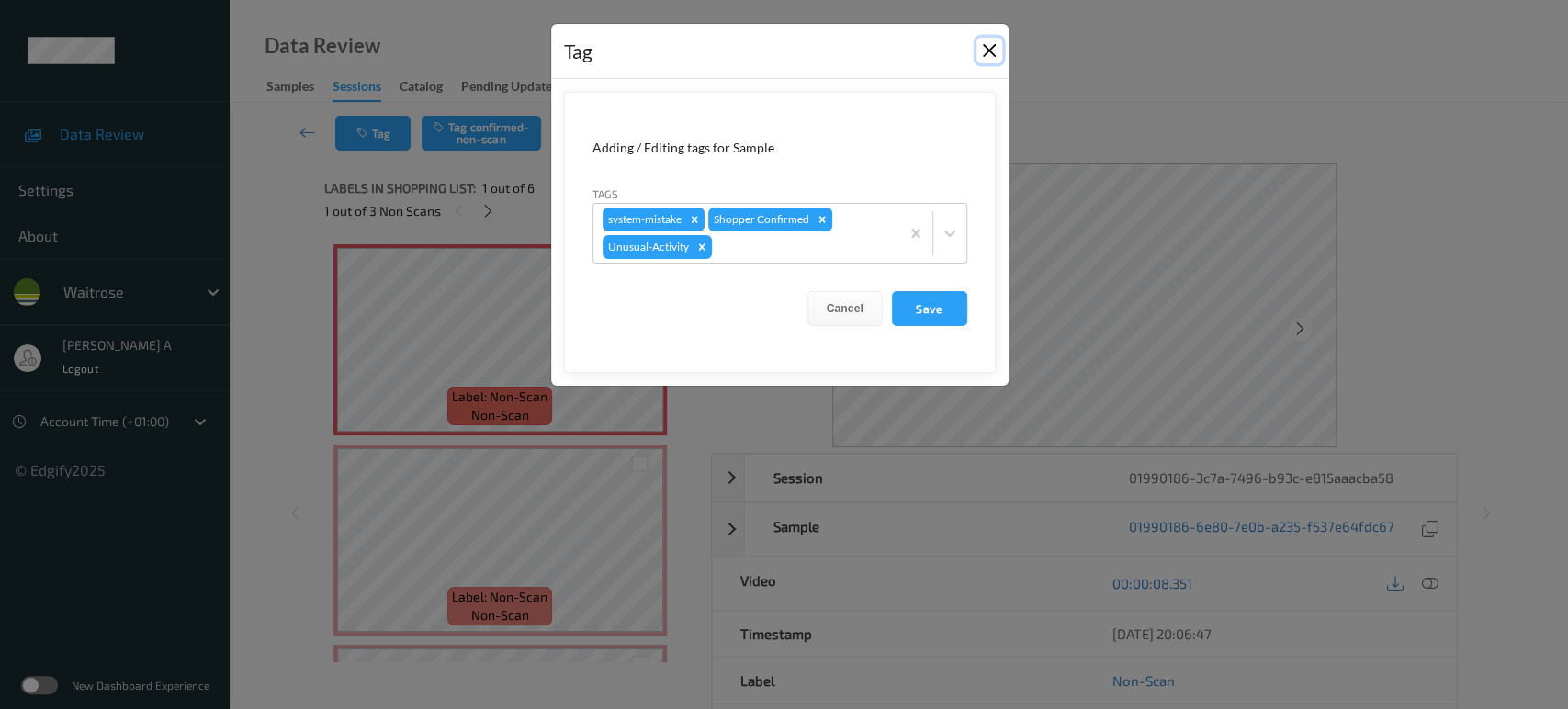
click at [989, 52] on button "Close" at bounding box center [989, 50] width 26 height 26
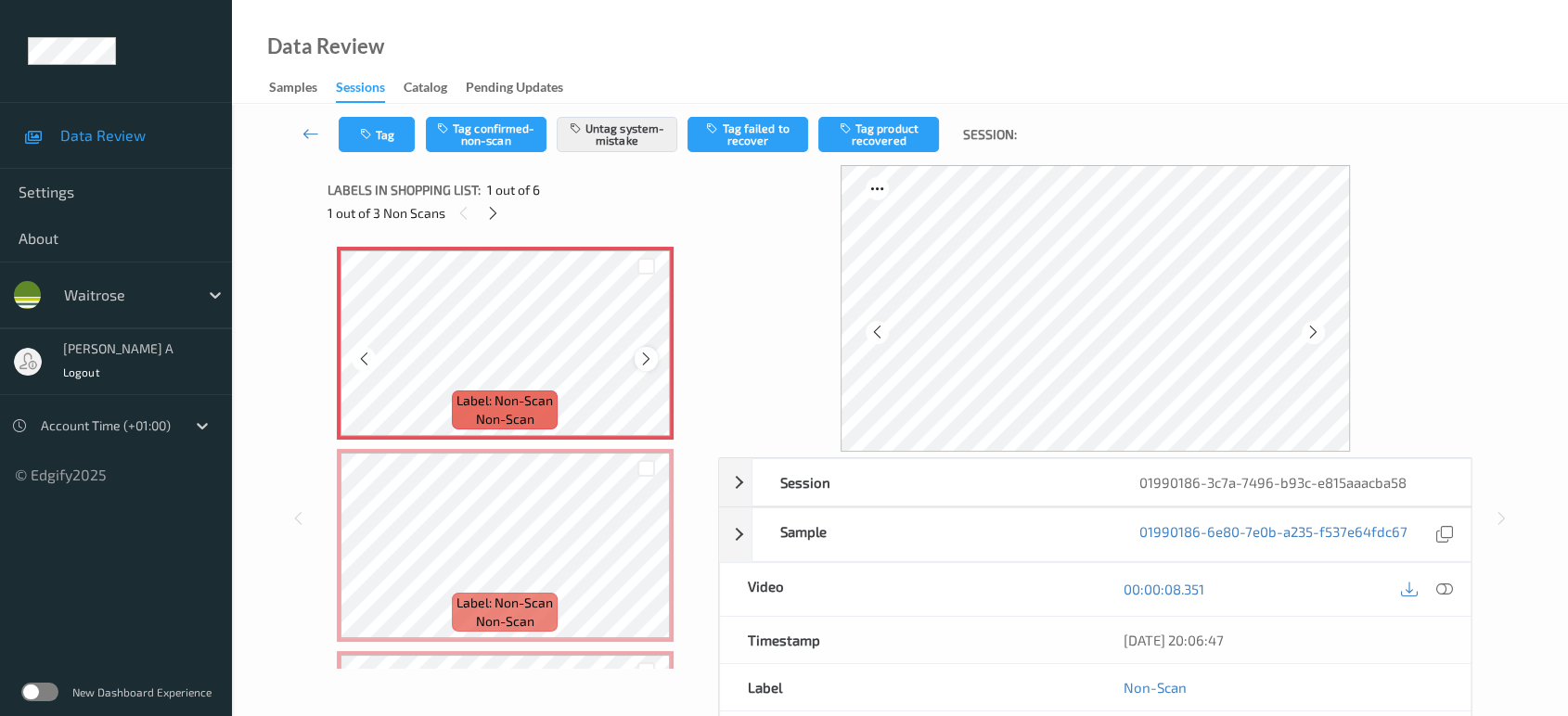
click at [639, 363] on icon at bounding box center [647, 358] width 15 height 16
click at [387, 136] on button "Tag" at bounding box center [377, 134] width 76 height 35
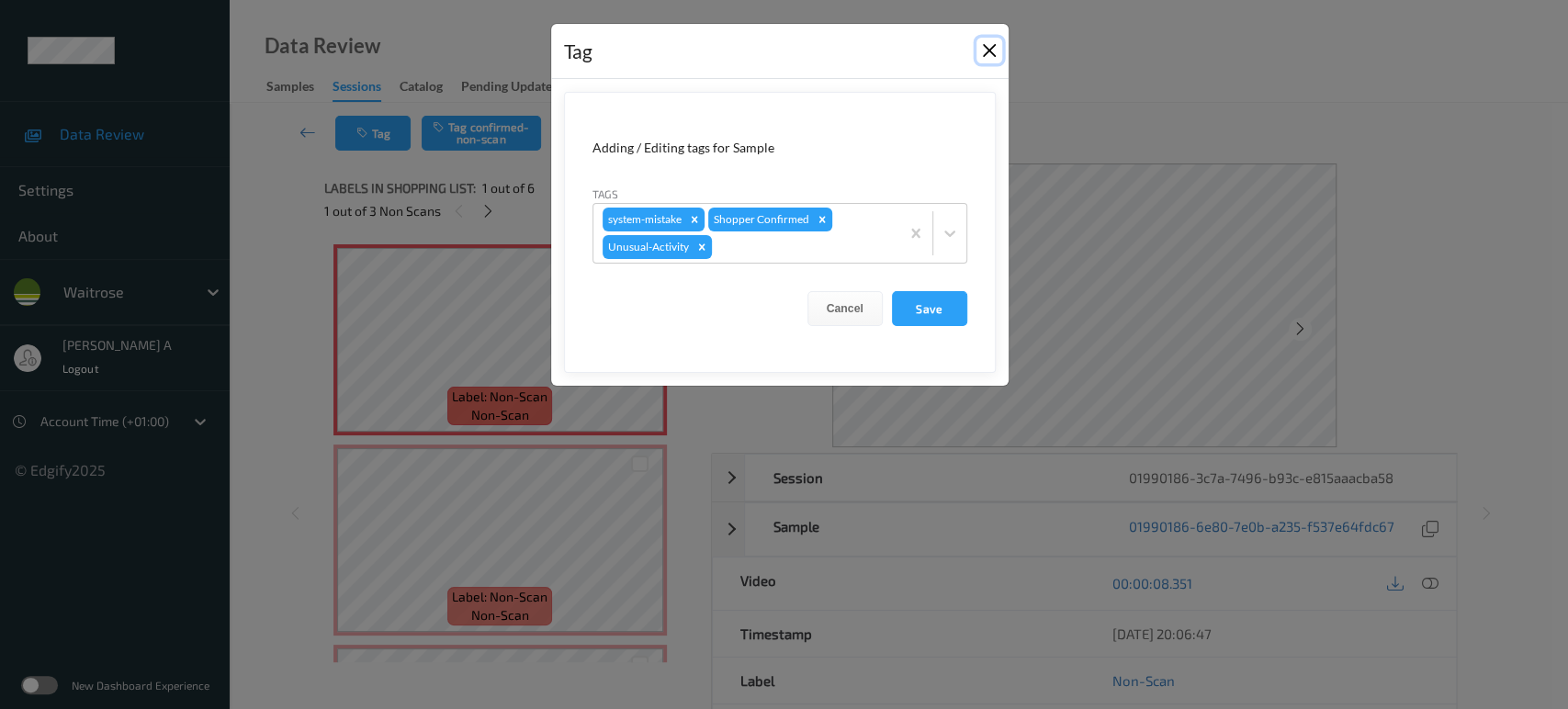
click at [981, 57] on button "Close" at bounding box center [989, 50] width 26 height 26
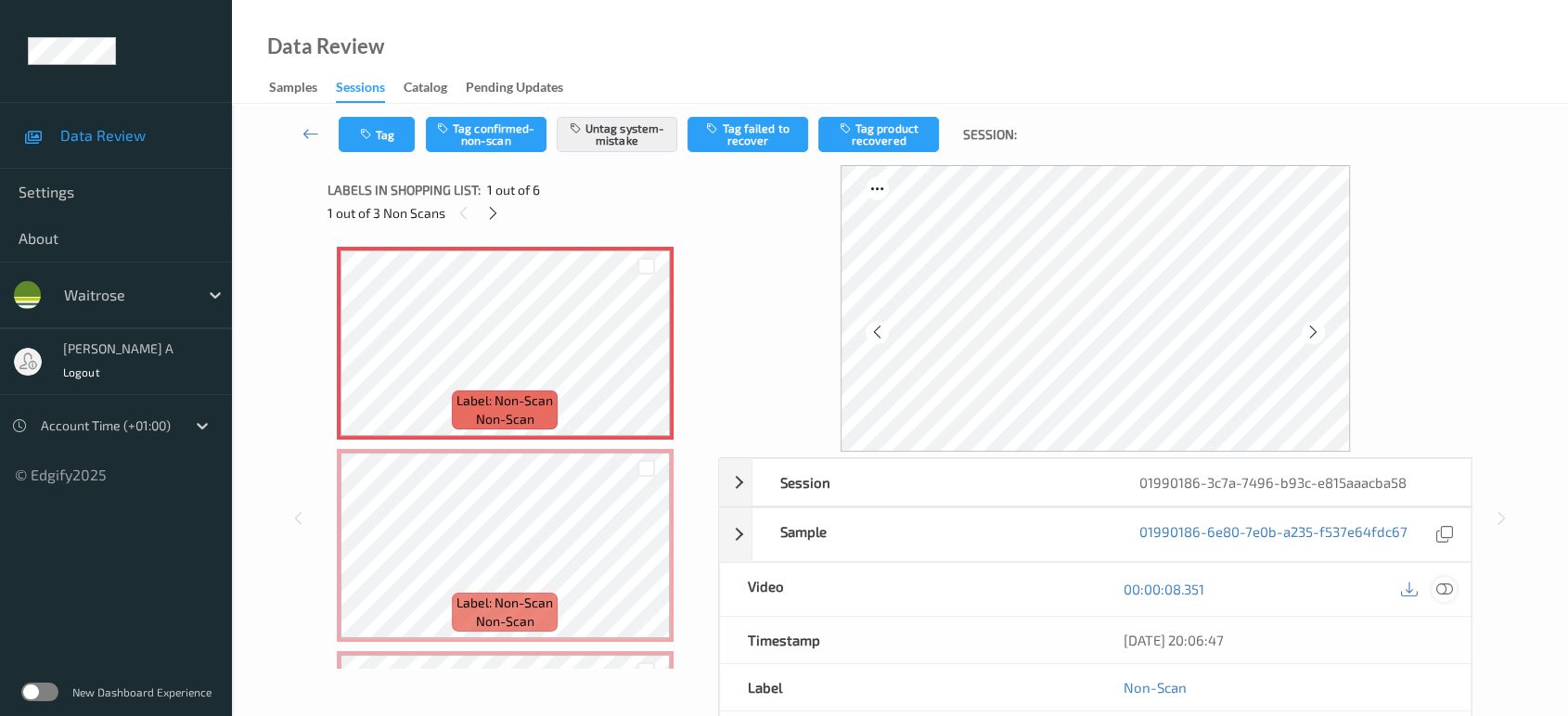
click at [1452, 585] on icon at bounding box center [1444, 588] width 16 height 16
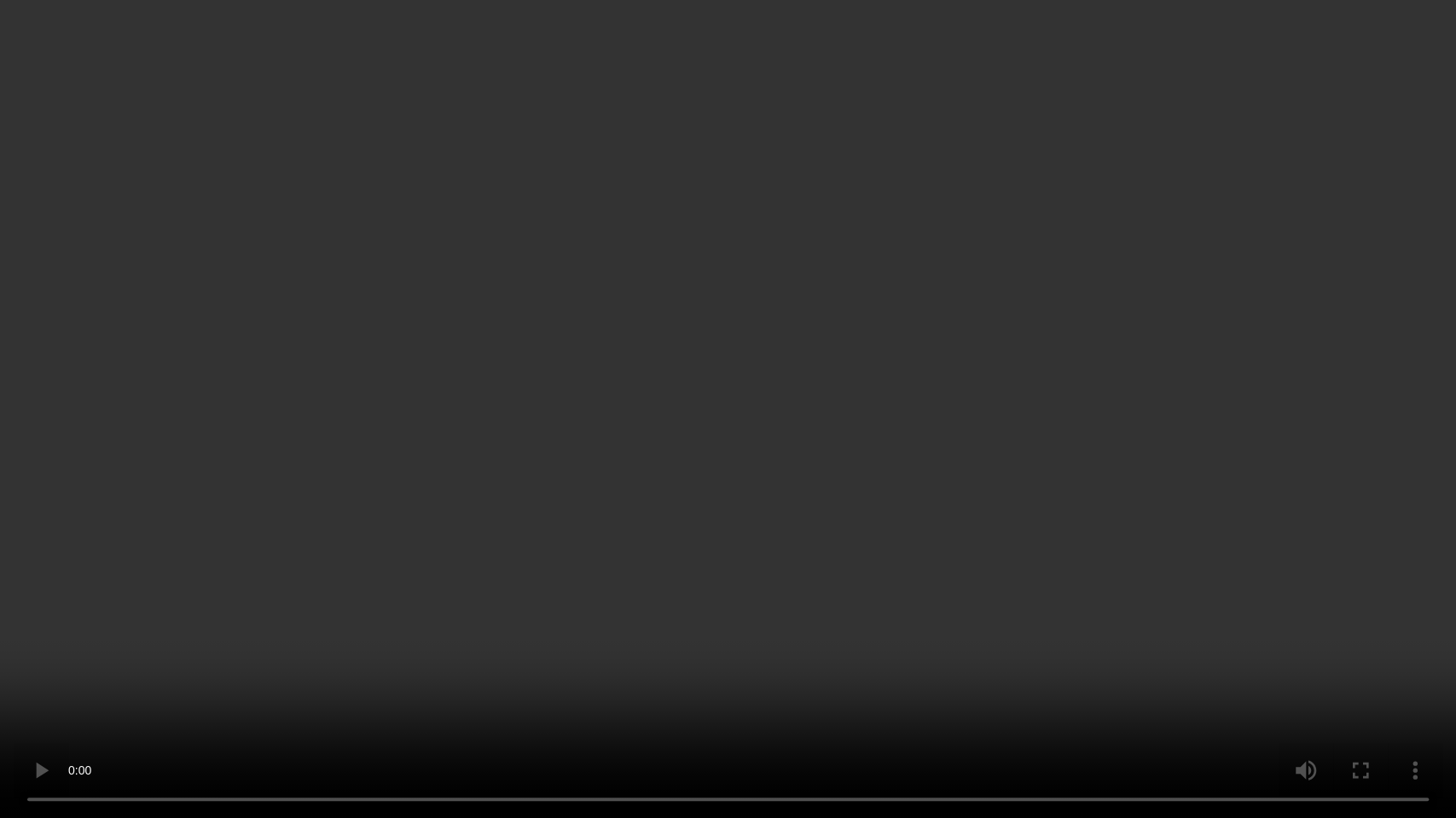
drag, startPoint x: 843, startPoint y: 430, endPoint x: 846, endPoint y: 402, distance: 28.2
click at [843, 430] on video at bounding box center [728, 409] width 1456 height 818
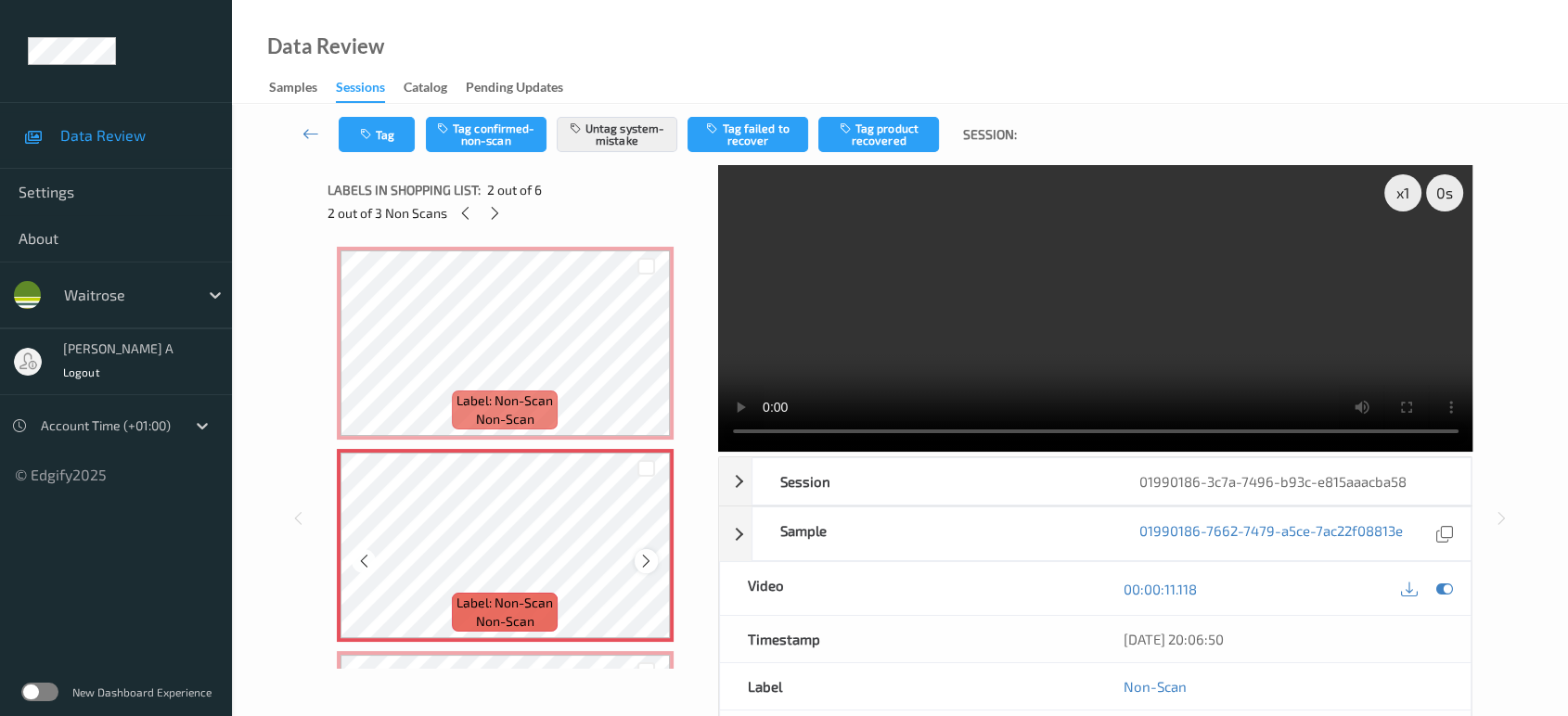
click at [640, 563] on icon at bounding box center [647, 560] width 15 height 16
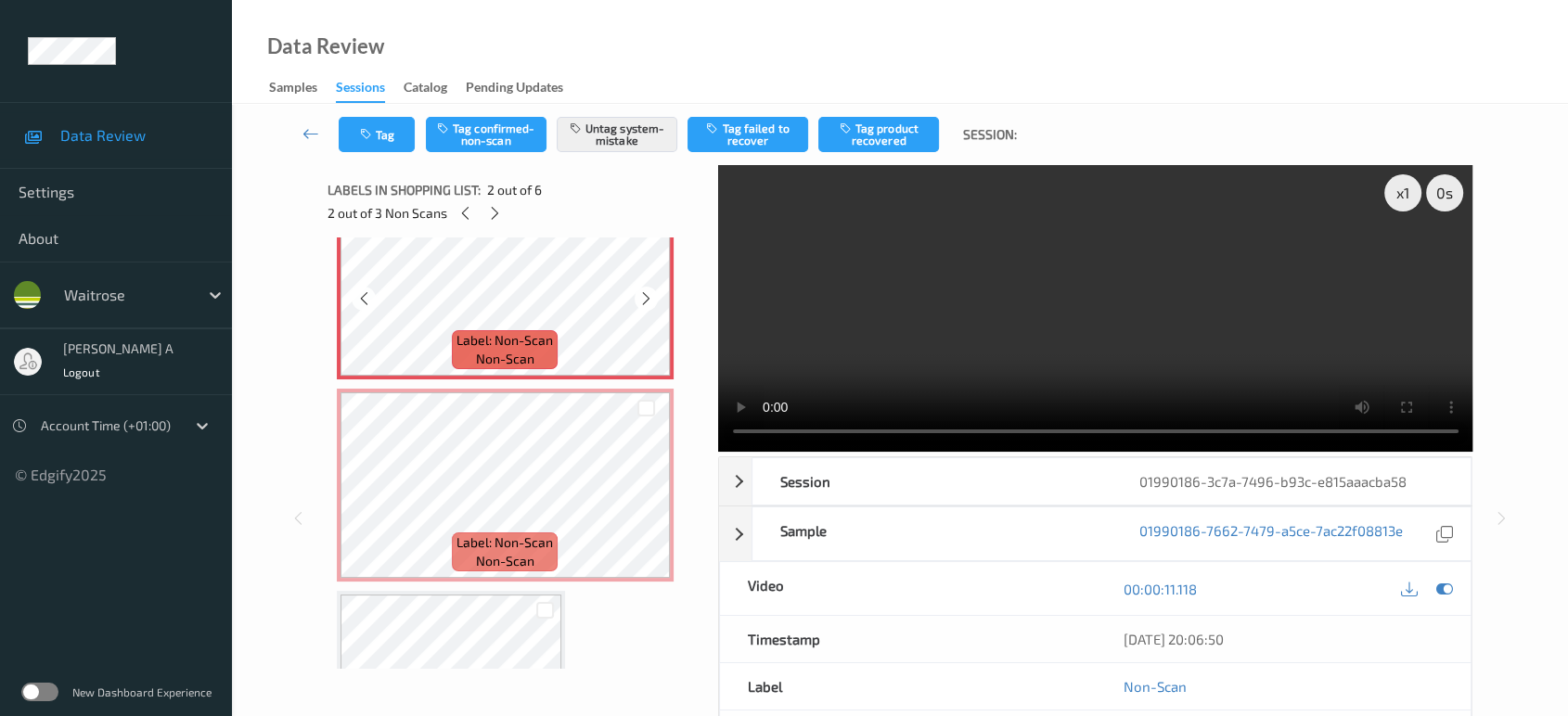
scroll to position [412, 0]
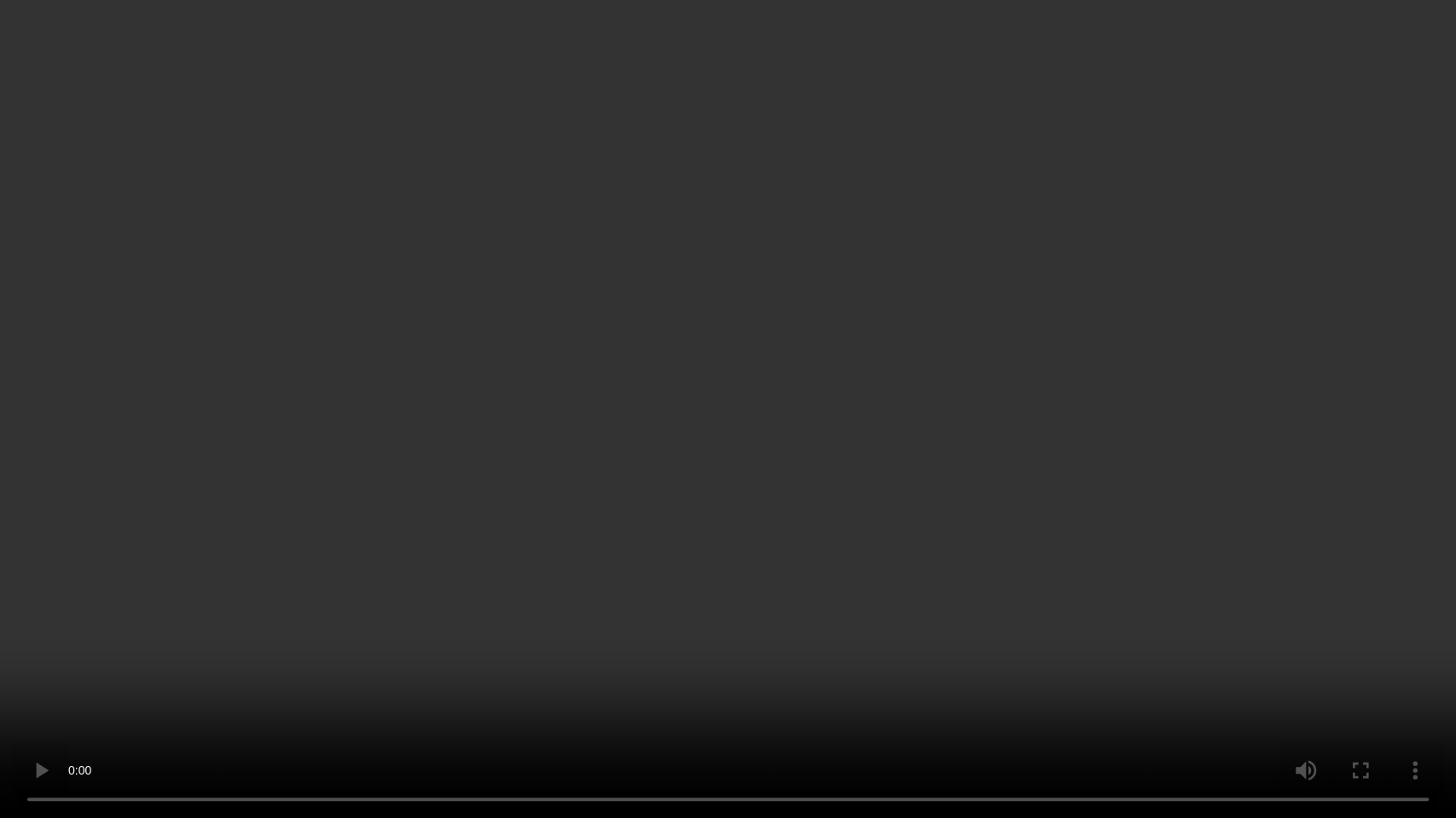
click at [792, 472] on video at bounding box center [728, 409] width 1456 height 818
click at [409, 381] on video at bounding box center [728, 409] width 1456 height 818
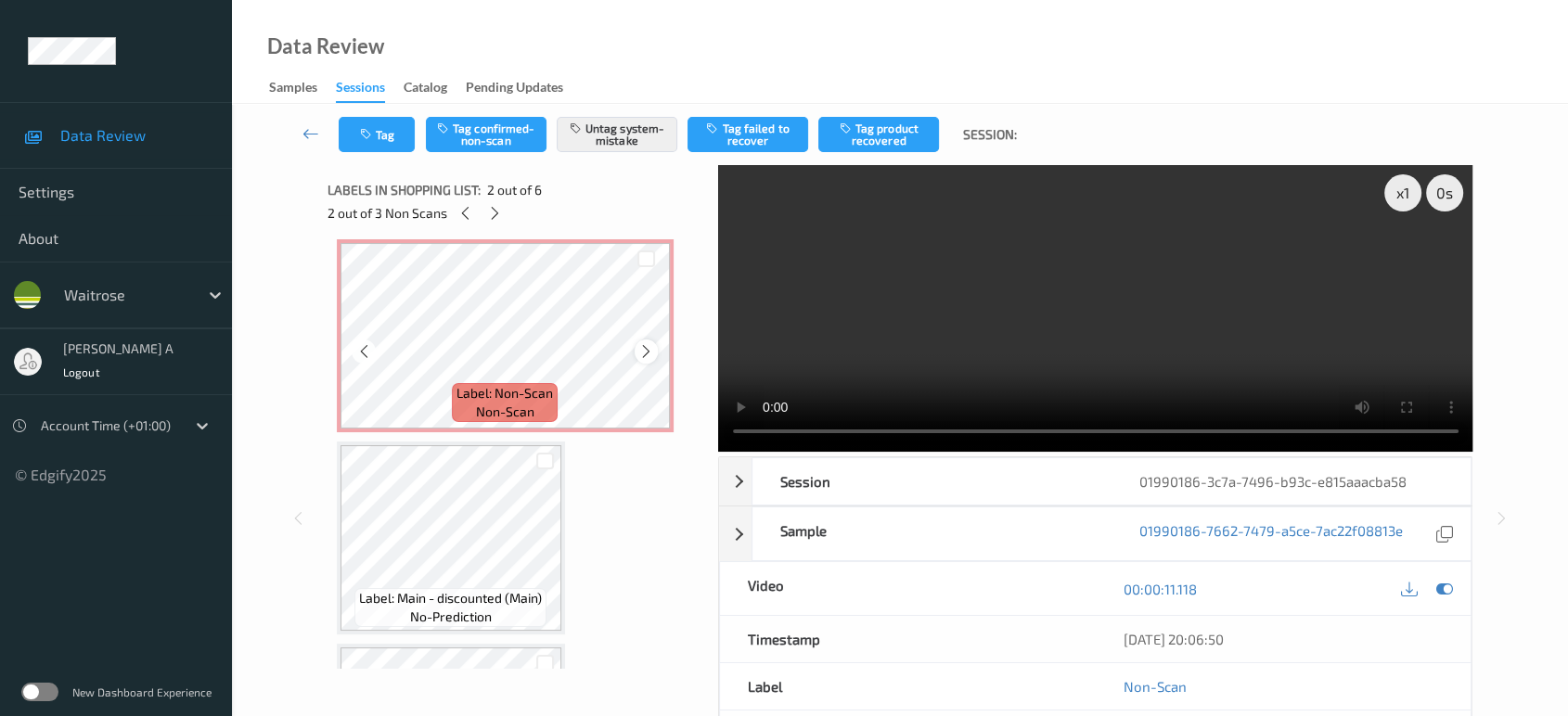
click at [639, 354] on icon at bounding box center [647, 351] width 15 height 16
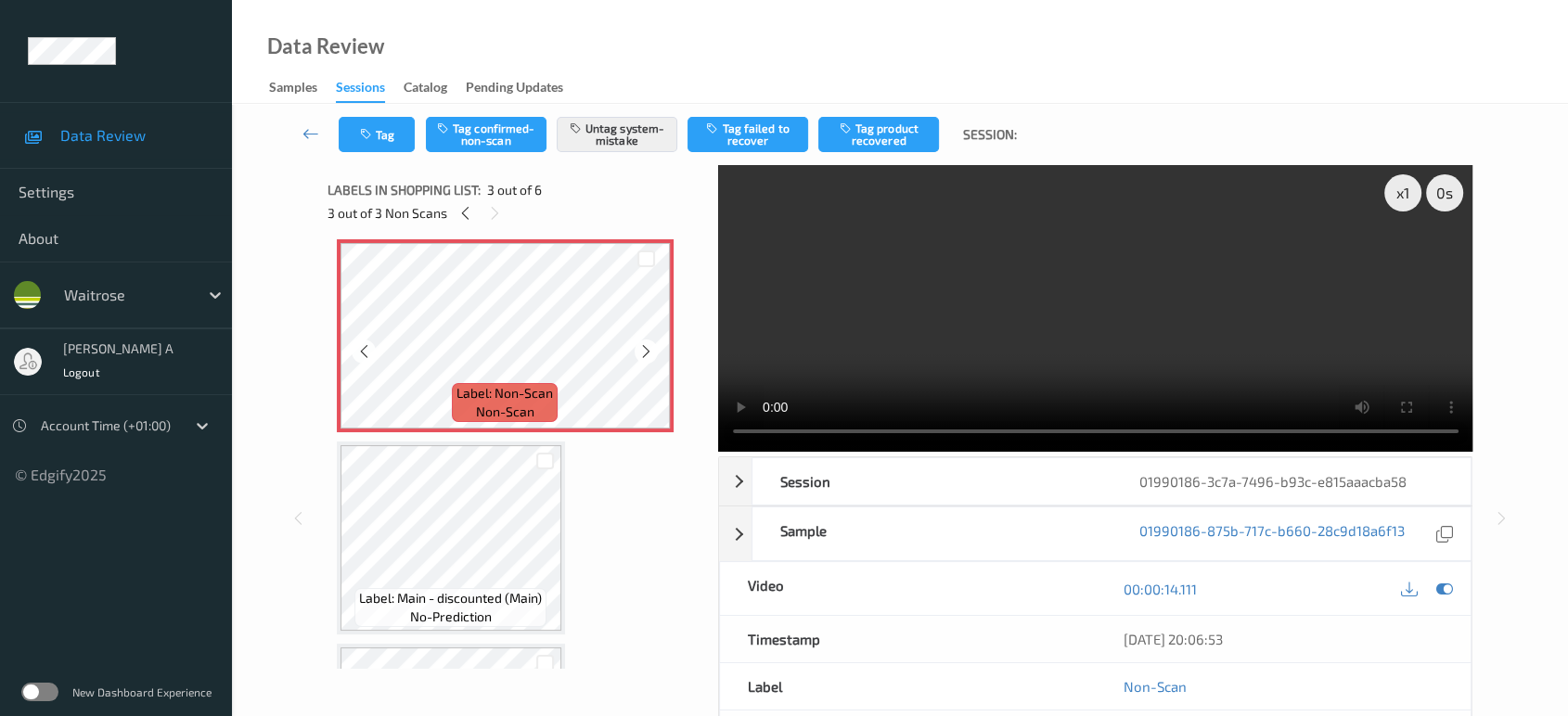
click at [639, 354] on icon at bounding box center [647, 351] width 15 height 16
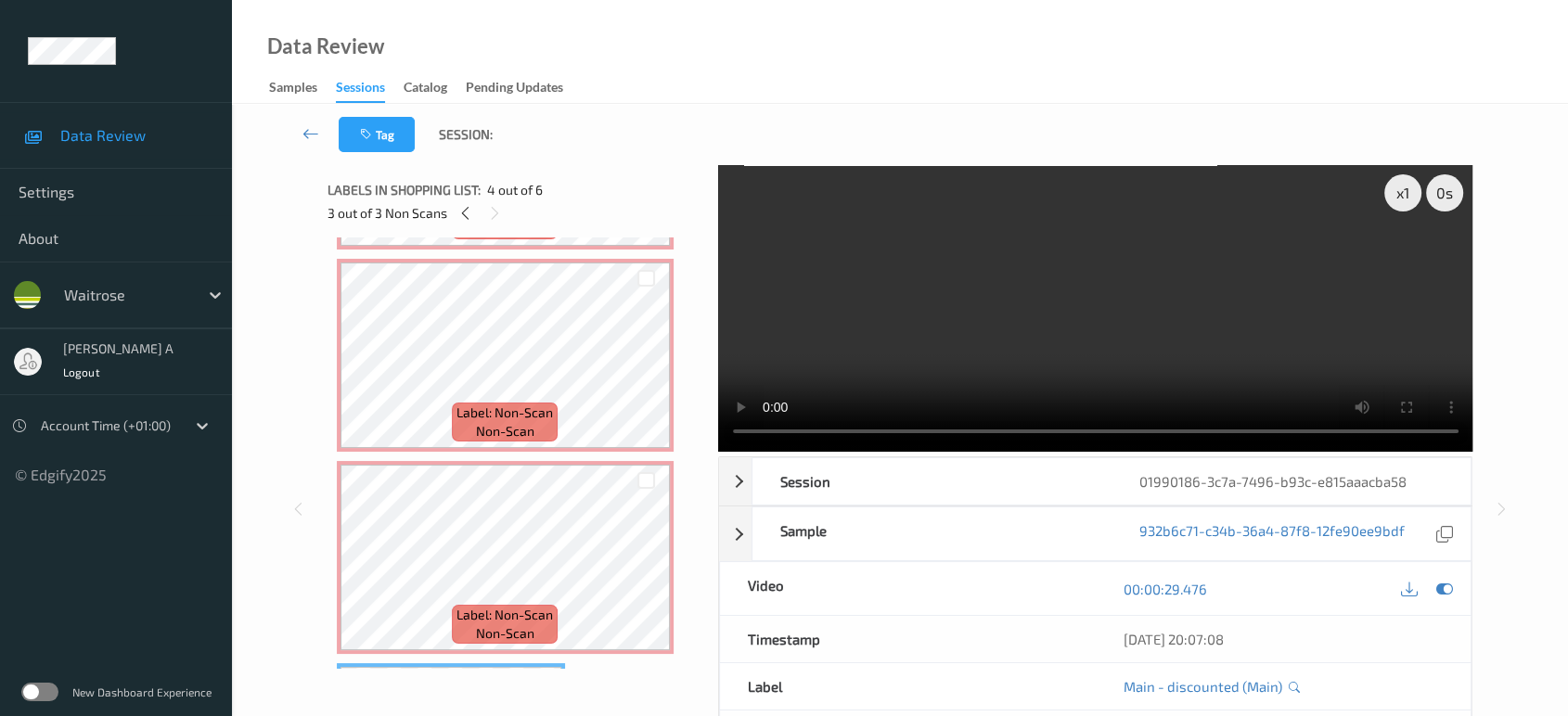
scroll to position [0, 0]
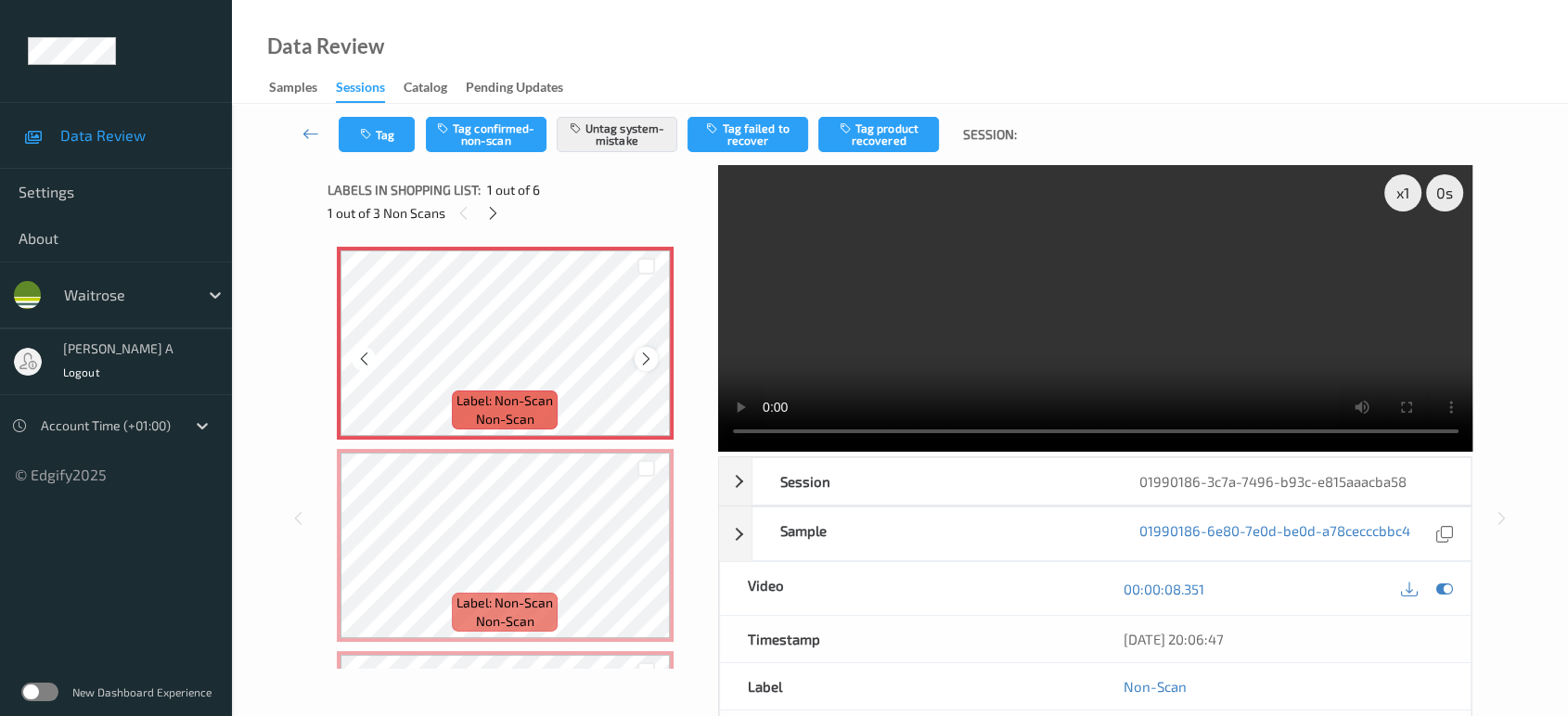
click at [643, 363] on icon at bounding box center [647, 358] width 15 height 16
click at [647, 567] on icon at bounding box center [647, 560] width 15 height 16
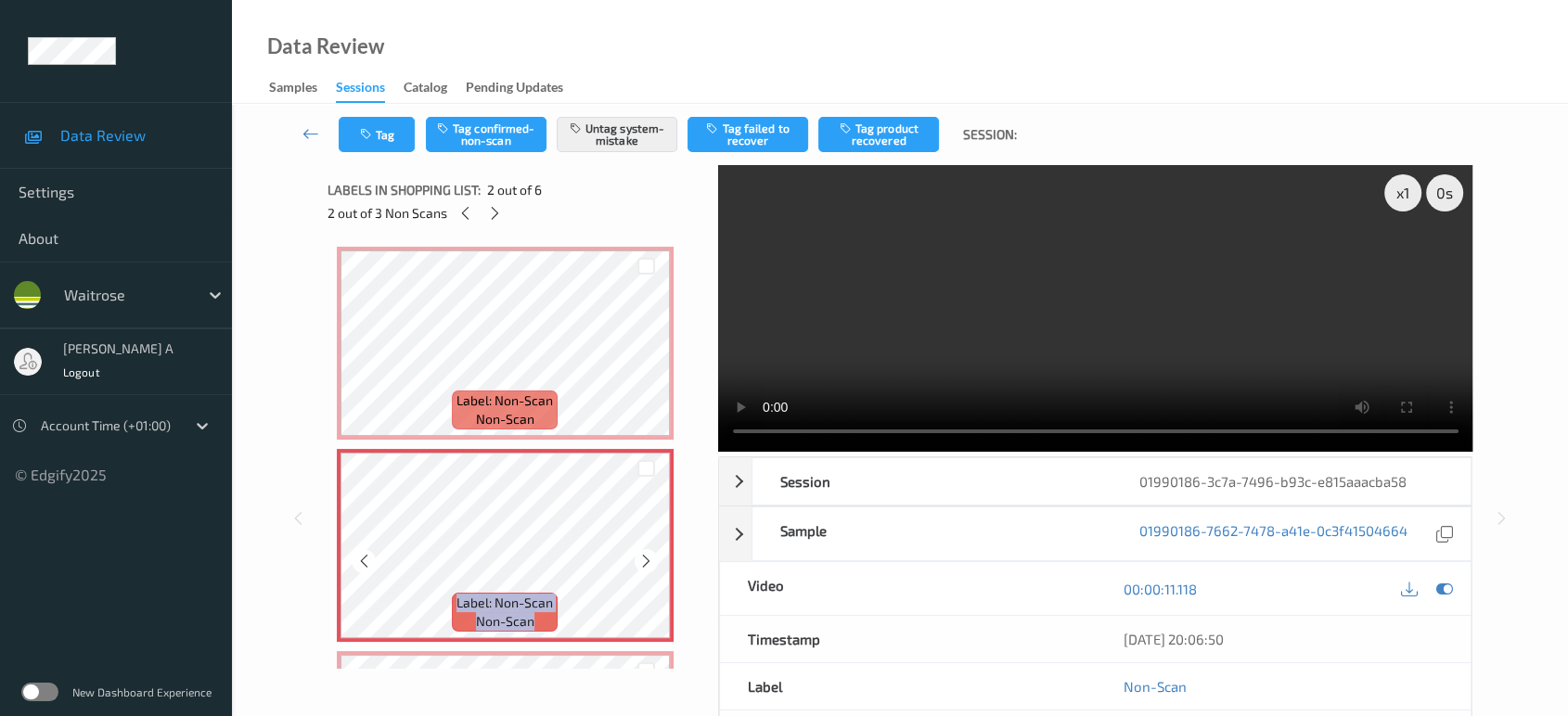
click at [647, 567] on icon at bounding box center [647, 560] width 15 height 16
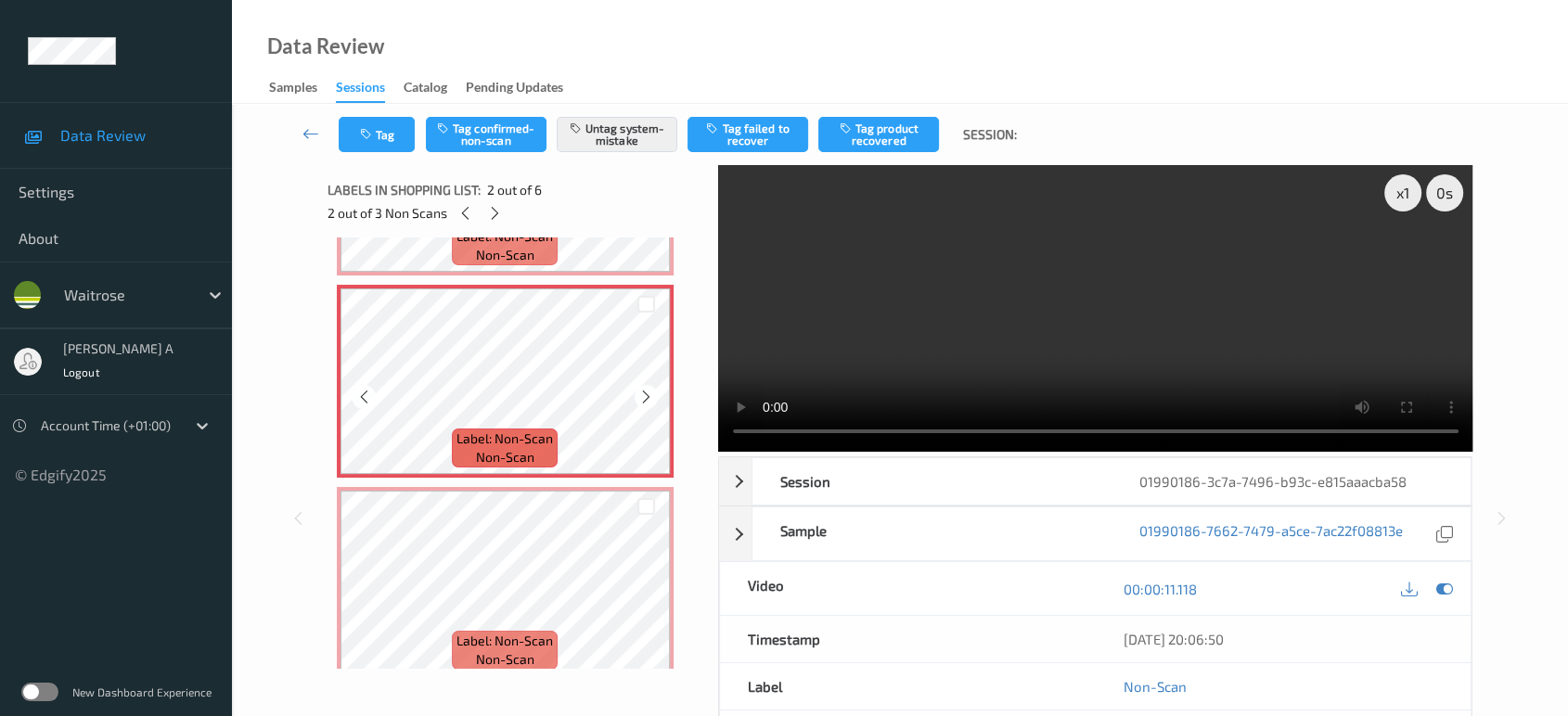
scroll to position [309, 0]
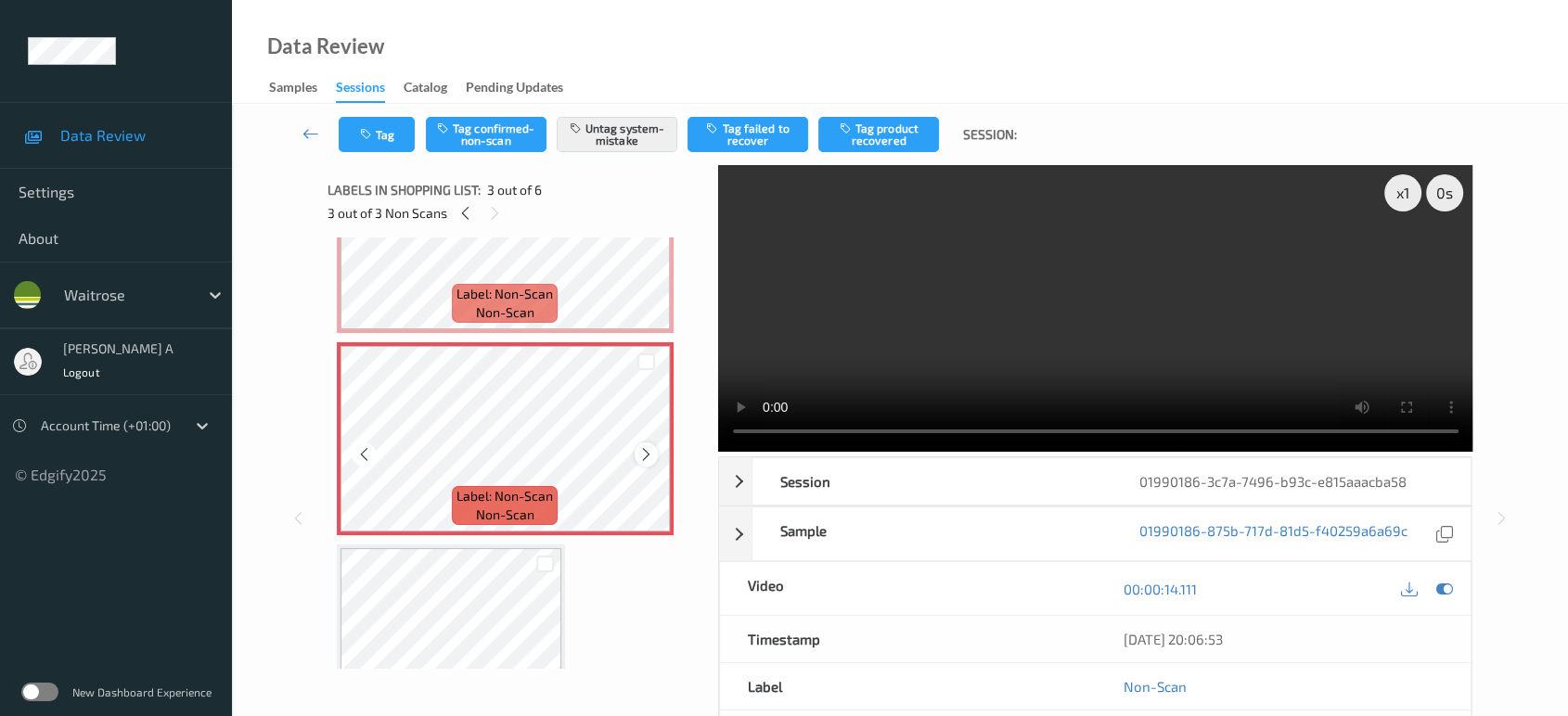
click at [640, 446] on icon at bounding box center [647, 454] width 15 height 16
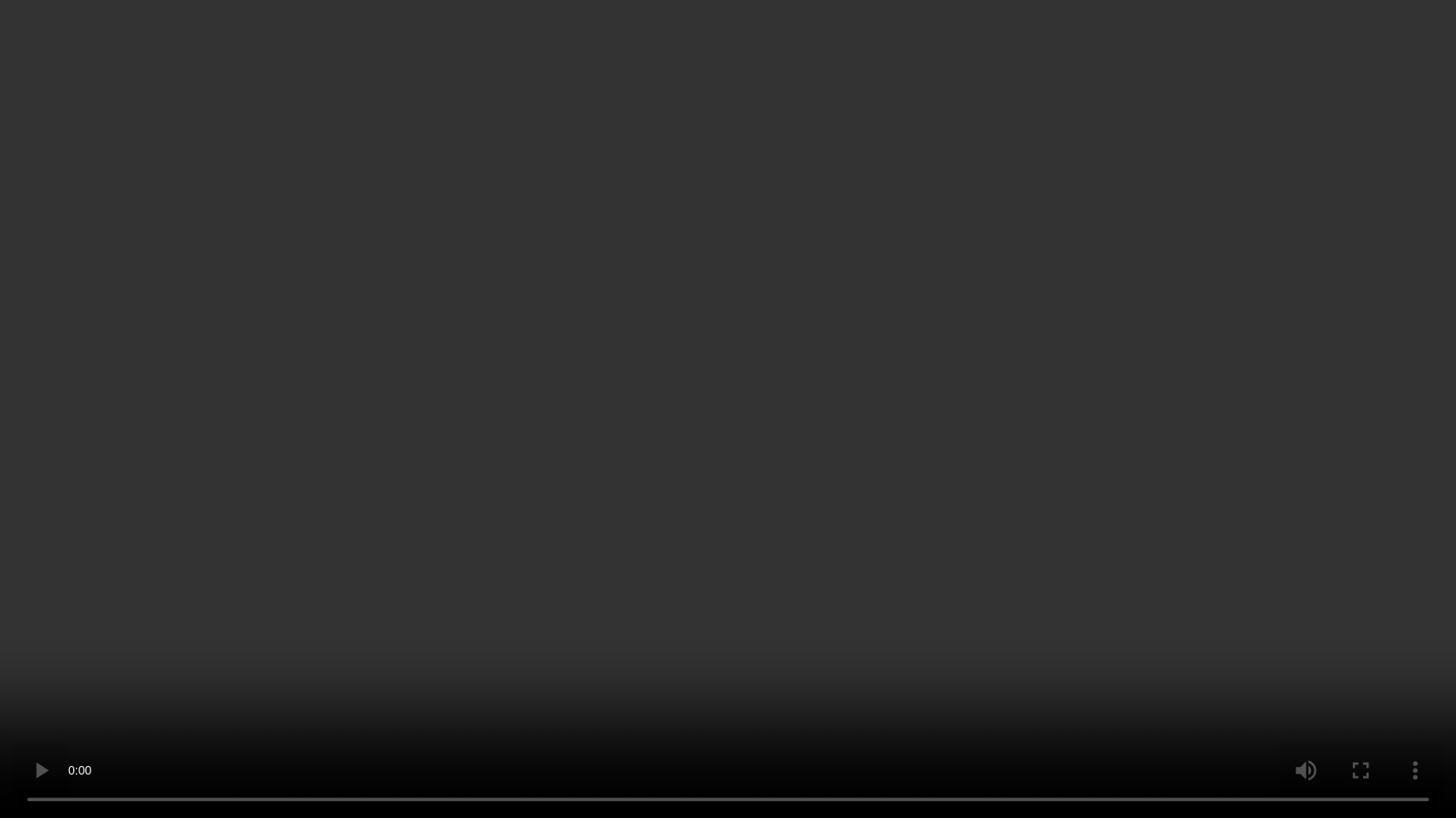
click at [899, 421] on video at bounding box center [728, 409] width 1456 height 818
click at [639, 593] on video at bounding box center [728, 409] width 1456 height 818
click at [691, 471] on video at bounding box center [728, 409] width 1456 height 818
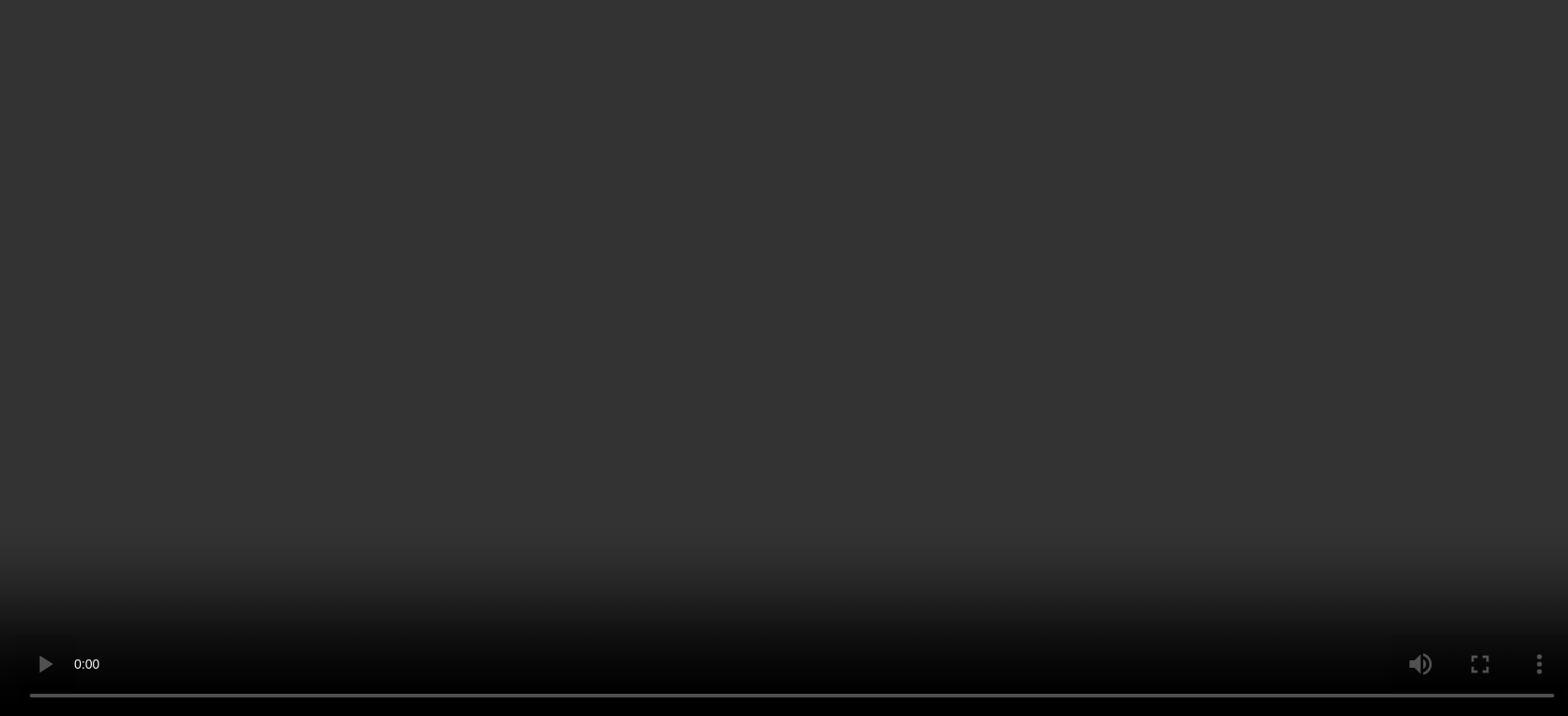
scroll to position [103, 0]
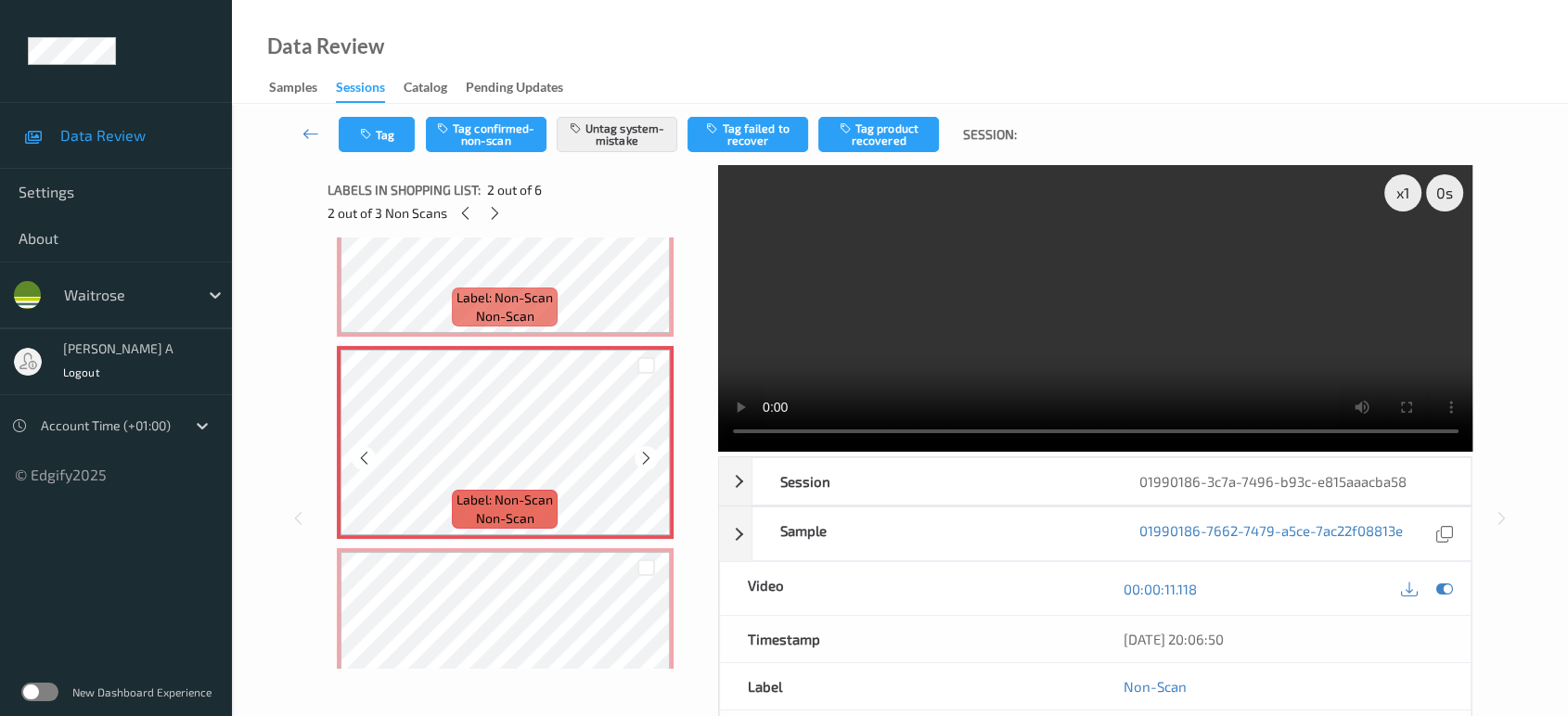
click at [508, 536] on div "Label: Non-Scan non-scan" at bounding box center [505, 442] width 337 height 193
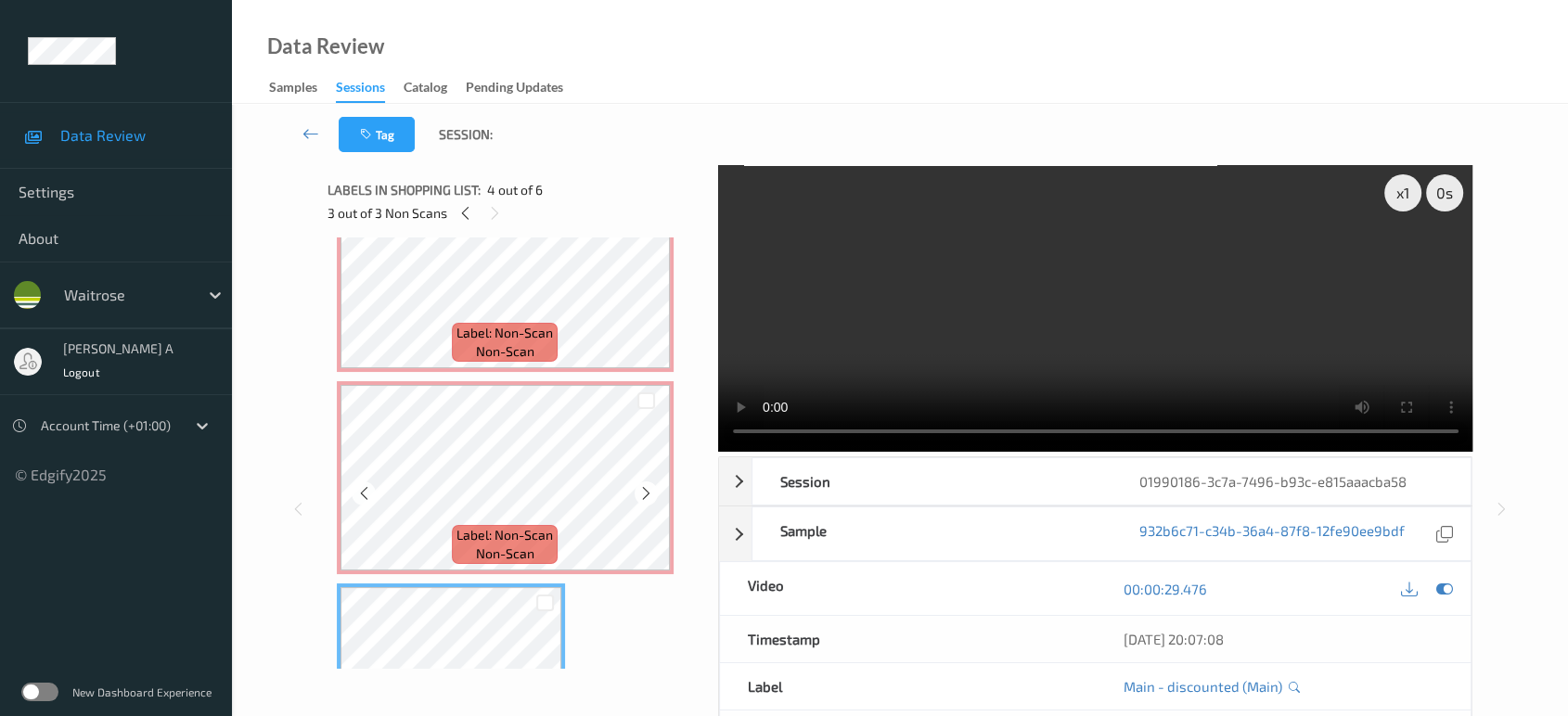
scroll to position [64, 0]
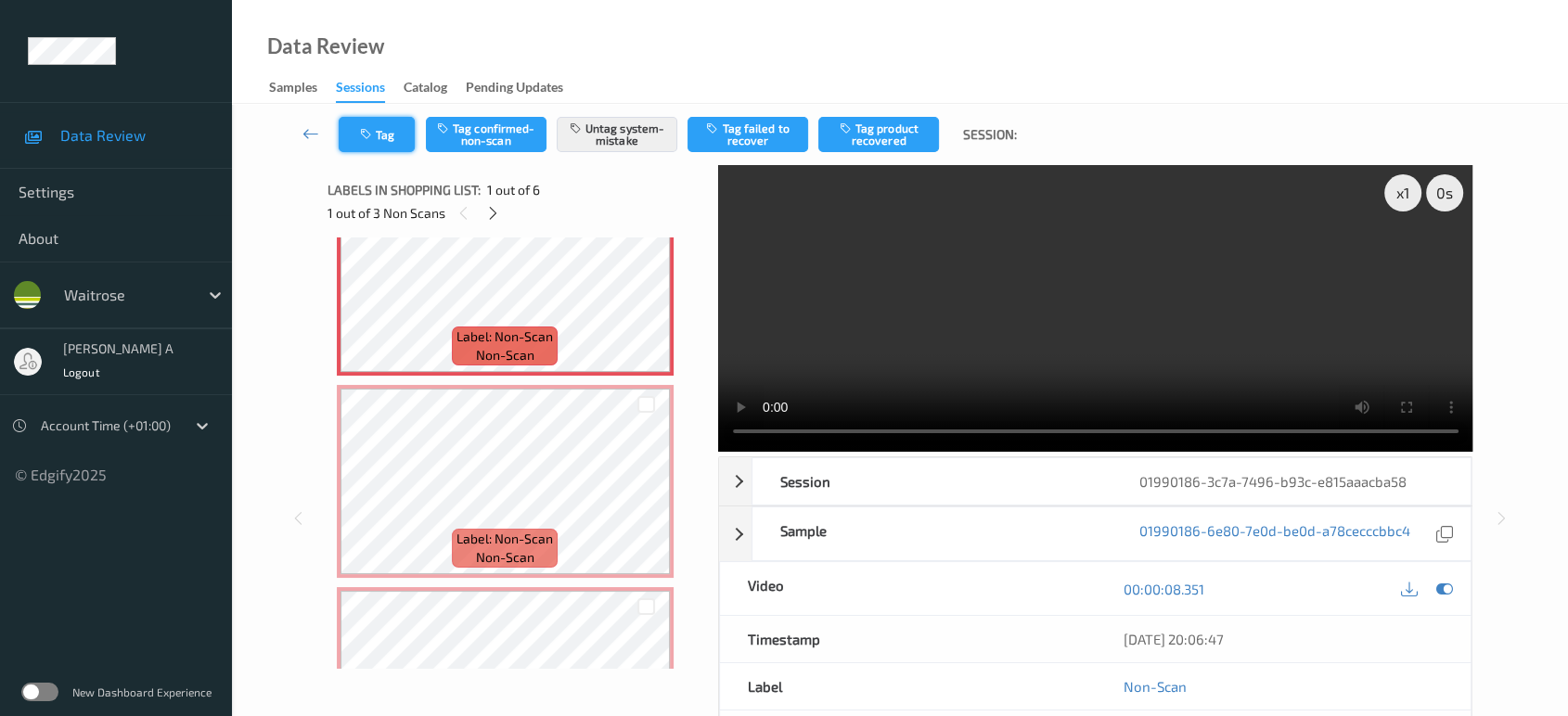
click at [371, 133] on icon "button" at bounding box center [368, 134] width 15 height 13
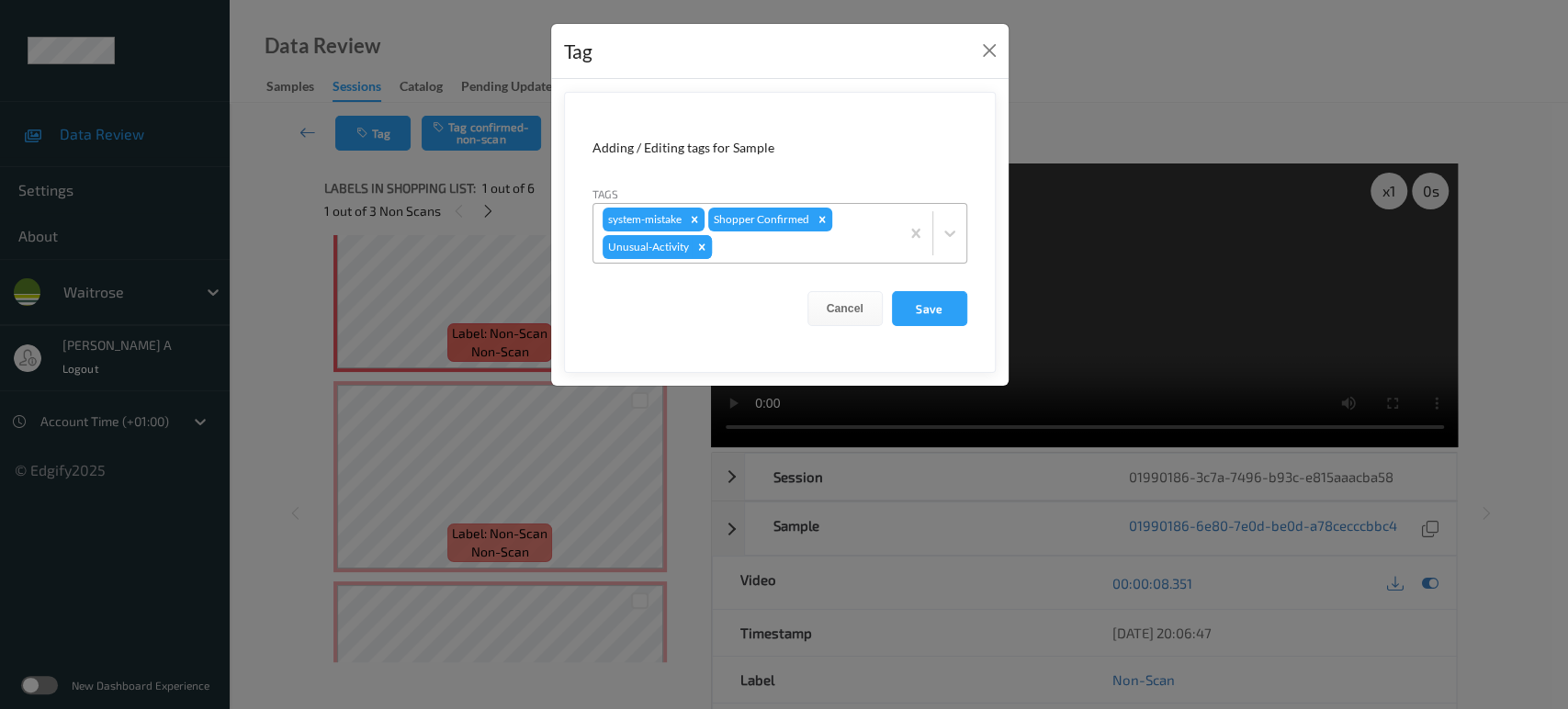
click at [701, 246] on icon "Remove Unusual-Activity" at bounding box center [701, 246] width 7 height 7
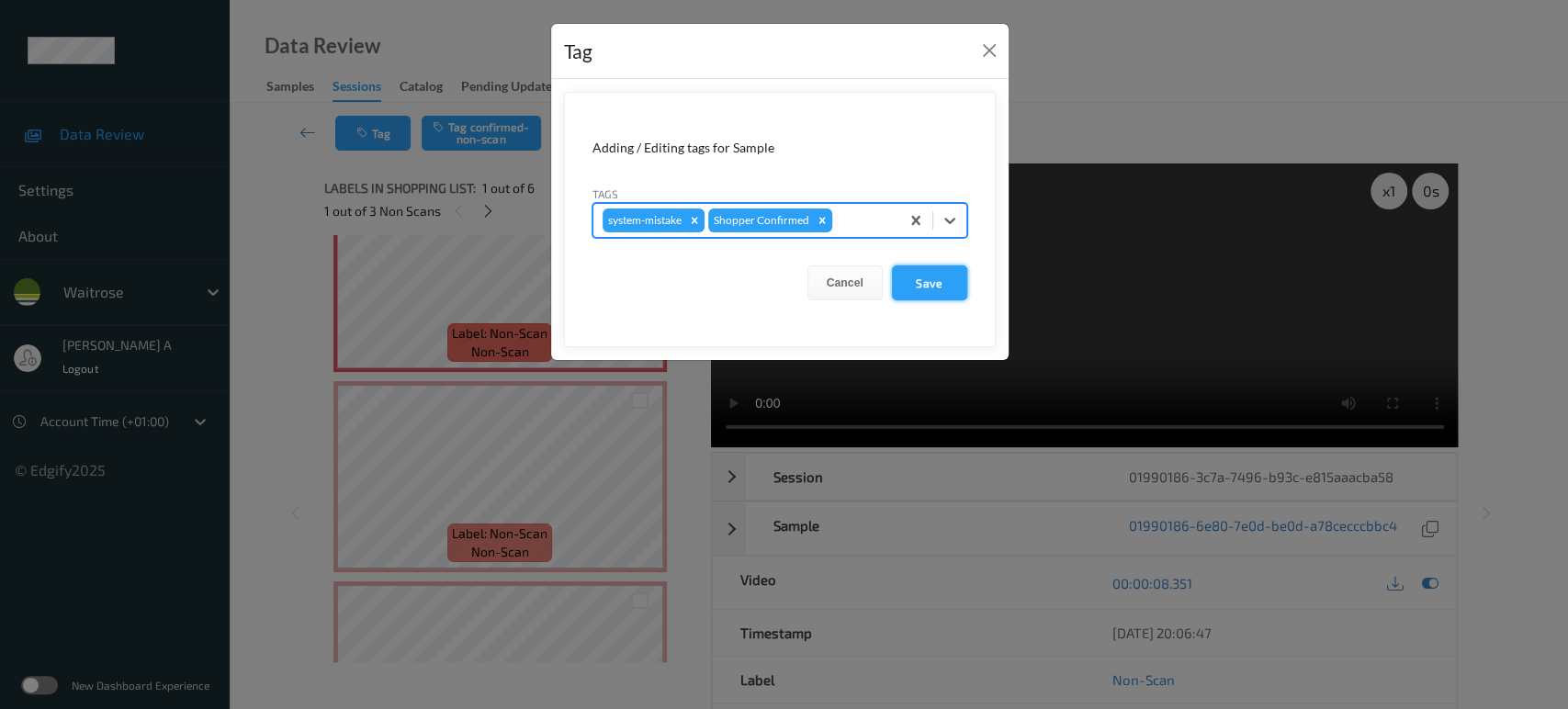
click at [941, 289] on button "Save" at bounding box center [929, 283] width 76 height 34
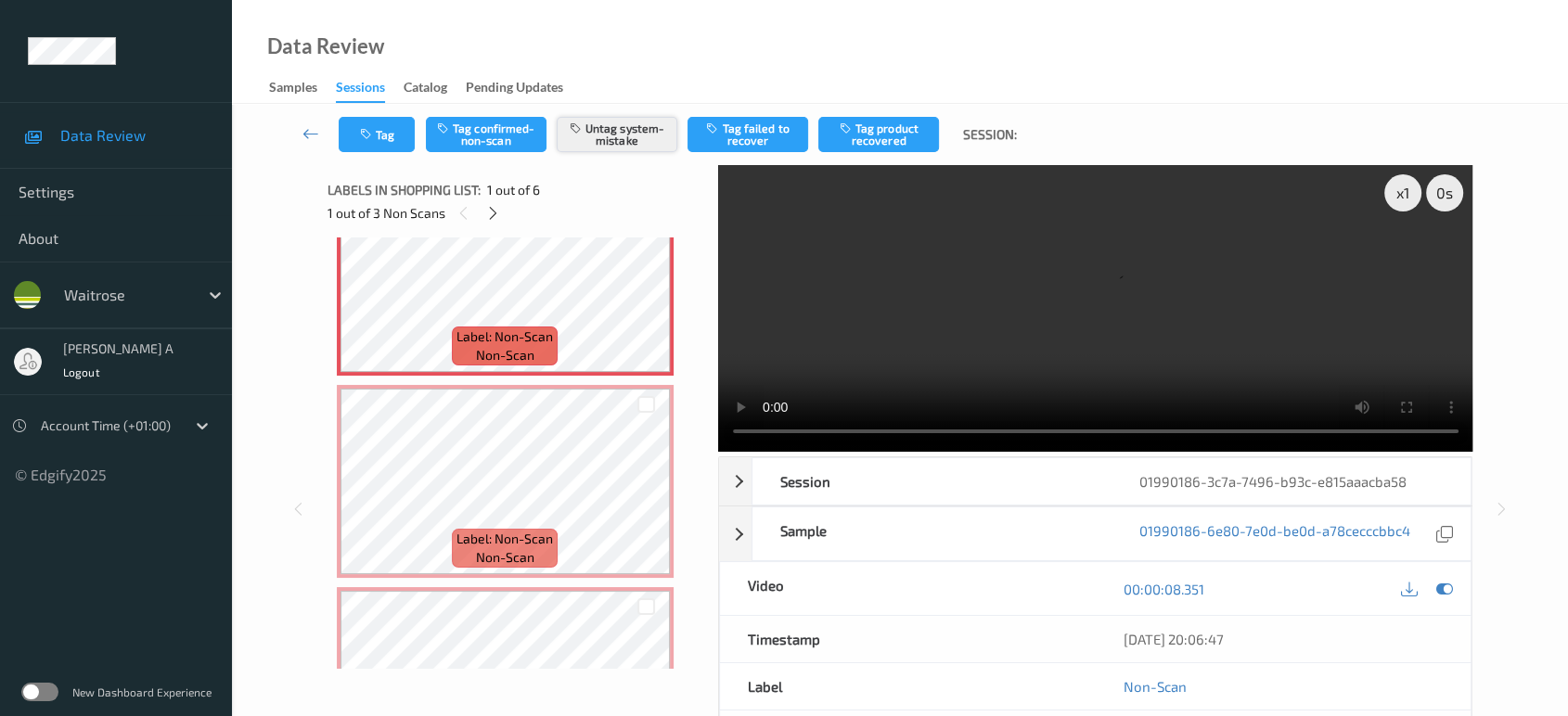
click at [592, 138] on button "Untag system-mistake" at bounding box center [617, 134] width 121 height 35
click at [512, 130] on button "Tag confirmed-non-scan" at bounding box center [486, 134] width 121 height 35
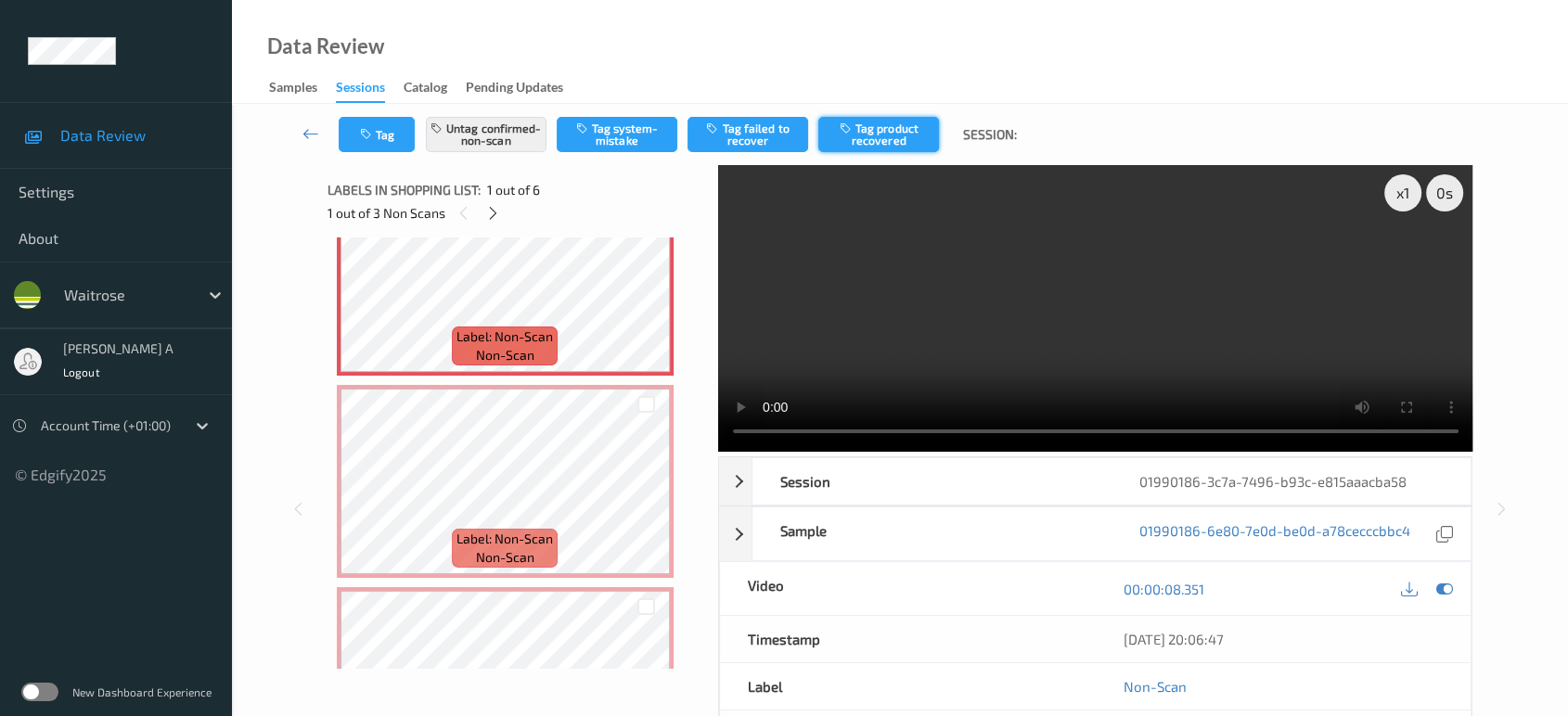
click at [893, 144] on button "Tag product recovered" at bounding box center [879, 134] width 121 height 35
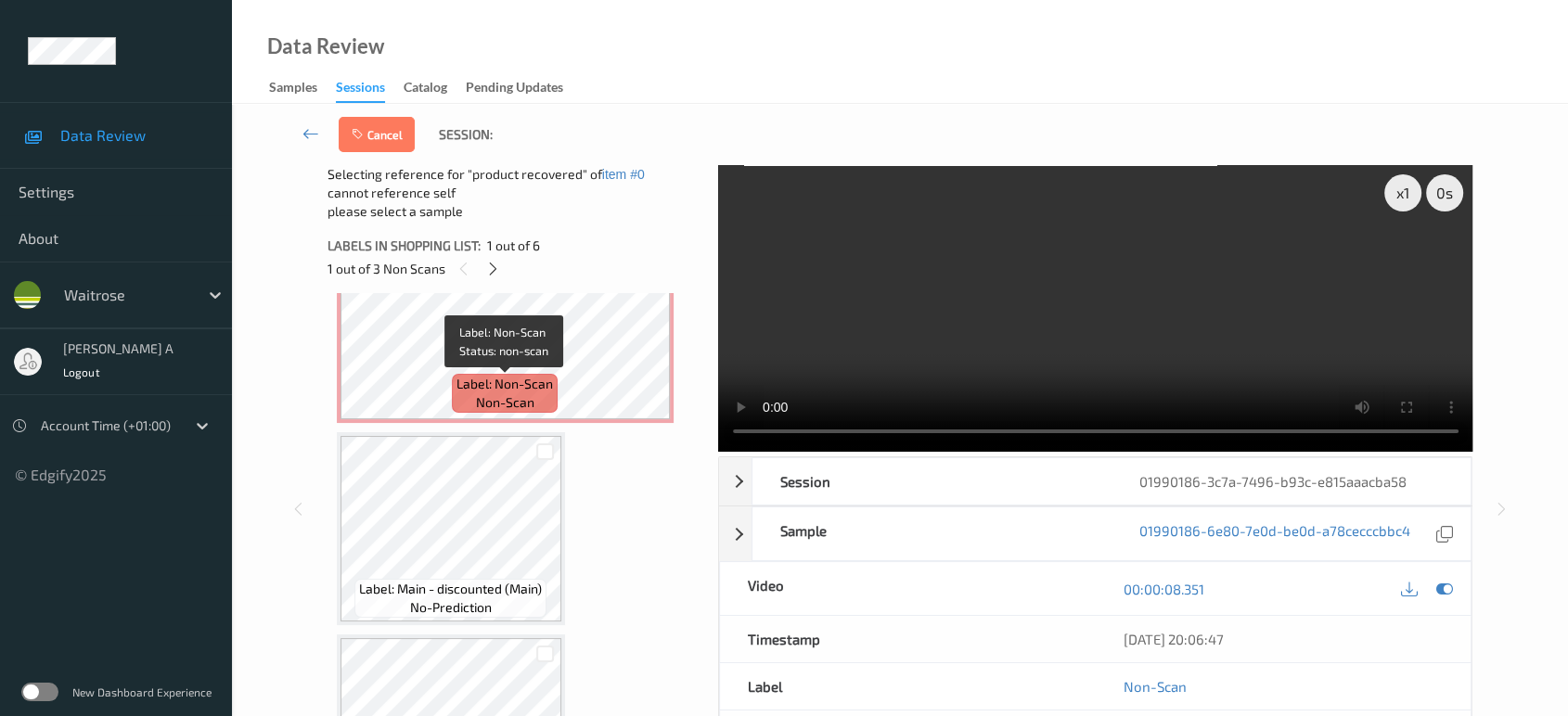
scroll to position [579, 0]
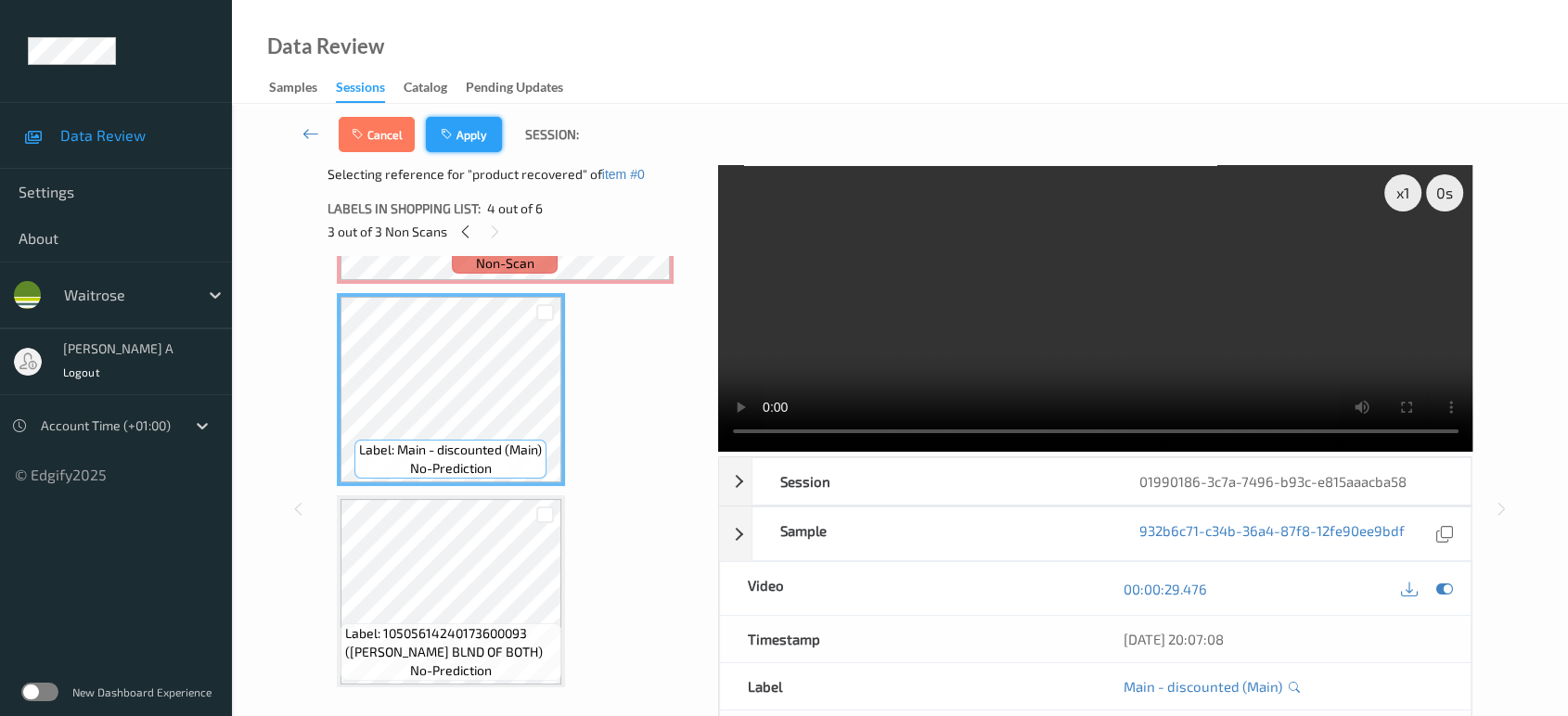
click at [454, 134] on icon "button" at bounding box center [448, 134] width 15 height 13
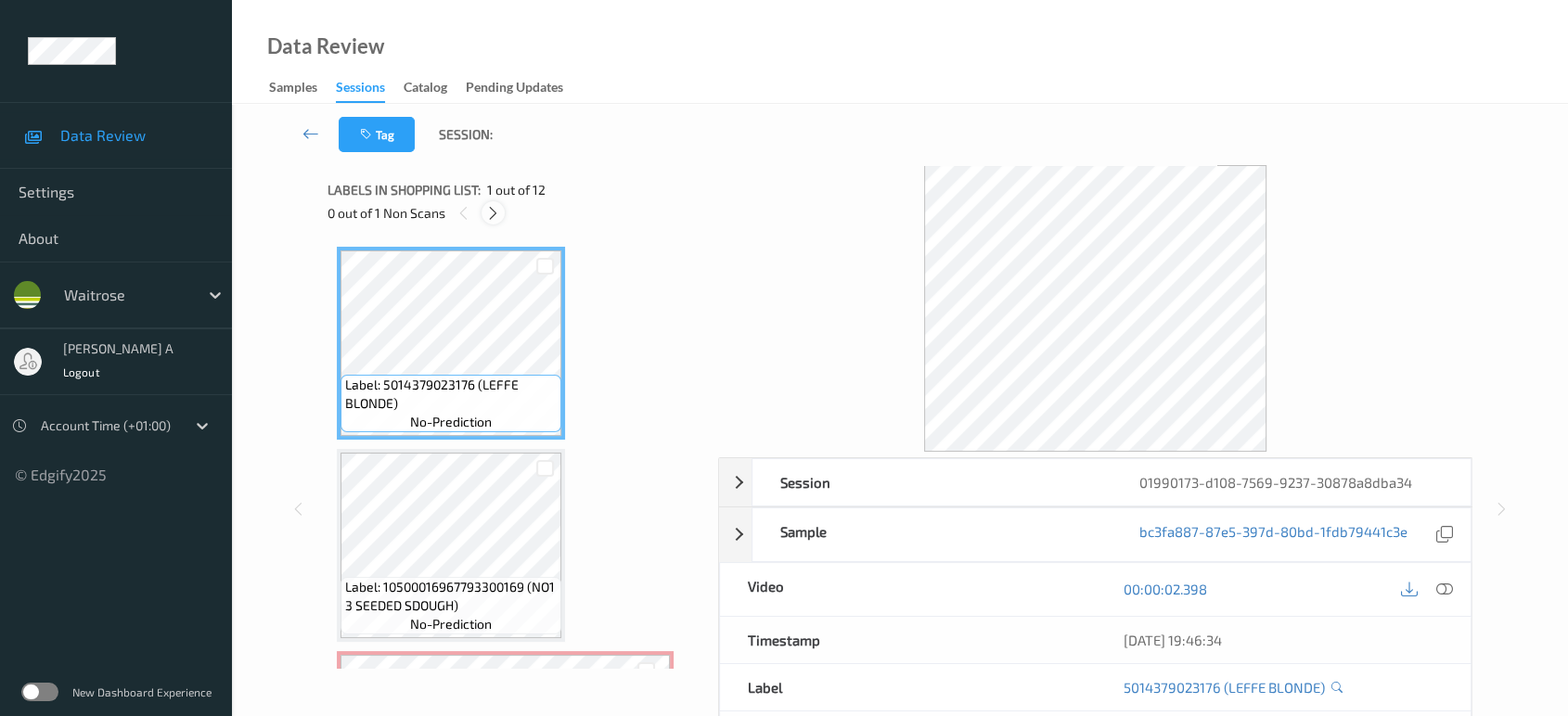
click at [505, 214] on div at bounding box center [494, 213] width 23 height 23
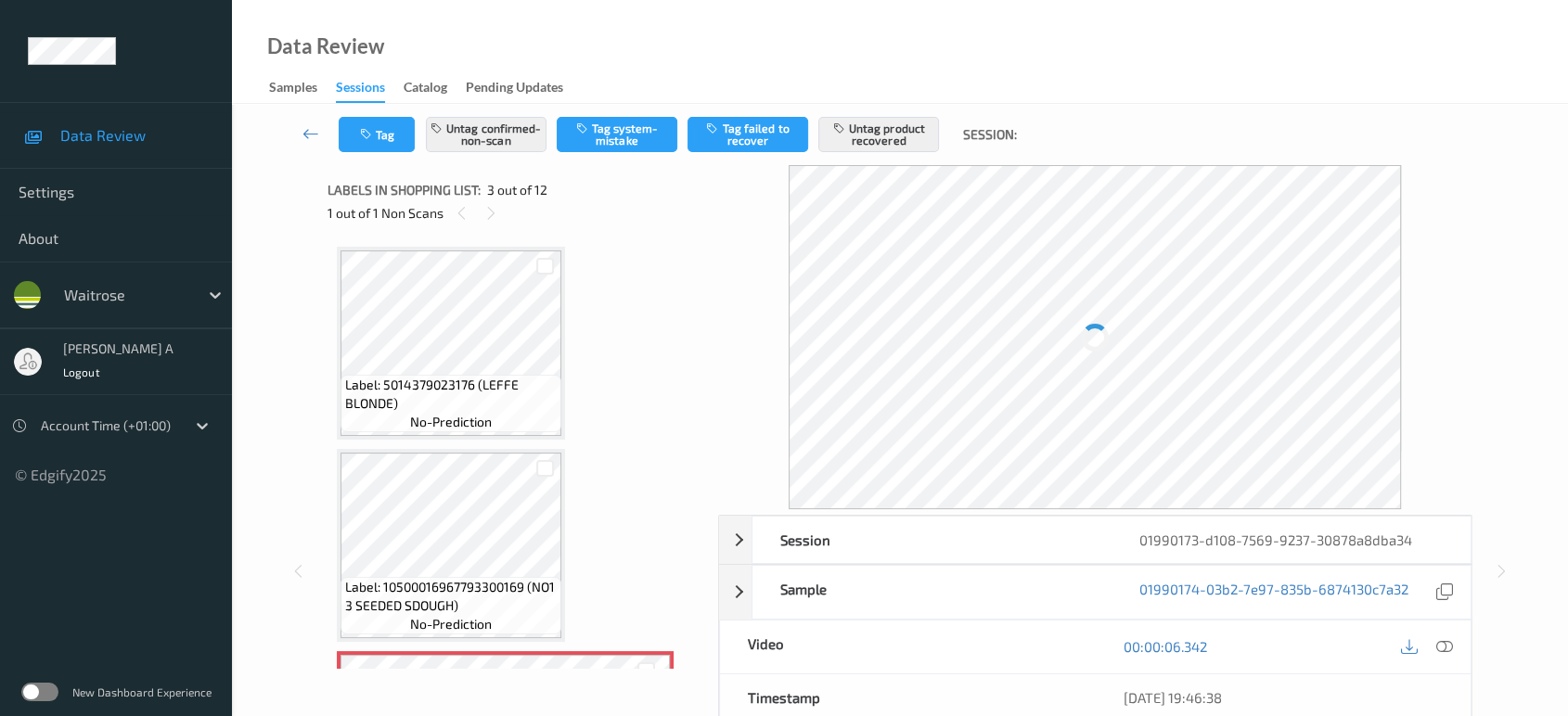
scroll to position [210, 0]
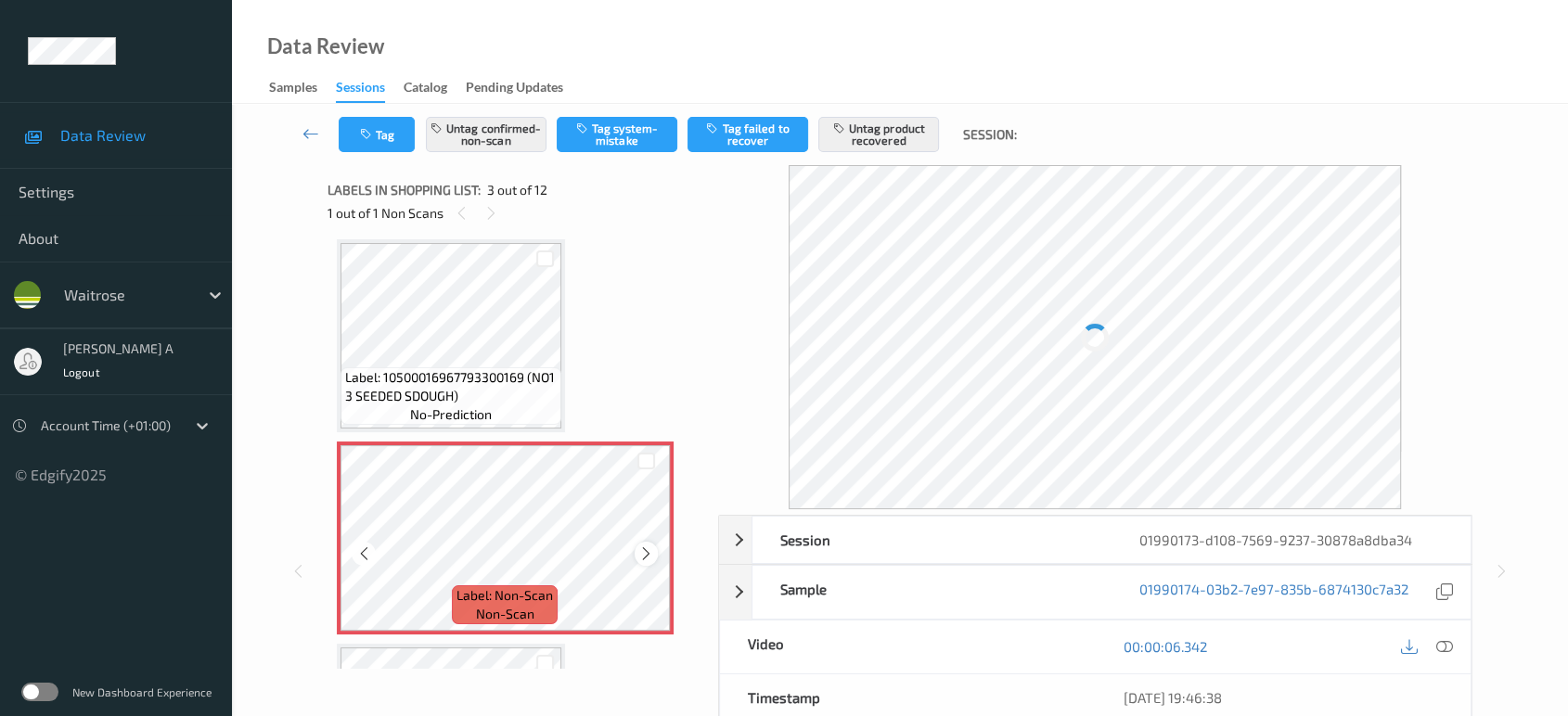
click at [649, 552] on icon at bounding box center [647, 553] width 15 height 16
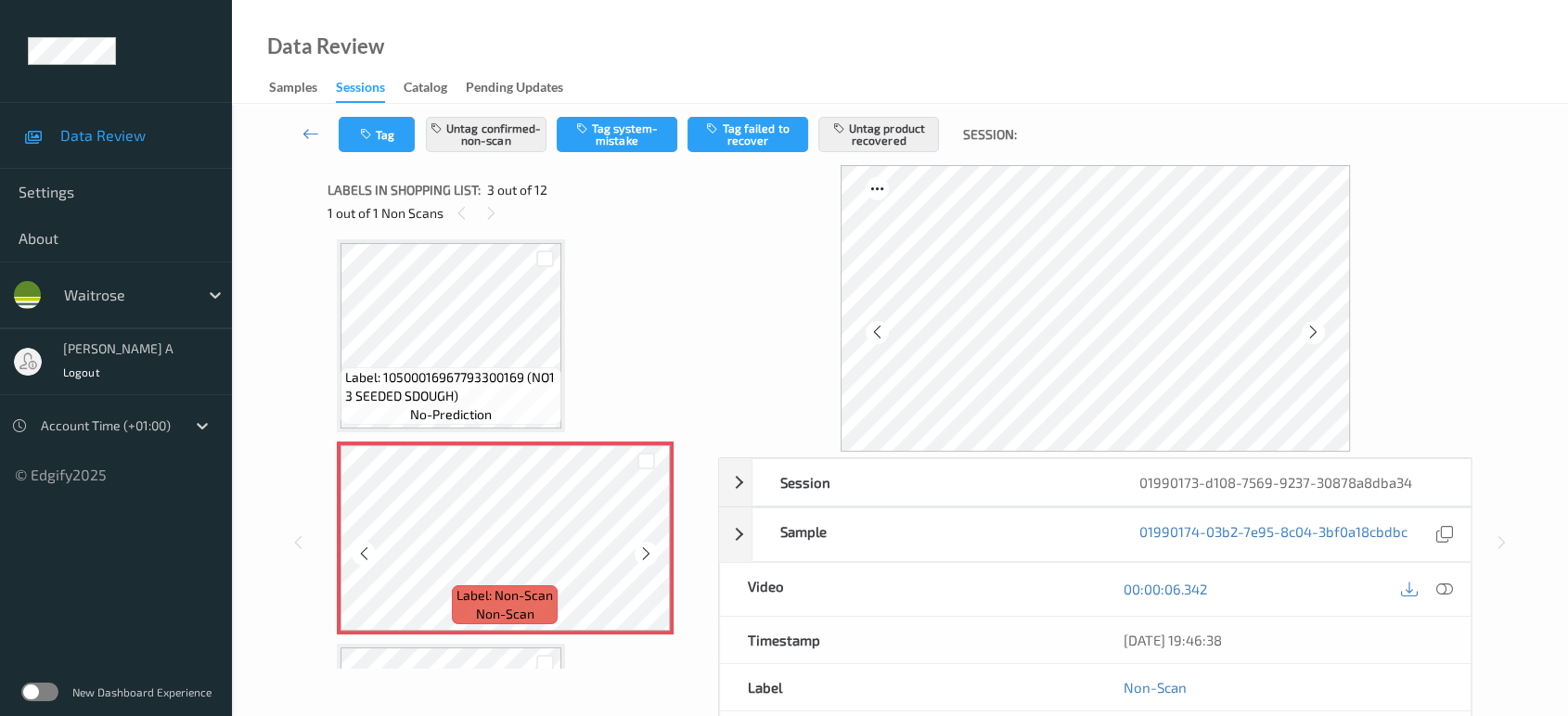
click at [649, 552] on icon at bounding box center [647, 553] width 15 height 16
click at [645, 555] on icon at bounding box center [647, 553] width 15 height 16
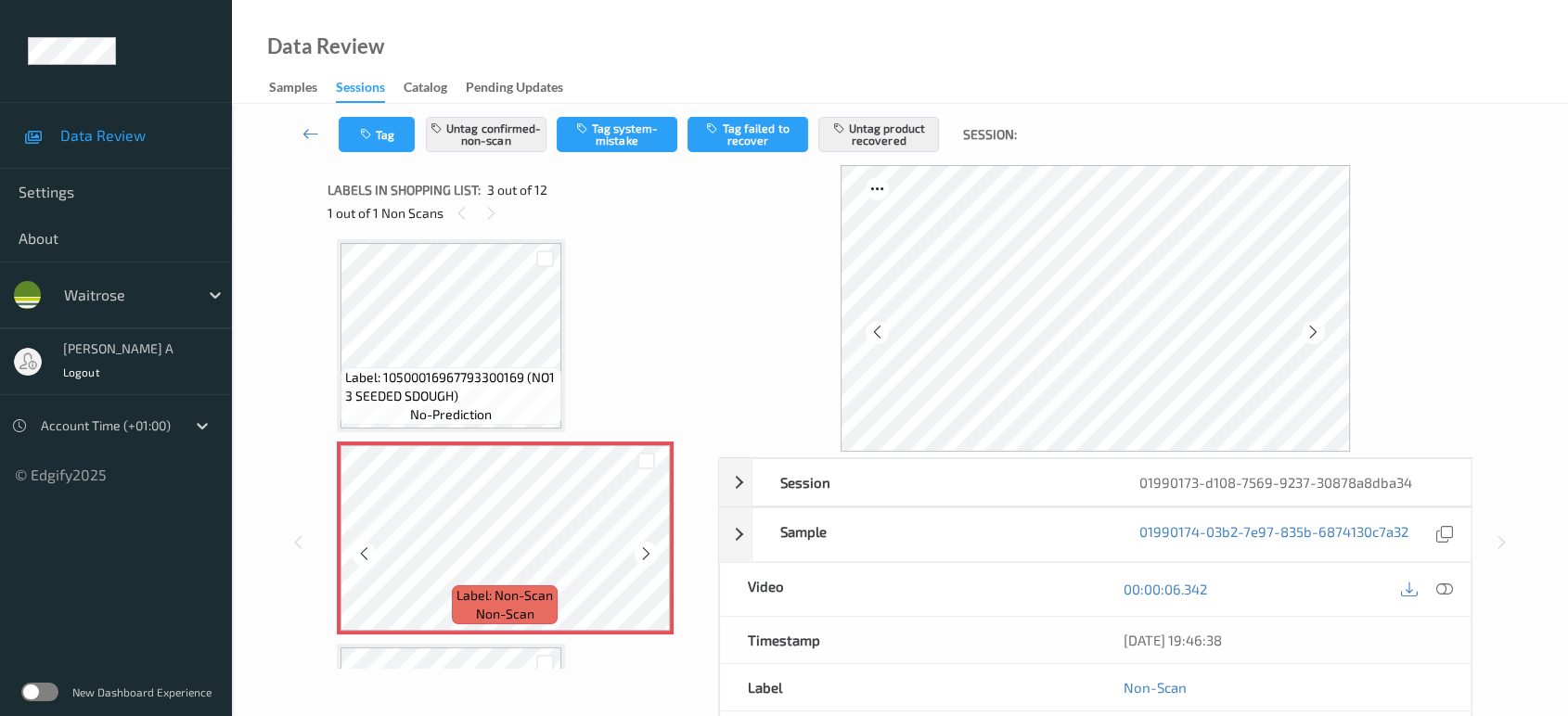
click at [645, 555] on icon at bounding box center [647, 553] width 15 height 16
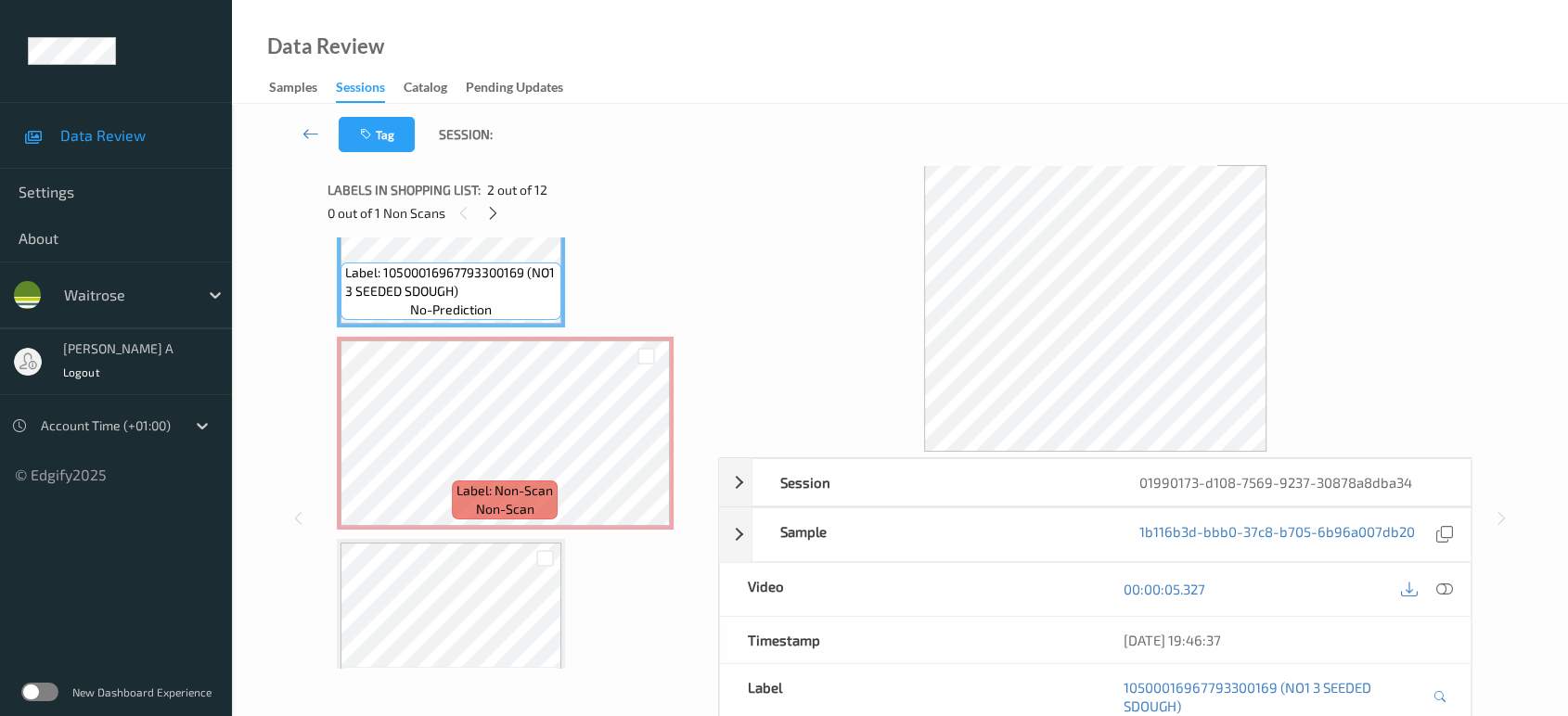
scroll to position [313, 0]
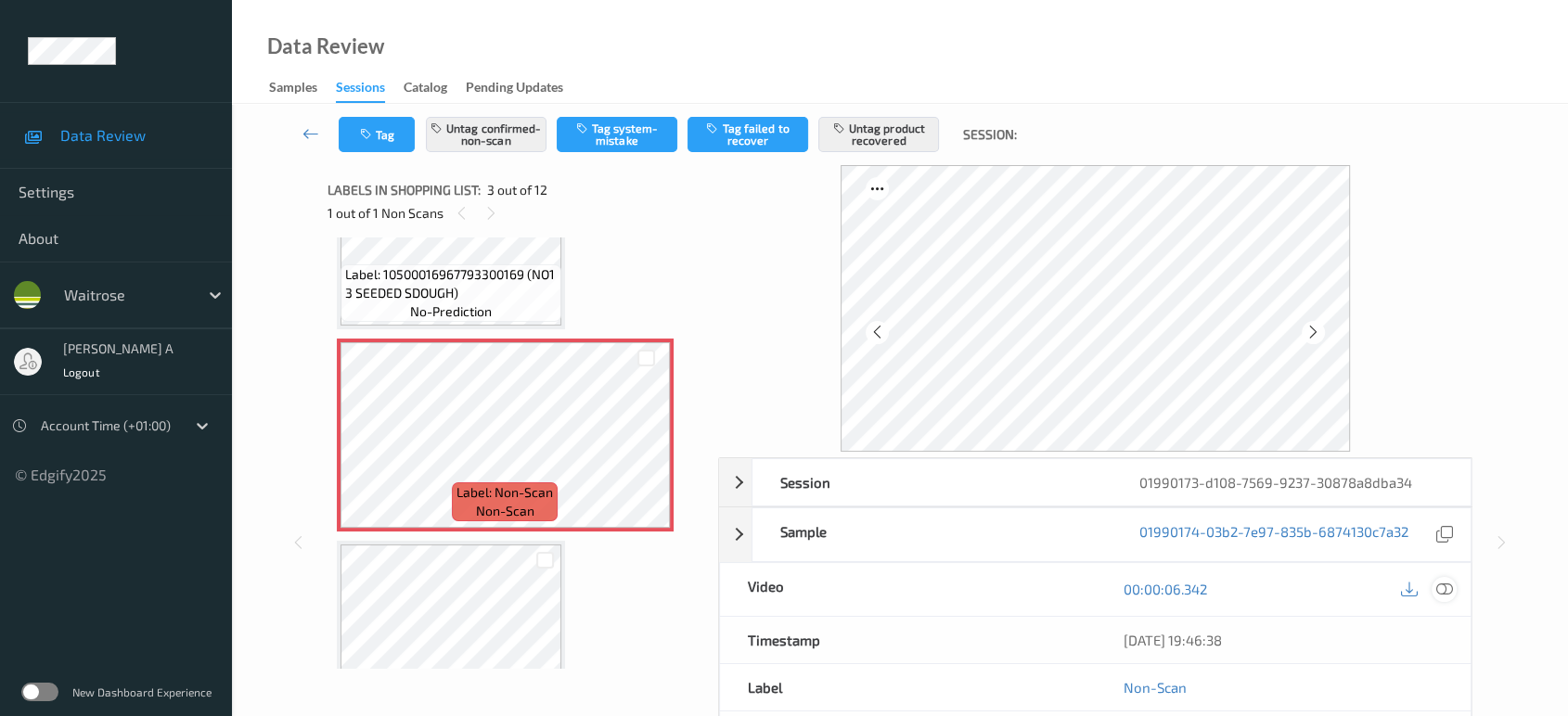
click at [1441, 588] on icon at bounding box center [1444, 588] width 16 height 16
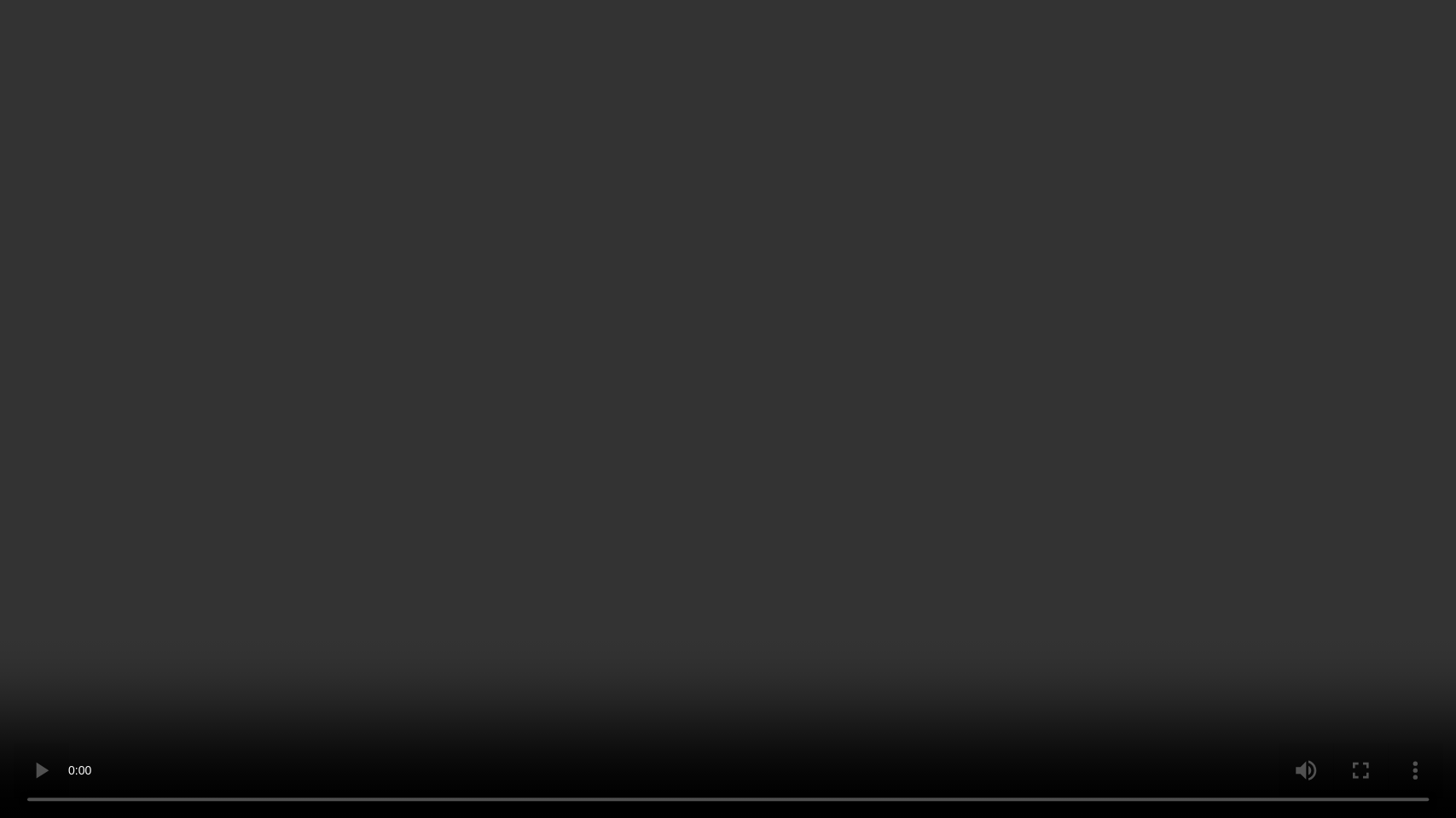
click at [846, 506] on video at bounding box center [728, 409] width 1456 height 818
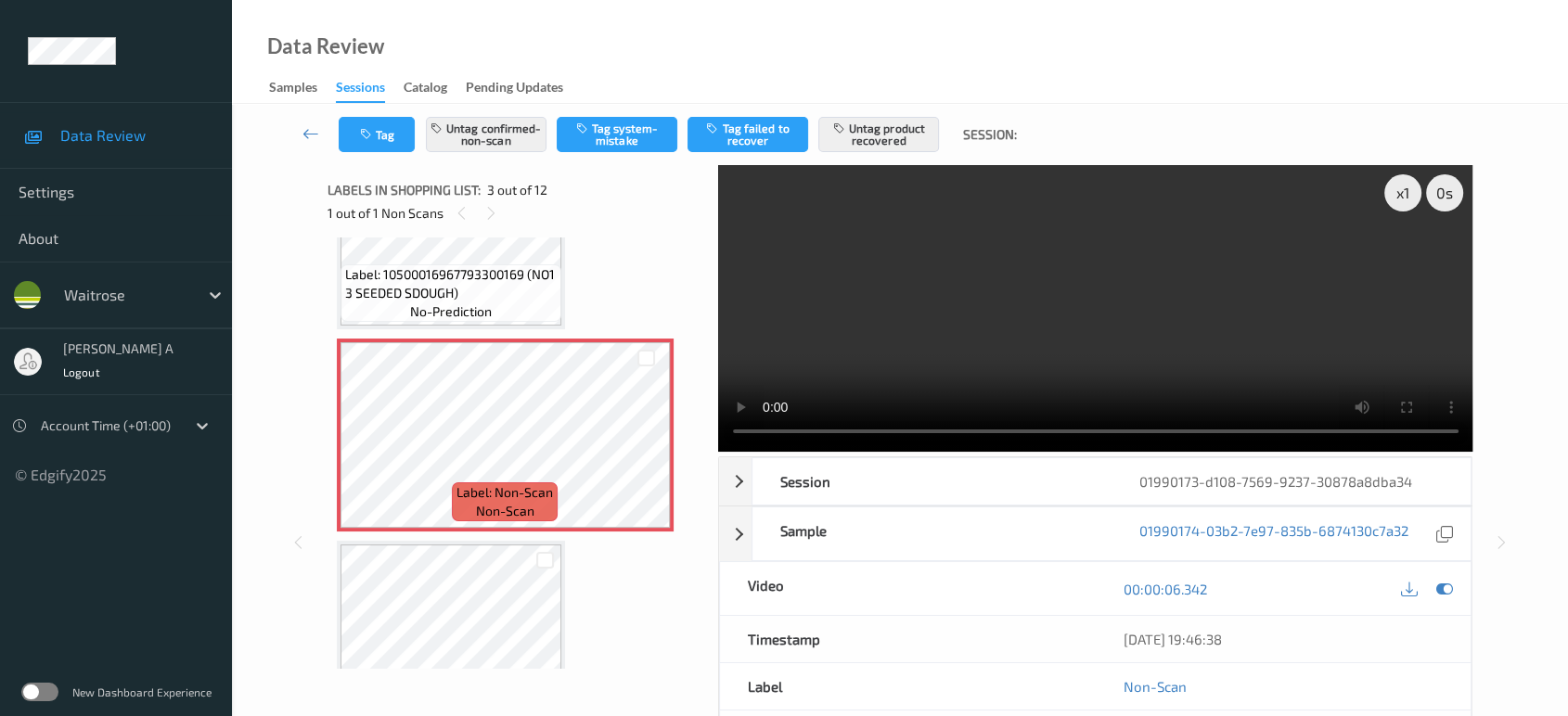
click at [1295, 325] on video at bounding box center [1096, 309] width 755 height 286
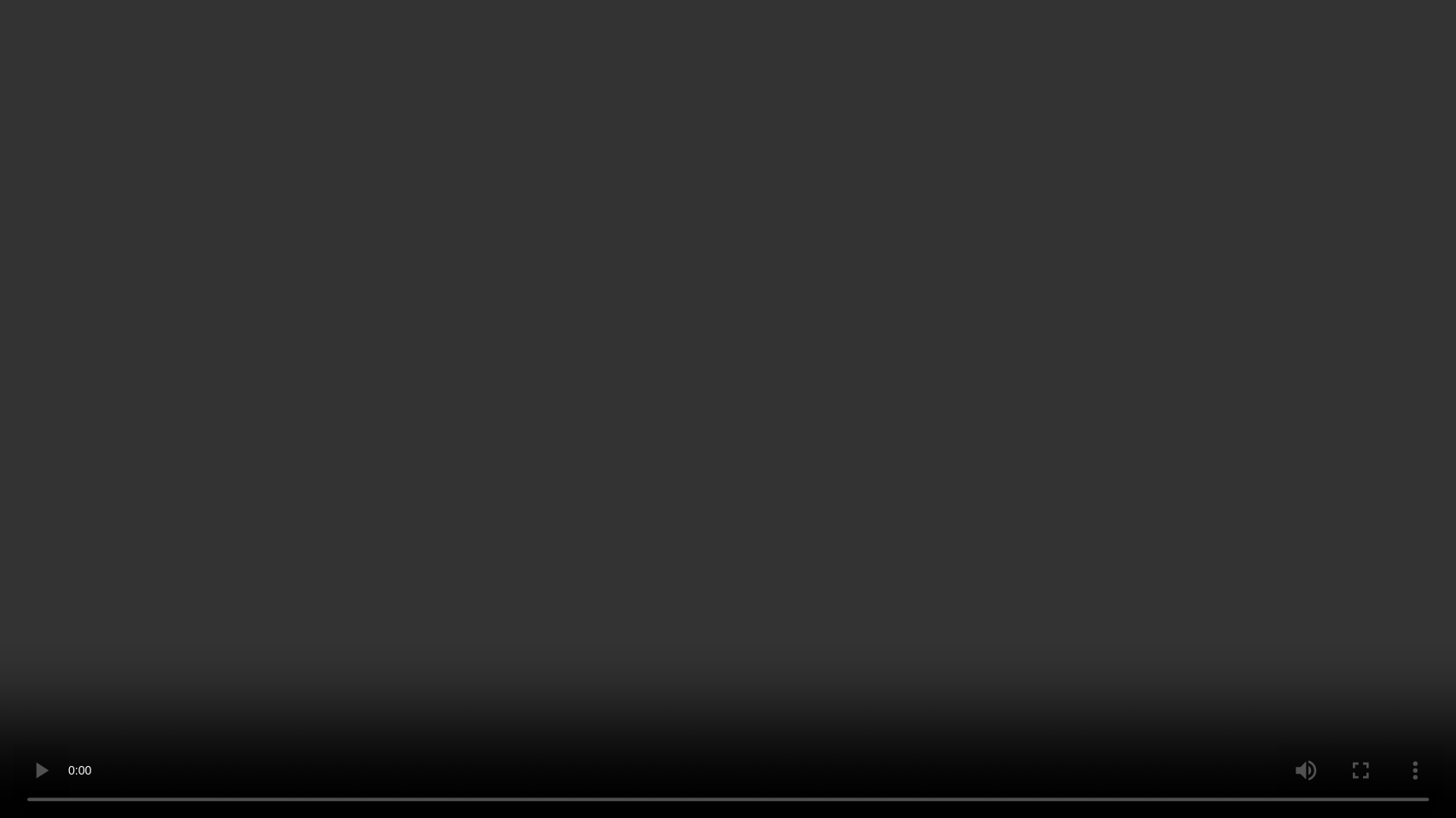
click at [886, 599] on video at bounding box center [728, 409] width 1456 height 818
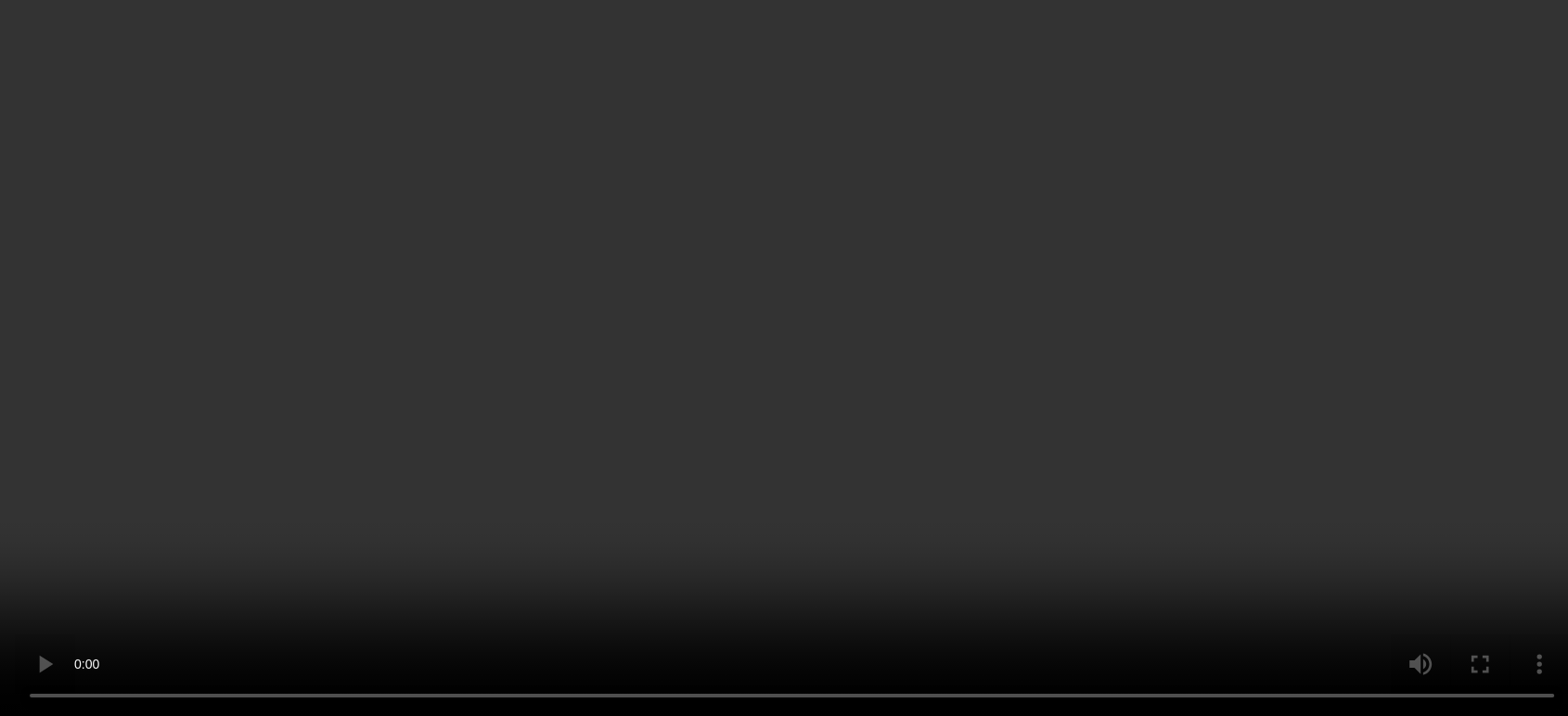
scroll to position [520, 0]
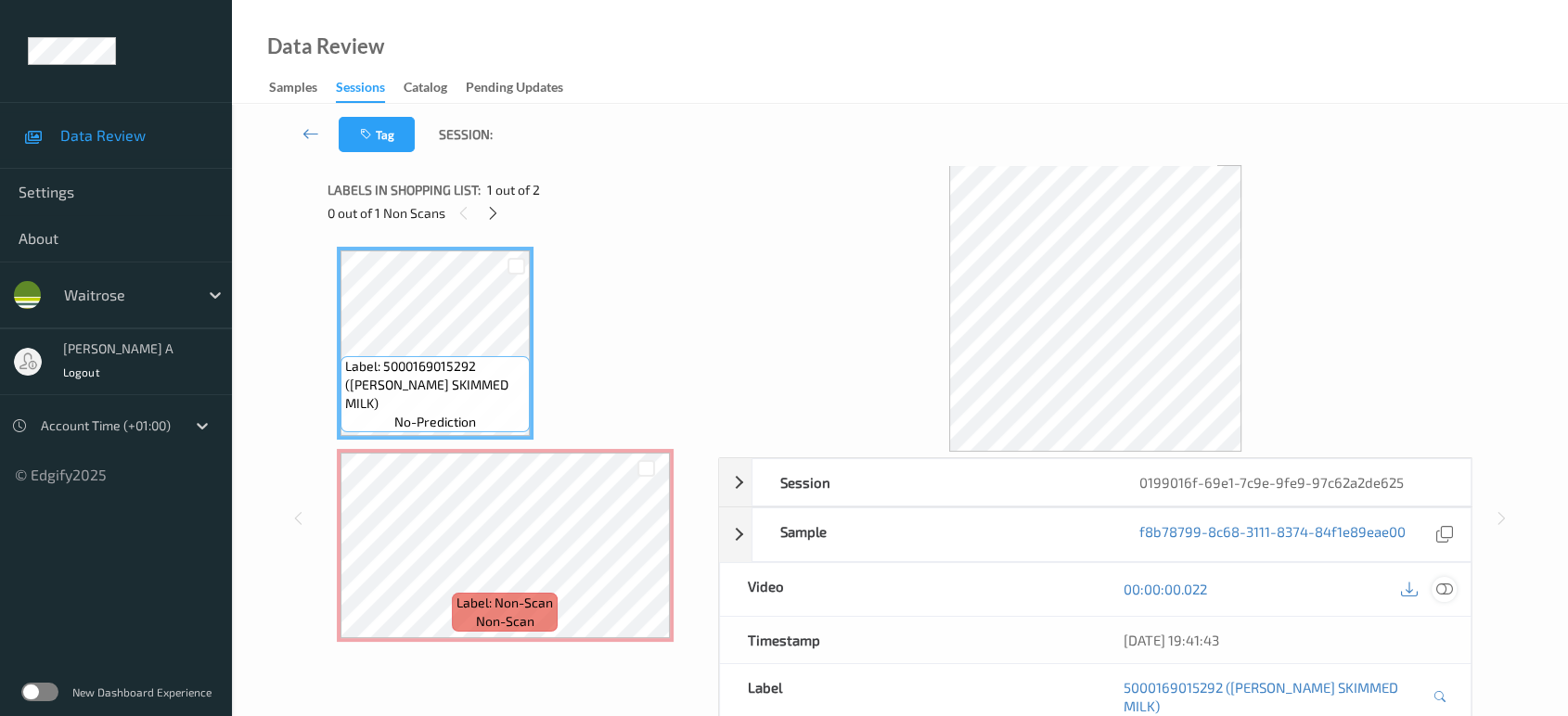
click at [1442, 584] on icon at bounding box center [1444, 588] width 16 height 16
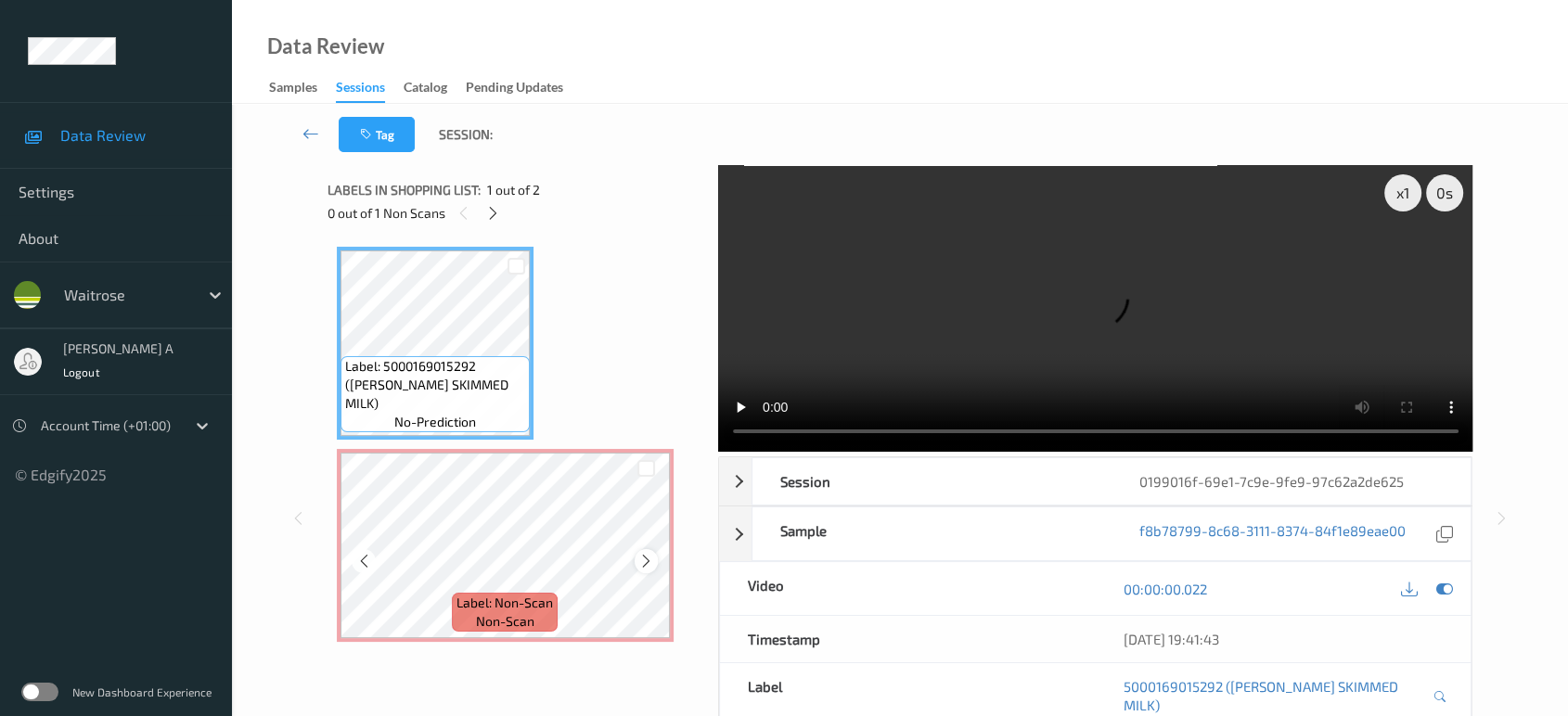
click at [646, 559] on icon at bounding box center [647, 560] width 15 height 16
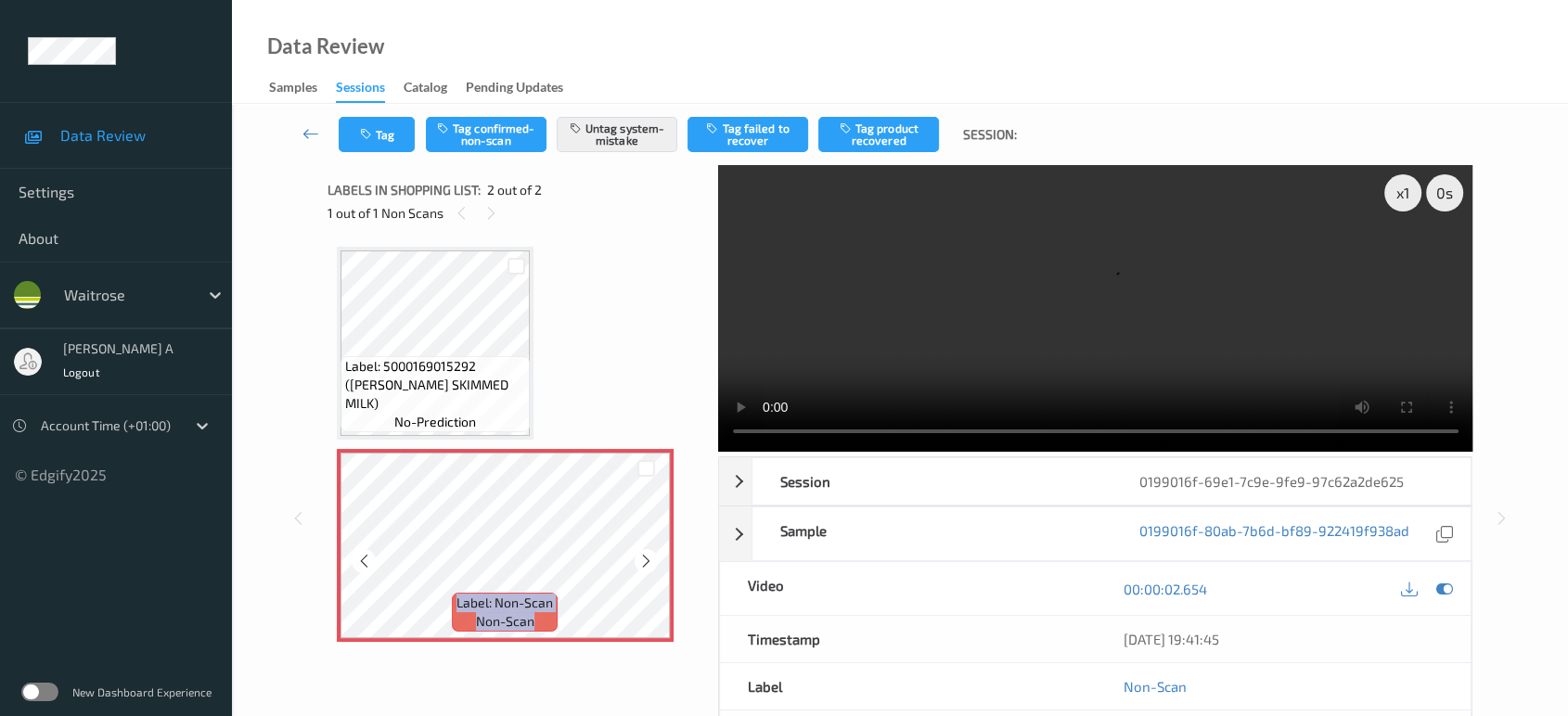
click at [646, 559] on icon at bounding box center [647, 560] width 15 height 16
click at [376, 136] on button "Tag" at bounding box center [377, 134] width 76 height 35
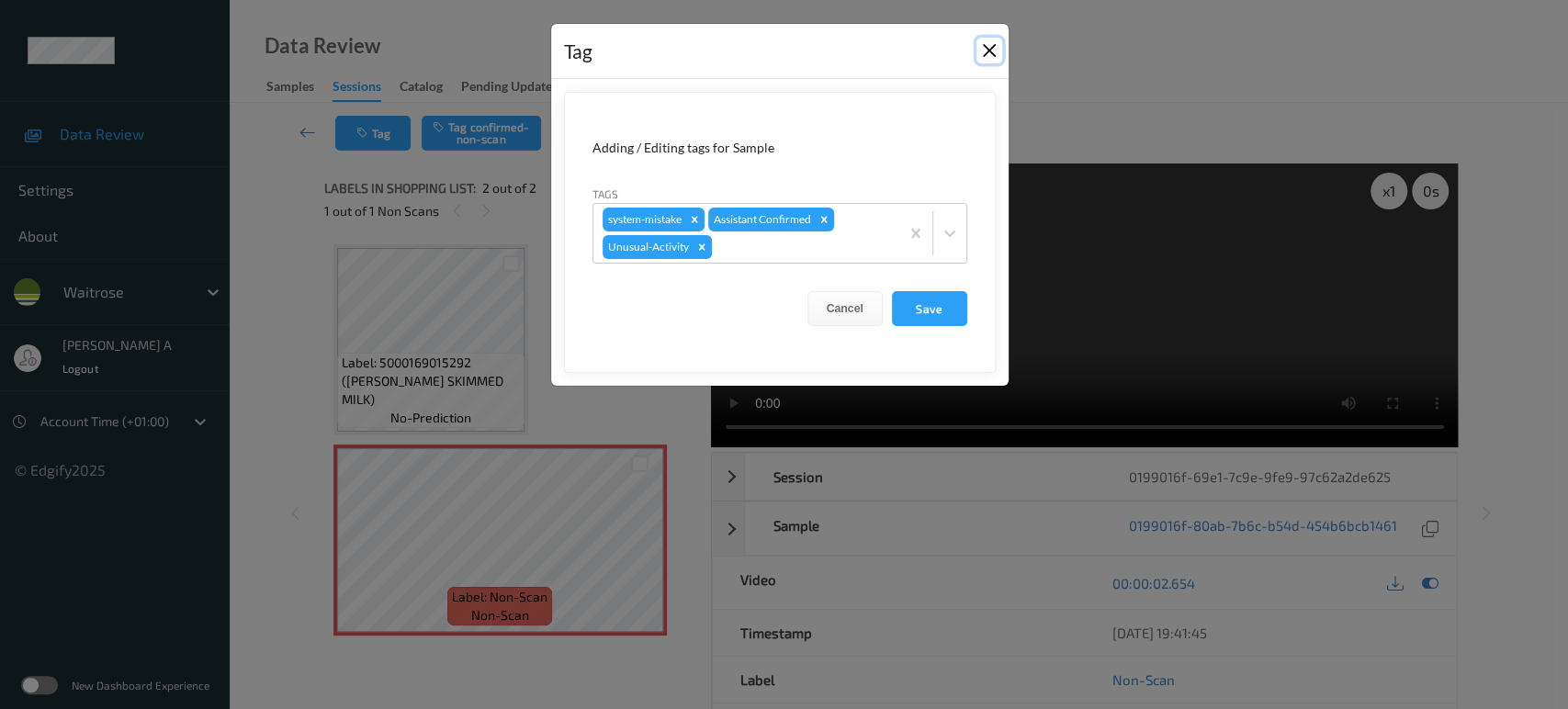
click at [989, 57] on button "Close" at bounding box center [989, 50] width 26 height 26
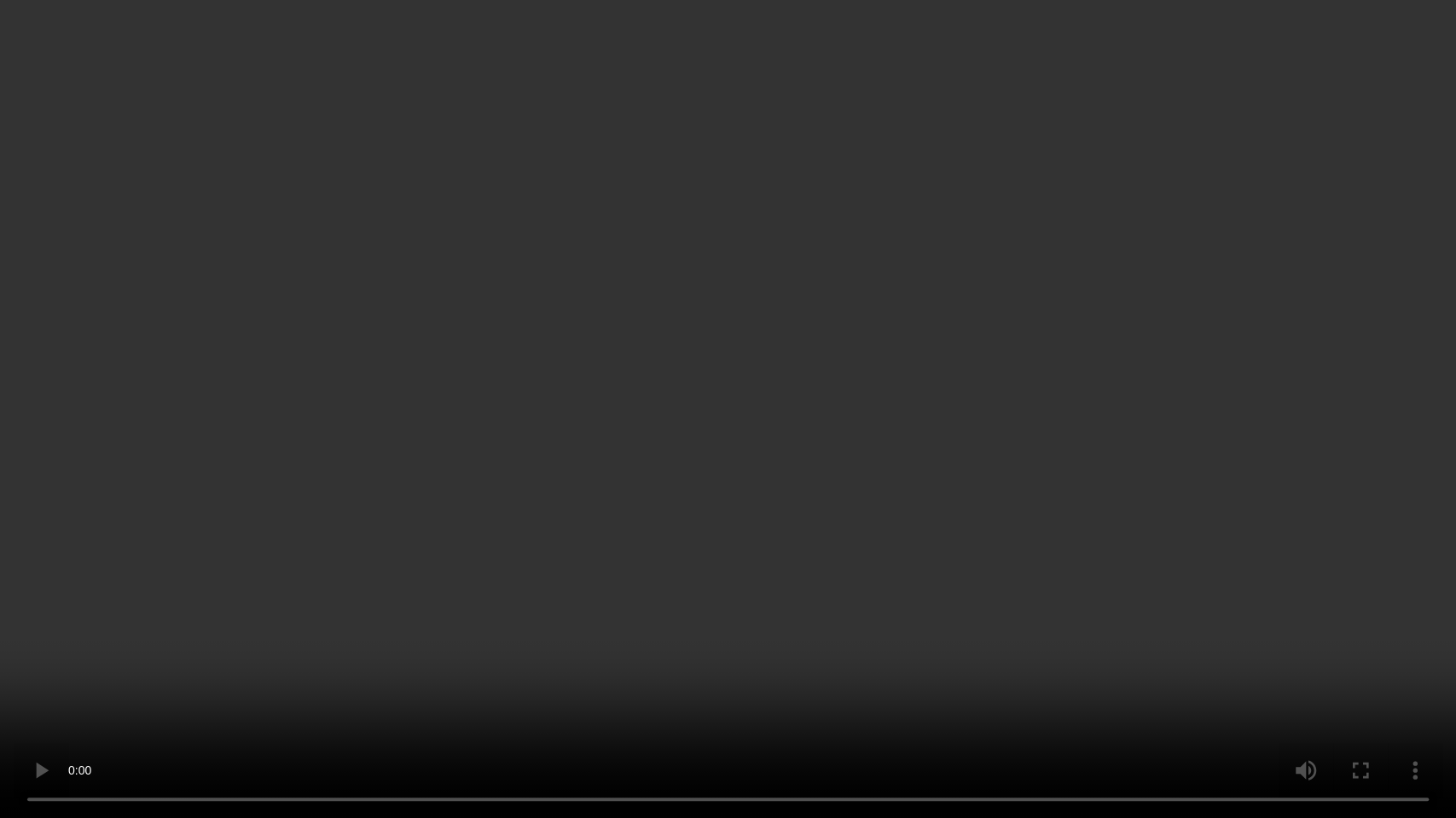
click at [792, 458] on video at bounding box center [728, 409] width 1456 height 818
click at [877, 435] on video at bounding box center [728, 409] width 1456 height 818
click at [589, 390] on video at bounding box center [728, 409] width 1456 height 818
click at [768, 419] on video at bounding box center [728, 409] width 1456 height 818
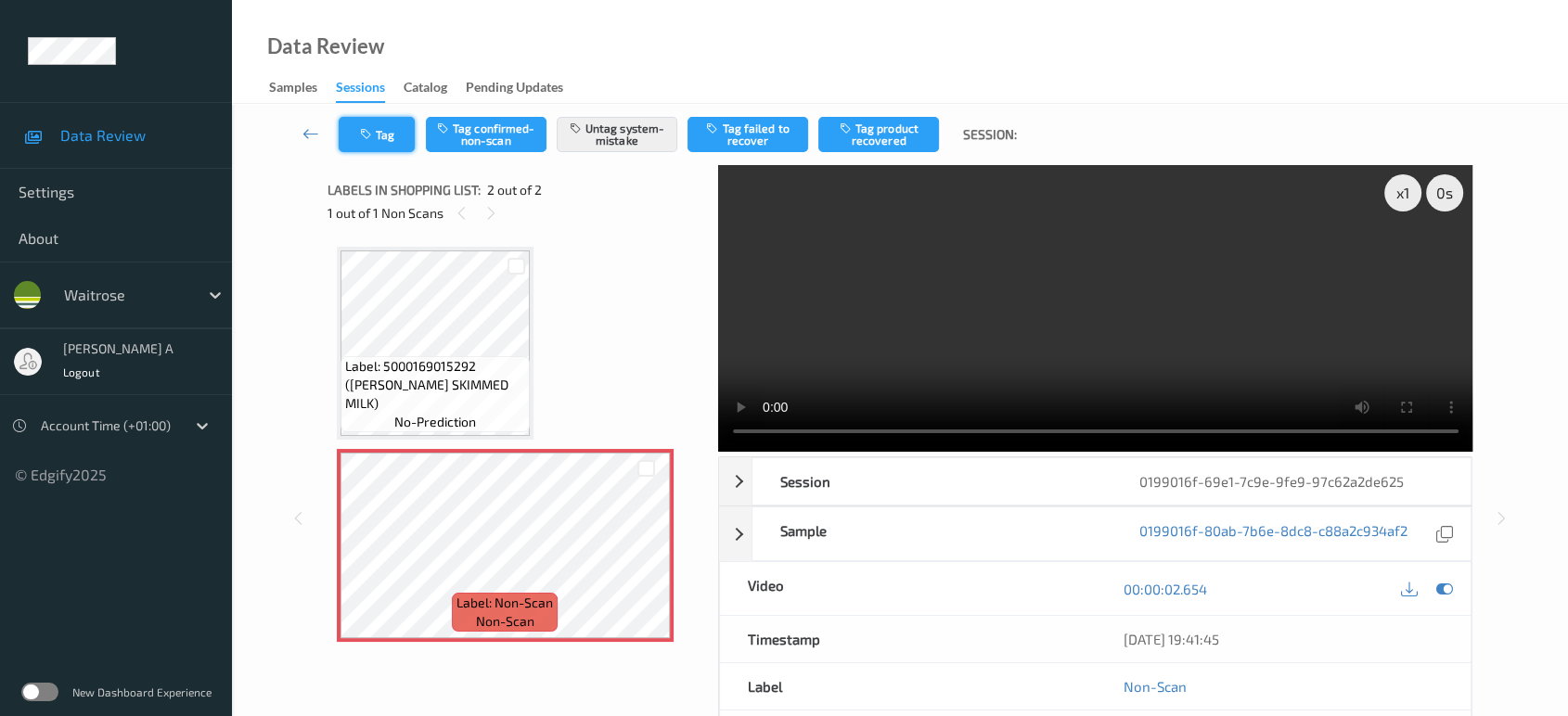
click at [387, 132] on button "Tag" at bounding box center [377, 134] width 76 height 35
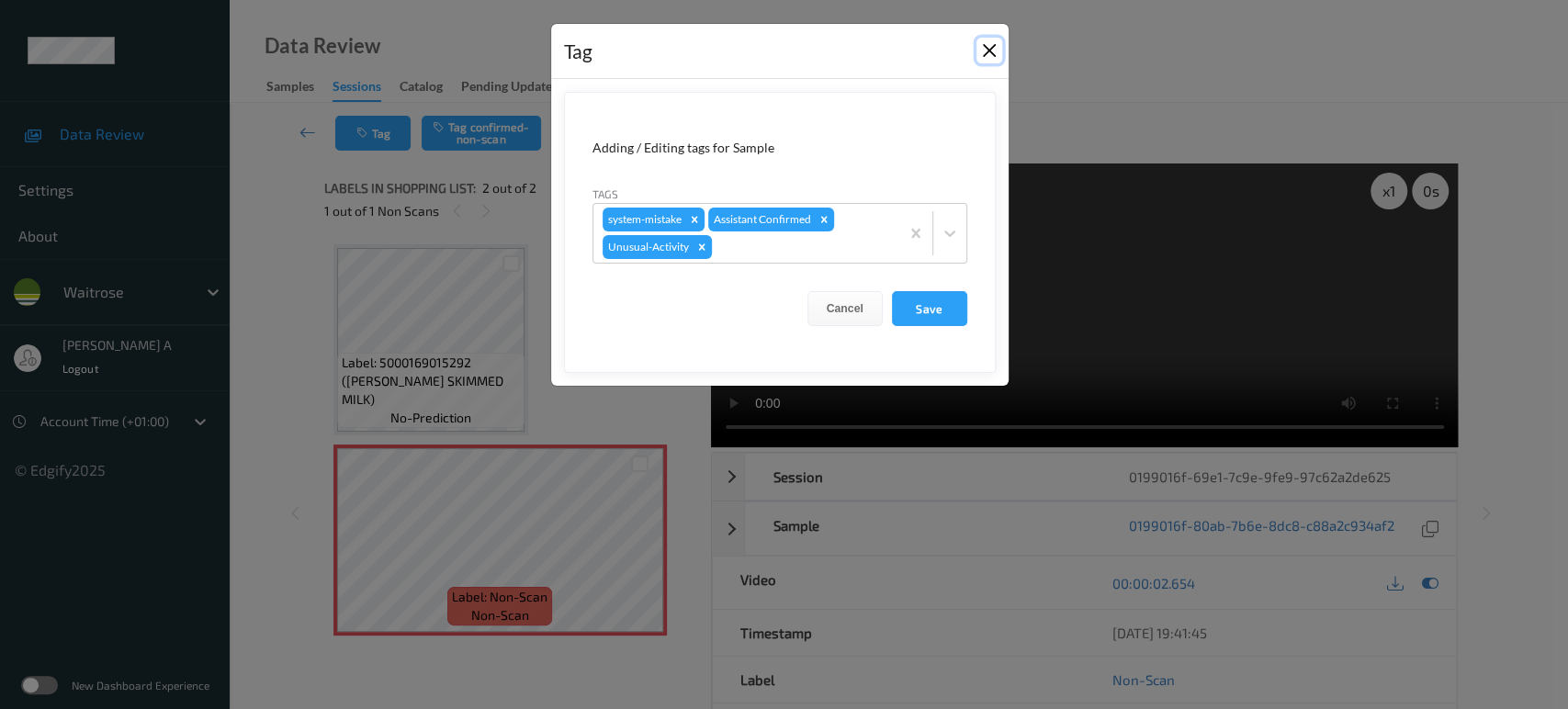
click at [989, 52] on button "Close" at bounding box center [989, 50] width 26 height 26
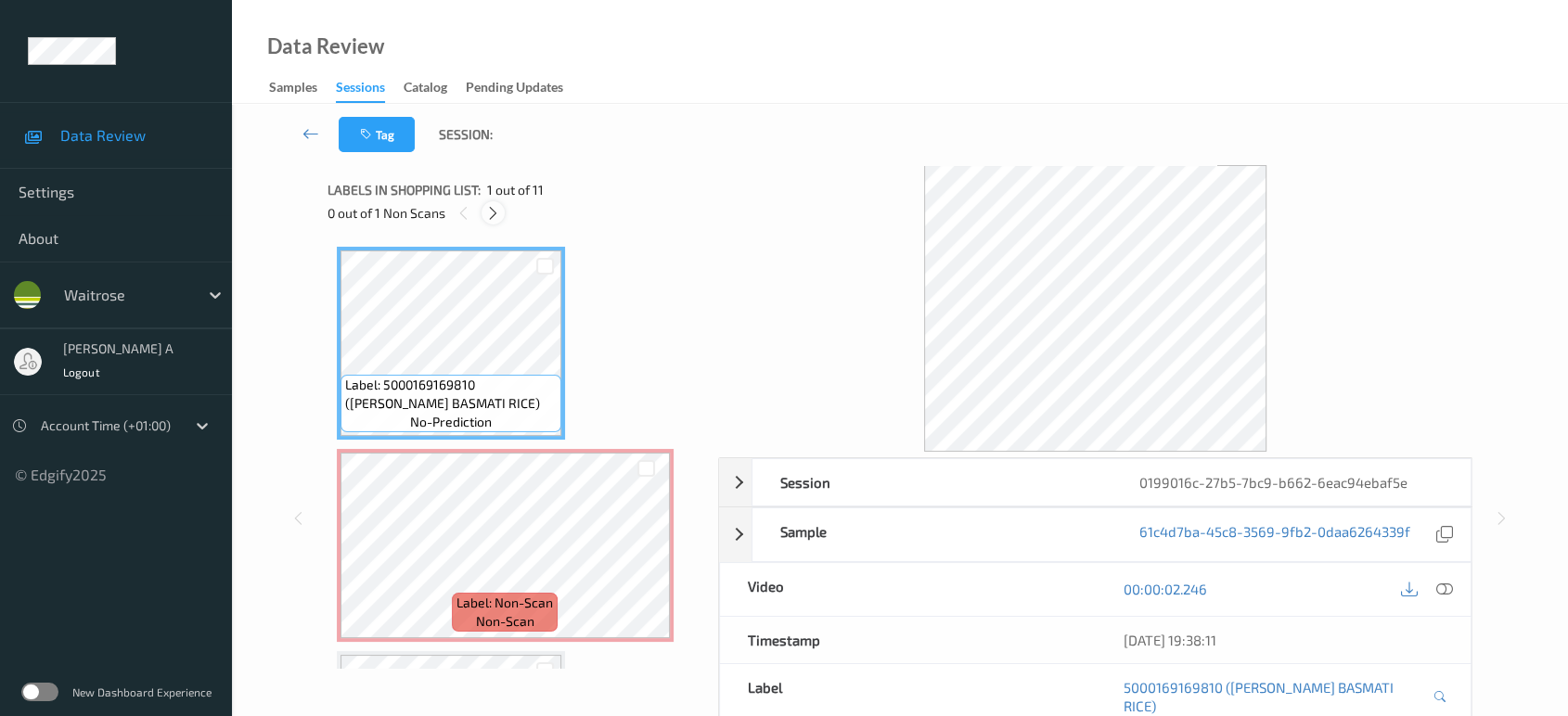
click at [494, 219] on icon at bounding box center [493, 213] width 15 height 16
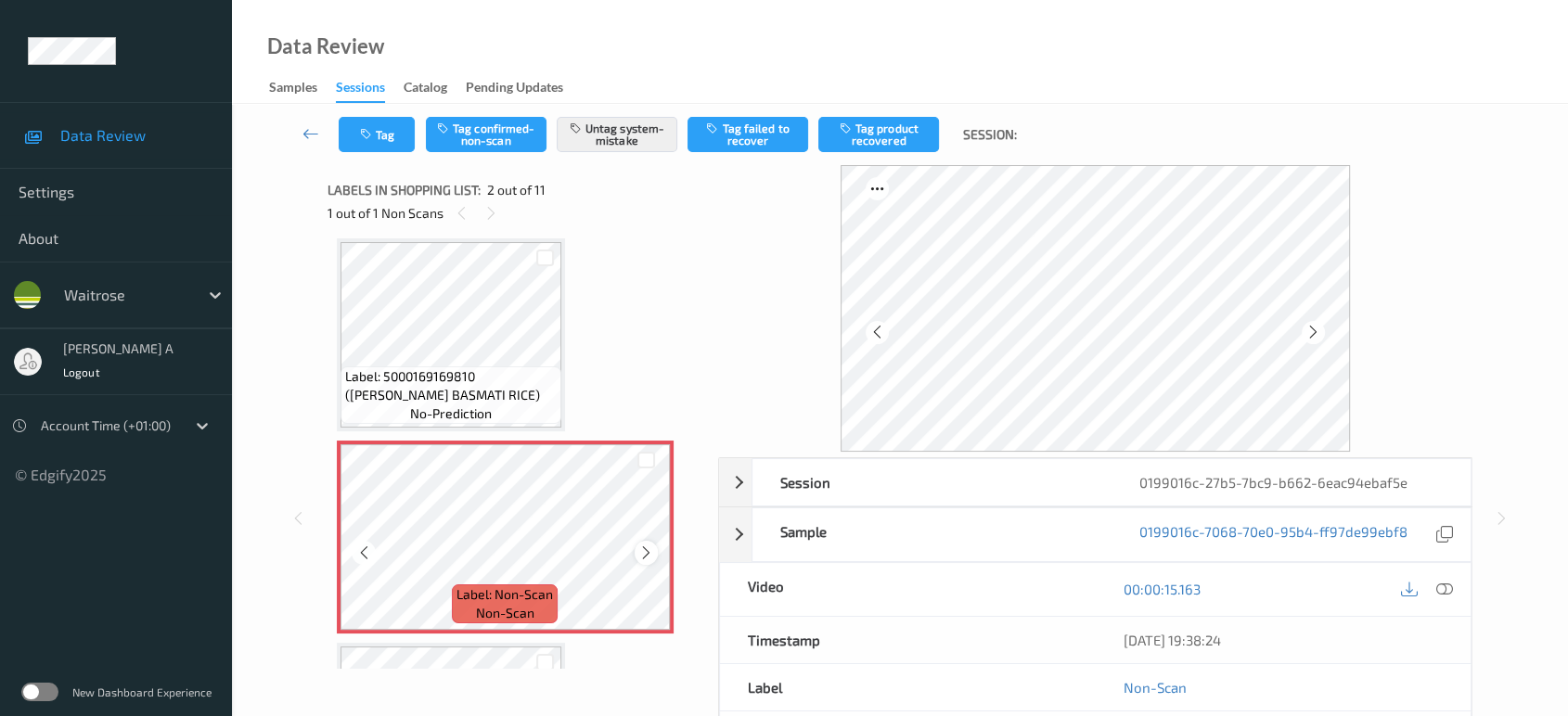
click at [650, 554] on icon at bounding box center [647, 552] width 15 height 16
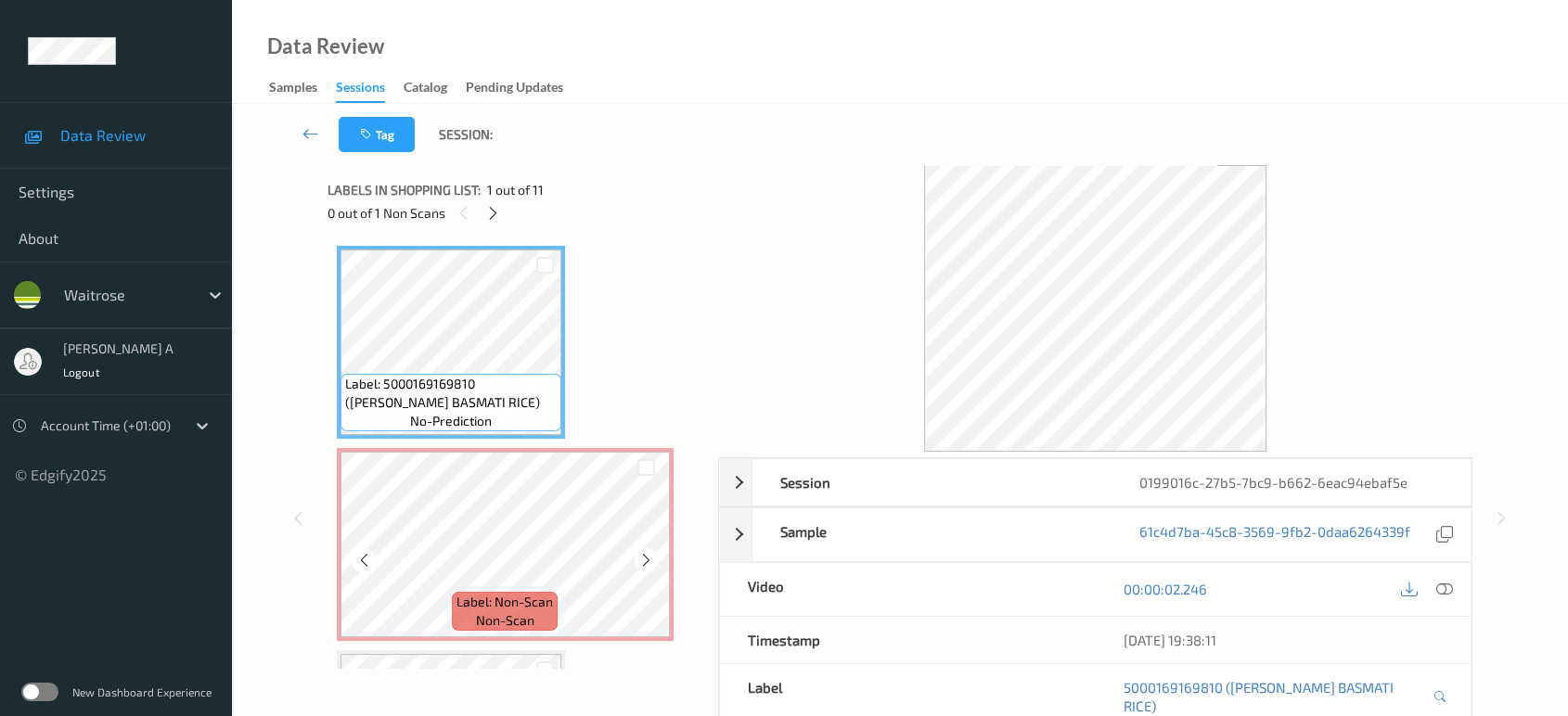
scroll to position [0, 0]
click at [1447, 588] on icon at bounding box center [1444, 588] width 16 height 16
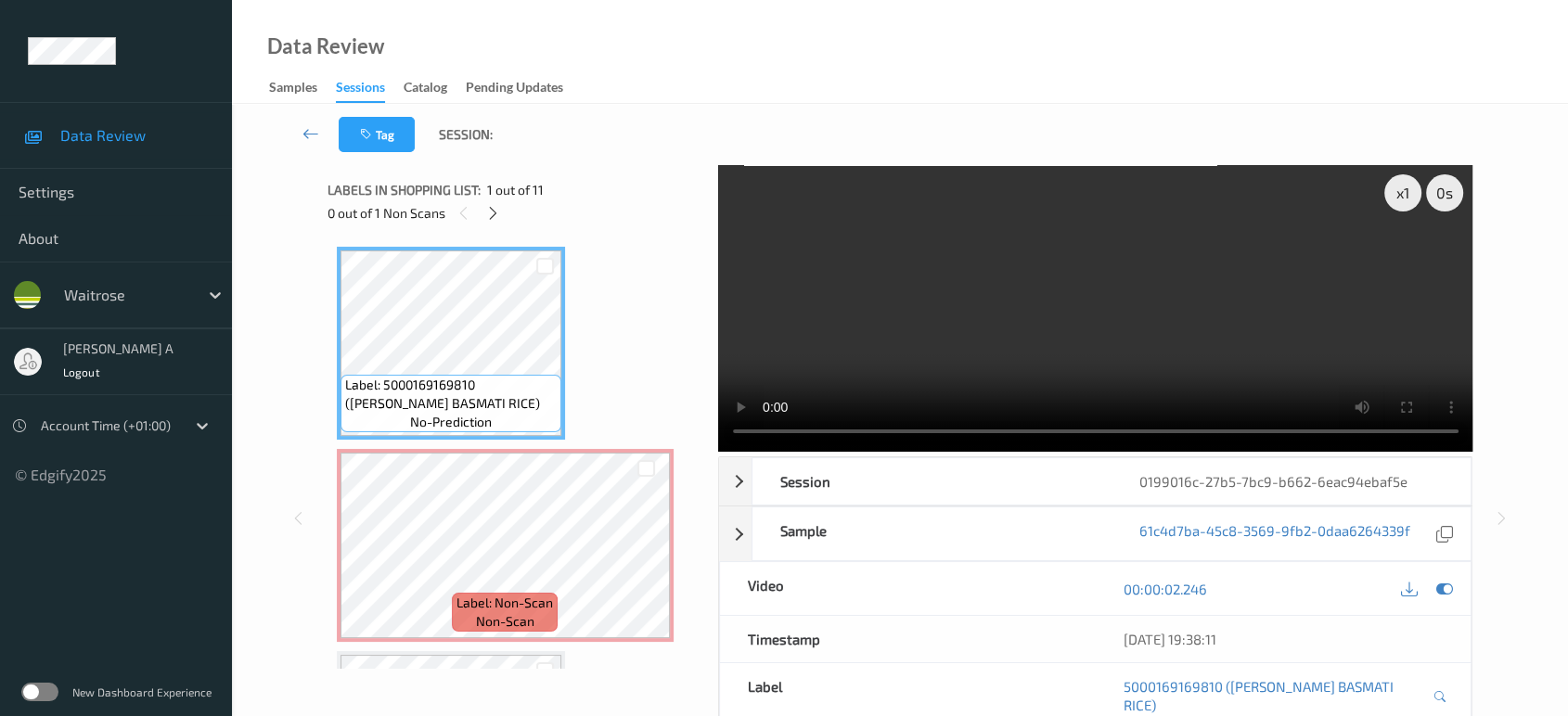
click at [1143, 347] on video at bounding box center [1096, 309] width 755 height 286
click at [1237, 296] on video at bounding box center [1096, 309] width 755 height 286
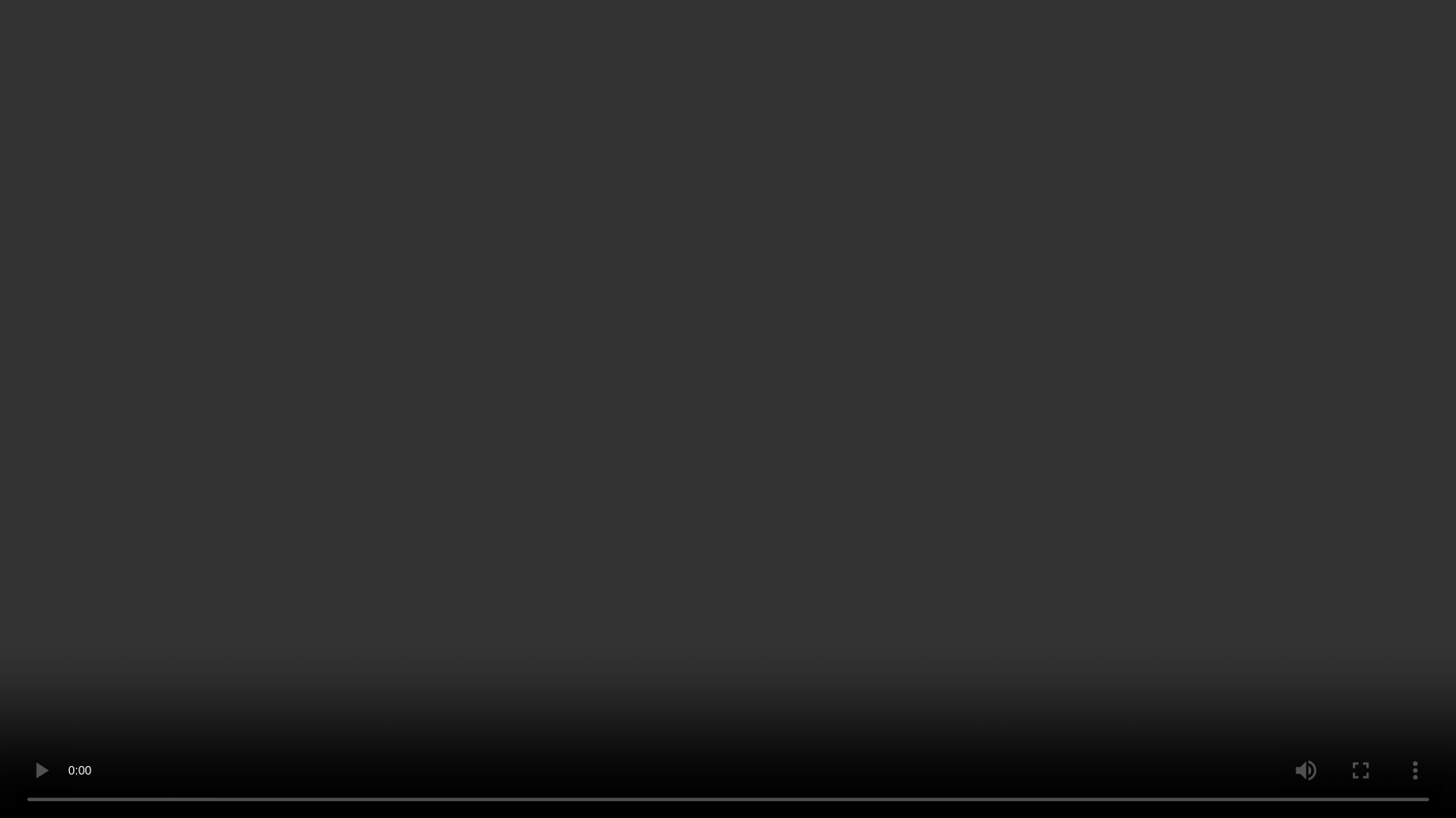
click at [764, 580] on video at bounding box center [728, 409] width 1456 height 818
click at [865, 532] on video at bounding box center [728, 409] width 1456 height 818
click at [815, 302] on video at bounding box center [728, 409] width 1456 height 818
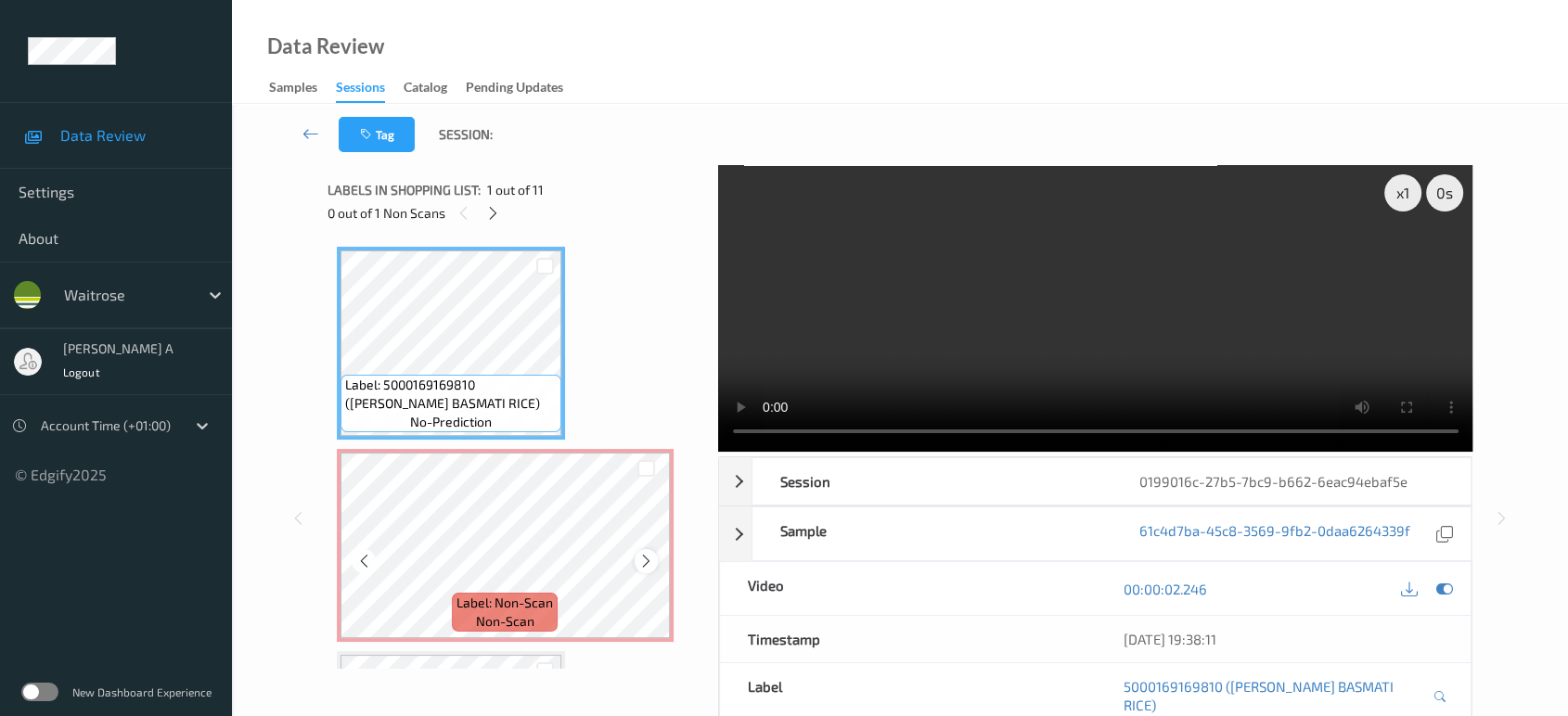
click at [647, 562] on icon at bounding box center [647, 560] width 15 height 16
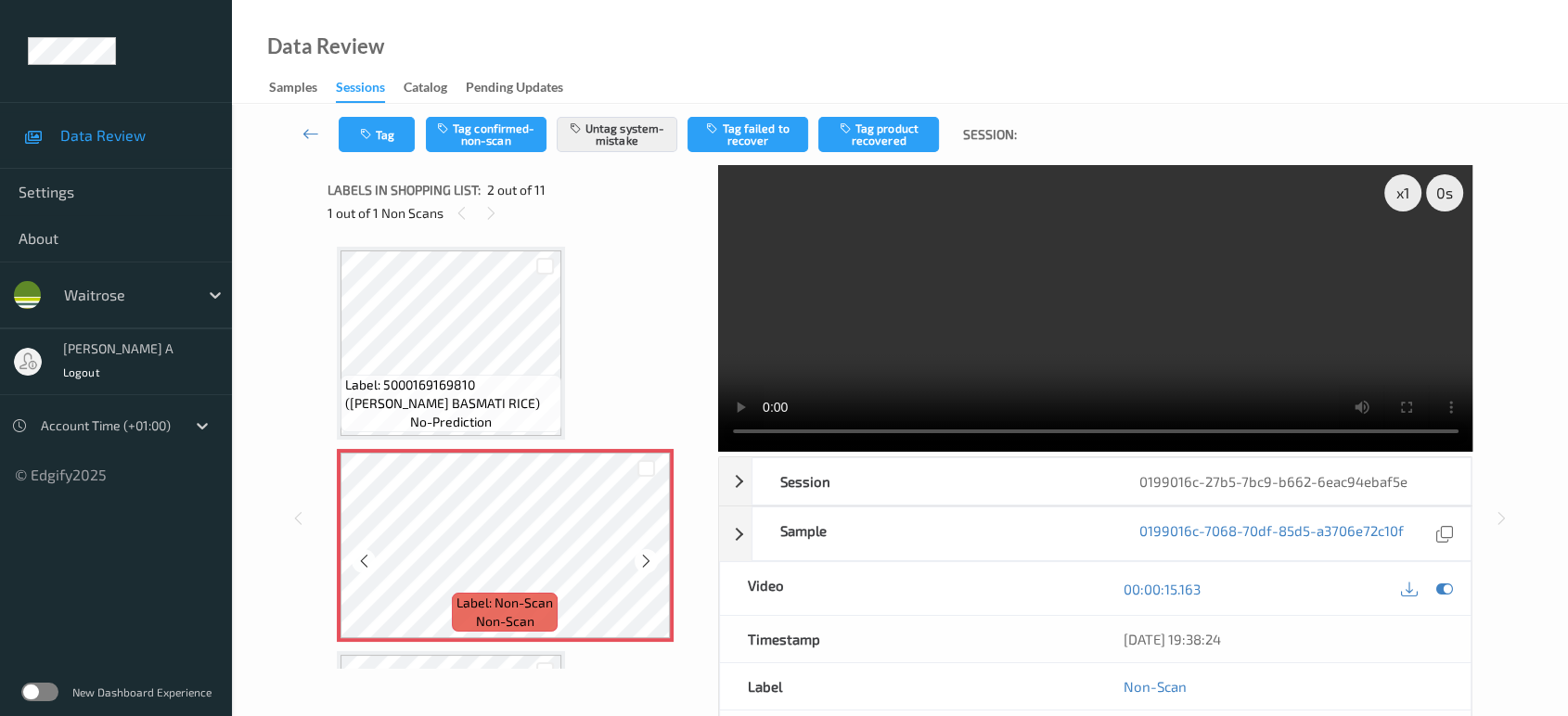
click at [647, 562] on icon at bounding box center [647, 560] width 15 height 16
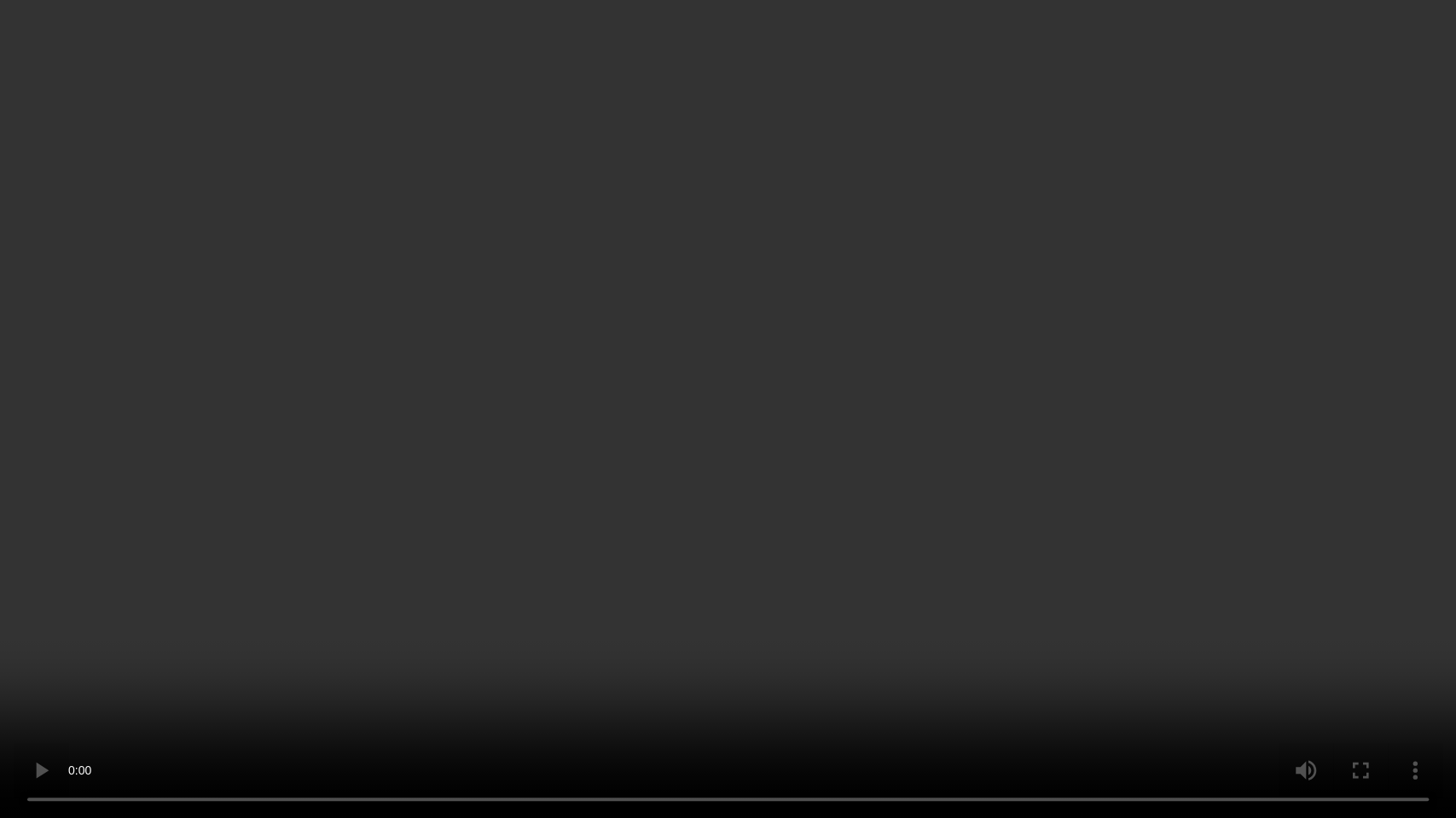
click at [948, 400] on video at bounding box center [728, 409] width 1456 height 818
click at [650, 372] on video at bounding box center [728, 409] width 1456 height 818
click at [626, 365] on video at bounding box center [728, 409] width 1456 height 818
click at [631, 389] on video at bounding box center [728, 409] width 1456 height 818
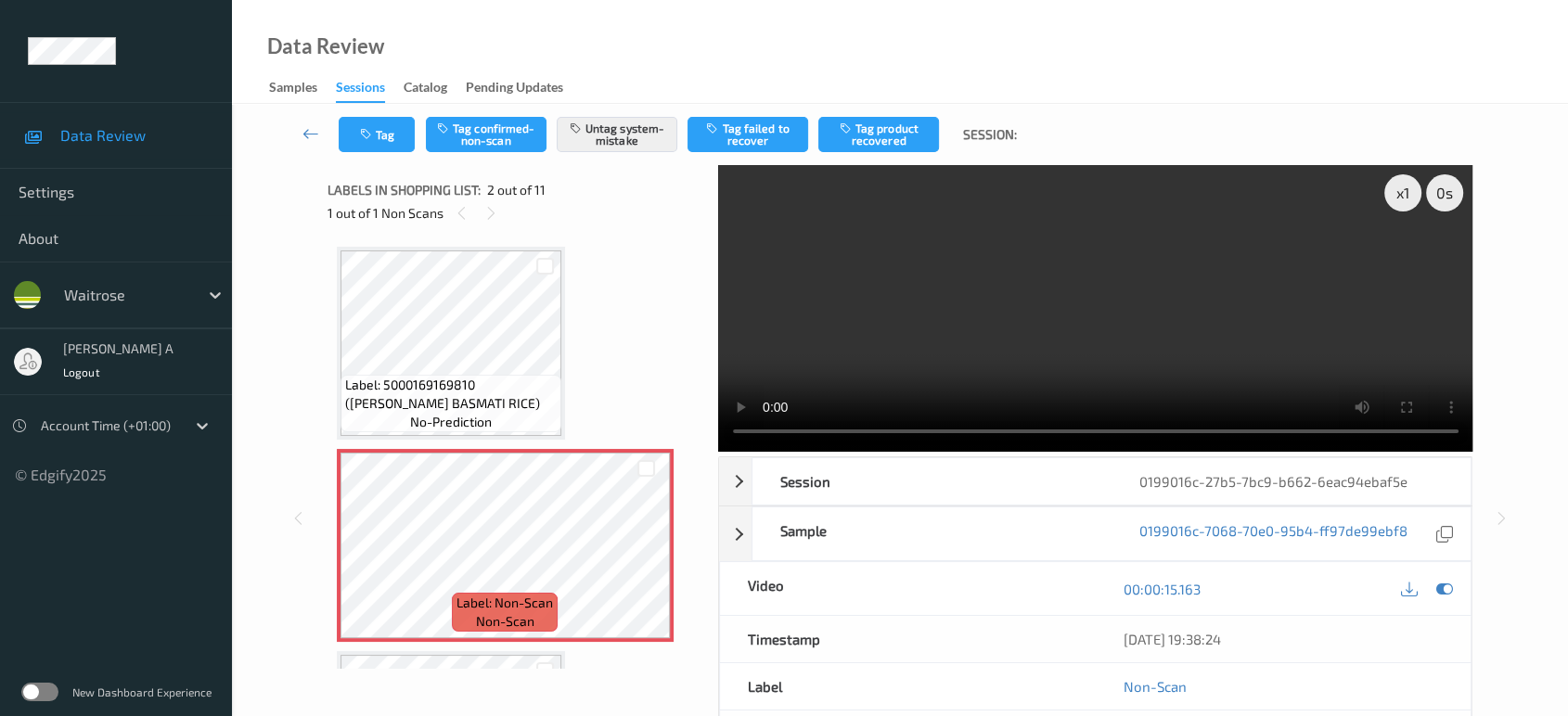
click at [809, 310] on video at bounding box center [1096, 309] width 755 height 286
click at [366, 136] on icon "button" at bounding box center [368, 134] width 15 height 13
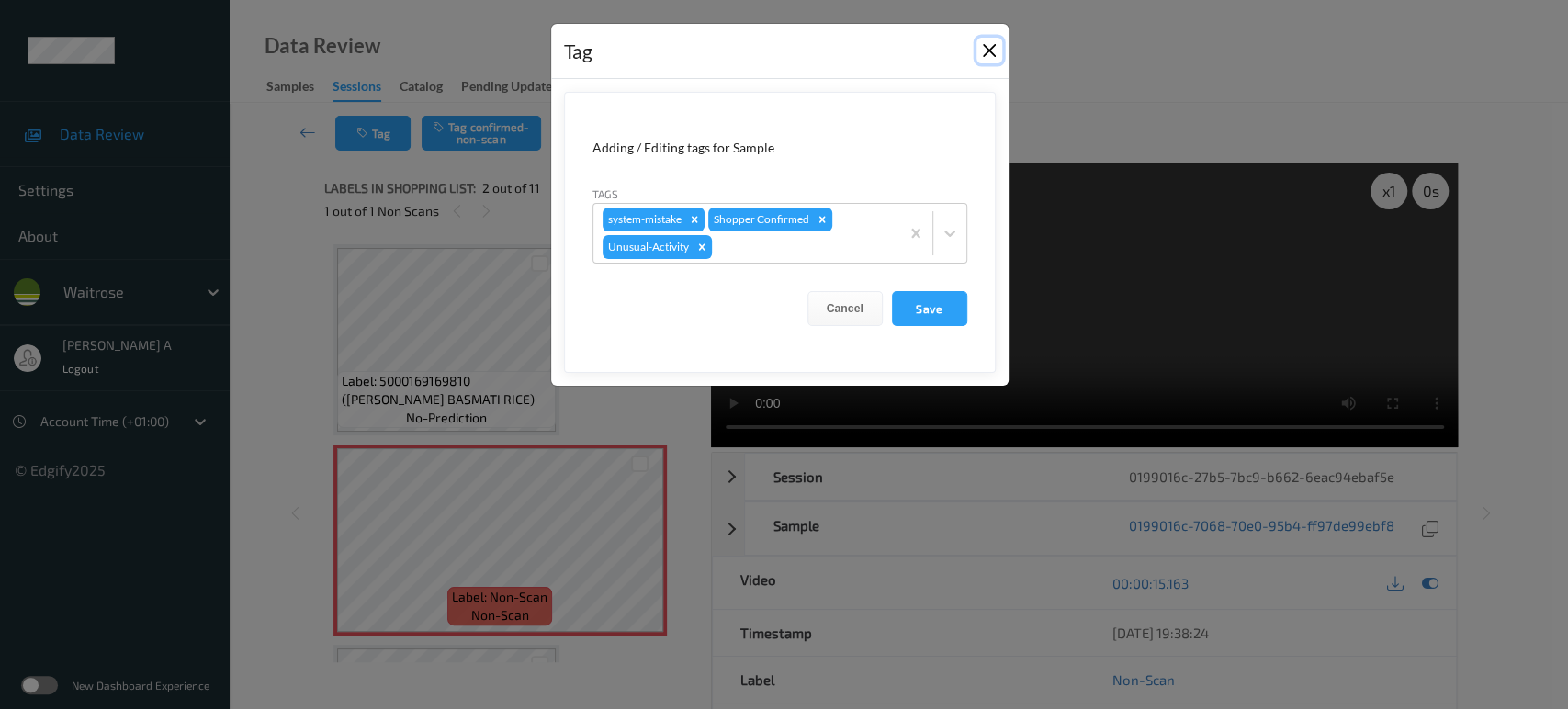
click at [989, 50] on button "Close" at bounding box center [989, 50] width 26 height 26
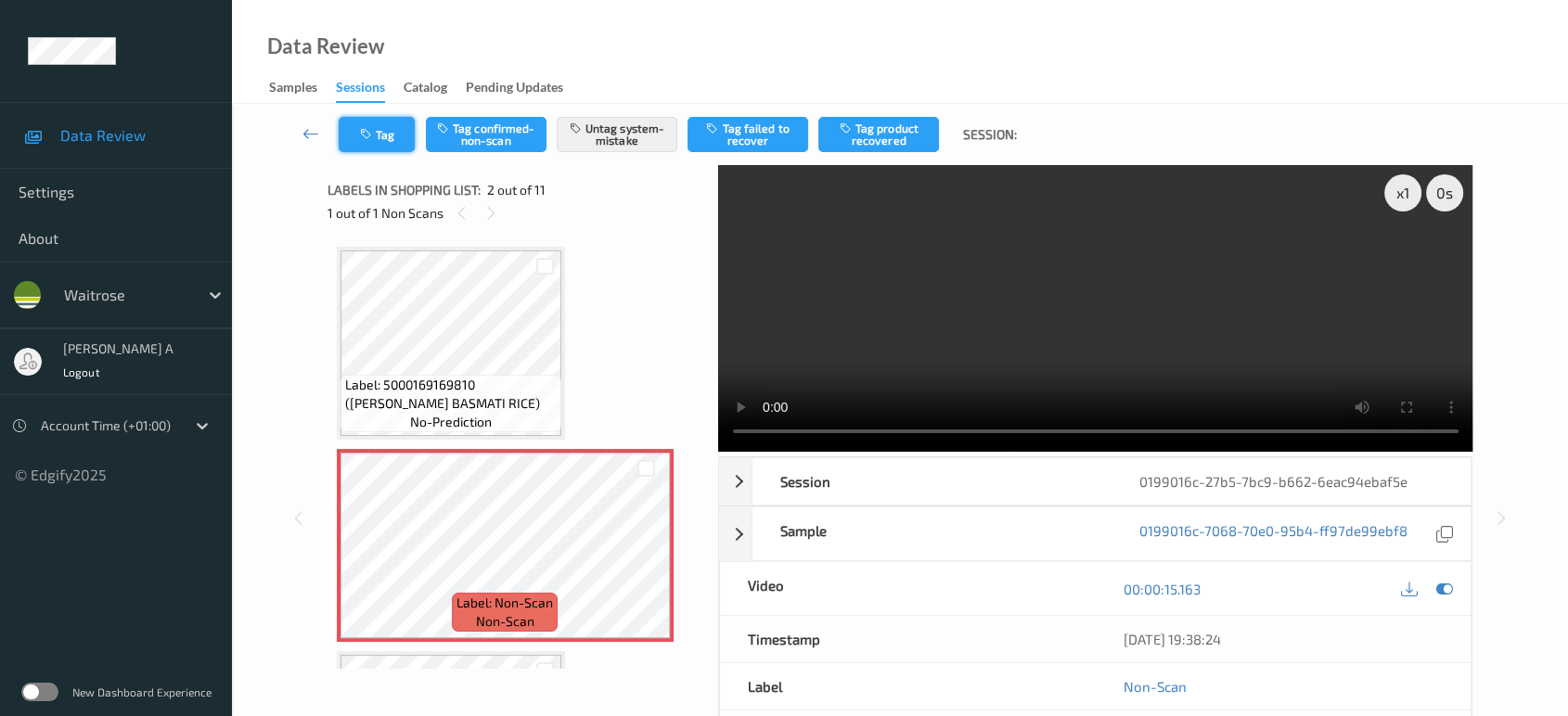
click at [372, 144] on button "Tag" at bounding box center [377, 134] width 76 height 35
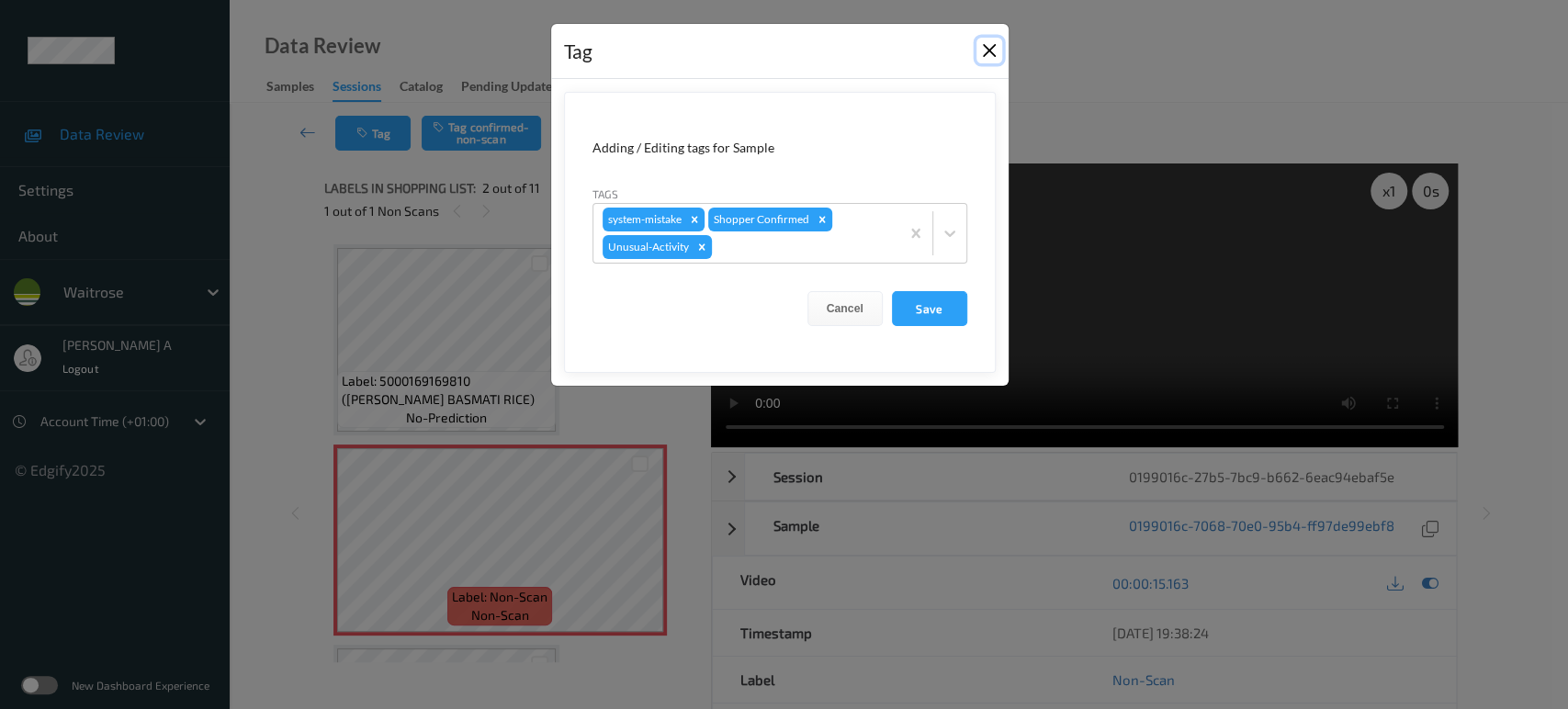
click at [985, 51] on button "Close" at bounding box center [989, 50] width 26 height 26
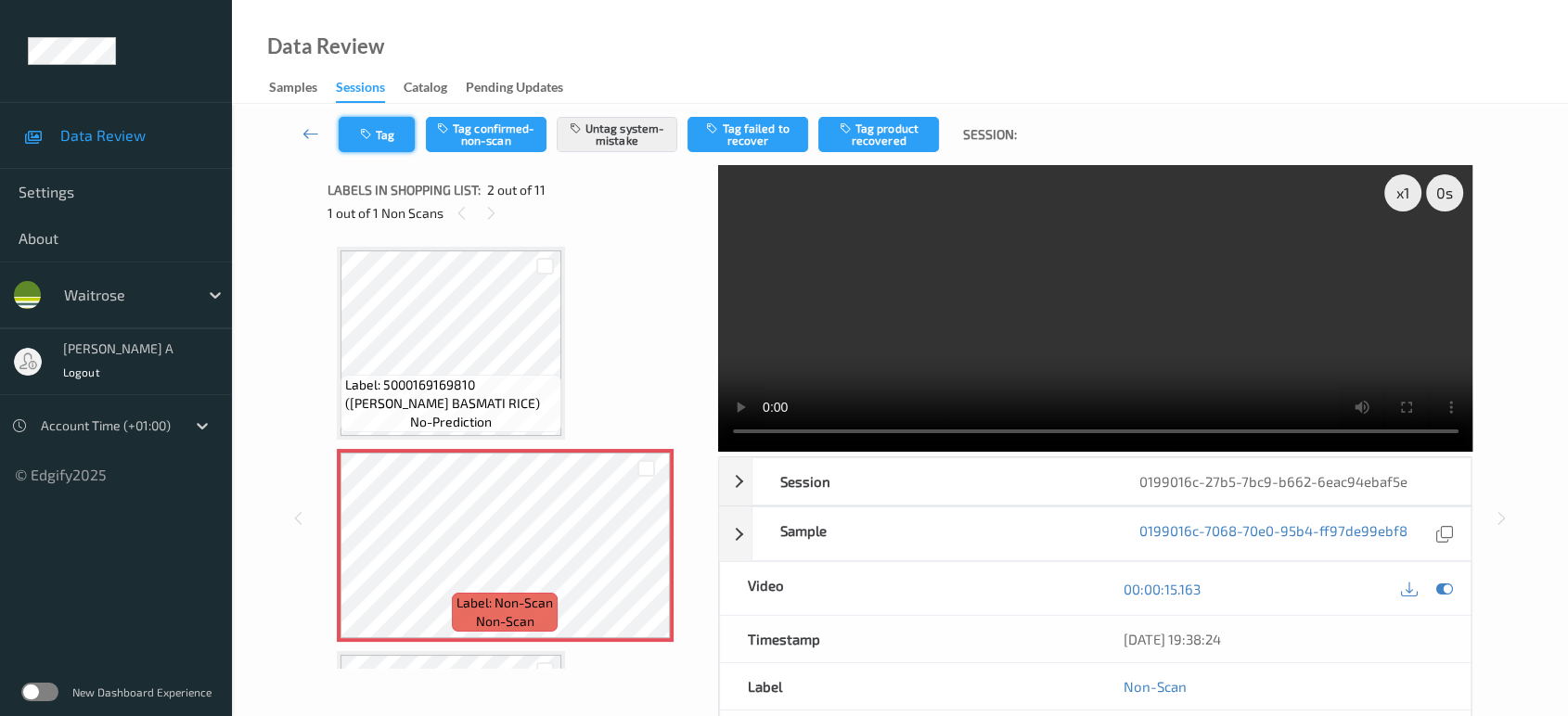
click at [391, 128] on button "Tag" at bounding box center [377, 134] width 76 height 35
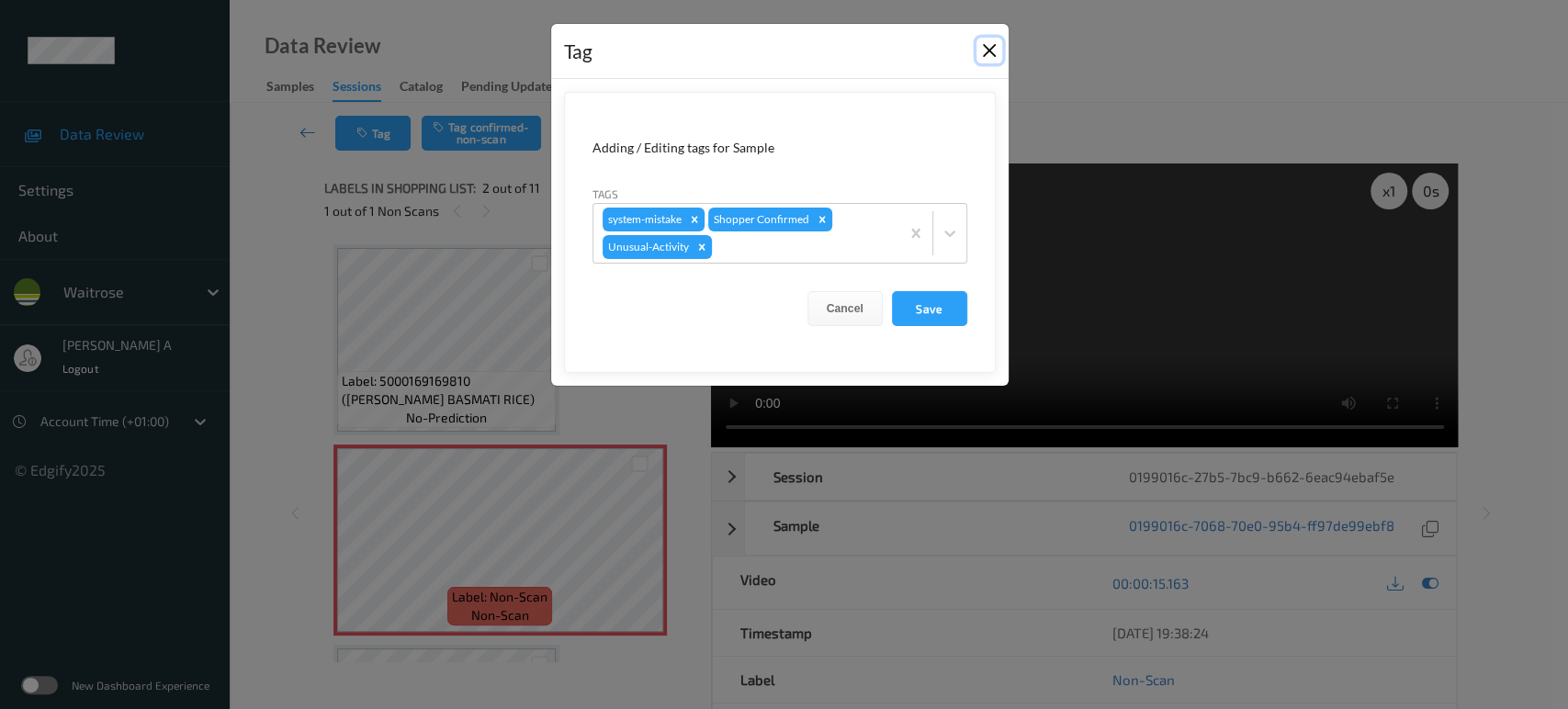
click at [990, 57] on button "Close" at bounding box center [989, 50] width 26 height 26
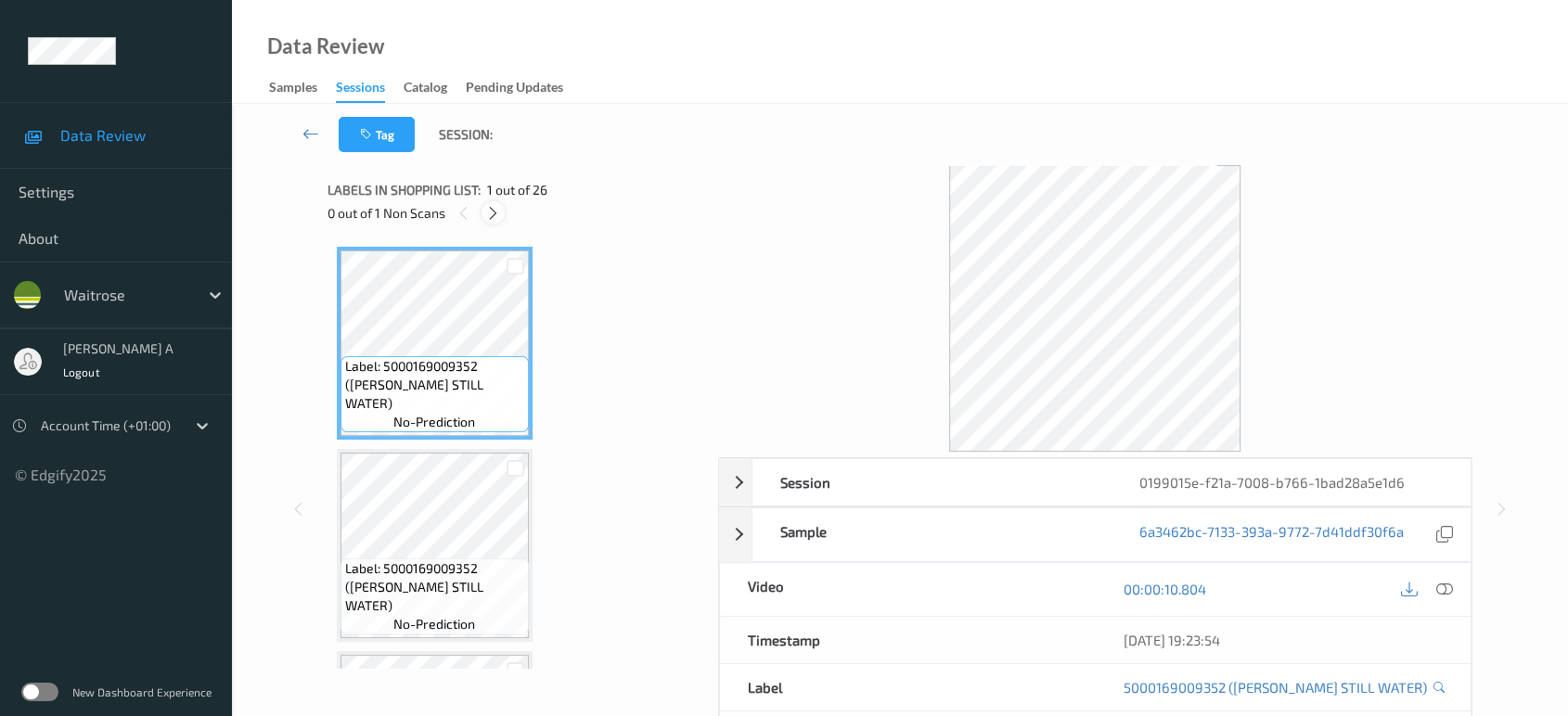
click at [491, 210] on icon at bounding box center [493, 213] width 15 height 16
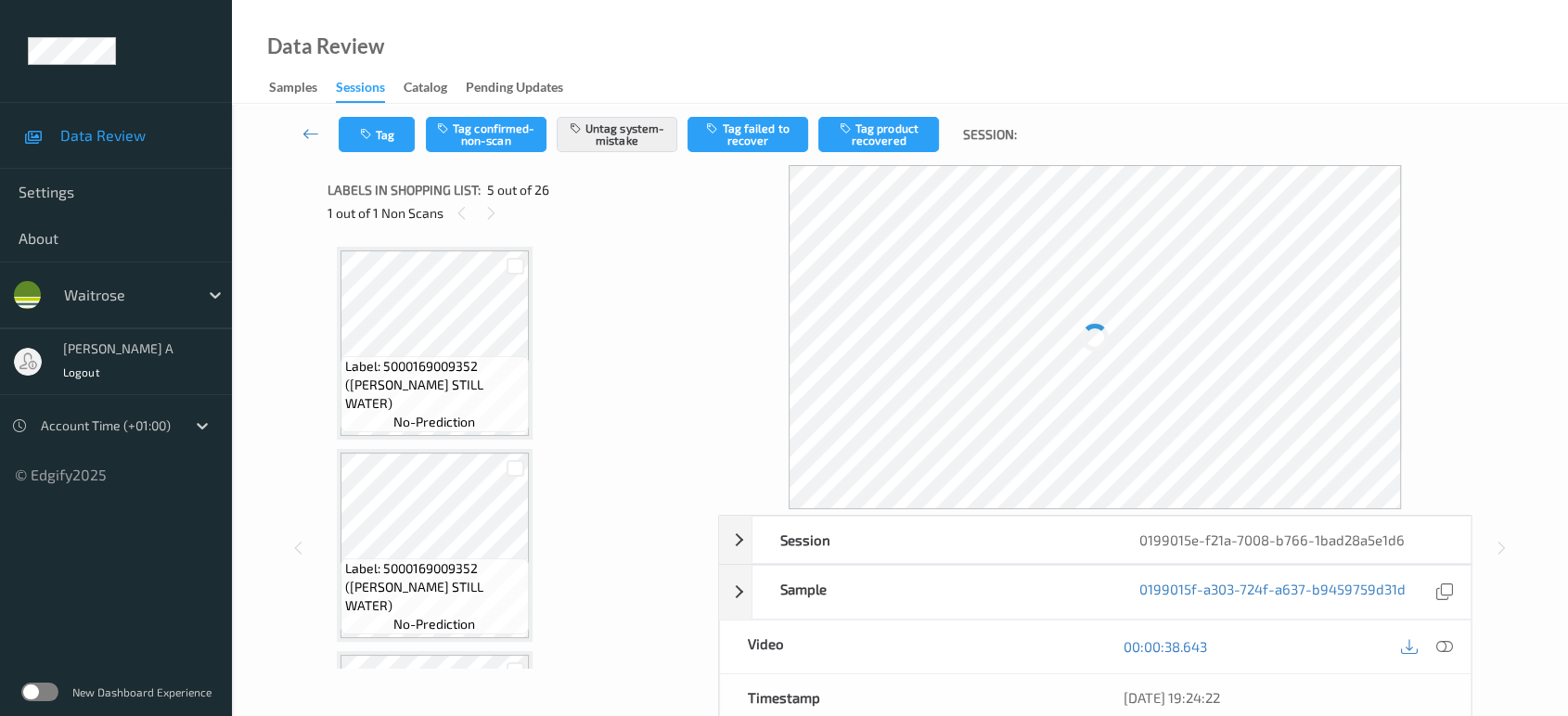
scroll to position [613, 0]
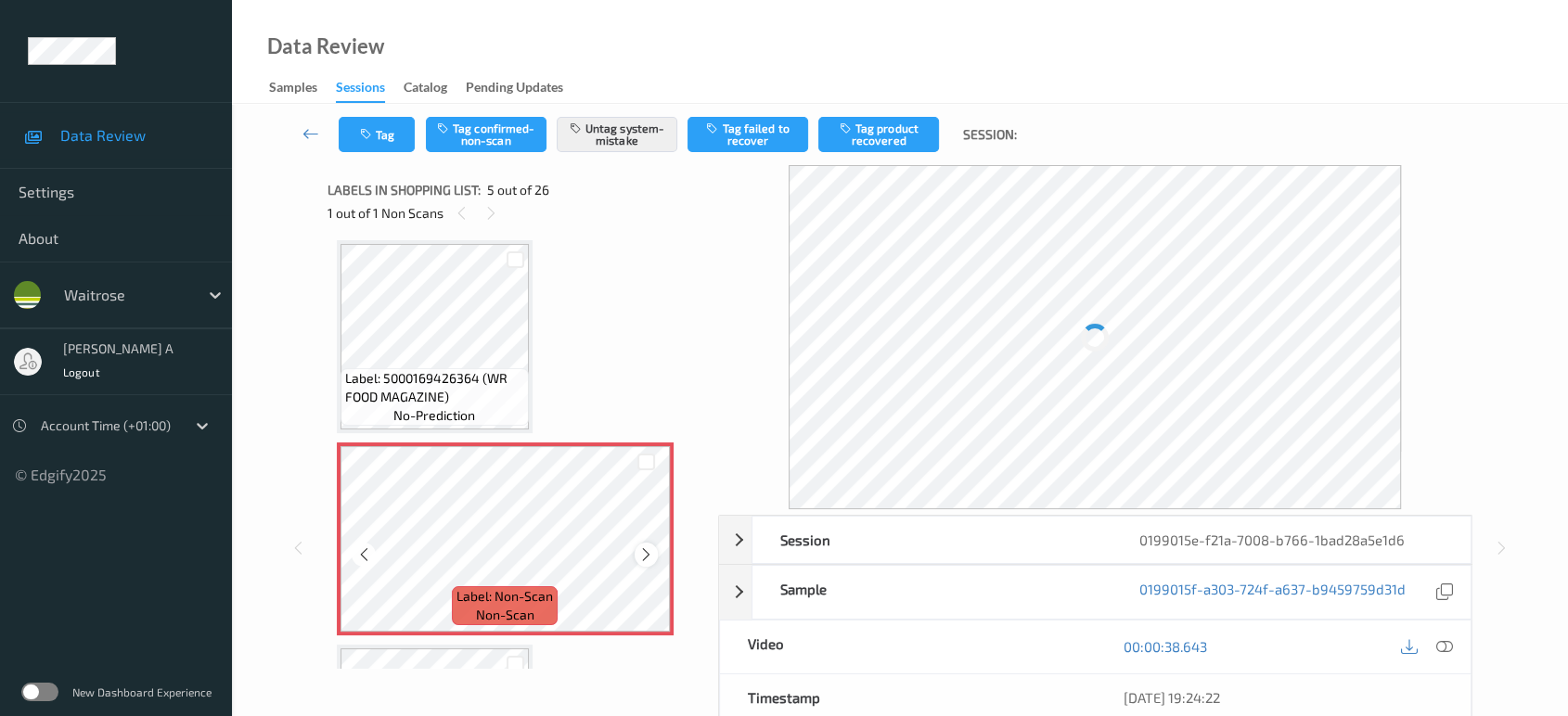
click at [651, 550] on icon at bounding box center [647, 554] width 15 height 16
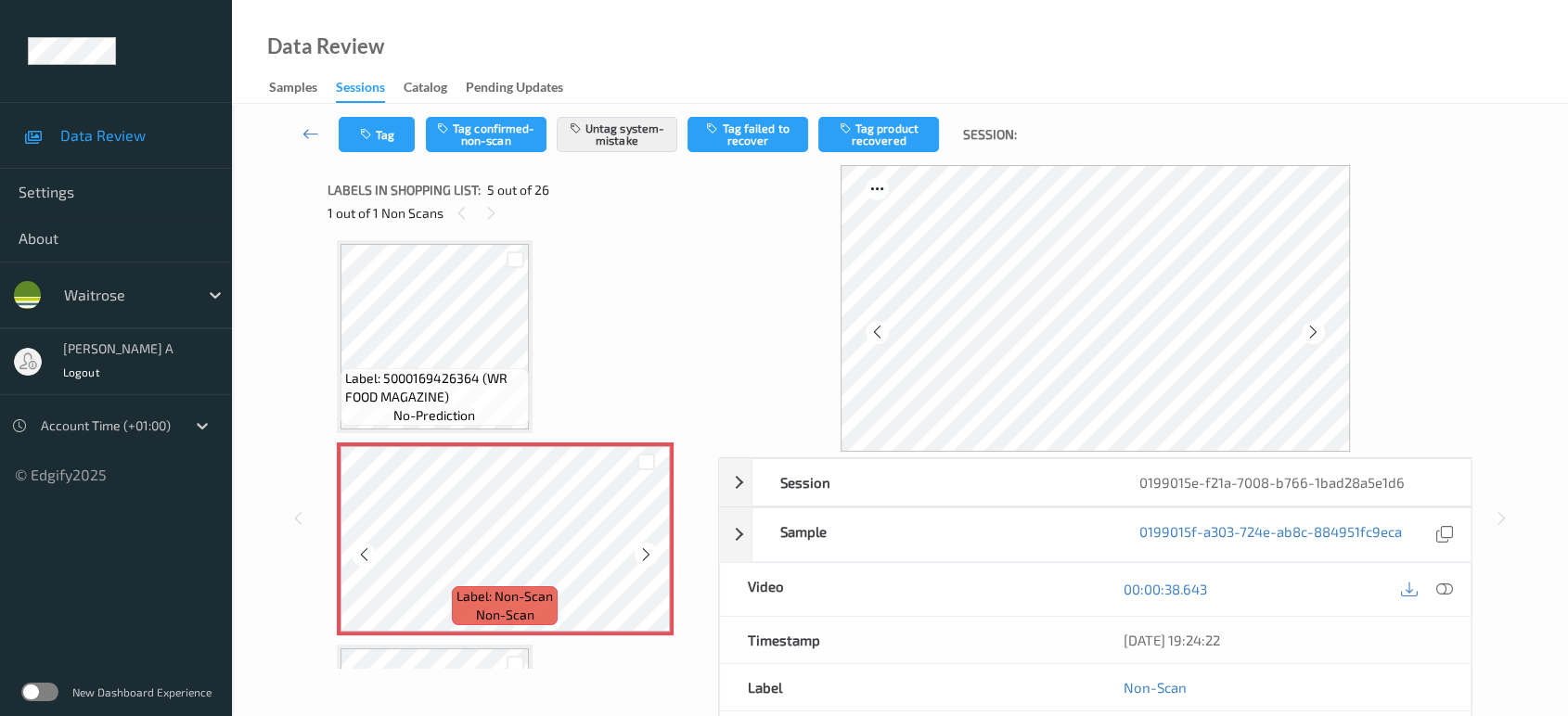
click at [651, 550] on icon at bounding box center [647, 554] width 15 height 16
click at [376, 132] on button "Tag" at bounding box center [377, 134] width 76 height 35
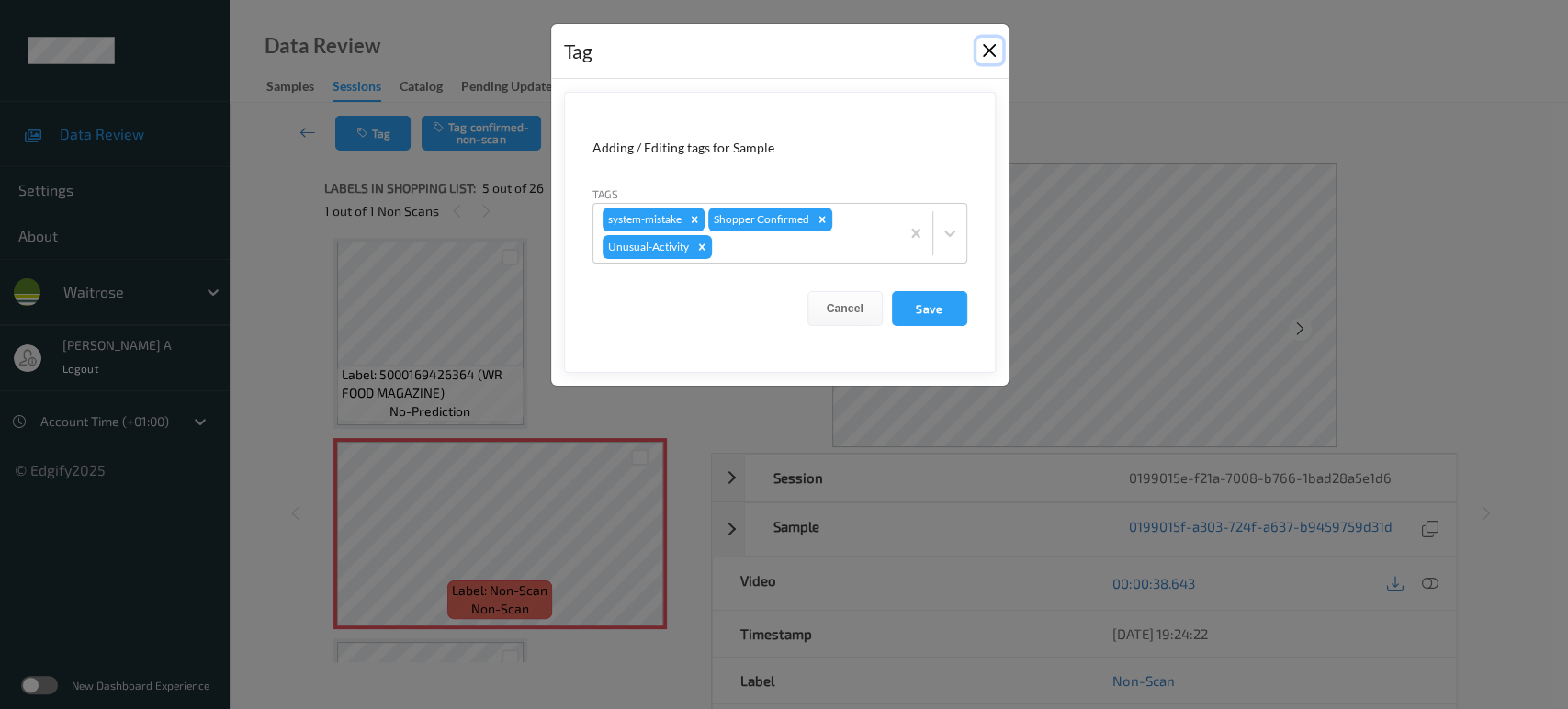
click at [992, 50] on button "Close" at bounding box center [989, 50] width 26 height 26
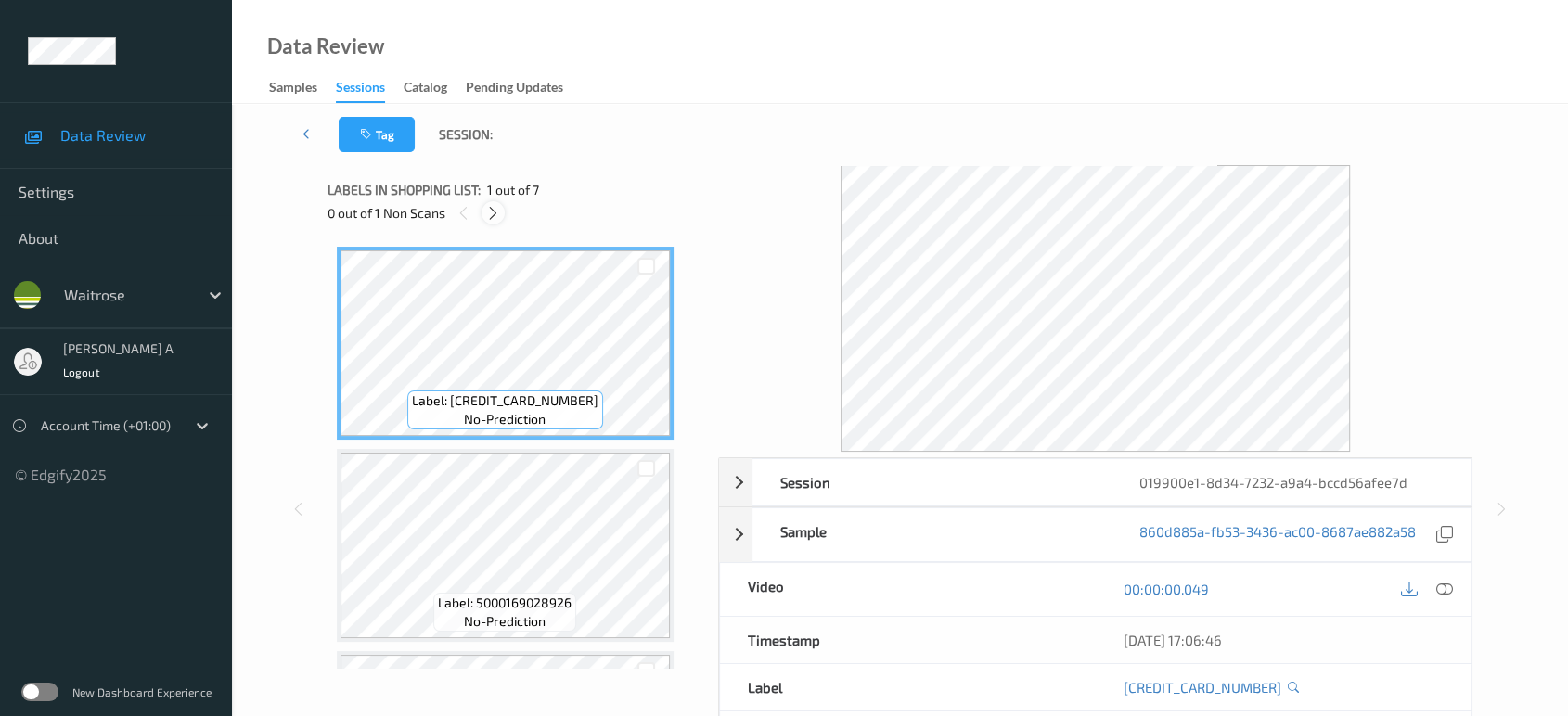
click at [485, 210] on div at bounding box center [494, 213] width 23 height 23
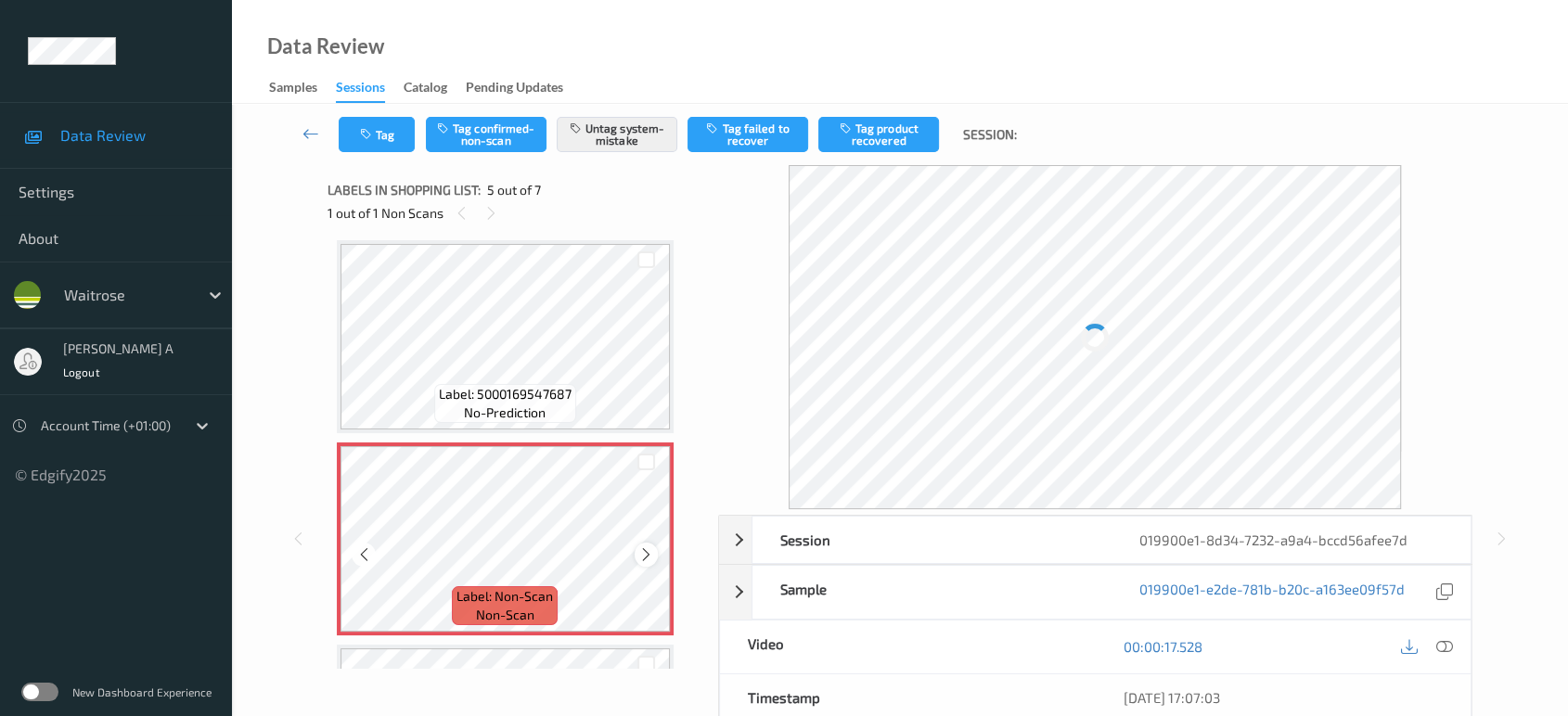
click at [648, 552] on icon at bounding box center [647, 554] width 15 height 16
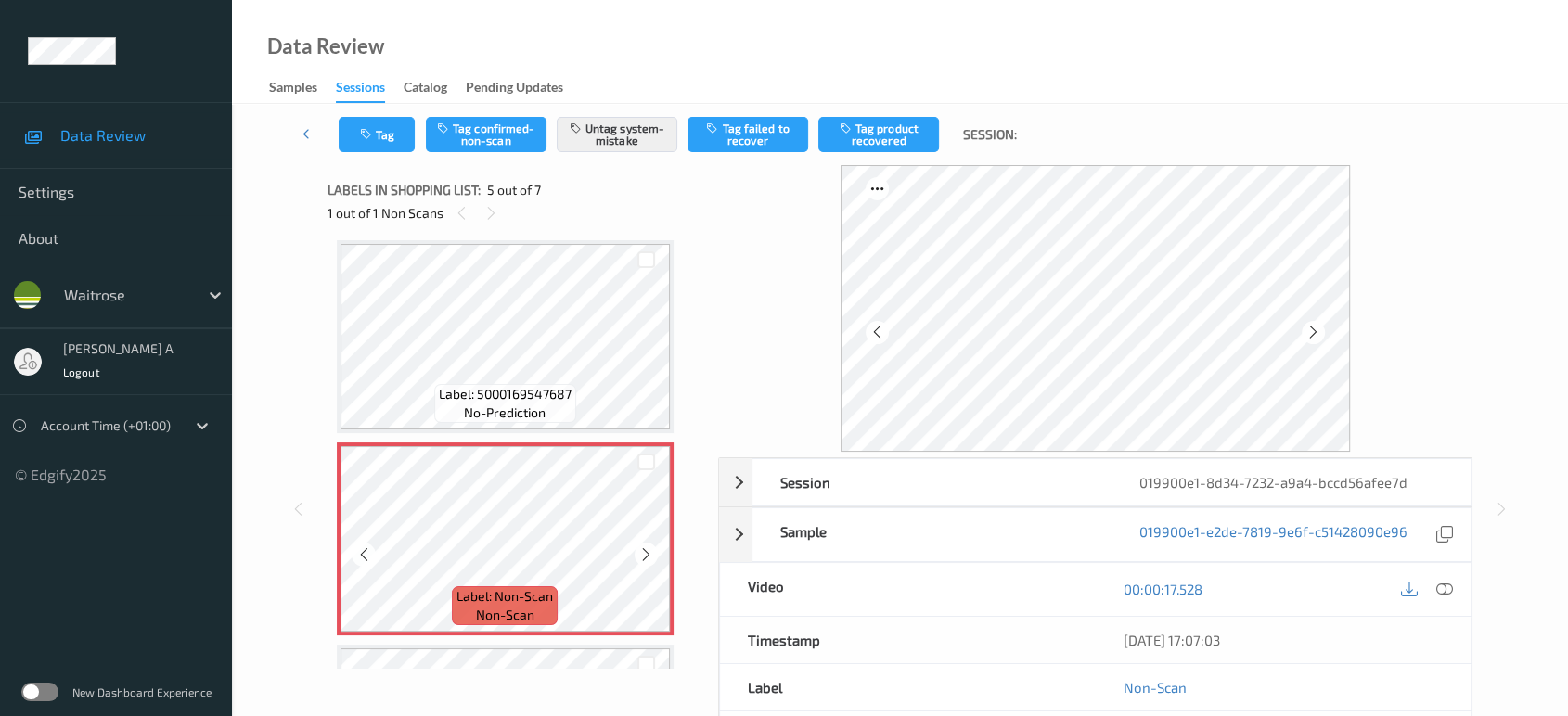
click at [648, 552] on icon at bounding box center [647, 554] width 15 height 16
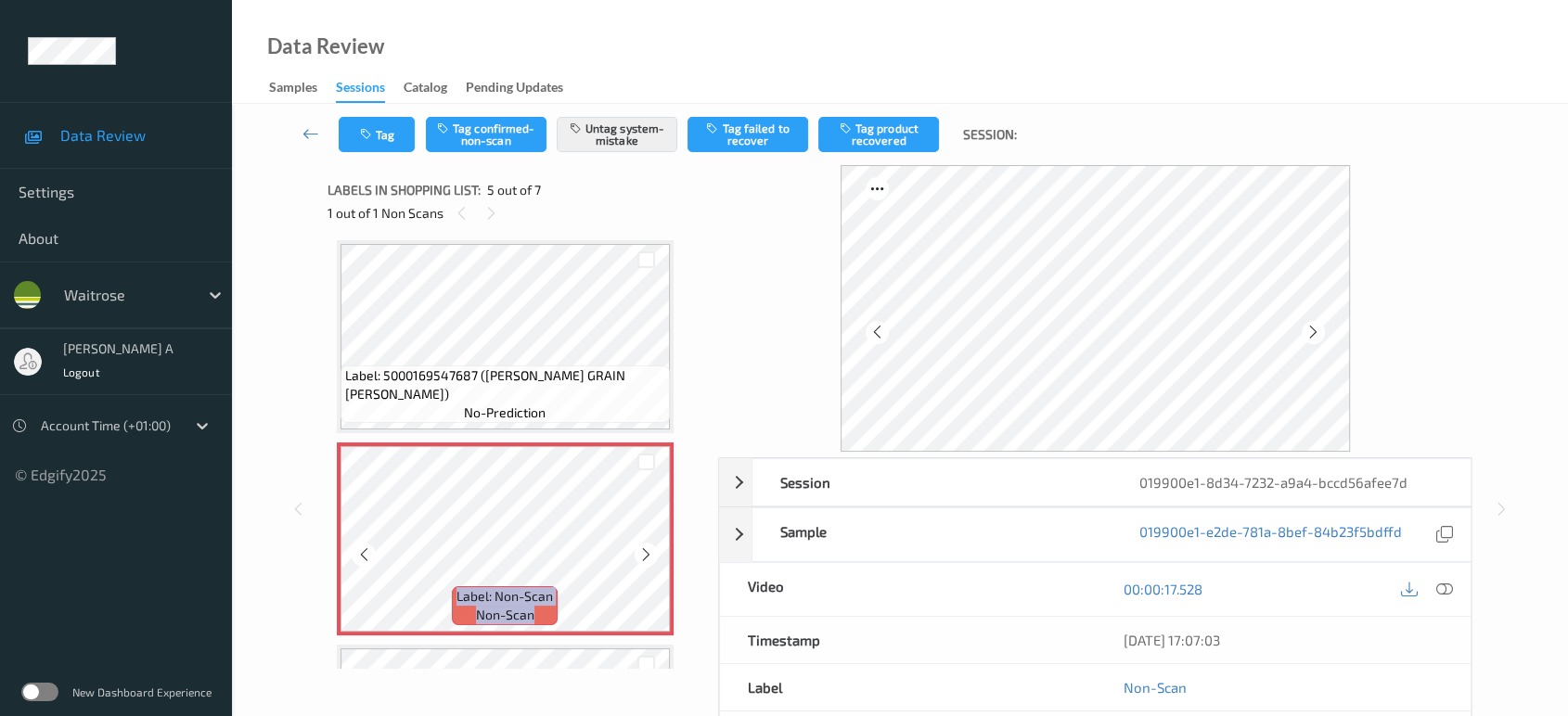
click at [648, 552] on icon at bounding box center [647, 554] width 15 height 16
drag, startPoint x: 1443, startPoint y: 585, endPoint x: 1431, endPoint y: 571, distance: 18.4
click at [1443, 585] on icon at bounding box center [1444, 588] width 16 height 16
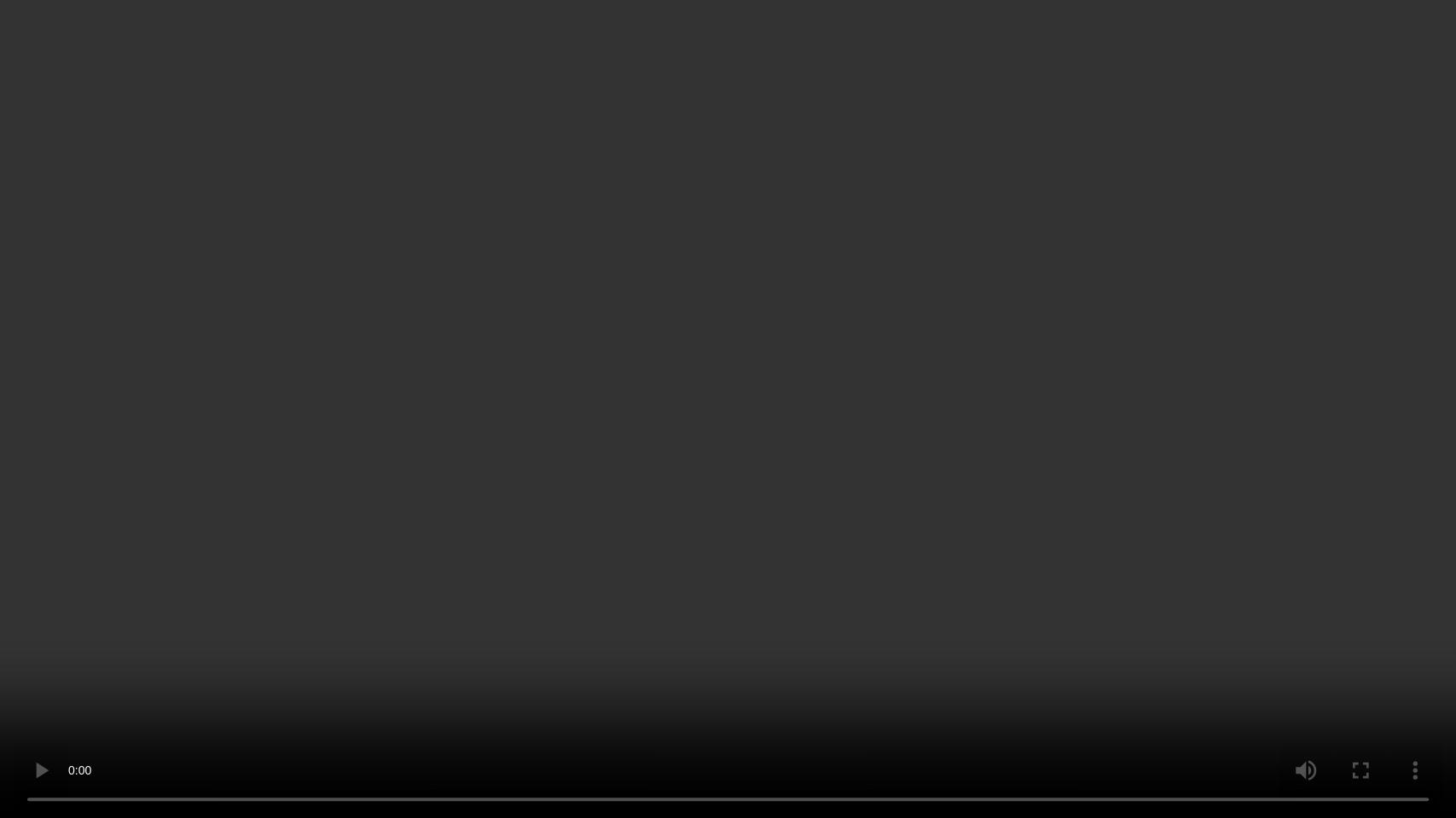
click at [768, 490] on video at bounding box center [728, 409] width 1456 height 818
click at [602, 424] on video at bounding box center [728, 409] width 1456 height 818
click at [826, 336] on video at bounding box center [728, 409] width 1456 height 818
click at [764, 402] on video at bounding box center [728, 409] width 1456 height 818
click at [602, 529] on video at bounding box center [728, 409] width 1456 height 818
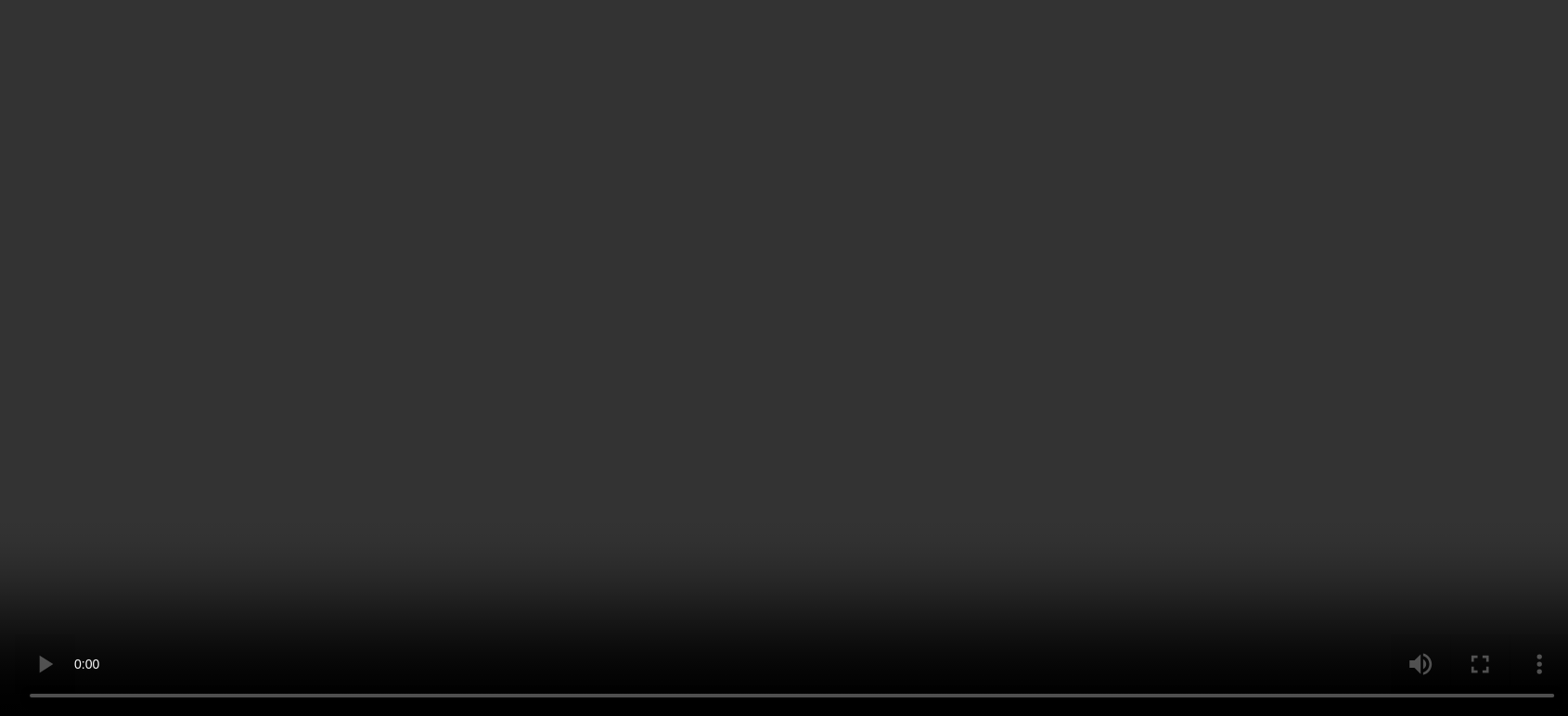
scroll to position [820, 0]
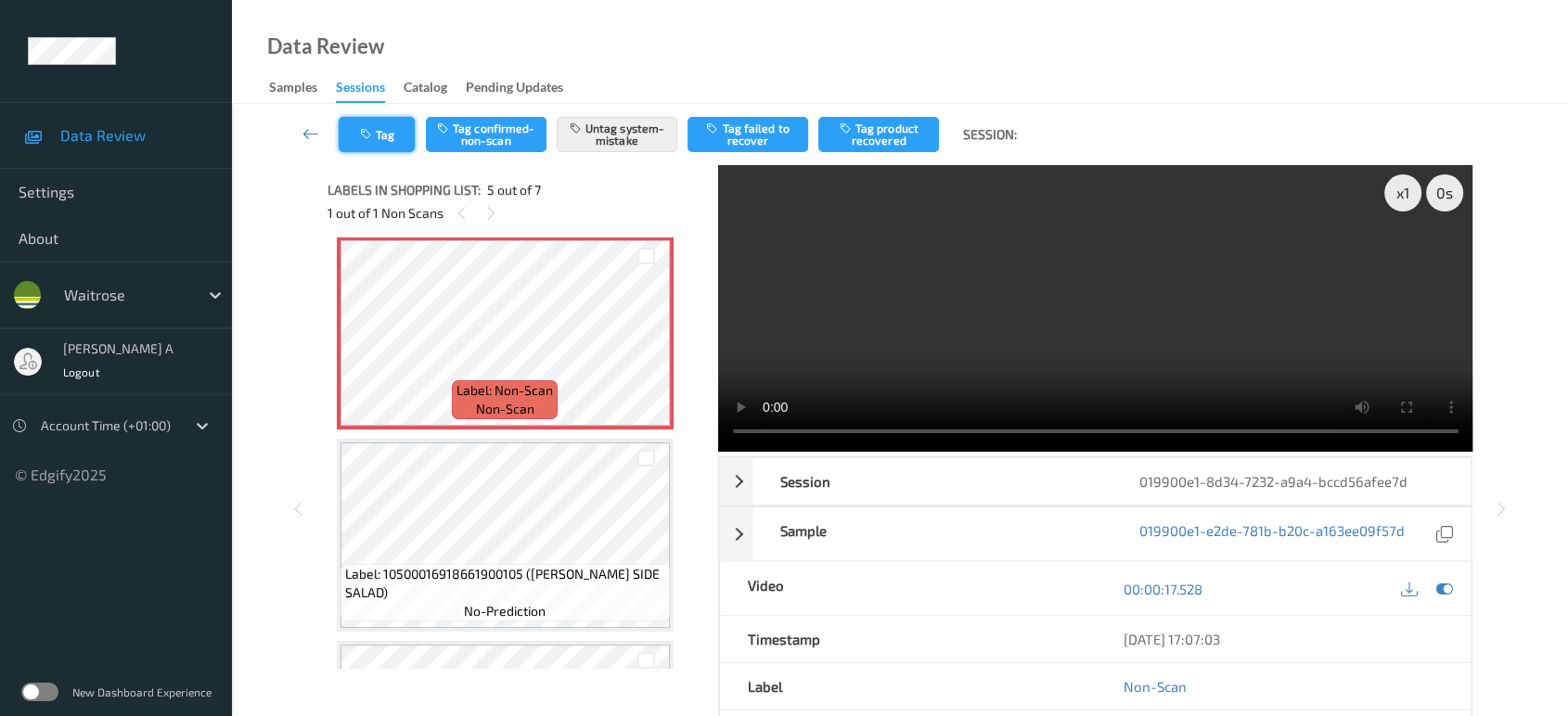
click at [392, 120] on button "Tag" at bounding box center [377, 134] width 76 height 35
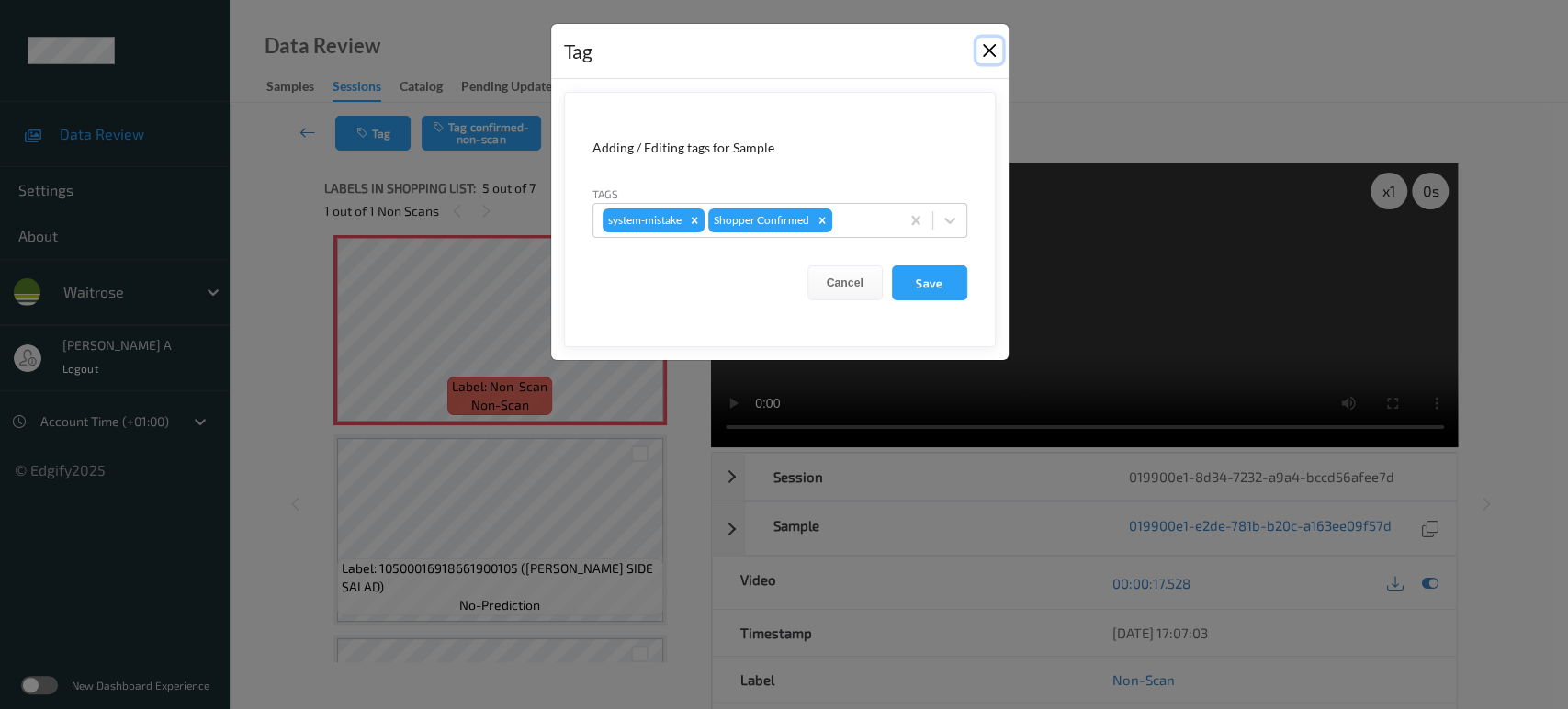
click at [989, 54] on button "Close" at bounding box center [989, 50] width 26 height 26
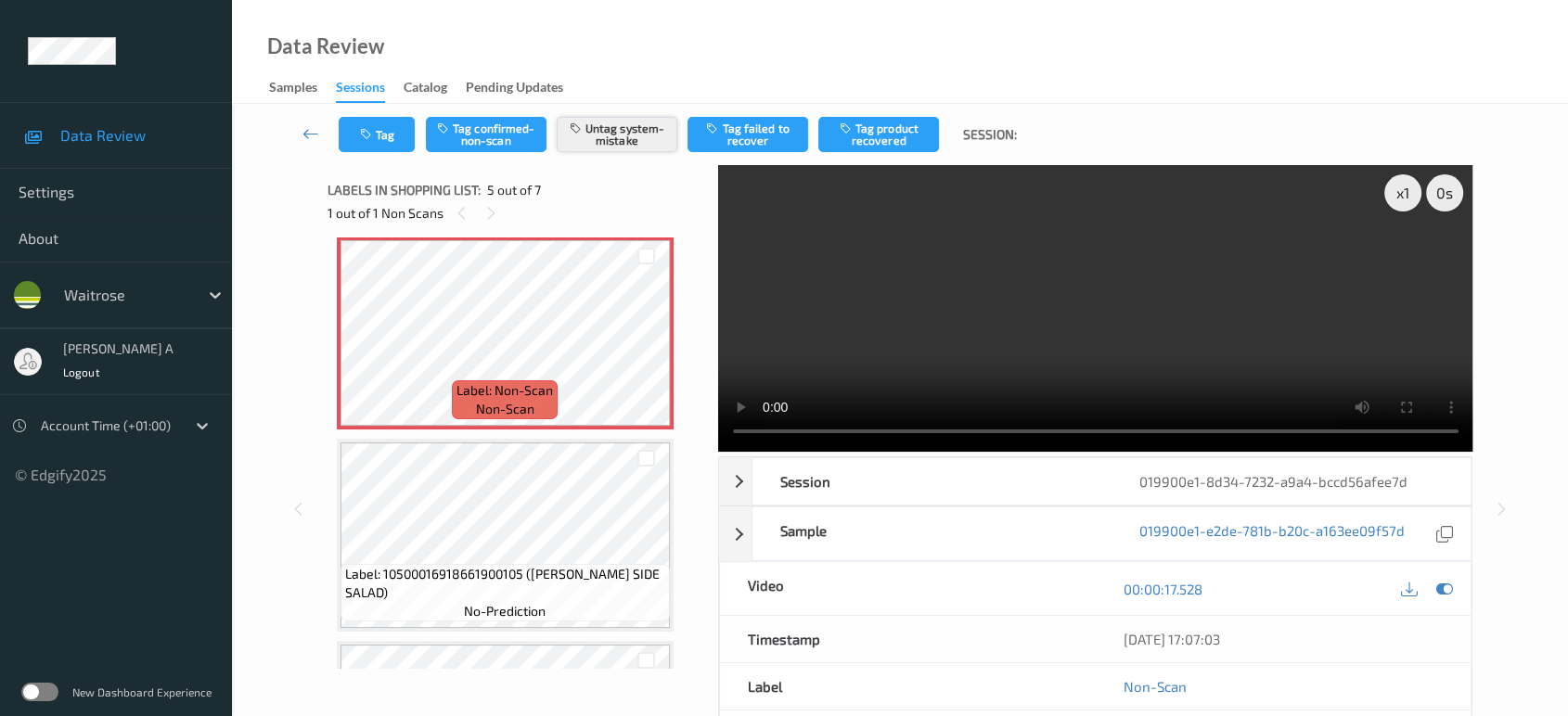
click at [642, 140] on button "Untag system-mistake" at bounding box center [617, 134] width 121 height 35
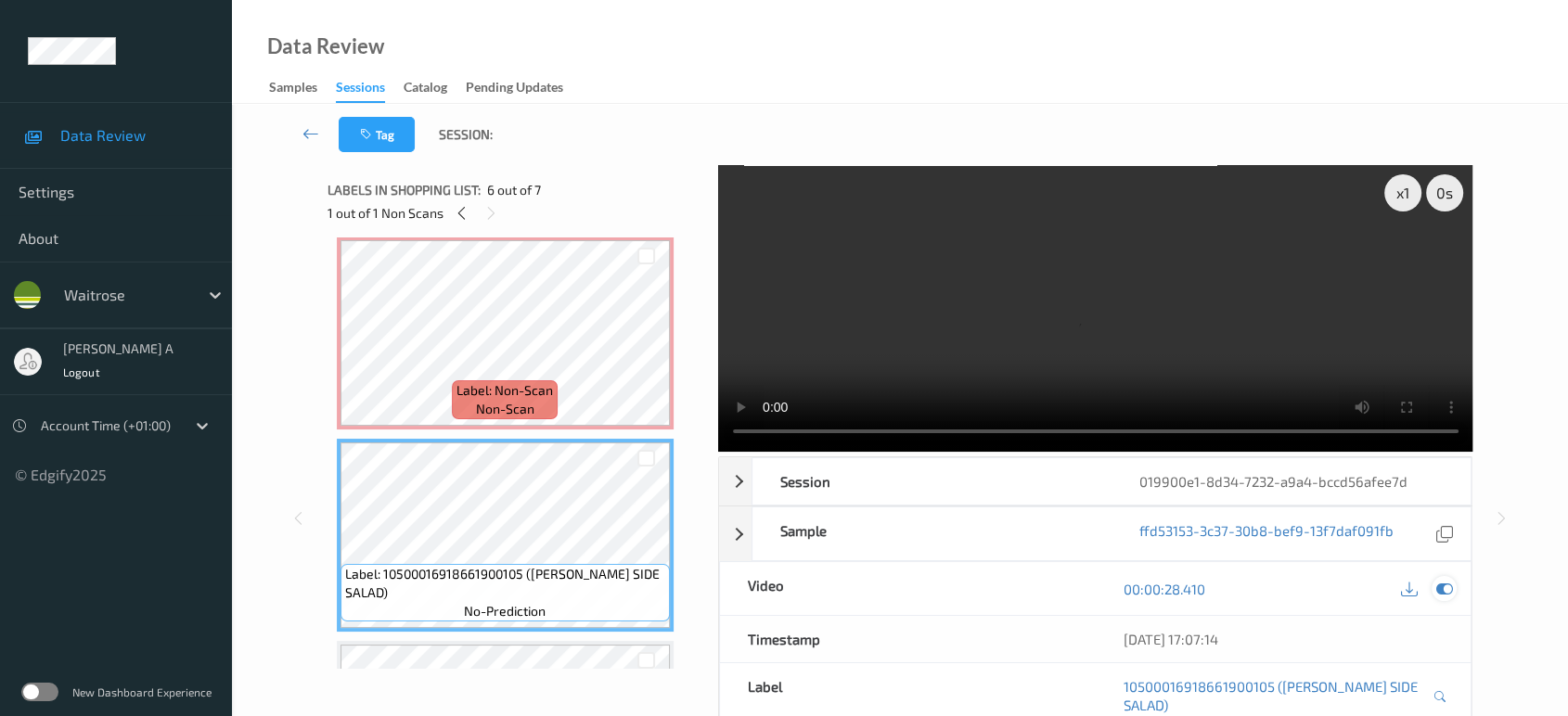
click at [1440, 581] on icon at bounding box center [1444, 588] width 16 height 16
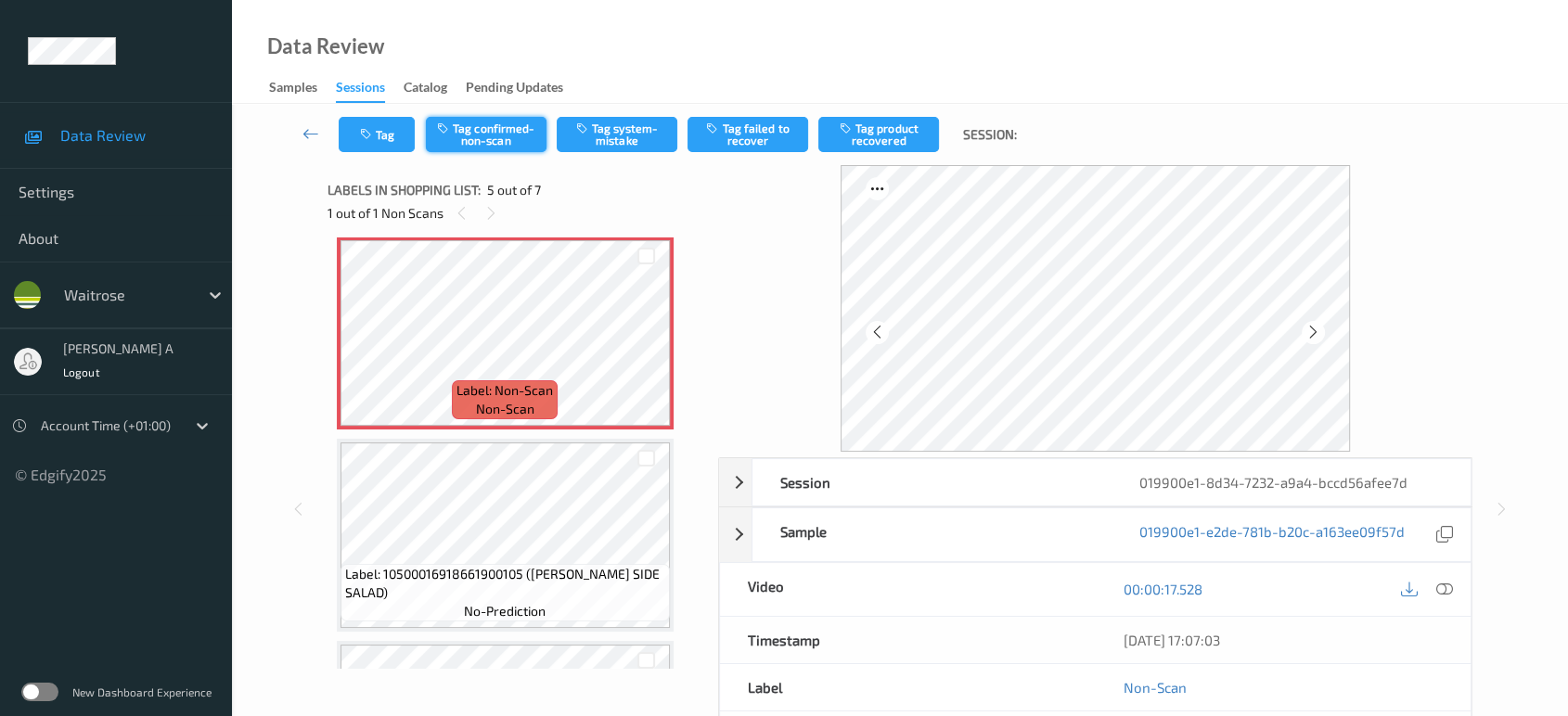
click at [476, 146] on button "Tag confirmed-non-scan" at bounding box center [486, 134] width 121 height 35
click at [876, 141] on button "Tag product recovered" at bounding box center [879, 134] width 121 height 35
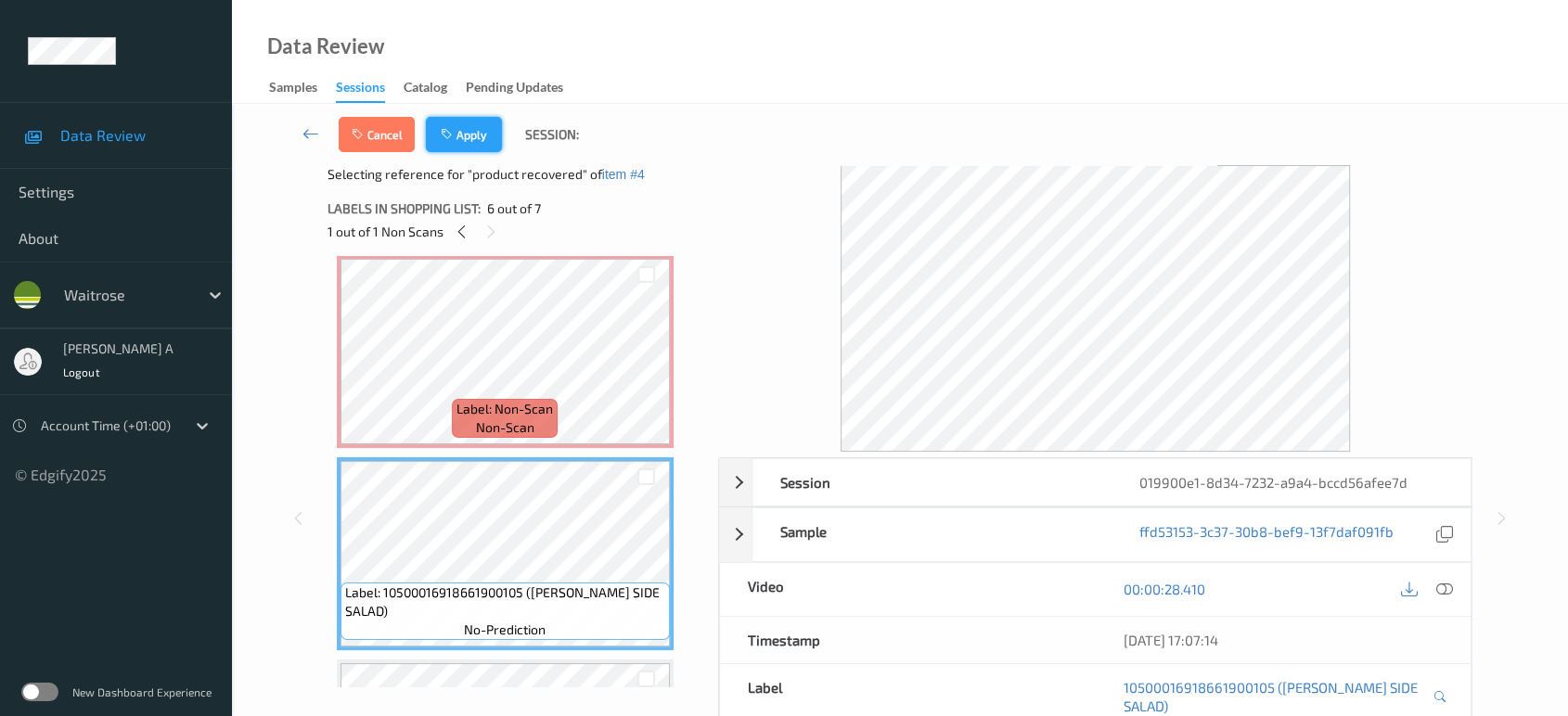
click at [480, 146] on button "Apply" at bounding box center [464, 134] width 76 height 35
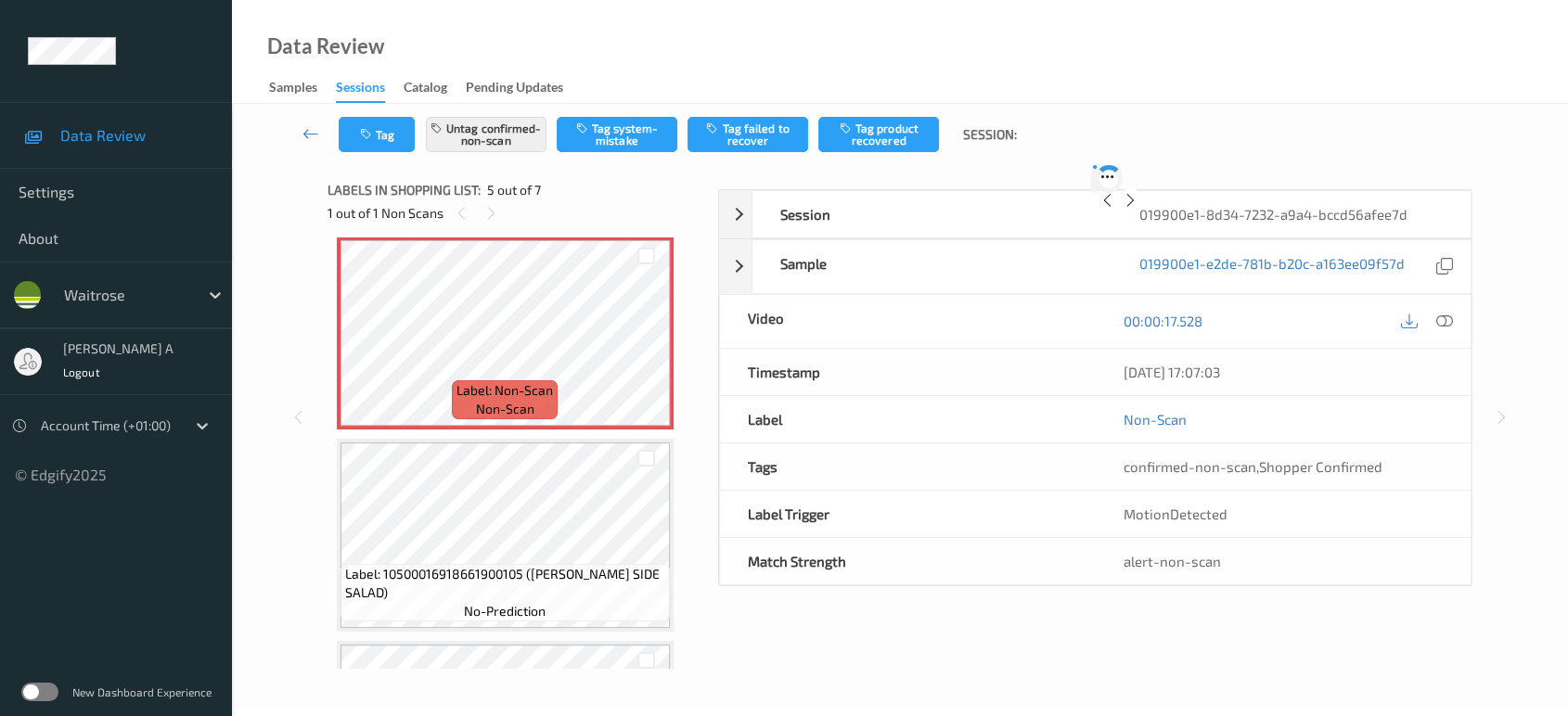
scroll to position [613, 0]
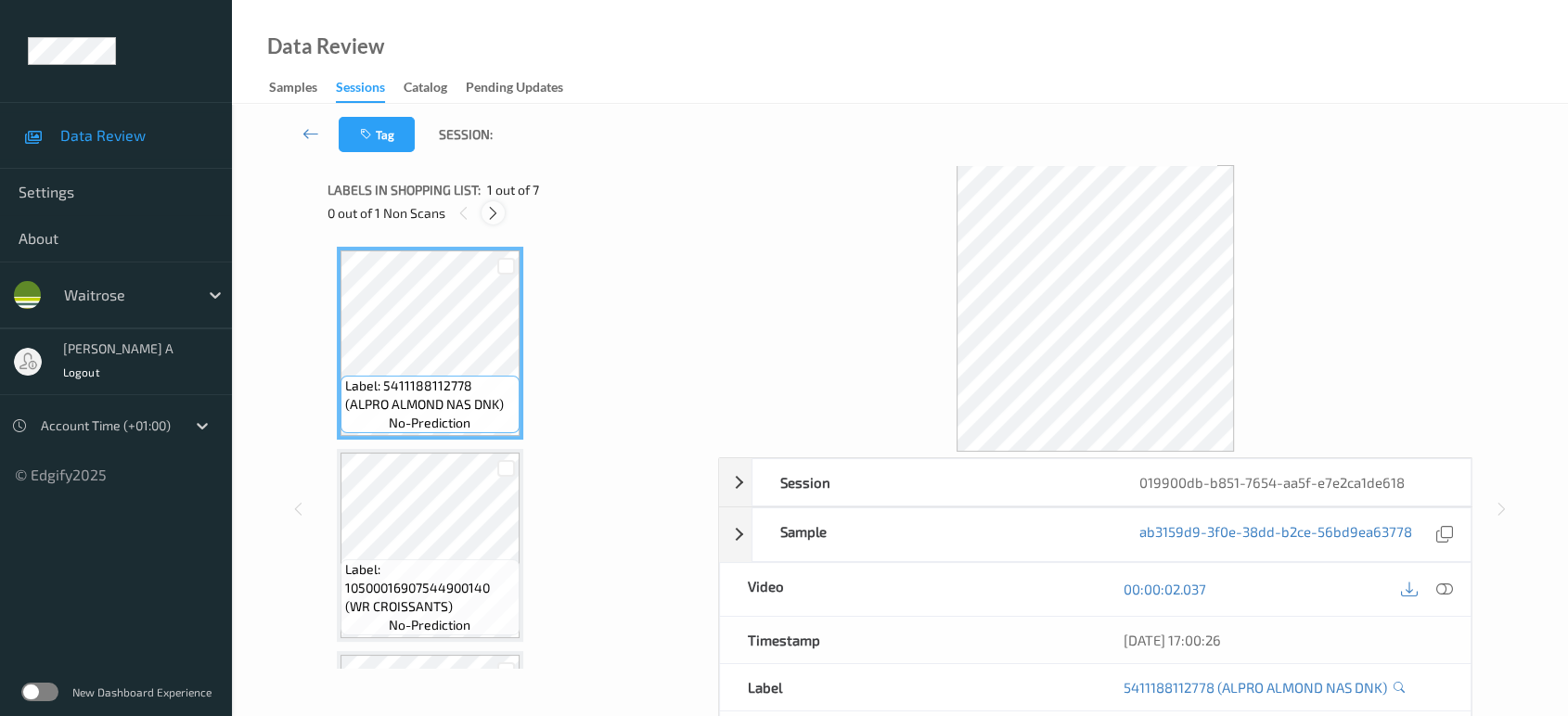
click at [488, 213] on icon at bounding box center [493, 213] width 15 height 16
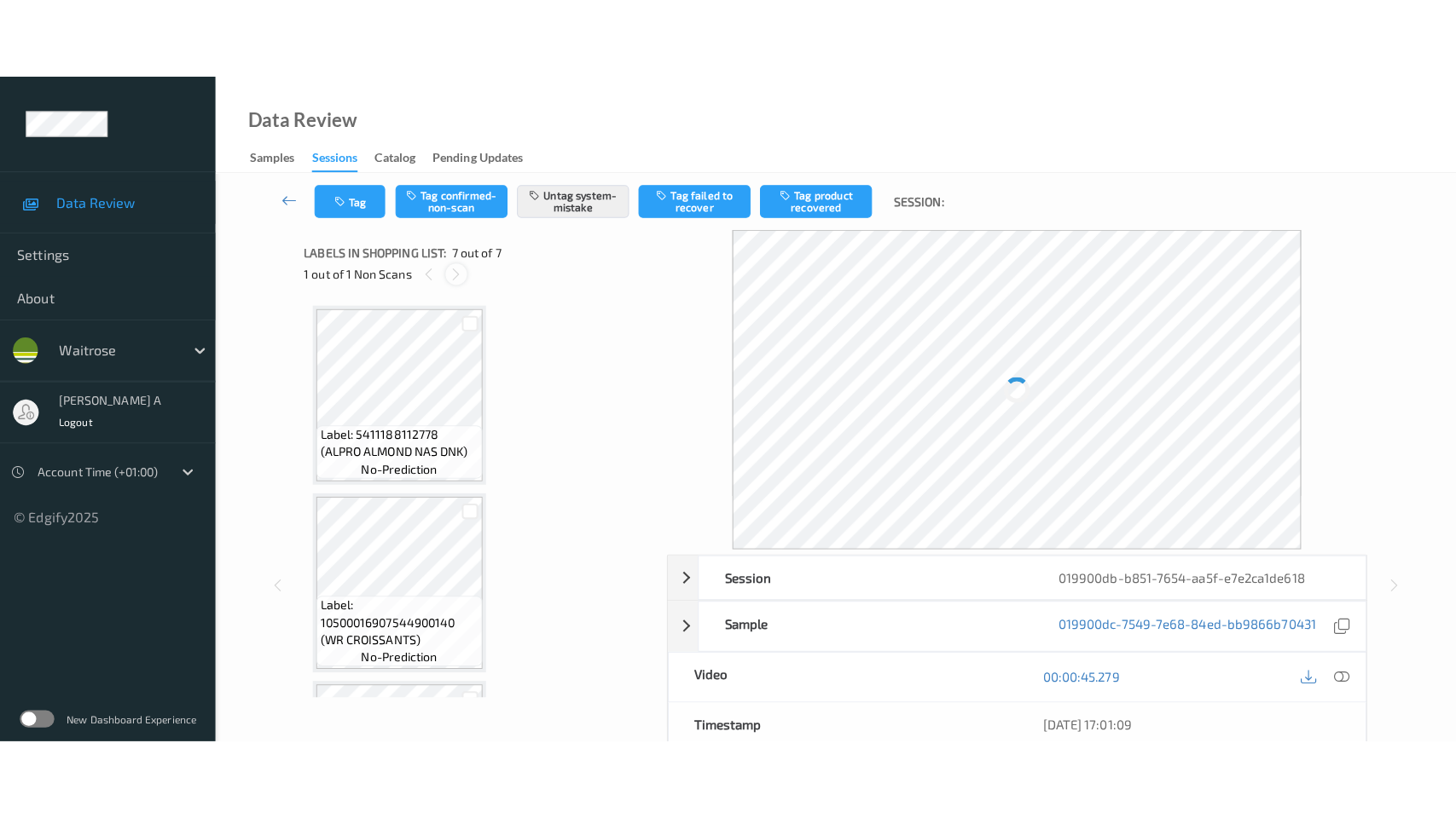
scroll to position [907, 0]
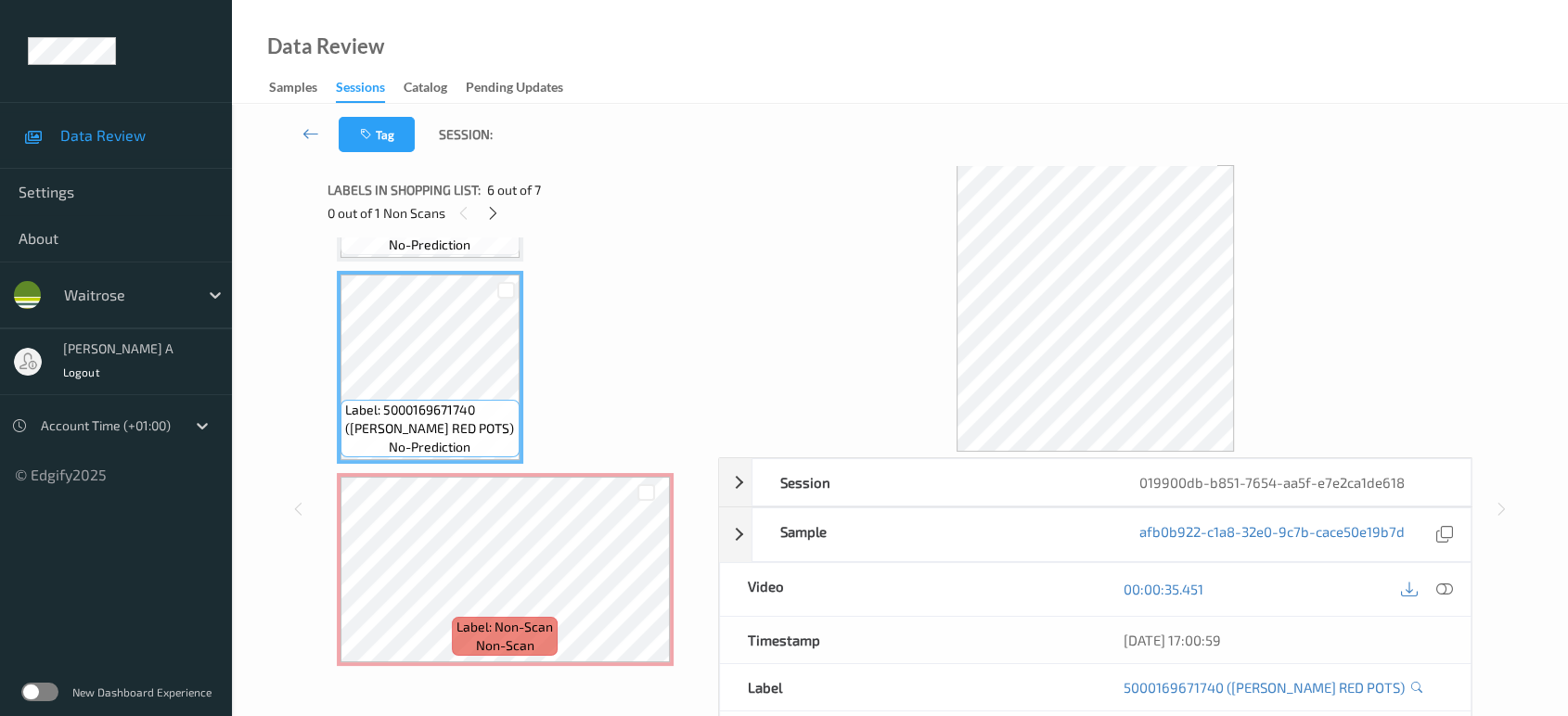
drag, startPoint x: 1447, startPoint y: 593, endPoint x: 1369, endPoint y: 523, distance: 104.8
click at [1447, 593] on icon at bounding box center [1444, 588] width 16 height 16
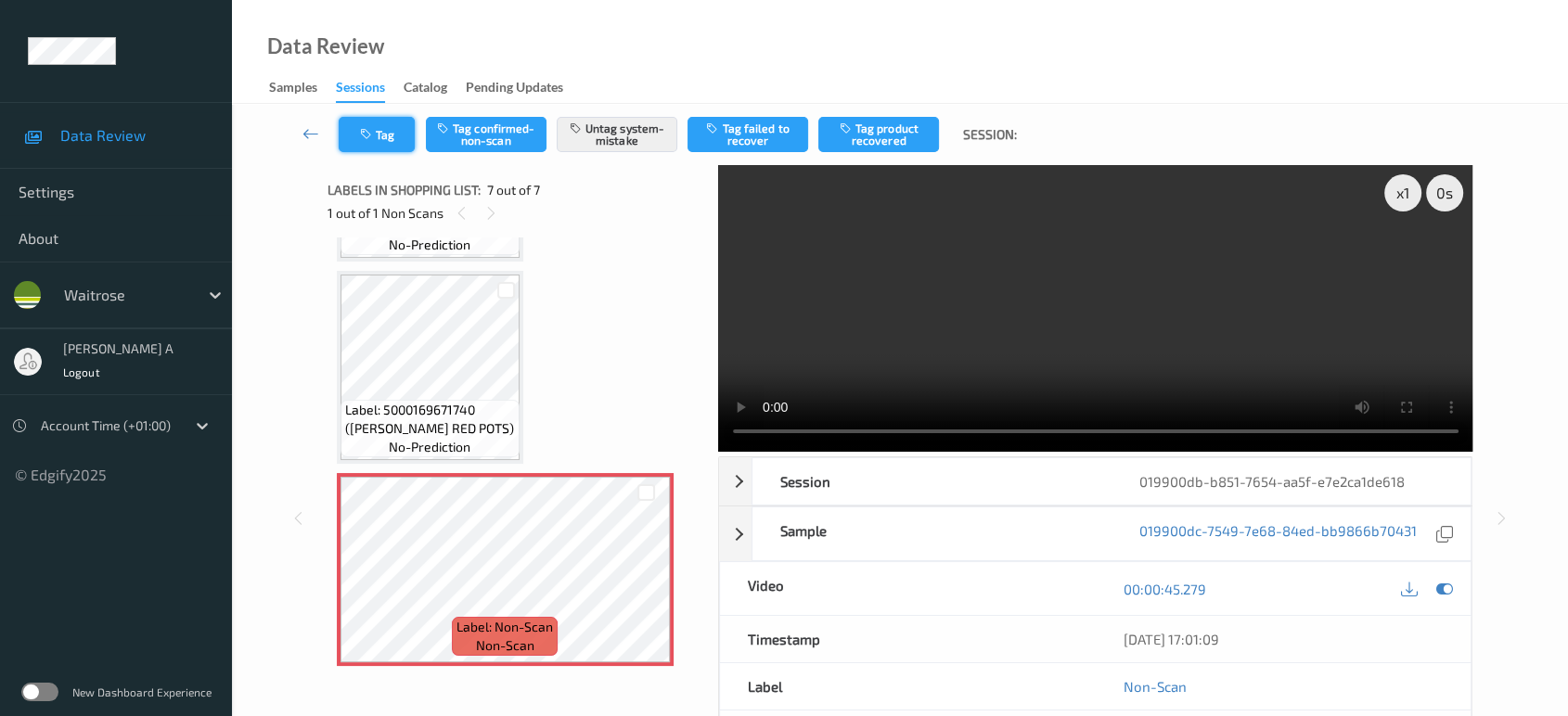
click at [372, 132] on icon "button" at bounding box center [368, 134] width 15 height 13
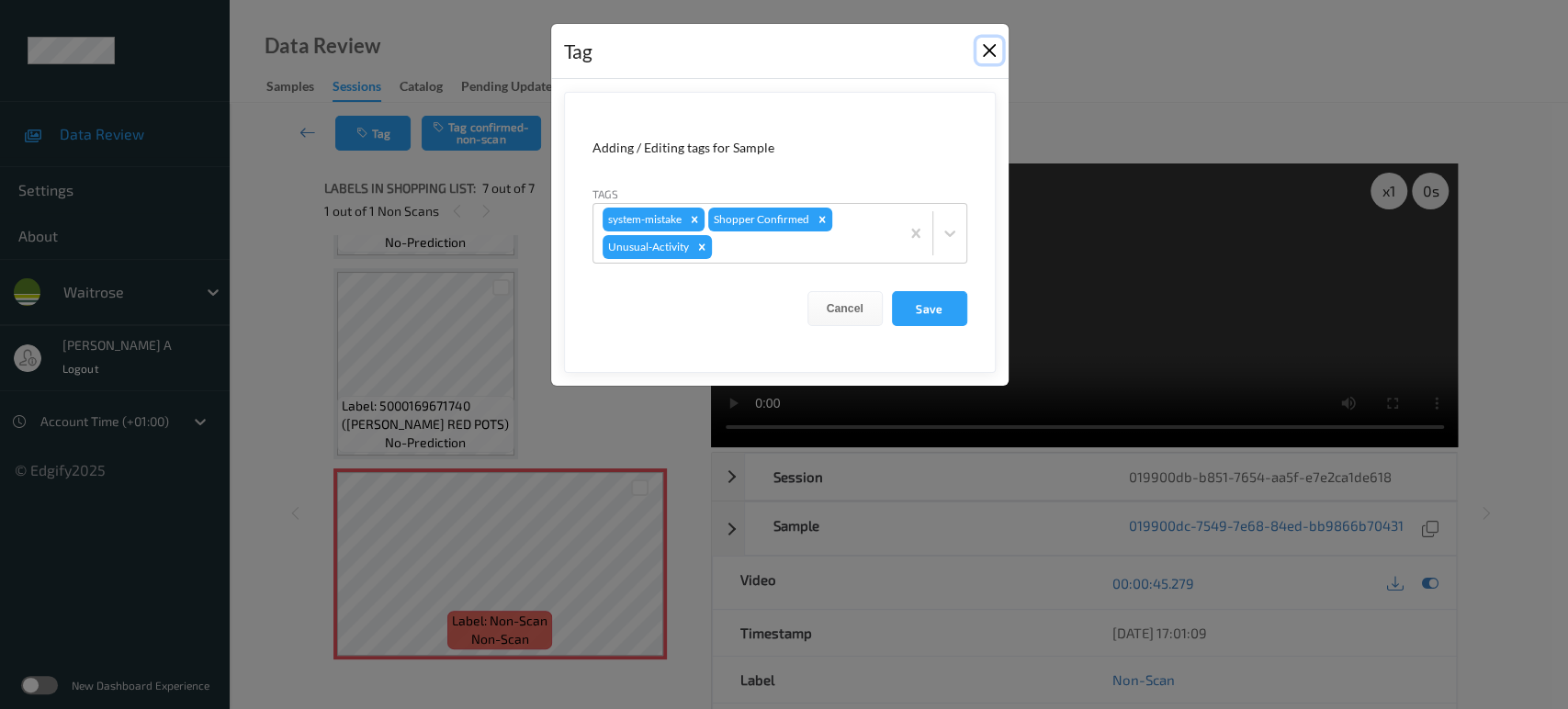
click at [983, 52] on button "Close" at bounding box center [989, 50] width 26 height 26
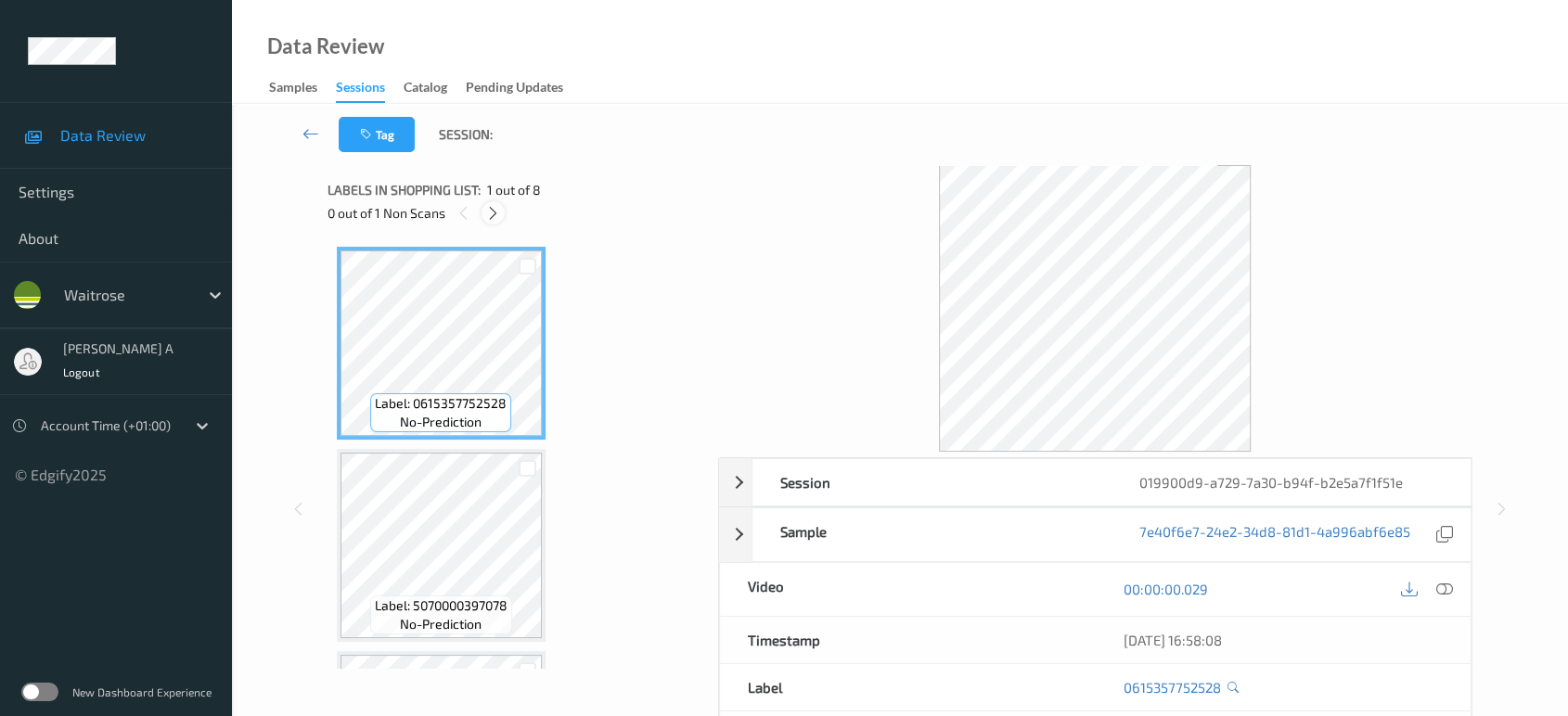
click at [500, 214] on icon at bounding box center [493, 213] width 15 height 16
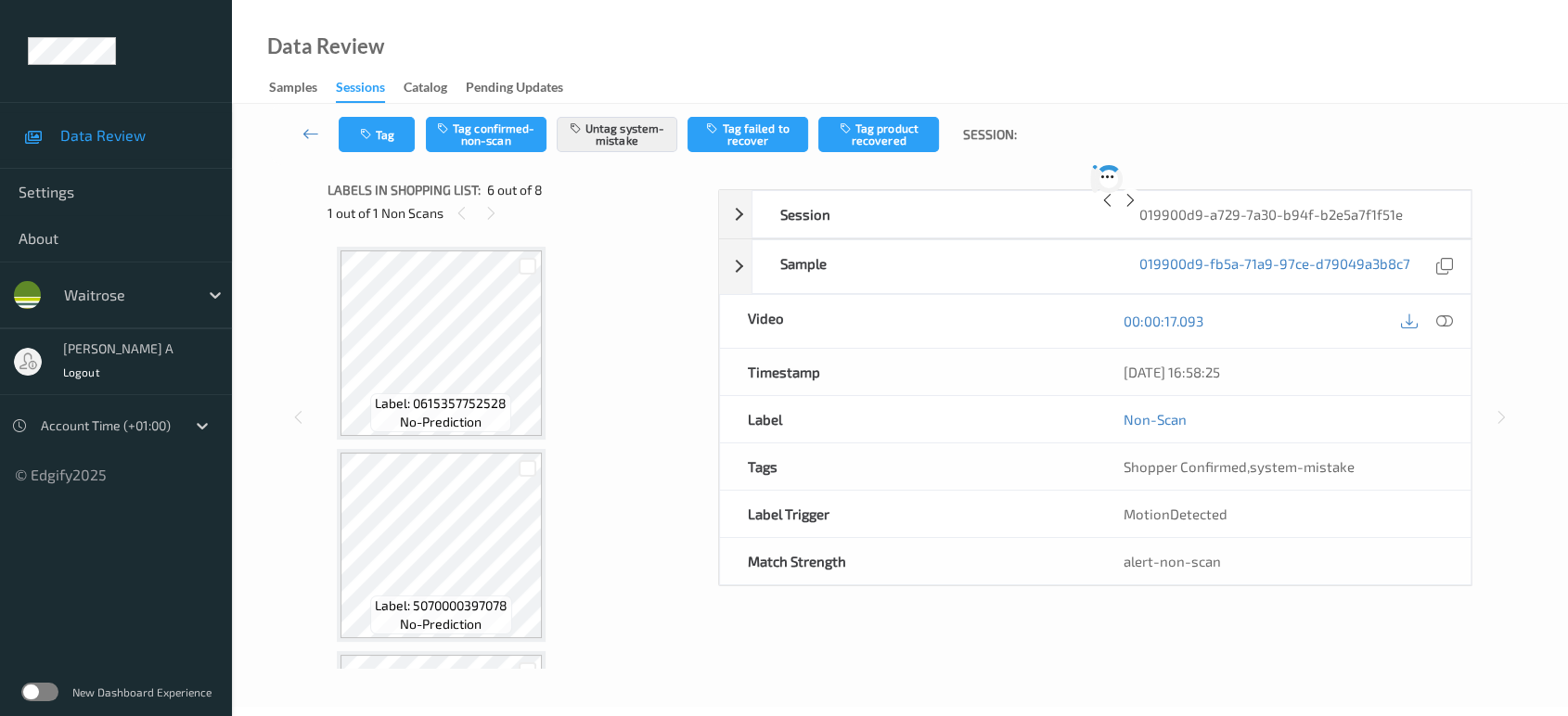
scroll to position [815, 0]
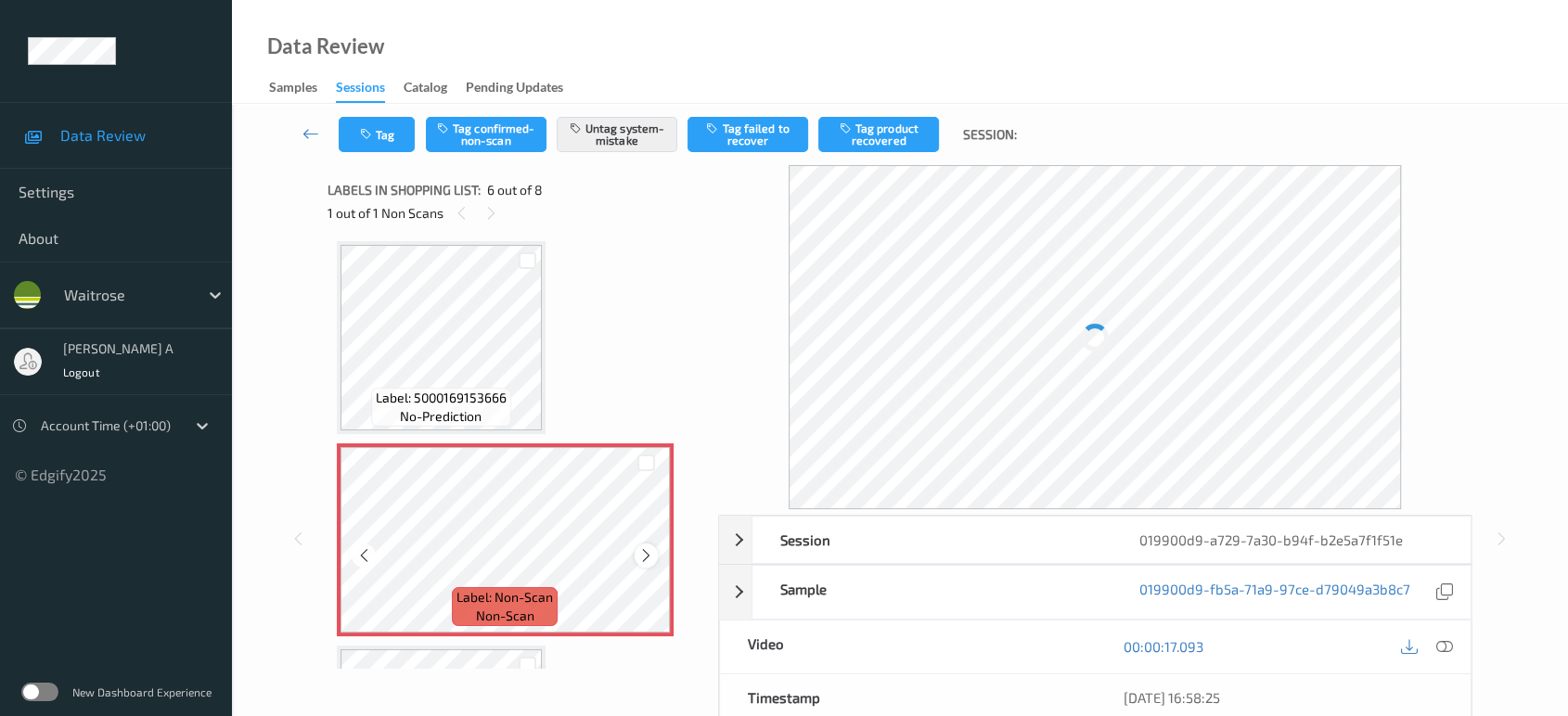
click at [652, 552] on icon at bounding box center [647, 555] width 15 height 16
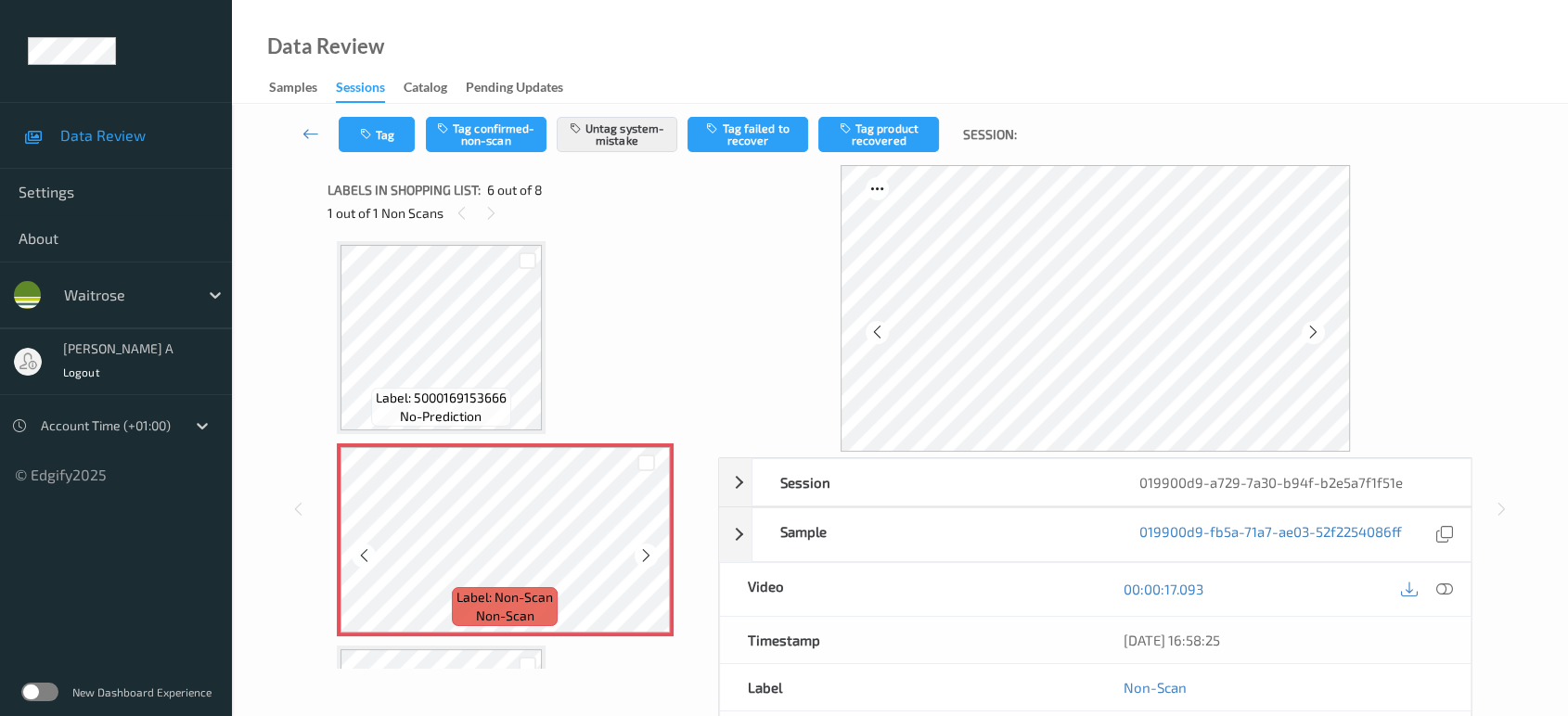
click at [652, 552] on icon at bounding box center [647, 555] width 15 height 16
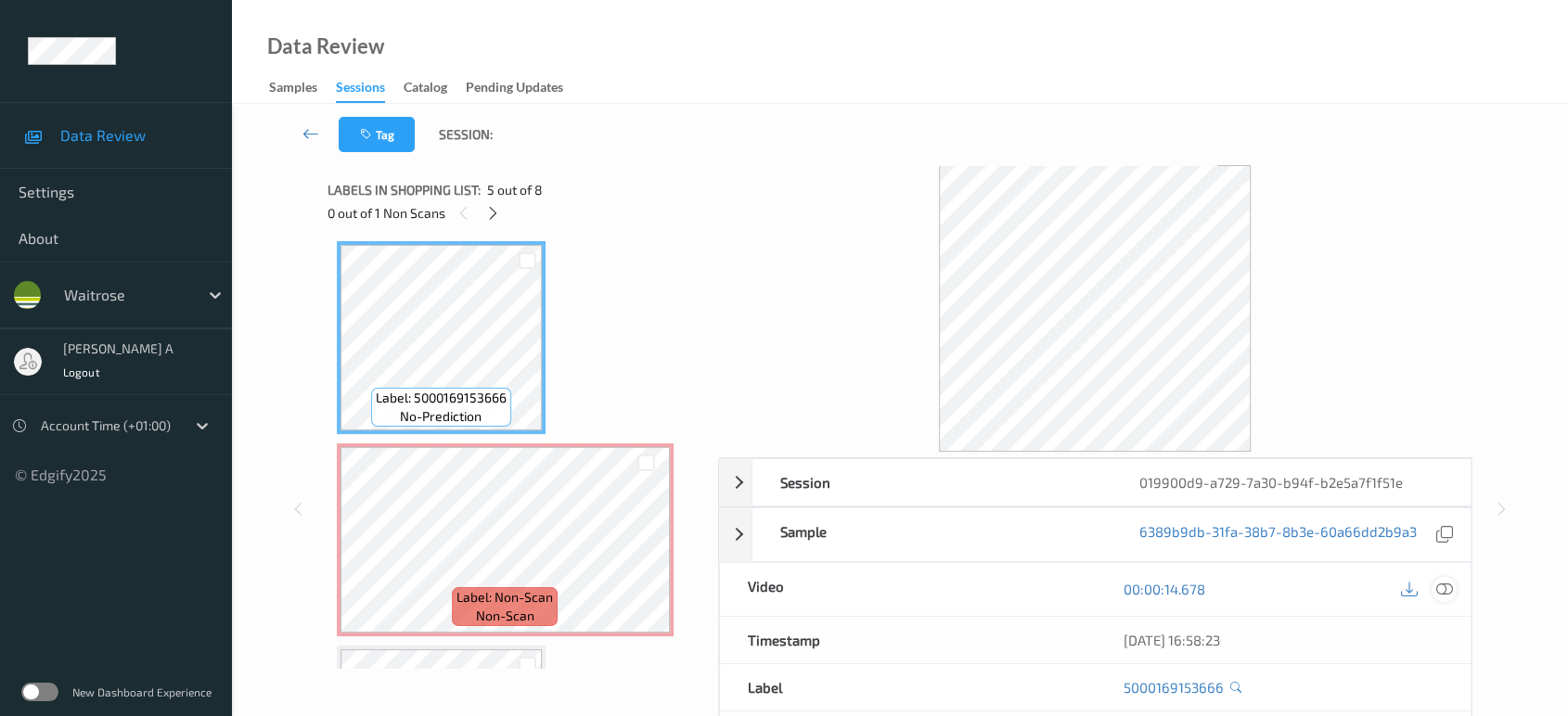
click at [1446, 577] on div at bounding box center [1444, 589] width 25 height 25
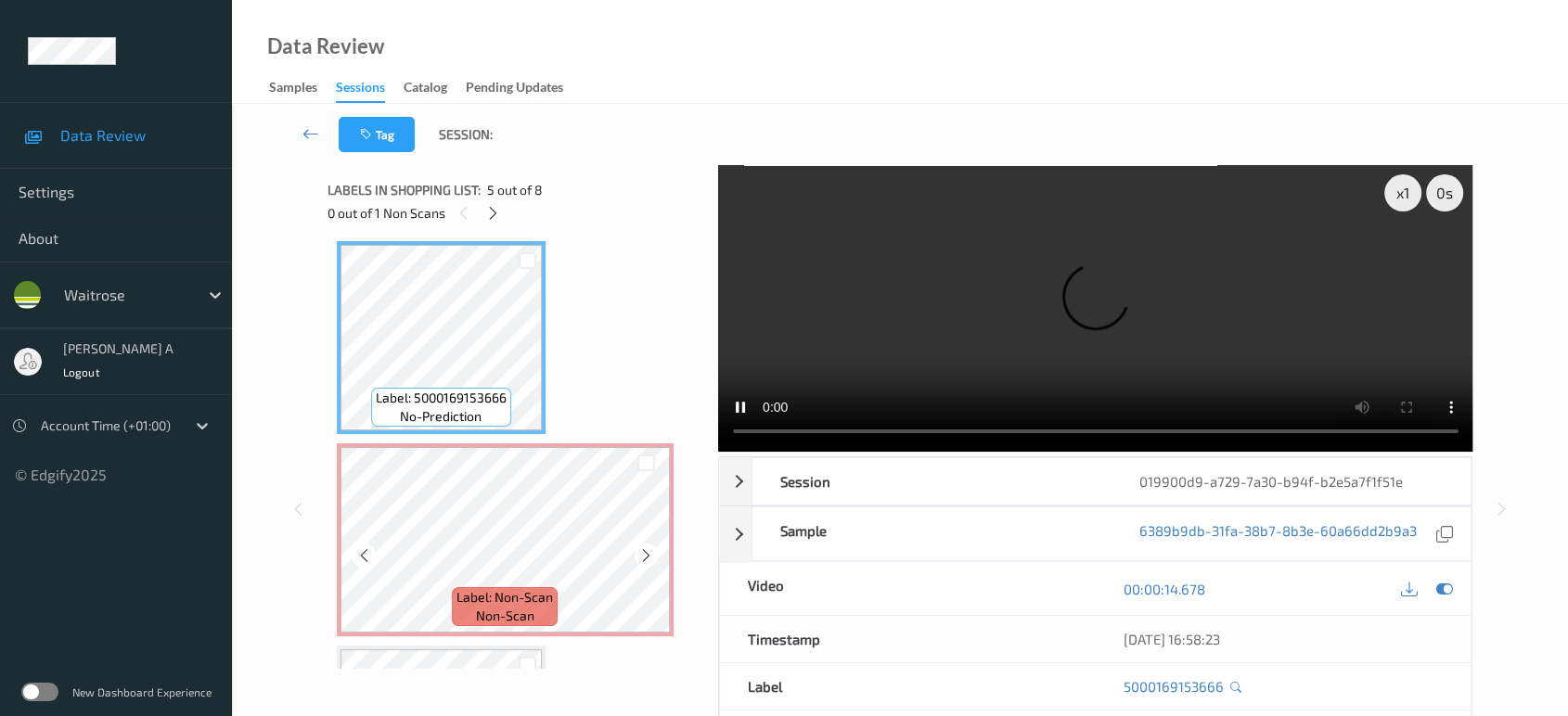
scroll to position [917, 0]
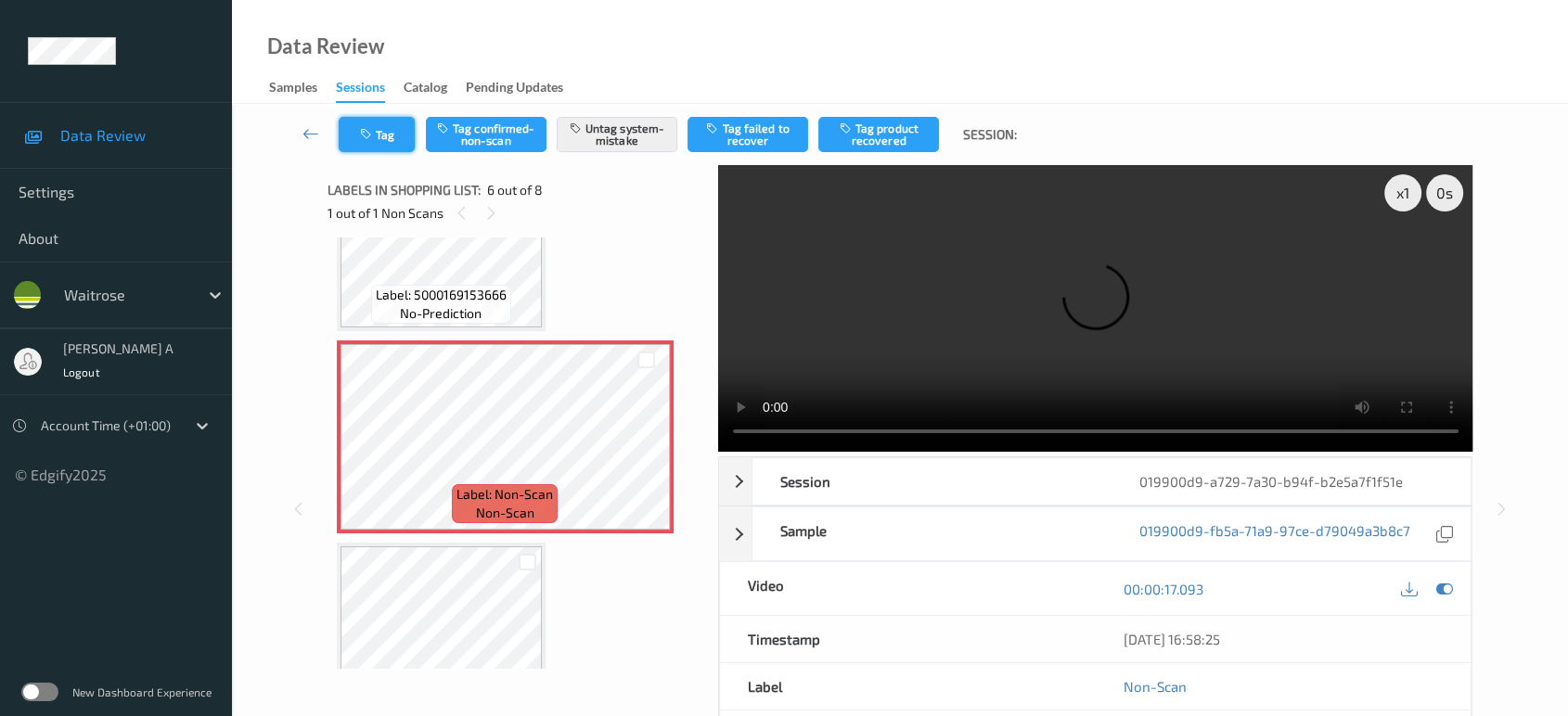
click at [404, 137] on button "Tag" at bounding box center [377, 134] width 76 height 35
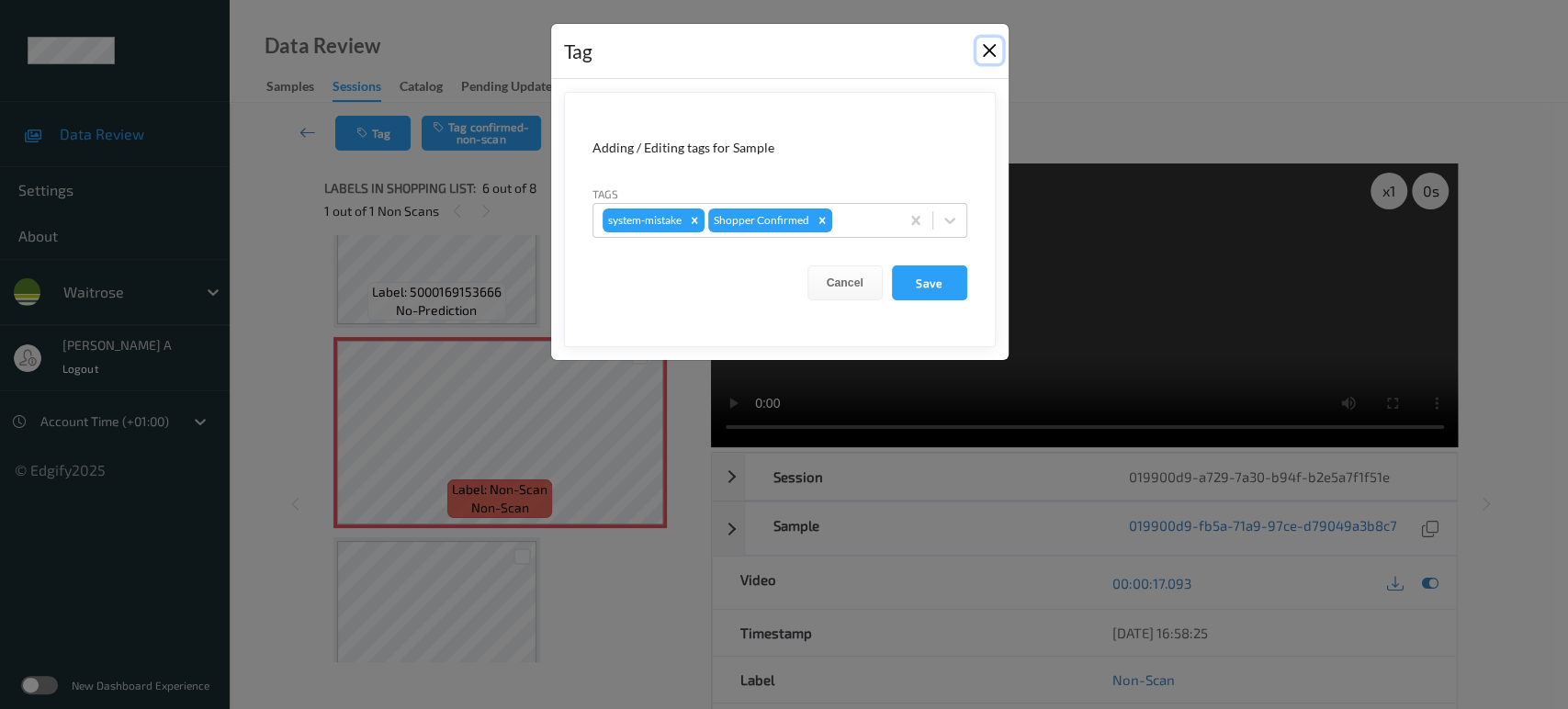
click at [988, 55] on button "Close" at bounding box center [989, 50] width 26 height 26
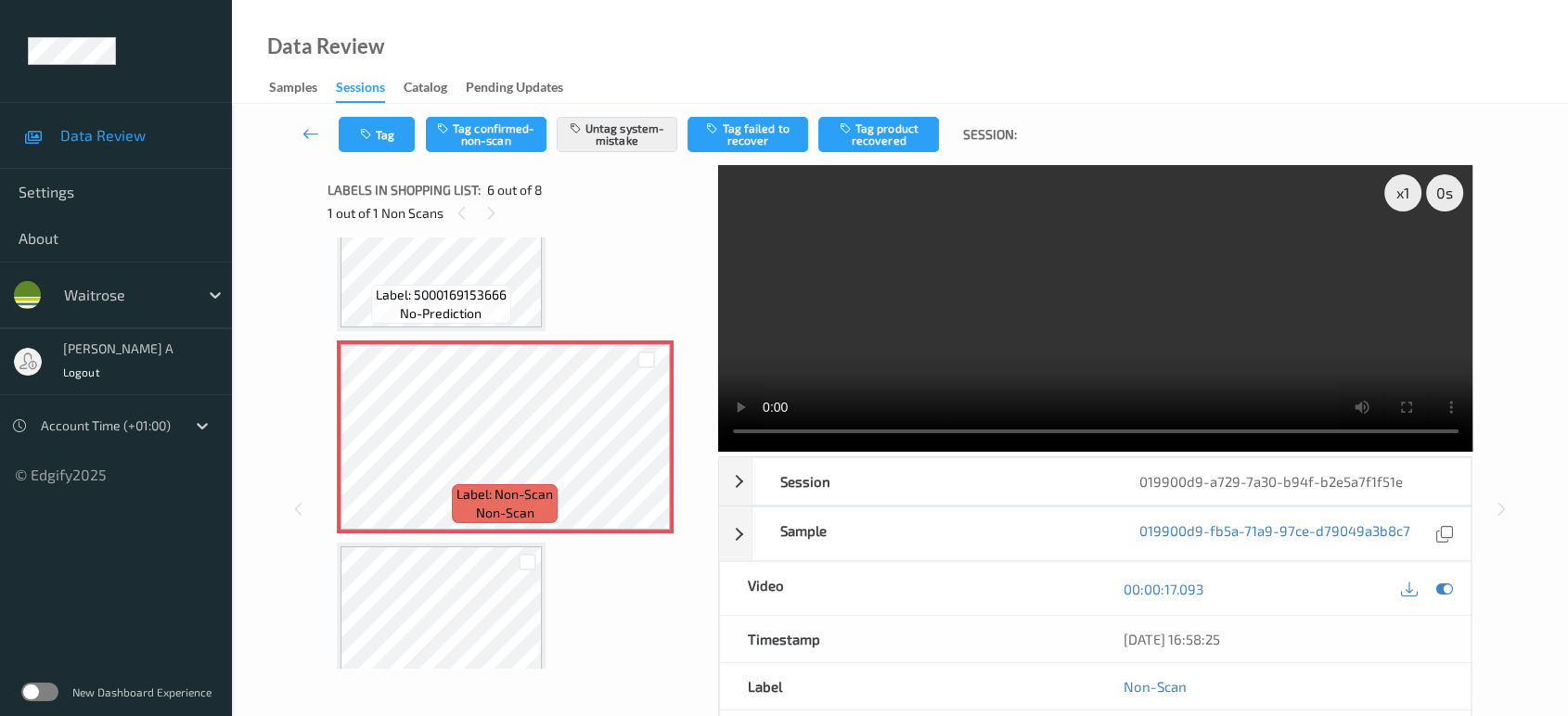
click at [962, 353] on video at bounding box center [1096, 309] width 755 height 286
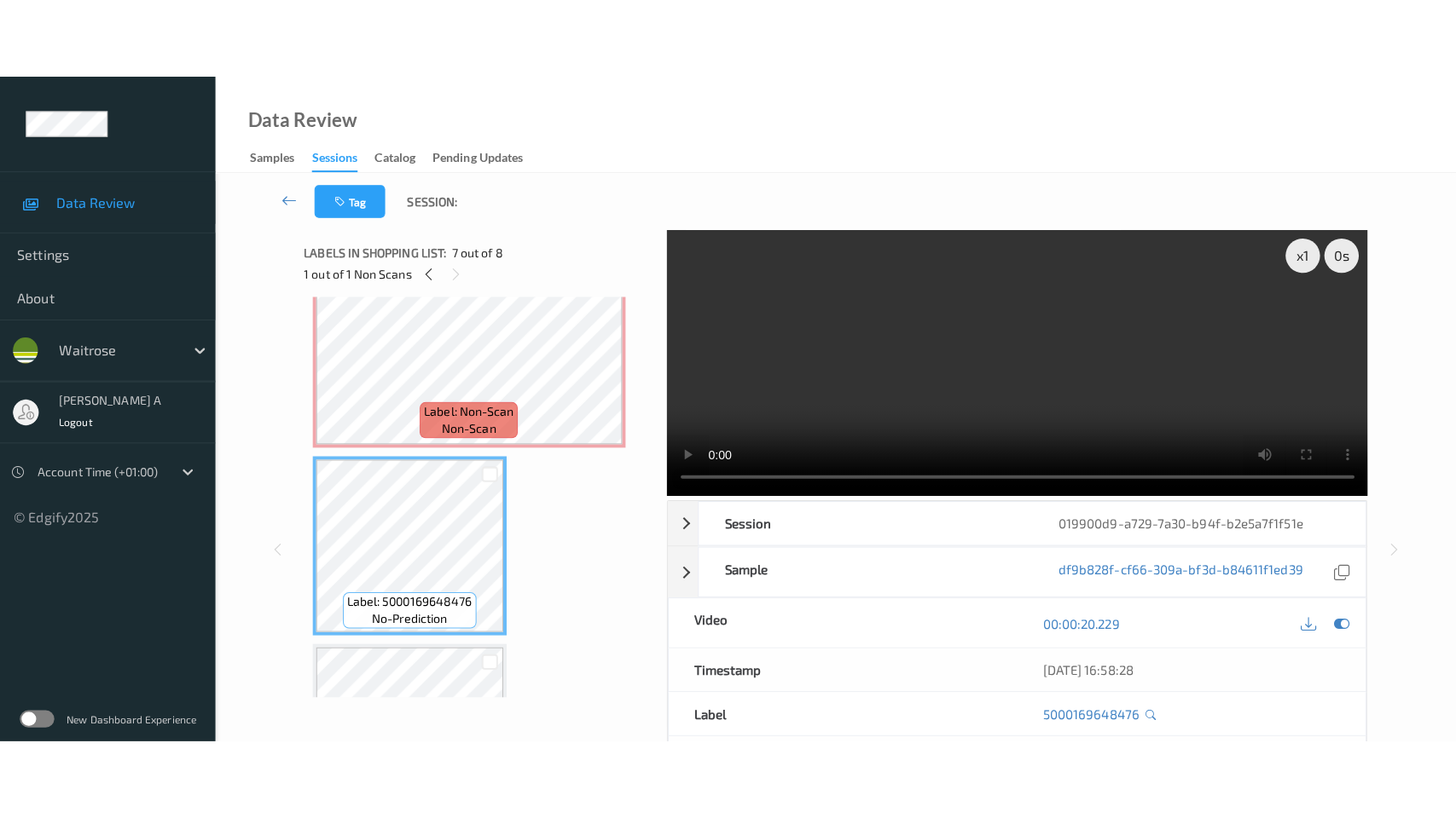
scroll to position [938, 0]
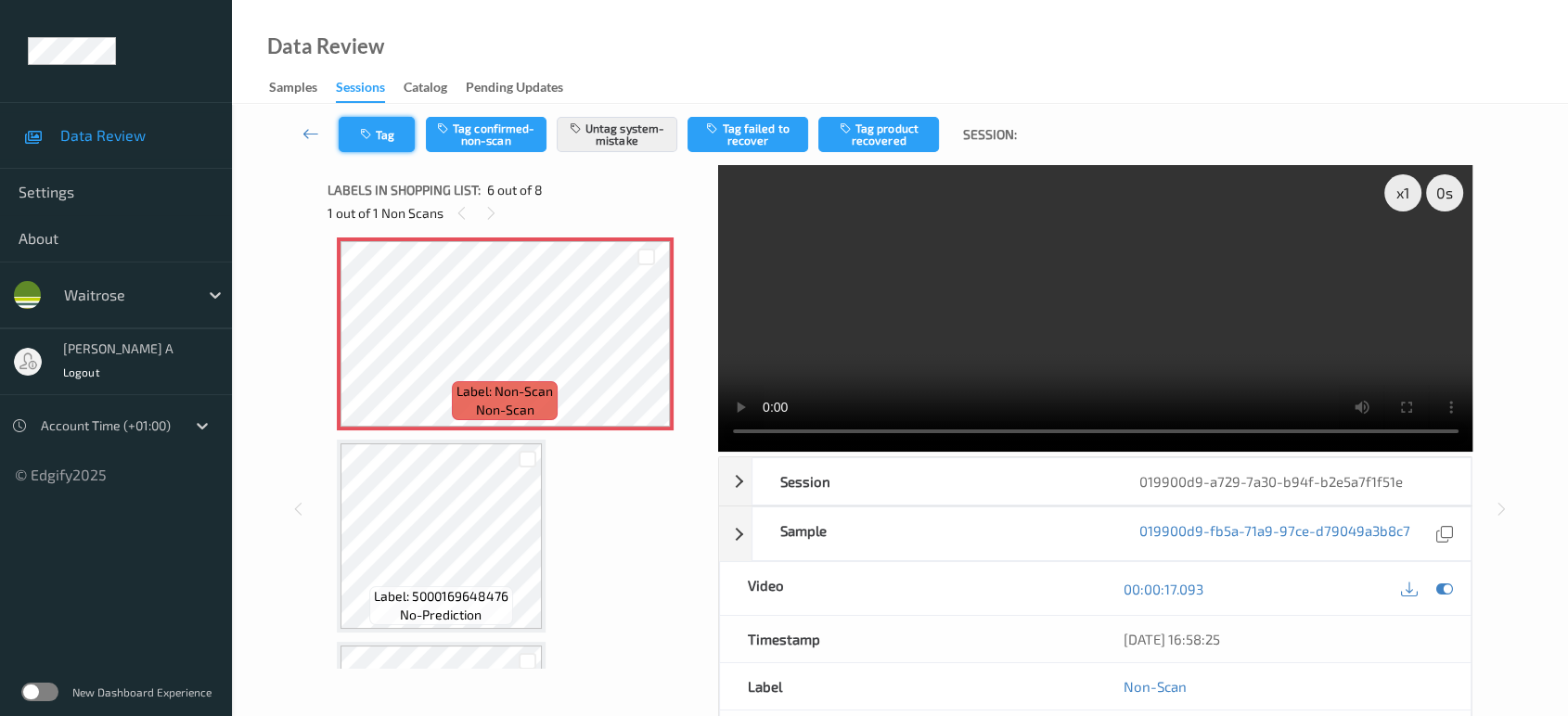
click at [400, 127] on button "Tag" at bounding box center [377, 134] width 76 height 35
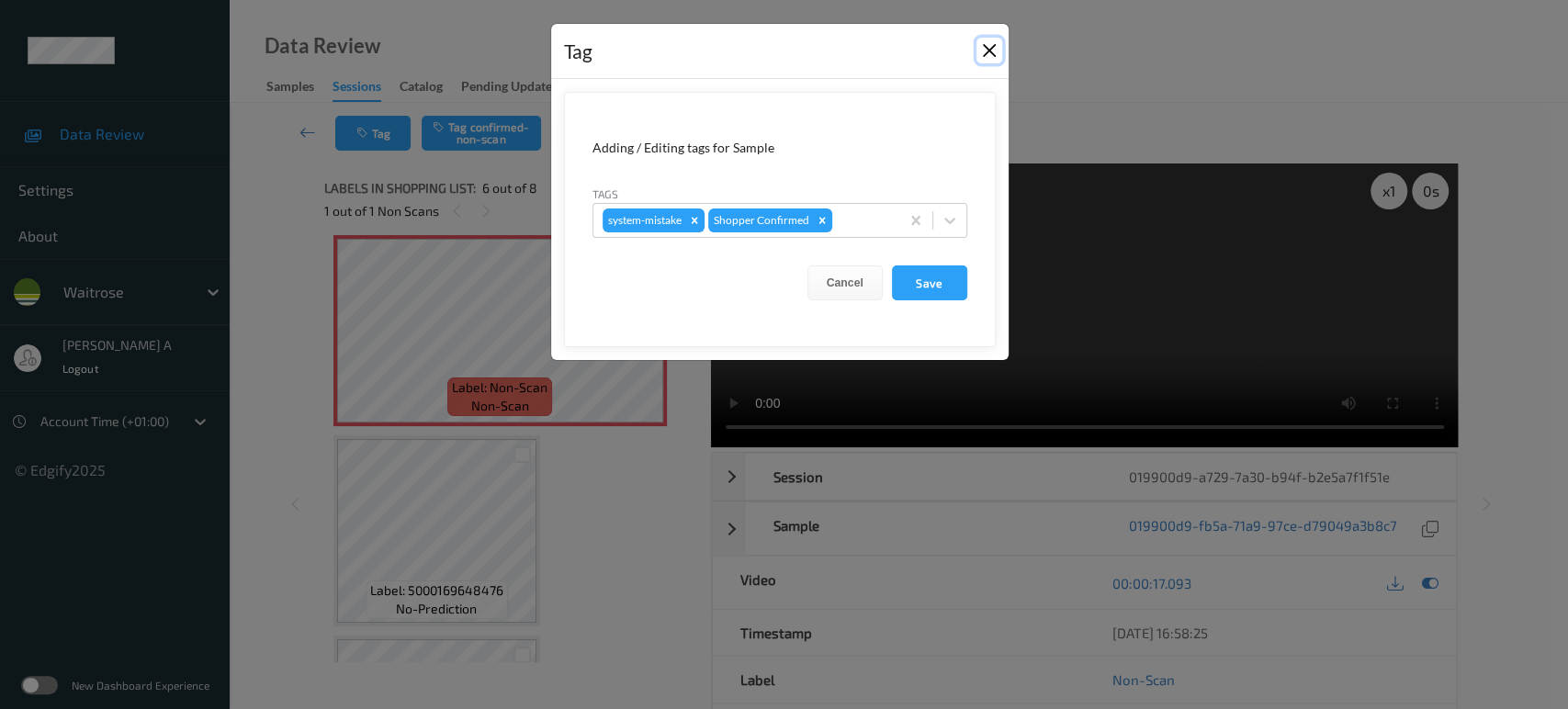
click at [986, 55] on button "Close" at bounding box center [989, 50] width 26 height 26
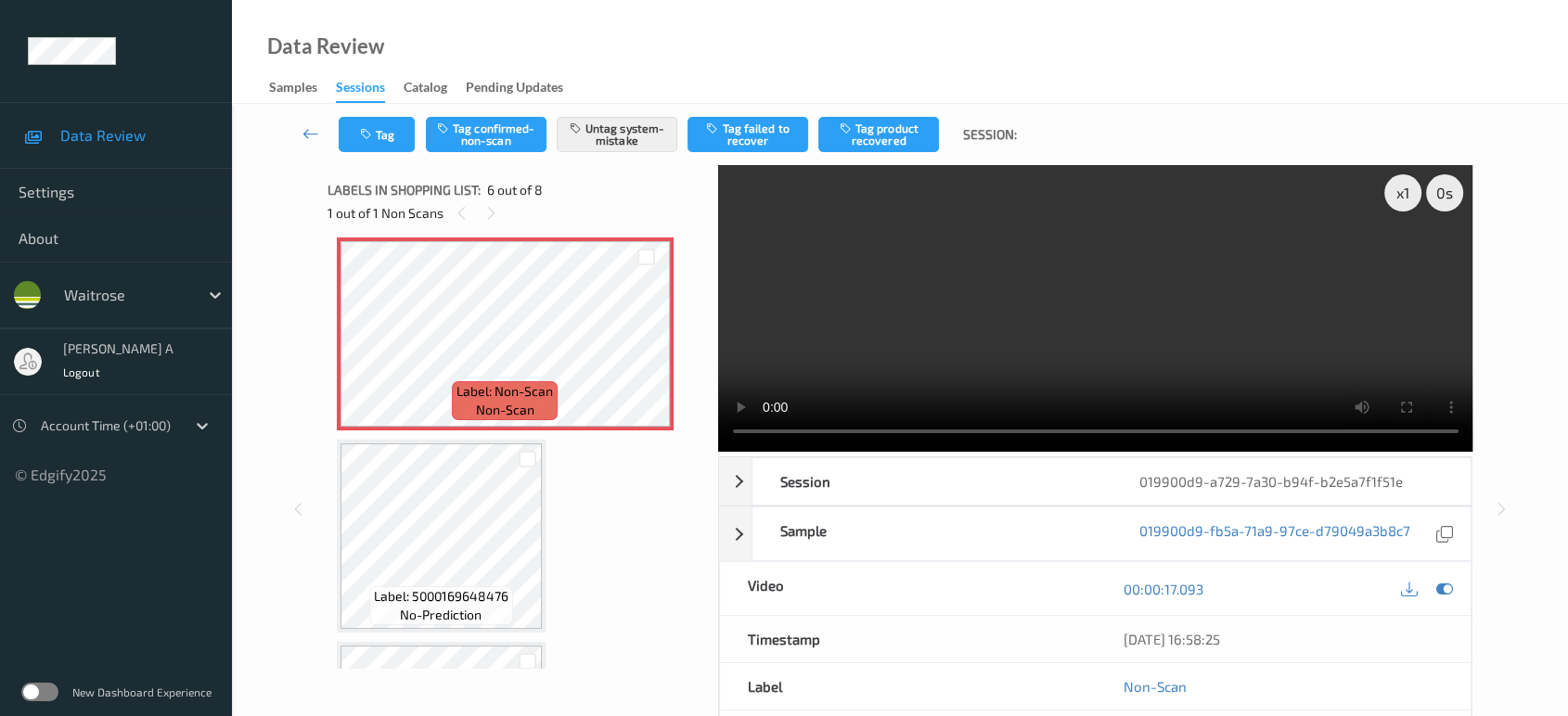
scroll to position [1014, 0]
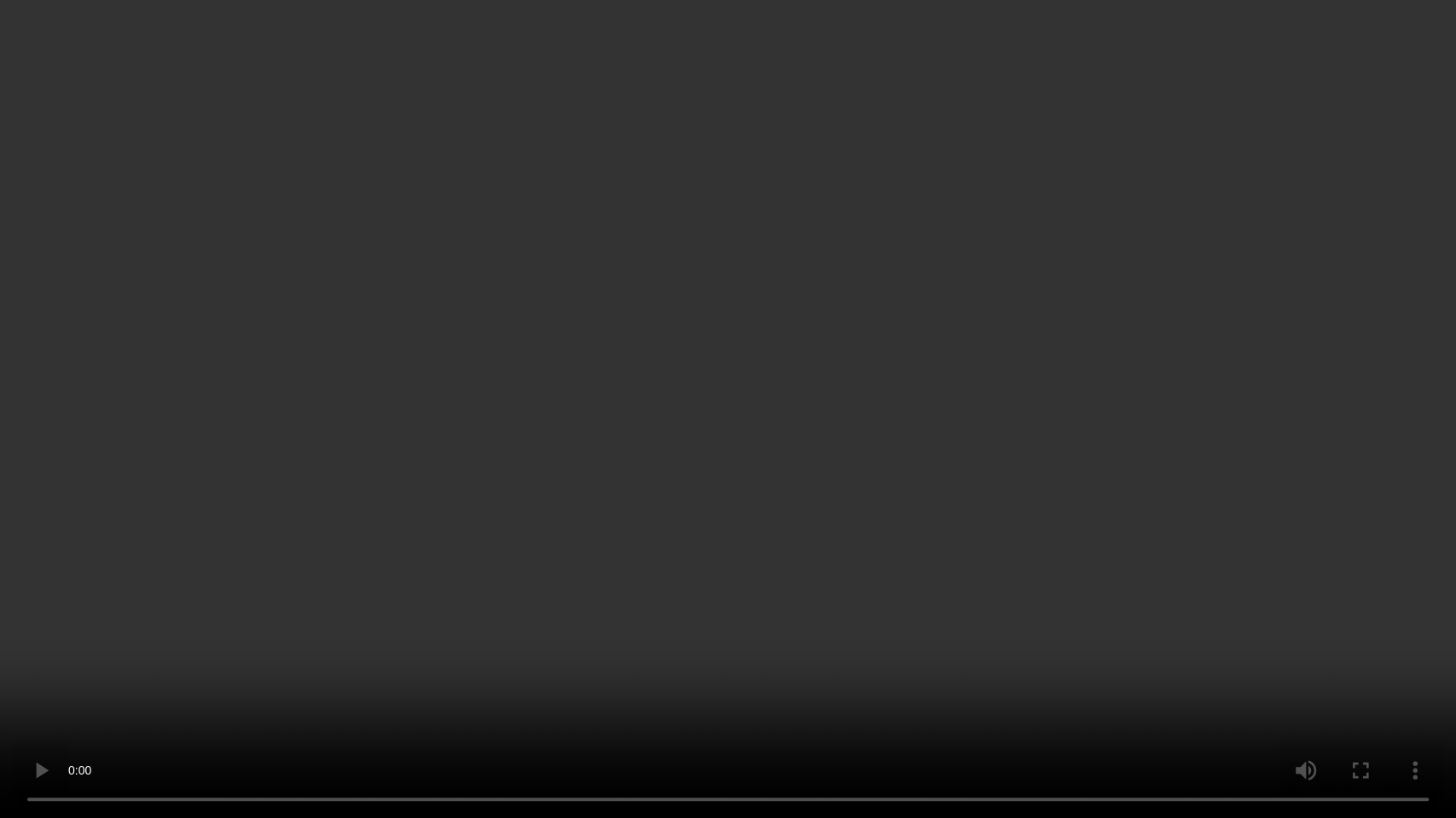
click at [589, 429] on video at bounding box center [728, 409] width 1456 height 818
click at [745, 478] on video at bounding box center [728, 409] width 1456 height 818
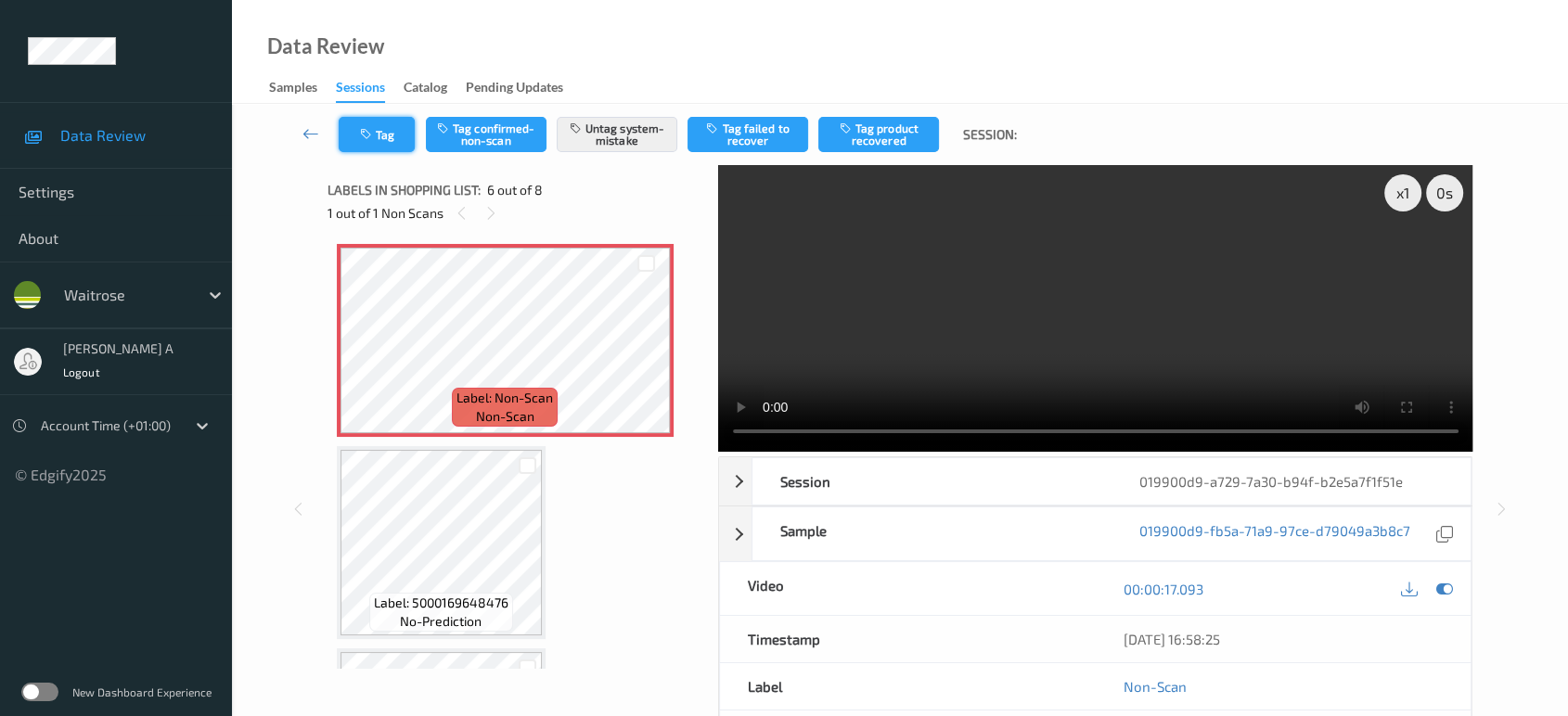
click at [378, 138] on button "Tag" at bounding box center [377, 134] width 76 height 35
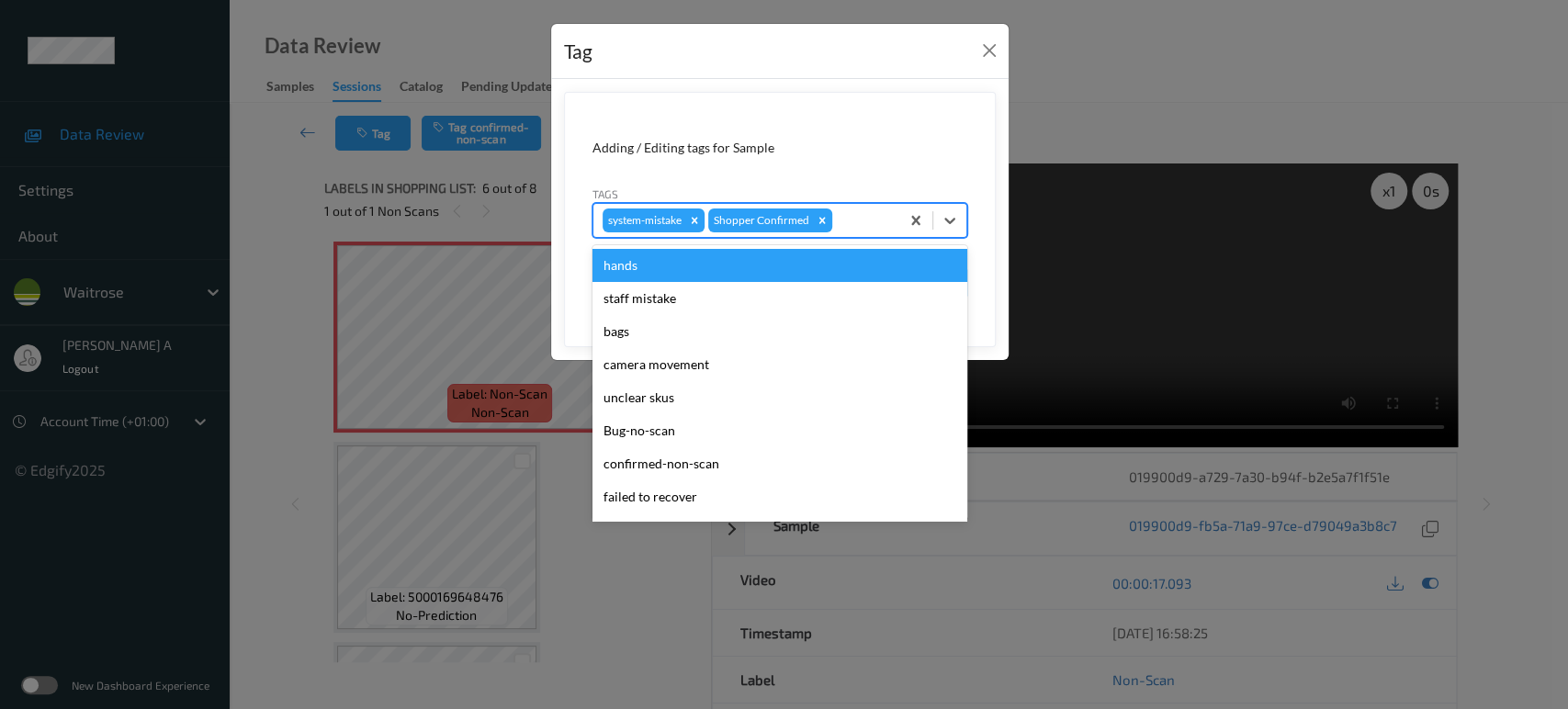
click at [875, 215] on div at bounding box center [863, 220] width 55 height 22
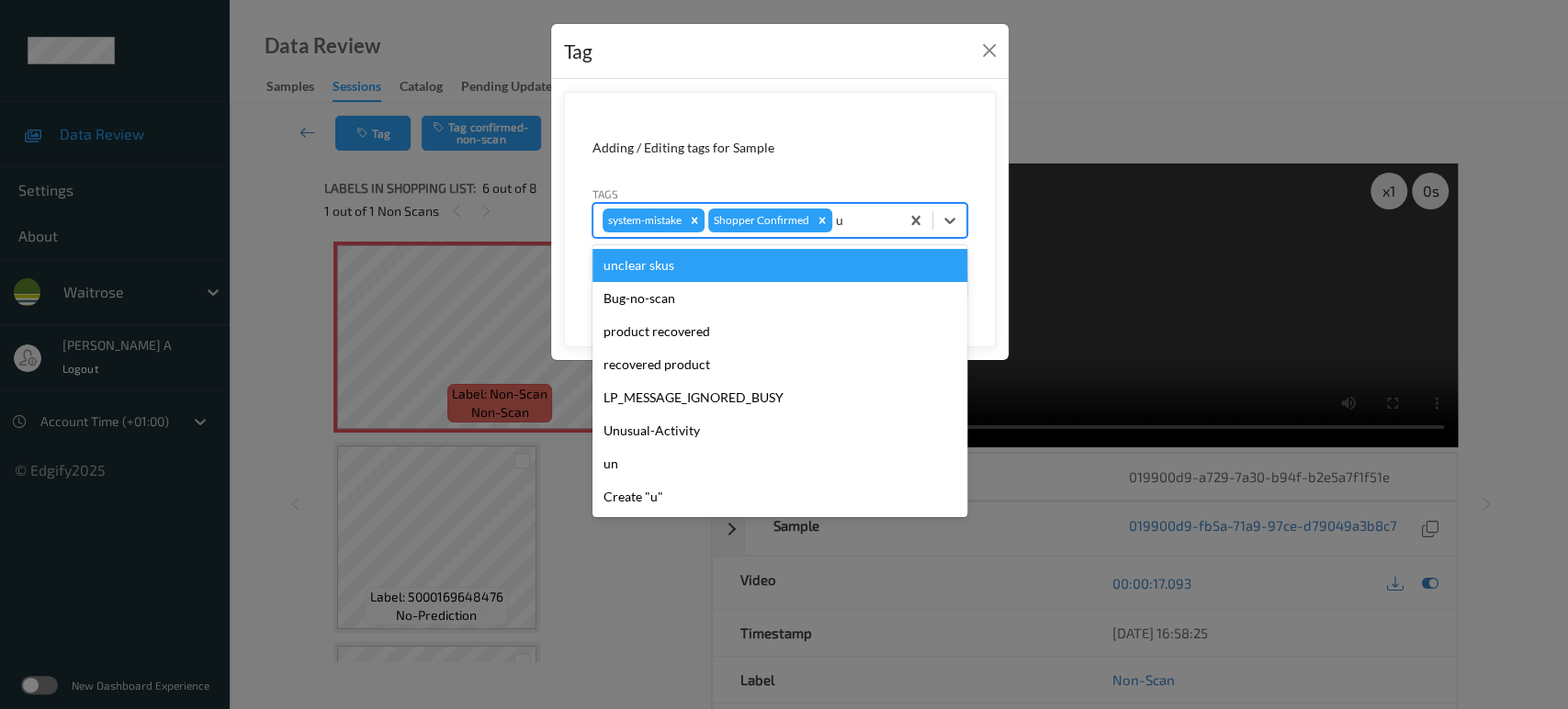
type input "un"
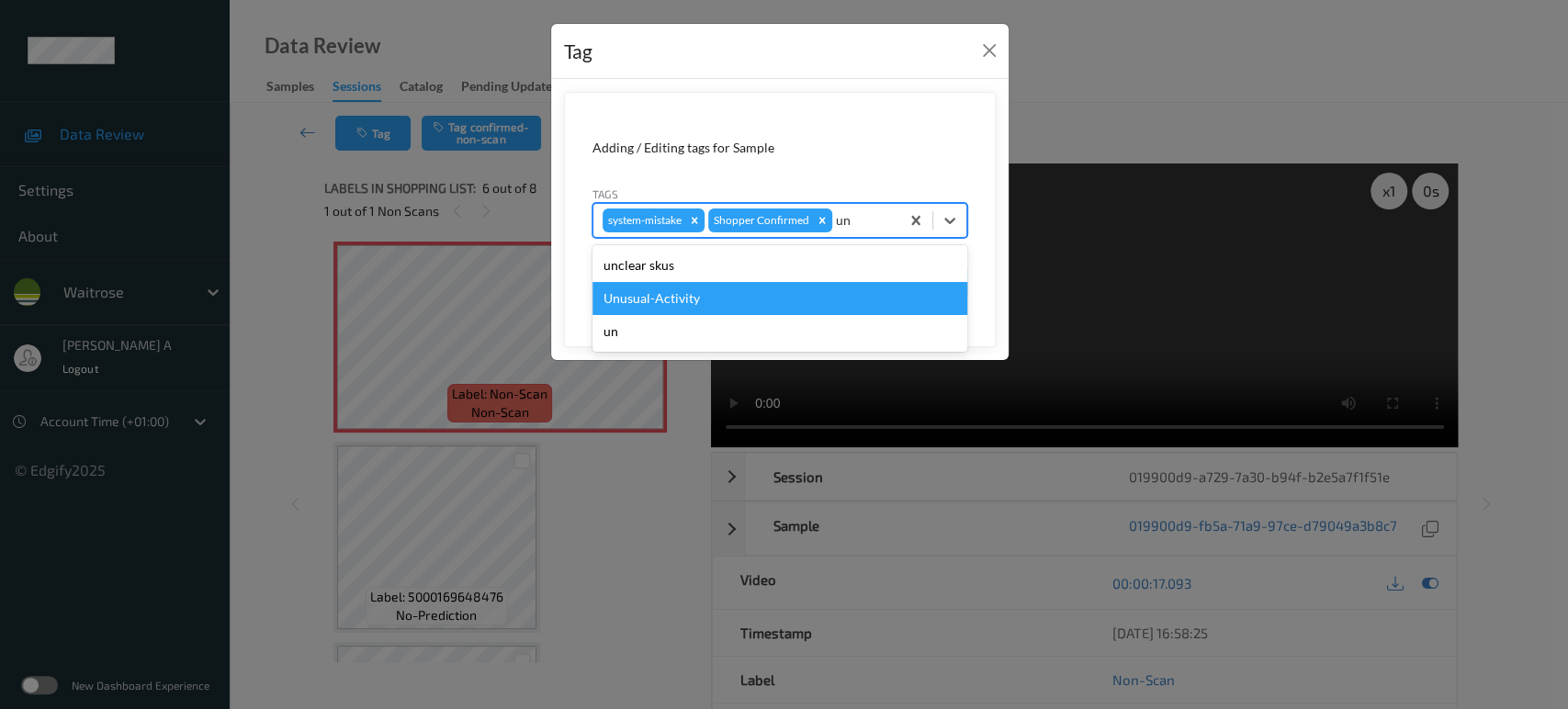
click at [768, 300] on div "Unusual-Activity" at bounding box center [779, 298] width 375 height 34
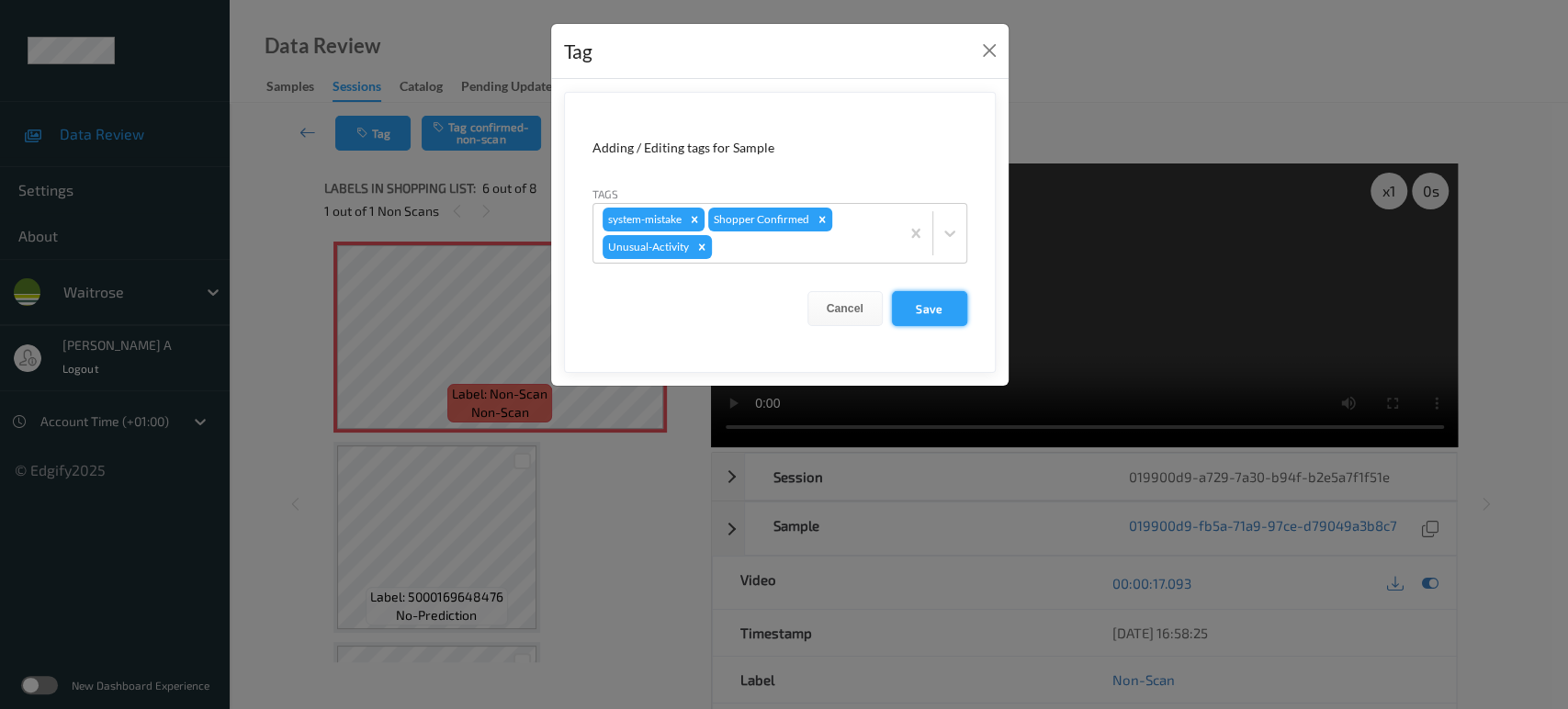
click at [945, 303] on button "Save" at bounding box center [929, 309] width 76 height 34
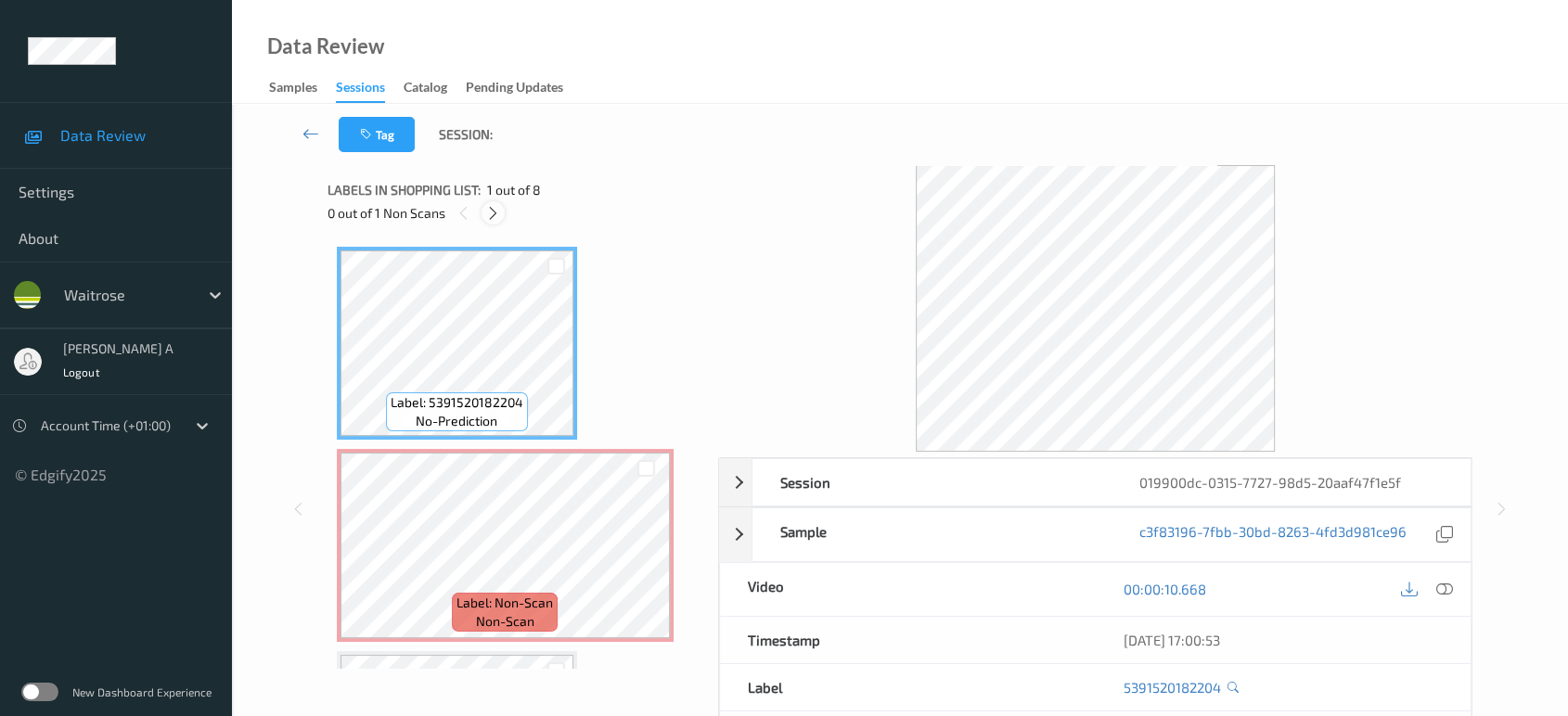
click at [495, 222] on div at bounding box center [494, 213] width 23 height 23
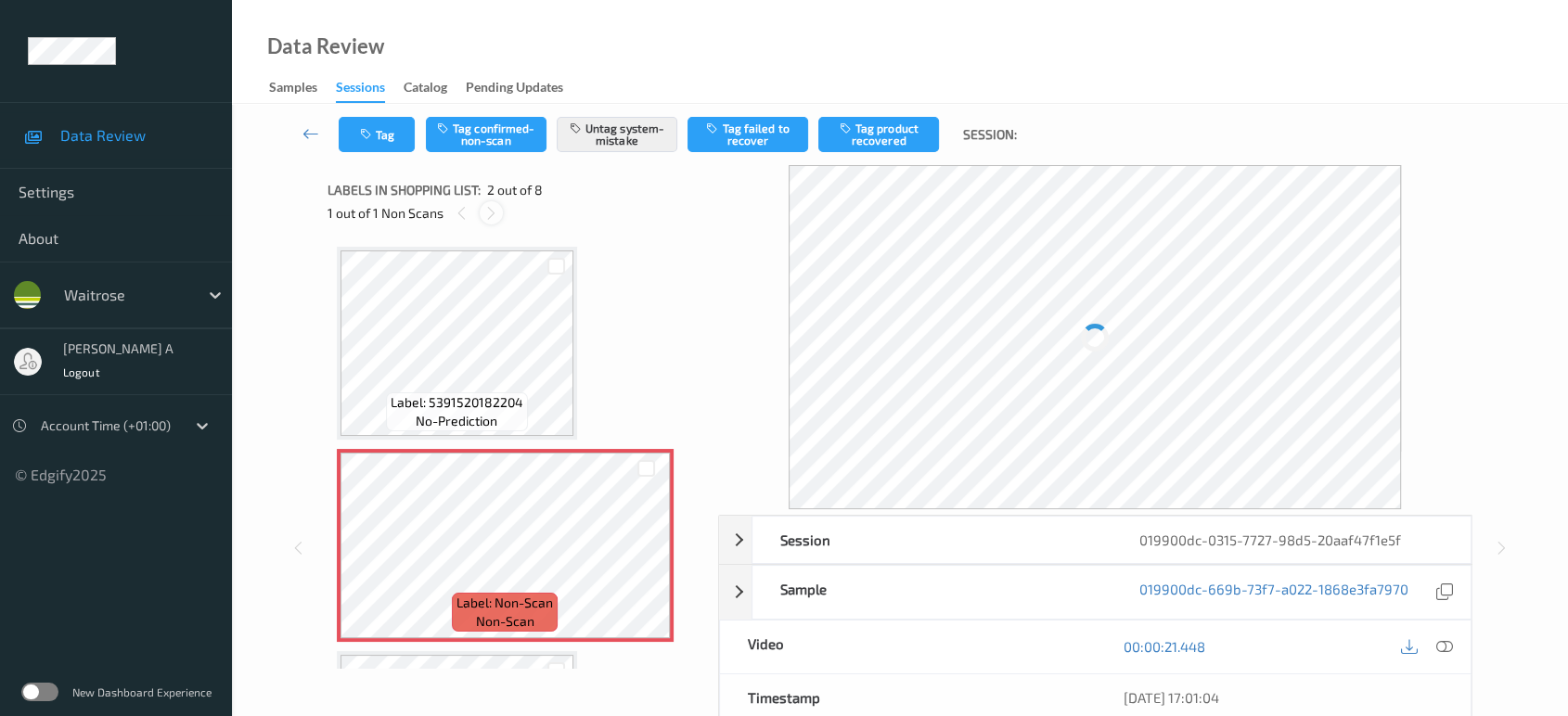
scroll to position [9, 0]
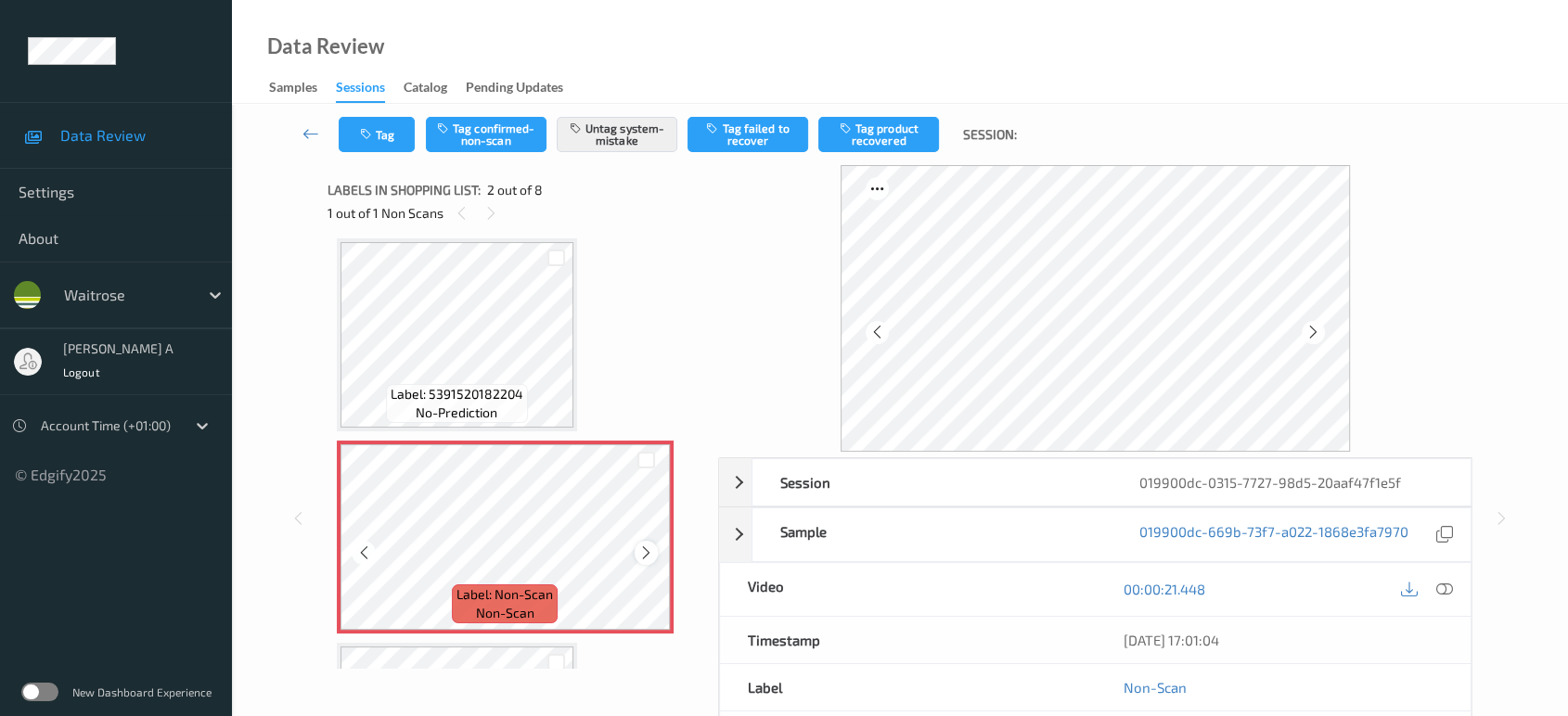
click at [649, 552] on icon at bounding box center [647, 552] width 15 height 16
click at [645, 551] on icon at bounding box center [647, 552] width 15 height 16
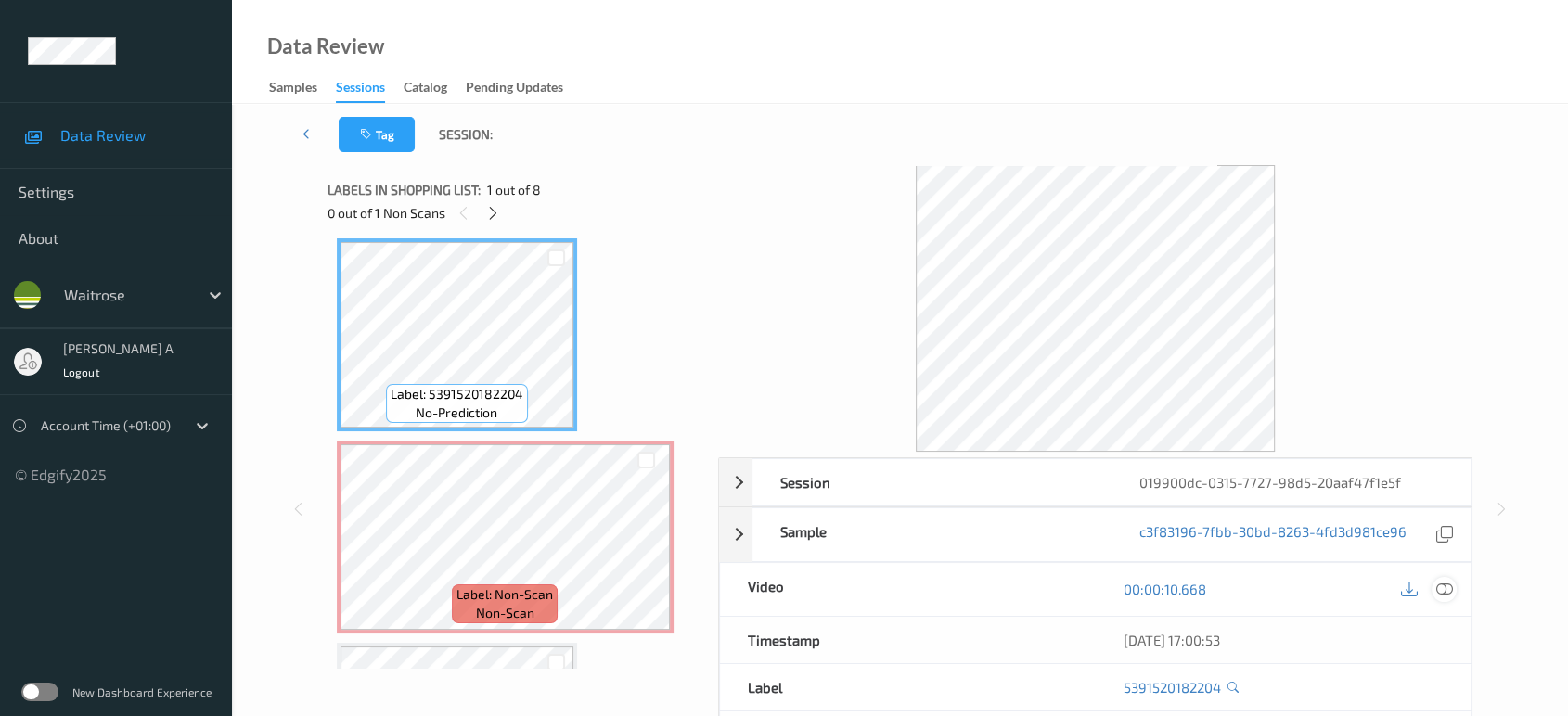
click at [1451, 591] on icon at bounding box center [1444, 588] width 16 height 16
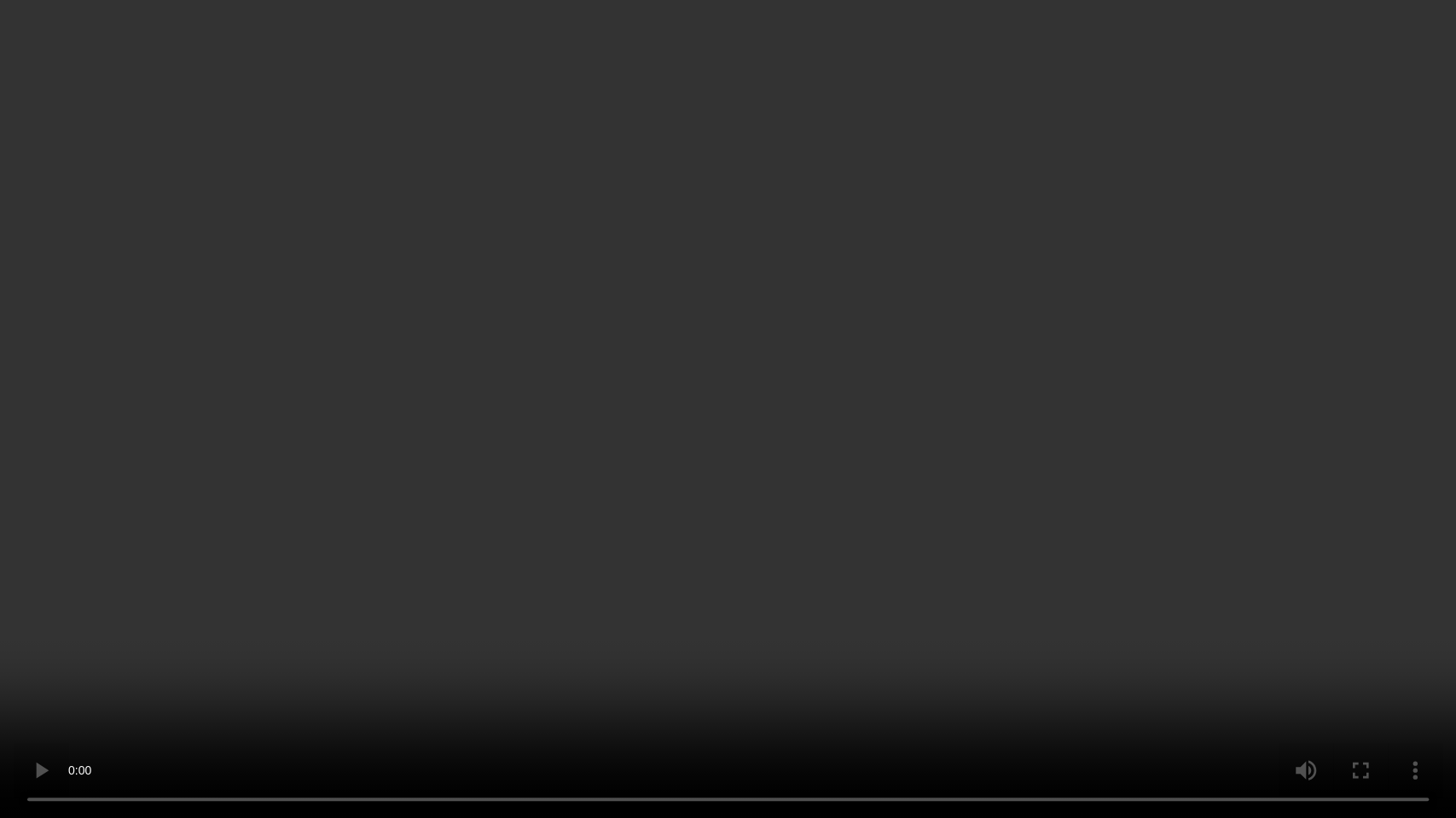
click at [737, 433] on video at bounding box center [728, 409] width 1456 height 818
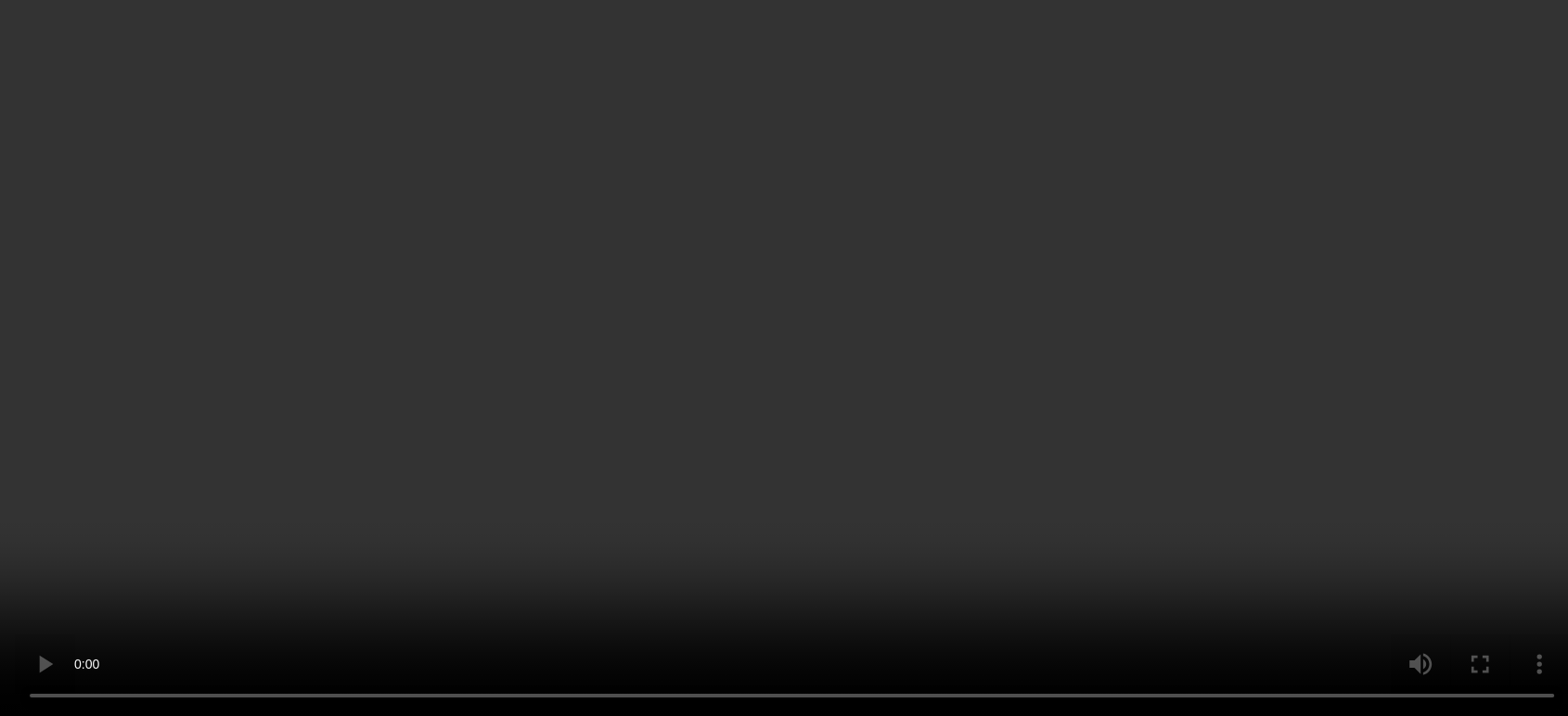
scroll to position [111, 0]
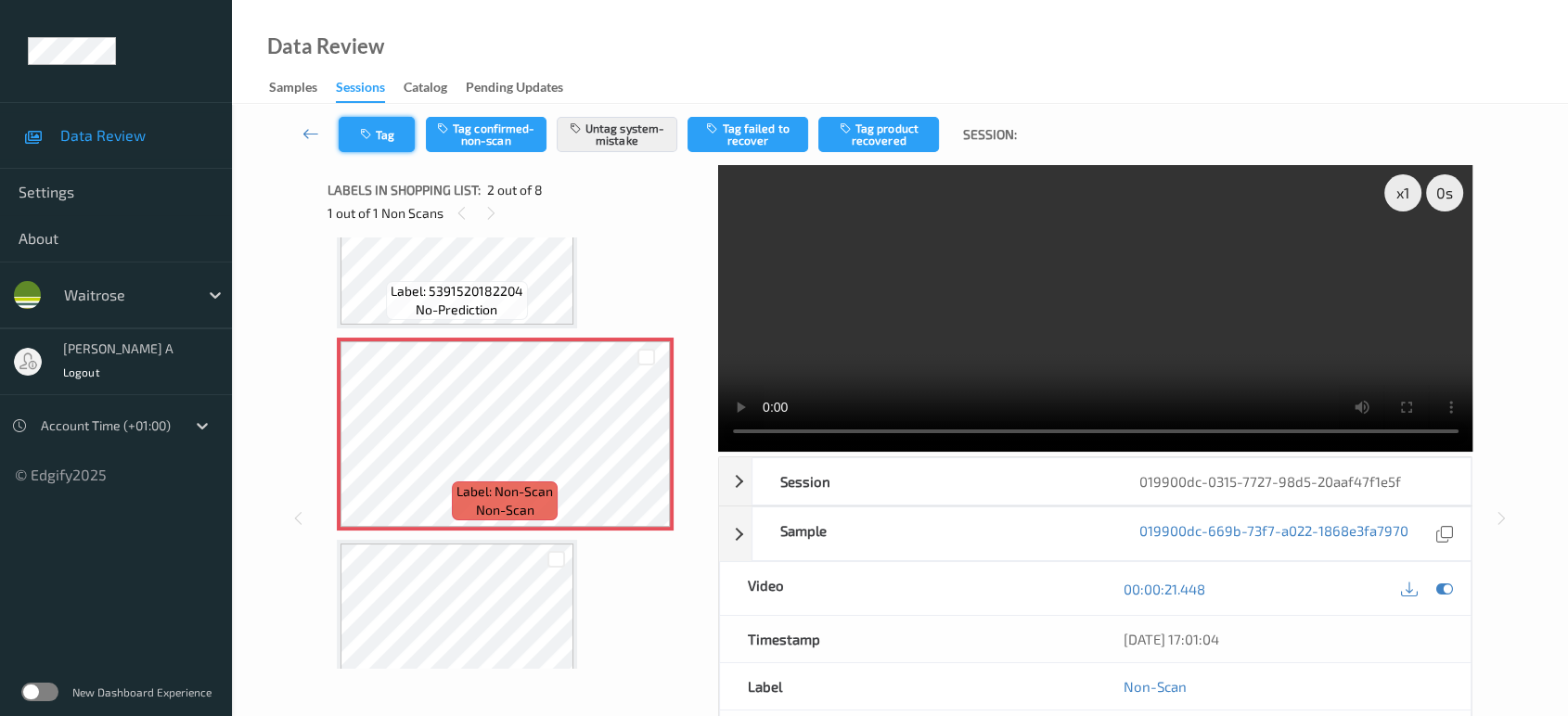
click at [372, 137] on icon "button" at bounding box center [368, 134] width 15 height 13
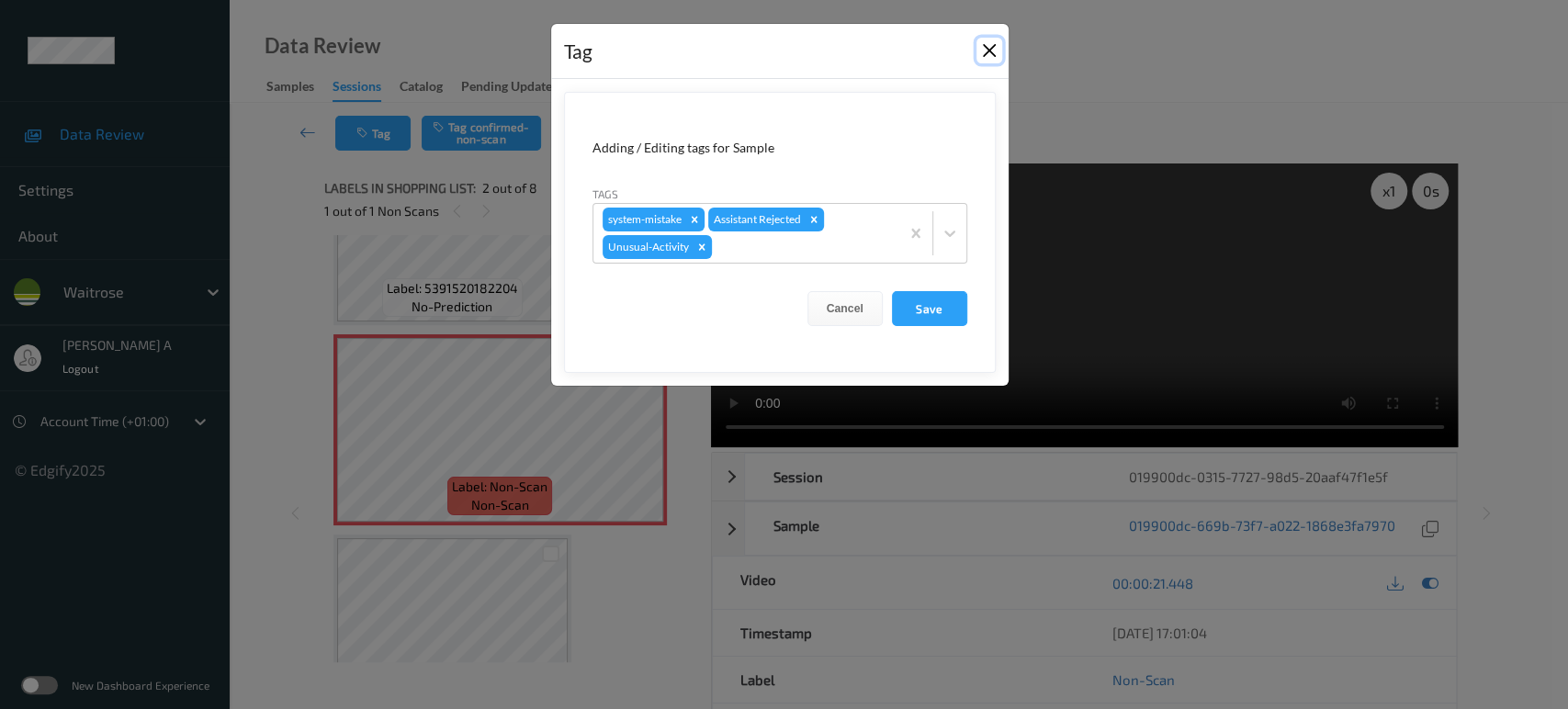
click at [988, 51] on button "Close" at bounding box center [989, 50] width 26 height 26
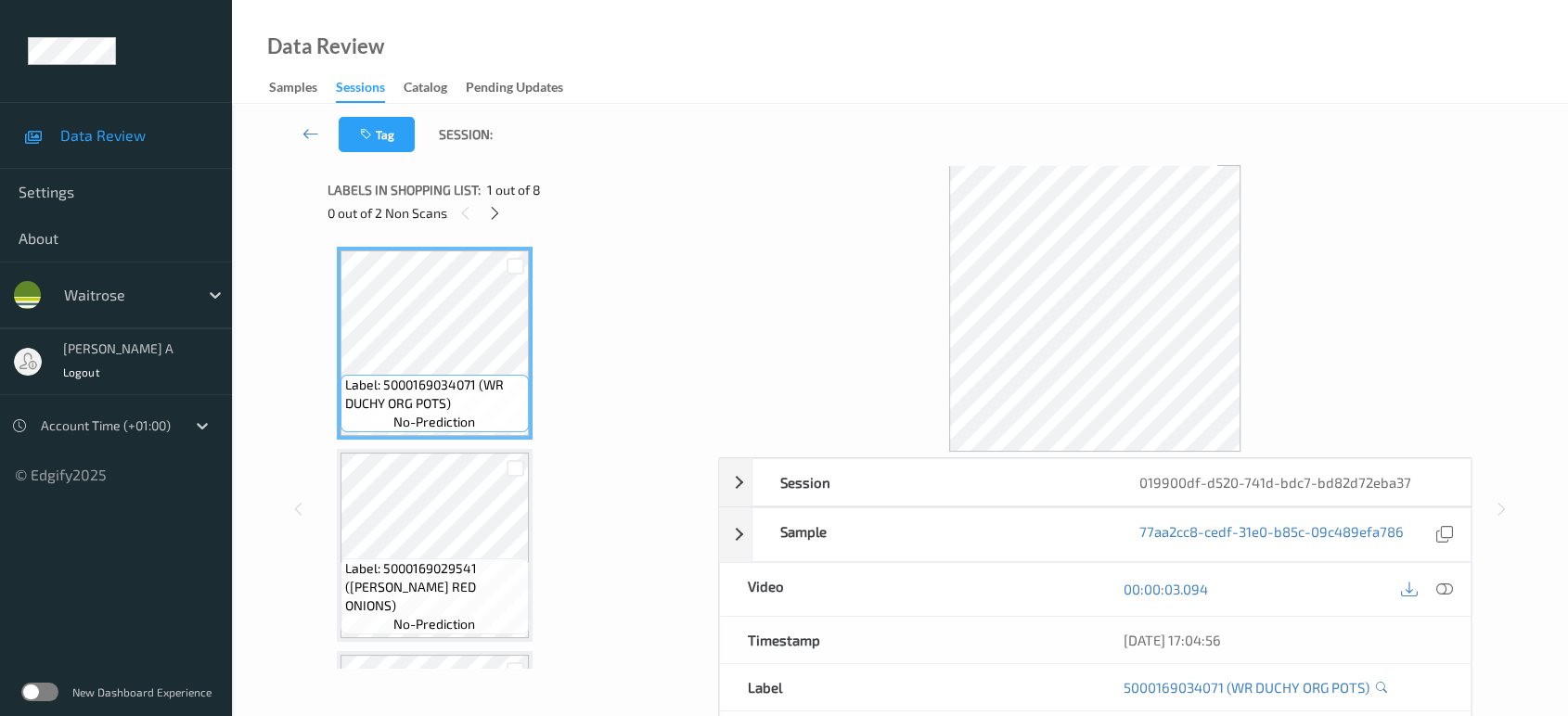
drag, startPoint x: 500, startPoint y: 211, endPoint x: 505, endPoint y: 243, distance: 32.4
click at [500, 211] on icon at bounding box center [495, 213] width 15 height 16
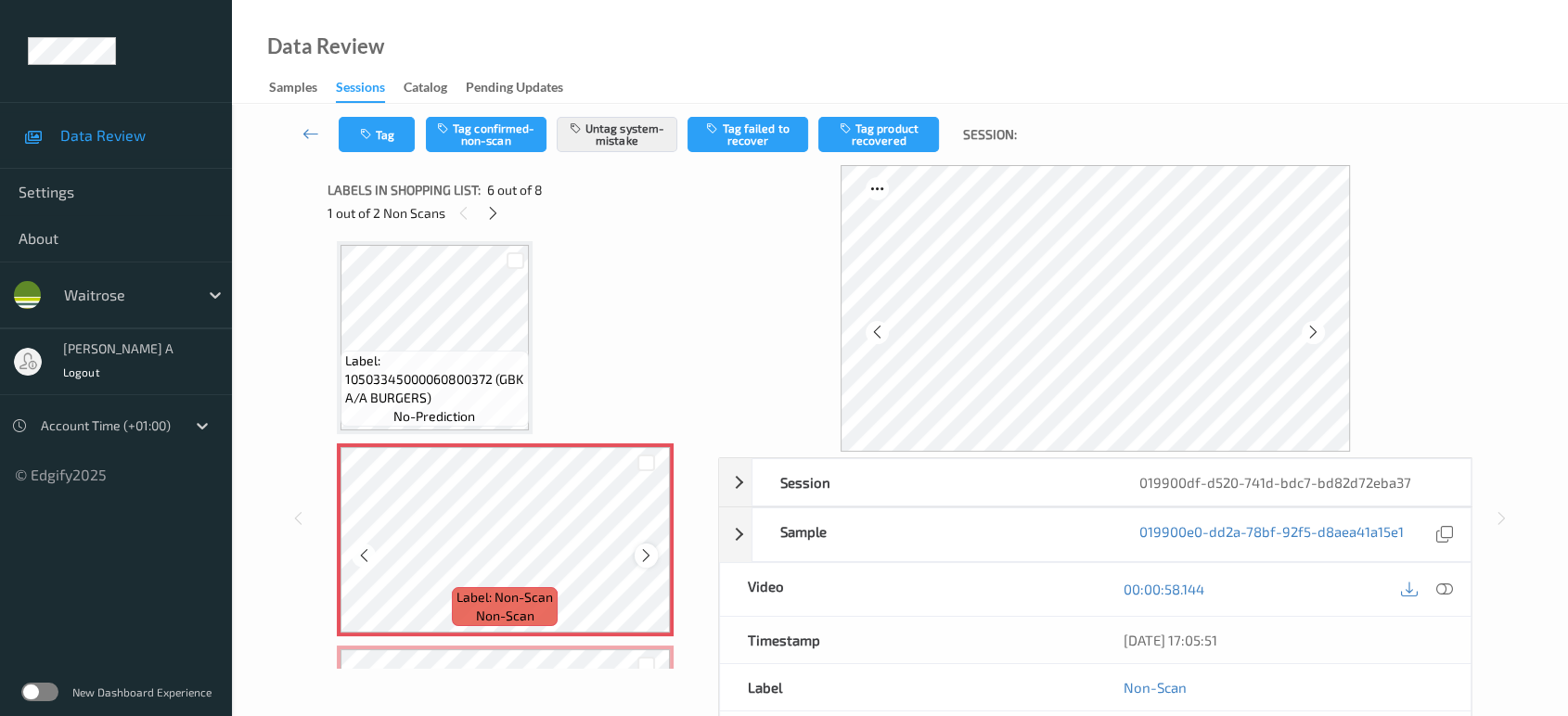
click at [651, 548] on icon at bounding box center [647, 555] width 15 height 16
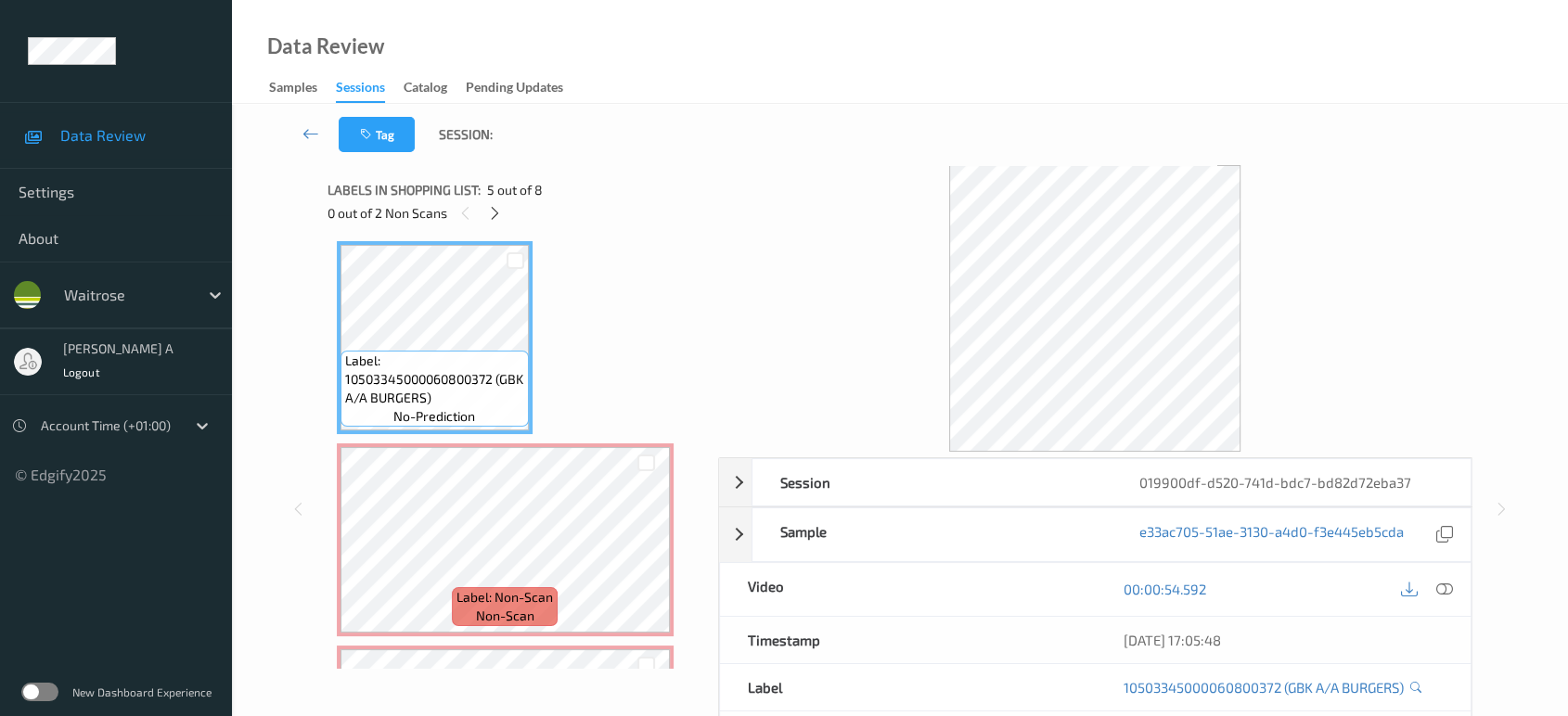
drag, startPoint x: 1448, startPoint y: 586, endPoint x: 1231, endPoint y: 478, distance: 242.4
click at [1447, 586] on icon at bounding box center [1444, 588] width 16 height 16
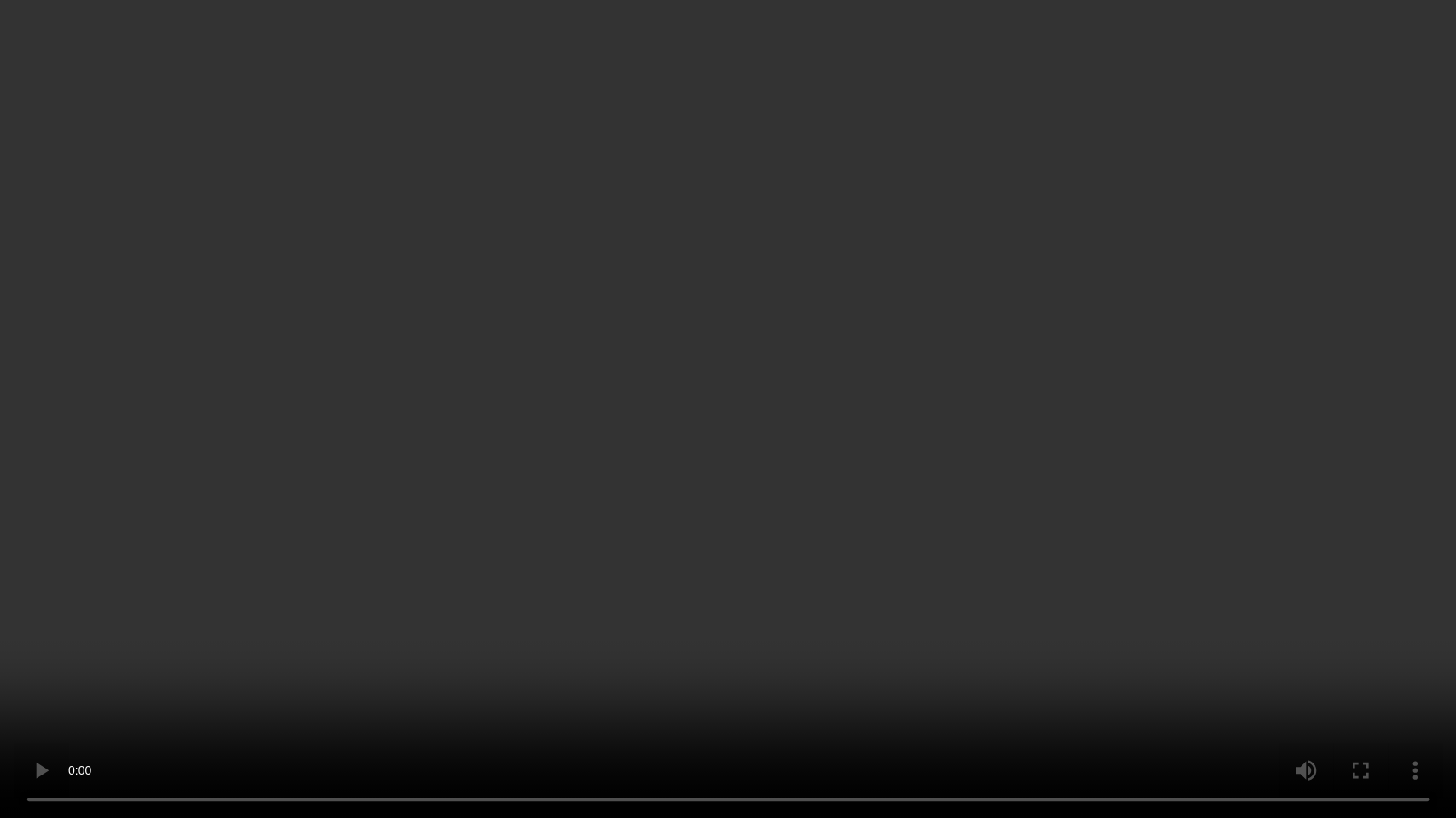
click at [814, 464] on video at bounding box center [728, 409] width 1456 height 818
click at [766, 600] on video at bounding box center [728, 409] width 1456 height 818
drag, startPoint x: 848, startPoint y: 408, endPoint x: 881, endPoint y: 28, distance: 381.4
click at [848, 409] on video at bounding box center [728, 409] width 1456 height 818
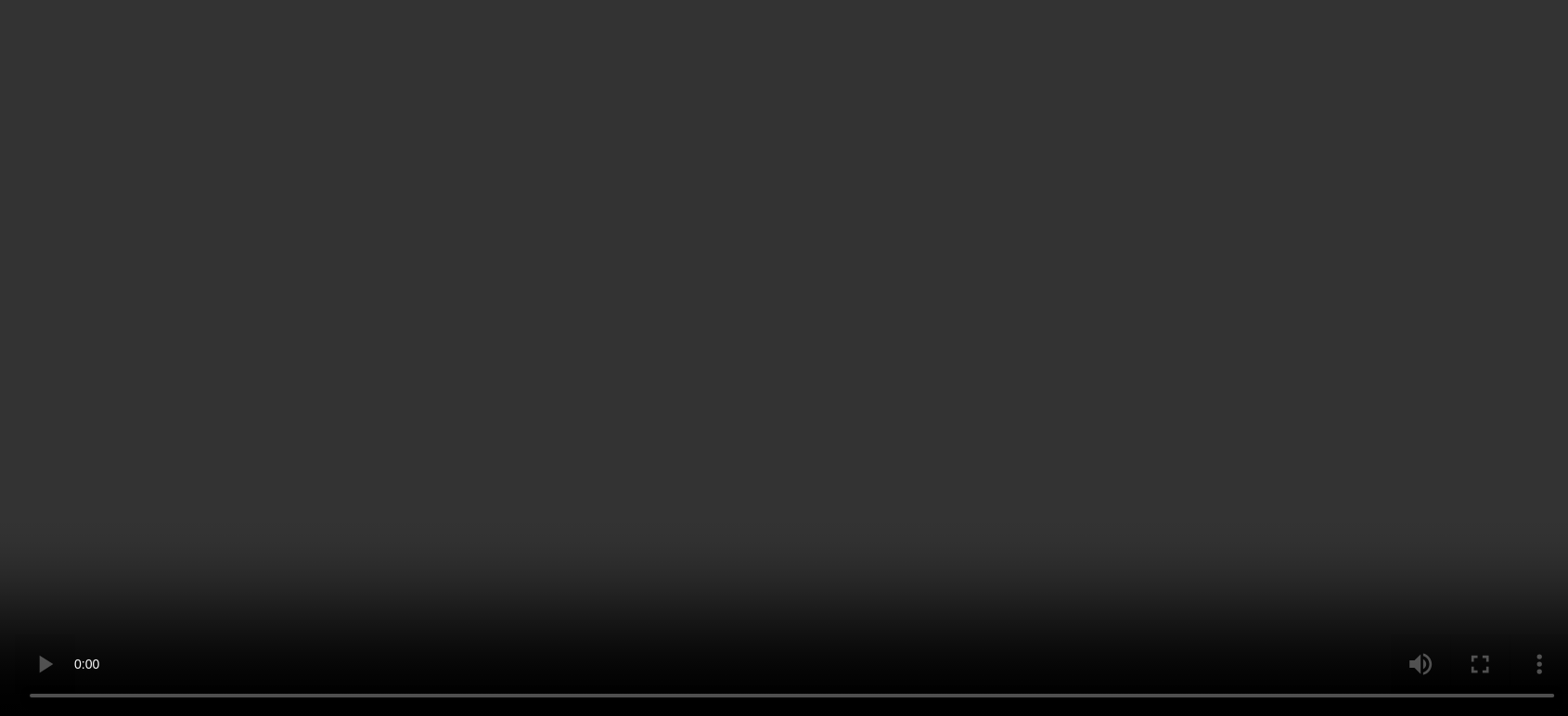
scroll to position [917, 0]
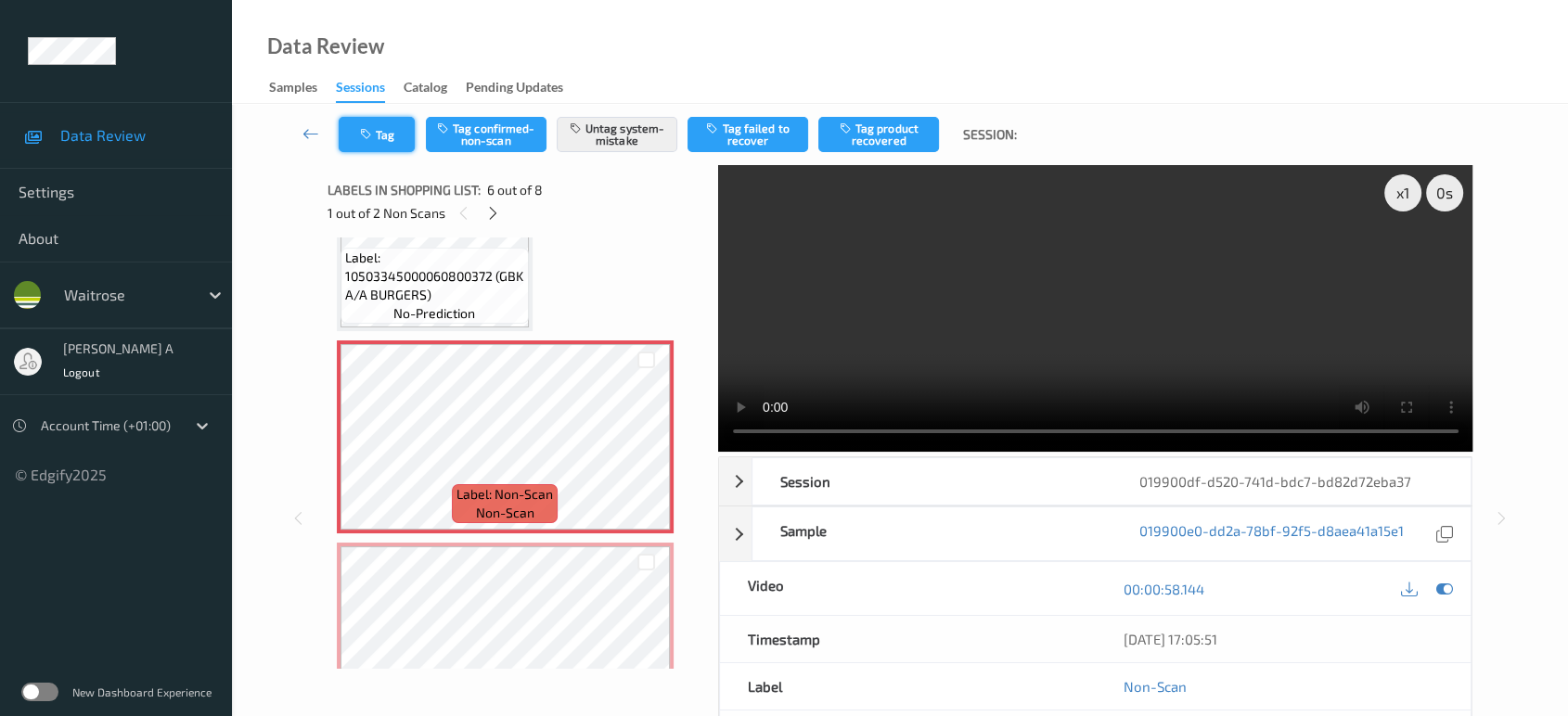
click at [383, 138] on button "Tag" at bounding box center [377, 134] width 76 height 35
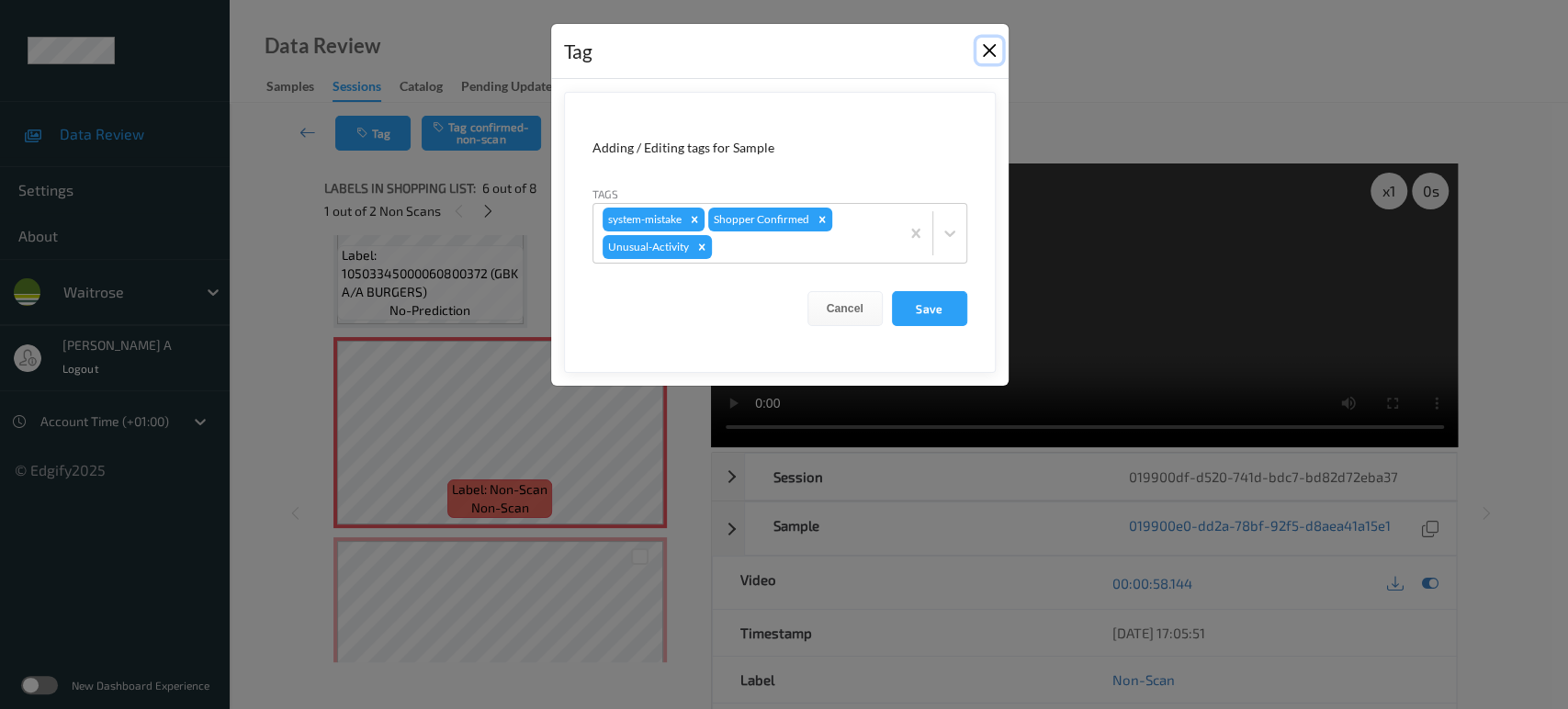
click at [983, 56] on button "Close" at bounding box center [989, 50] width 26 height 26
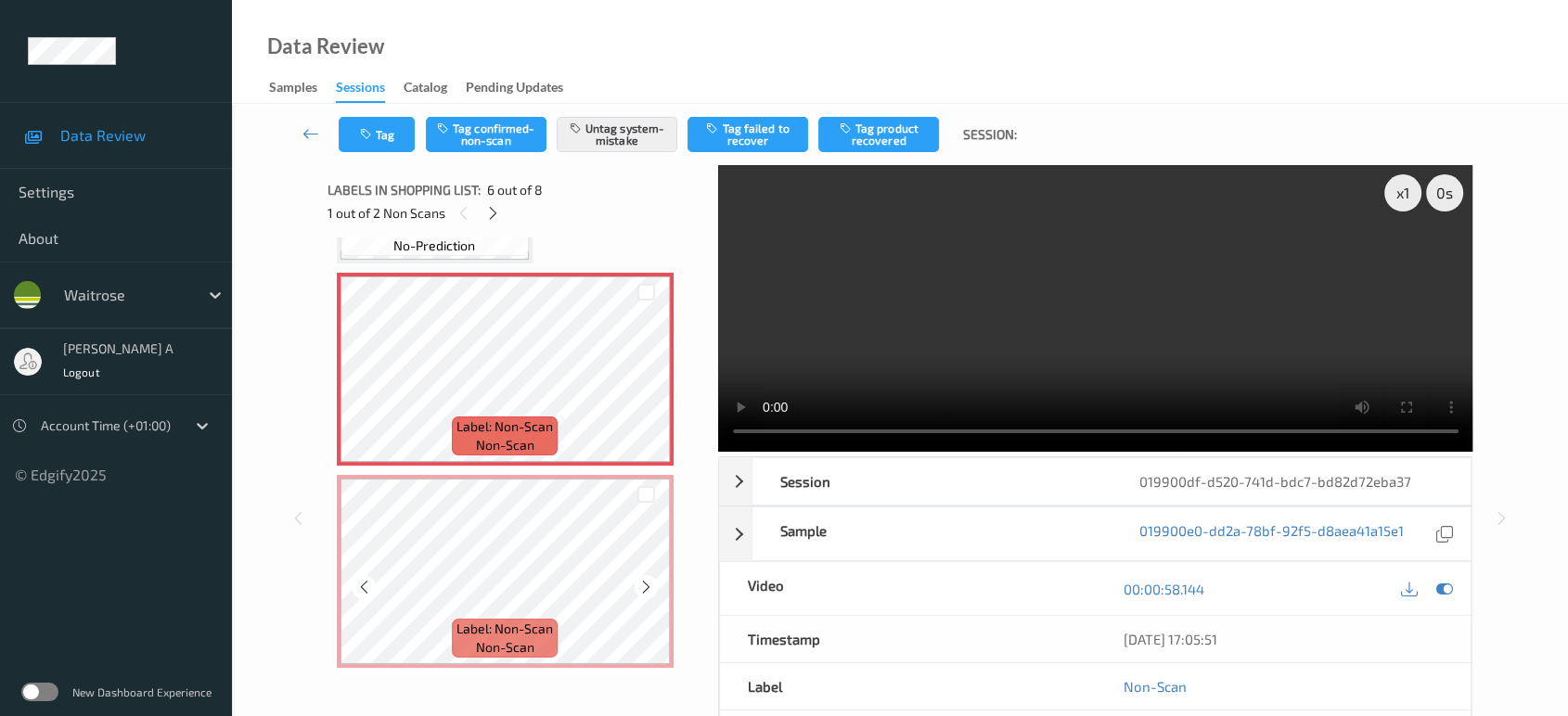
scroll to position [1021, 0]
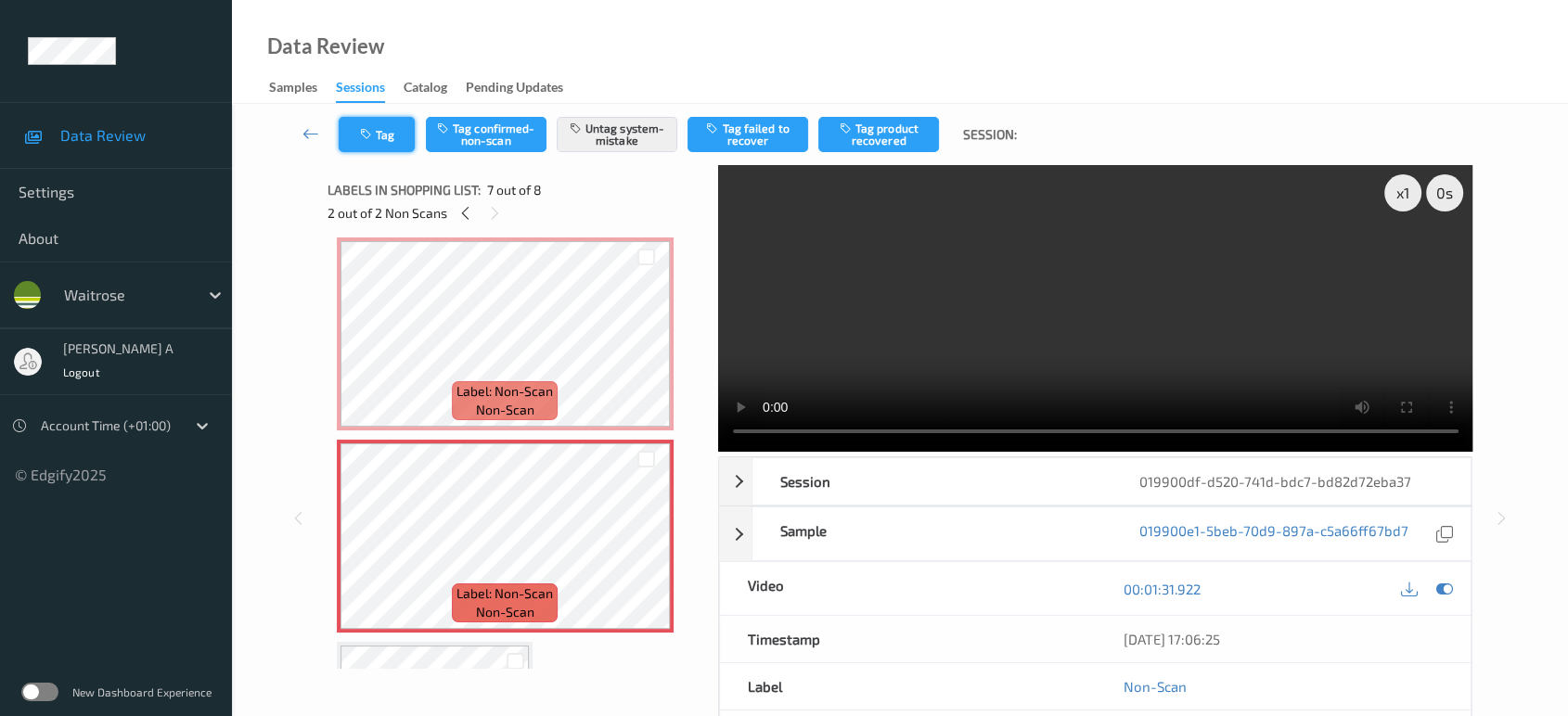
click at [375, 146] on button "Tag" at bounding box center [377, 134] width 76 height 35
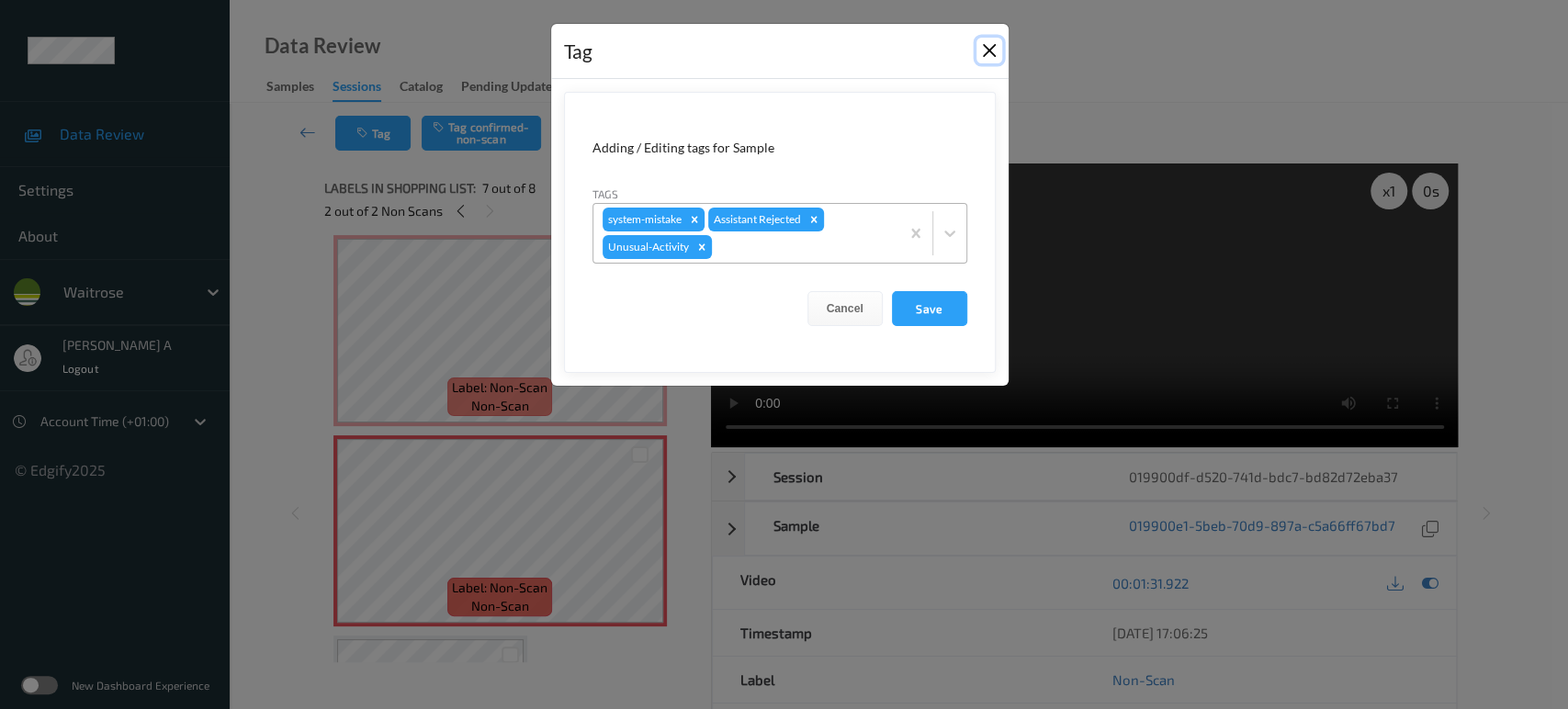
drag, startPoint x: 989, startPoint y: 49, endPoint x: 790, endPoint y: 190, distance: 243.9
click at [990, 49] on button "Close" at bounding box center [989, 50] width 26 height 26
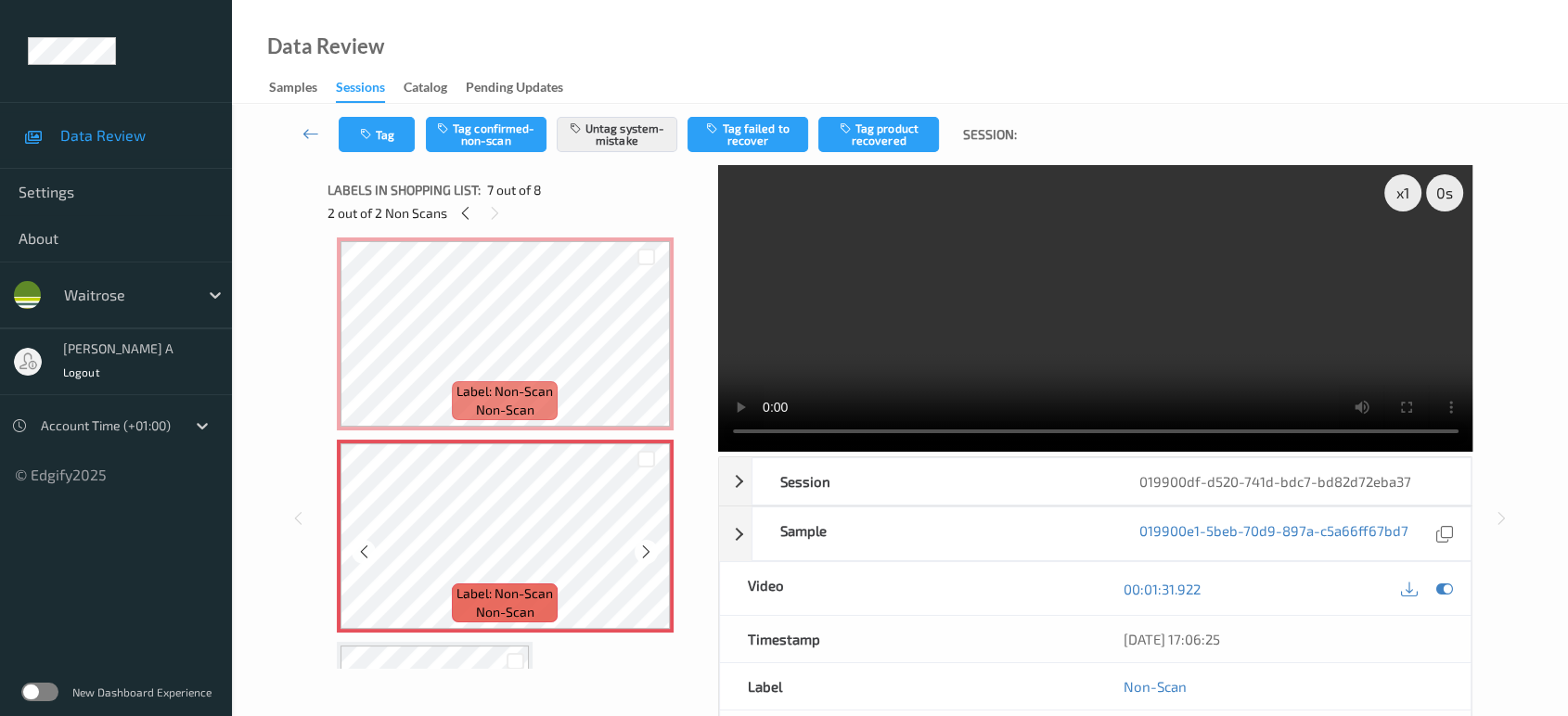
scroll to position [1187, 0]
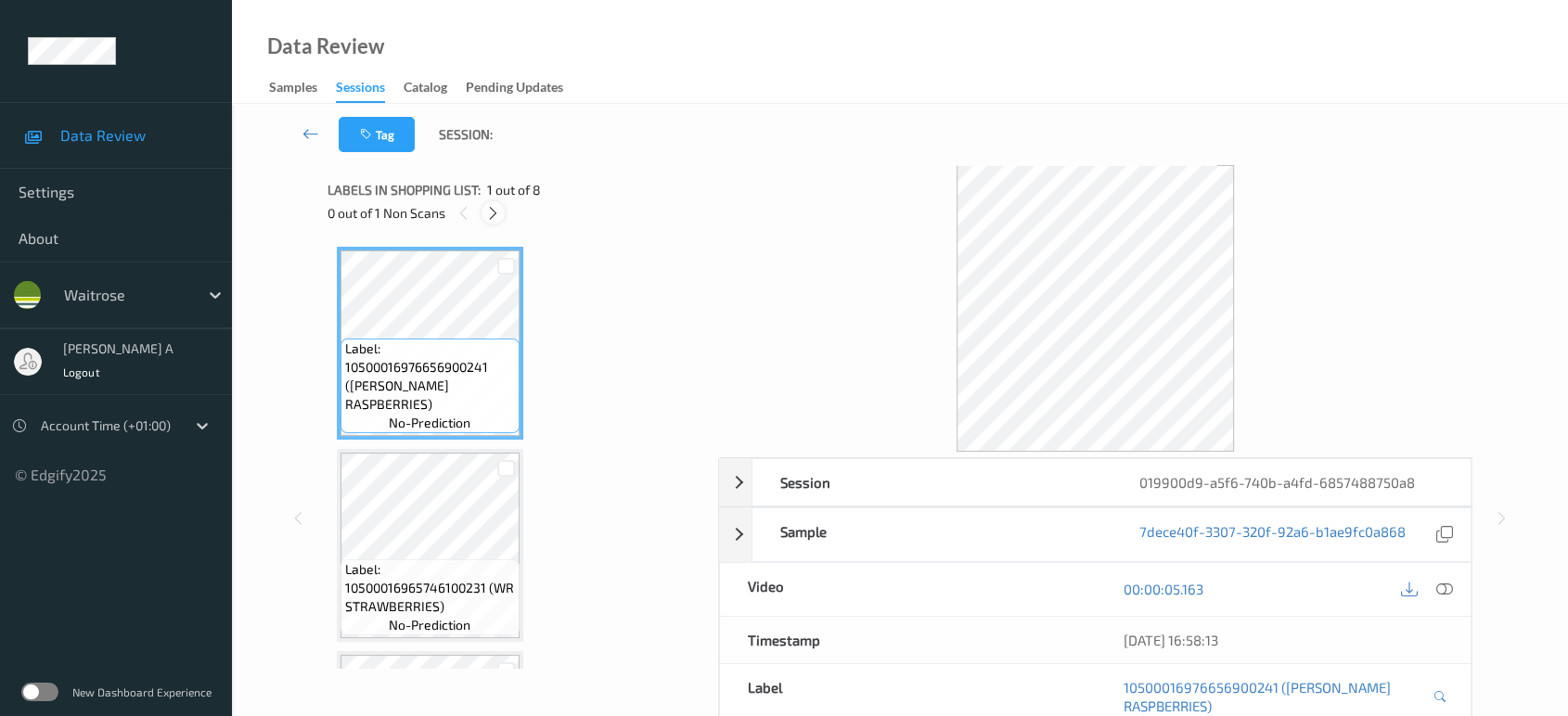
click at [498, 220] on icon at bounding box center [493, 213] width 15 height 16
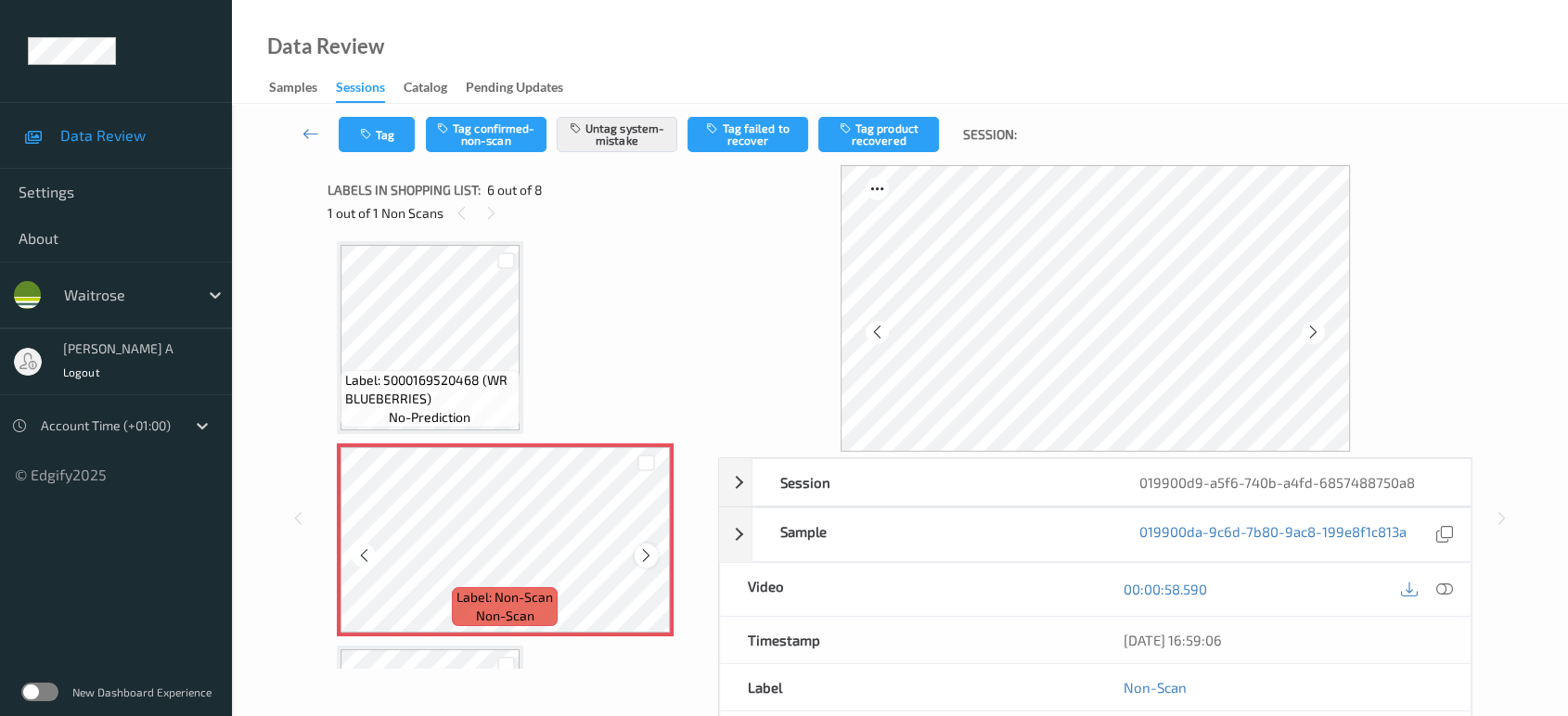
click at [646, 556] on icon at bounding box center [647, 555] width 15 height 16
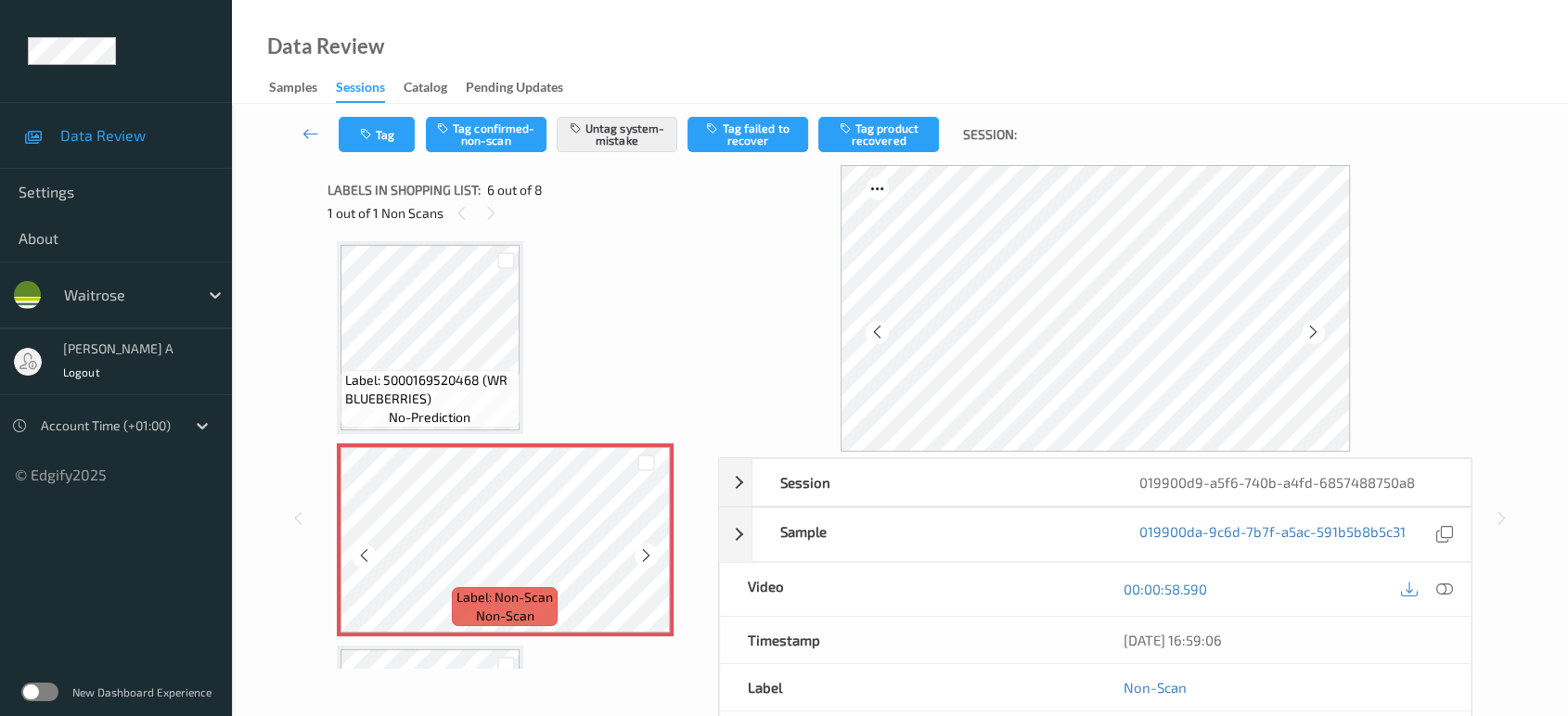
click at [646, 556] on icon at bounding box center [647, 555] width 15 height 16
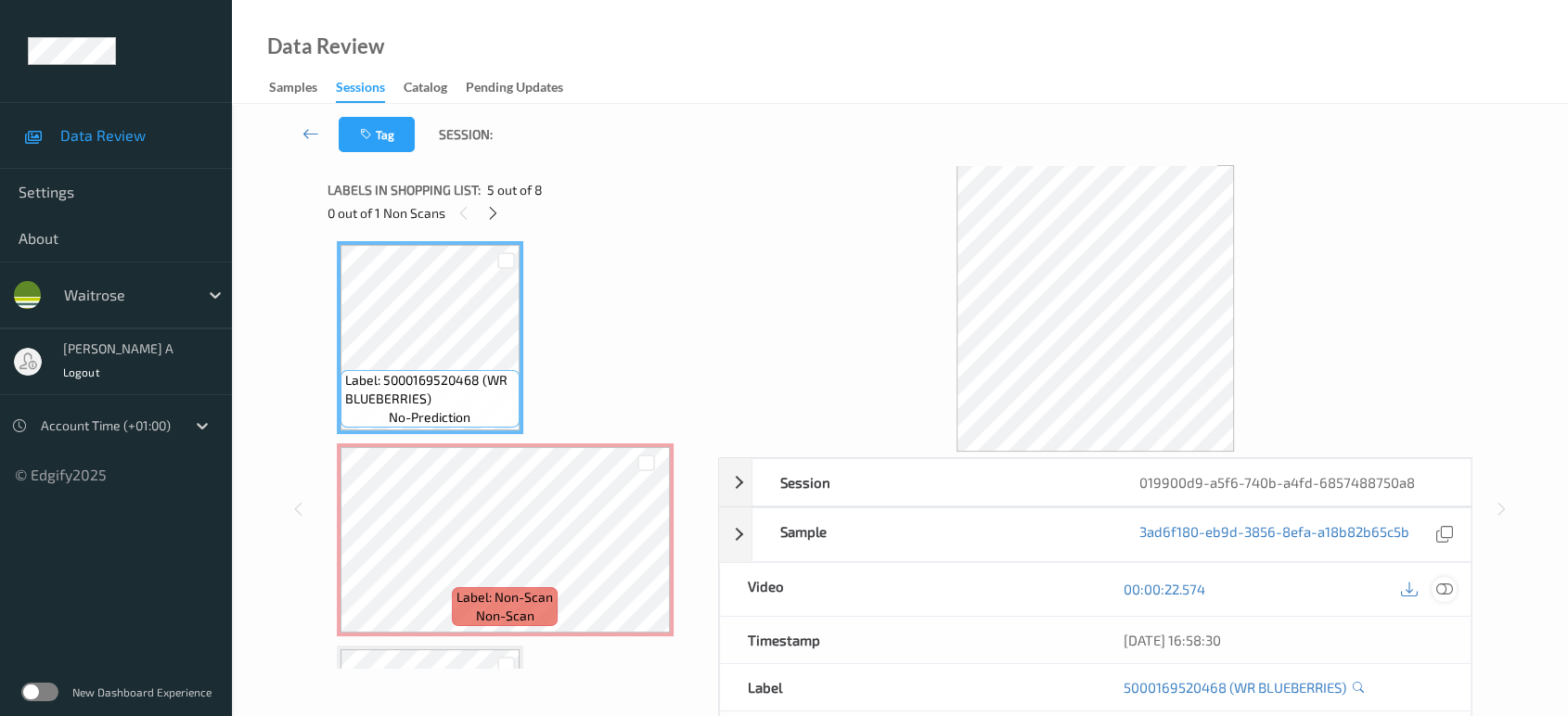
click at [1440, 590] on icon at bounding box center [1444, 588] width 16 height 16
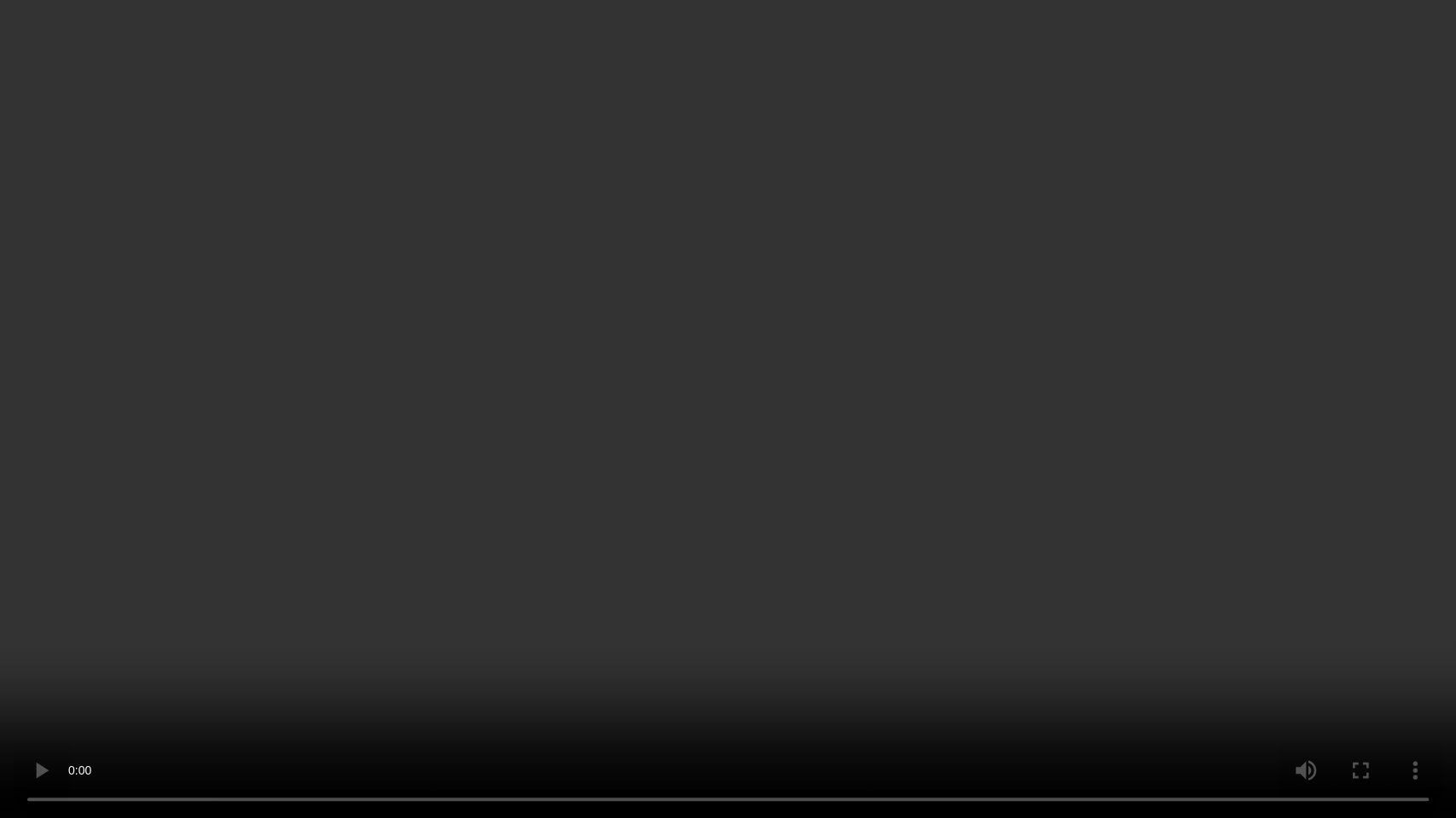
click at [1038, 477] on video at bounding box center [728, 409] width 1456 height 818
click at [1010, 543] on video at bounding box center [728, 409] width 1456 height 818
click at [792, 550] on video at bounding box center [728, 409] width 1456 height 818
click at [966, 464] on video at bounding box center [728, 409] width 1456 height 818
click at [649, 445] on video at bounding box center [728, 409] width 1456 height 818
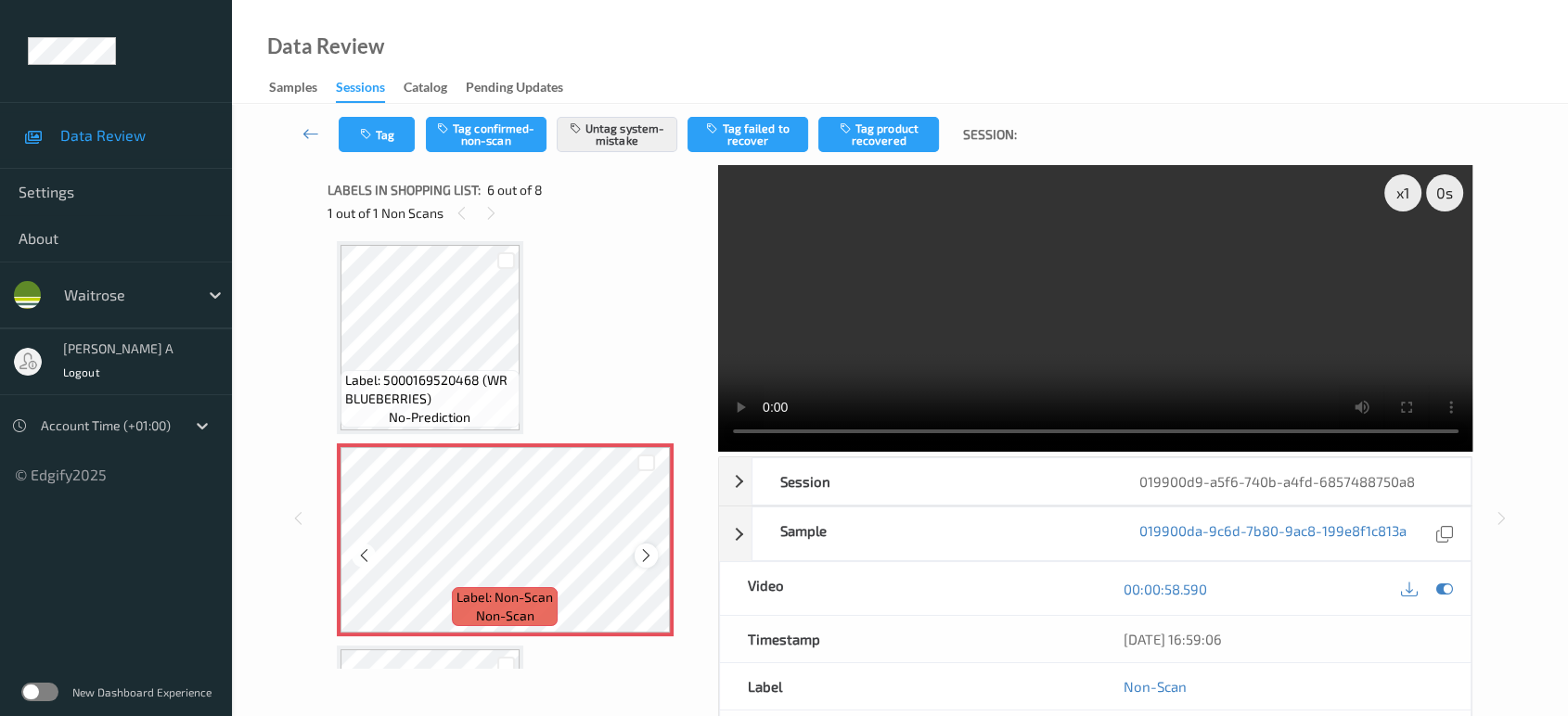
click at [647, 556] on icon at bounding box center [647, 555] width 15 height 16
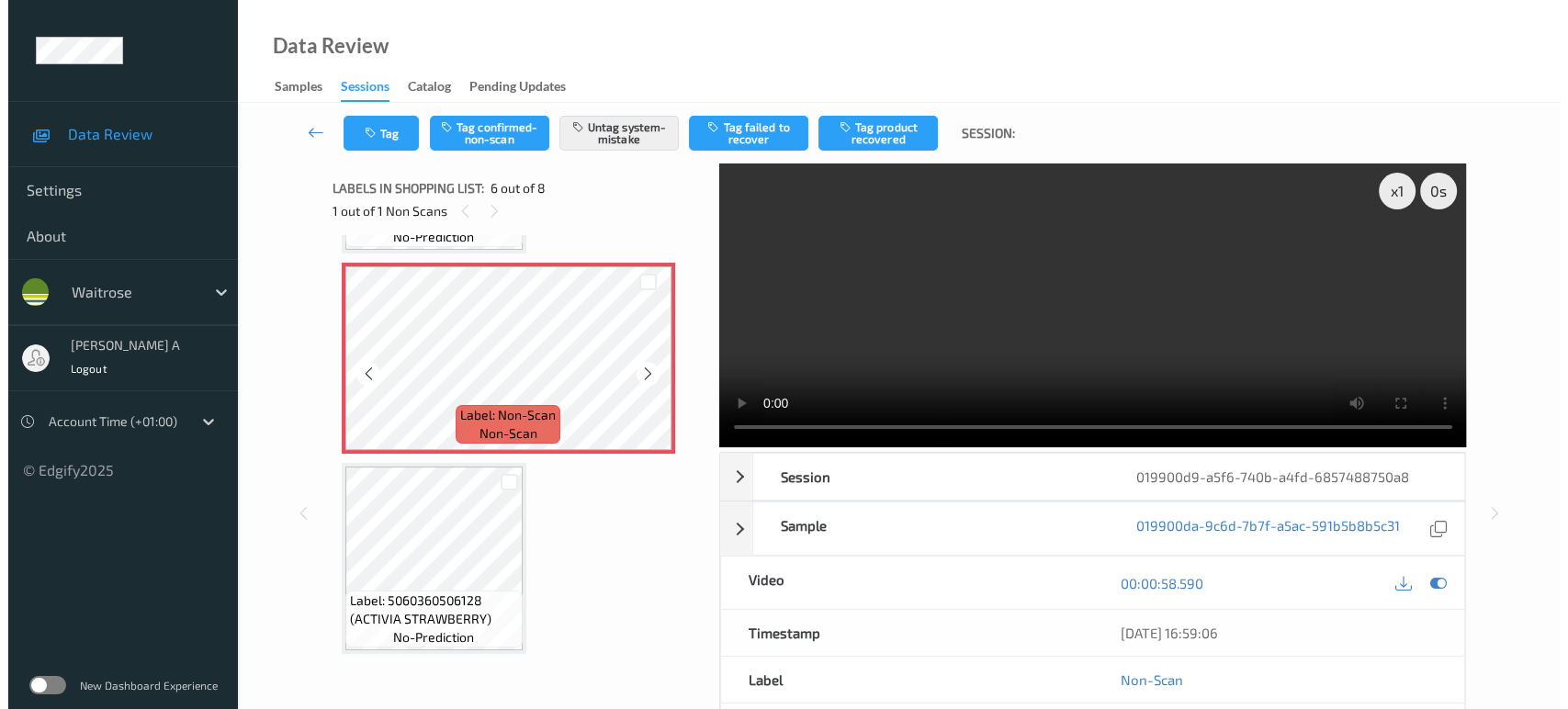
scroll to position [1011, 0]
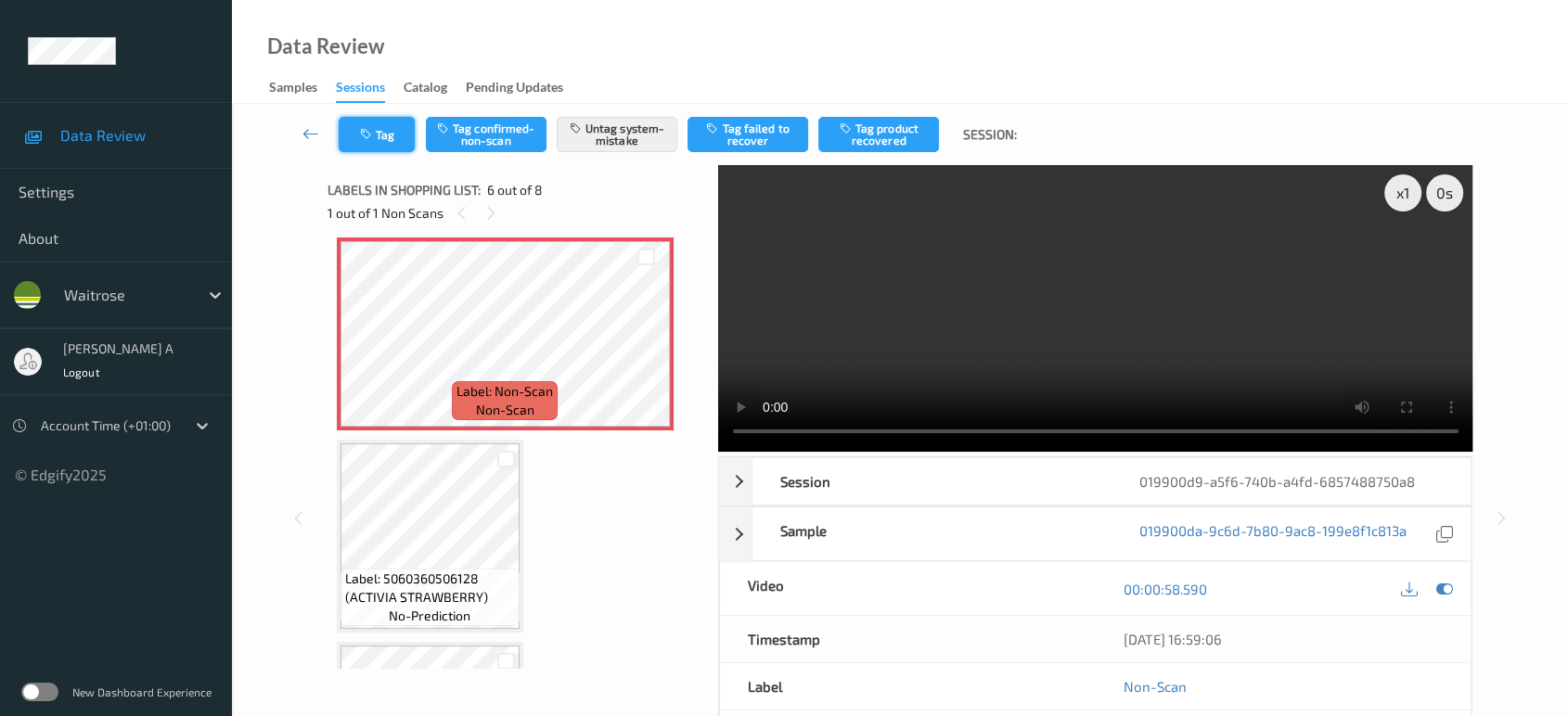
click at [389, 134] on button "Tag" at bounding box center [377, 134] width 76 height 35
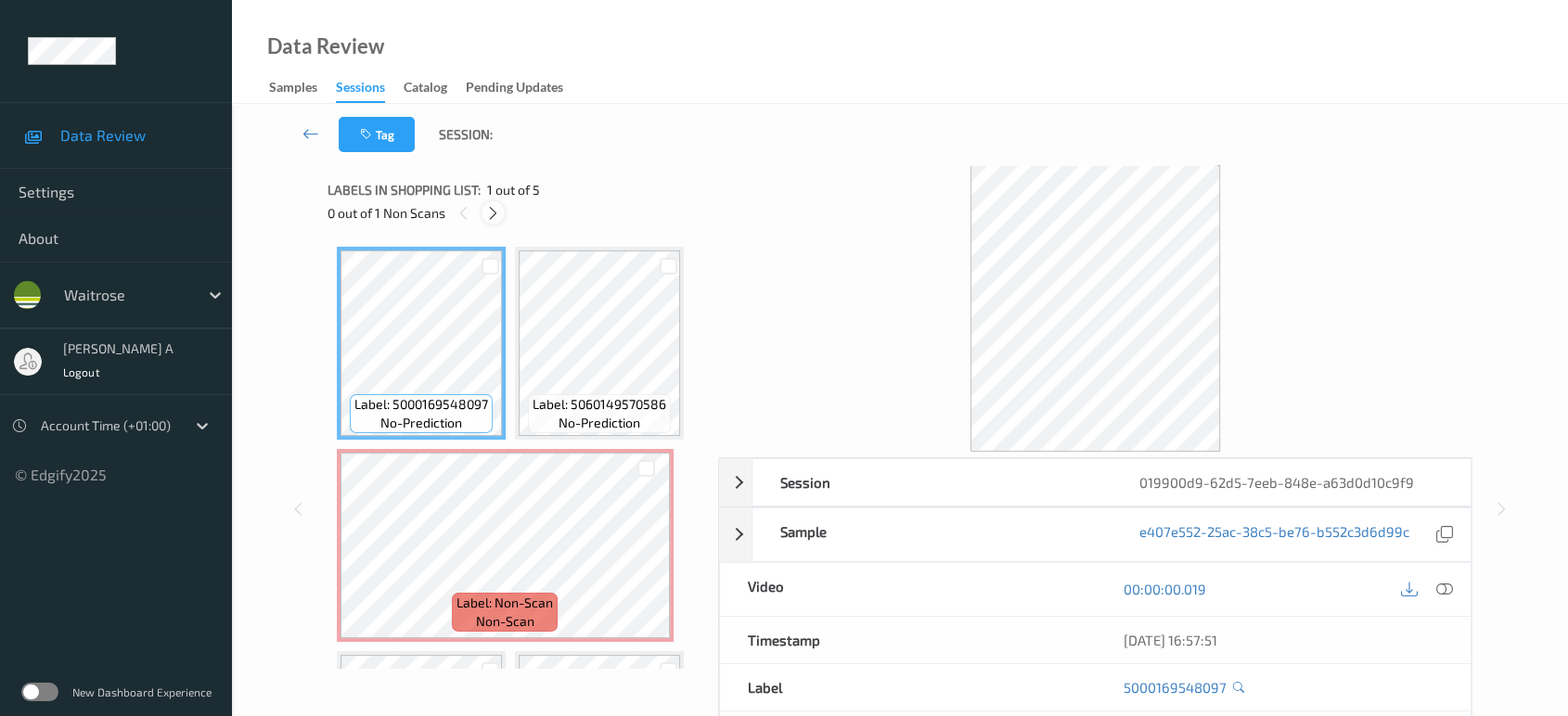
click at [495, 209] on icon at bounding box center [493, 213] width 15 height 16
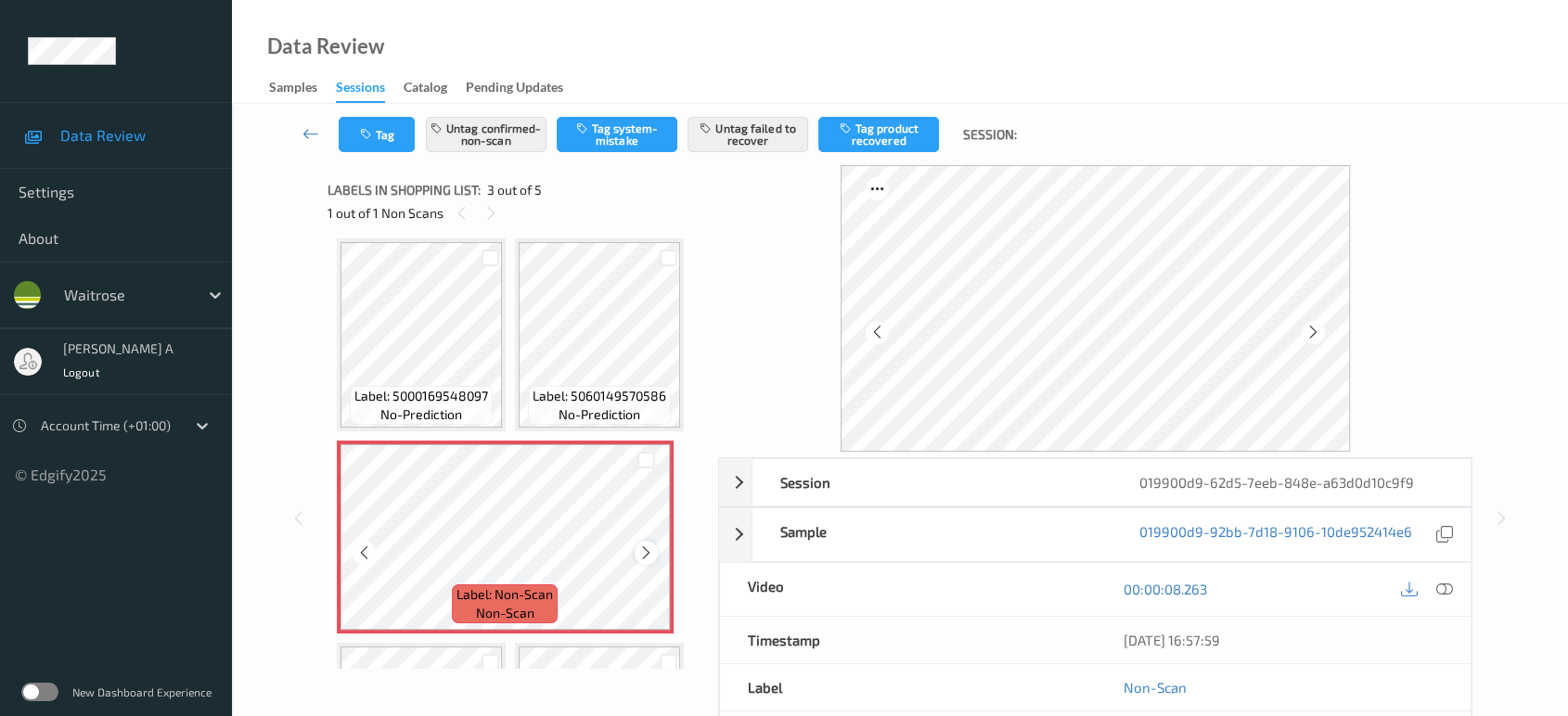
click at [644, 558] on icon at bounding box center [647, 552] width 15 height 16
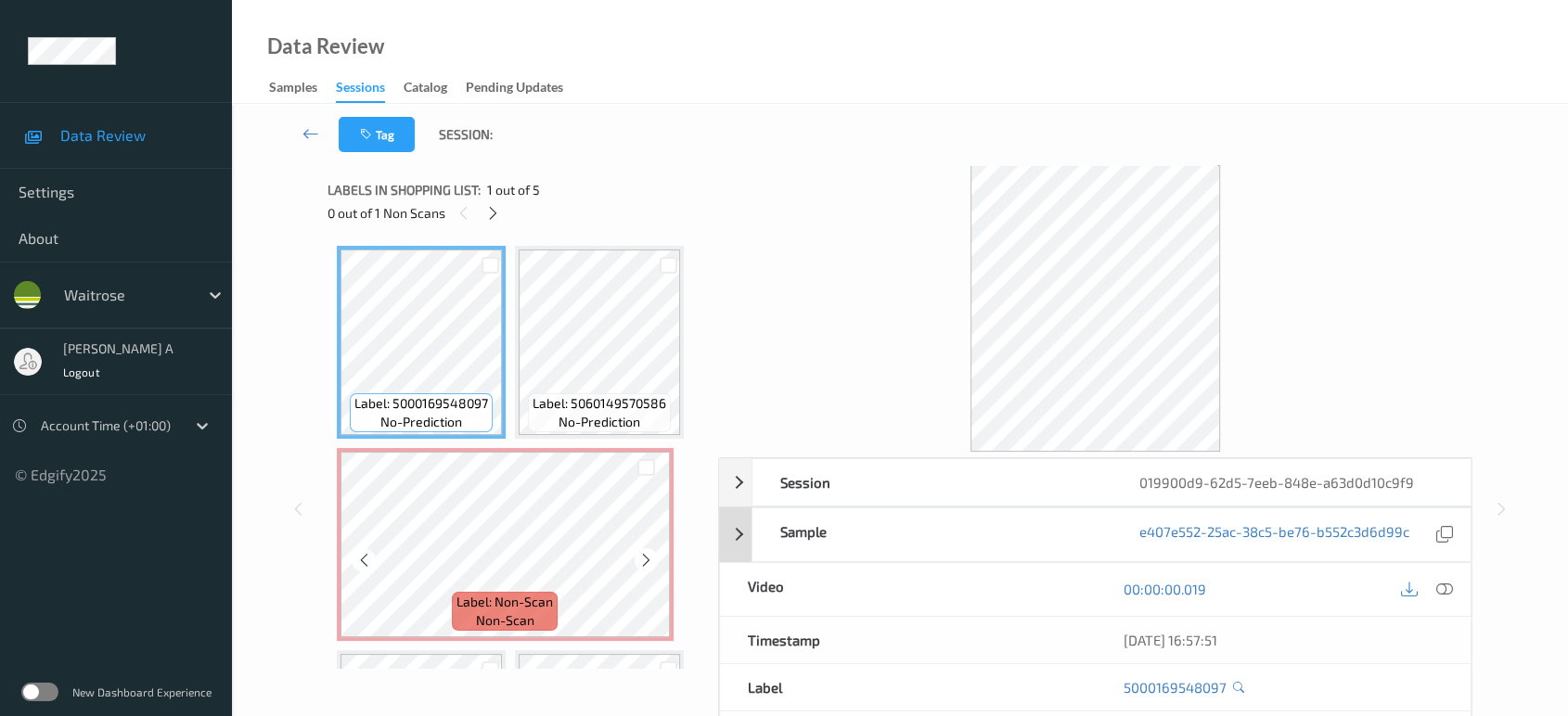
scroll to position [0, 0]
click at [1447, 589] on icon at bounding box center [1444, 588] width 16 height 16
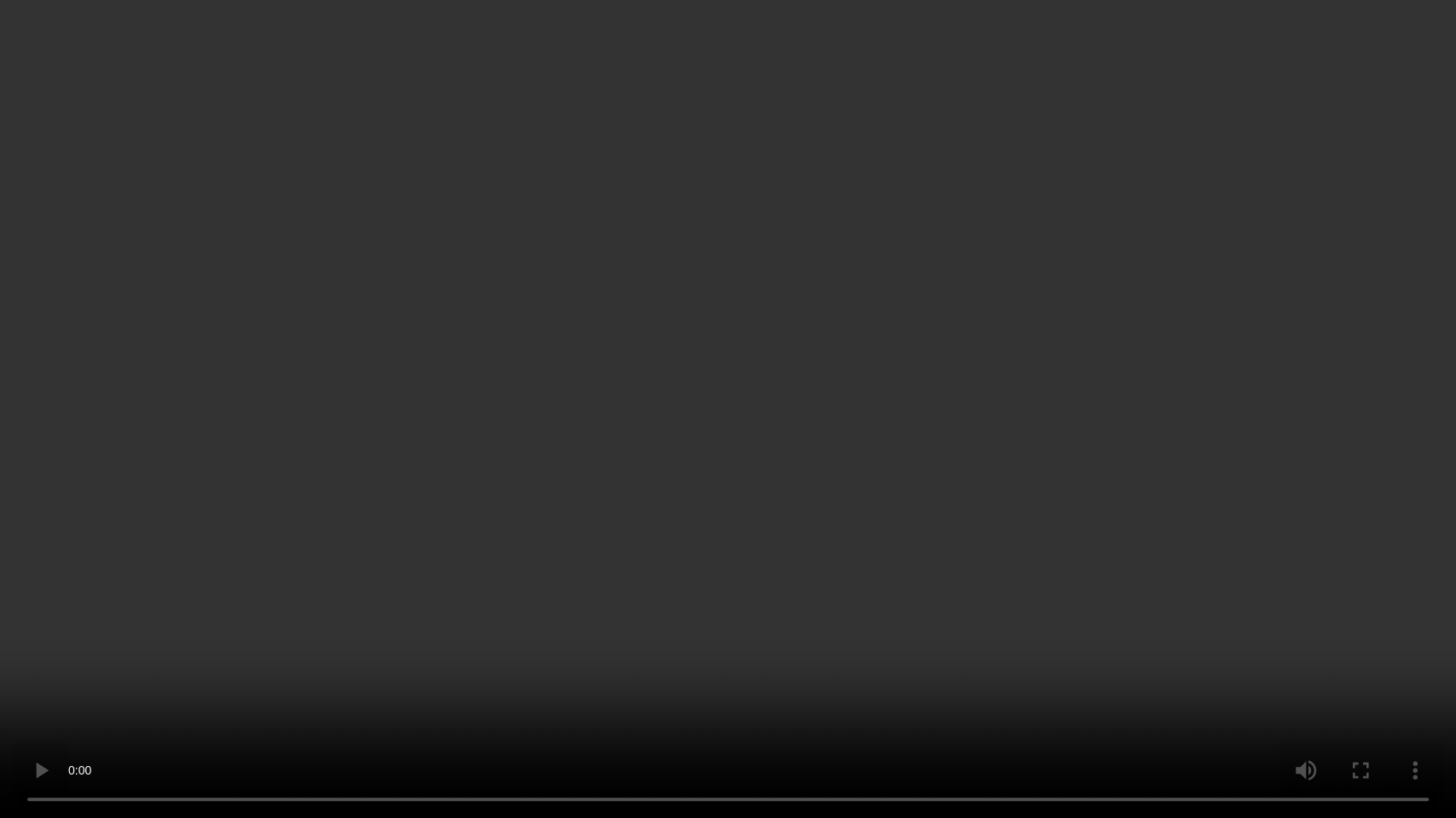
click at [768, 334] on video at bounding box center [728, 409] width 1456 height 818
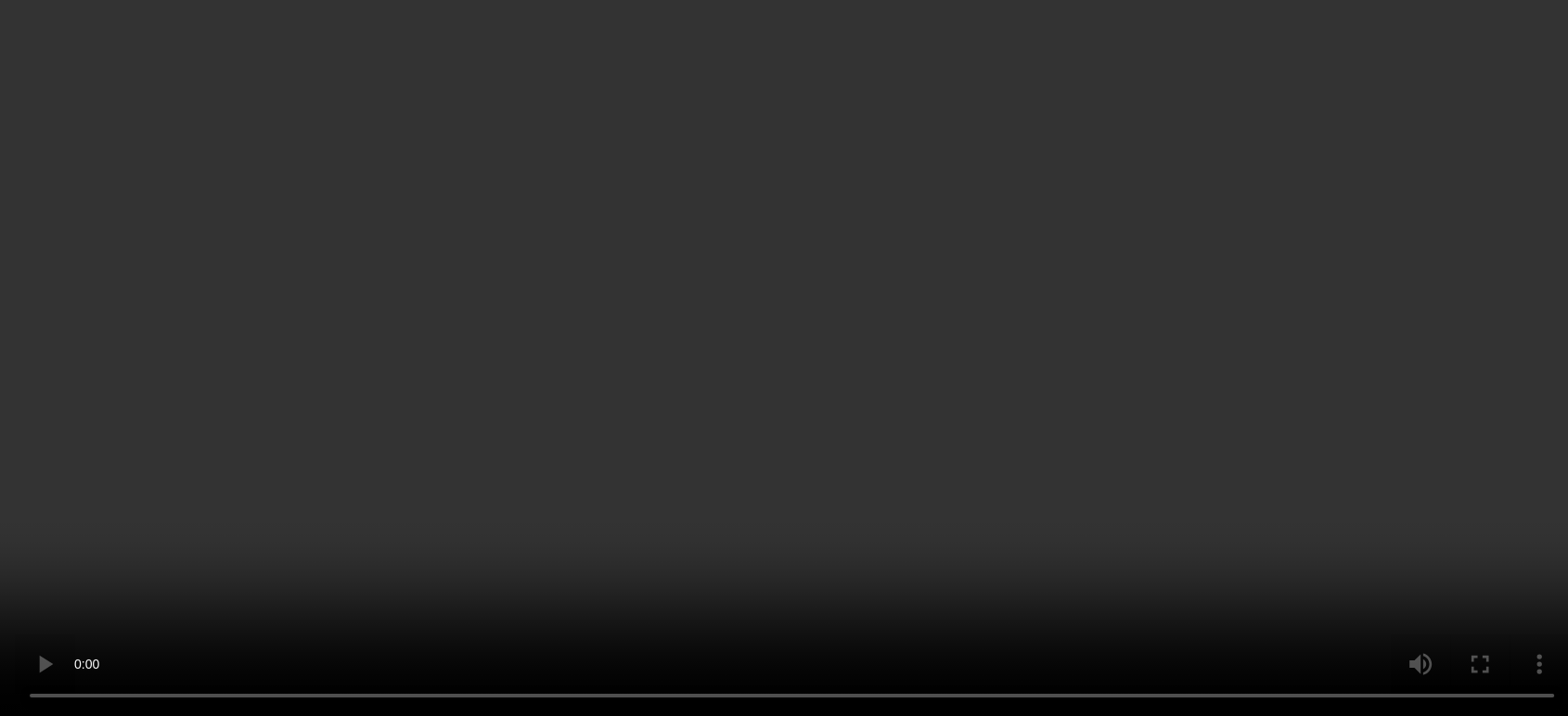
scroll to position [103, 0]
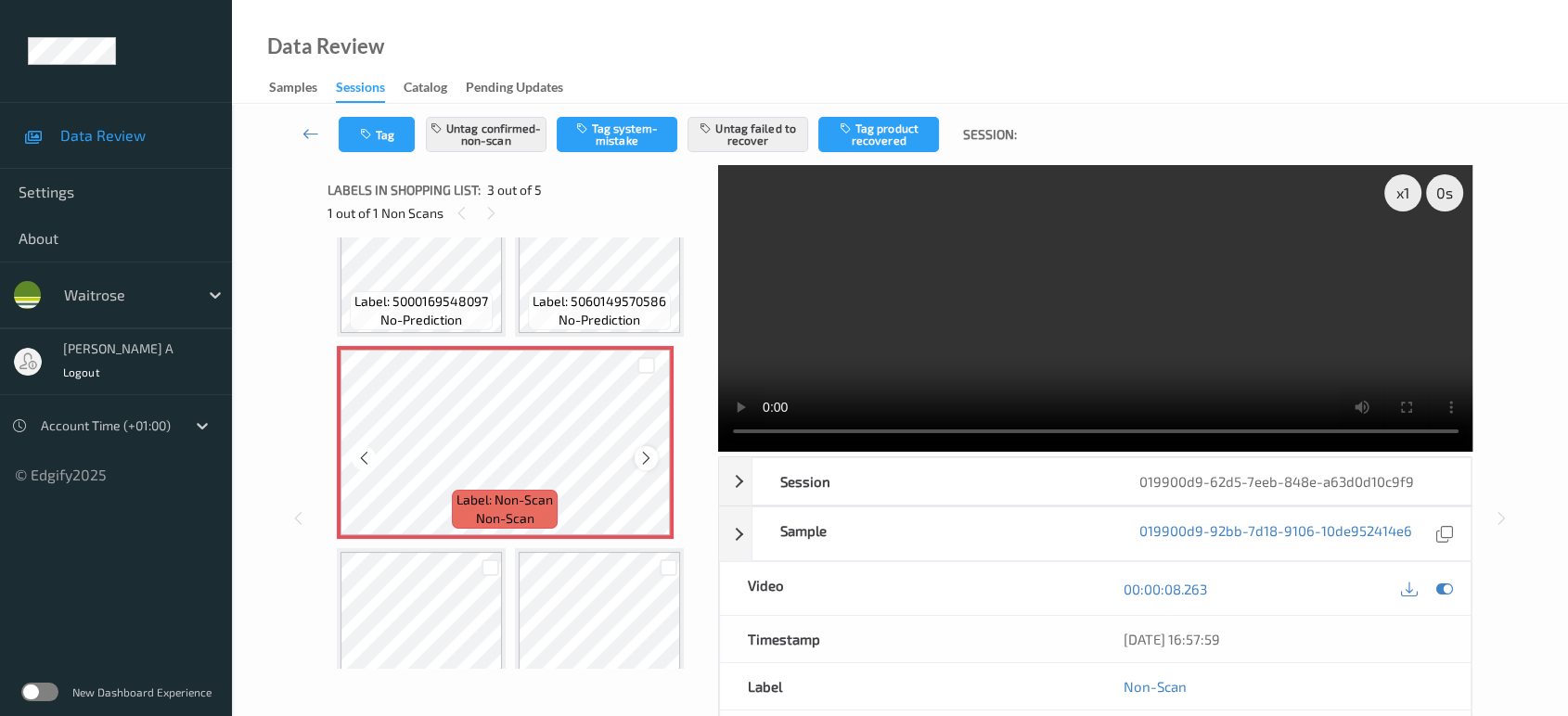
click at [648, 458] on icon at bounding box center [647, 458] width 15 height 16
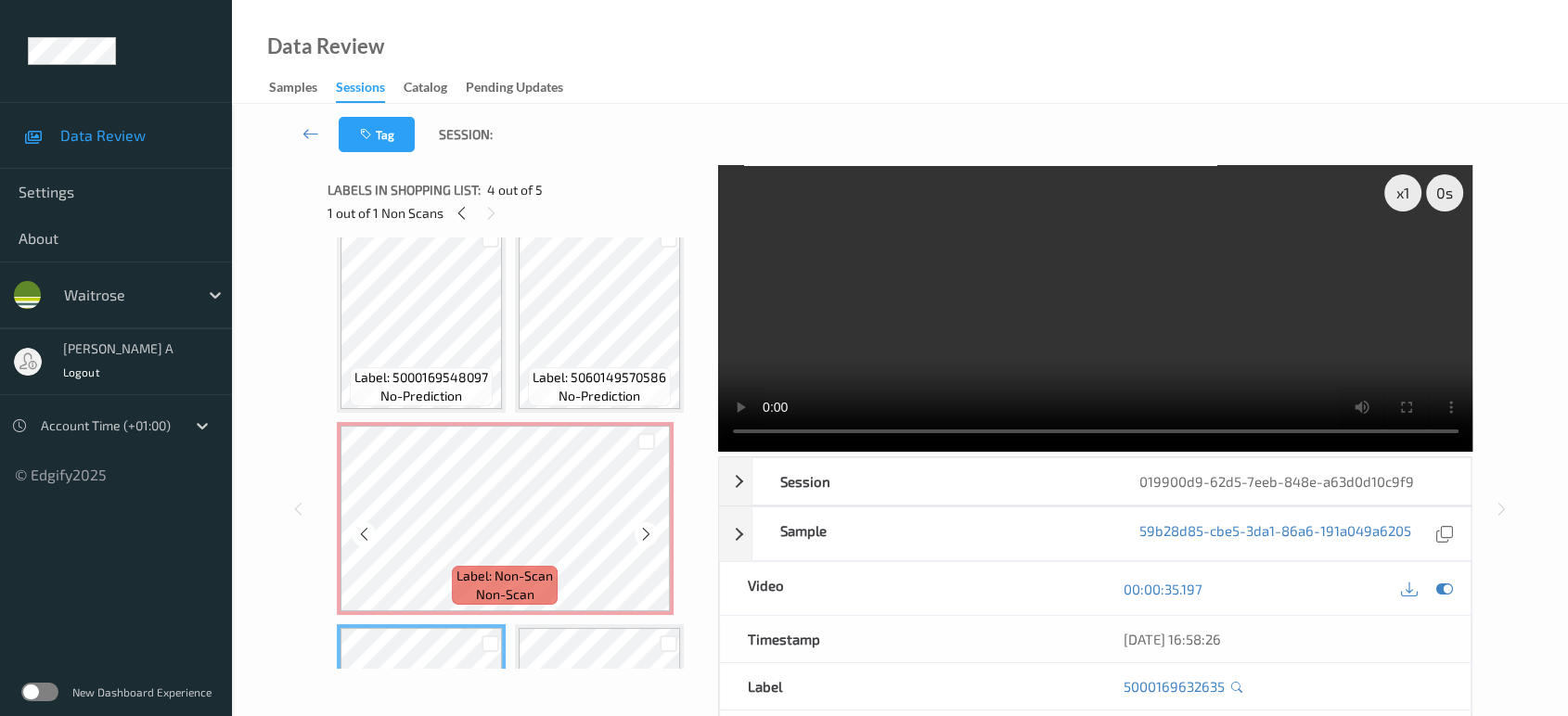
scroll to position [0, 0]
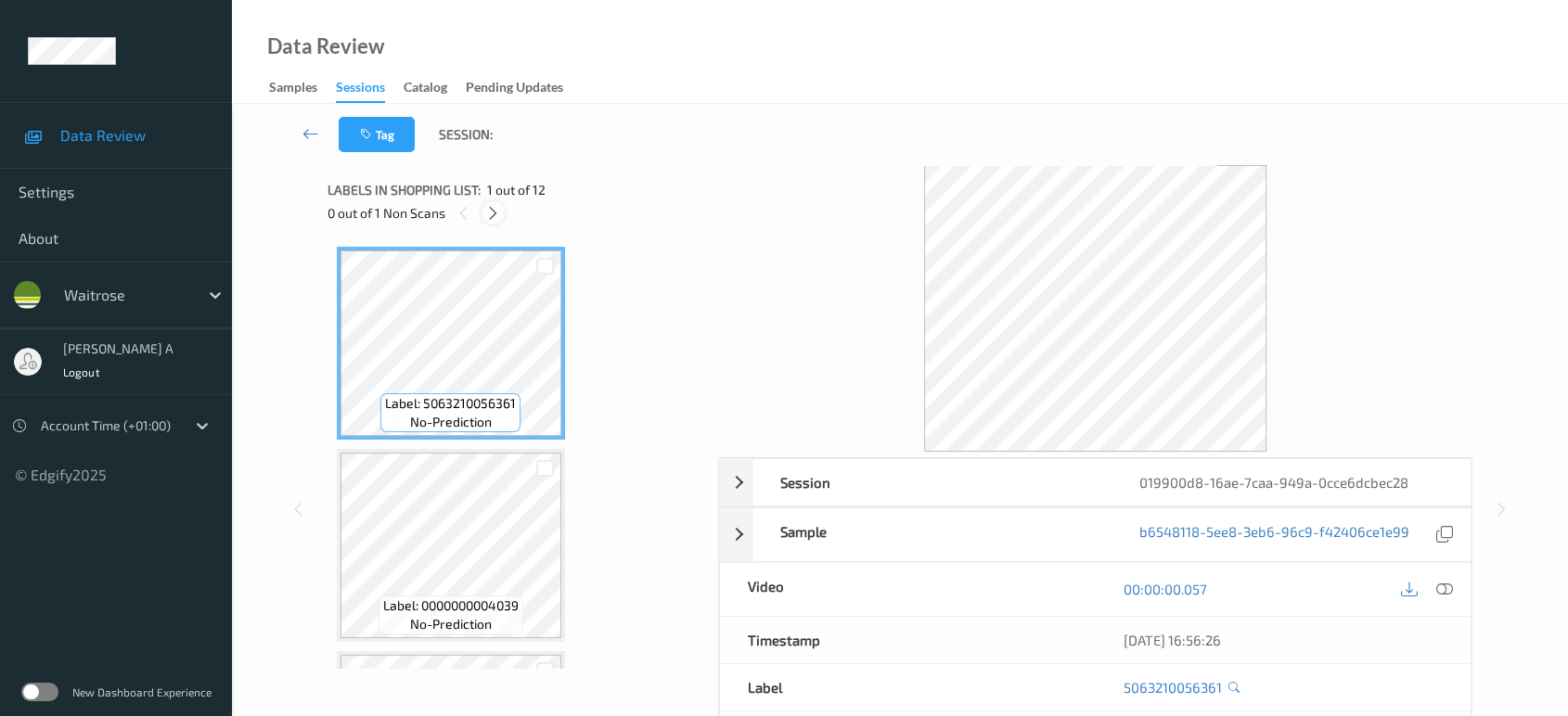
click at [490, 209] on icon at bounding box center [493, 213] width 15 height 16
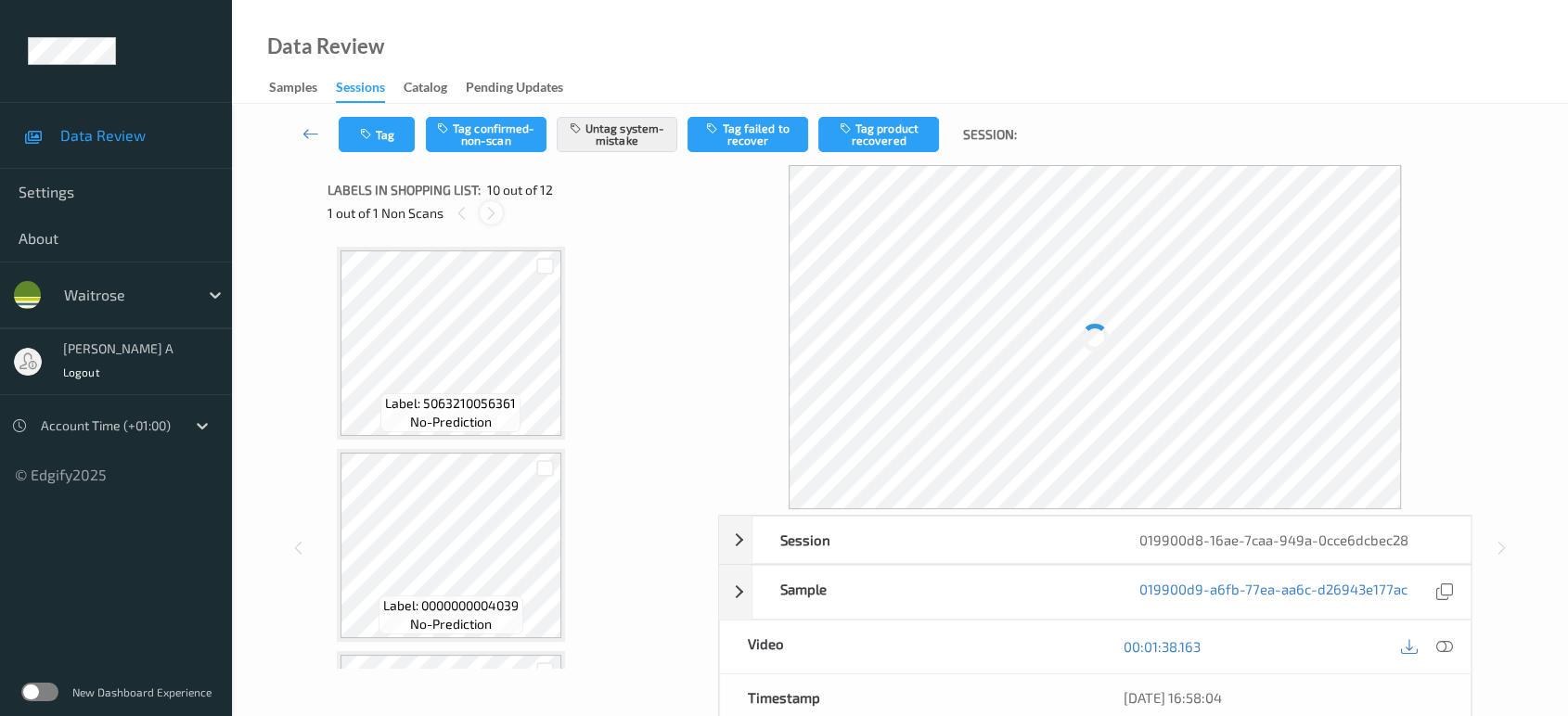
scroll to position [1620, 0]
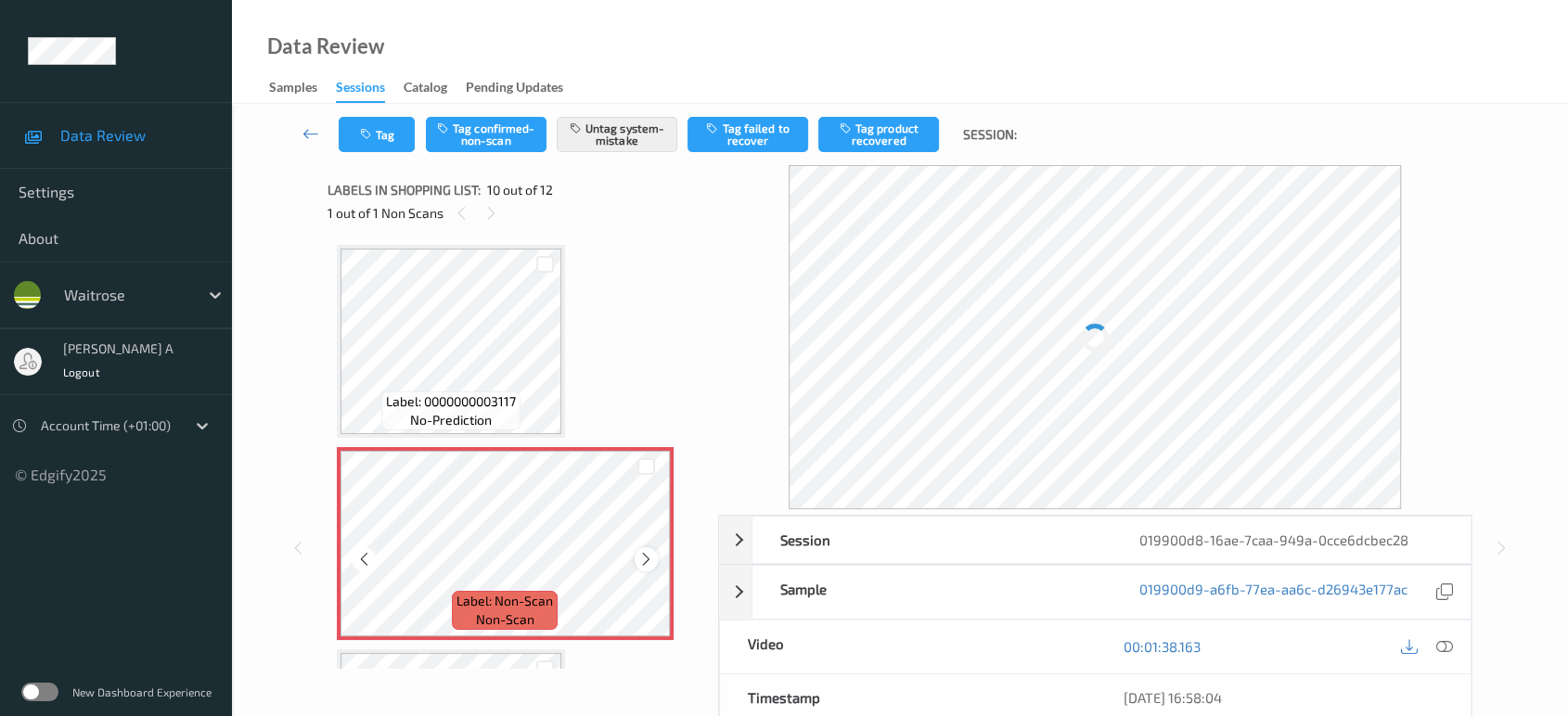
click at [652, 552] on icon at bounding box center [647, 559] width 15 height 16
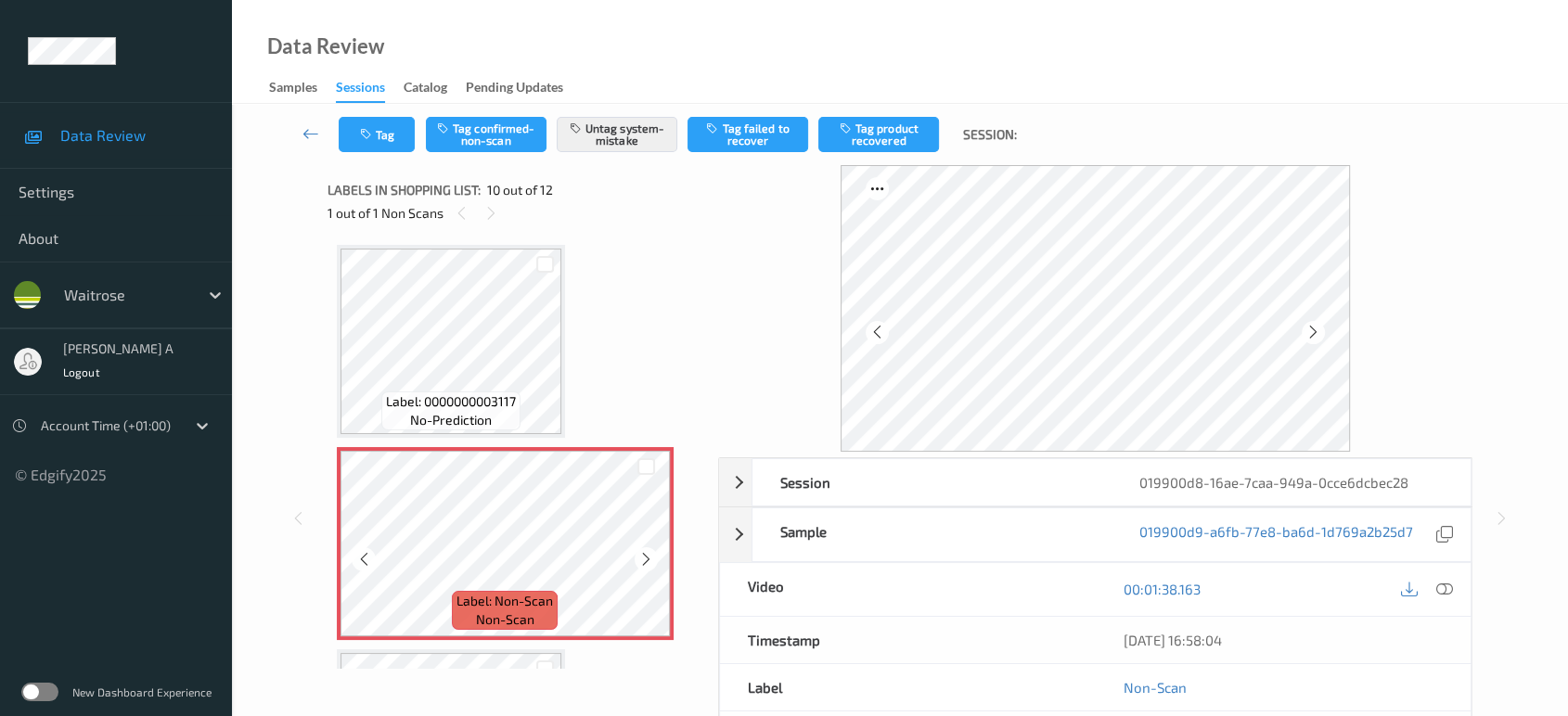
click at [652, 552] on icon at bounding box center [647, 559] width 15 height 16
click at [389, 143] on button "Tag" at bounding box center [377, 134] width 76 height 35
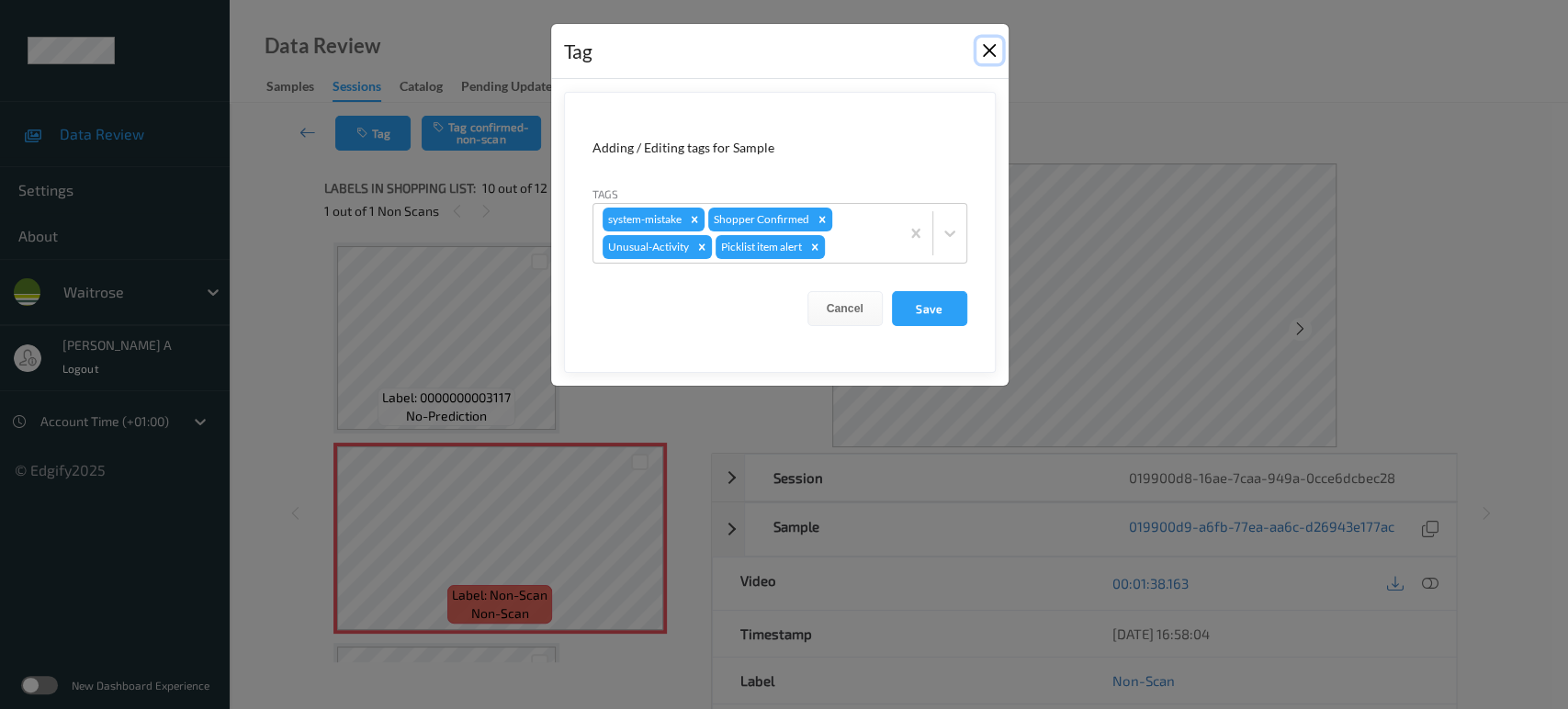
click at [985, 52] on button "Close" at bounding box center [989, 50] width 26 height 26
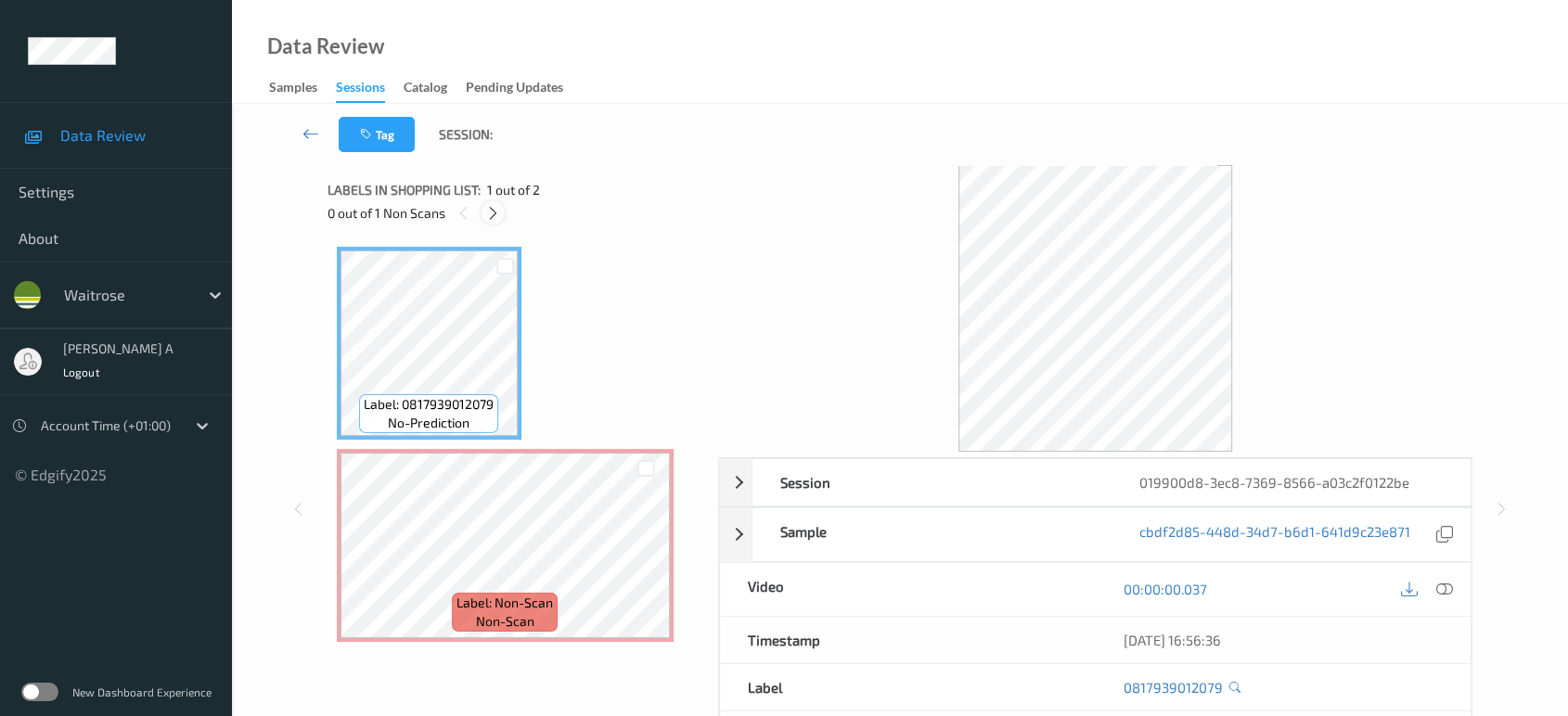
click at [498, 214] on icon at bounding box center [493, 213] width 15 height 16
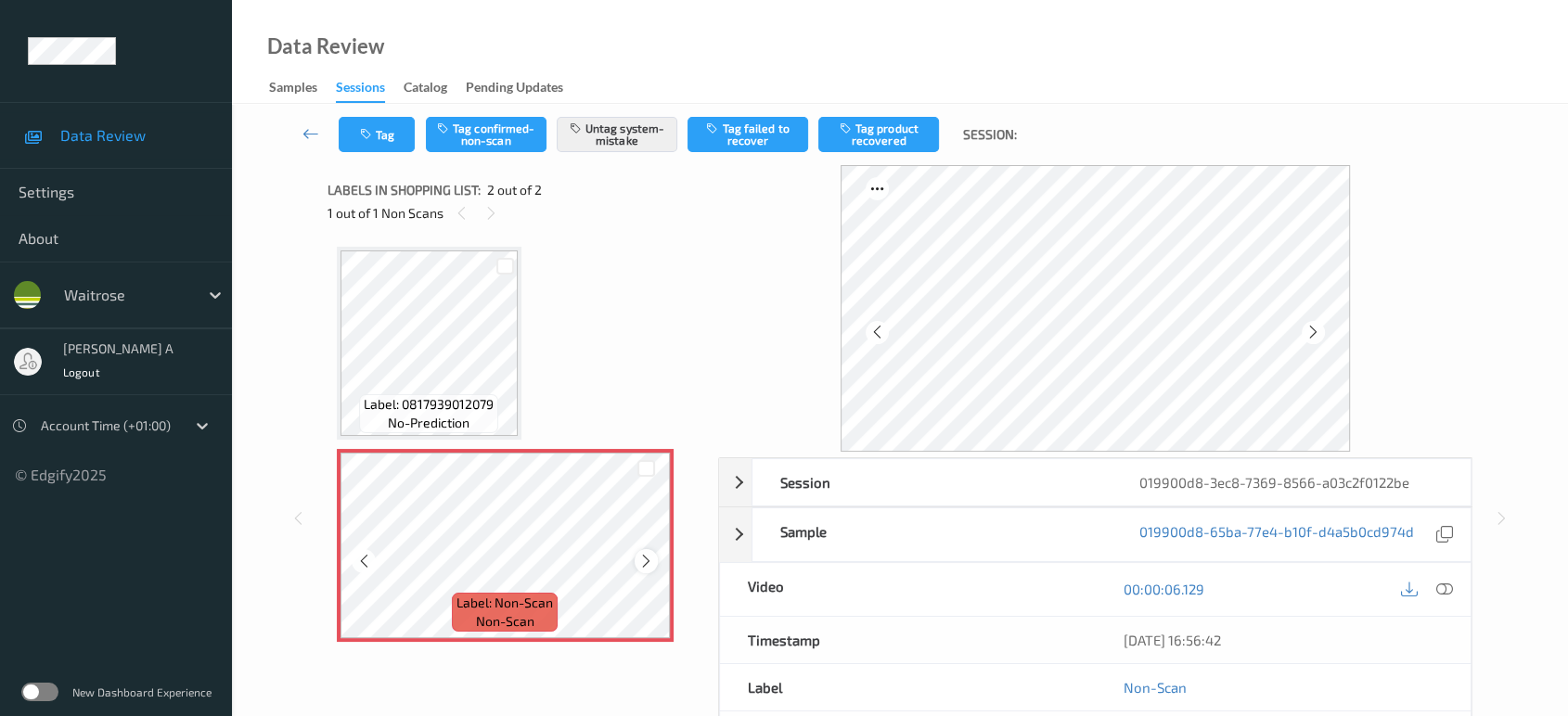
click at [642, 569] on div at bounding box center [647, 561] width 23 height 23
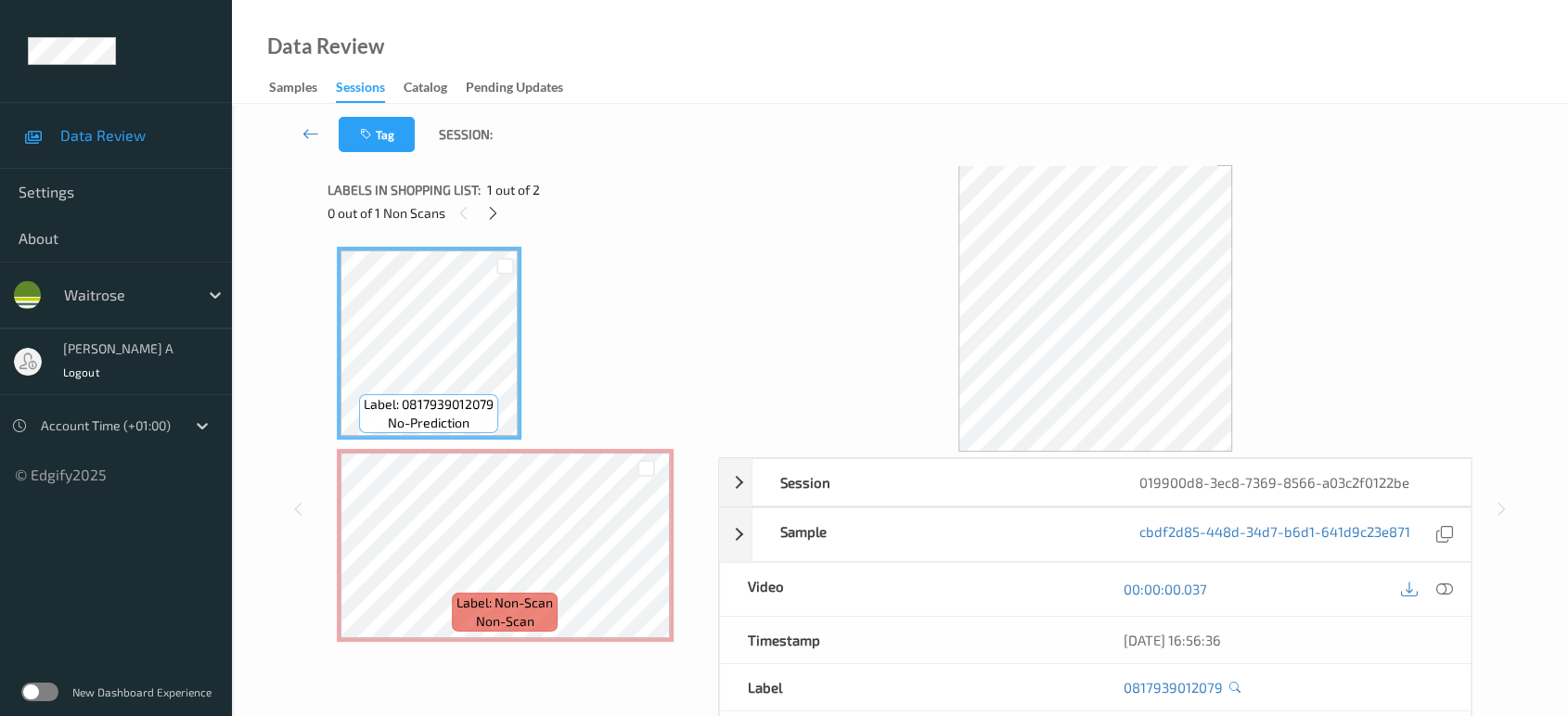
drag, startPoint x: 1443, startPoint y: 586, endPoint x: 1420, endPoint y: 567, distance: 29.8
click at [1444, 586] on icon at bounding box center [1444, 588] width 16 height 16
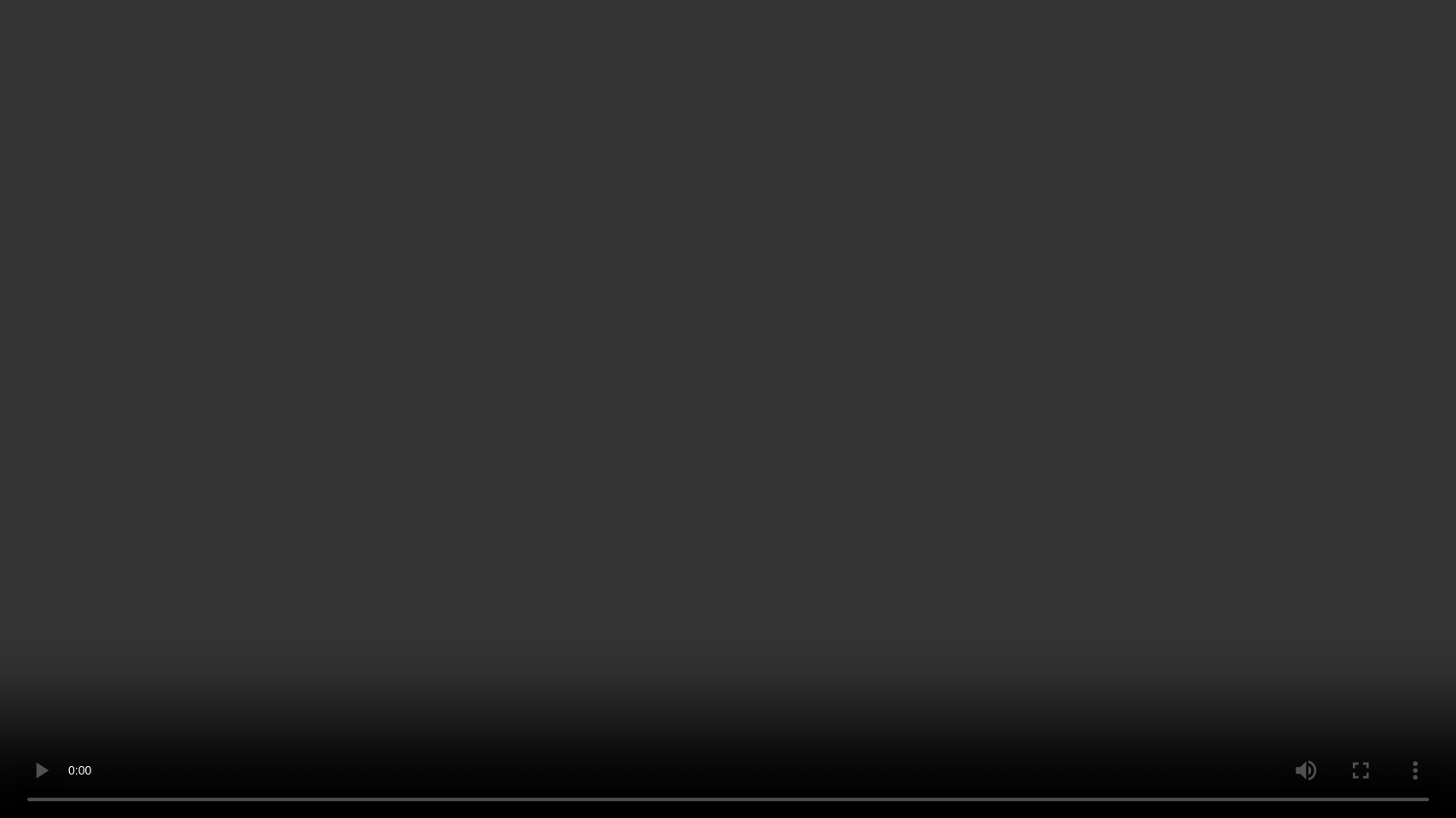
click at [605, 417] on video at bounding box center [728, 409] width 1456 height 818
click at [834, 440] on video at bounding box center [728, 409] width 1456 height 818
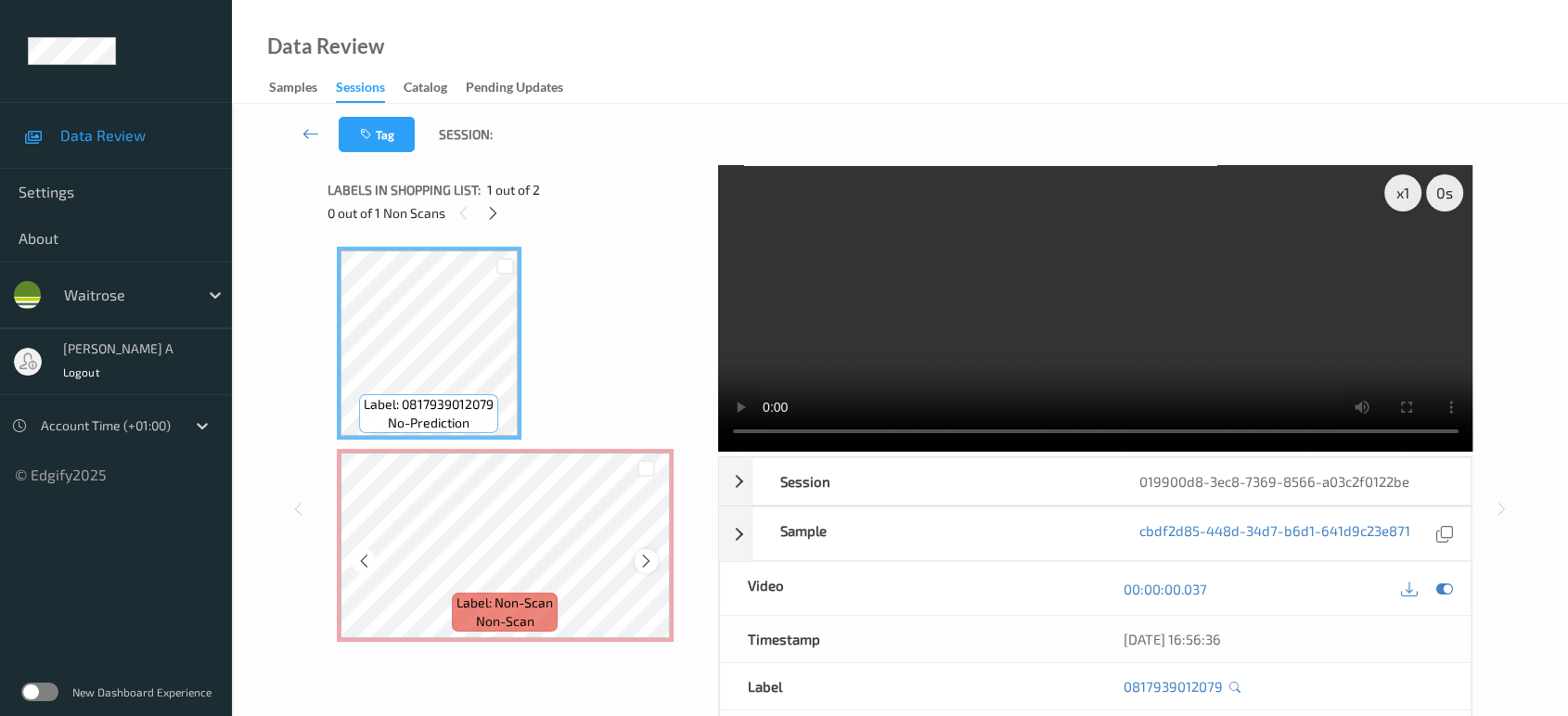
click at [641, 562] on icon at bounding box center [647, 560] width 15 height 16
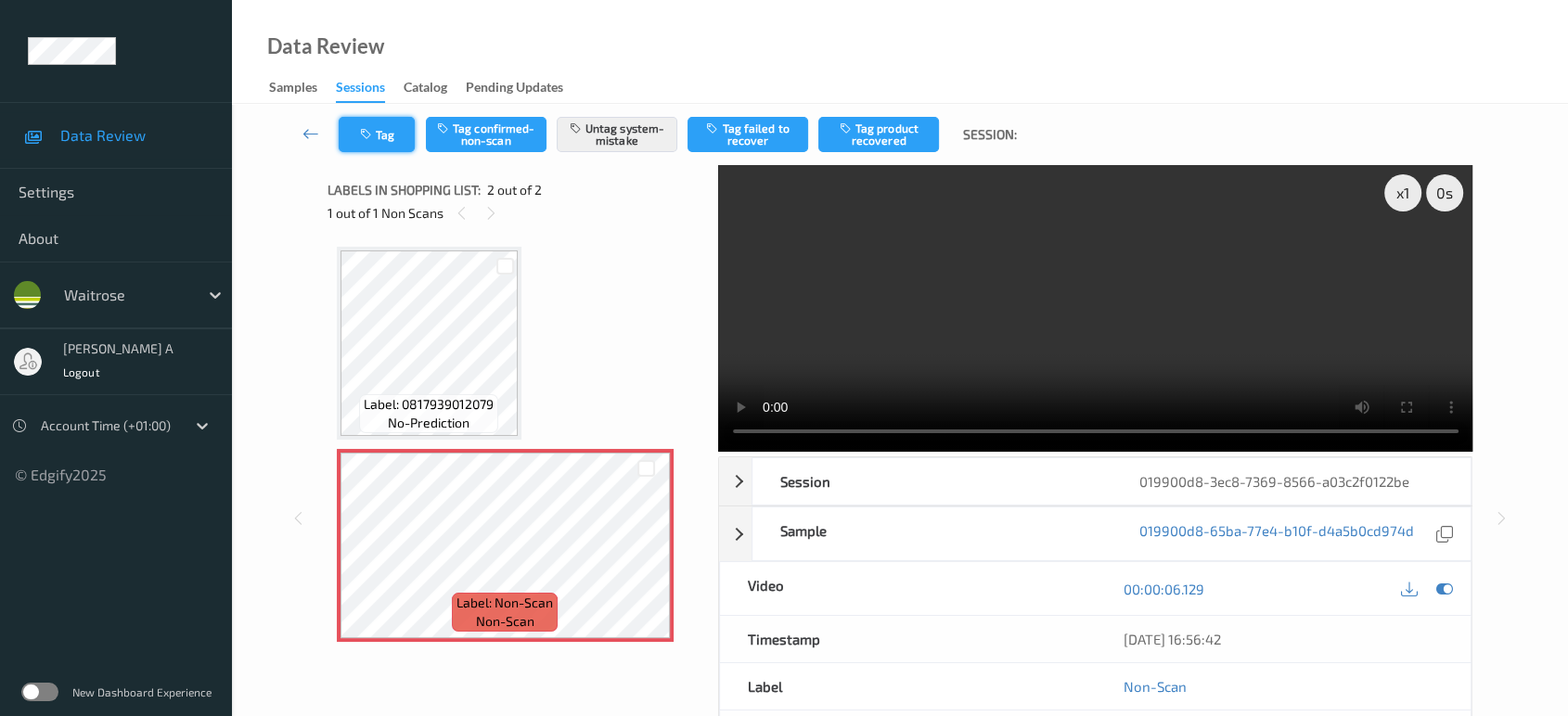
click at [389, 139] on button "Tag" at bounding box center [377, 134] width 76 height 35
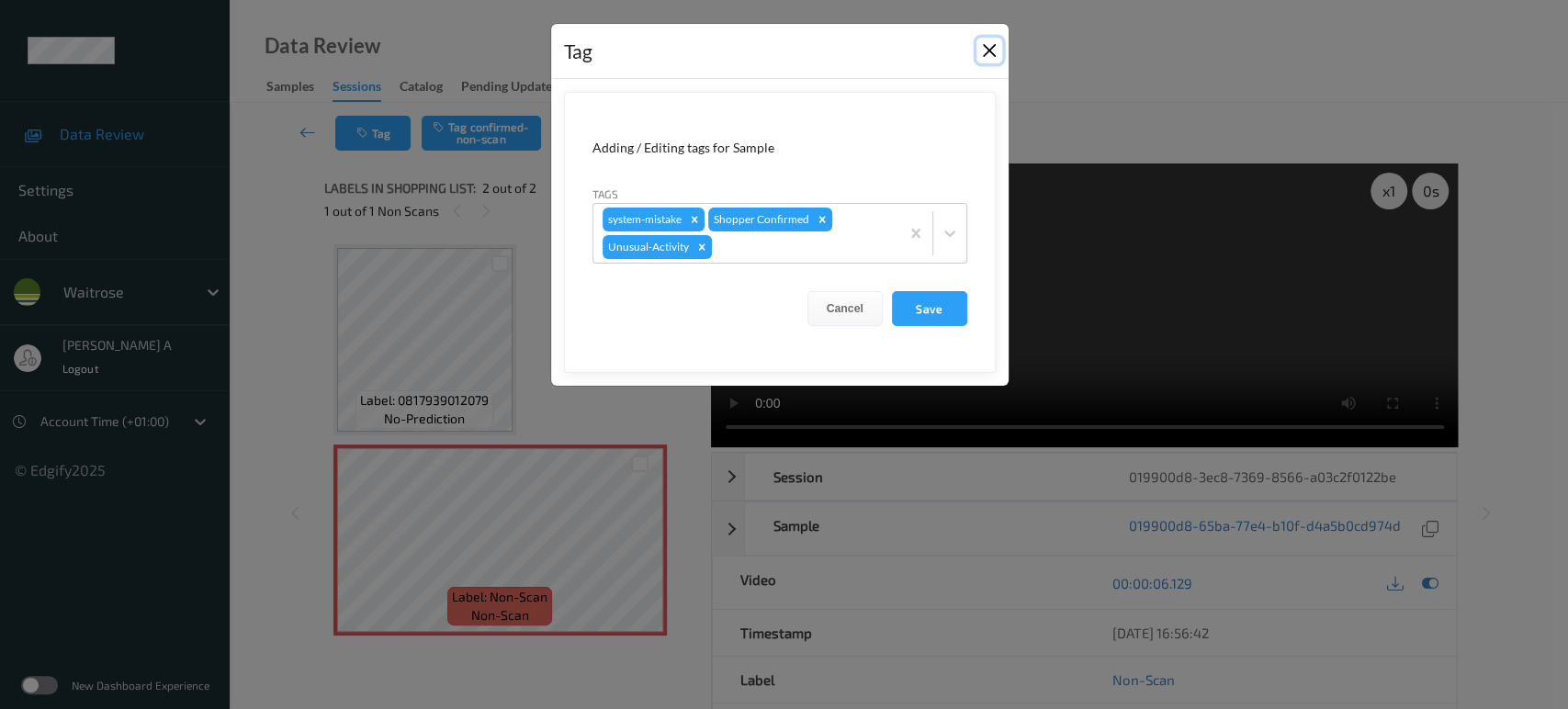
click at [989, 55] on button "Close" at bounding box center [989, 50] width 26 height 26
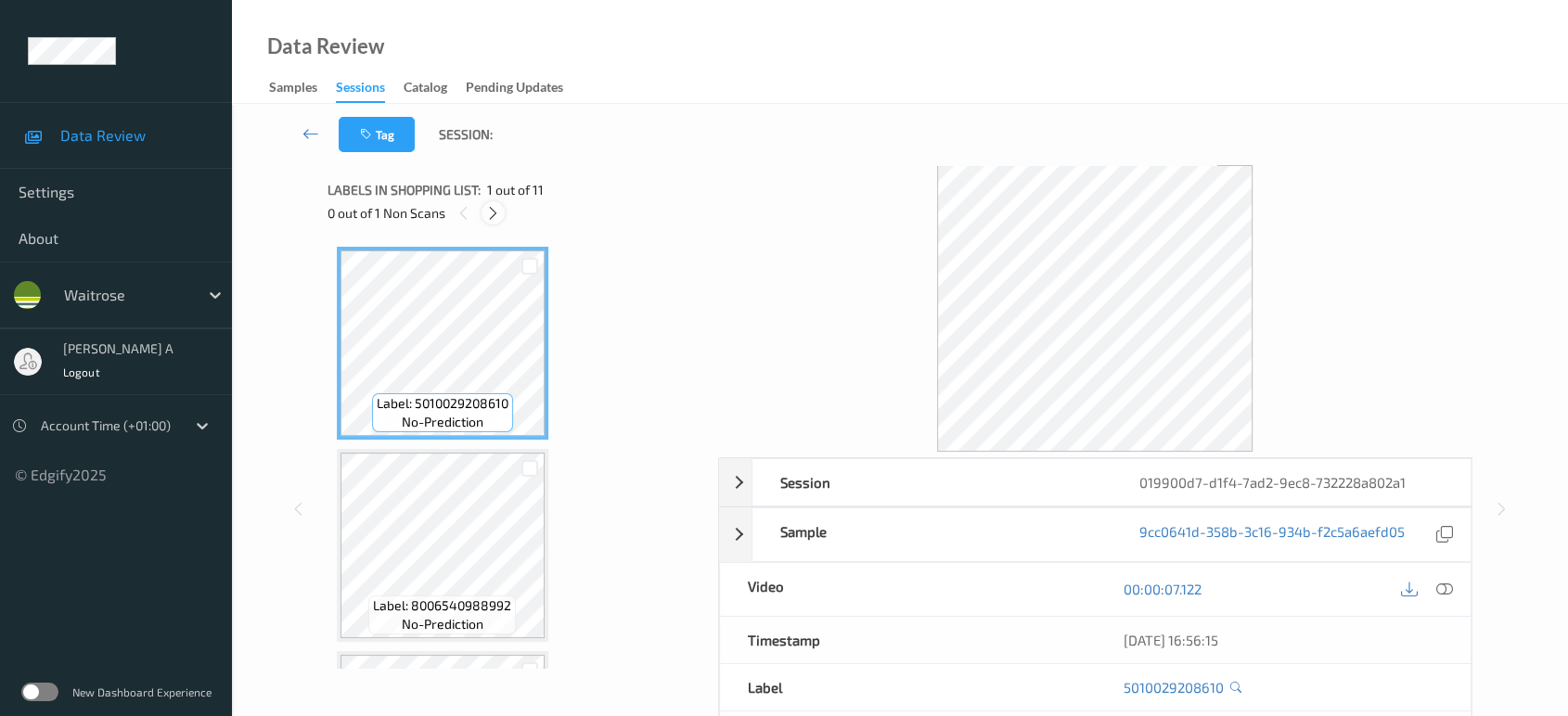
click at [494, 220] on icon at bounding box center [493, 213] width 15 height 16
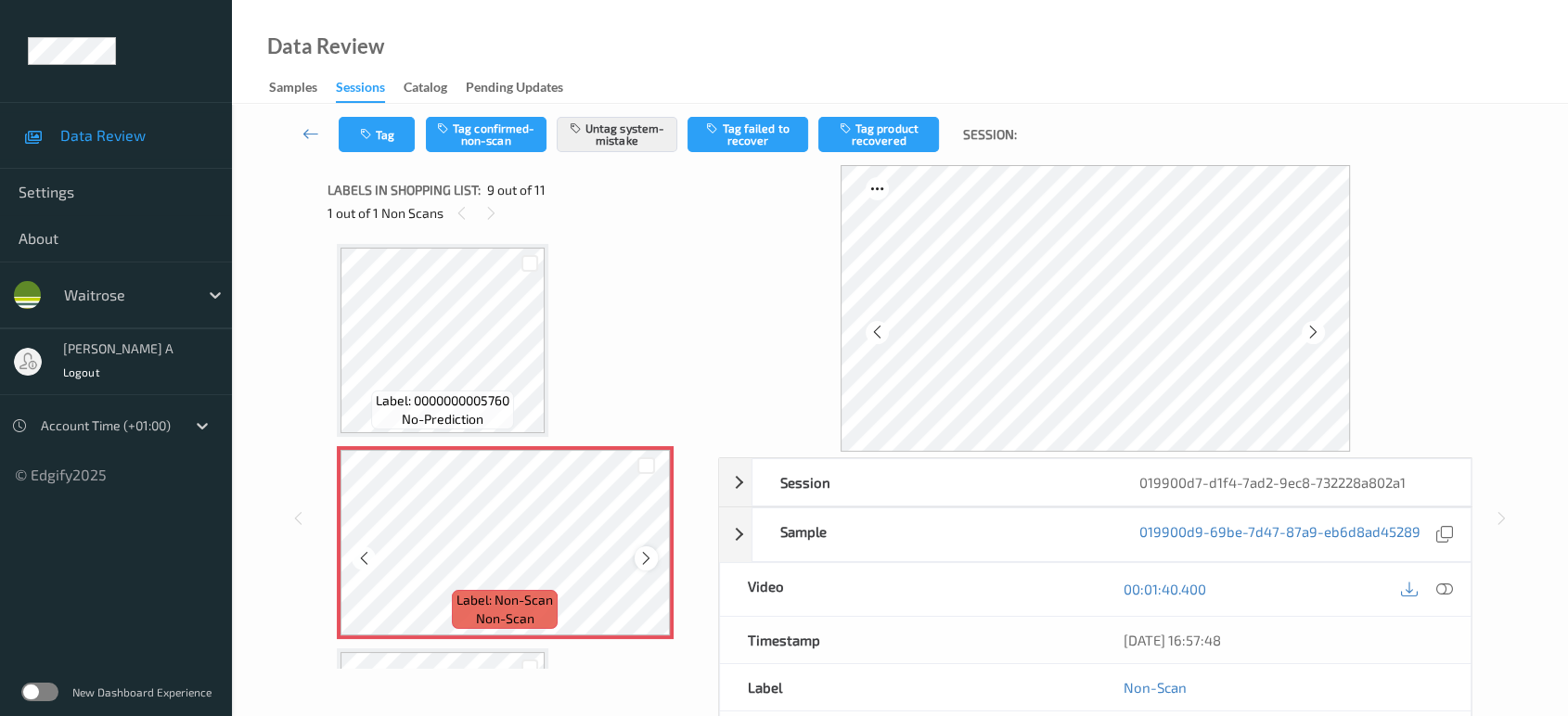
click at [648, 556] on icon at bounding box center [647, 558] width 15 height 16
click at [378, 140] on button "Tag" at bounding box center [377, 134] width 76 height 35
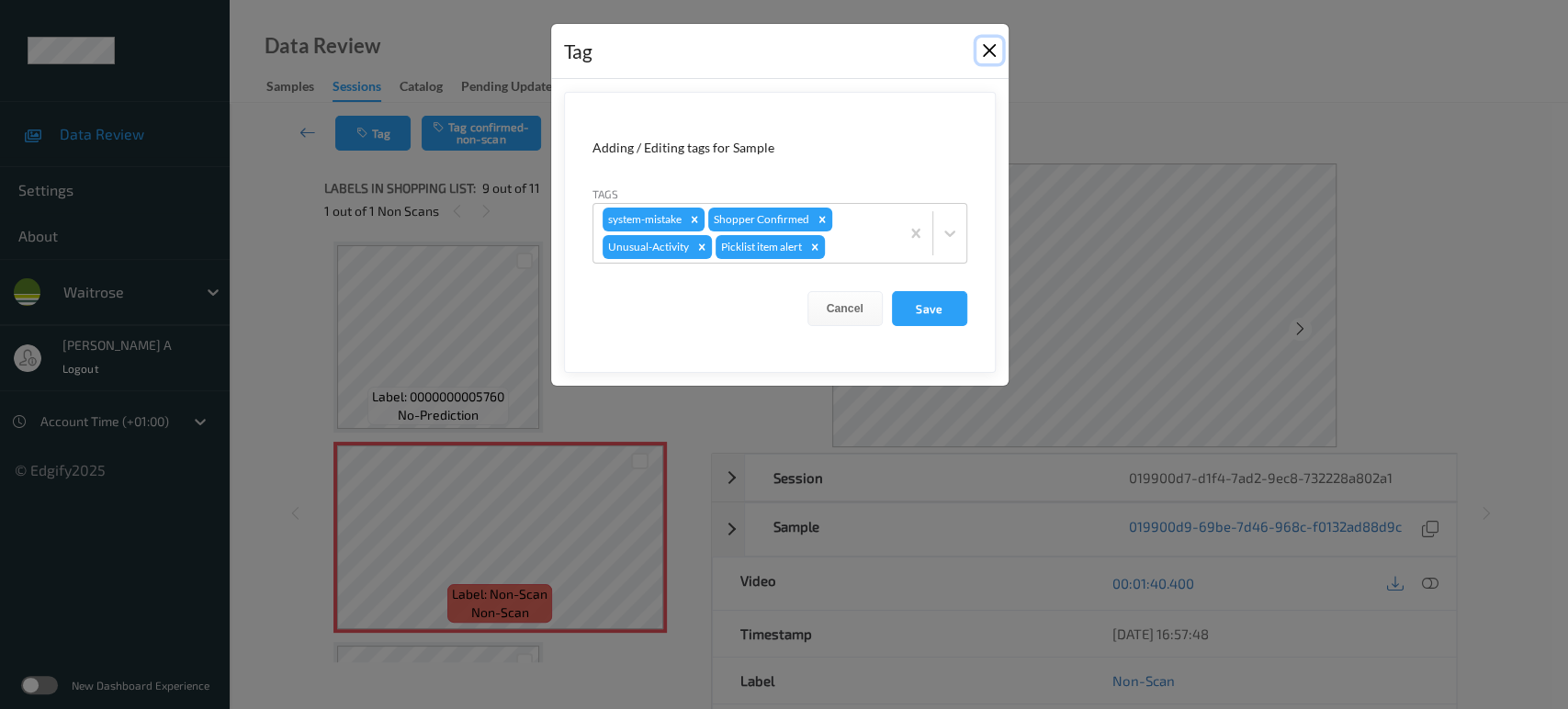
click at [983, 52] on button "Close" at bounding box center [989, 50] width 26 height 26
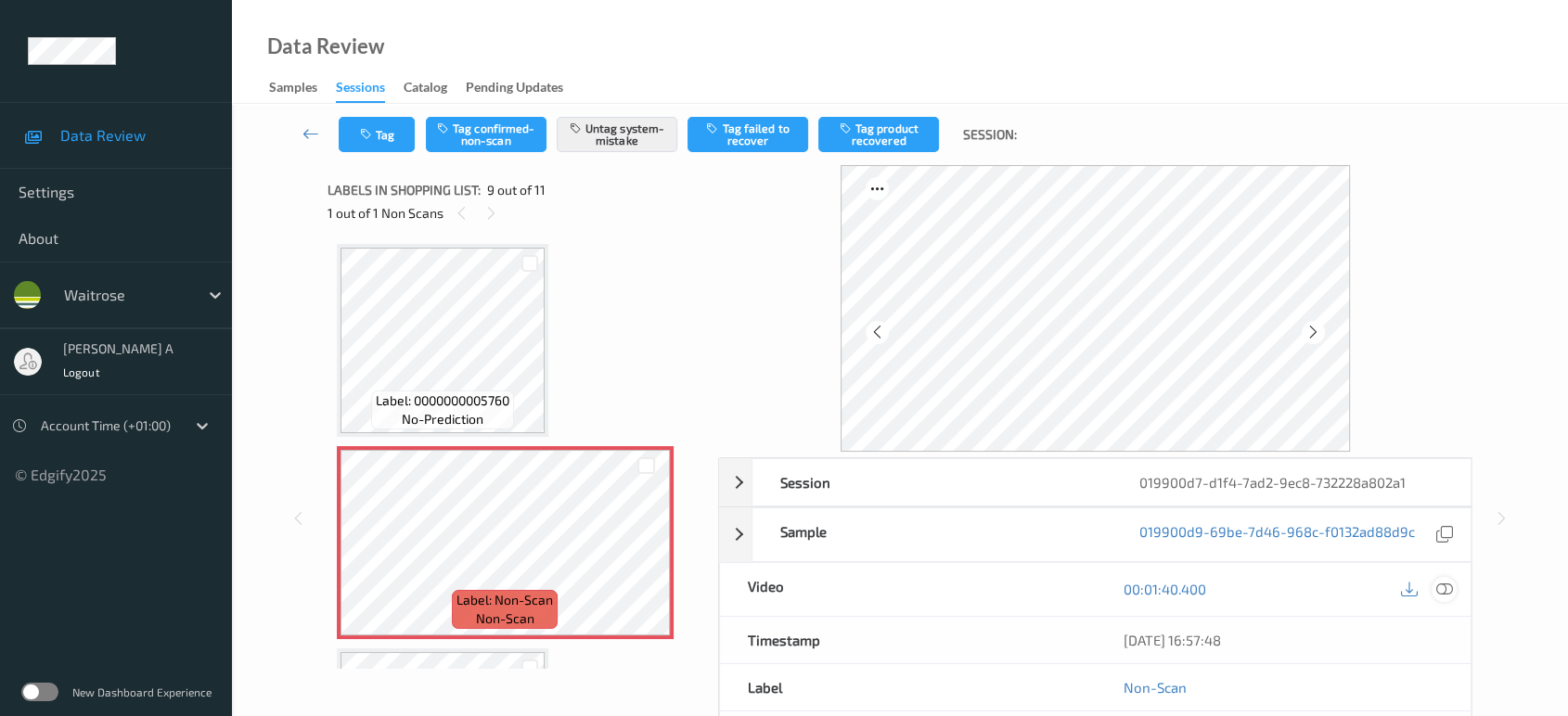
click at [1447, 590] on icon at bounding box center [1444, 588] width 16 height 16
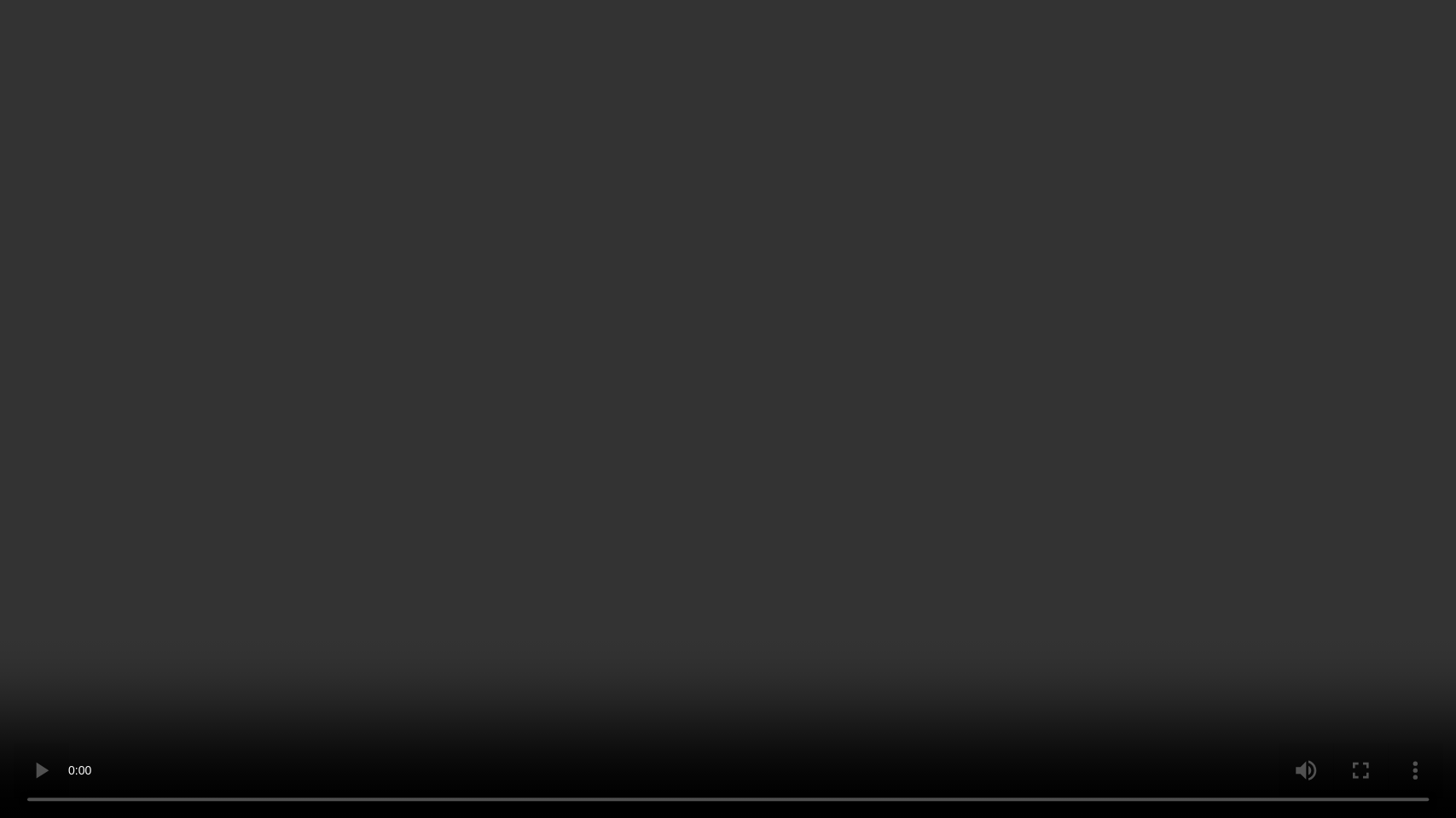
click at [1079, 397] on video at bounding box center [728, 409] width 1456 height 818
click at [906, 375] on video at bounding box center [728, 409] width 1456 height 818
click at [758, 468] on video at bounding box center [728, 409] width 1456 height 818
click at [1064, 444] on video at bounding box center [728, 409] width 1456 height 818
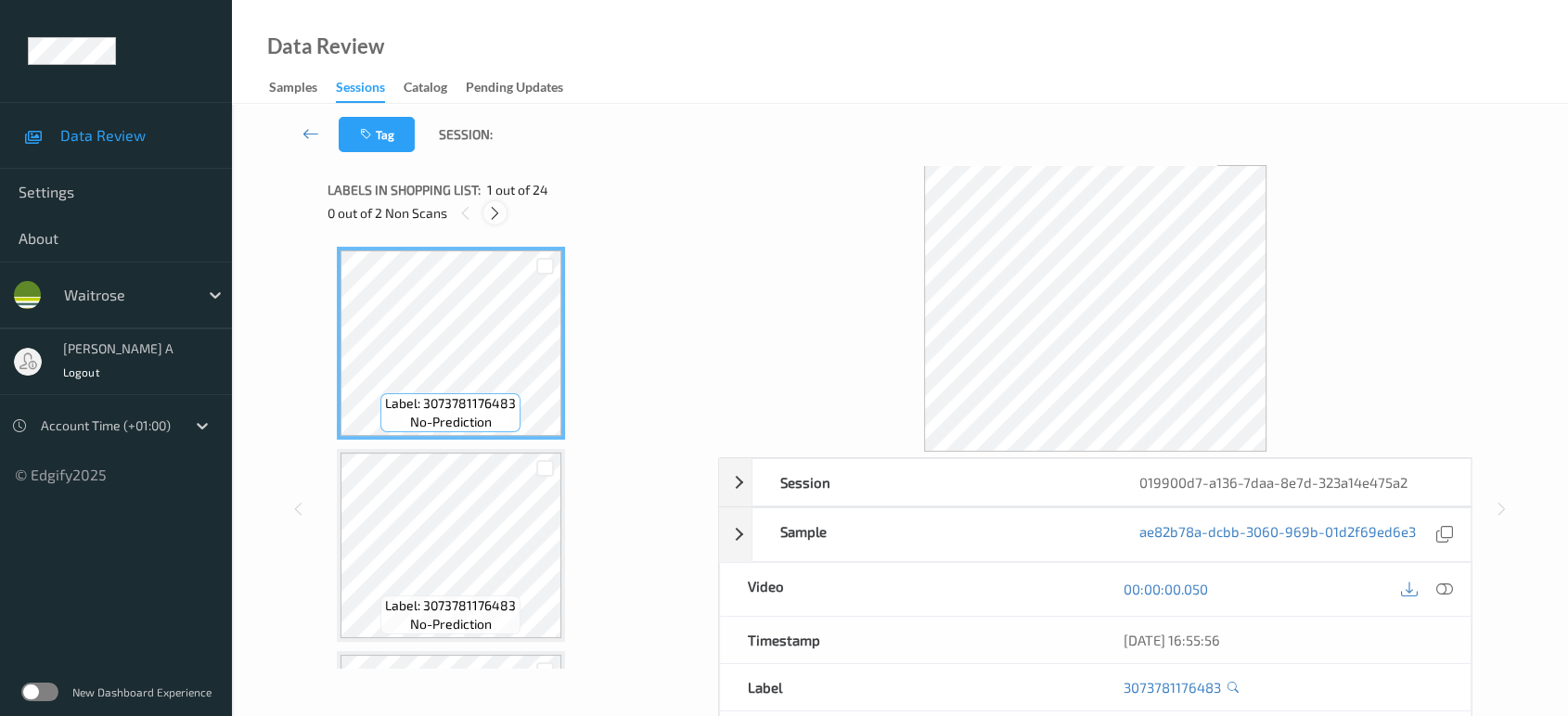
click at [496, 219] on icon at bounding box center [495, 213] width 15 height 16
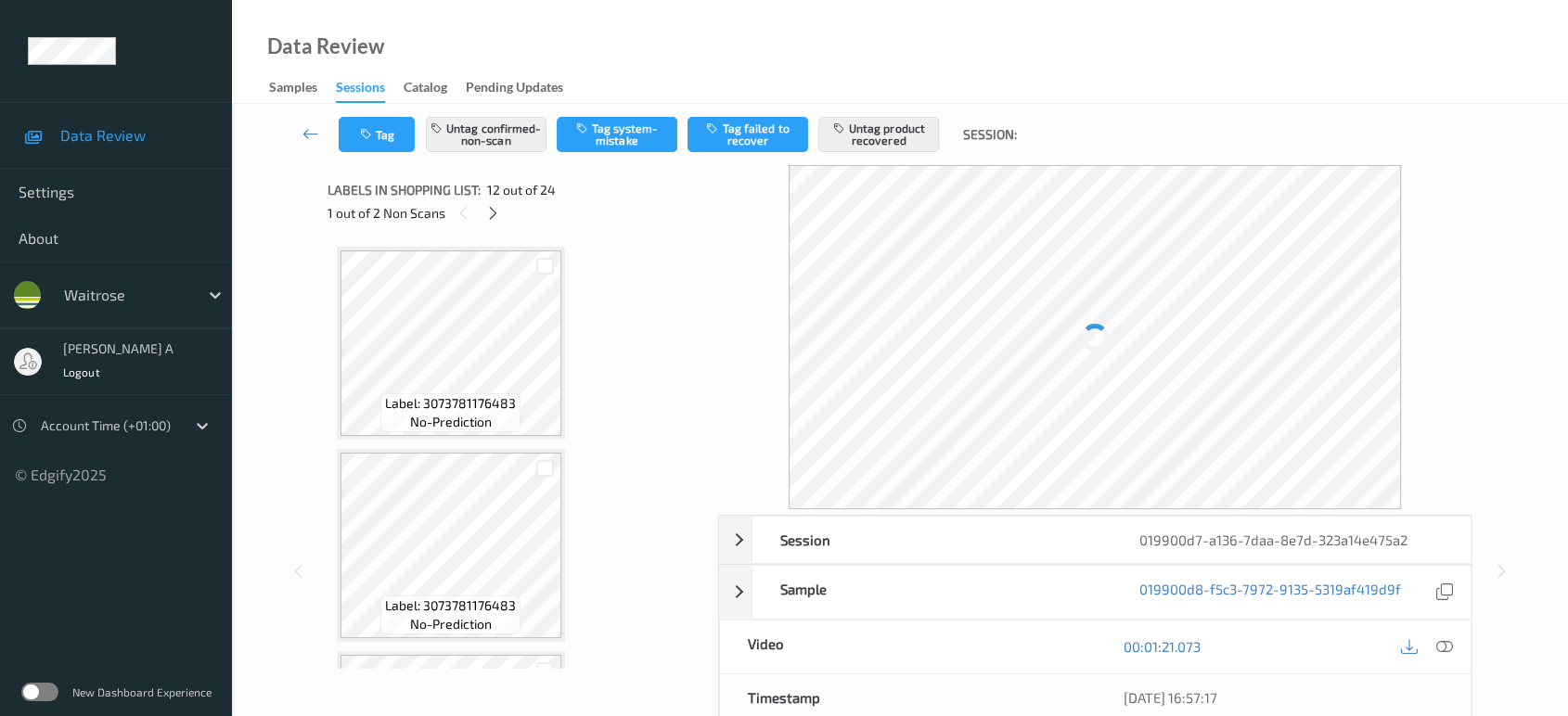
scroll to position [2023, 0]
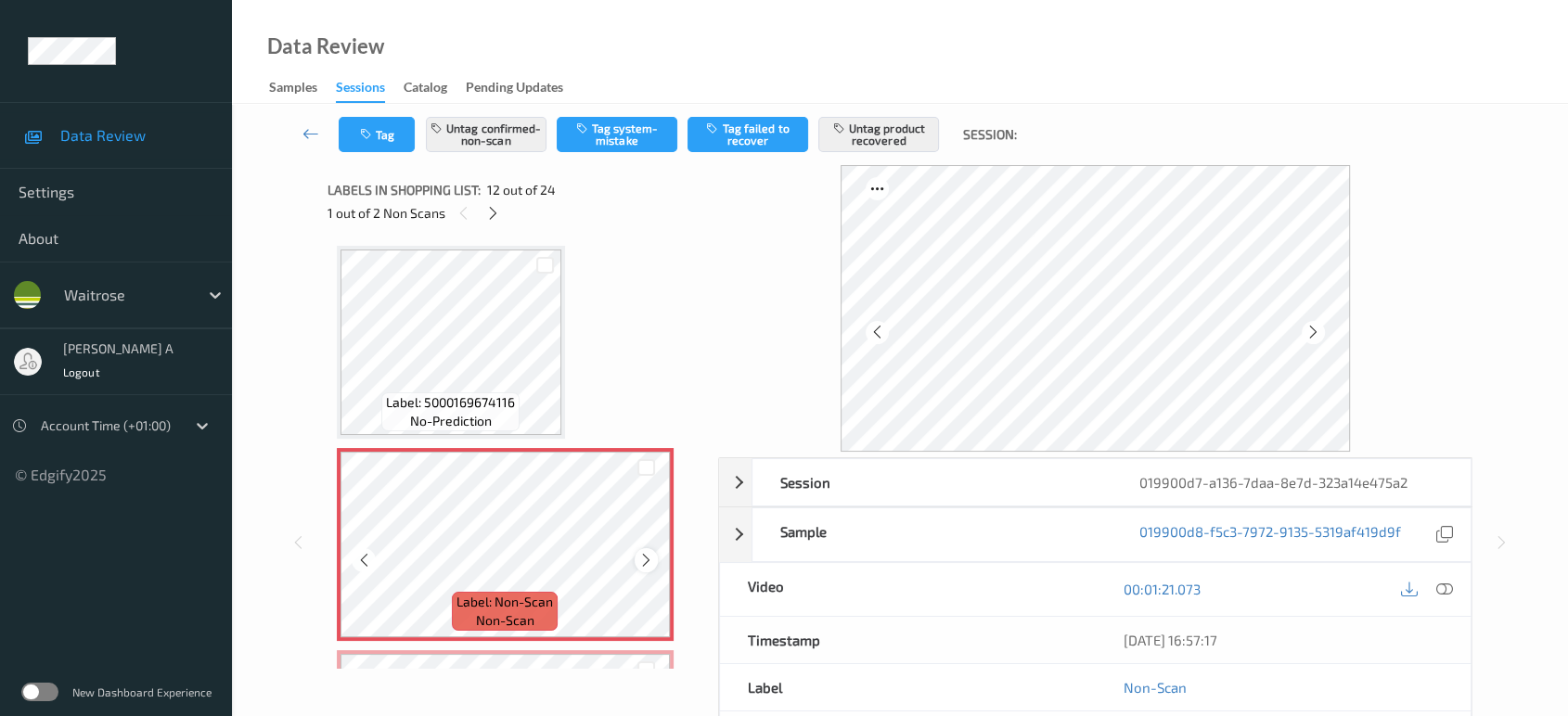
click at [651, 553] on icon at bounding box center [647, 559] width 15 height 16
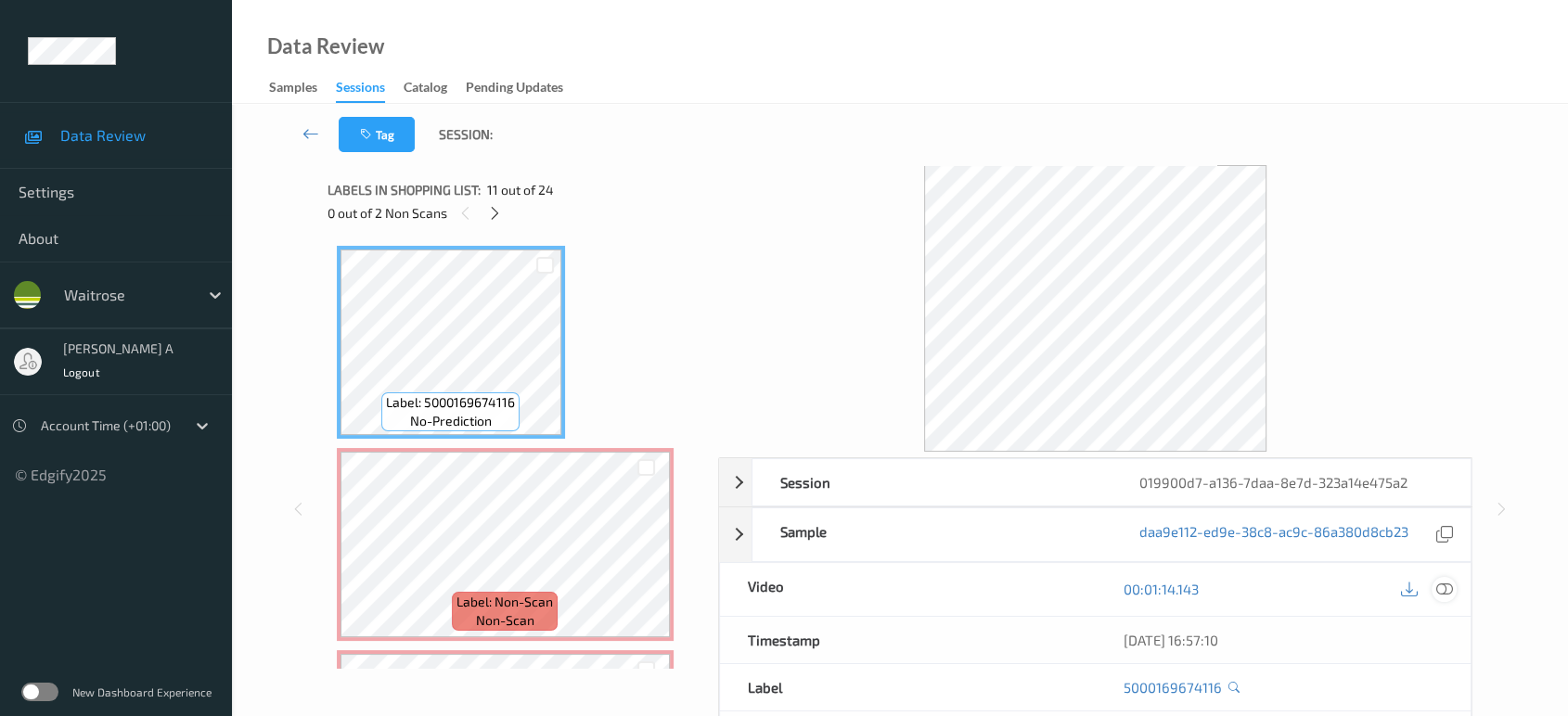
click at [1447, 585] on icon at bounding box center [1444, 588] width 16 height 16
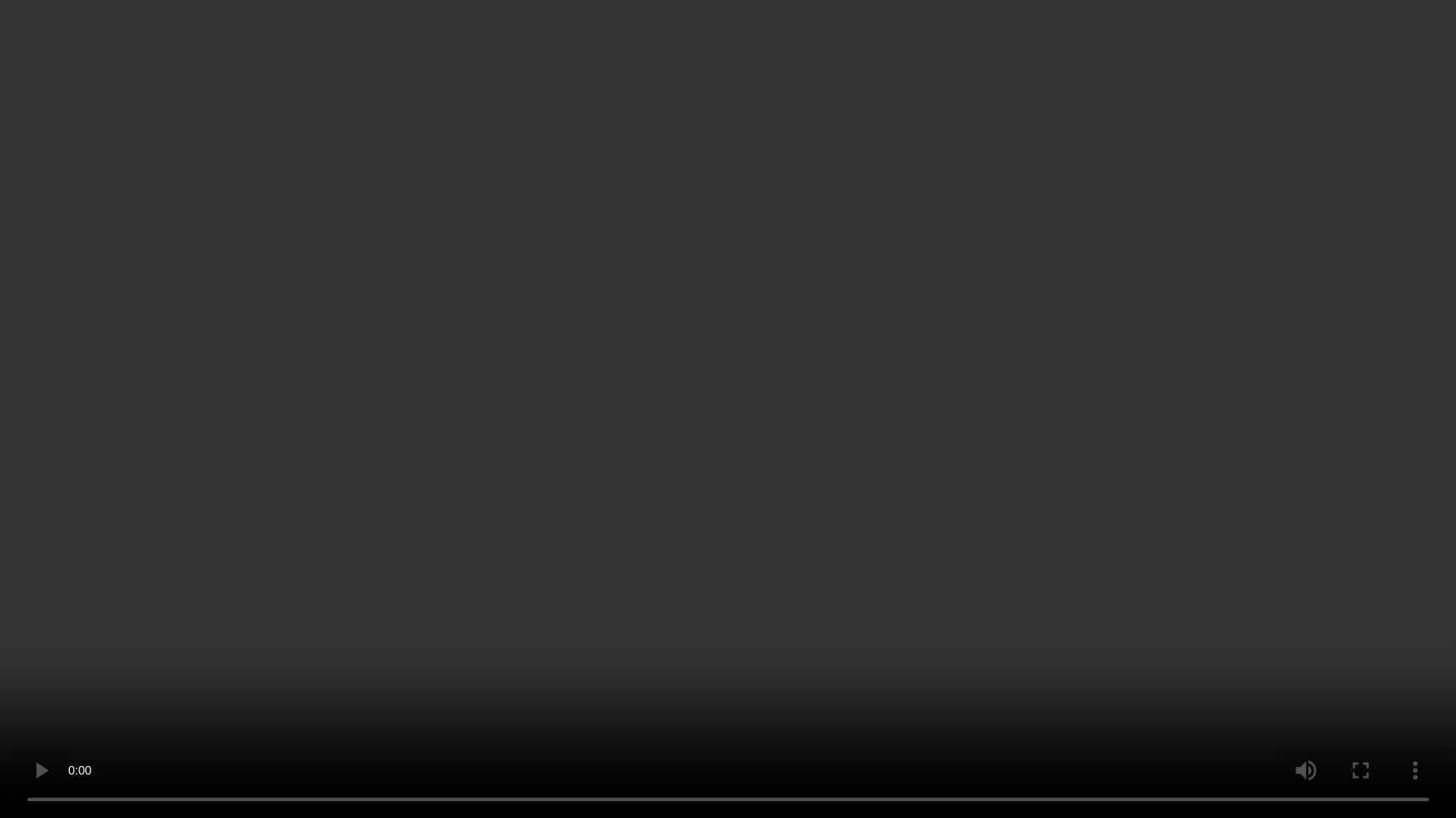
click at [739, 363] on video at bounding box center [728, 409] width 1456 height 818
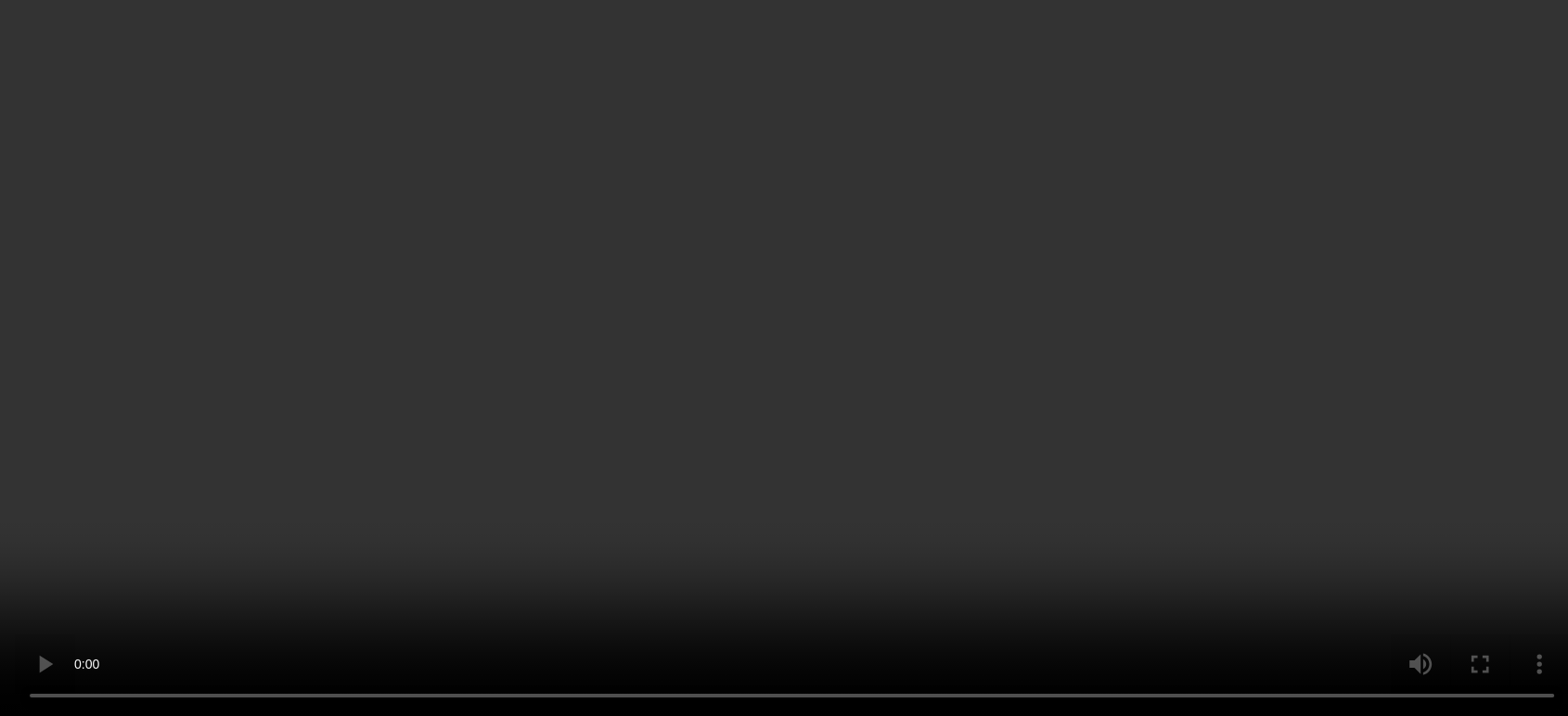
scroll to position [2229, 0]
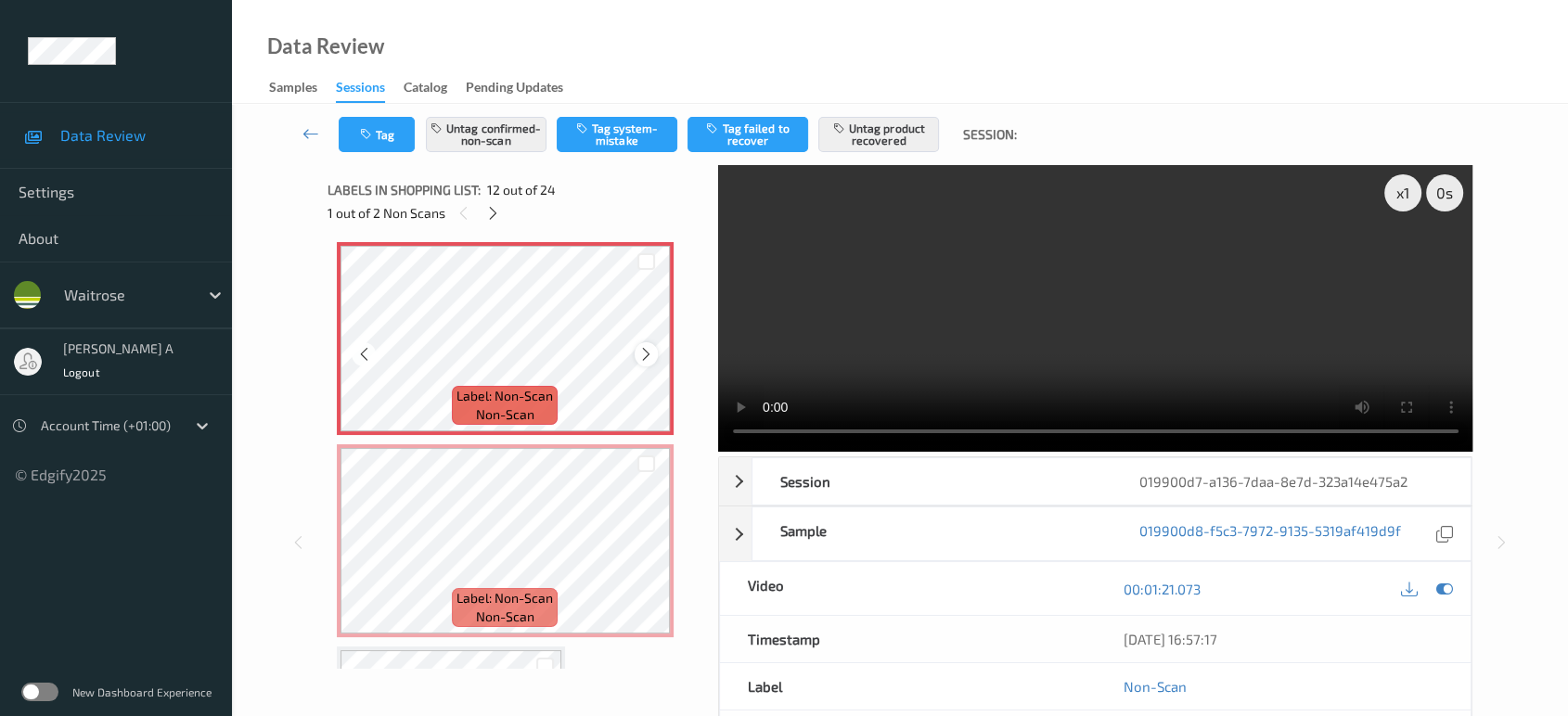
click at [639, 346] on icon at bounding box center [647, 354] width 15 height 16
click at [643, 346] on icon at bounding box center [647, 354] width 15 height 16
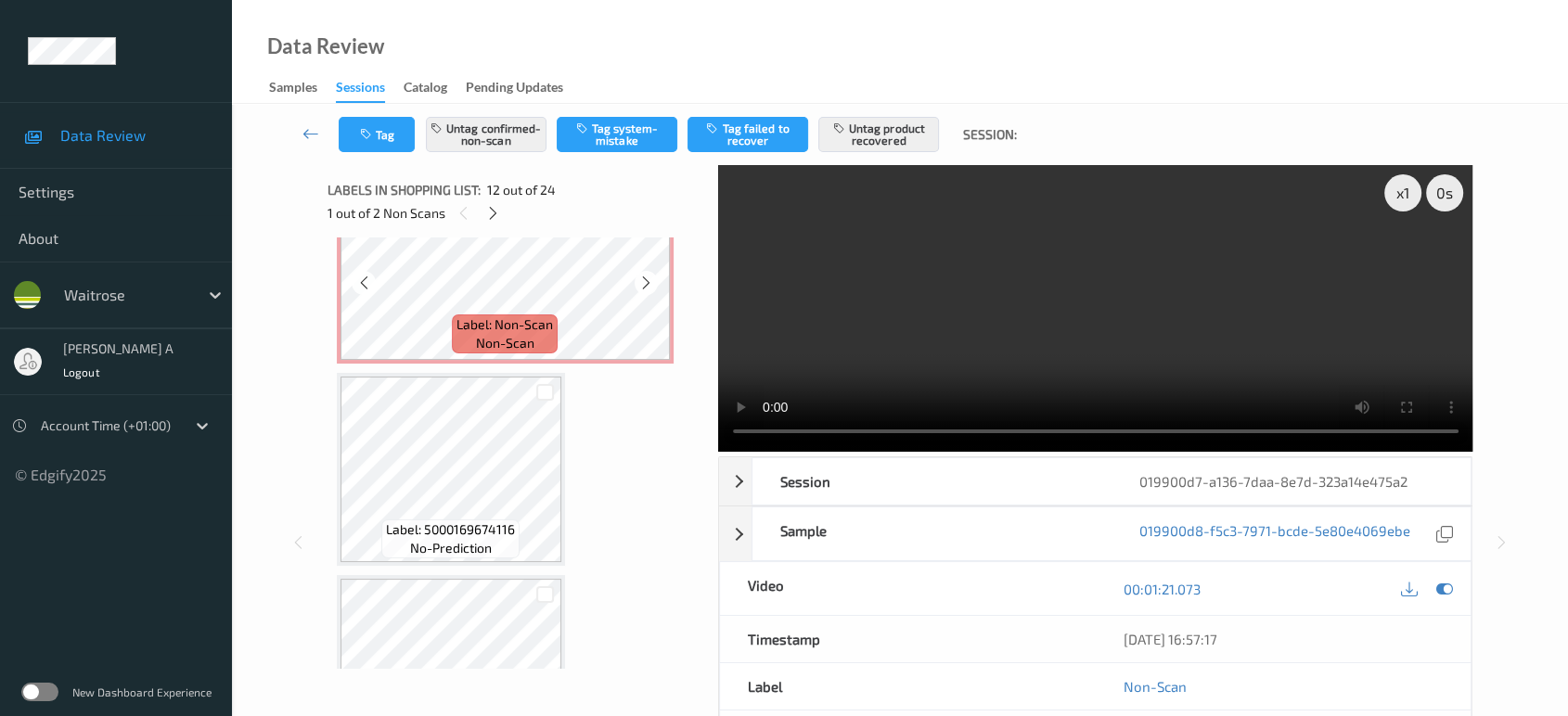
scroll to position [2538, 0]
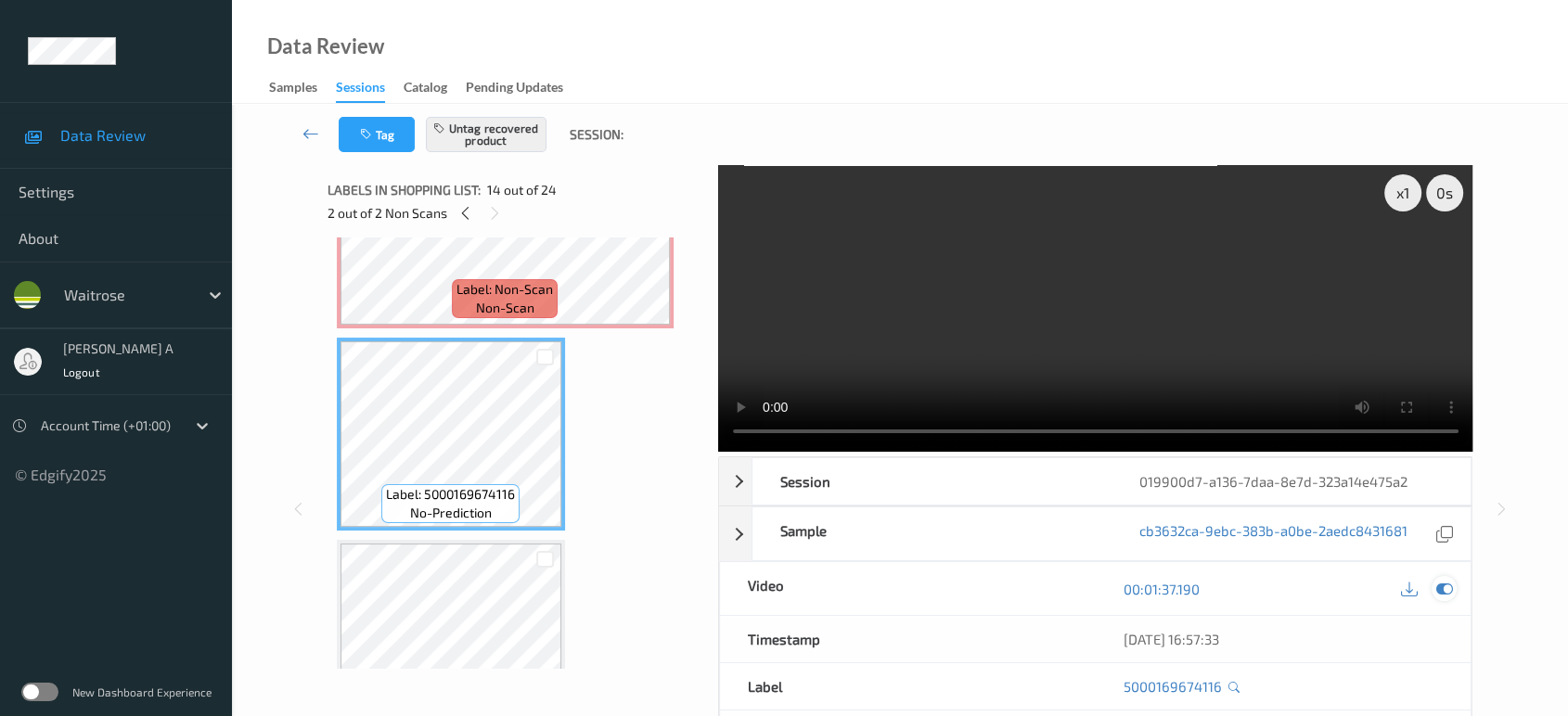
click at [1442, 587] on icon at bounding box center [1444, 588] width 16 height 16
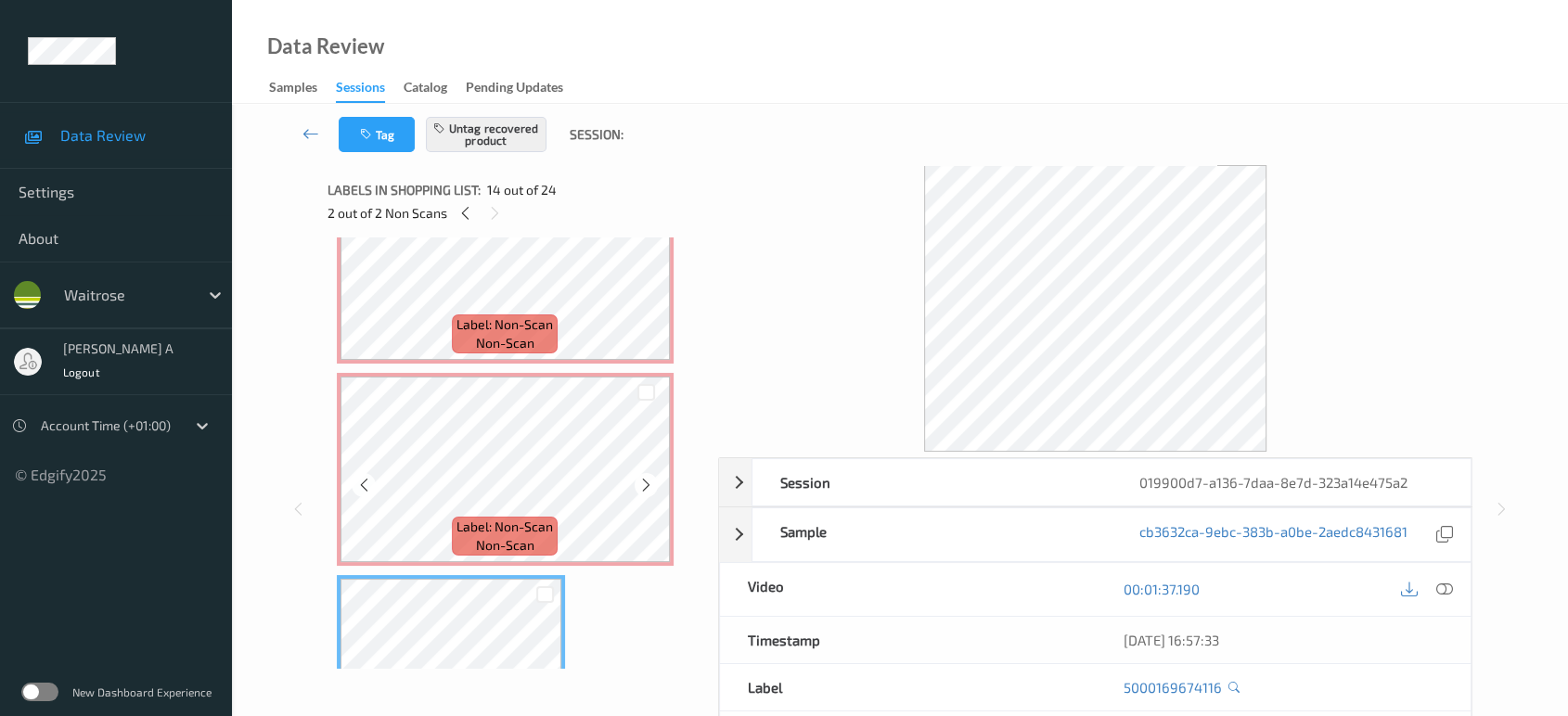
scroll to position [2332, 0]
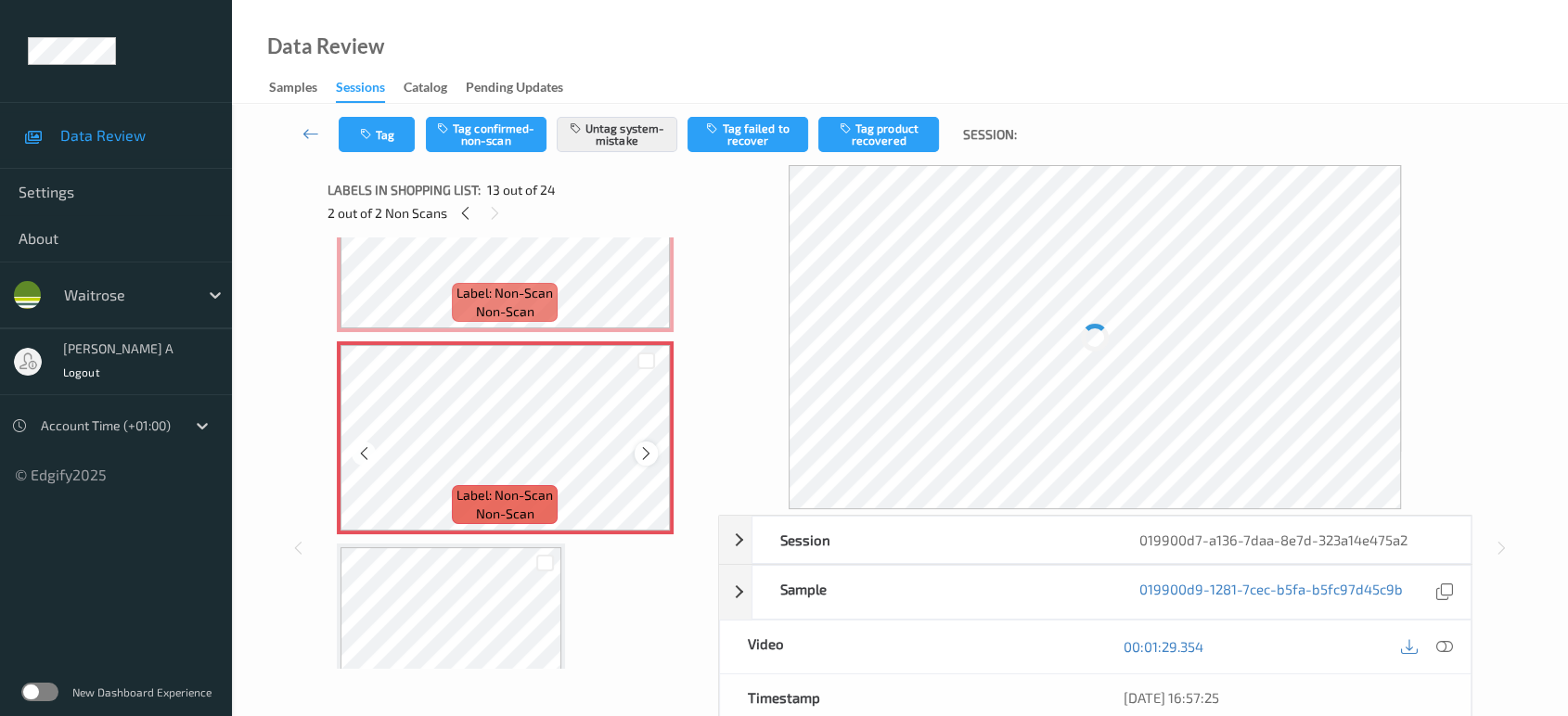
click at [646, 445] on icon at bounding box center [647, 453] width 15 height 16
click at [386, 135] on button "Tag" at bounding box center [377, 134] width 76 height 35
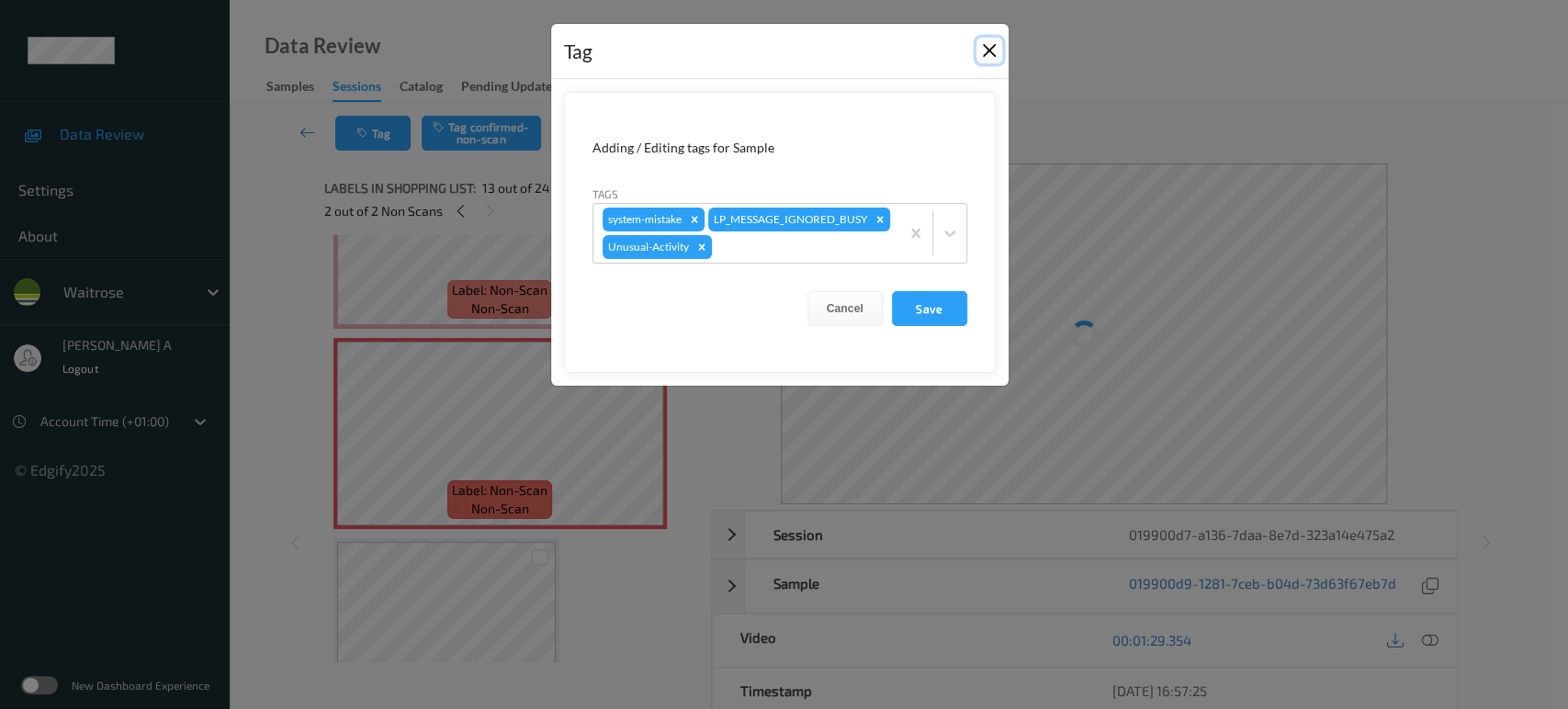
click at [981, 53] on button "Close" at bounding box center [989, 50] width 26 height 26
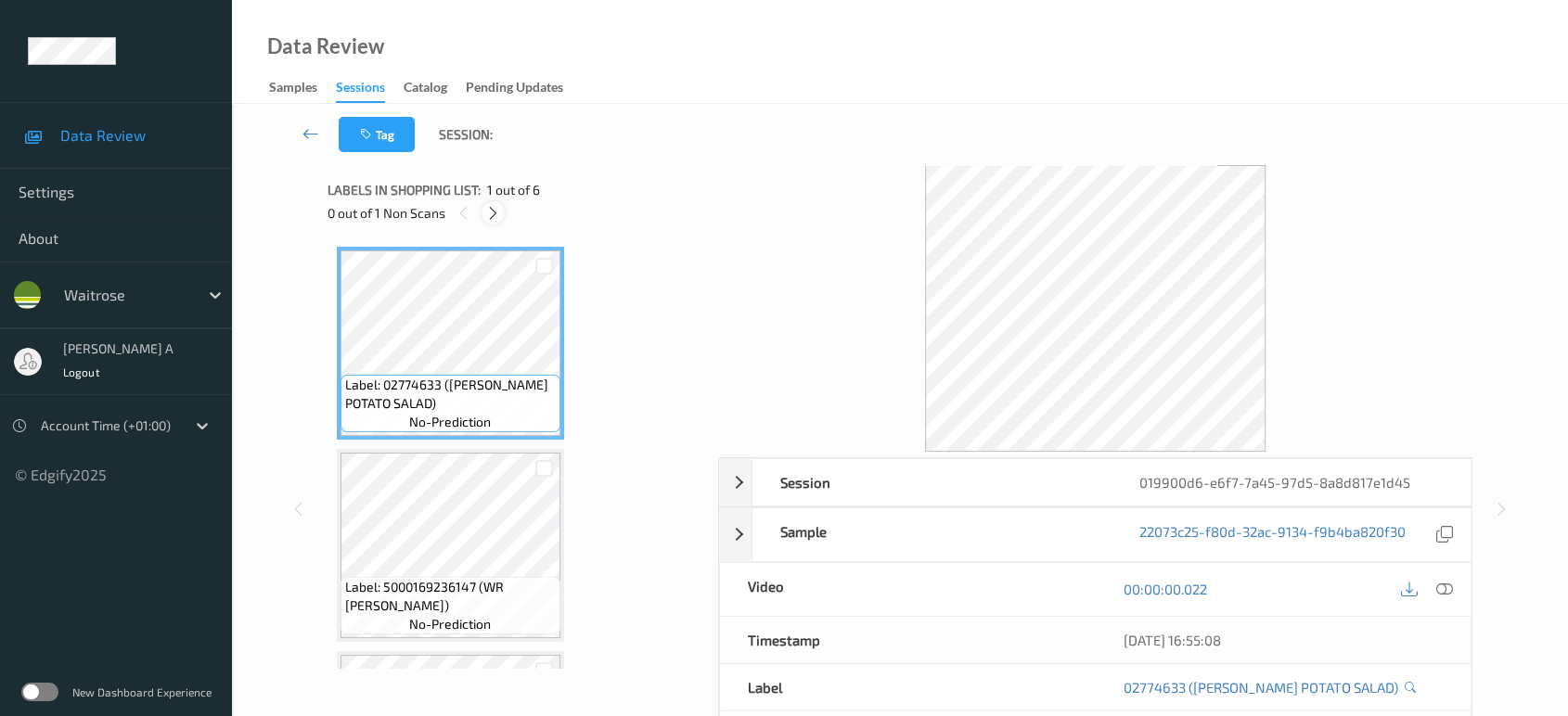
click at [491, 224] on div at bounding box center [494, 213] width 23 height 23
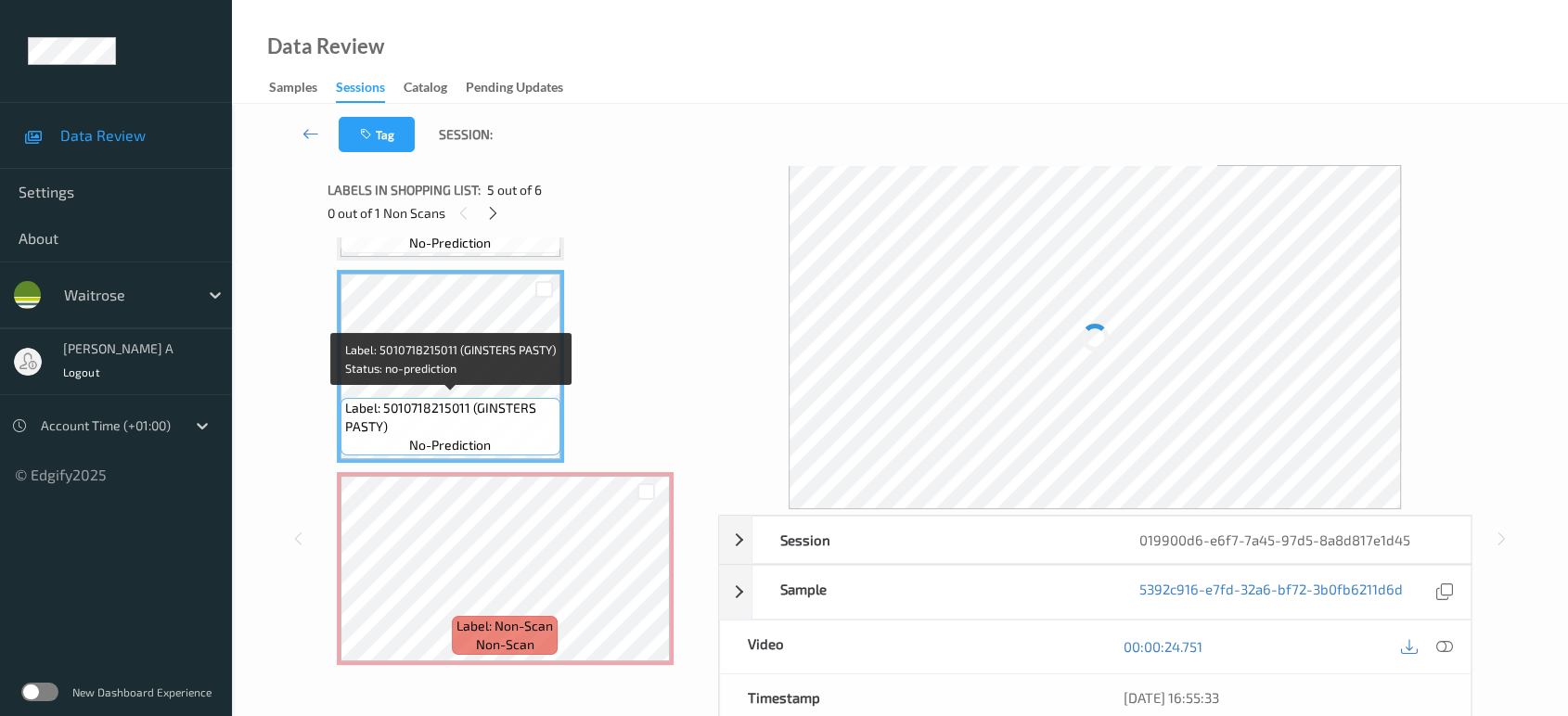
scroll to position [579, 0]
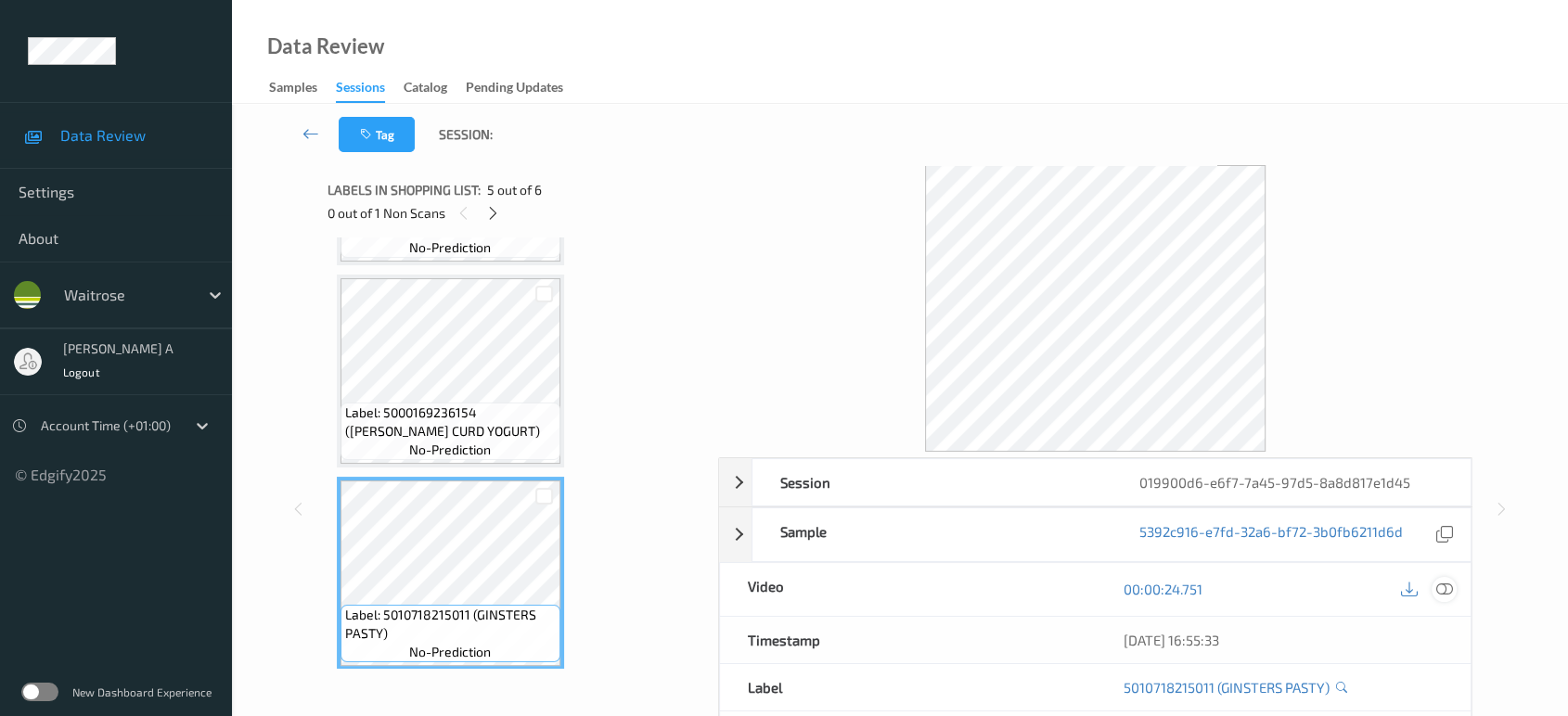
click at [1440, 585] on icon at bounding box center [1444, 588] width 16 height 16
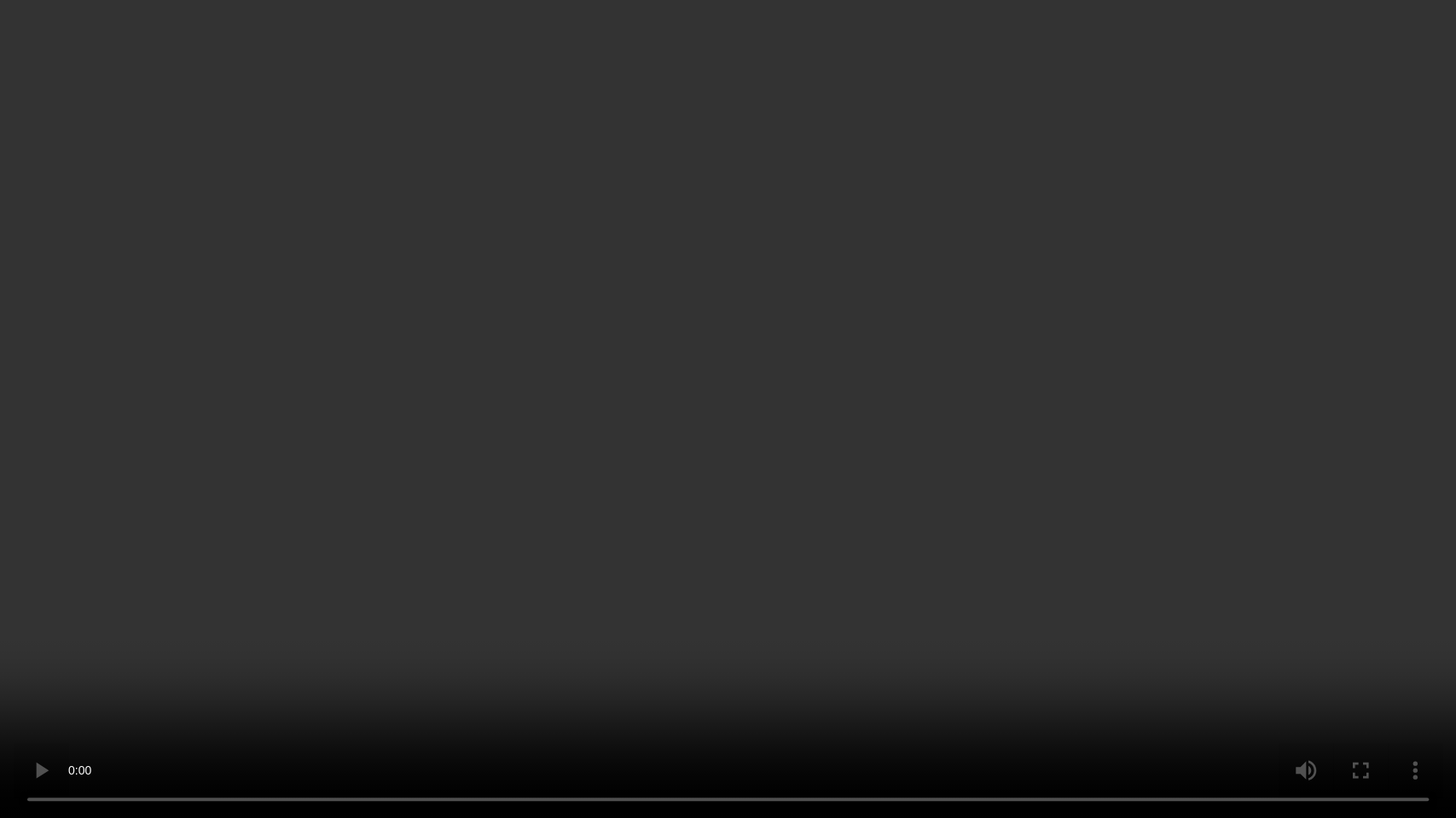
click at [901, 474] on video at bounding box center [728, 409] width 1456 height 818
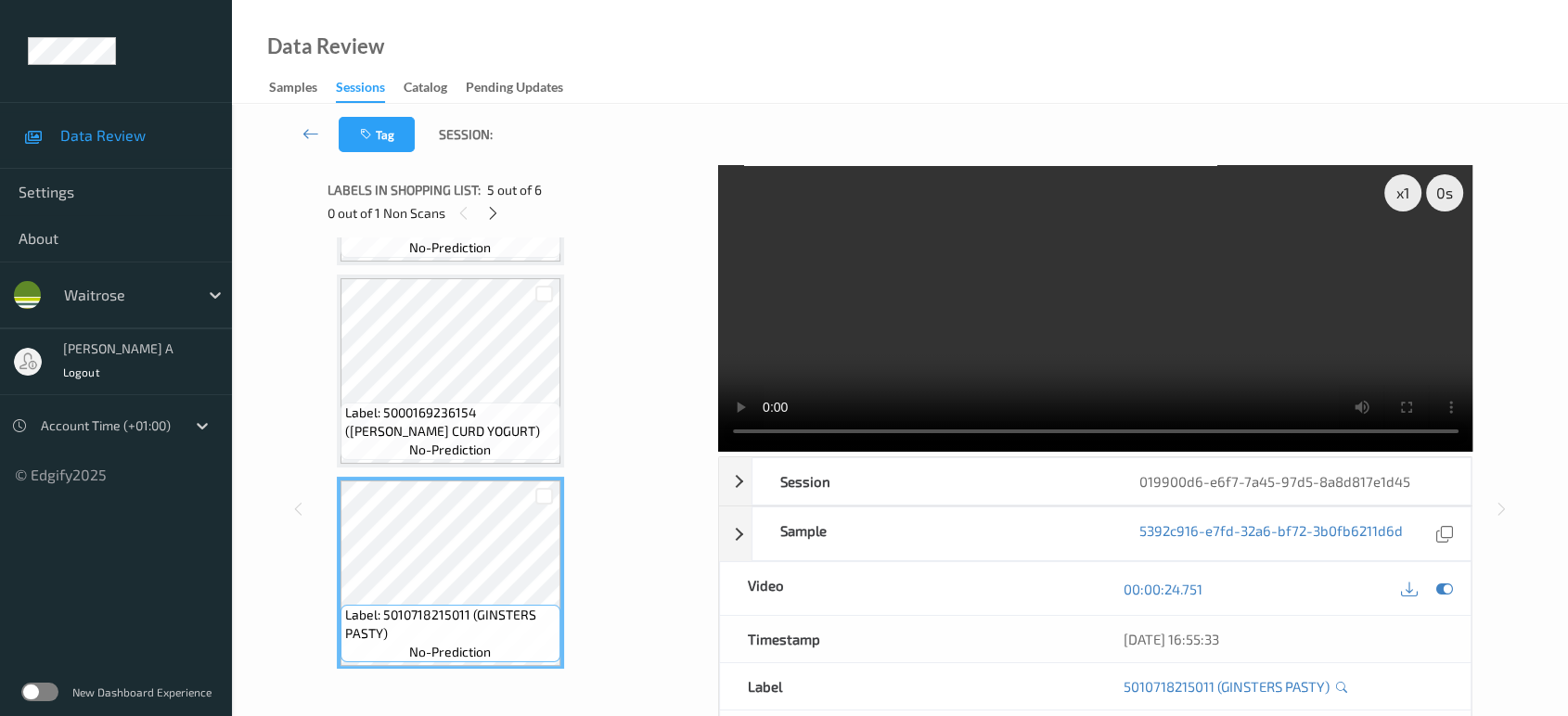
click at [487, 198] on span "5 out of 6" at bounding box center [514, 190] width 55 height 18
click at [488, 211] on icon at bounding box center [493, 213] width 15 height 16
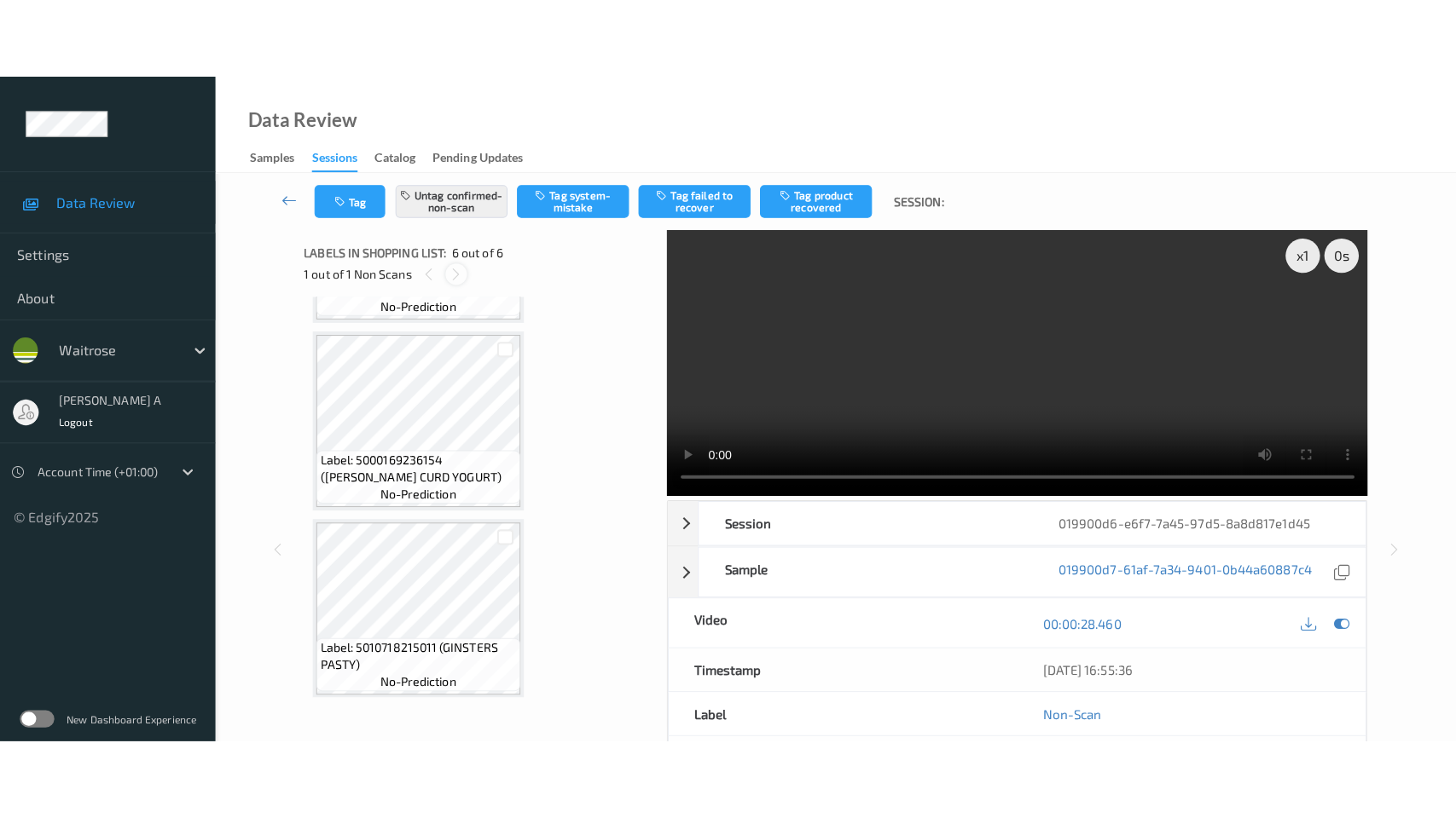
scroll to position [722, 0]
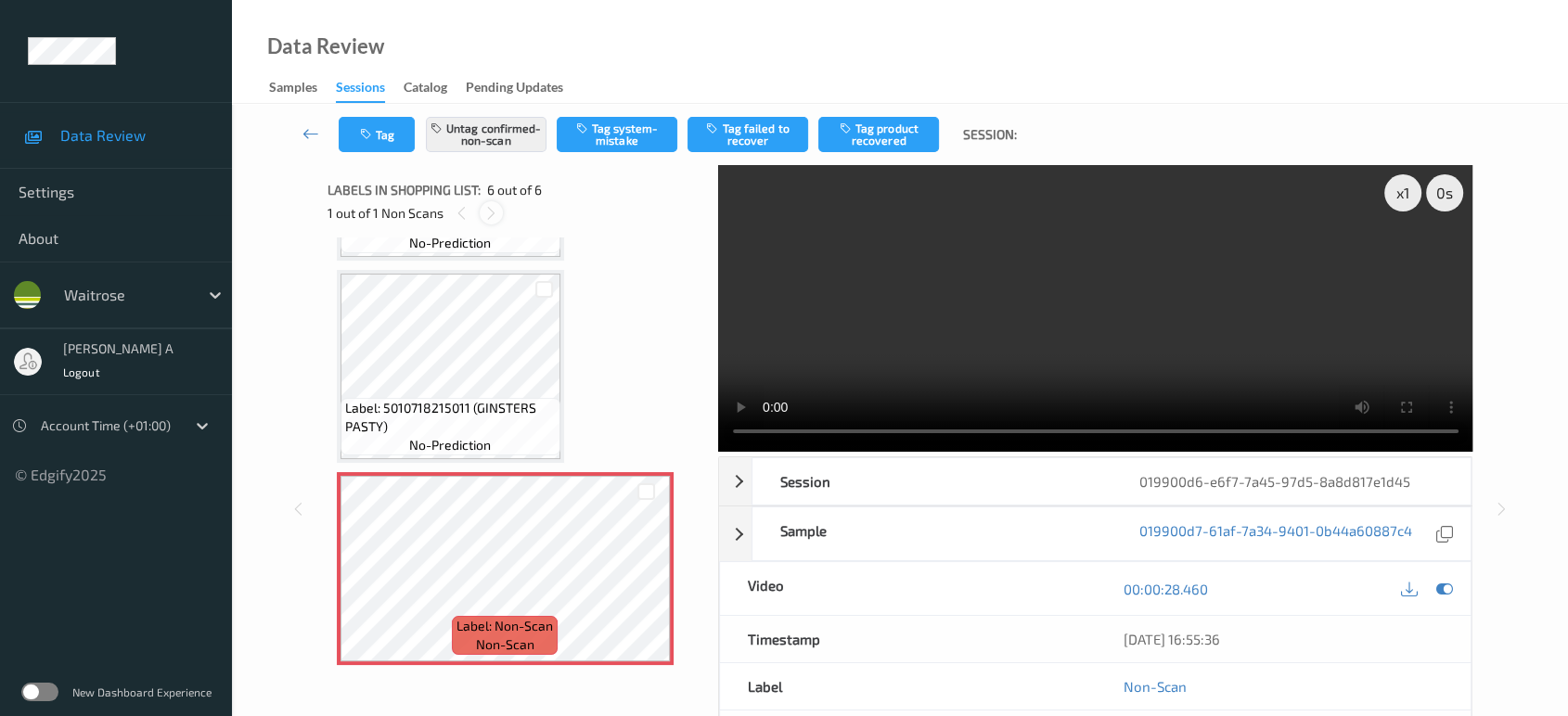
click at [492, 214] on icon at bounding box center [492, 213] width 15 height 16
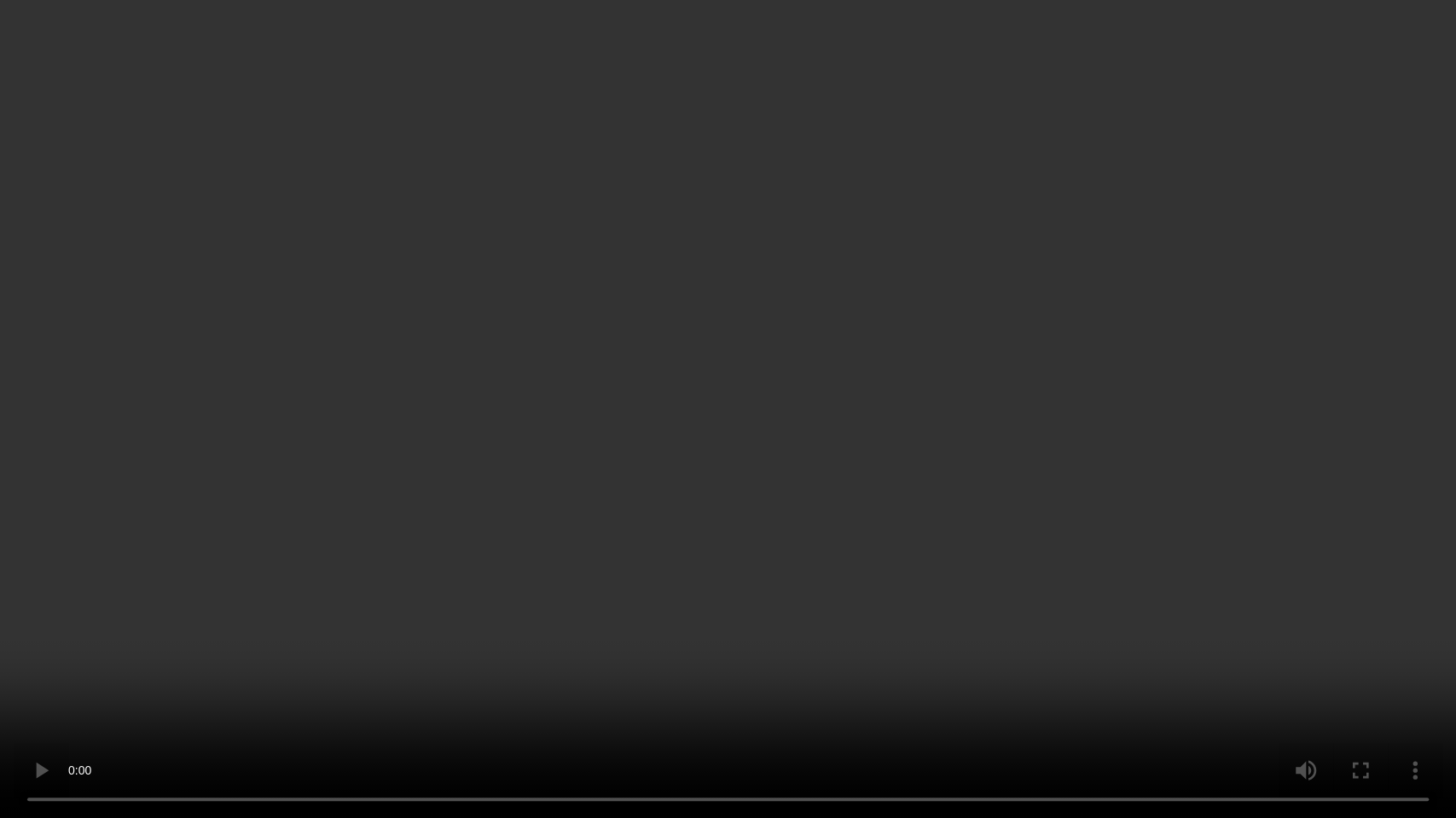
click at [655, 434] on video at bounding box center [728, 409] width 1456 height 818
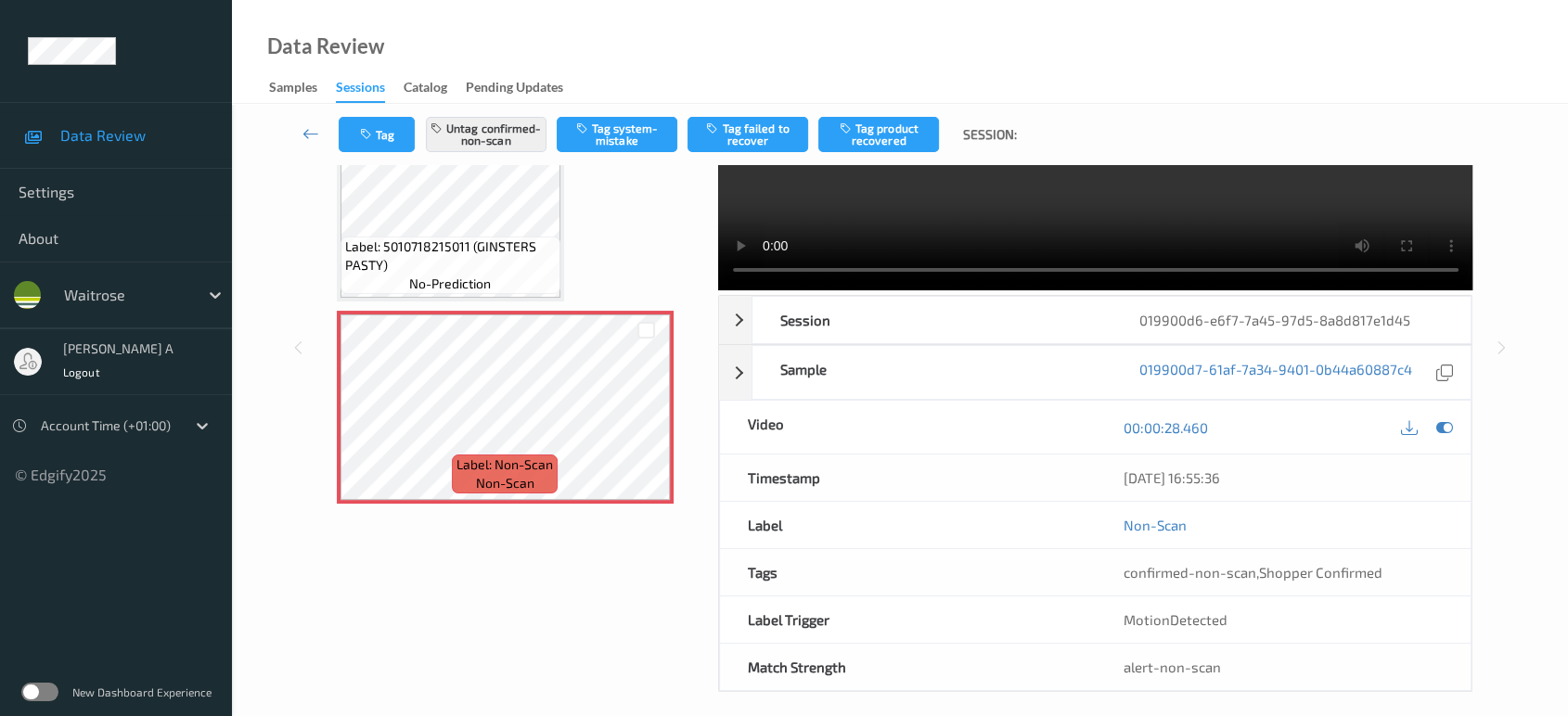
scroll to position [173, 0]
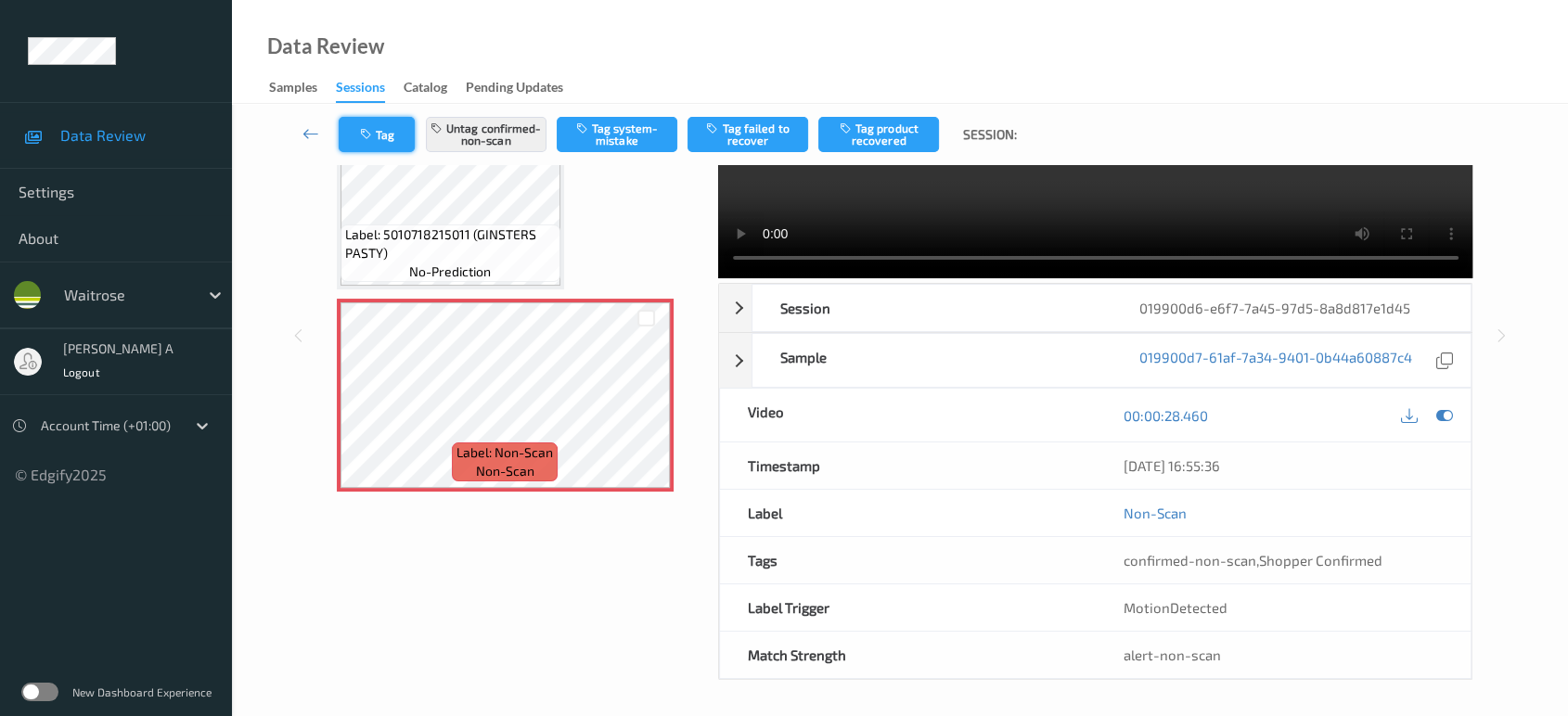
click at [383, 132] on button "Tag" at bounding box center [377, 134] width 76 height 35
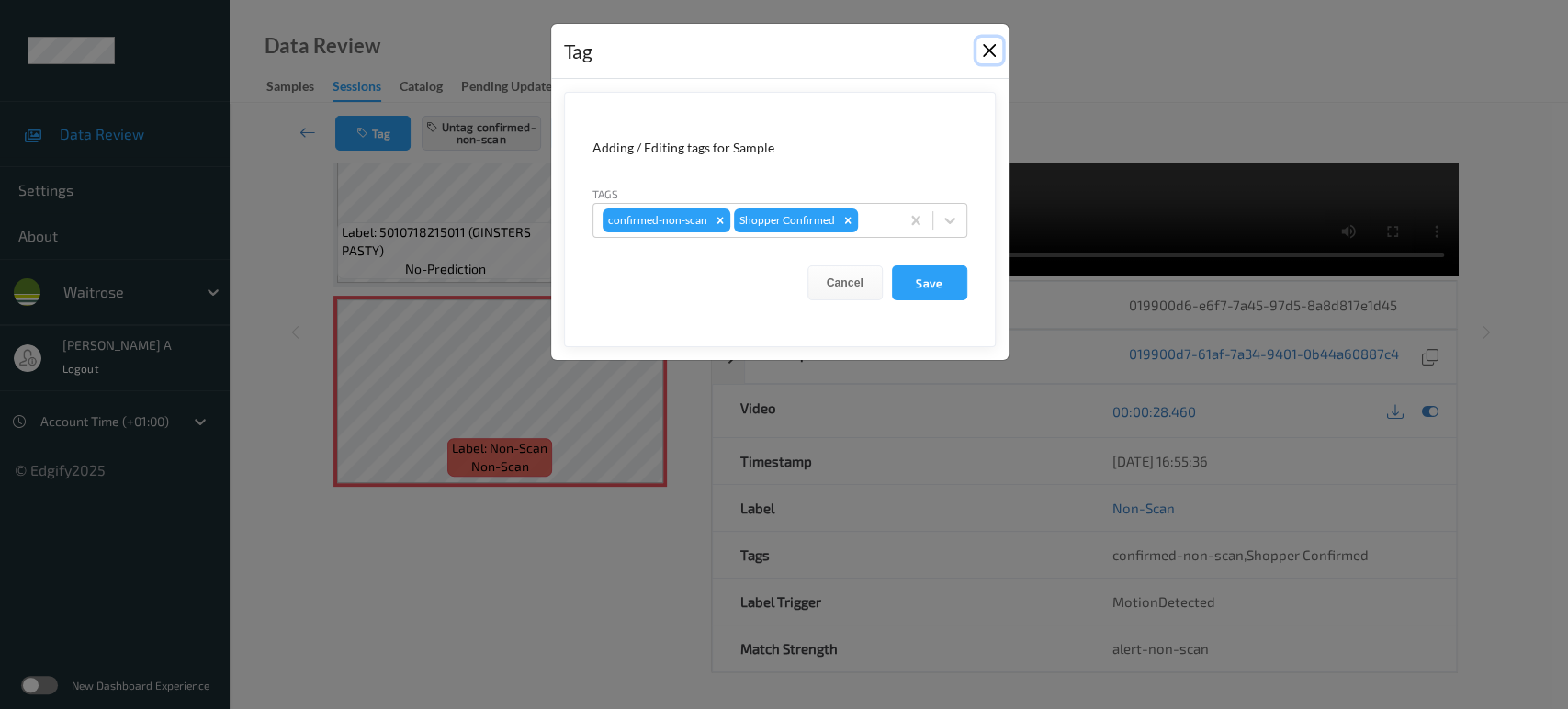
click at [992, 50] on button "Close" at bounding box center [989, 50] width 26 height 26
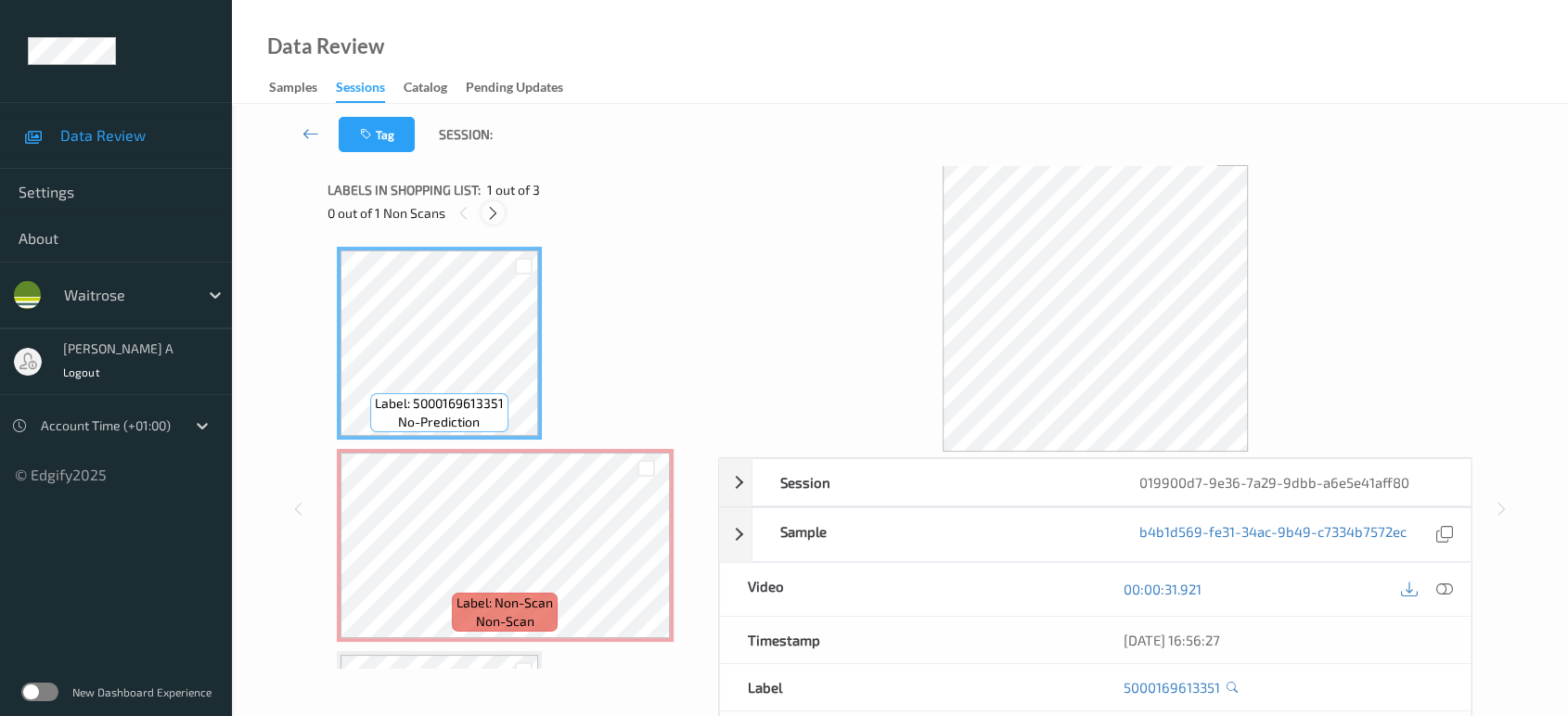
click at [497, 216] on icon at bounding box center [493, 213] width 15 height 16
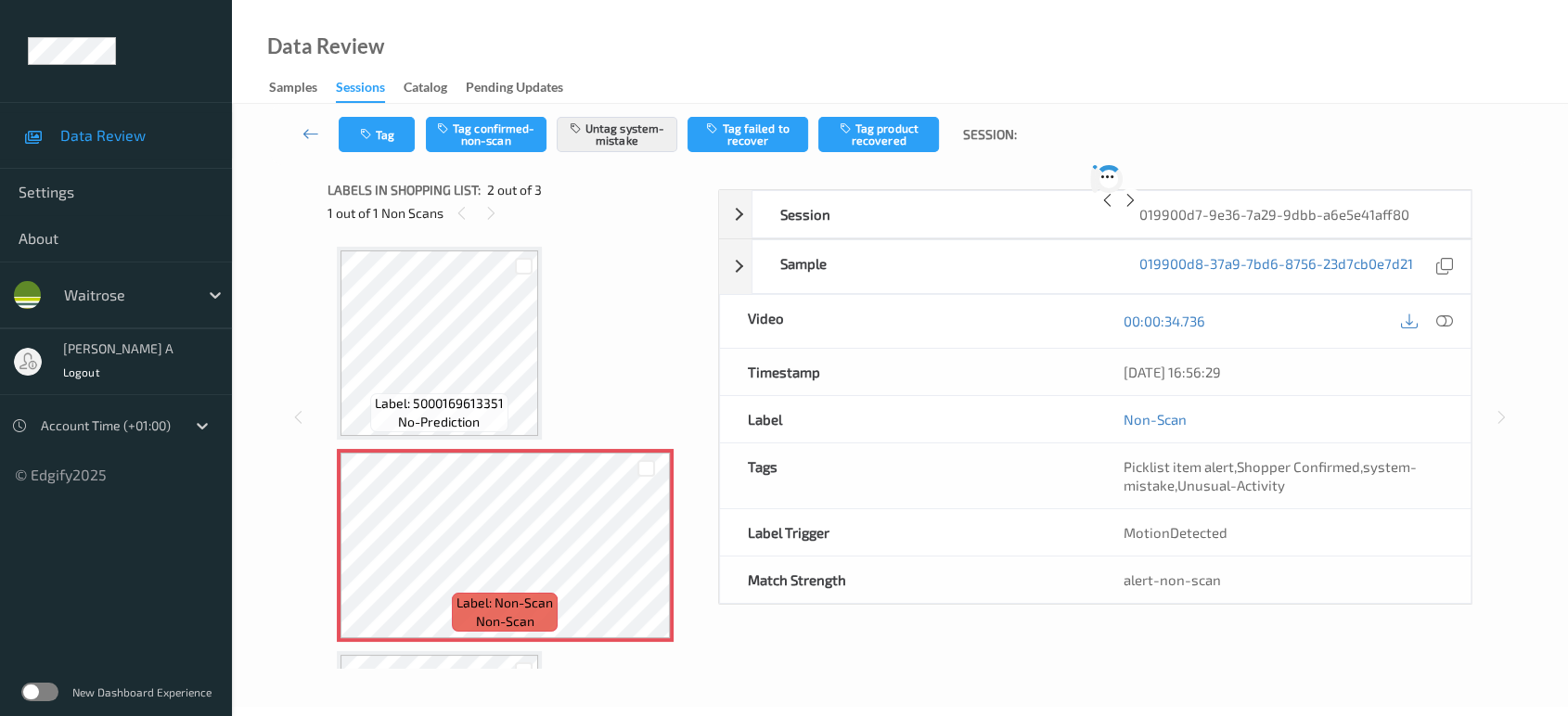
scroll to position [9, 0]
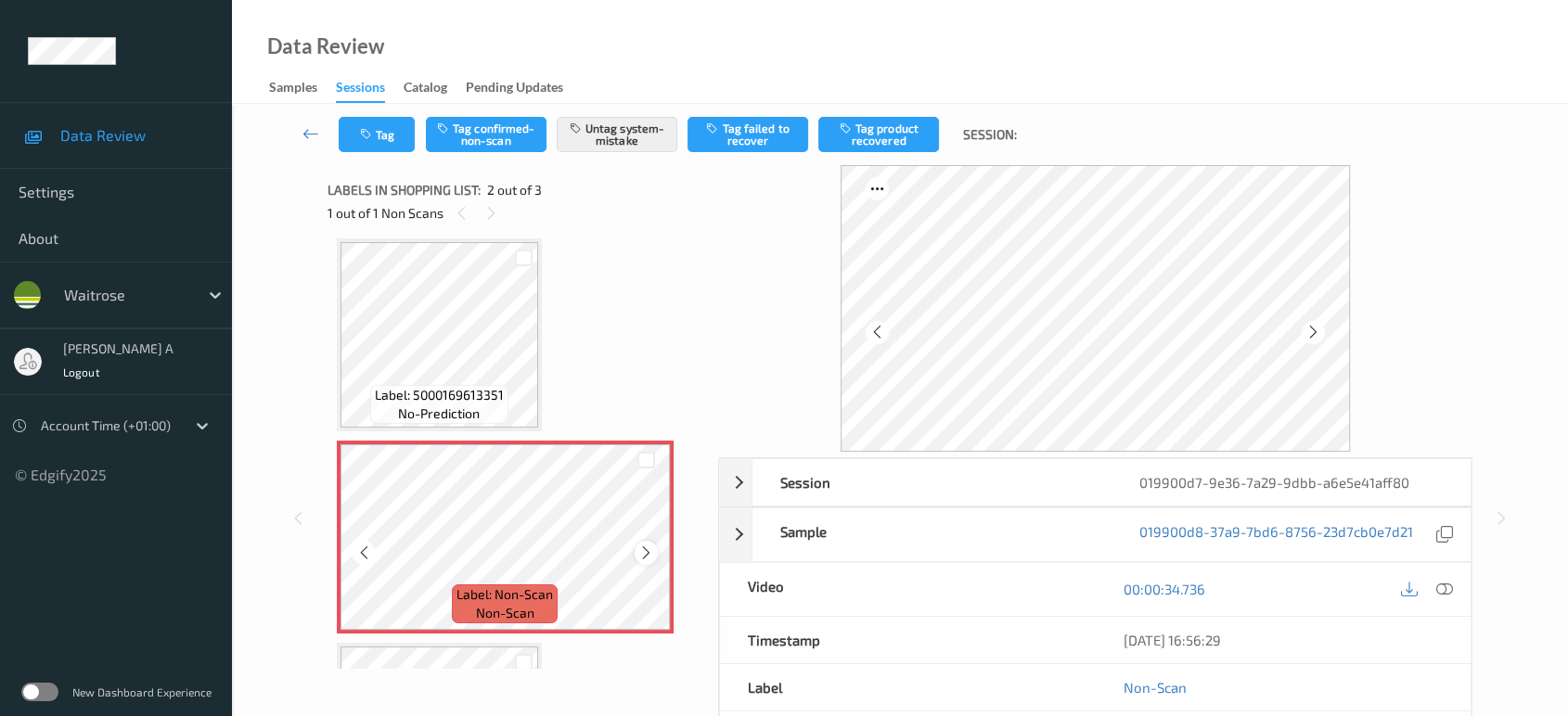
click at [648, 546] on icon at bounding box center [647, 552] width 15 height 16
click at [360, 131] on icon "button" at bounding box center [368, 134] width 15 height 13
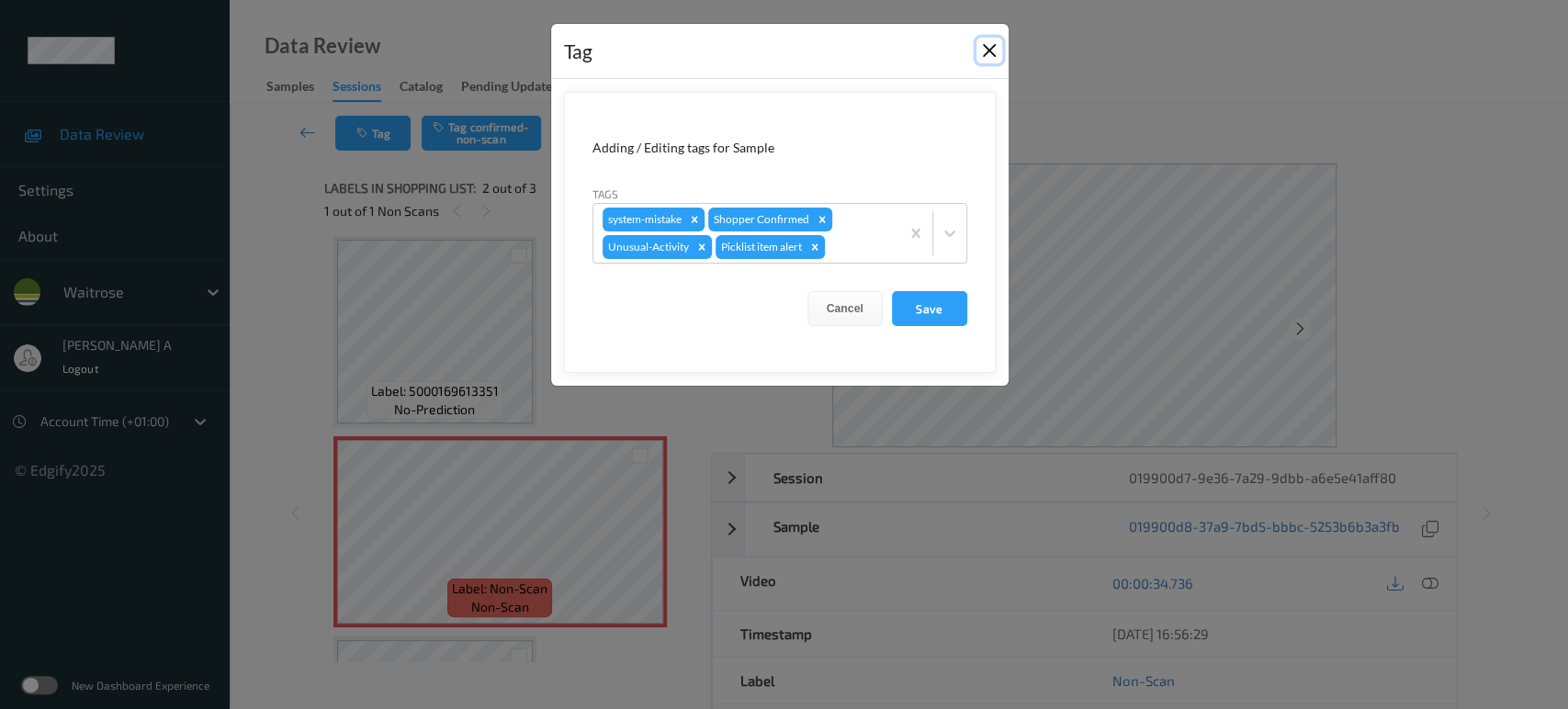
click at [990, 51] on button "Close" at bounding box center [989, 50] width 26 height 26
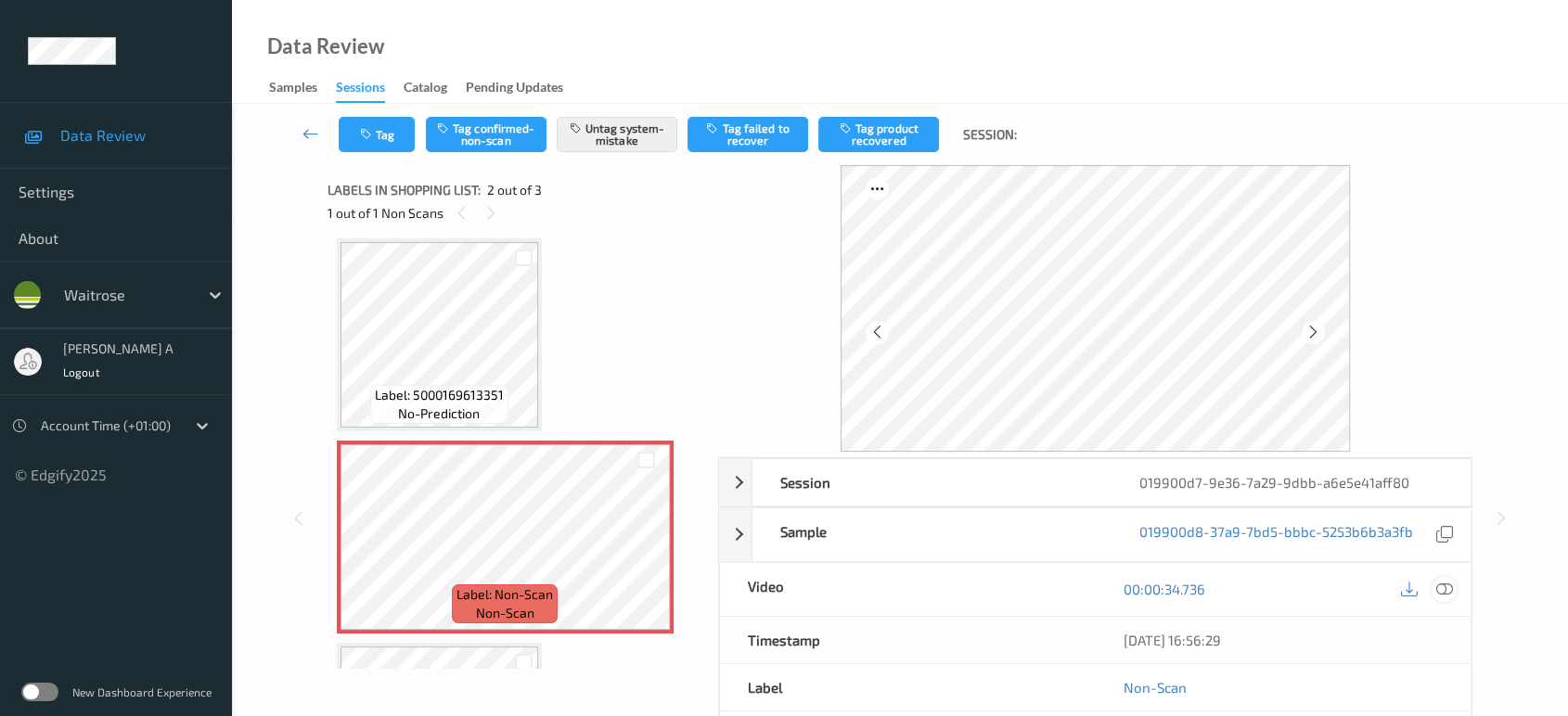
click at [1447, 588] on icon at bounding box center [1444, 588] width 16 height 16
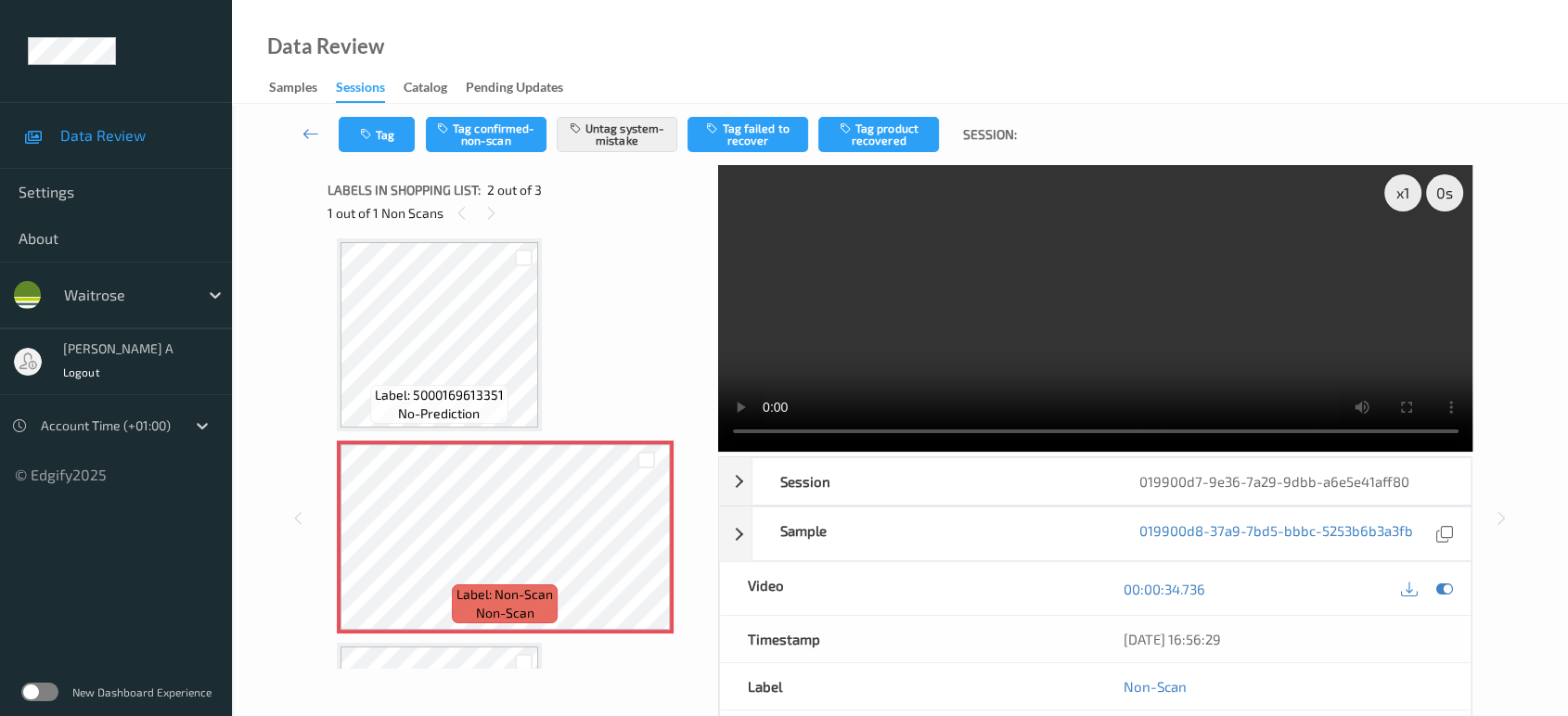
click at [1181, 279] on video at bounding box center [1096, 309] width 755 height 286
click at [397, 139] on button "Tag" at bounding box center [377, 134] width 76 height 35
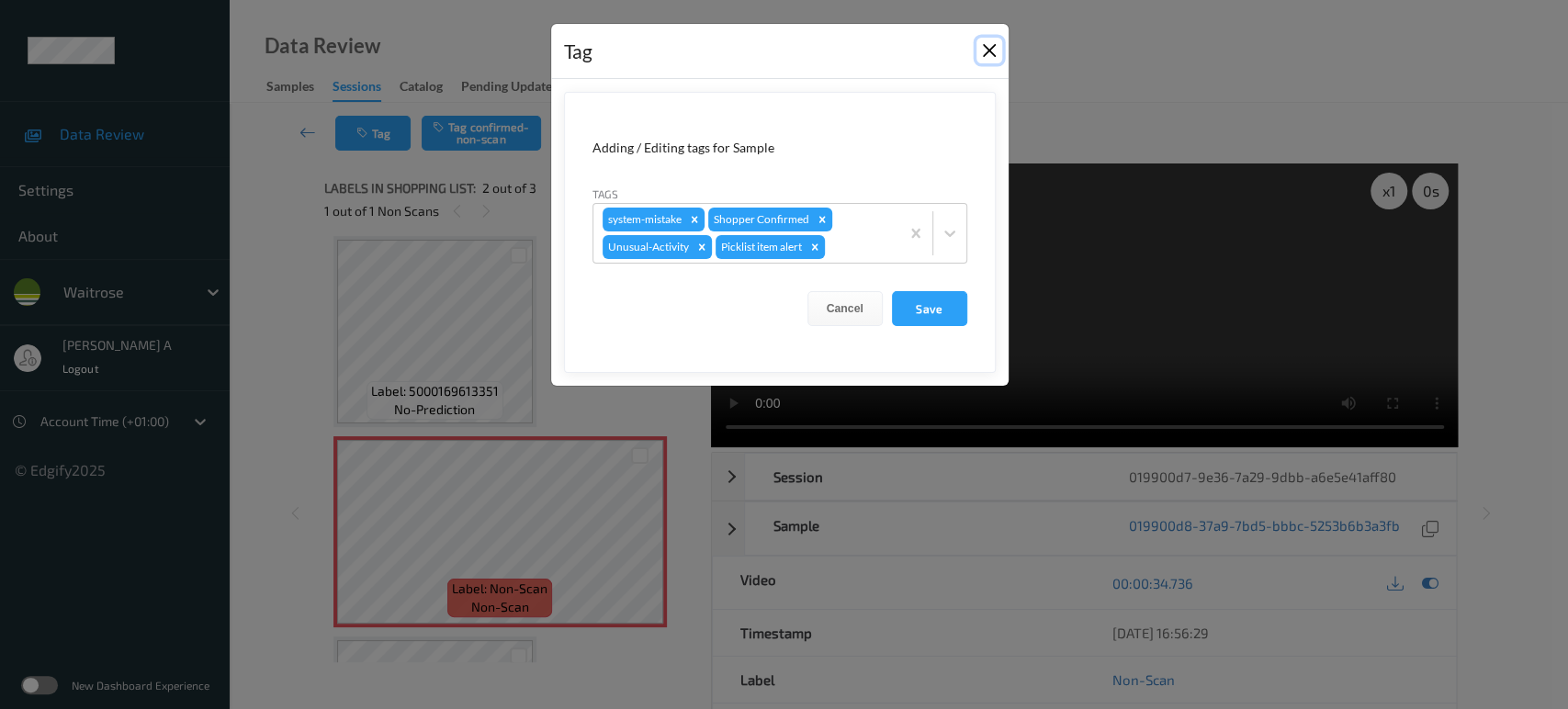
click at [985, 46] on button "Close" at bounding box center [989, 50] width 26 height 26
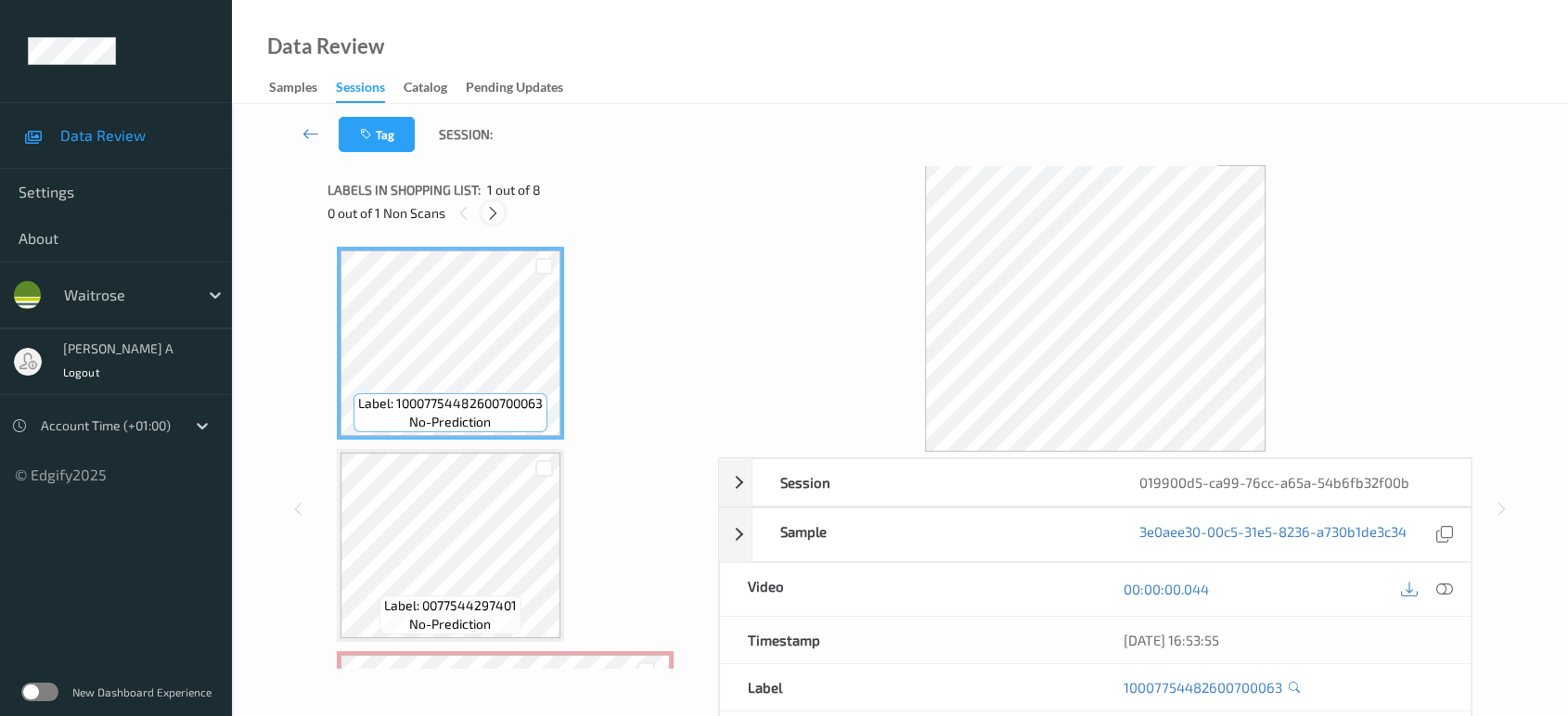
click at [491, 212] on icon at bounding box center [493, 213] width 15 height 16
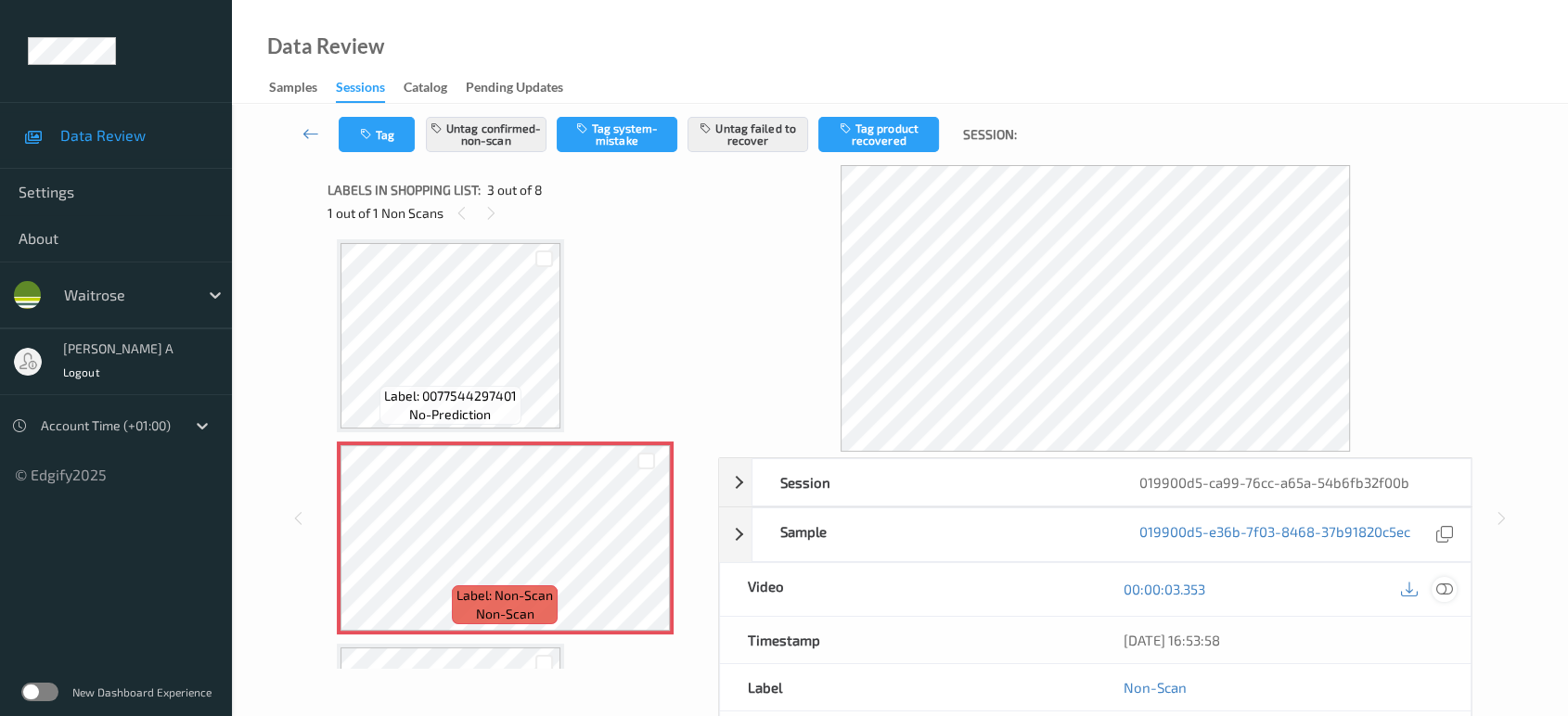
click at [1444, 598] on div at bounding box center [1444, 589] width 25 height 25
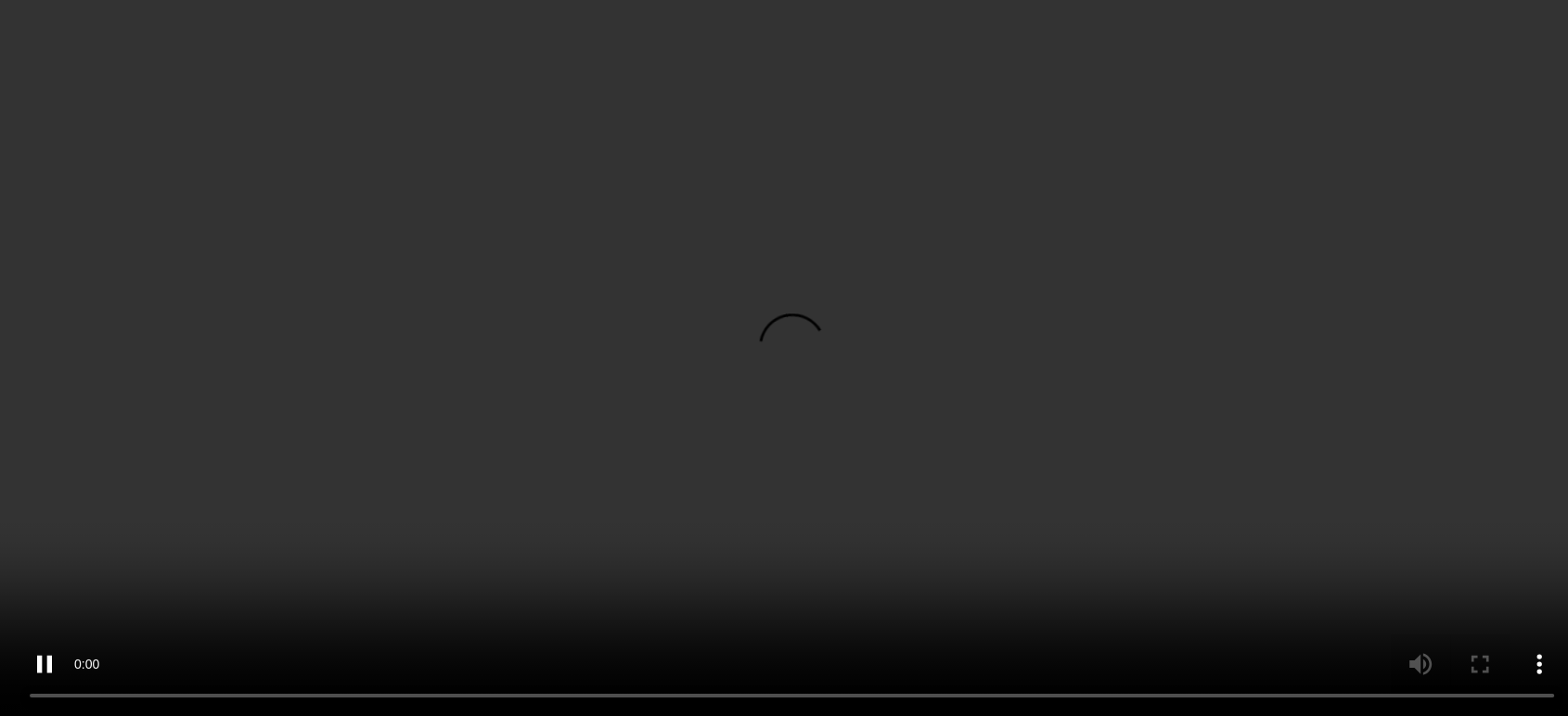
scroll to position [520, 0]
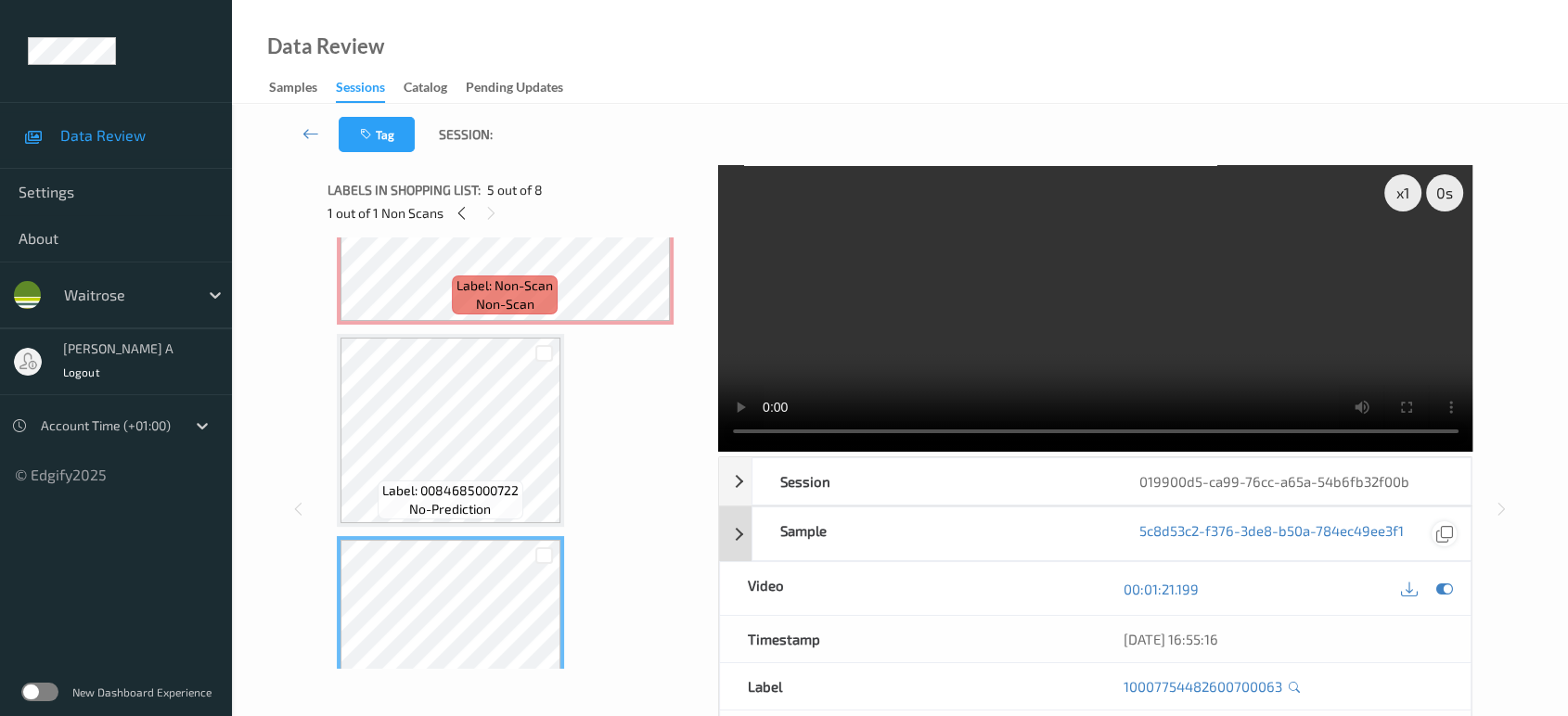
click at [1442, 594] on icon at bounding box center [1444, 588] width 16 height 16
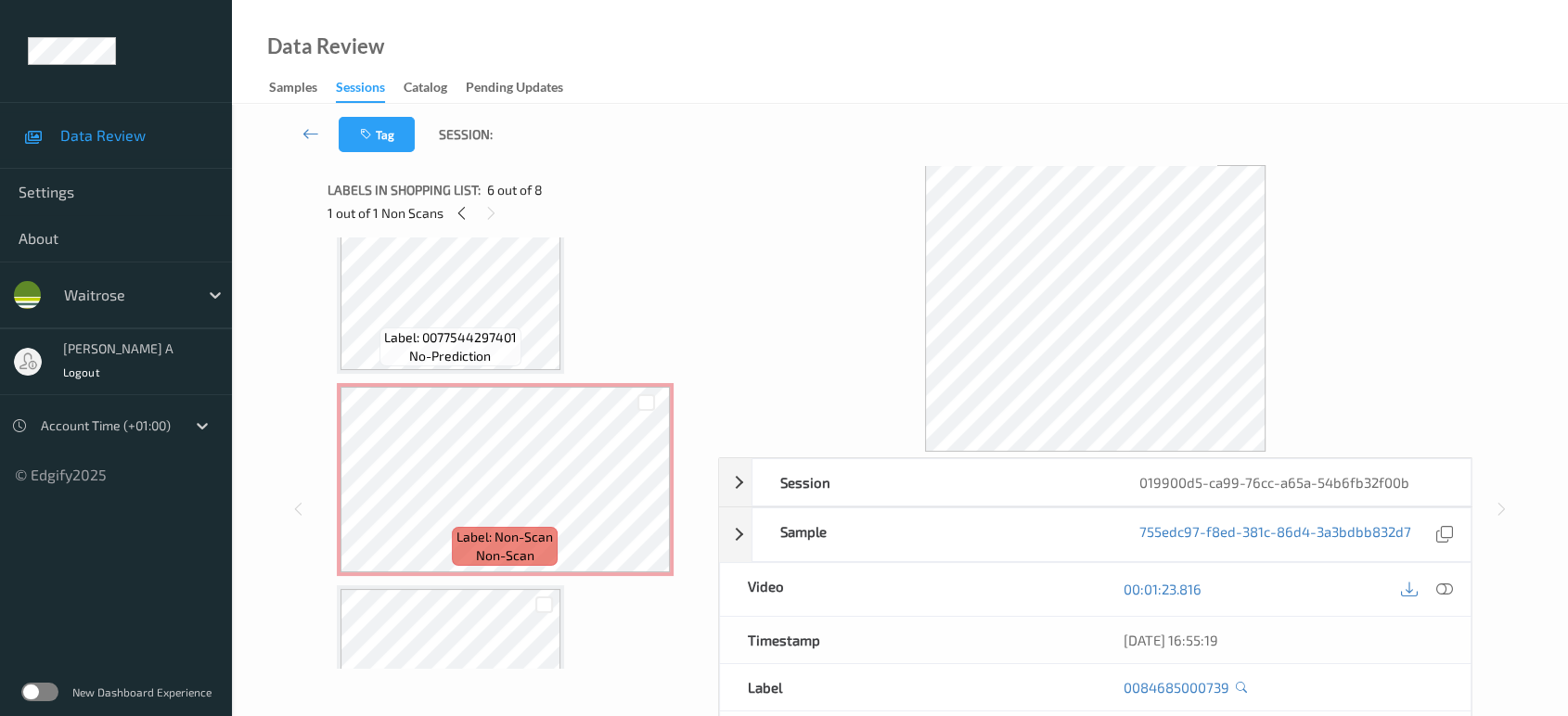
scroll to position [210, 0]
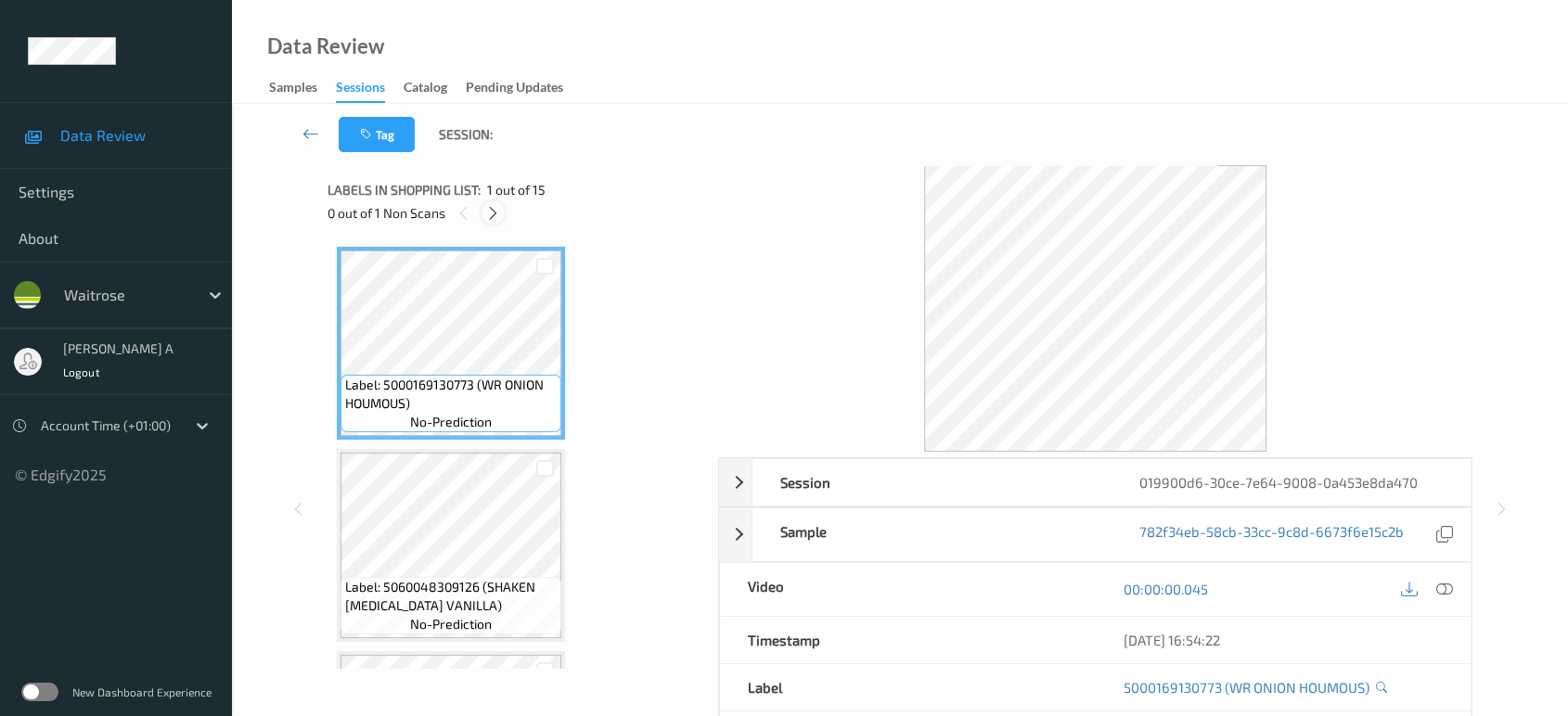
click at [498, 214] on icon at bounding box center [493, 213] width 15 height 16
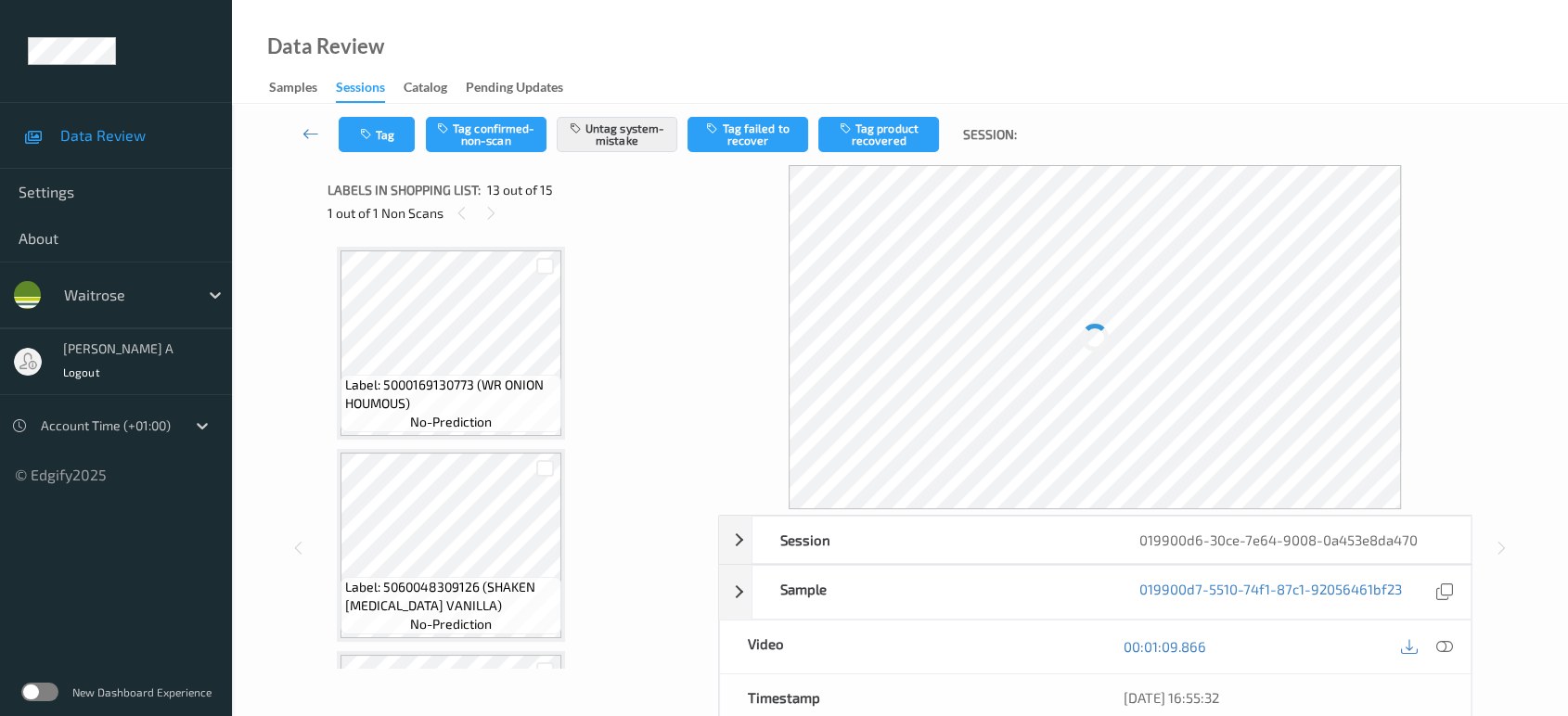
scroll to position [2224, 0]
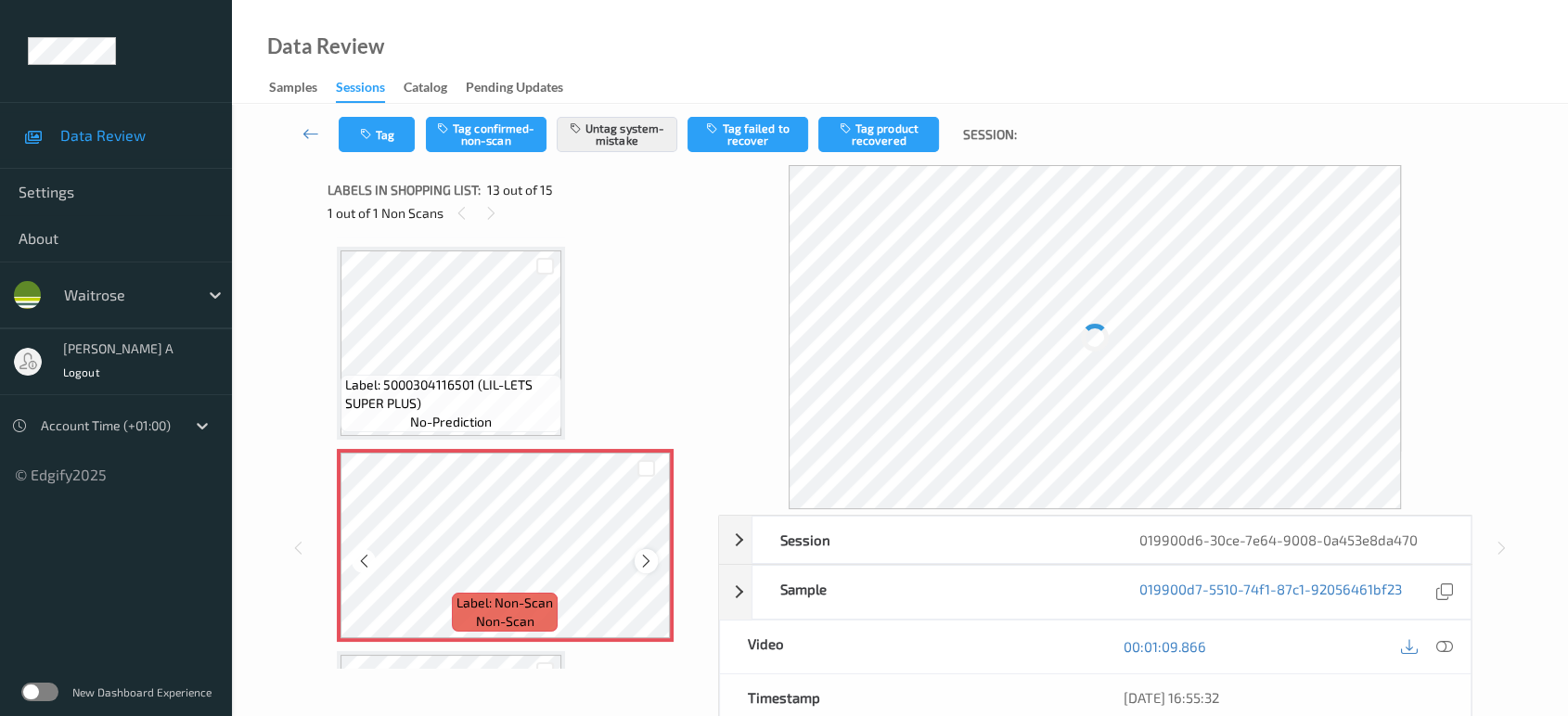
click at [646, 553] on icon at bounding box center [647, 560] width 15 height 16
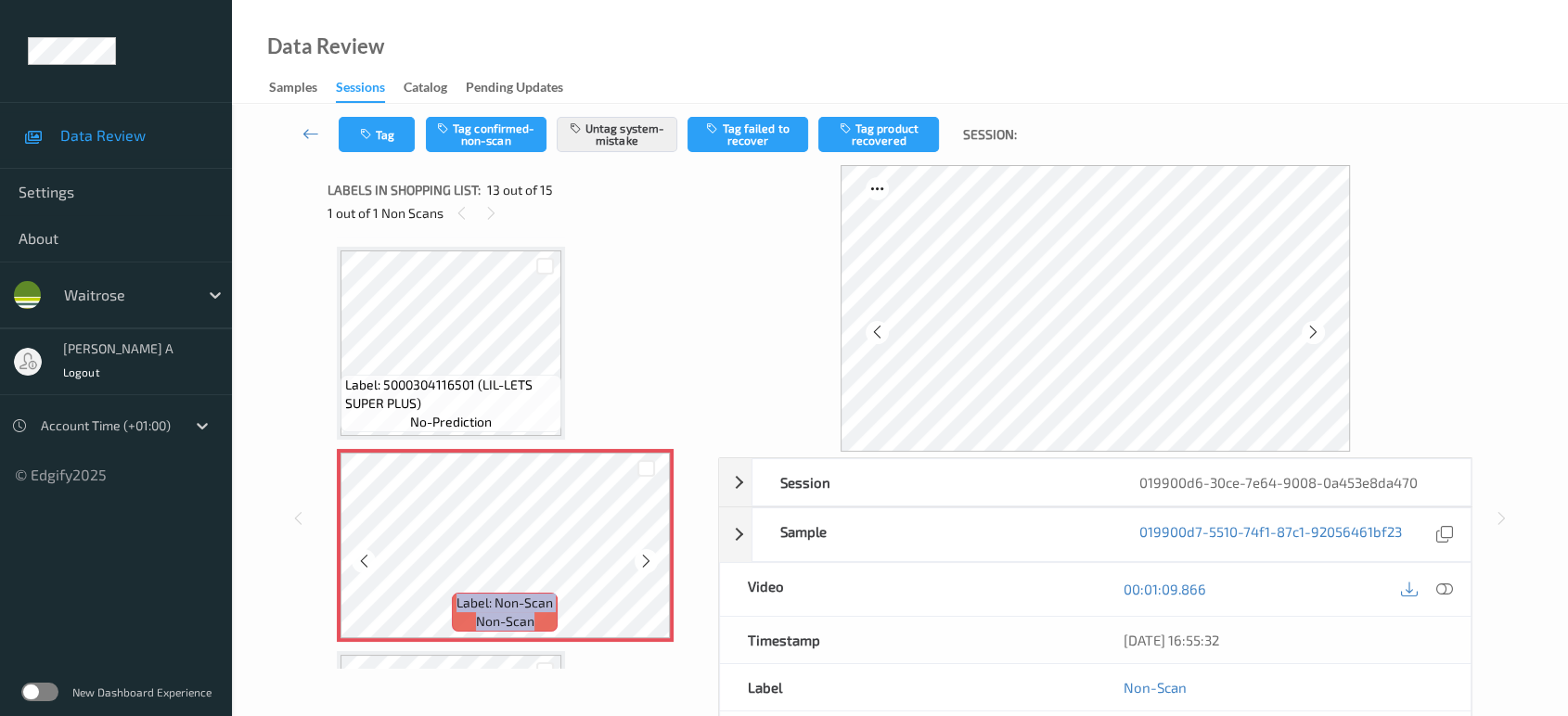
click at [646, 553] on icon at bounding box center [647, 560] width 15 height 16
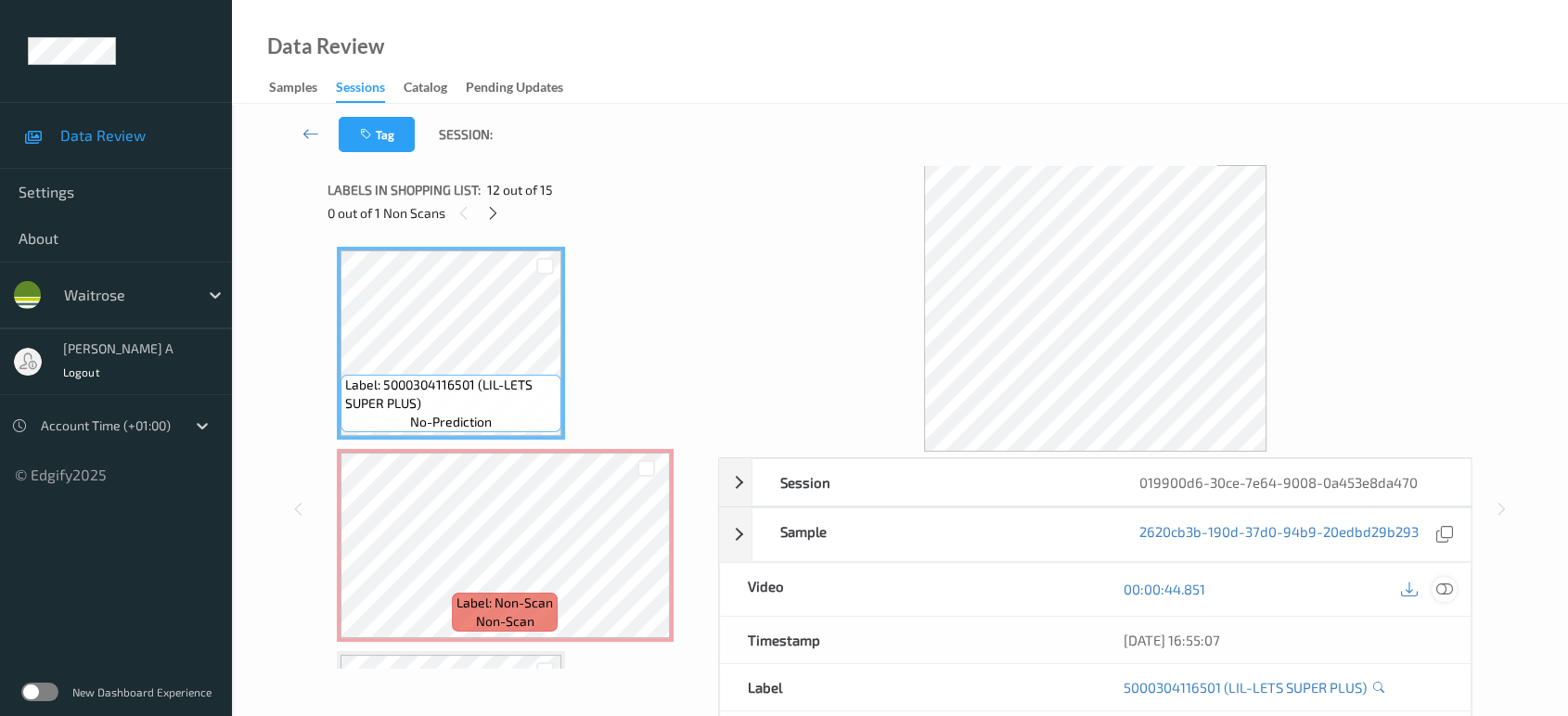
click at [1444, 584] on icon at bounding box center [1444, 588] width 16 height 16
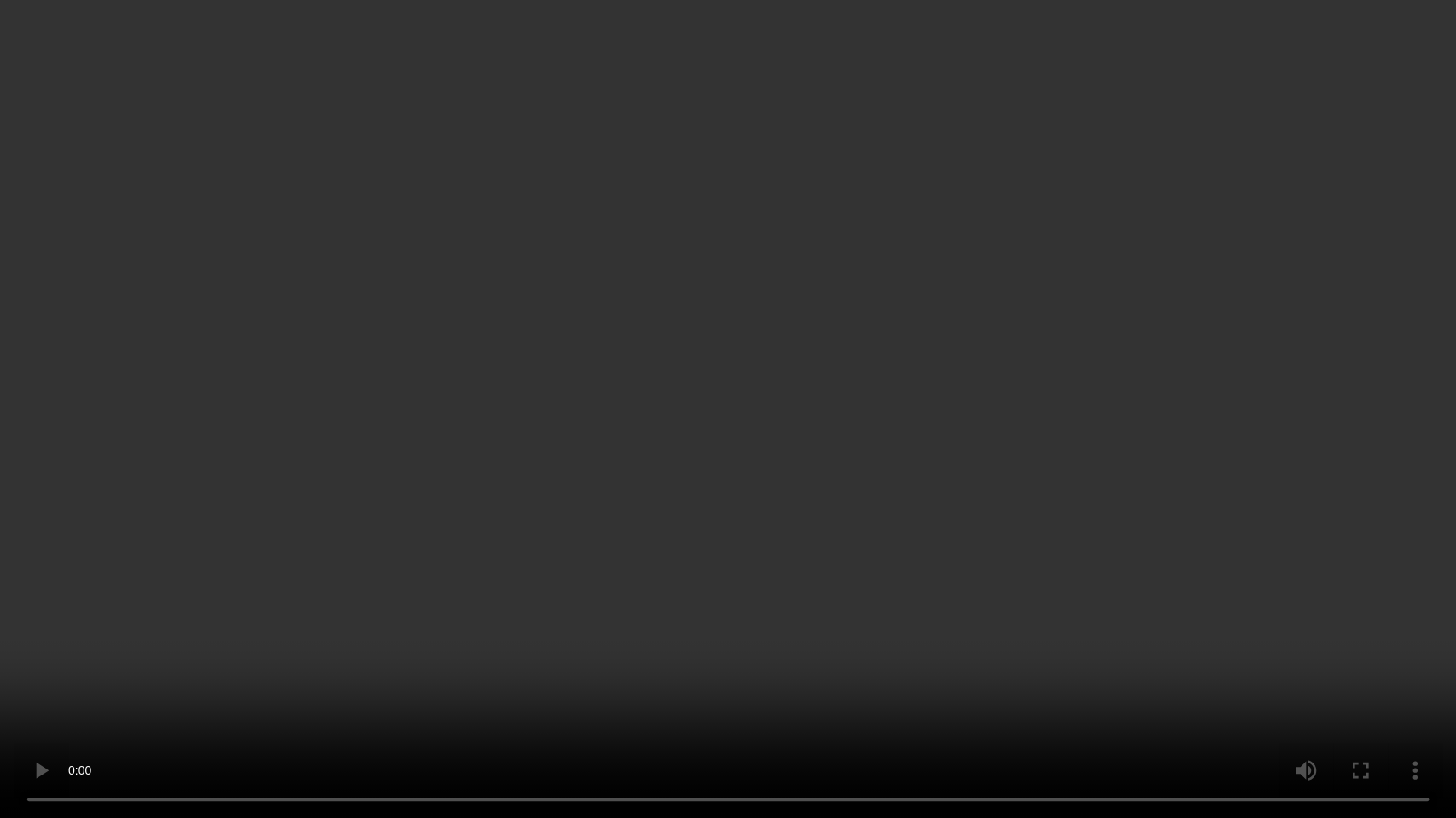
click at [747, 530] on video at bounding box center [728, 409] width 1456 height 818
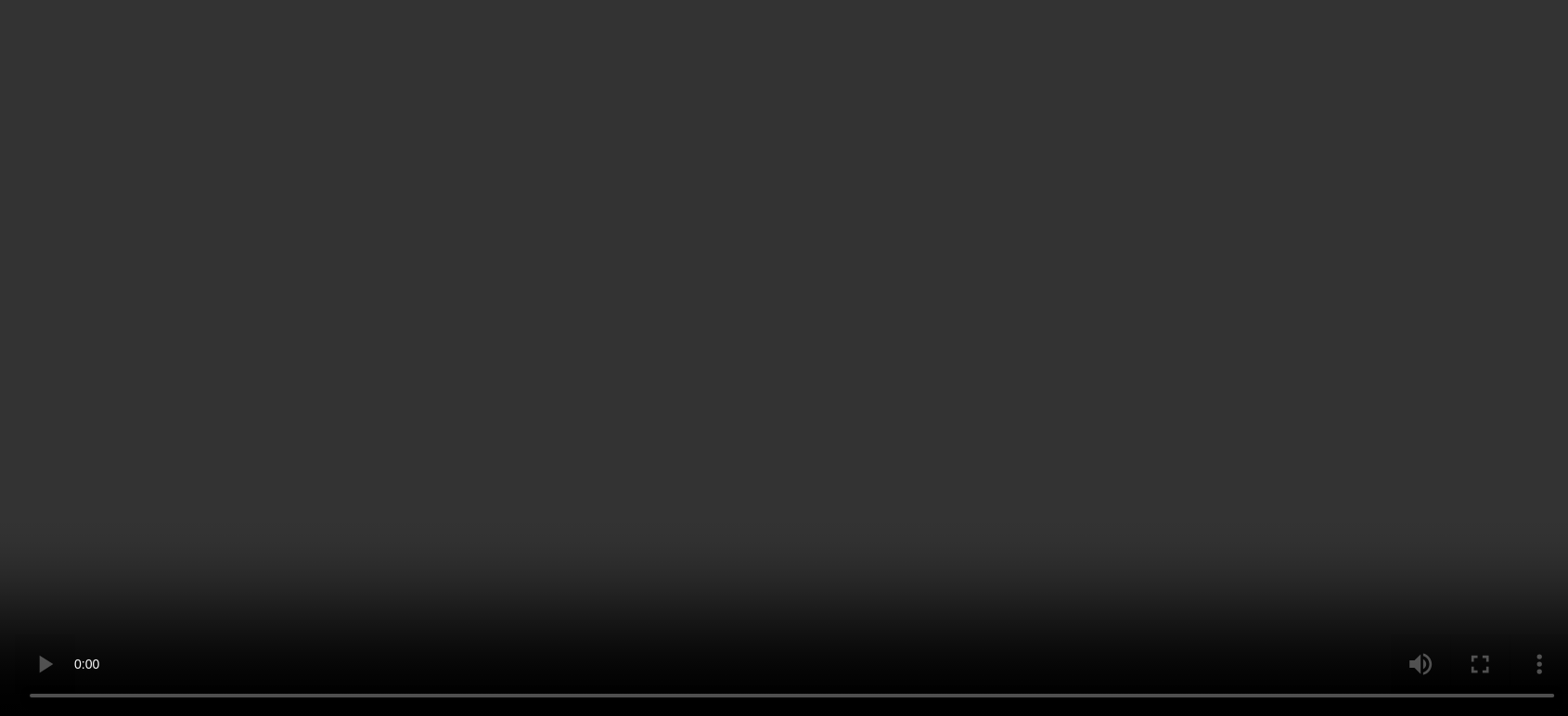
scroll to position [2328, 0]
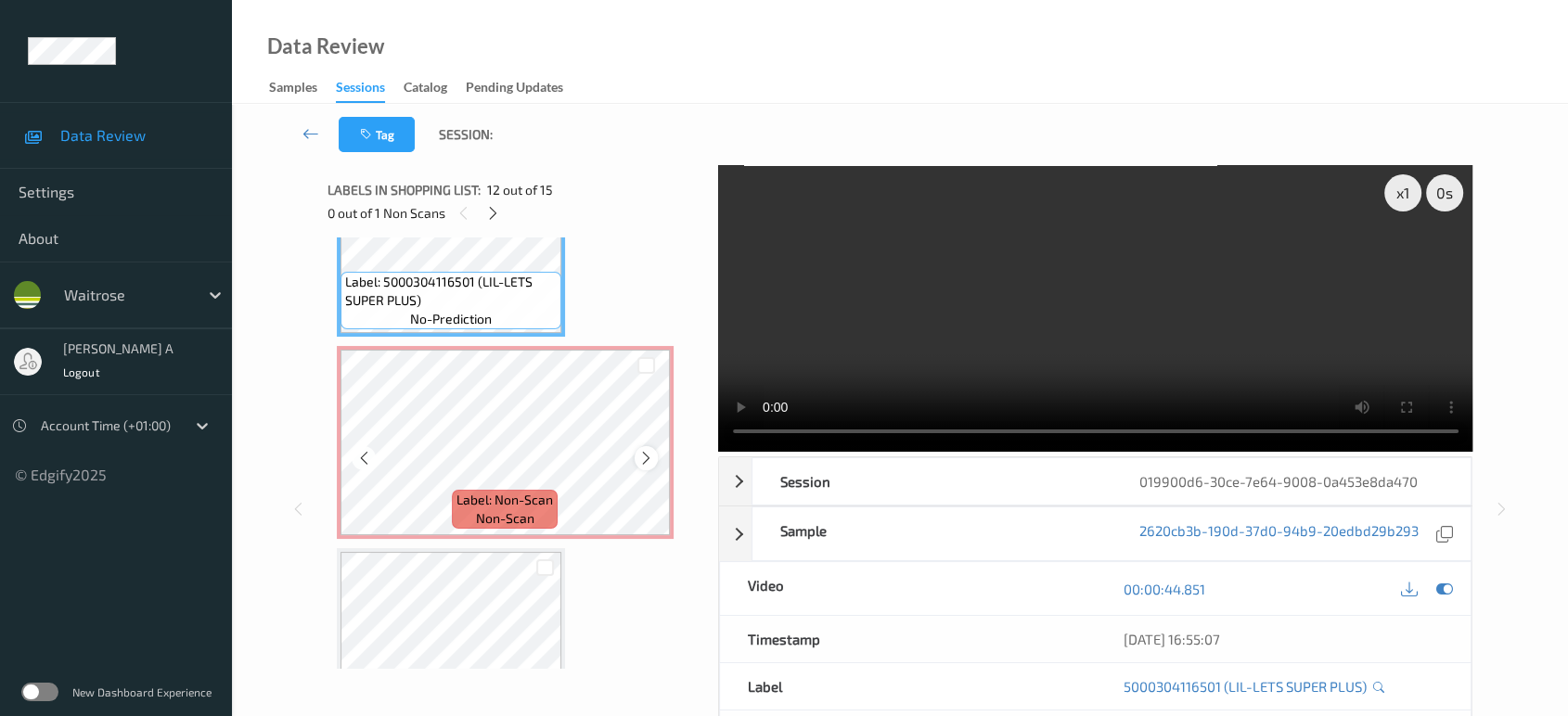
click at [642, 451] on icon at bounding box center [647, 458] width 15 height 16
click at [1436, 583] on icon at bounding box center [1444, 588] width 16 height 16
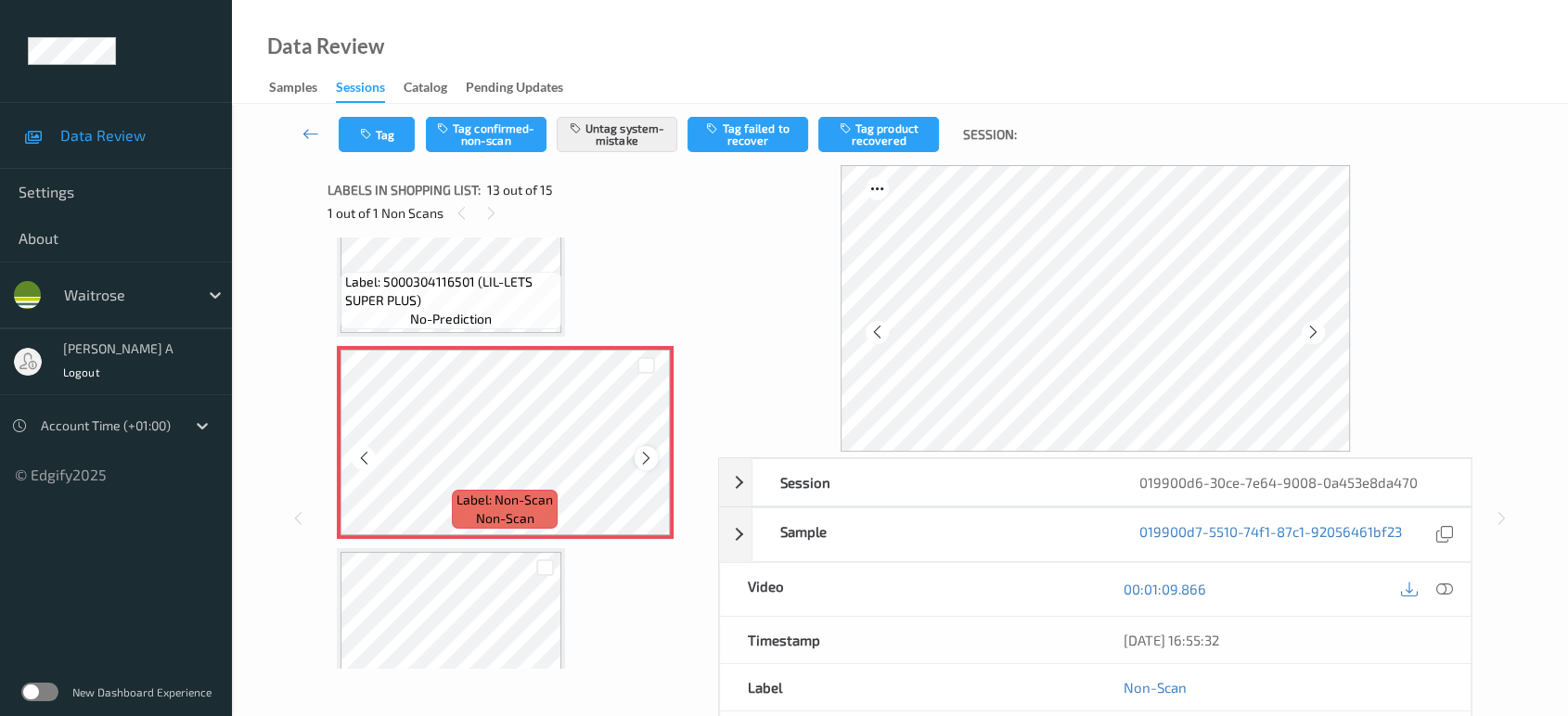
click at [646, 450] on icon at bounding box center [647, 458] width 15 height 16
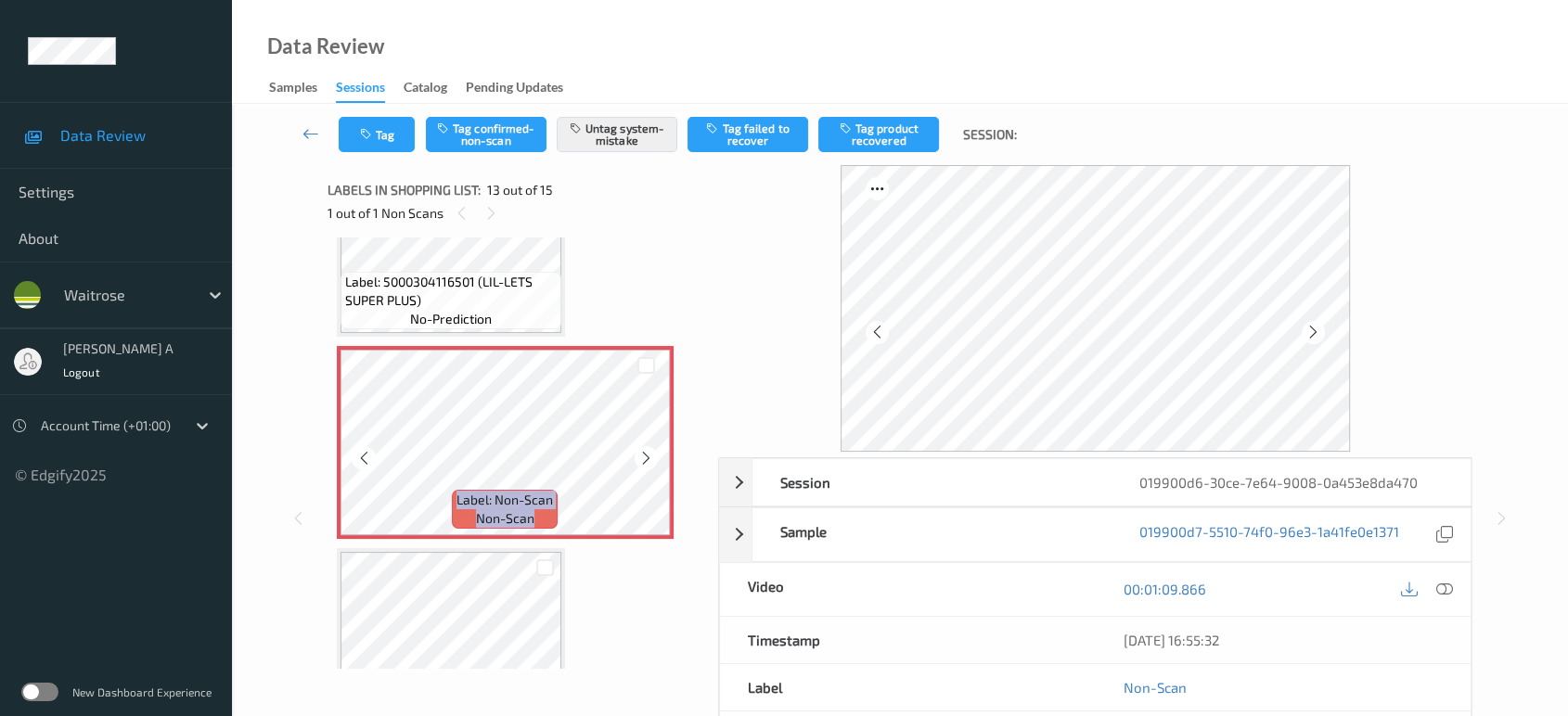
click at [646, 450] on icon at bounding box center [647, 458] width 15 height 16
click at [390, 141] on button "Tag" at bounding box center [377, 134] width 76 height 35
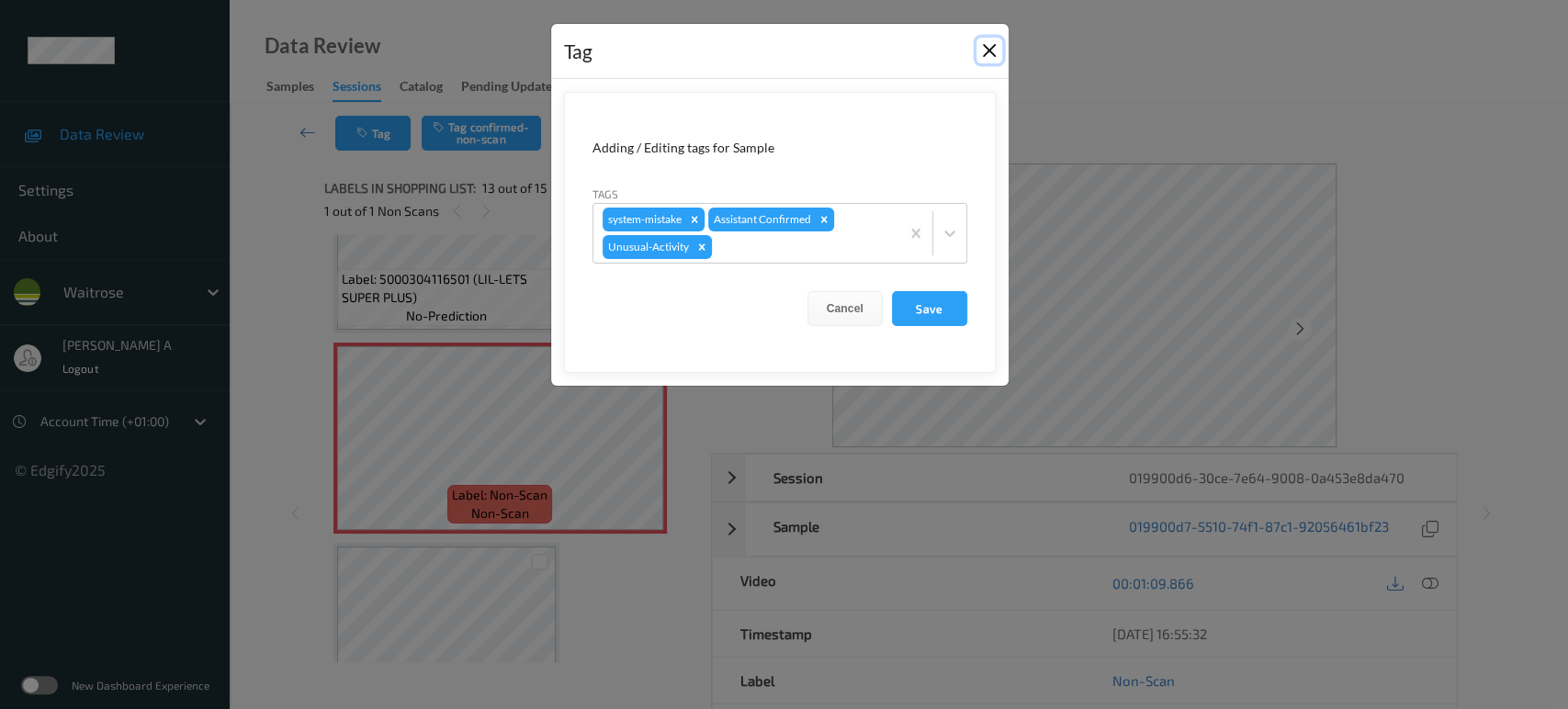
click at [985, 57] on button "Close" at bounding box center [989, 50] width 26 height 26
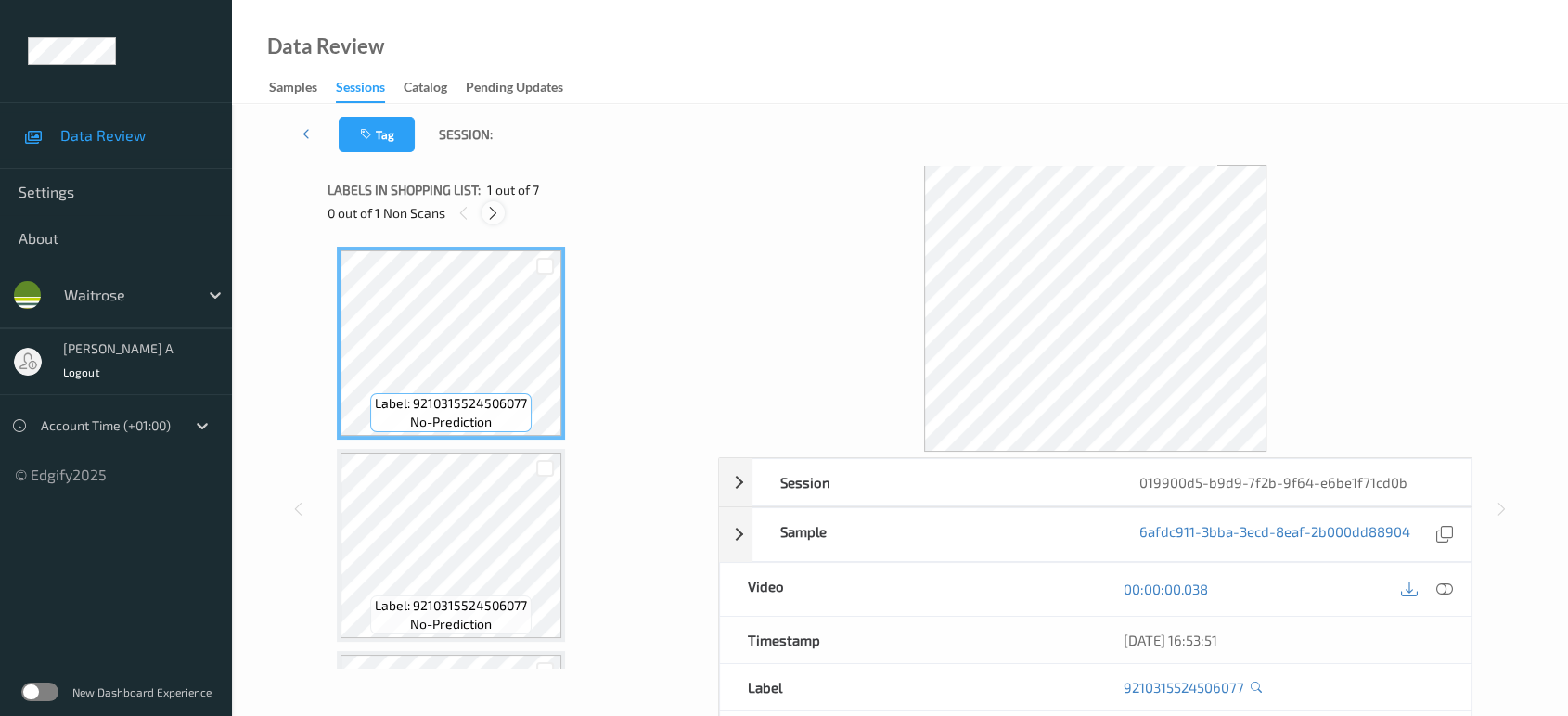
click at [494, 220] on icon at bounding box center [493, 213] width 15 height 16
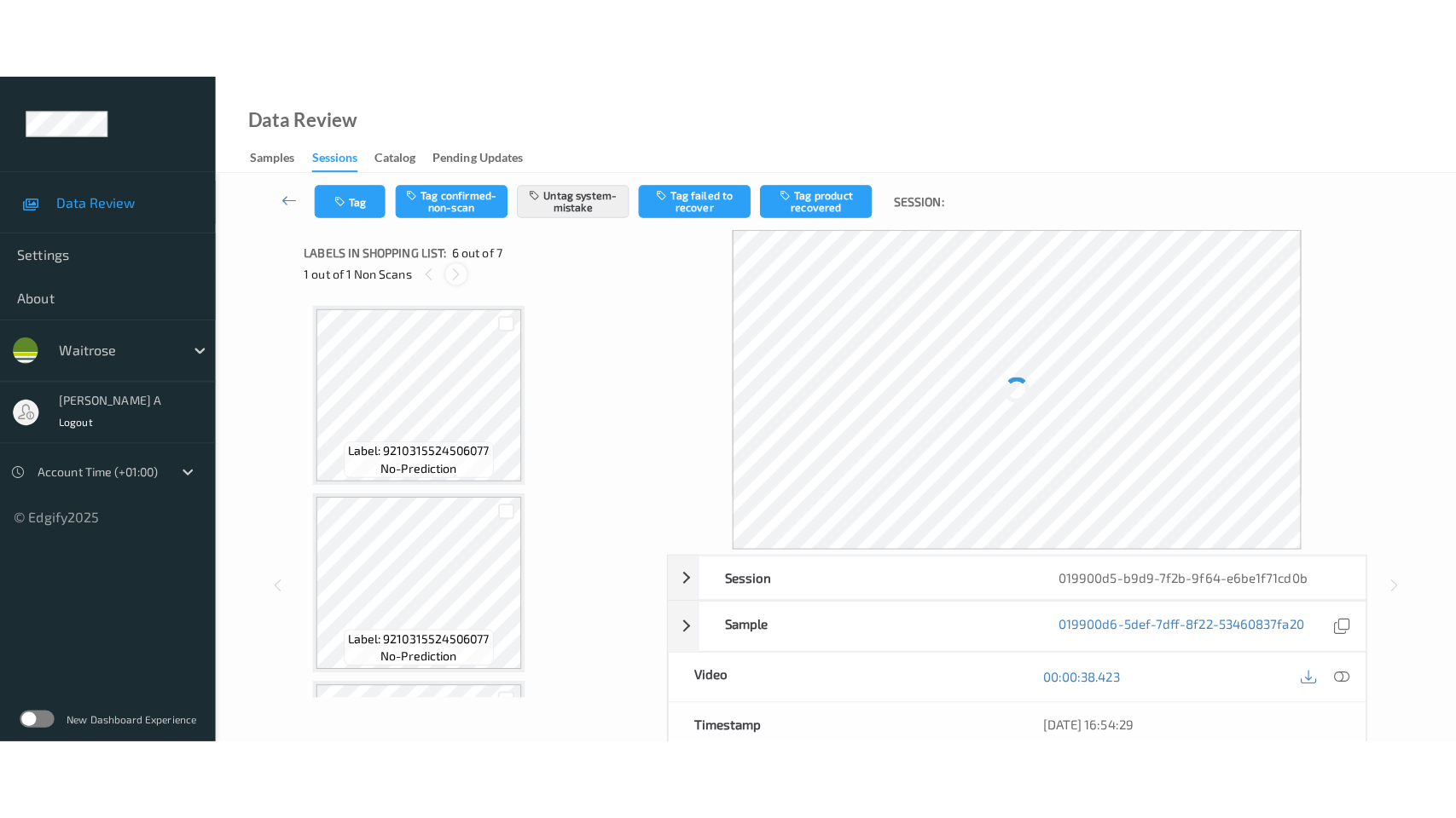
scroll to position [749, 0]
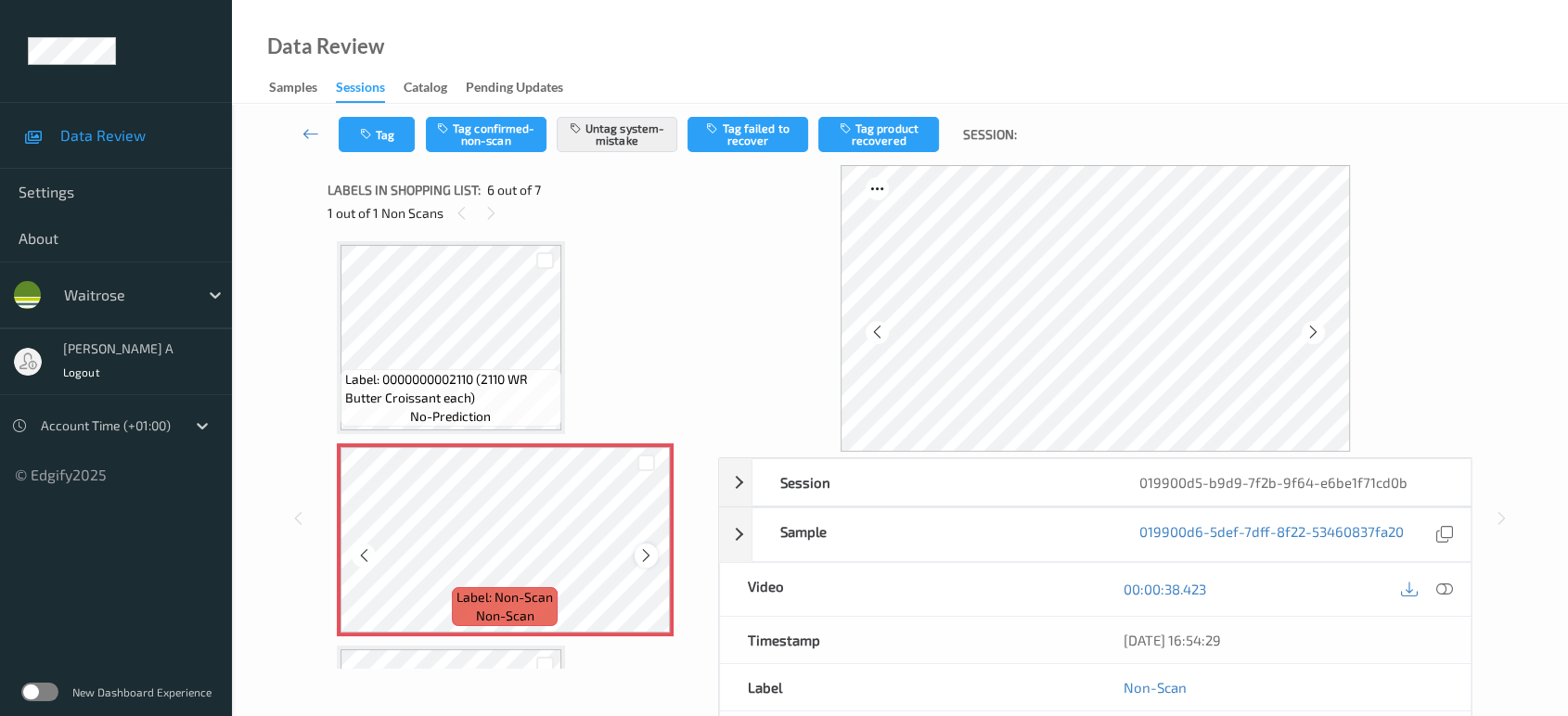
click at [644, 556] on icon at bounding box center [647, 555] width 15 height 16
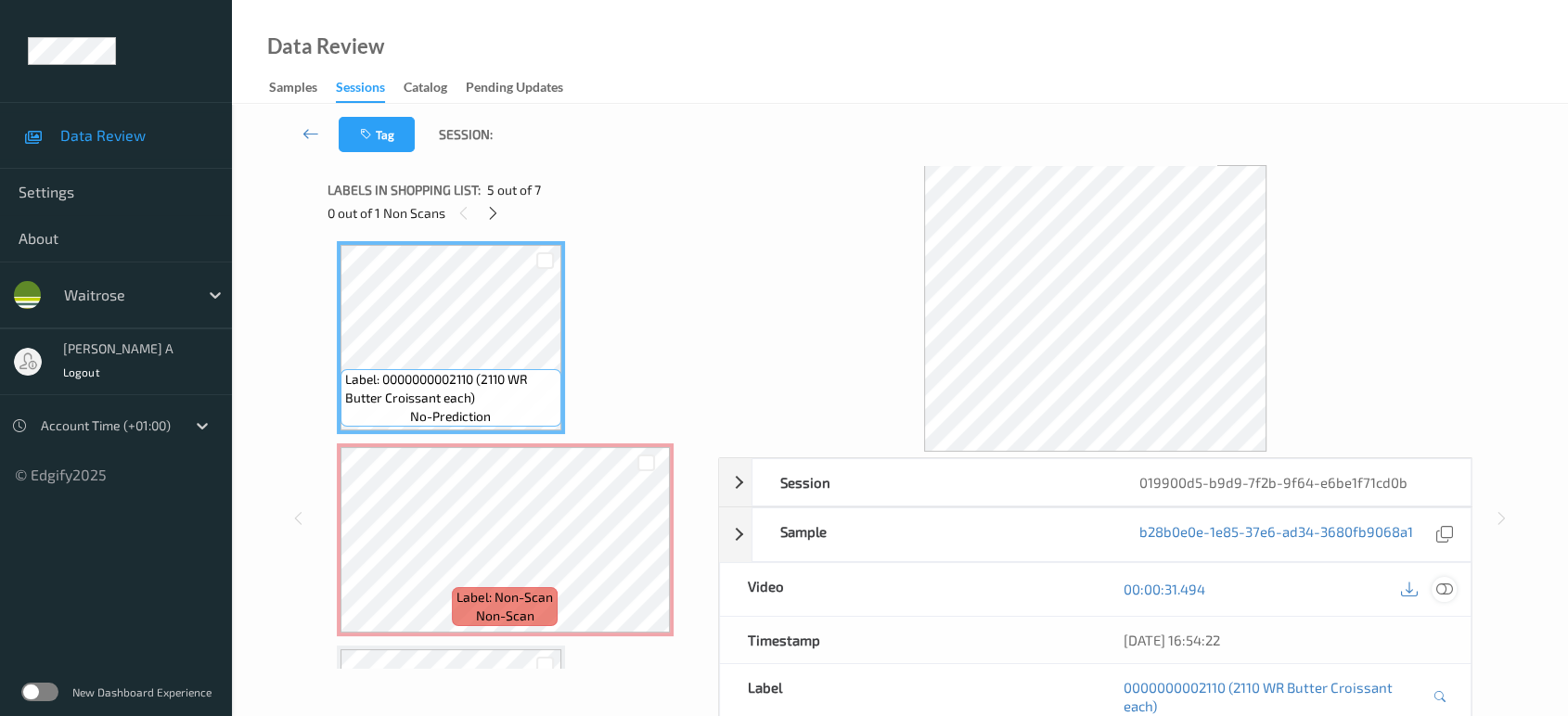
click at [1438, 584] on icon at bounding box center [1444, 588] width 16 height 16
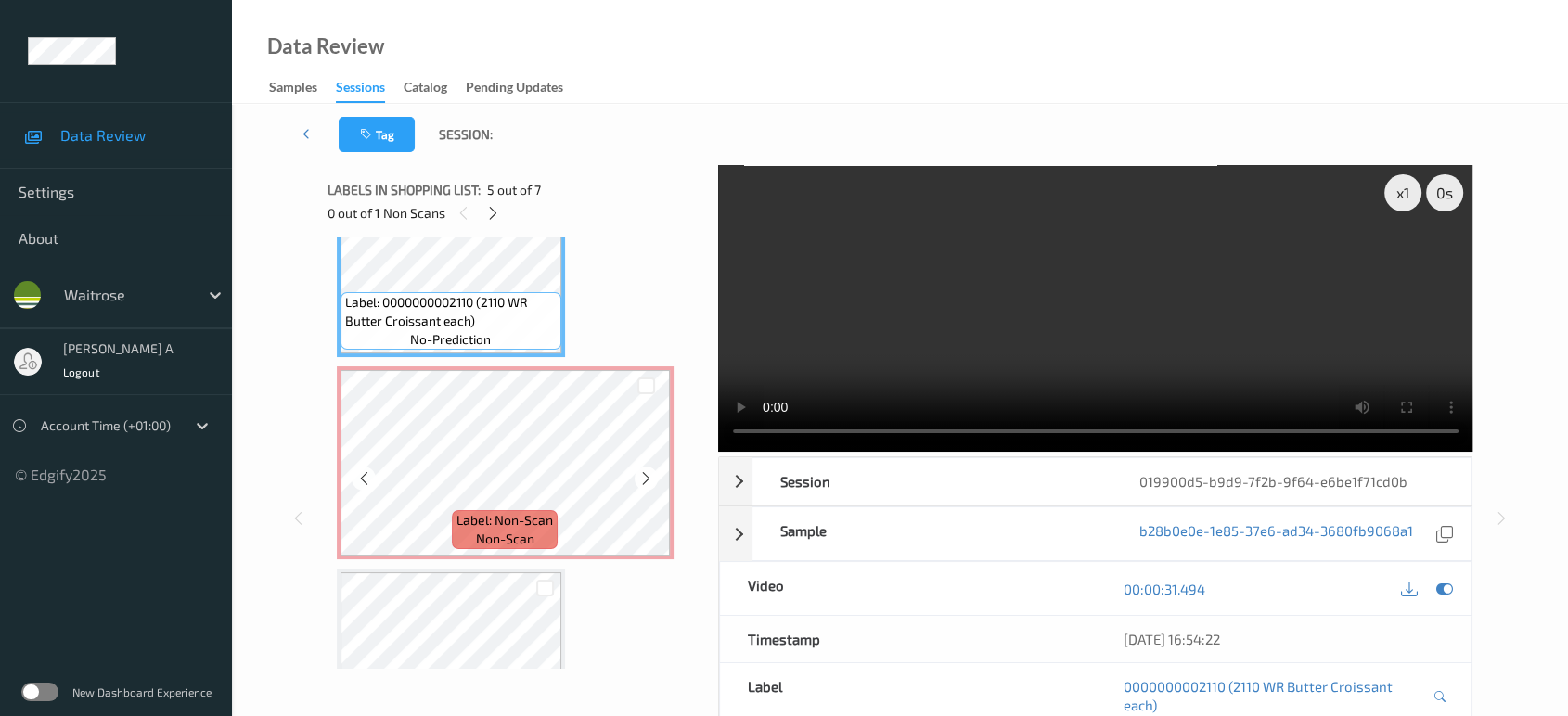
scroll to position [987, 0]
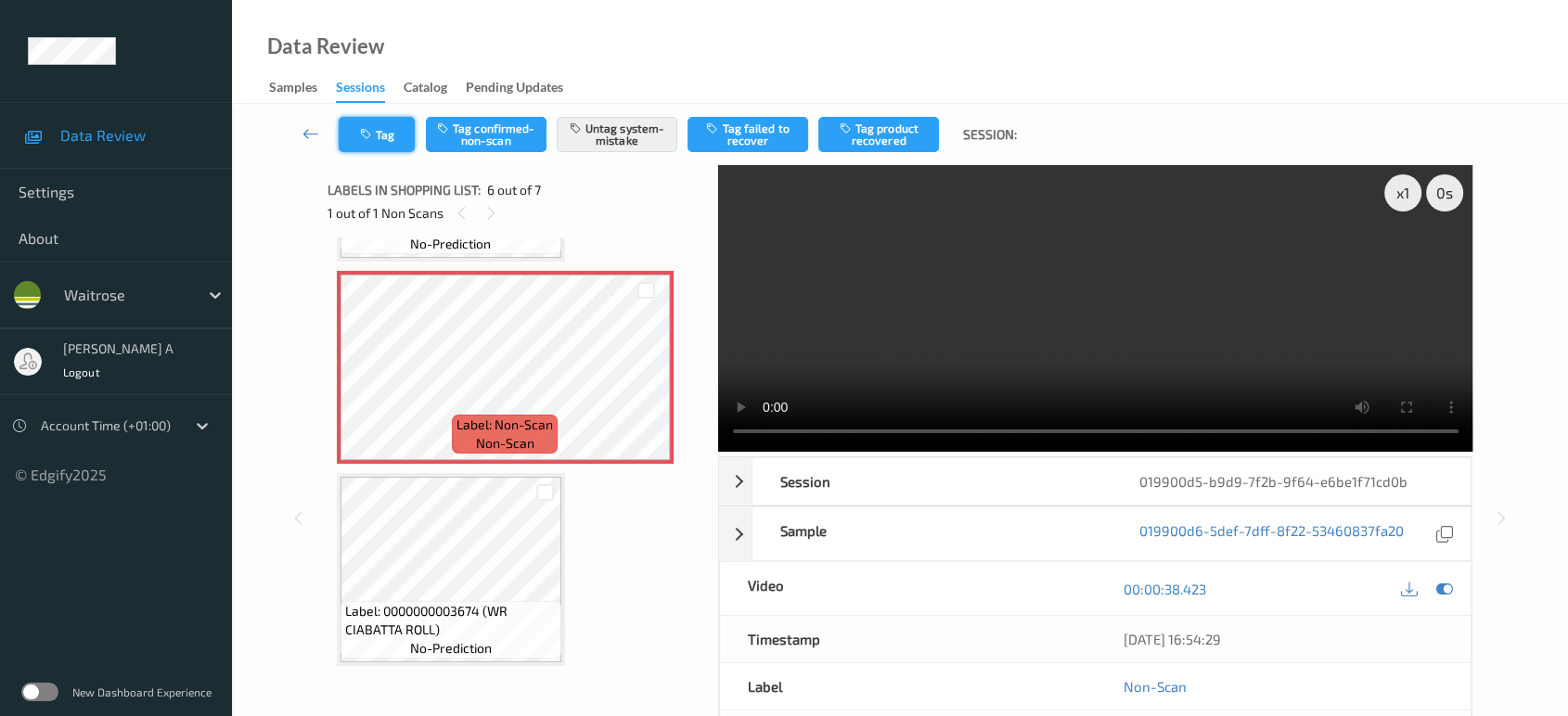
click at [394, 138] on button "Tag" at bounding box center [377, 134] width 76 height 35
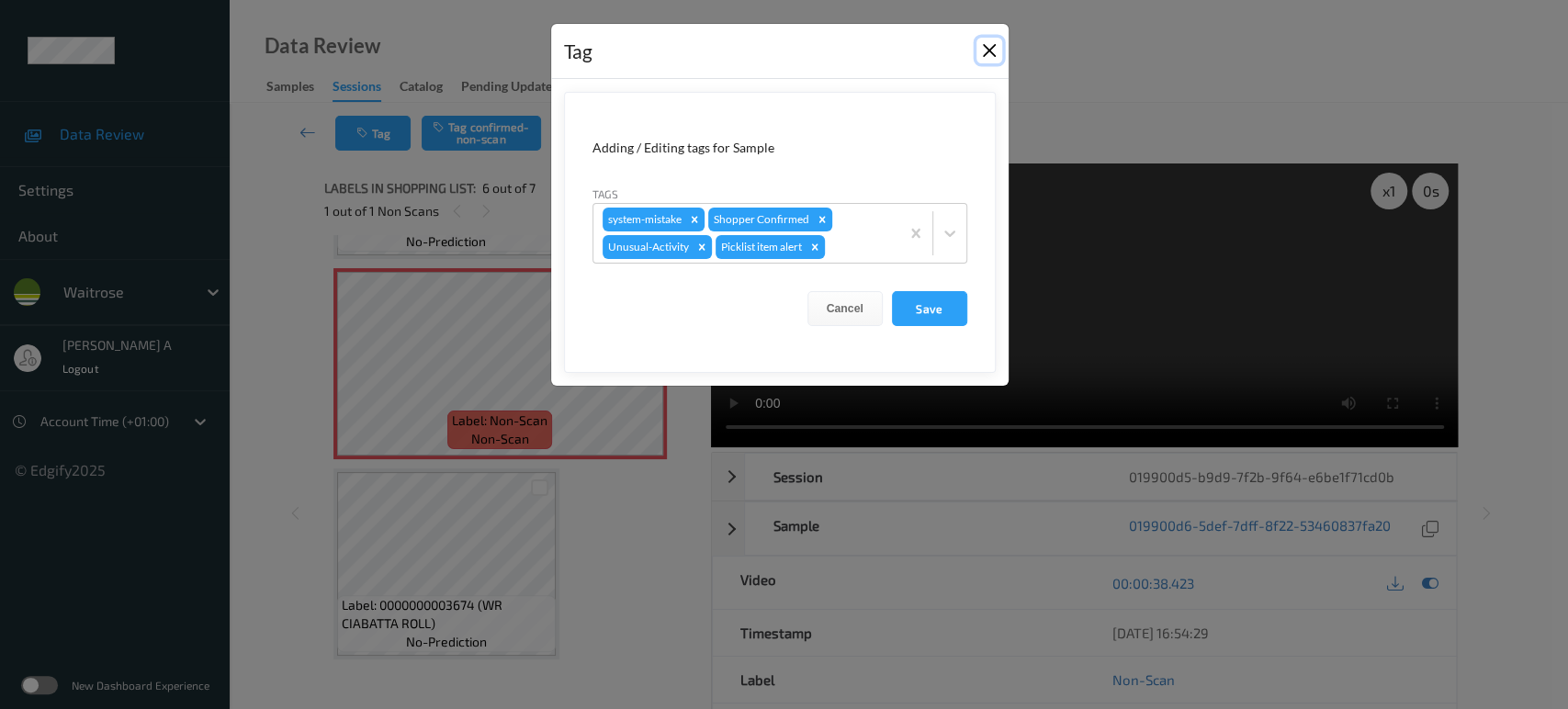
click at [983, 55] on button "Close" at bounding box center [989, 50] width 26 height 26
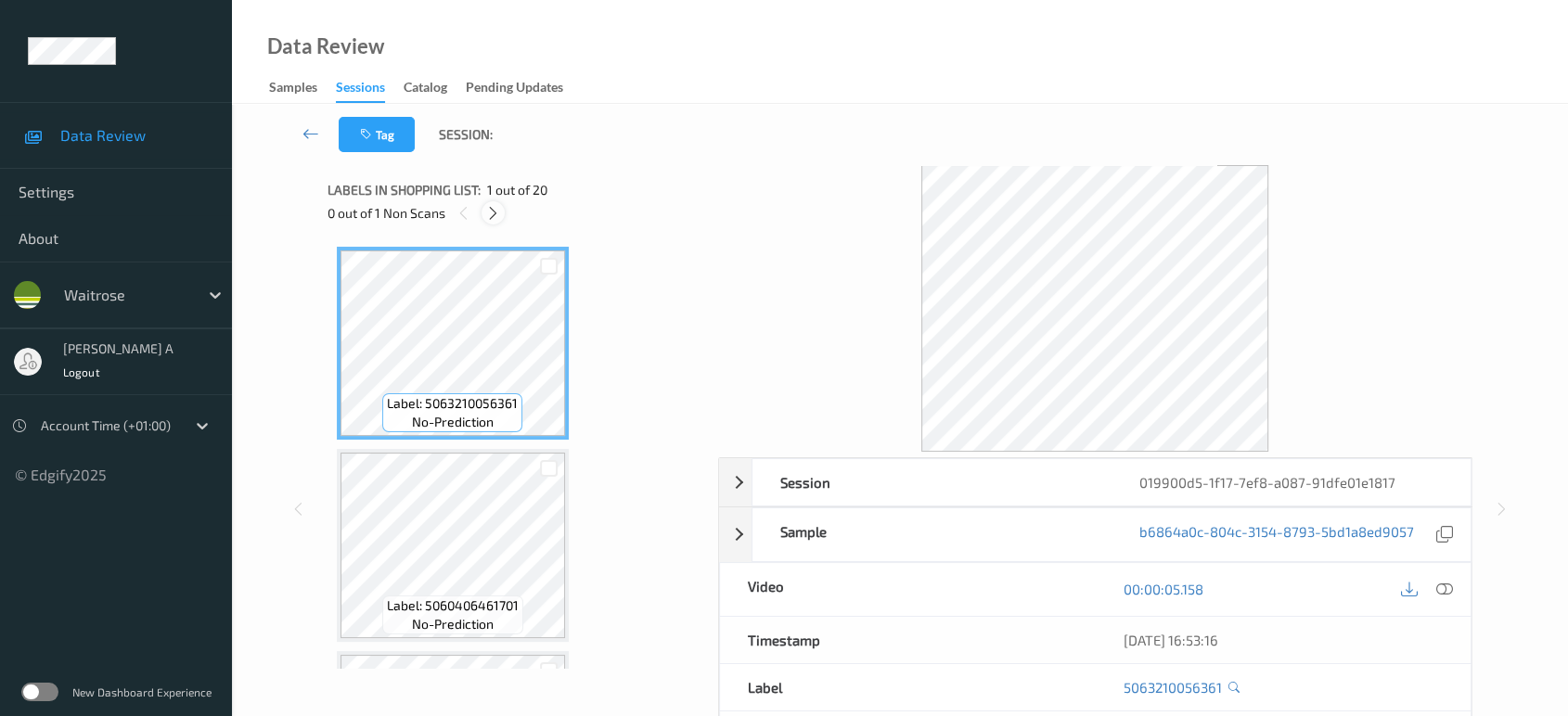
click at [499, 214] on icon at bounding box center [493, 213] width 15 height 16
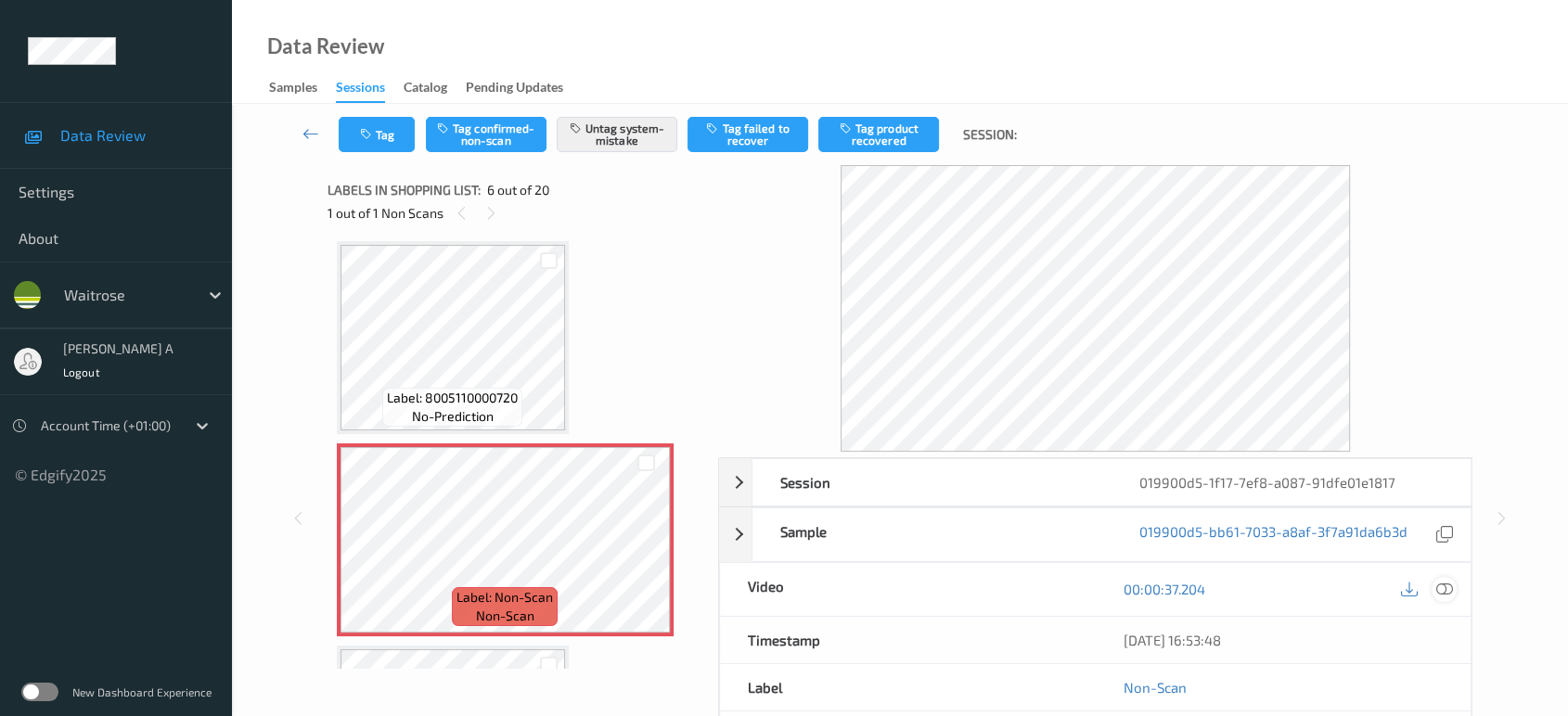
click at [1445, 590] on icon at bounding box center [1444, 588] width 16 height 16
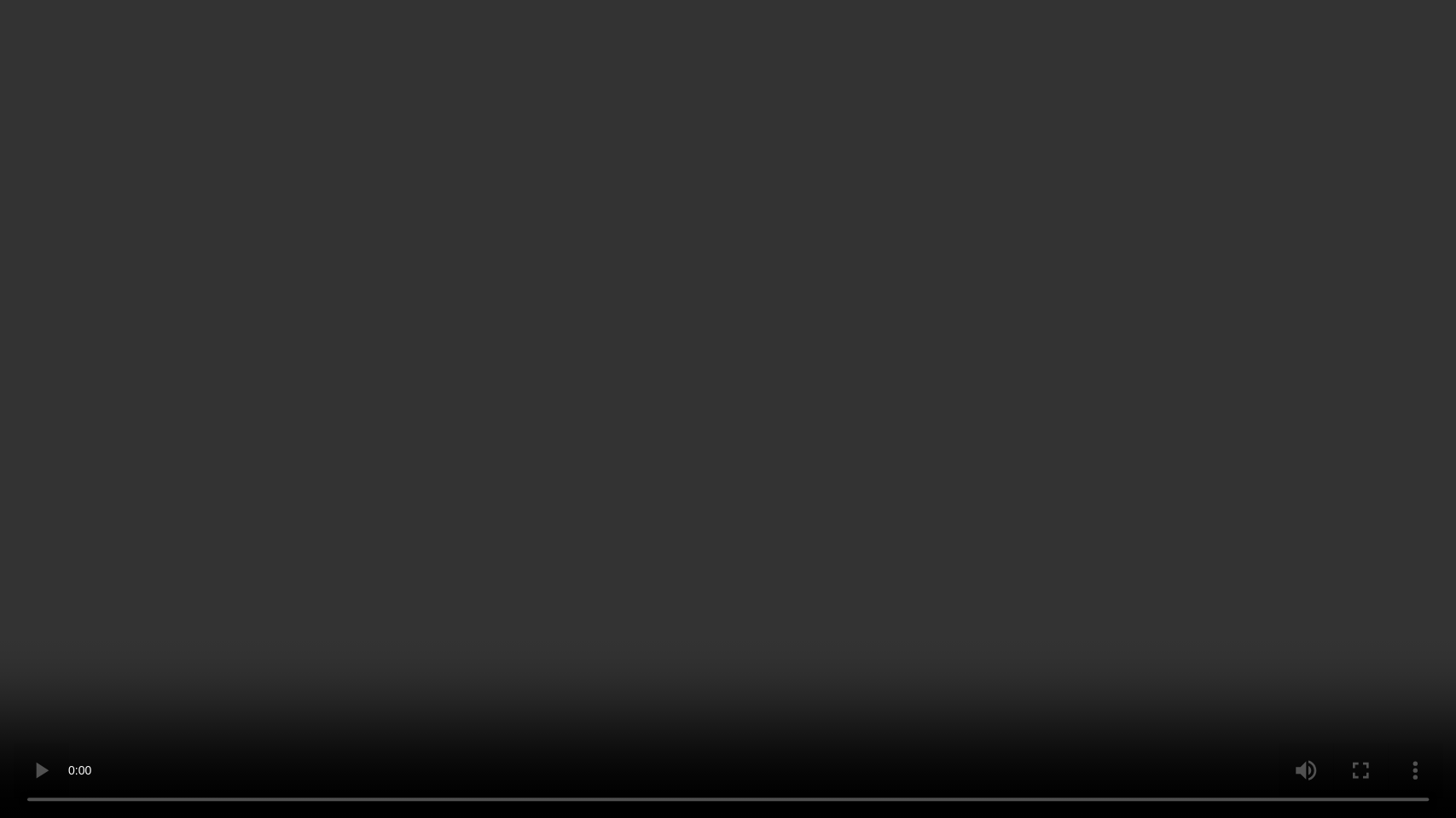
click at [874, 419] on video at bounding box center [728, 409] width 1456 height 818
click at [791, 370] on video at bounding box center [728, 409] width 1456 height 818
click at [849, 421] on video at bounding box center [728, 409] width 1456 height 818
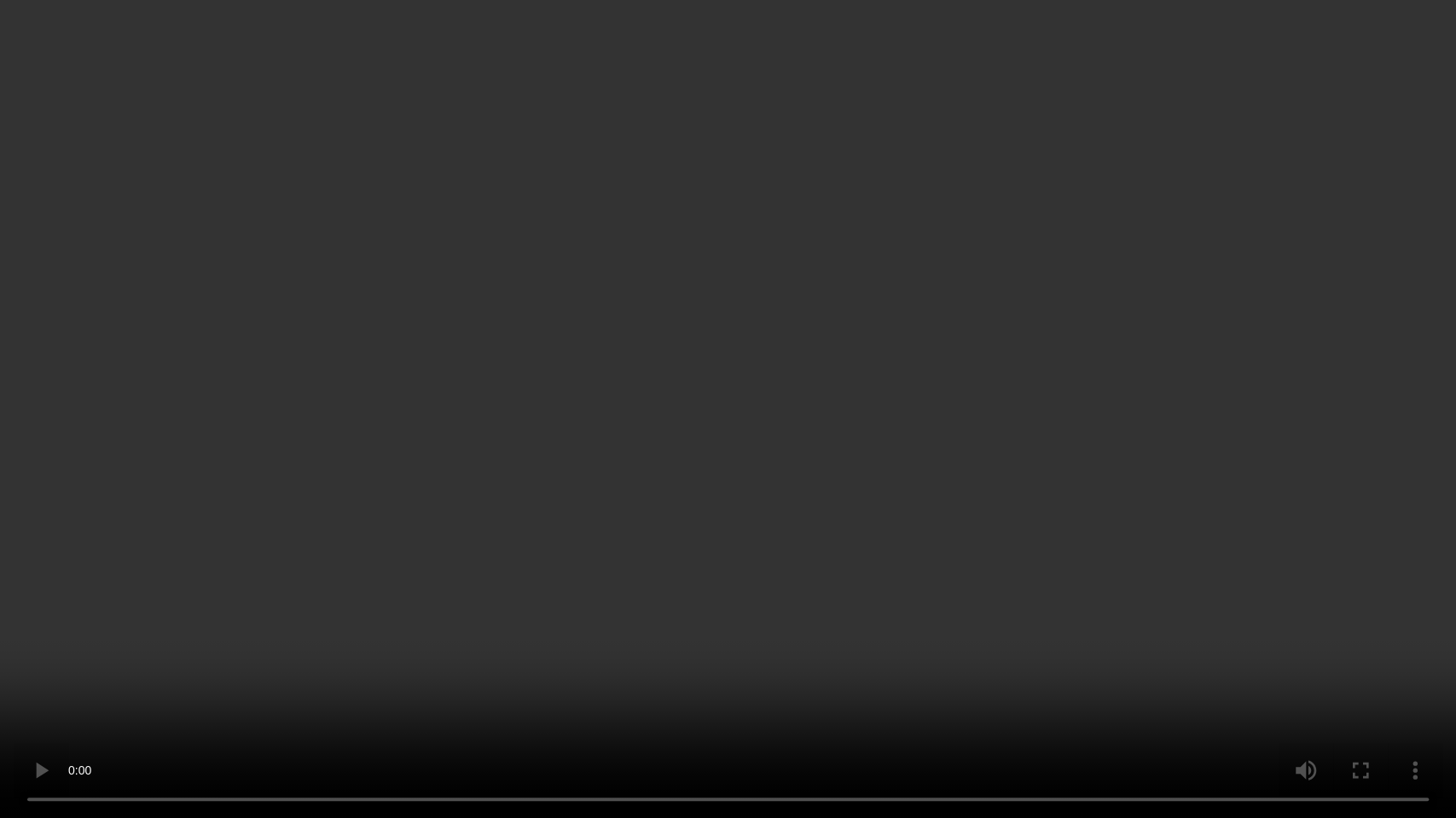
click at [685, 589] on video at bounding box center [728, 409] width 1456 height 818
click at [797, 590] on video at bounding box center [728, 409] width 1456 height 818
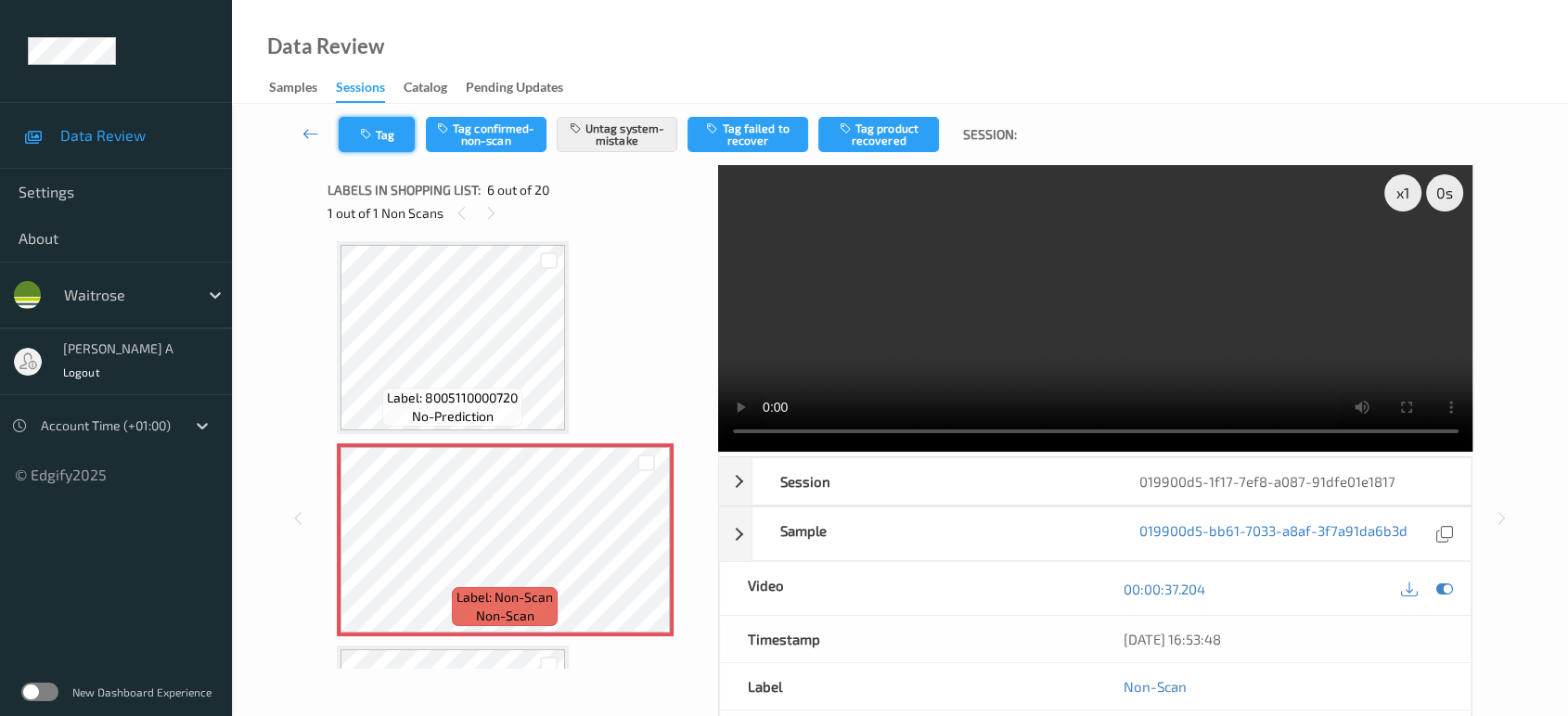
click at [389, 137] on button "Tag" at bounding box center [377, 134] width 76 height 35
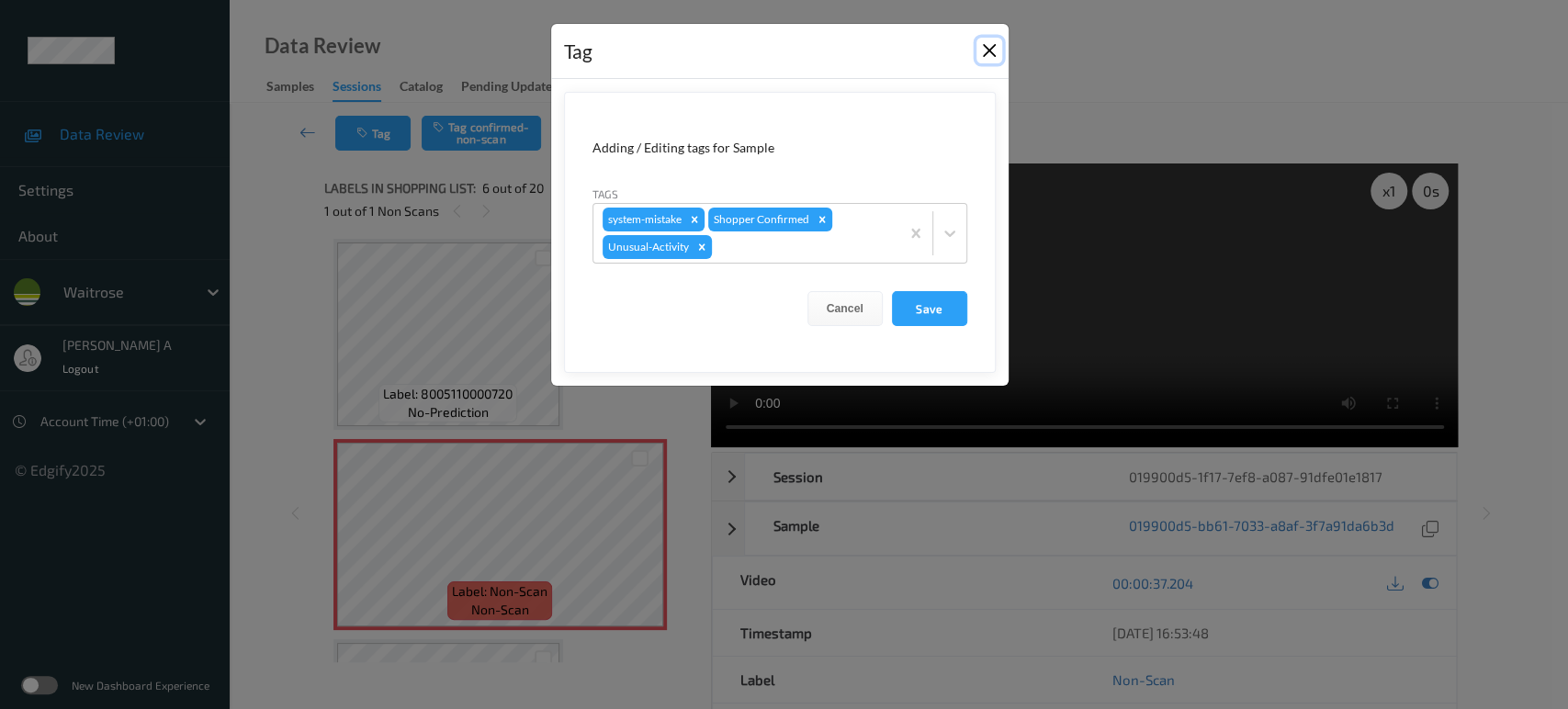
click at [994, 56] on button "Close" at bounding box center [989, 50] width 26 height 26
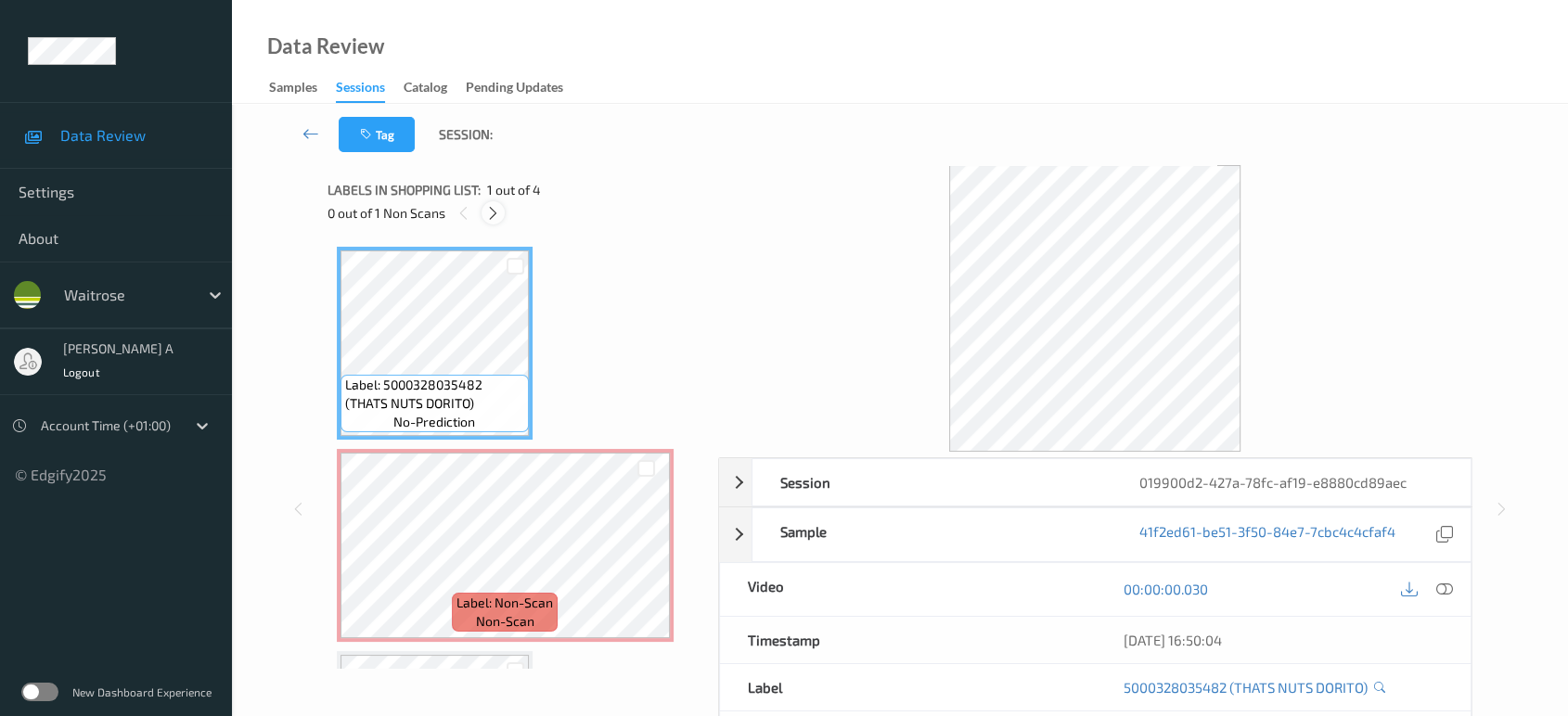
click at [496, 208] on icon at bounding box center [493, 213] width 15 height 16
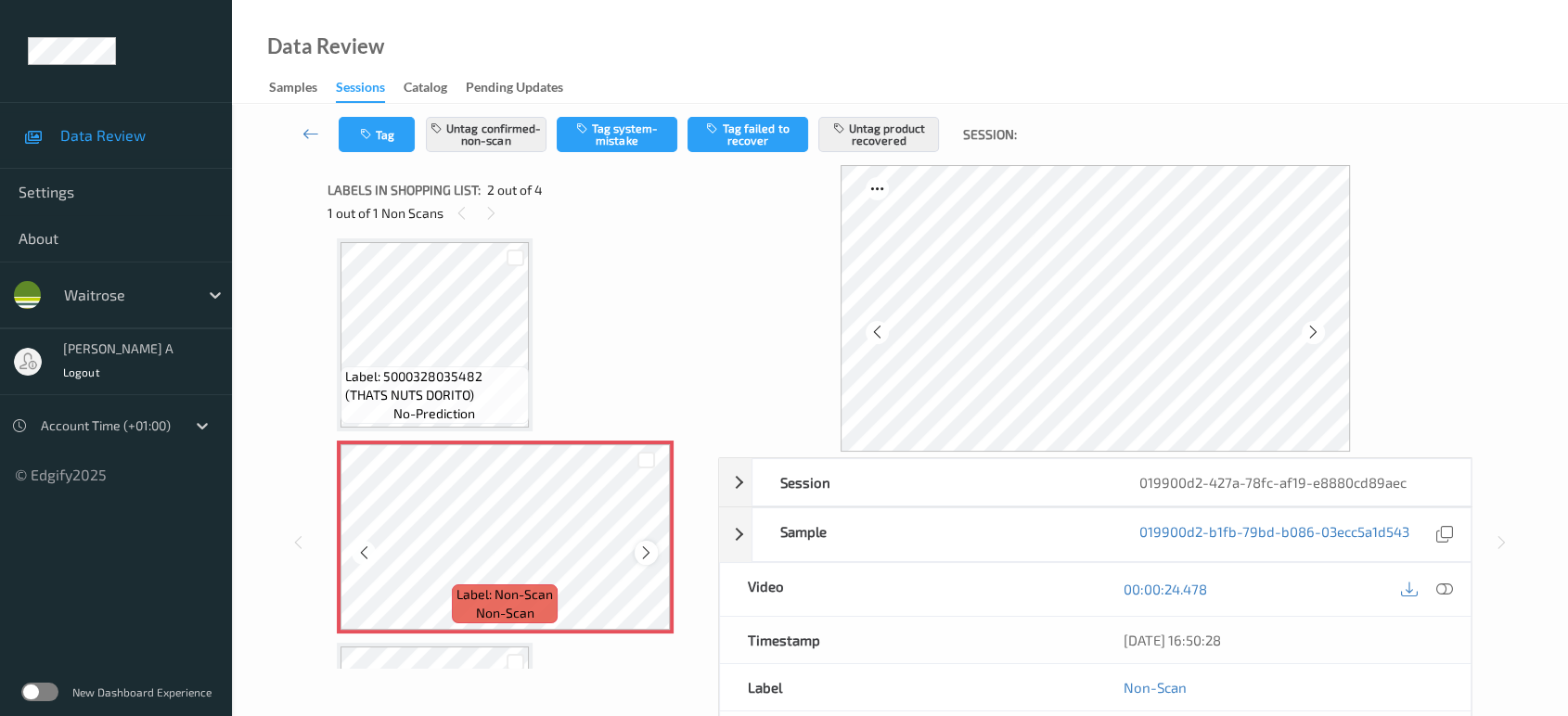
click at [644, 550] on icon at bounding box center [647, 552] width 15 height 16
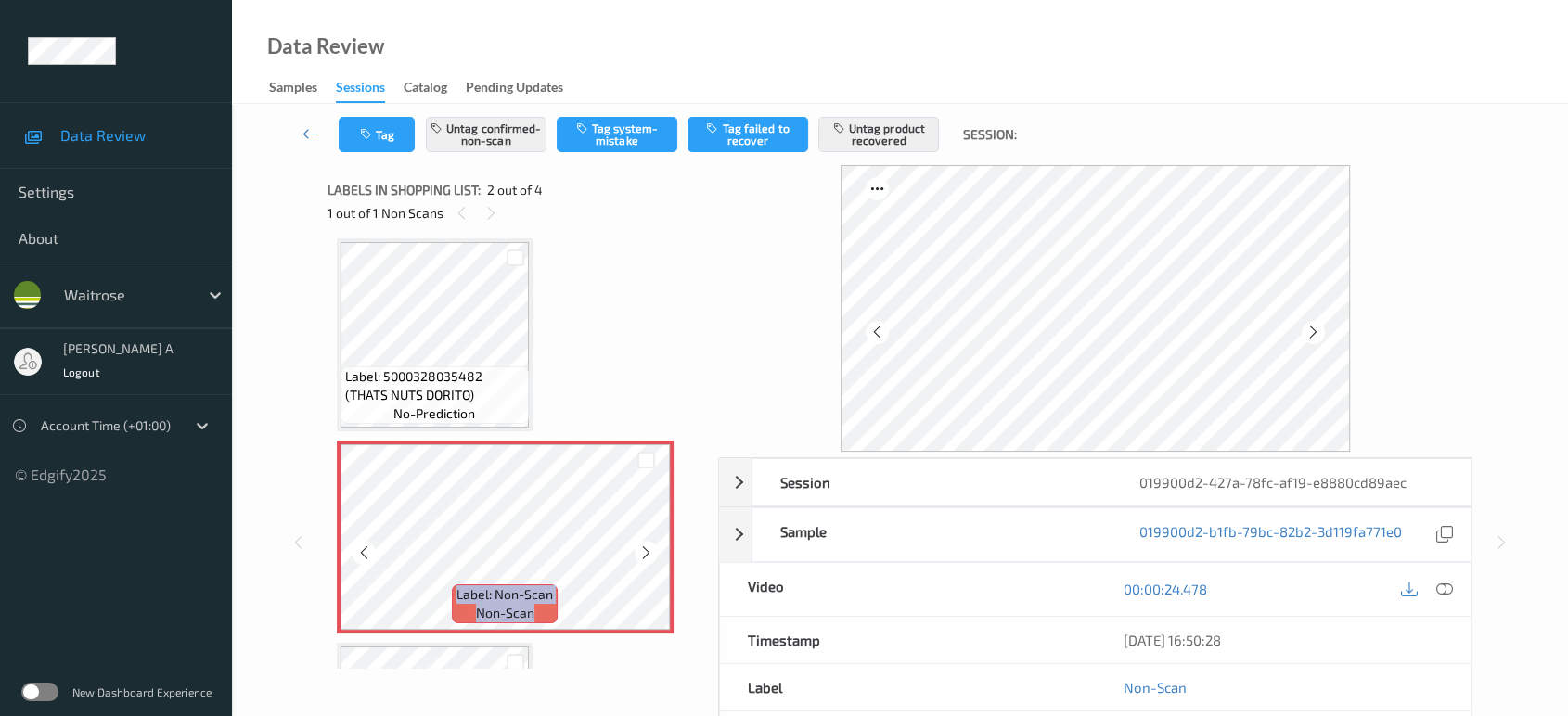
click at [644, 550] on icon at bounding box center [647, 552] width 15 height 16
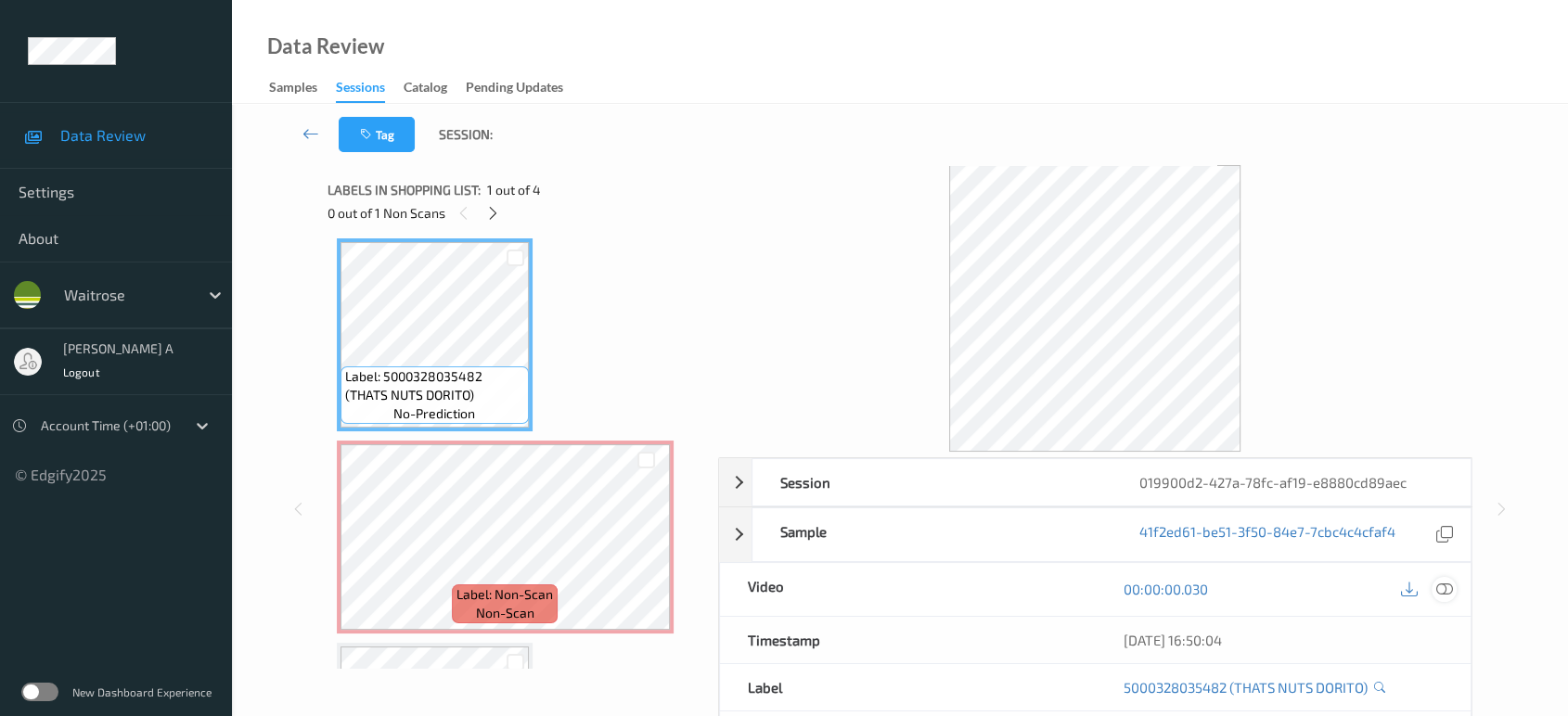
click at [1441, 582] on icon at bounding box center [1444, 588] width 16 height 16
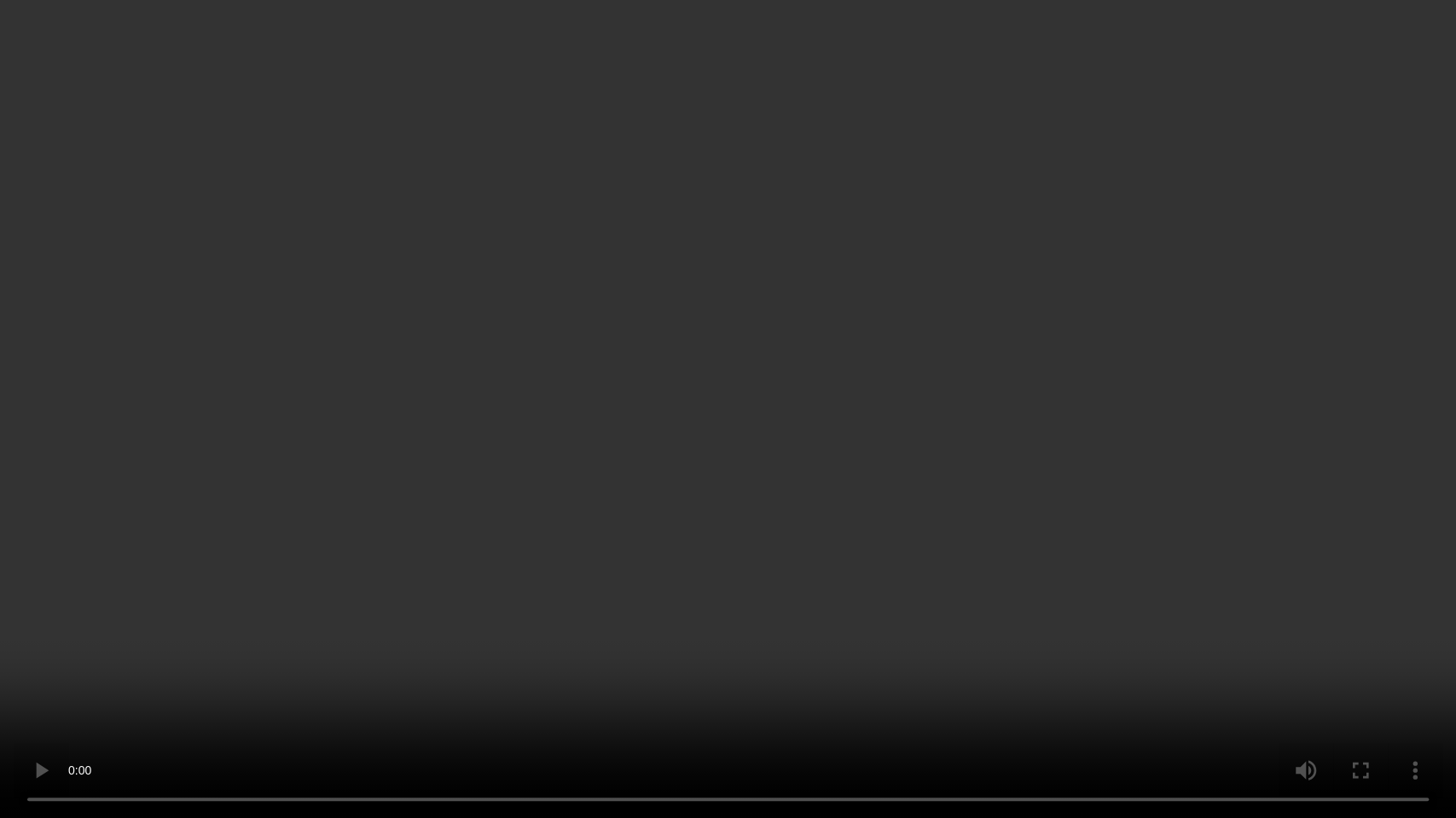
click at [767, 528] on video at bounding box center [728, 409] width 1456 height 818
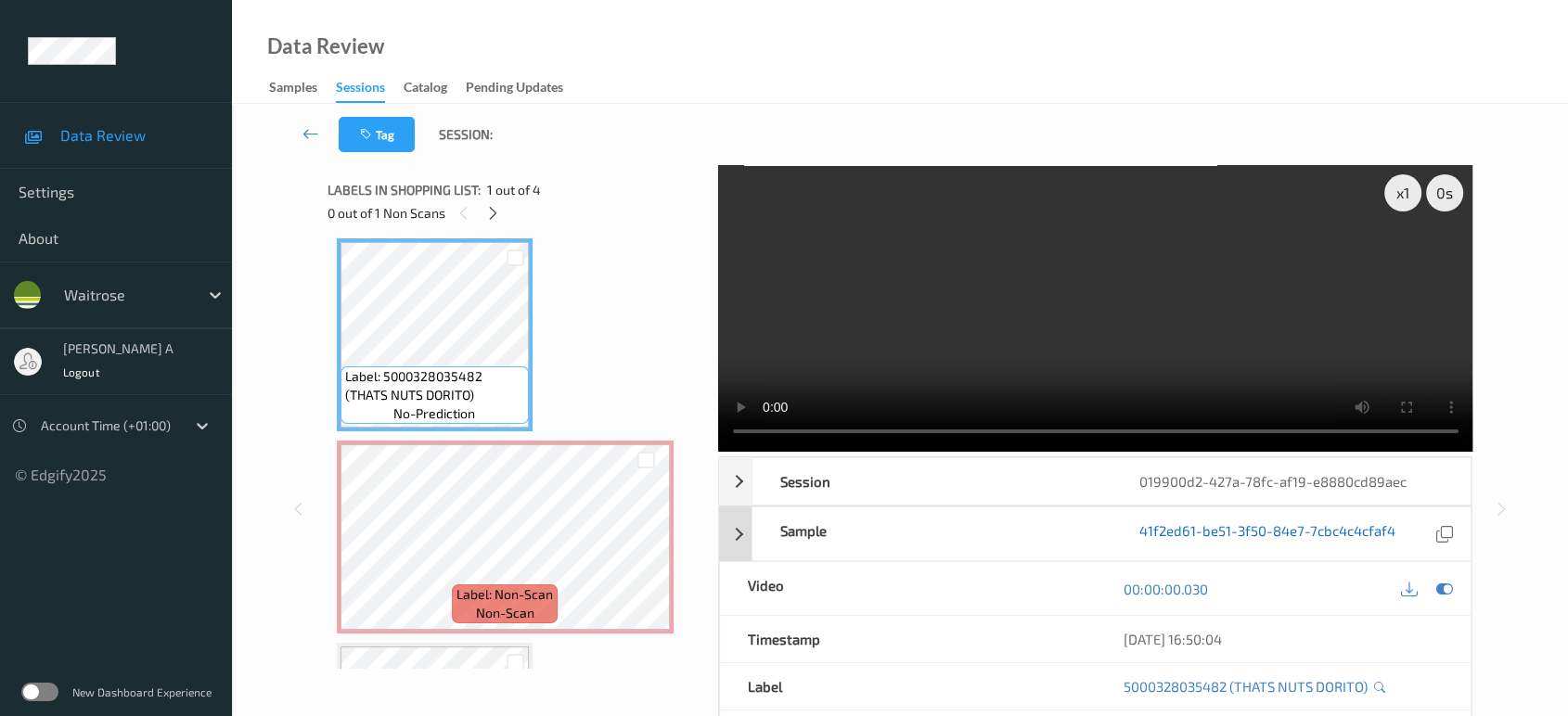
drag, startPoint x: 1438, startPoint y: 585, endPoint x: 1299, endPoint y: 529, distance: 149.9
click at [1438, 585] on icon at bounding box center [1444, 588] width 16 height 16
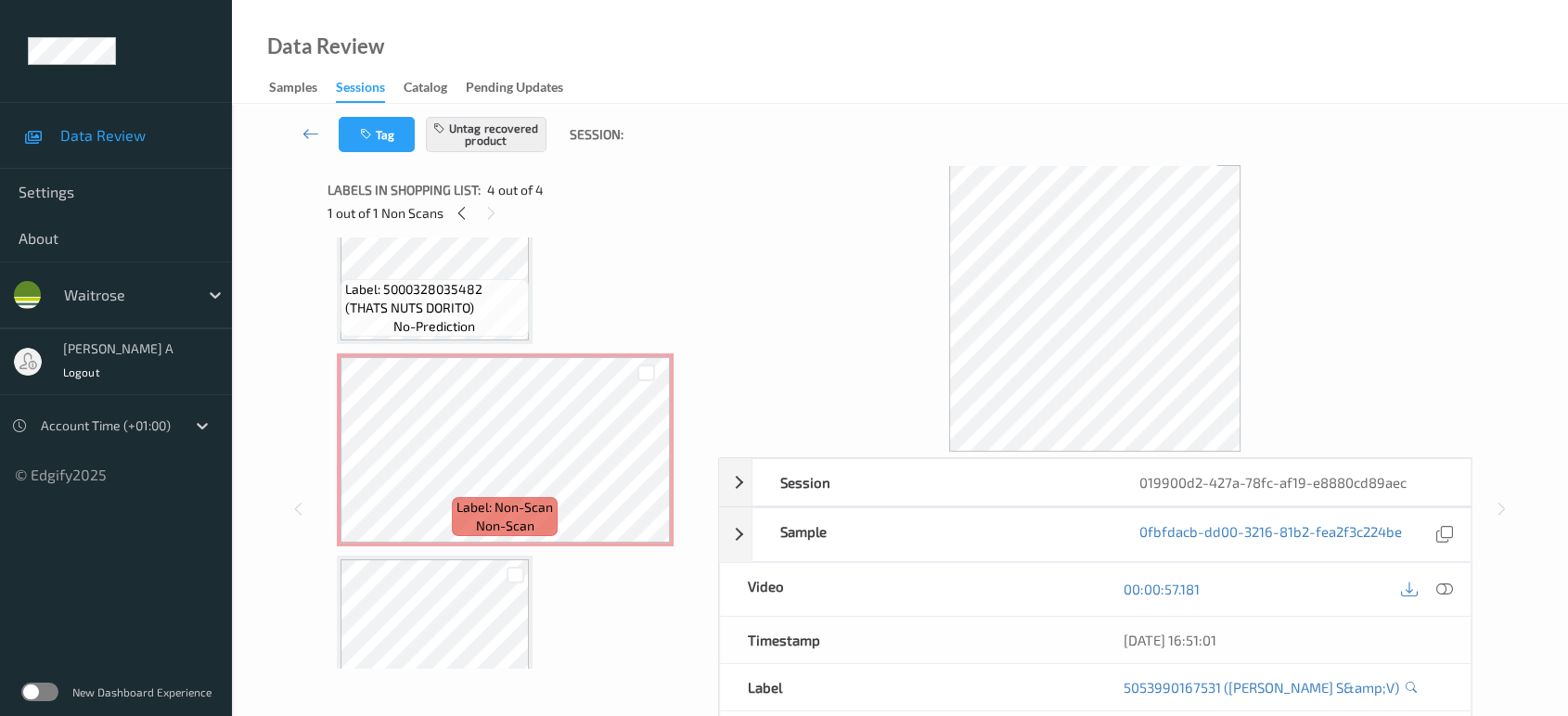
scroll to position [0, 0]
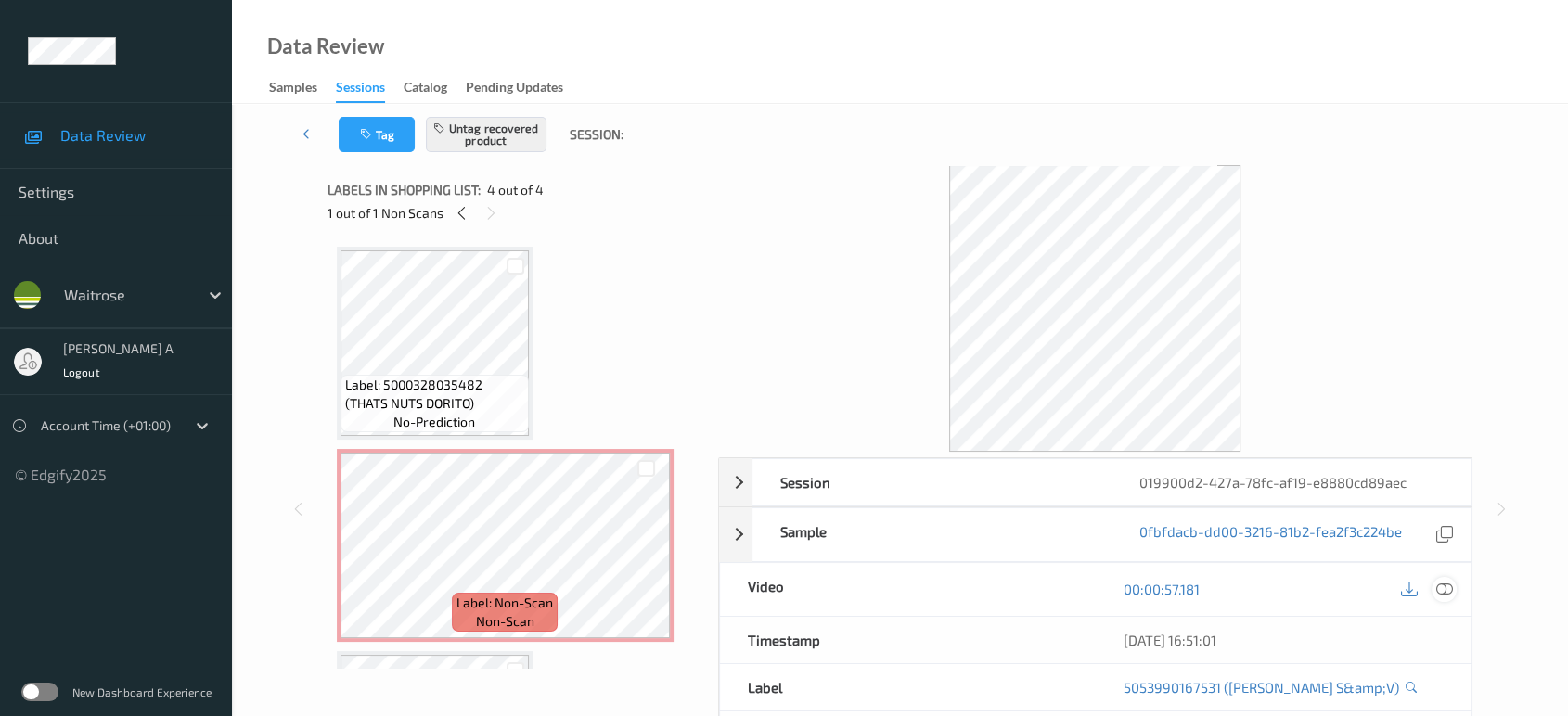
click at [1437, 581] on icon at bounding box center [1444, 588] width 16 height 16
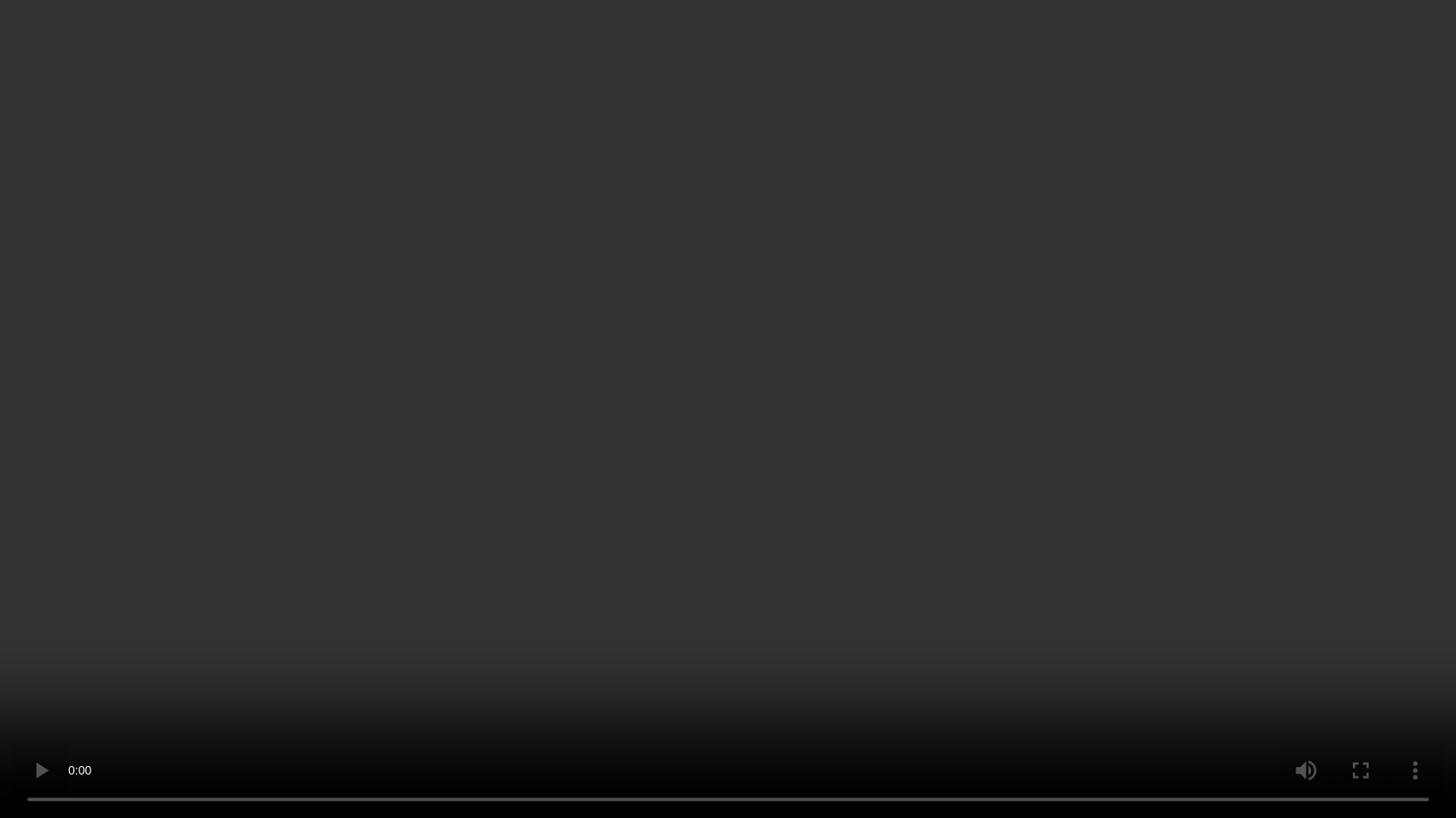
click at [586, 402] on video at bounding box center [728, 409] width 1456 height 818
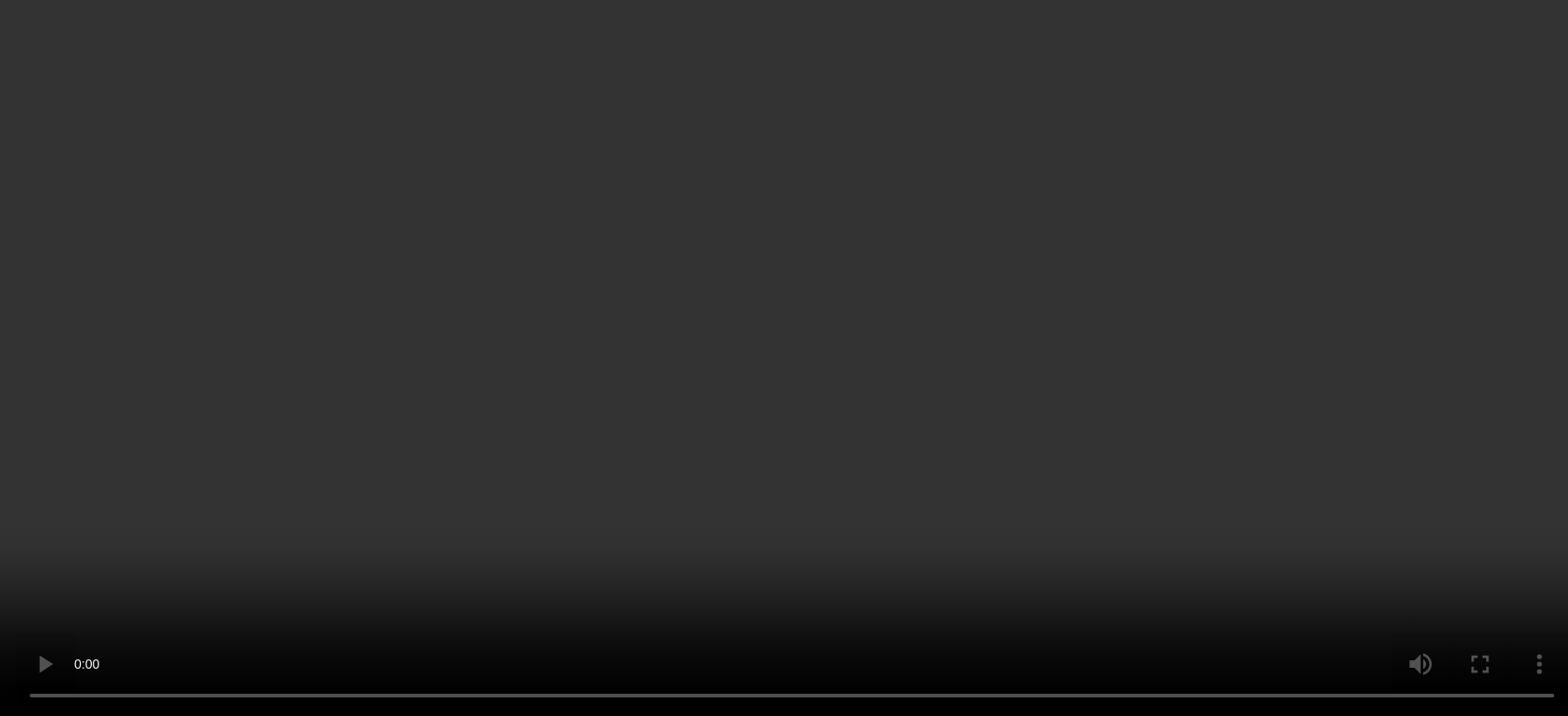
scroll to position [309, 0]
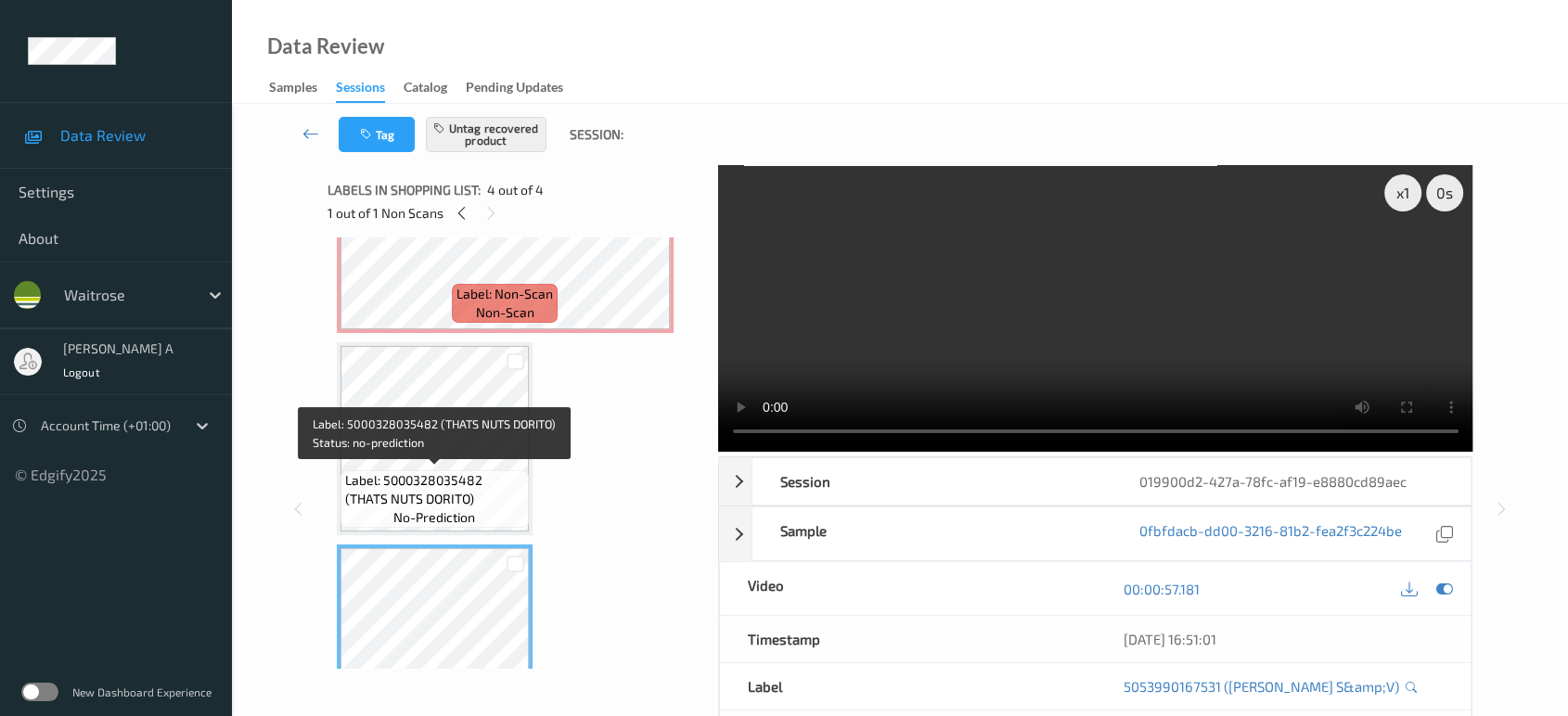
click at [454, 471] on span "Label: 5000328035482 (THATS NUTS DORITO)" at bounding box center [435, 490] width 179 height 37
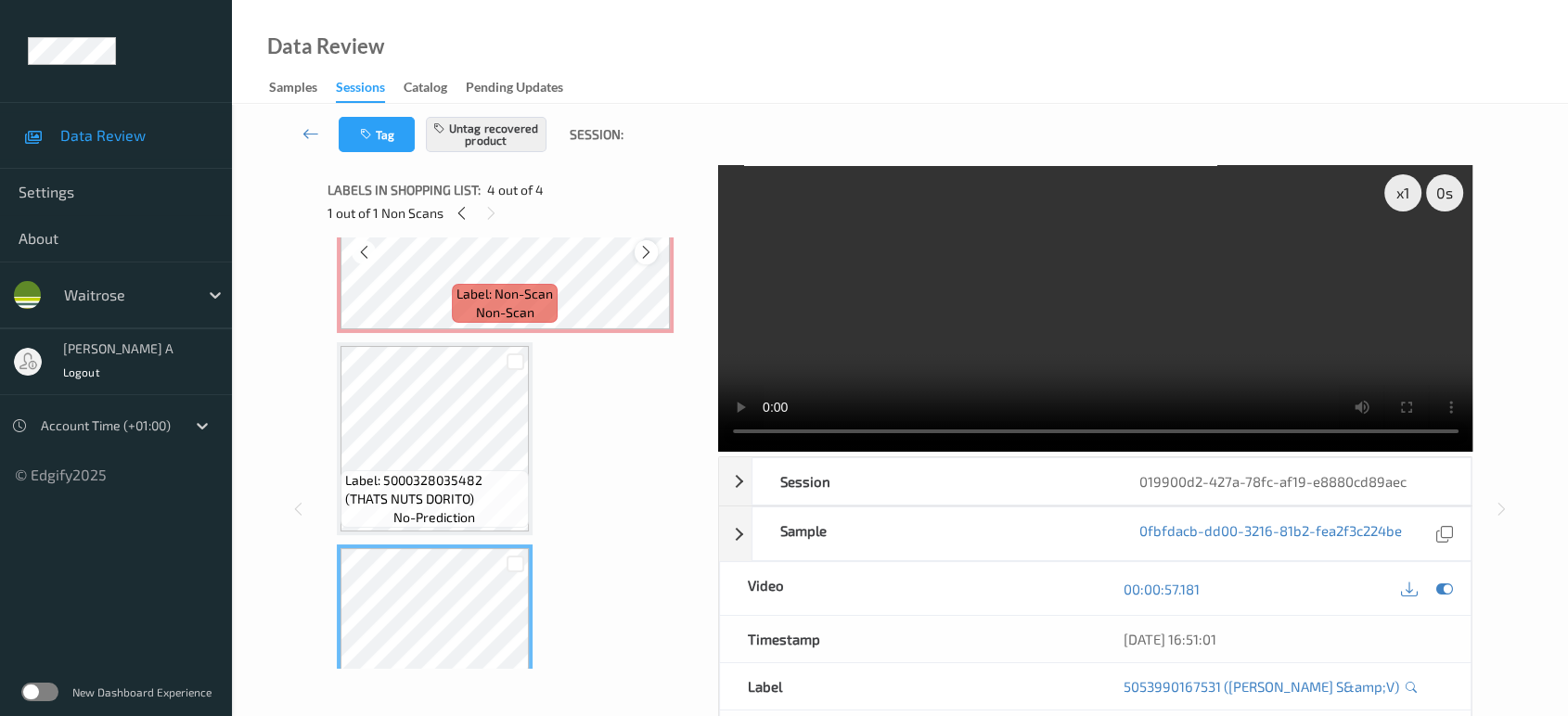
click at [650, 250] on icon at bounding box center [647, 252] width 15 height 16
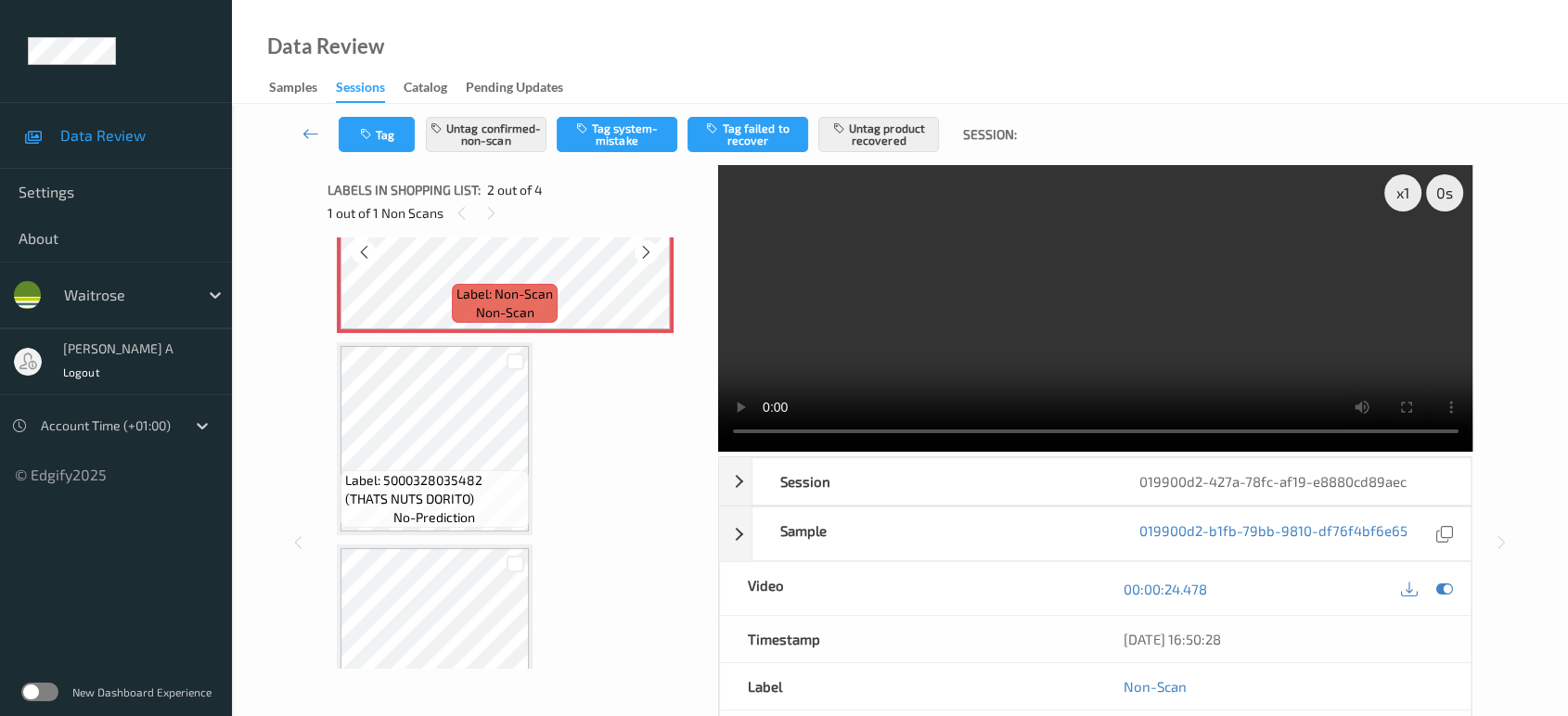
click at [650, 250] on icon at bounding box center [647, 252] width 15 height 16
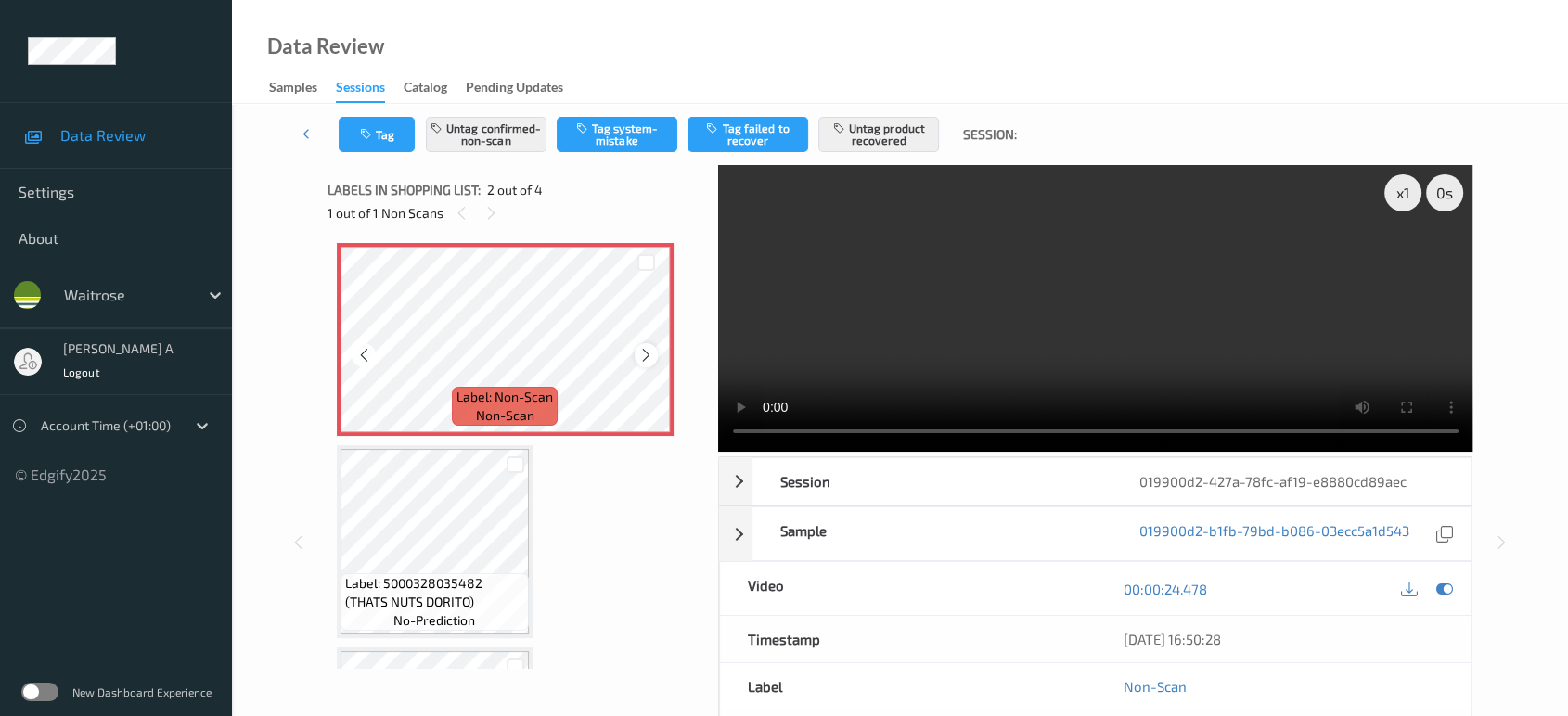
click at [641, 359] on icon at bounding box center [647, 355] width 15 height 16
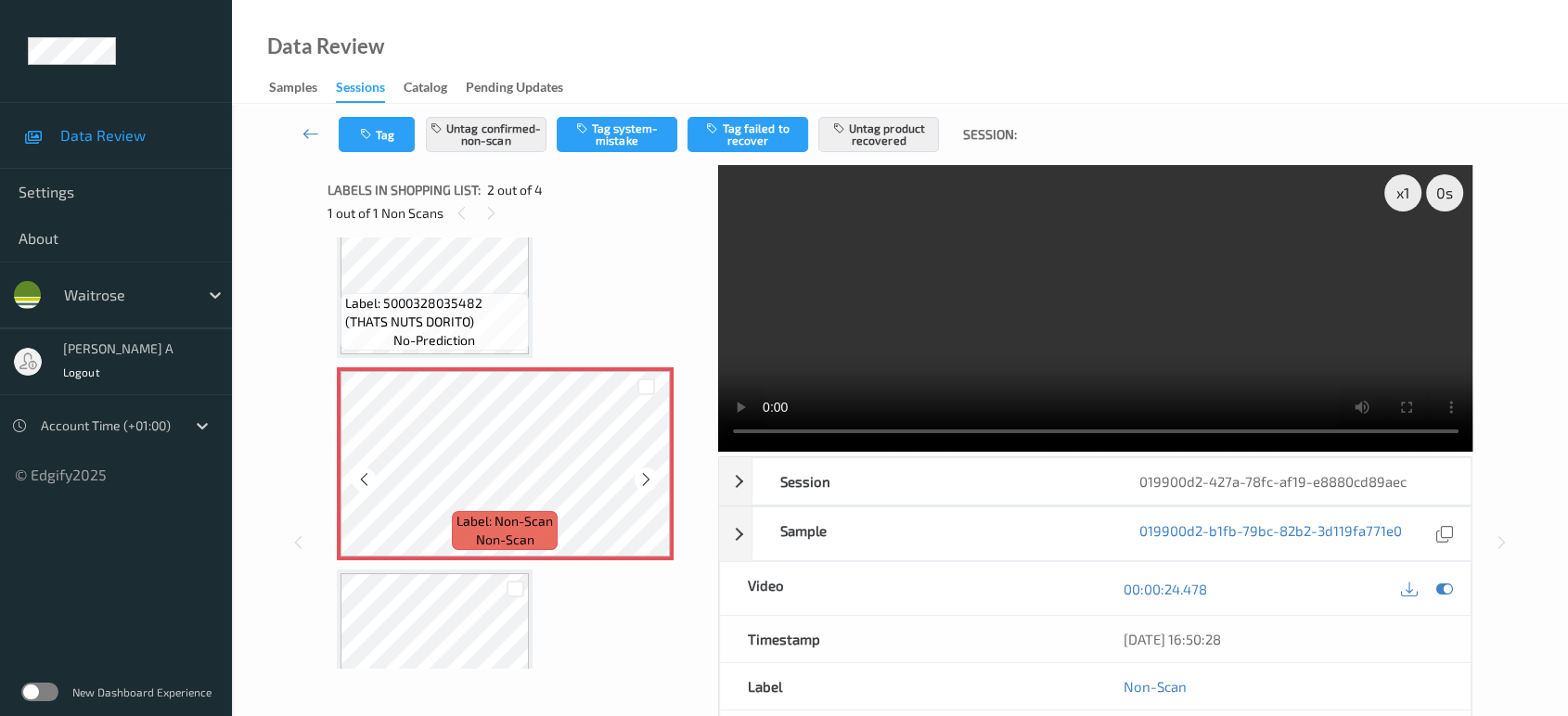
scroll to position [0, 0]
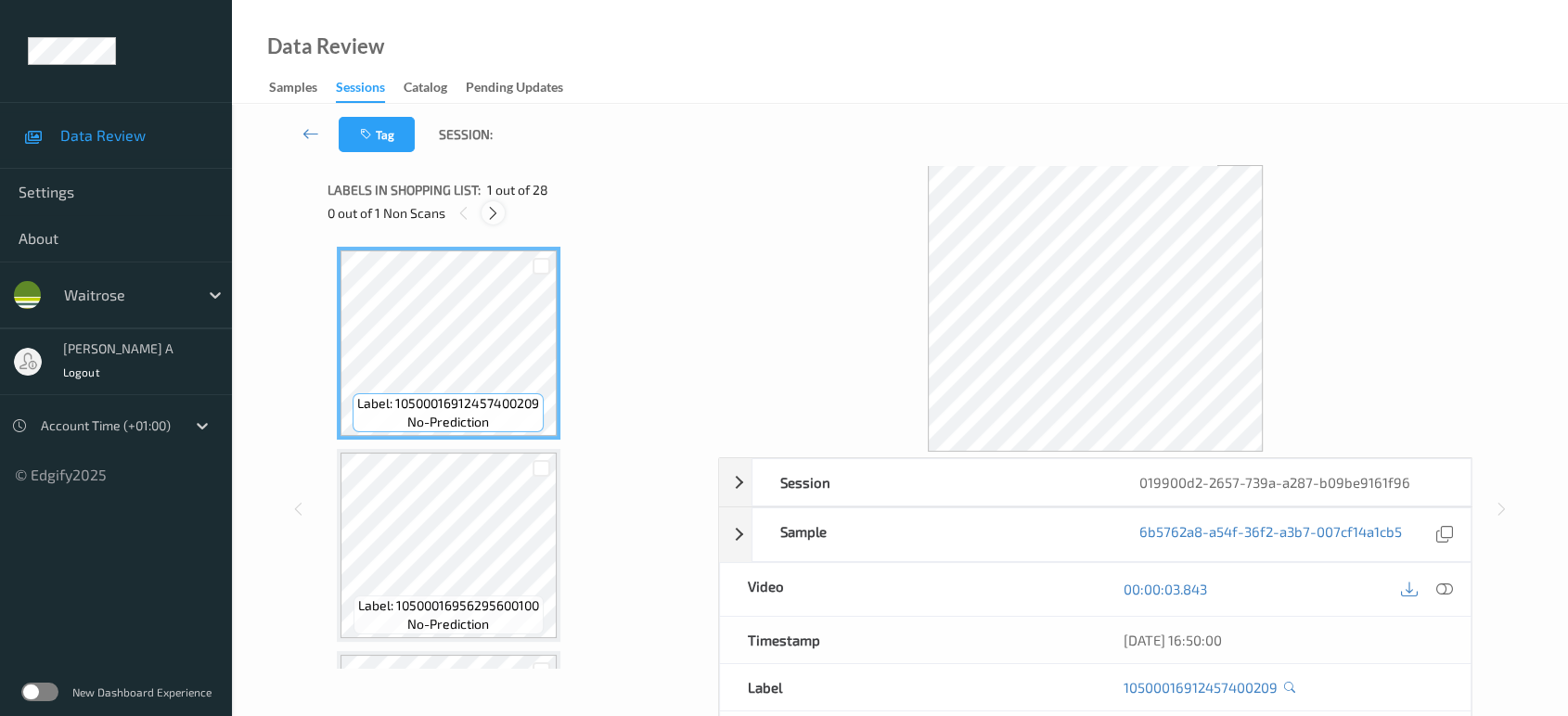
click at [490, 210] on icon at bounding box center [493, 213] width 15 height 16
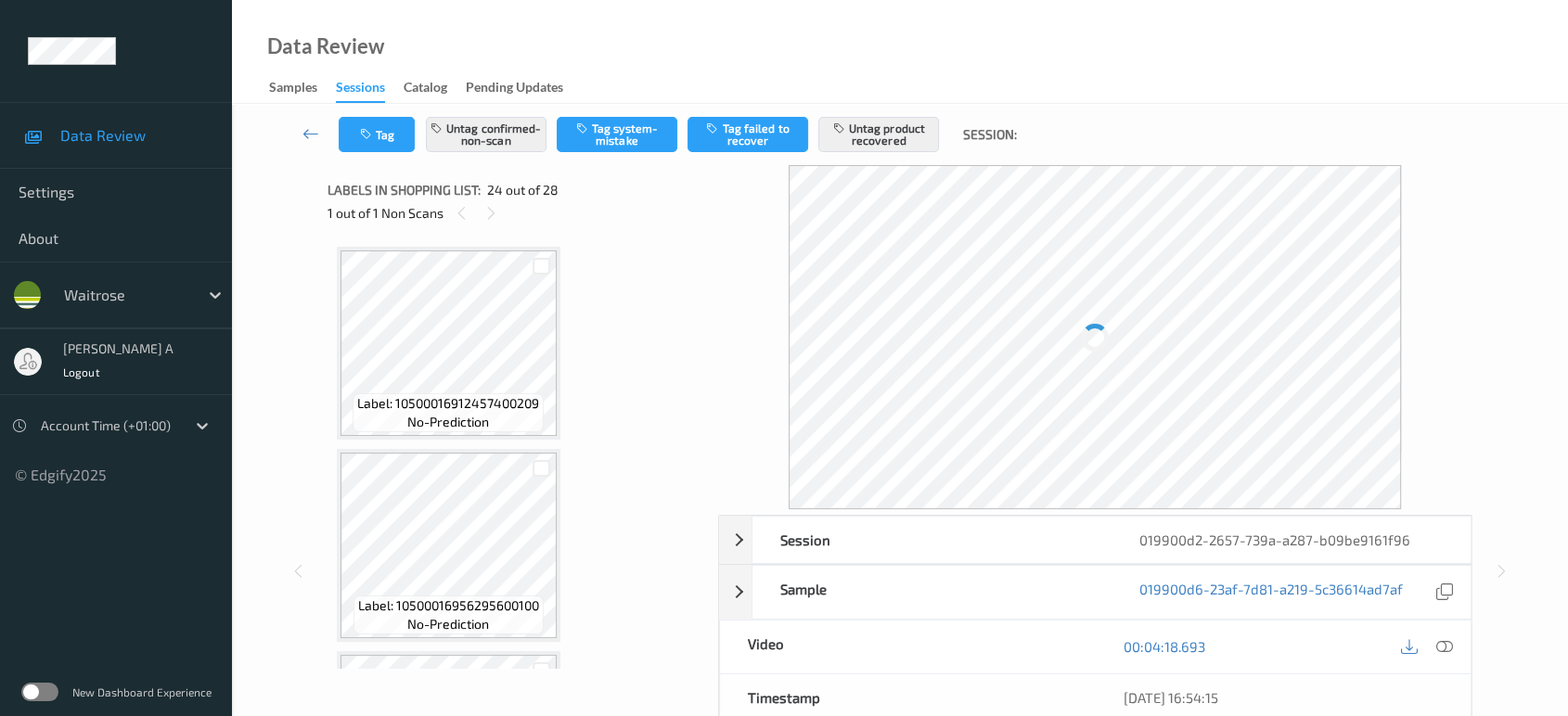
scroll to position [4439, 0]
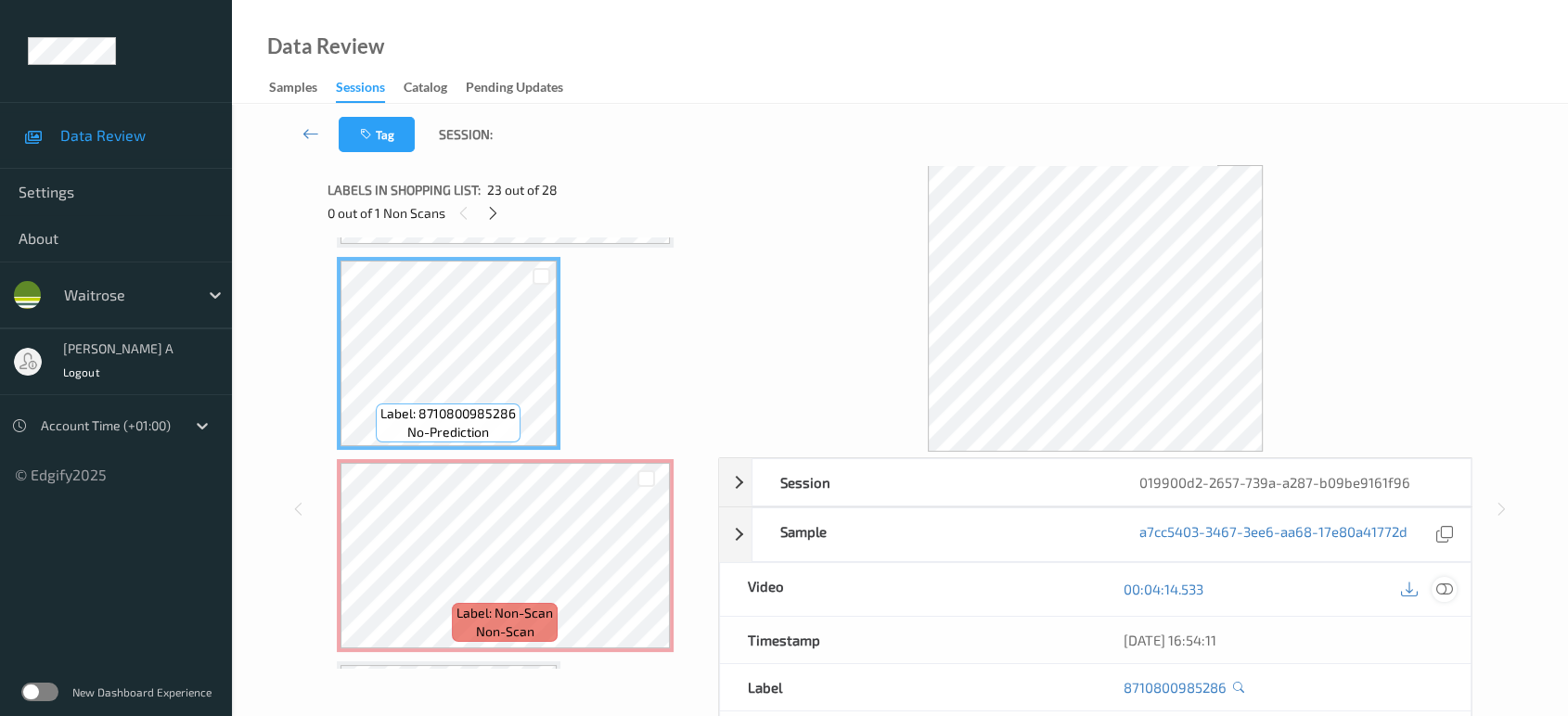
click at [1445, 589] on icon at bounding box center [1444, 588] width 16 height 16
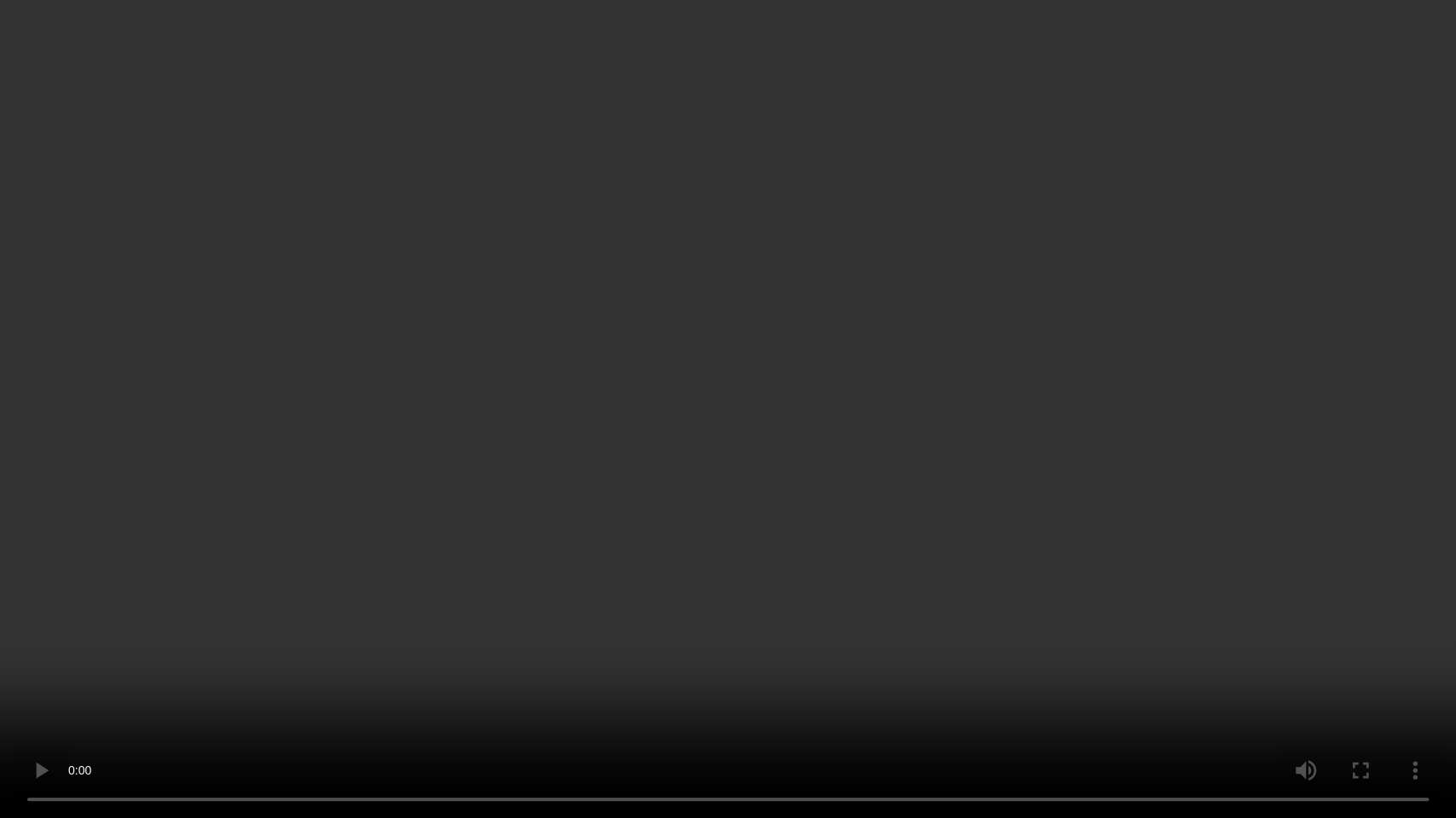
click at [788, 446] on video at bounding box center [728, 409] width 1456 height 818
click at [856, 421] on video at bounding box center [728, 409] width 1456 height 818
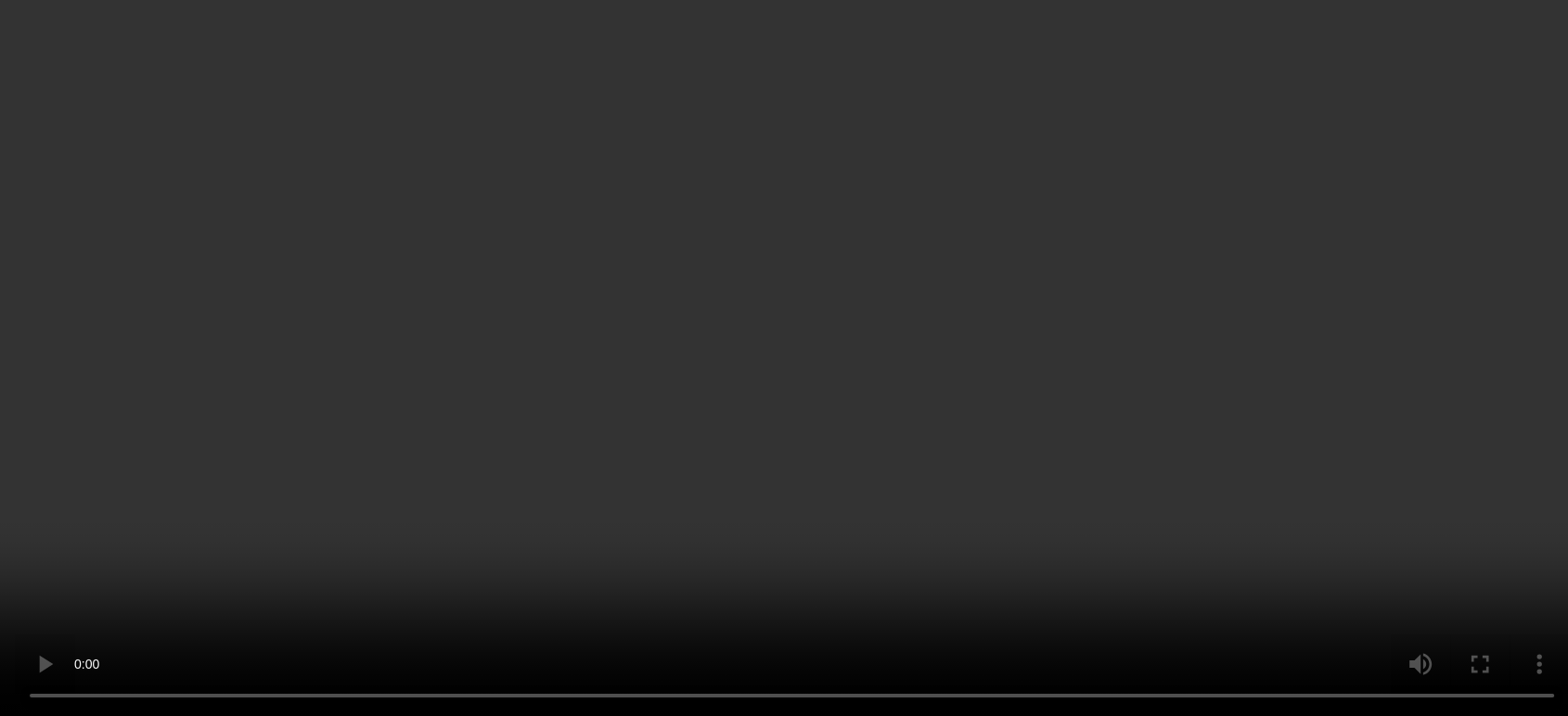
scroll to position [4542, 0]
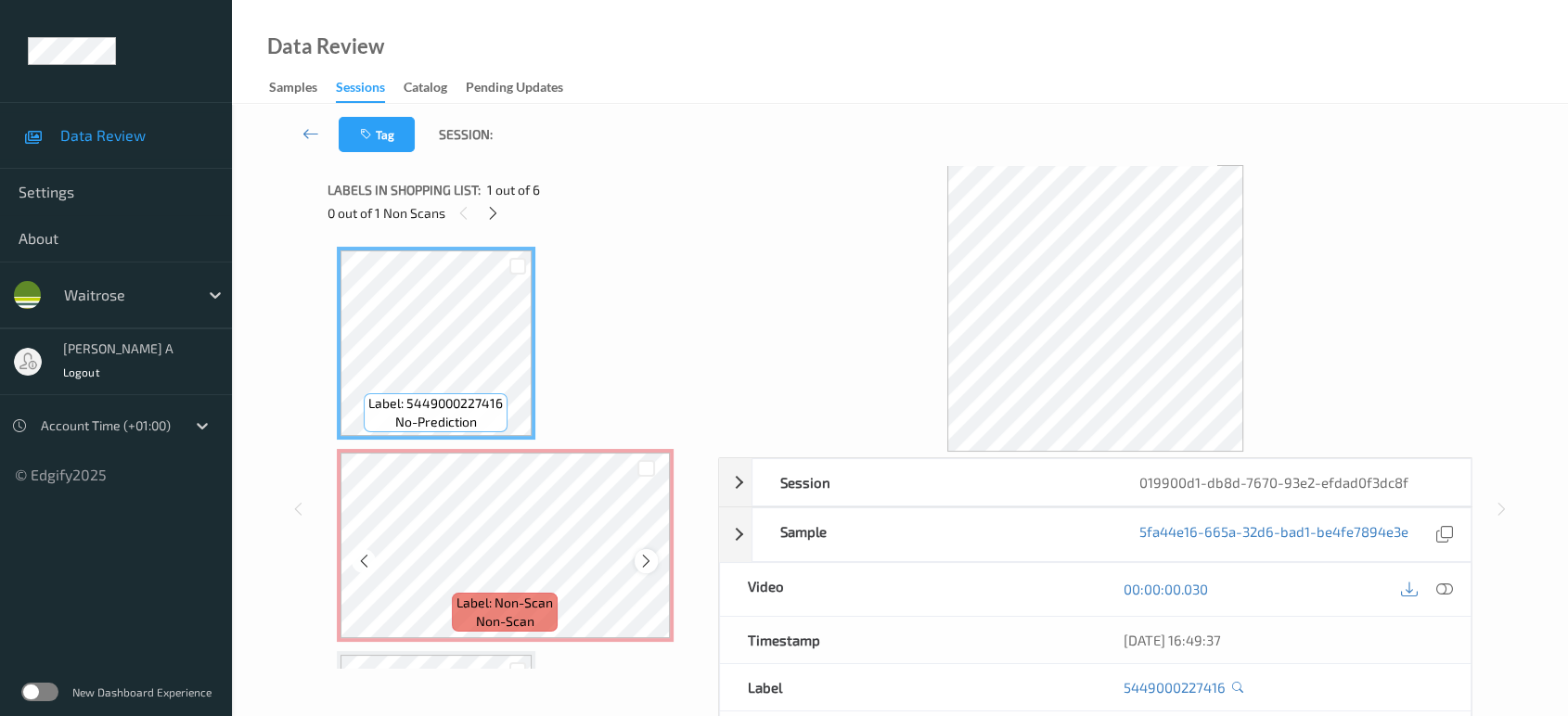
click at [635, 559] on div at bounding box center [647, 561] width 23 height 23
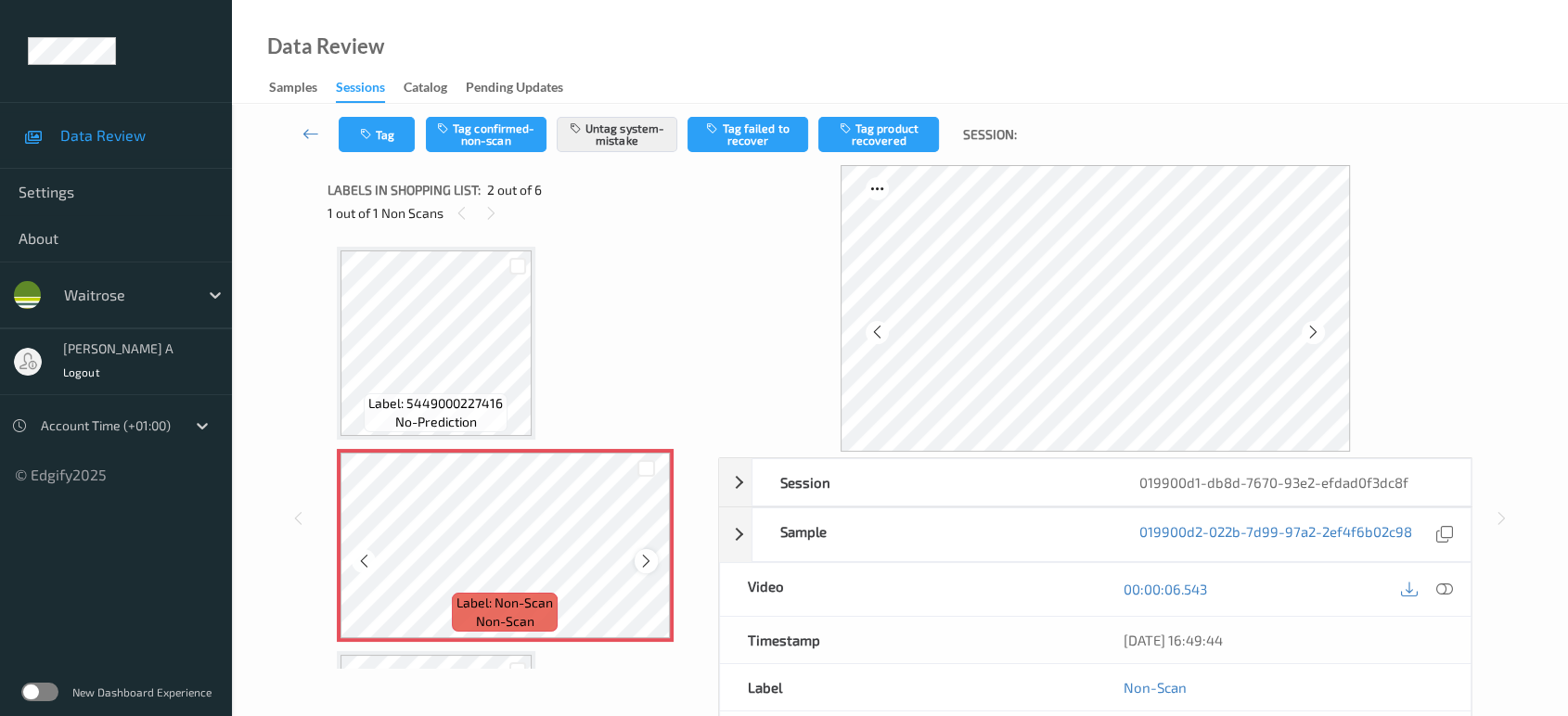
click at [647, 560] on icon at bounding box center [647, 560] width 15 height 16
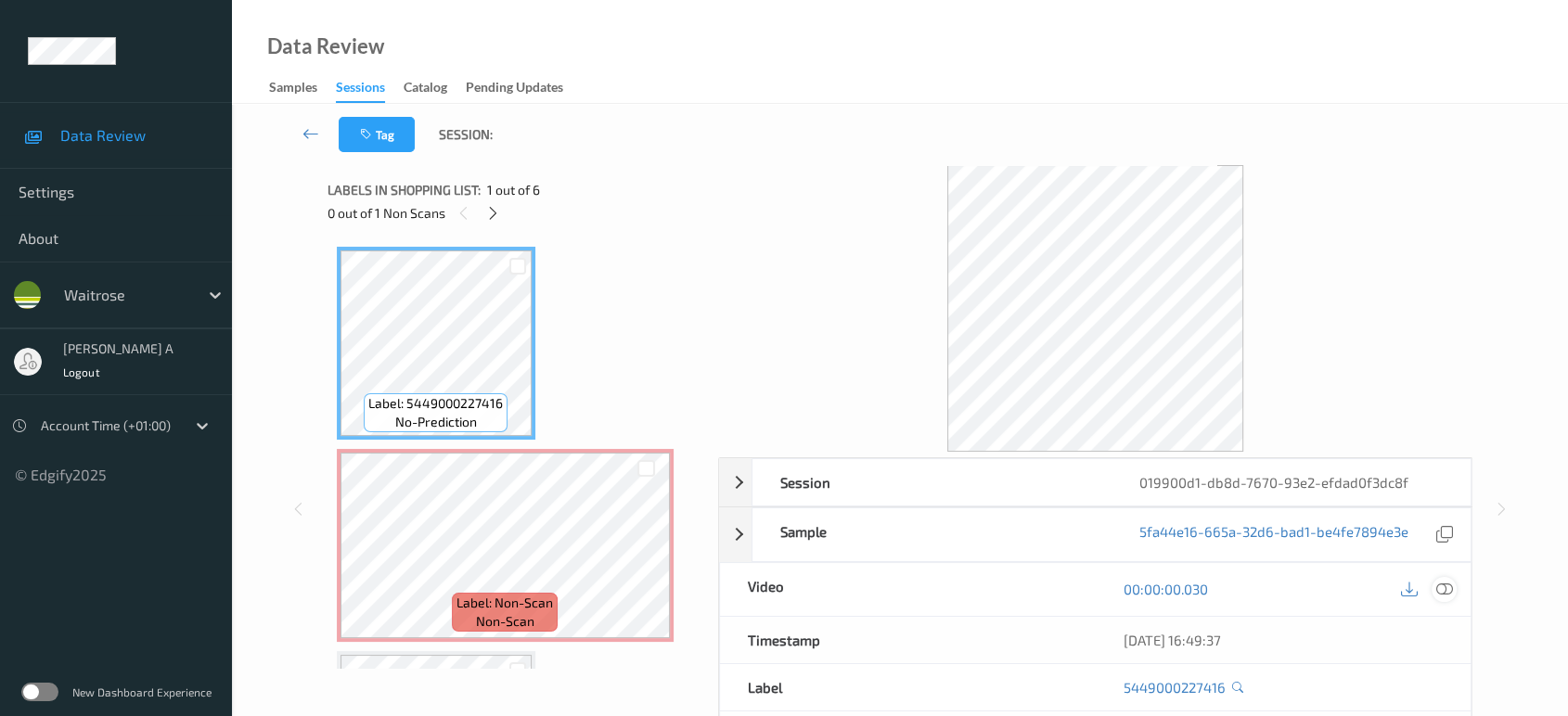
click at [1453, 588] on icon at bounding box center [1444, 588] width 16 height 16
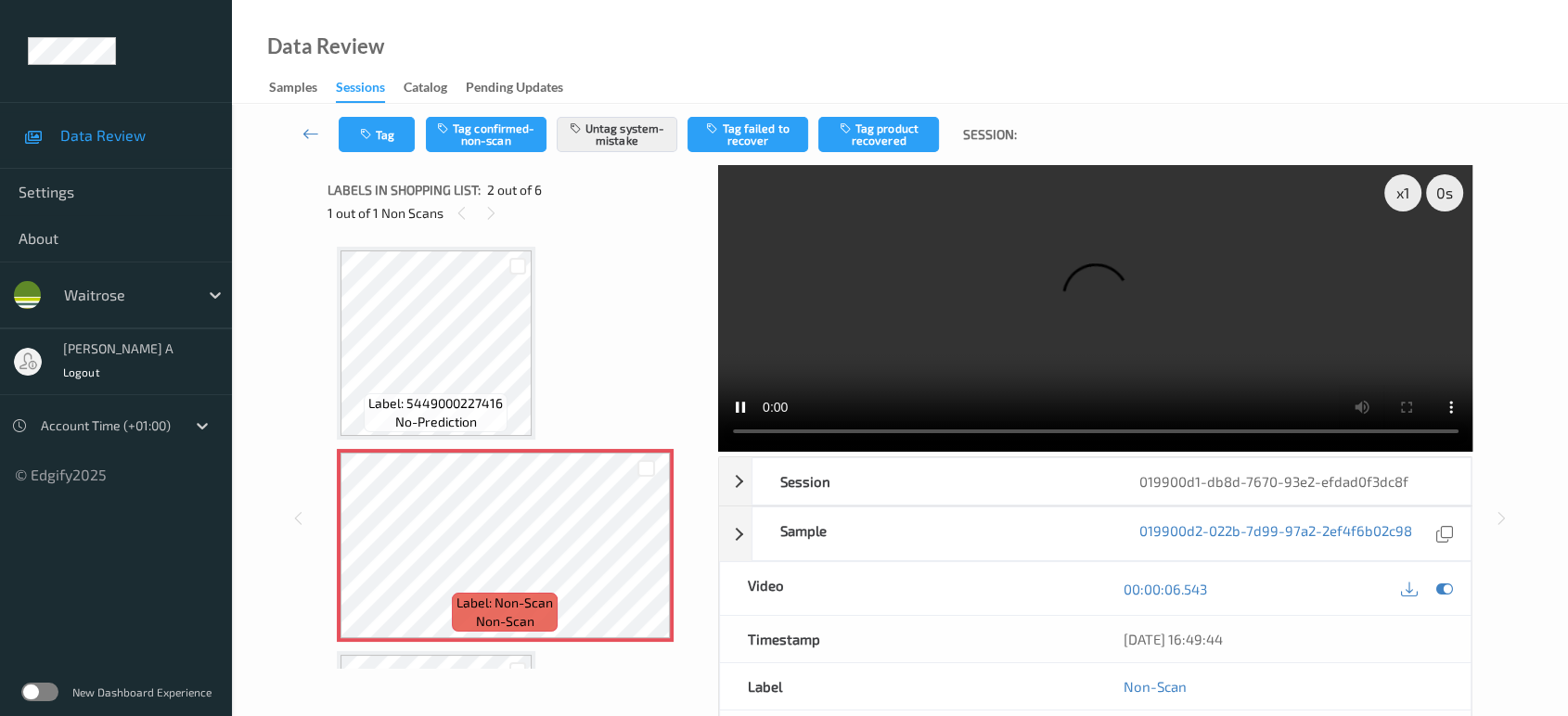
click at [392, 153] on div "Tag Tag confirmed-non-scan Untag system-mistake Tag failed to recover Tag produ…" at bounding box center [900, 134] width 1260 height 61
click at [392, 142] on button "Tag" at bounding box center [377, 134] width 76 height 35
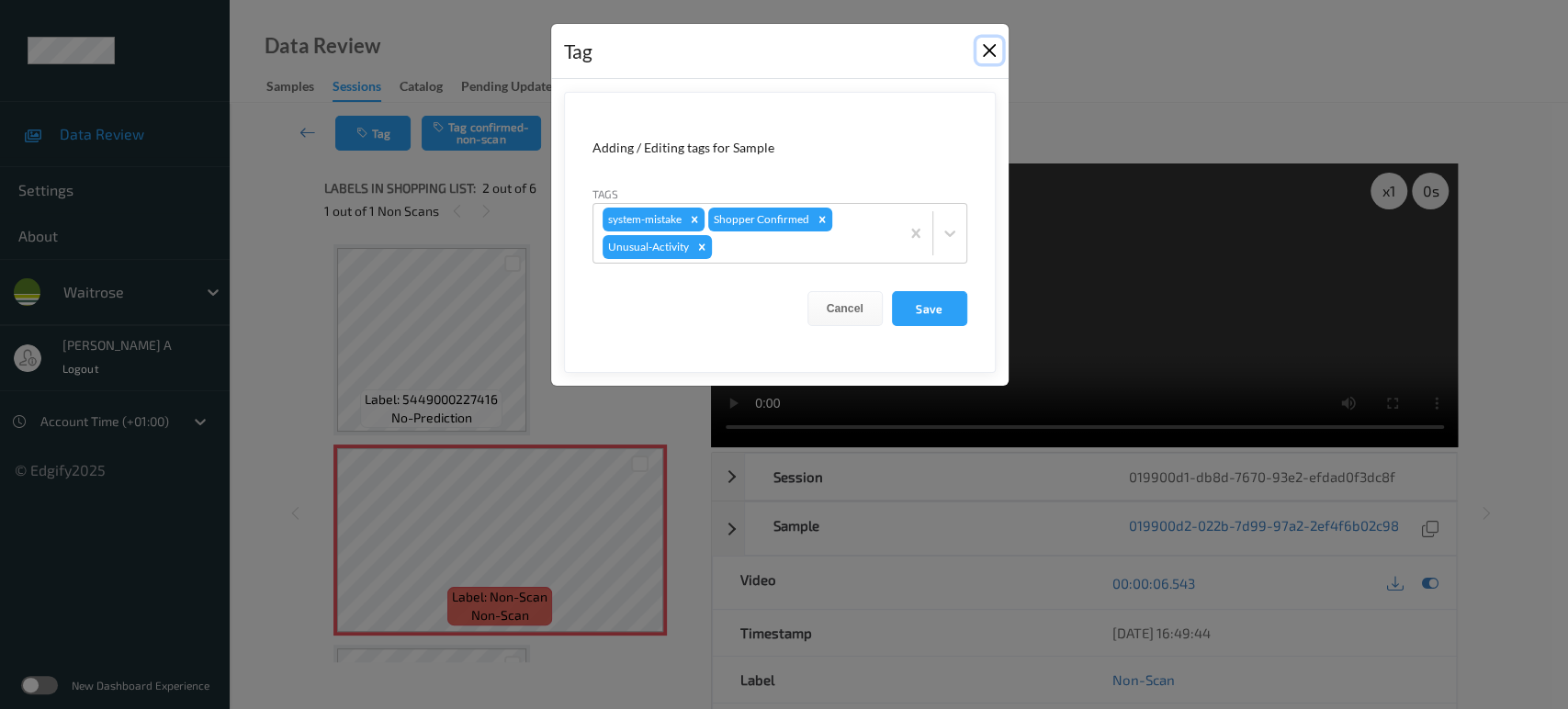
click at [990, 56] on button "Close" at bounding box center [989, 50] width 26 height 26
